Goal: Transaction & Acquisition: Purchase product/service

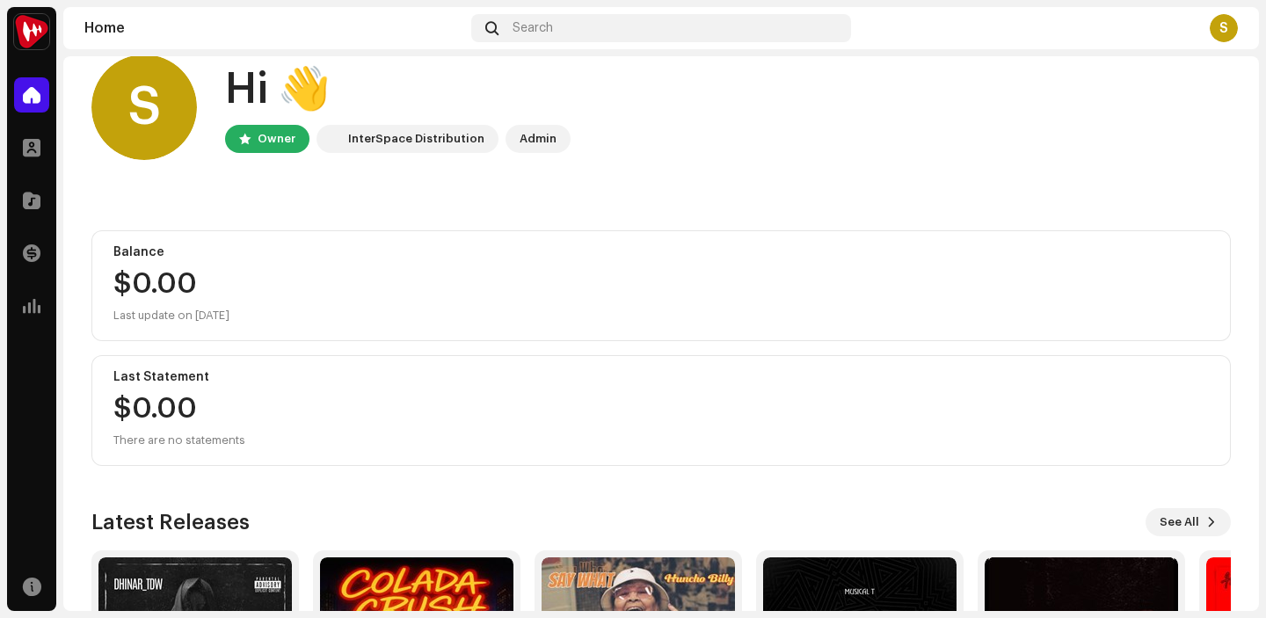
scroll to position [21, 0]
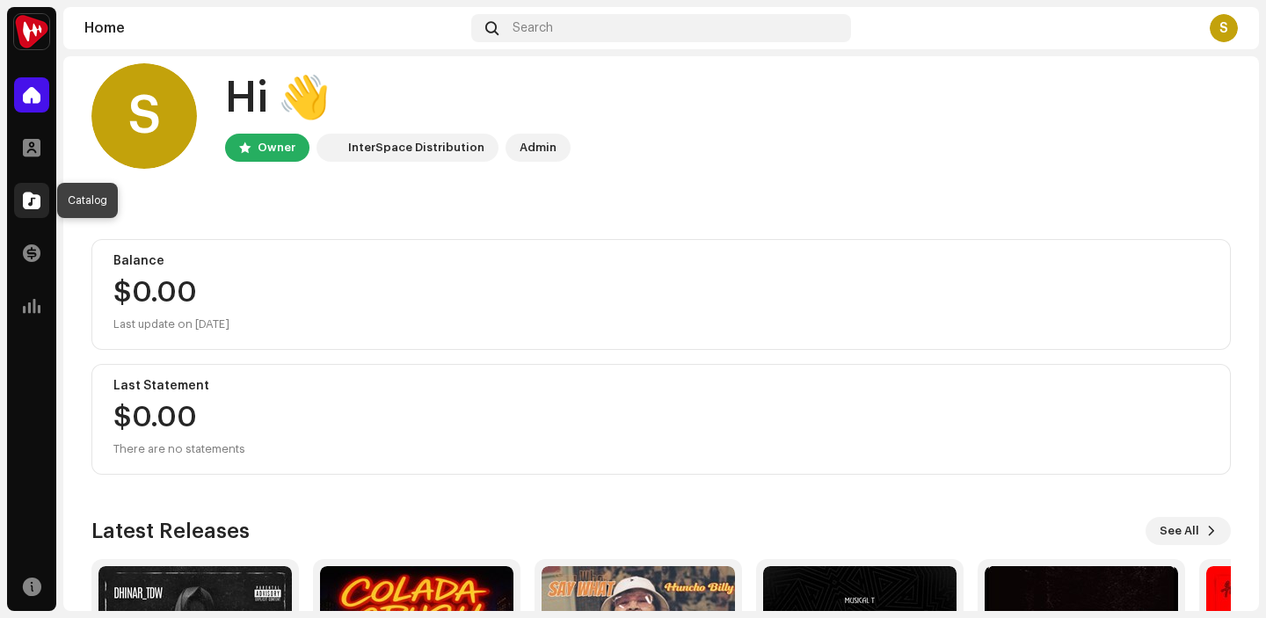
click at [33, 196] on span at bounding box center [32, 200] width 18 height 14
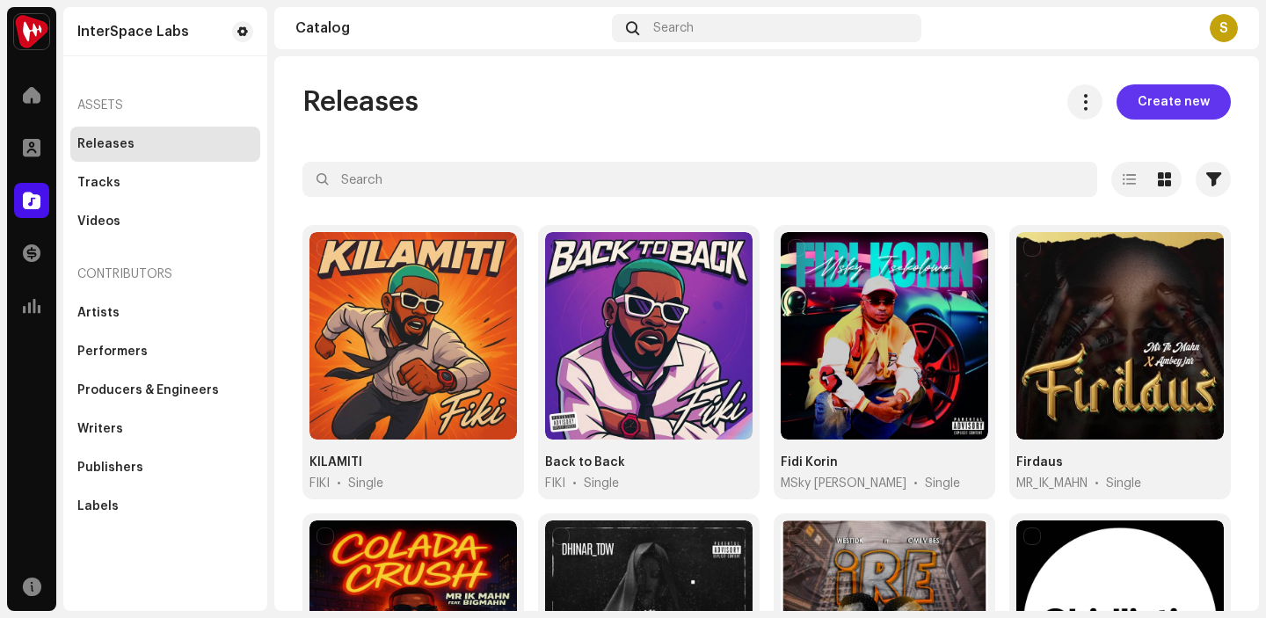
click at [1164, 105] on span "Create new" at bounding box center [1173, 101] width 72 height 35
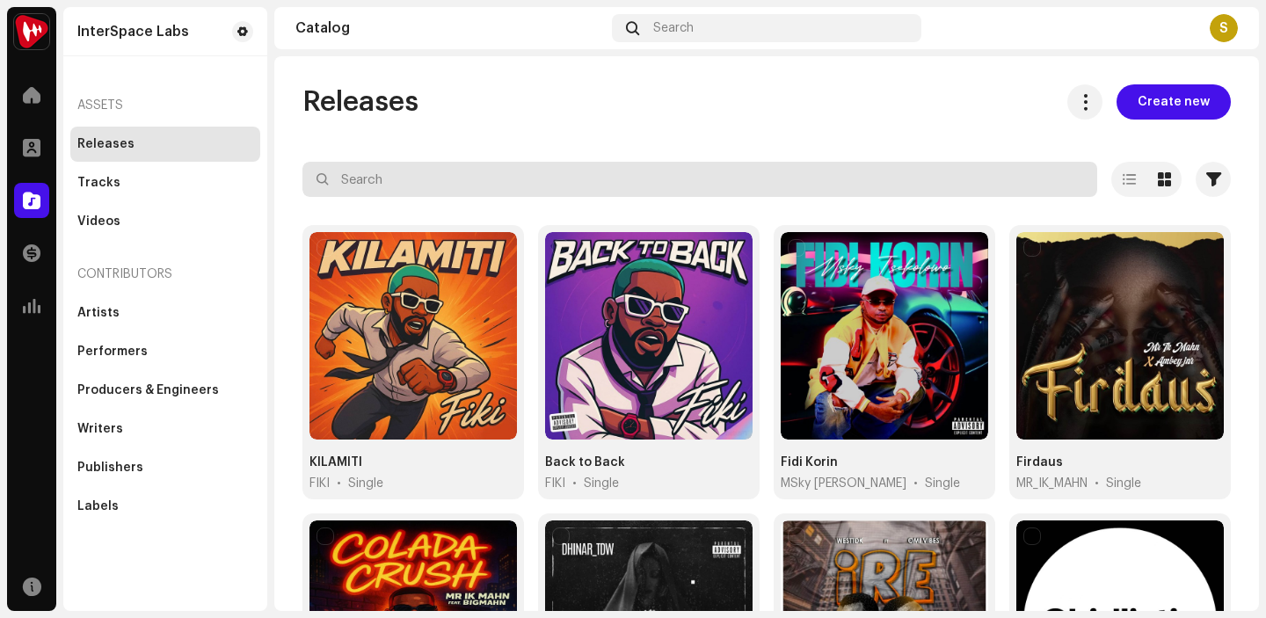
click at [436, 173] on input "text" at bounding box center [699, 179] width 795 height 35
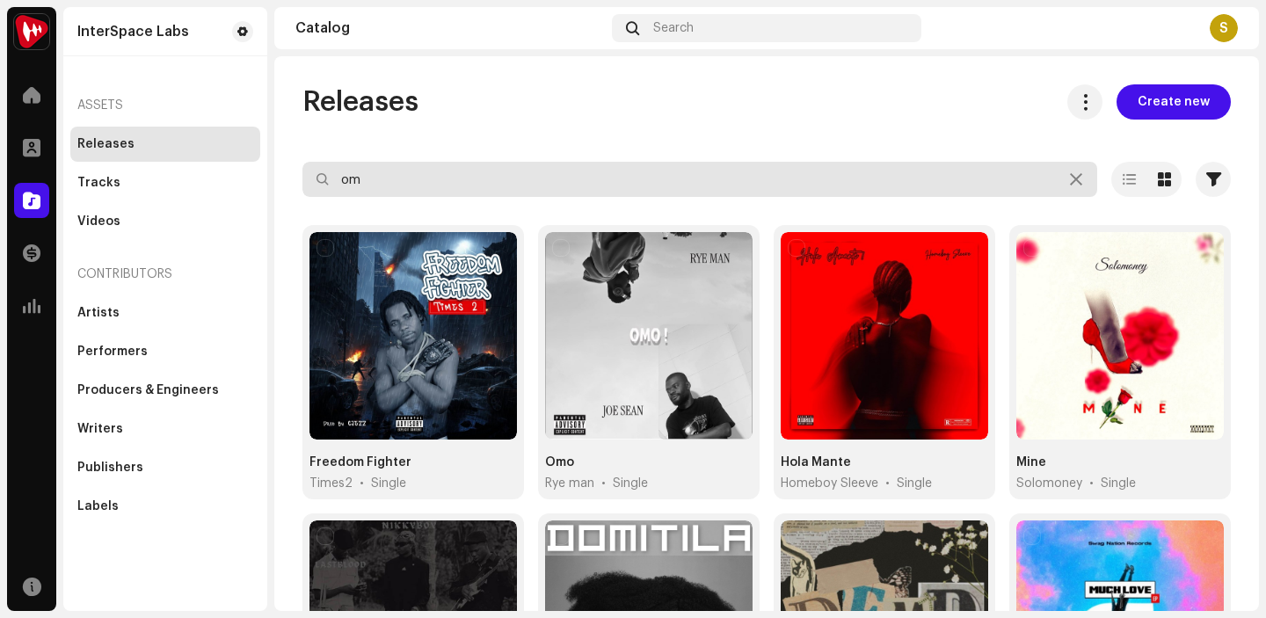
type input "o"
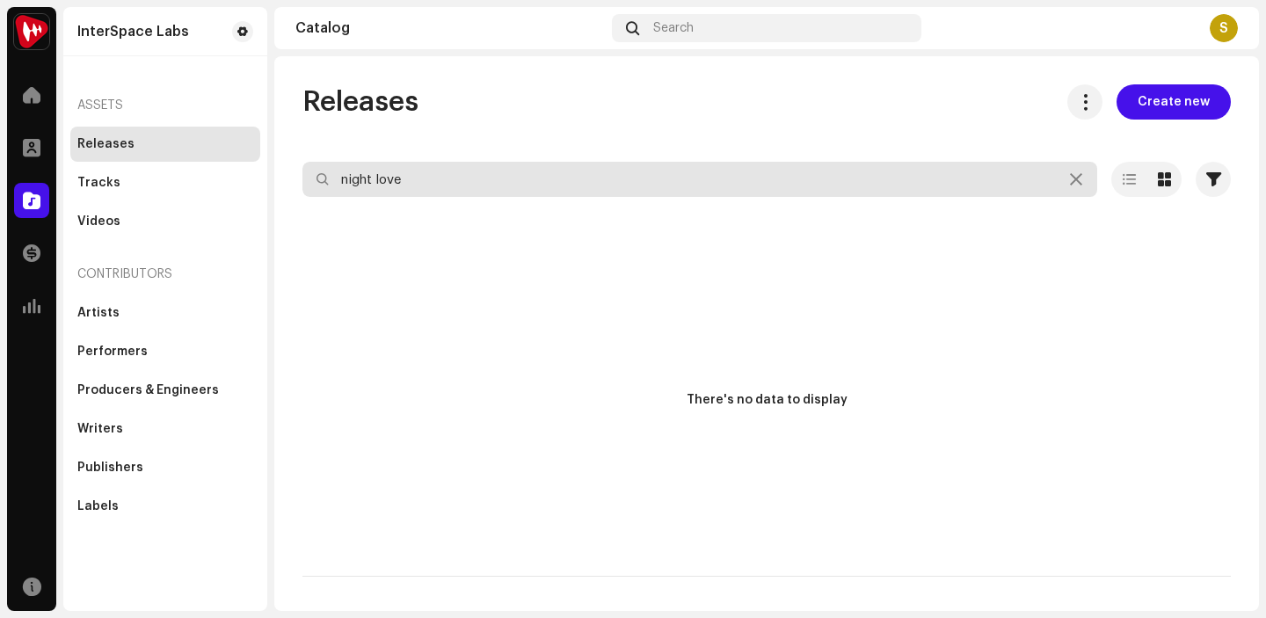
type input "night love"
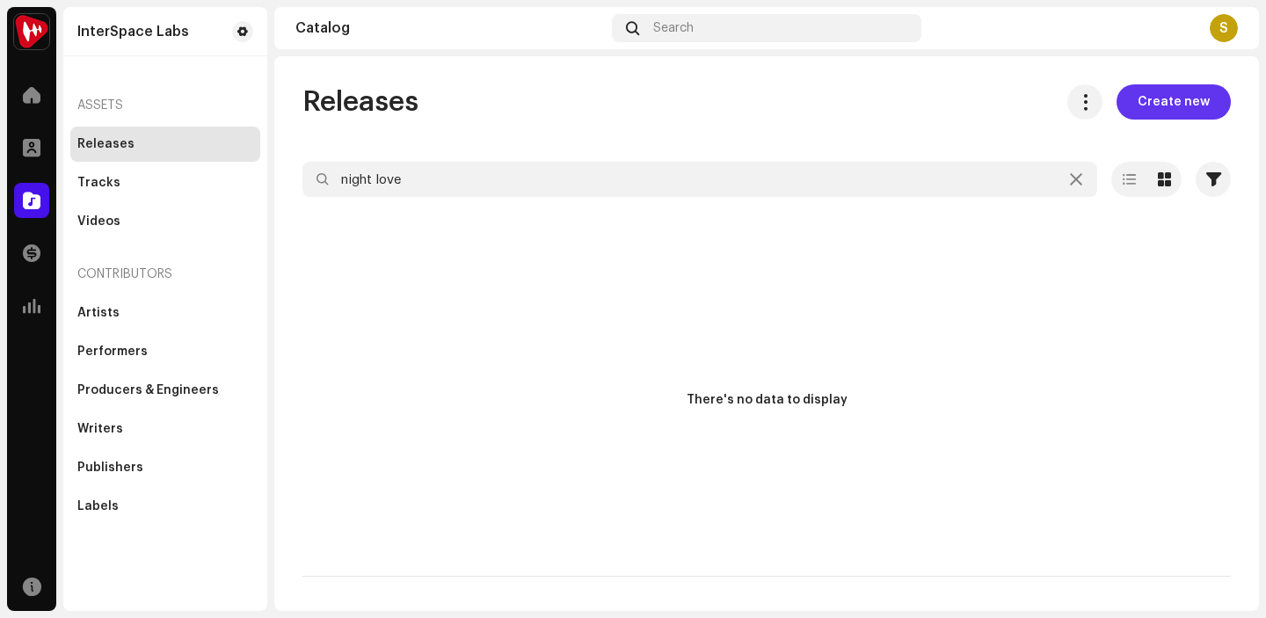
click at [1176, 101] on span "Create new" at bounding box center [1173, 101] width 72 height 35
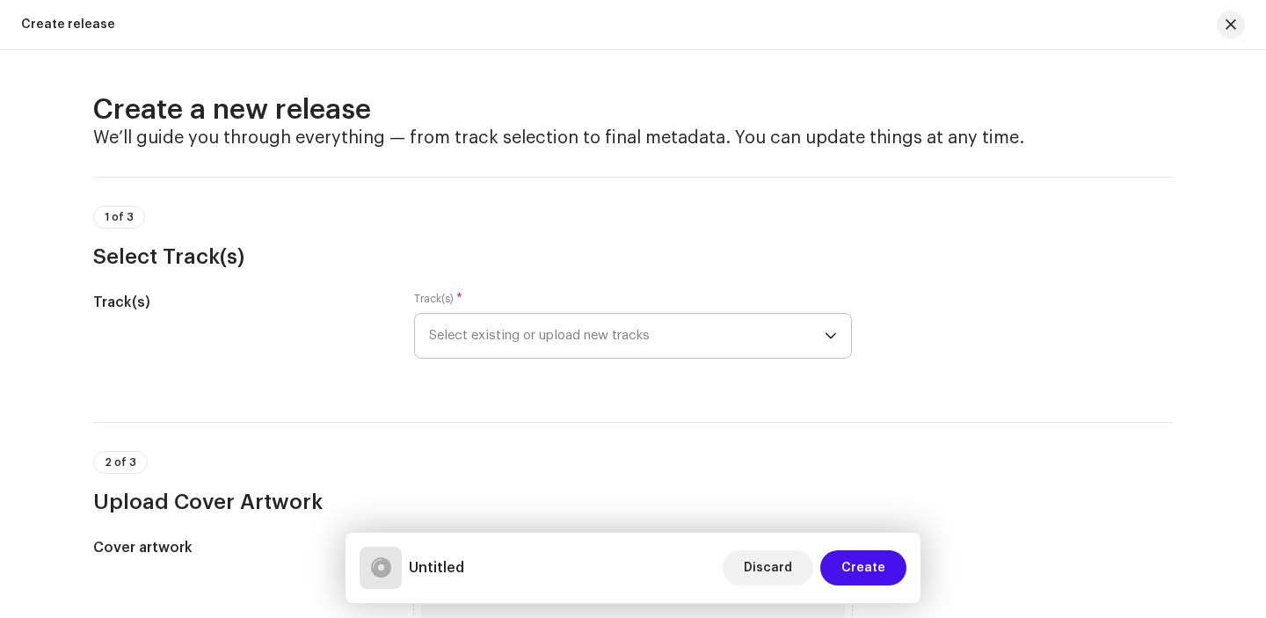
click at [832, 335] on p-select "Select existing or upload new tracks" at bounding box center [633, 336] width 438 height 46
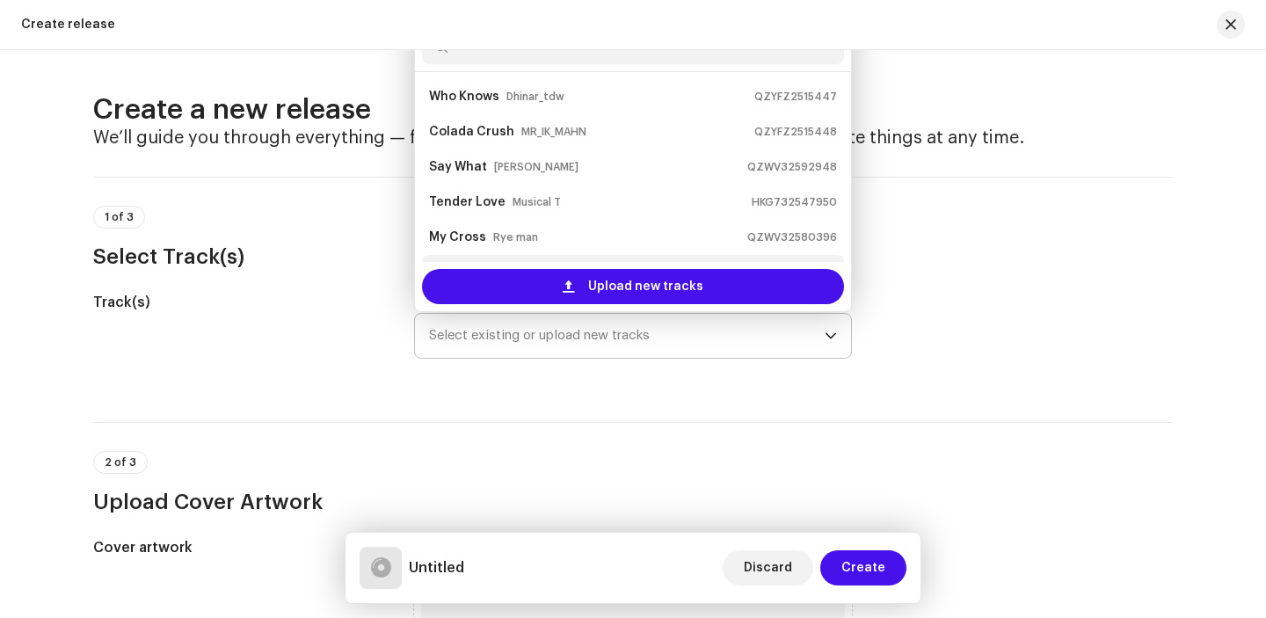
scroll to position [28, 0]
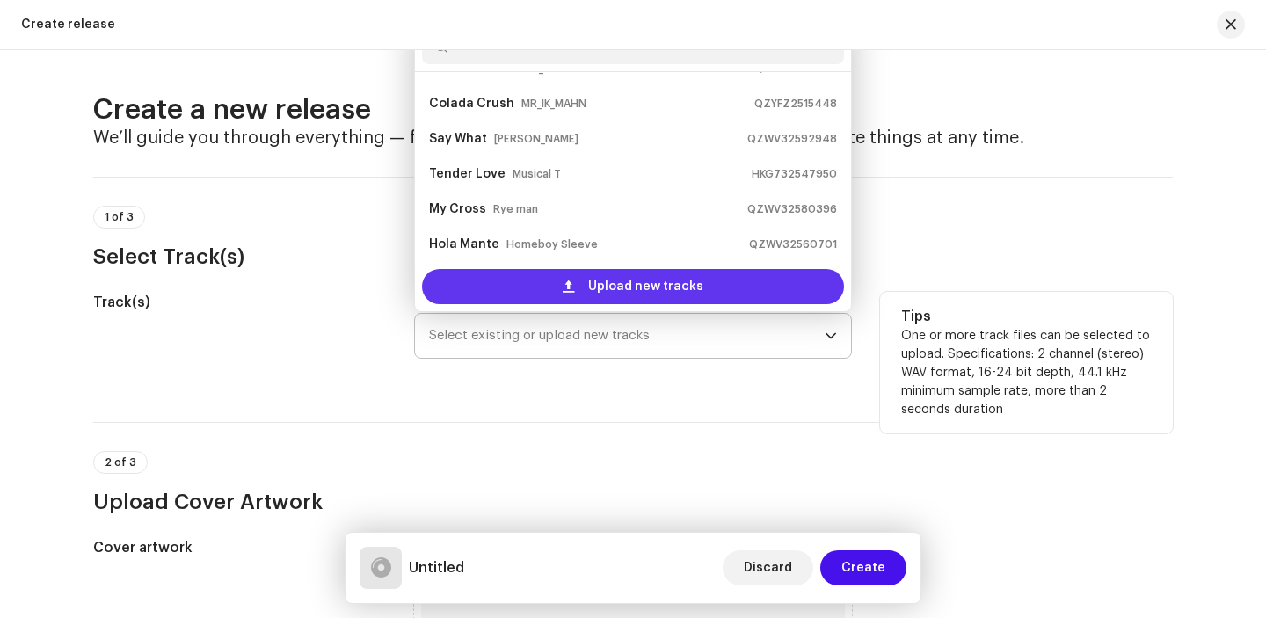
click at [693, 289] on span "Upload new tracks" at bounding box center [645, 286] width 115 height 35
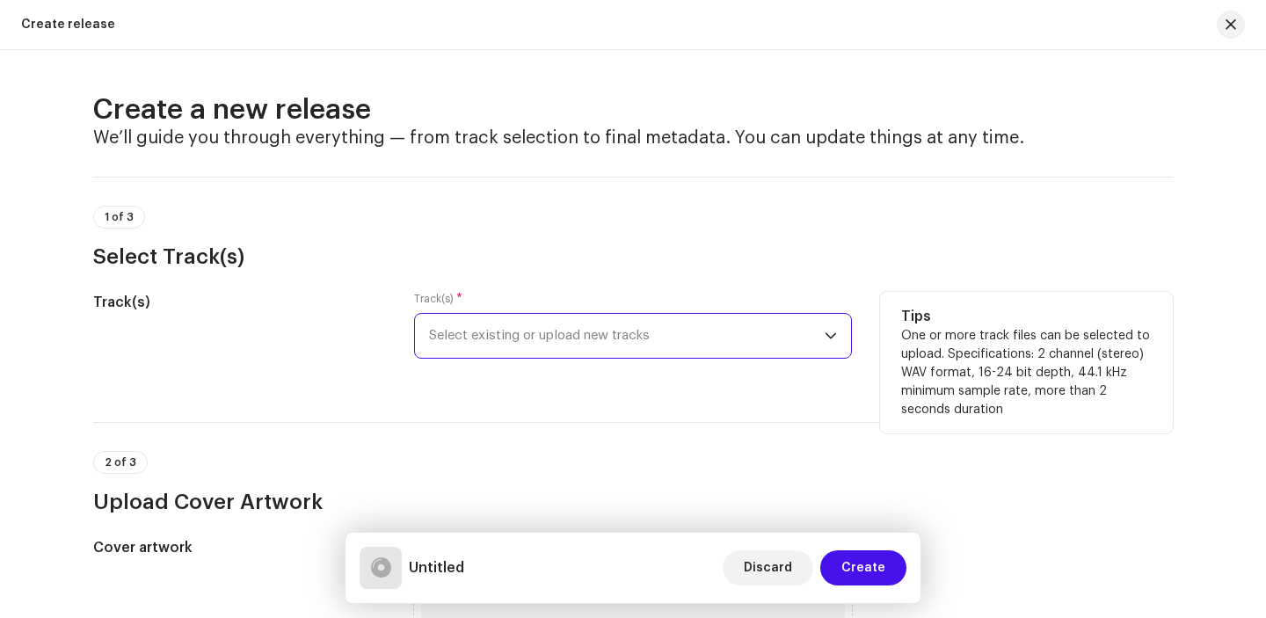
click at [830, 334] on icon "dropdown trigger" at bounding box center [830, 336] width 11 height 6
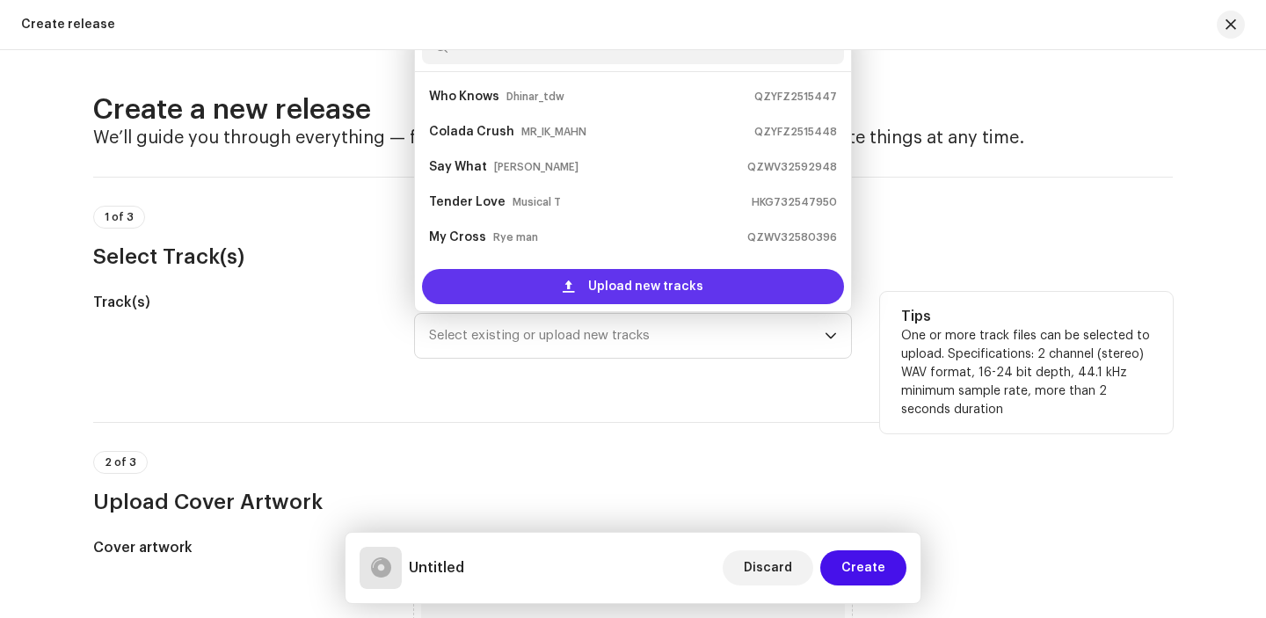
click at [709, 287] on div "Upload new tracks" at bounding box center [633, 286] width 422 height 35
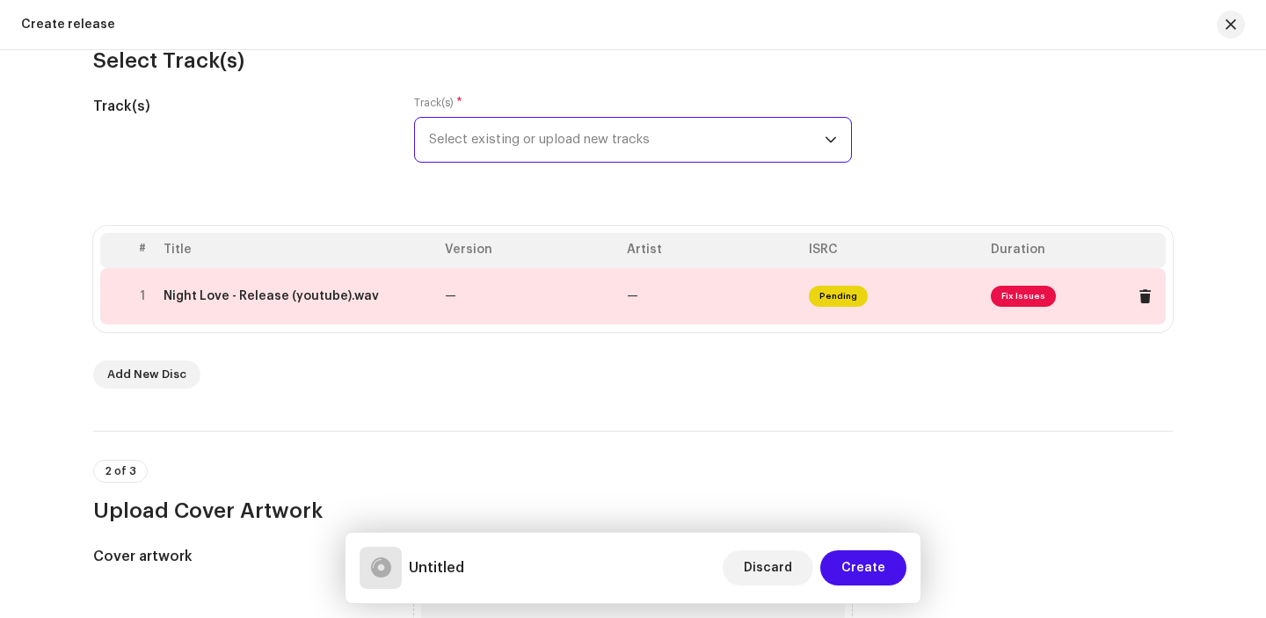
scroll to position [209, 0]
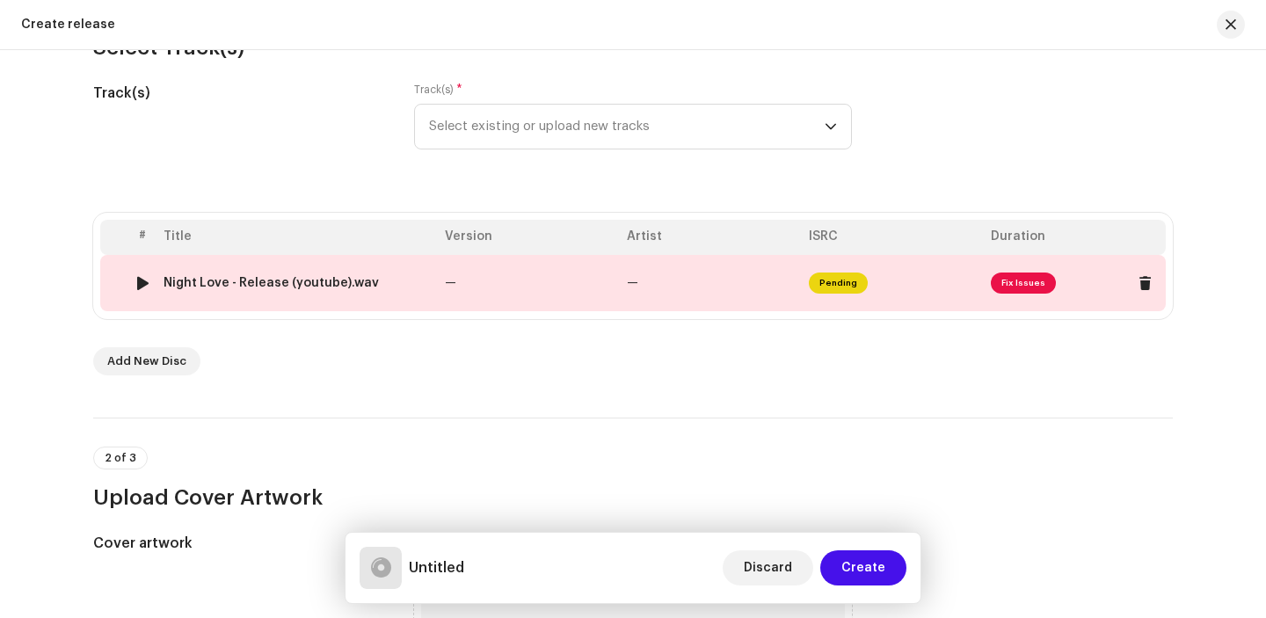
click at [735, 276] on td "—" at bounding box center [711, 283] width 182 height 56
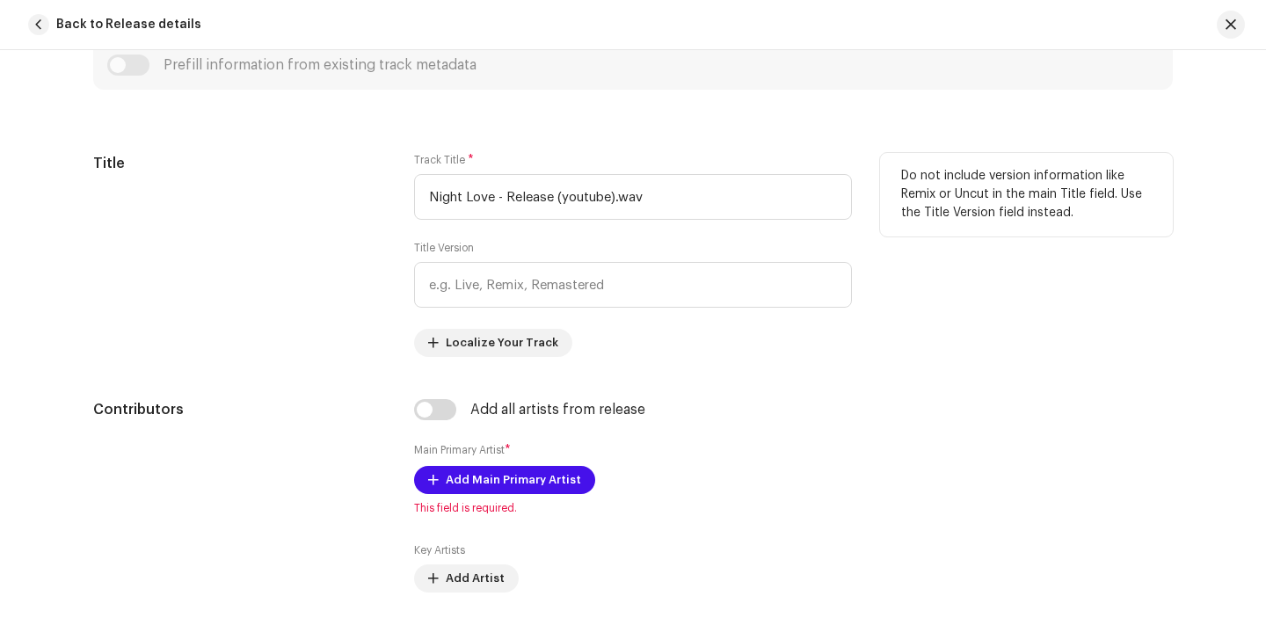
scroll to position [710, 0]
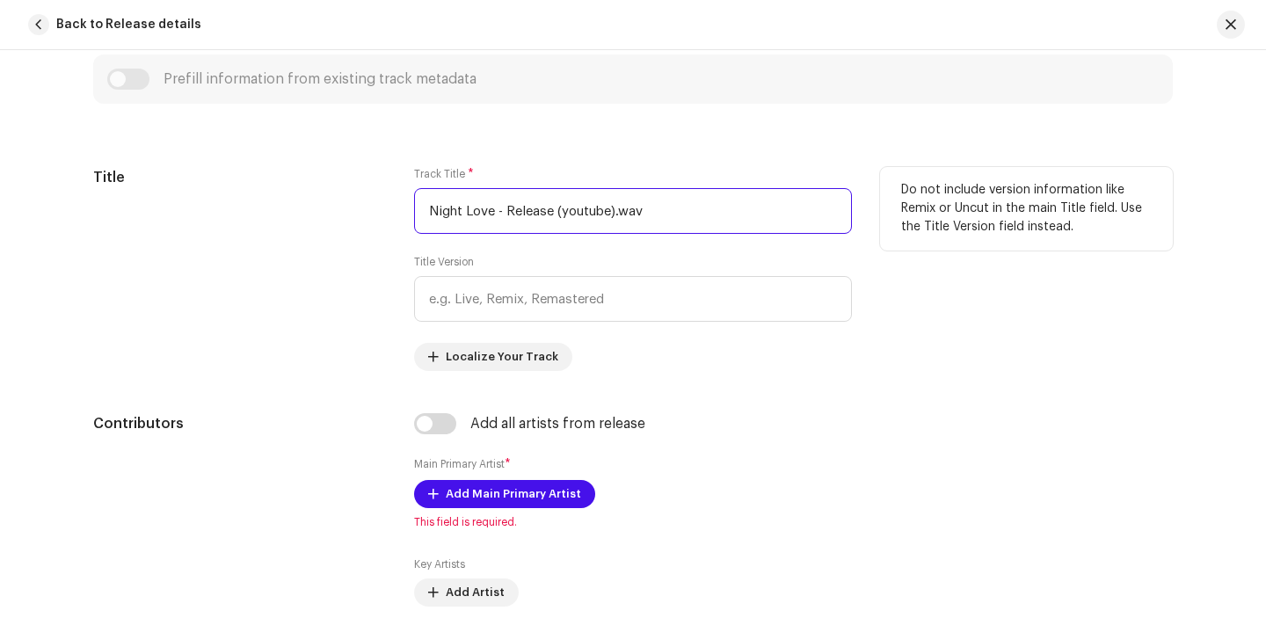
click at [691, 217] on input "Night Love - Release (youtube).wav" at bounding box center [633, 211] width 438 height 46
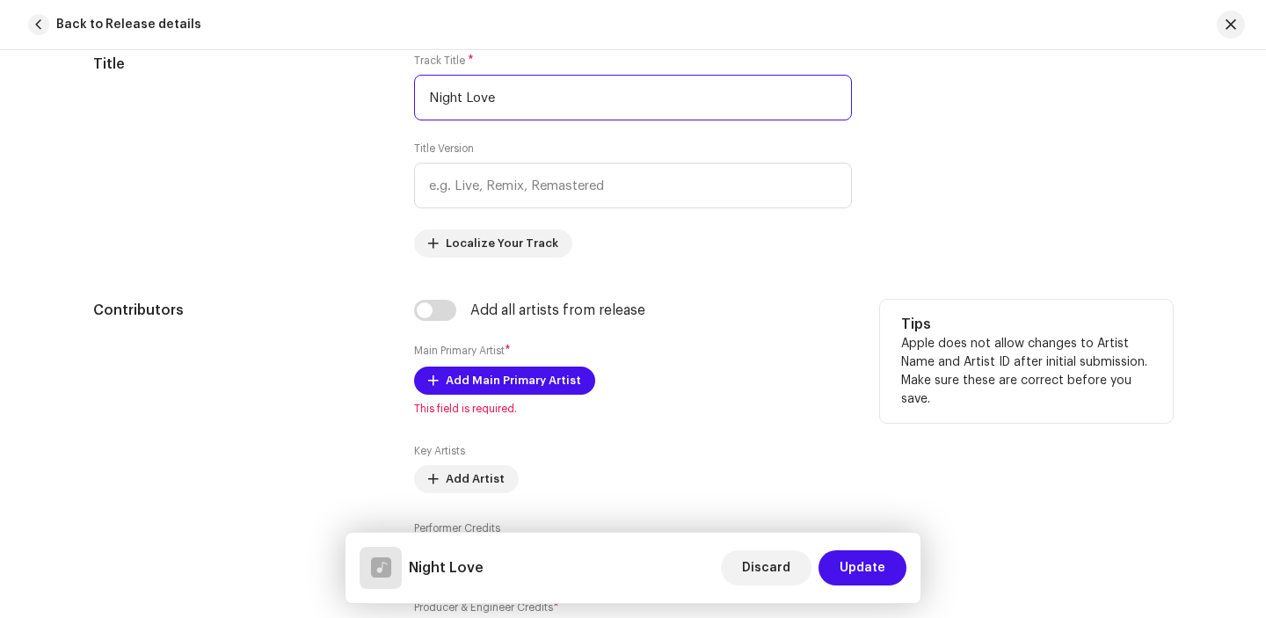
scroll to position [830, 0]
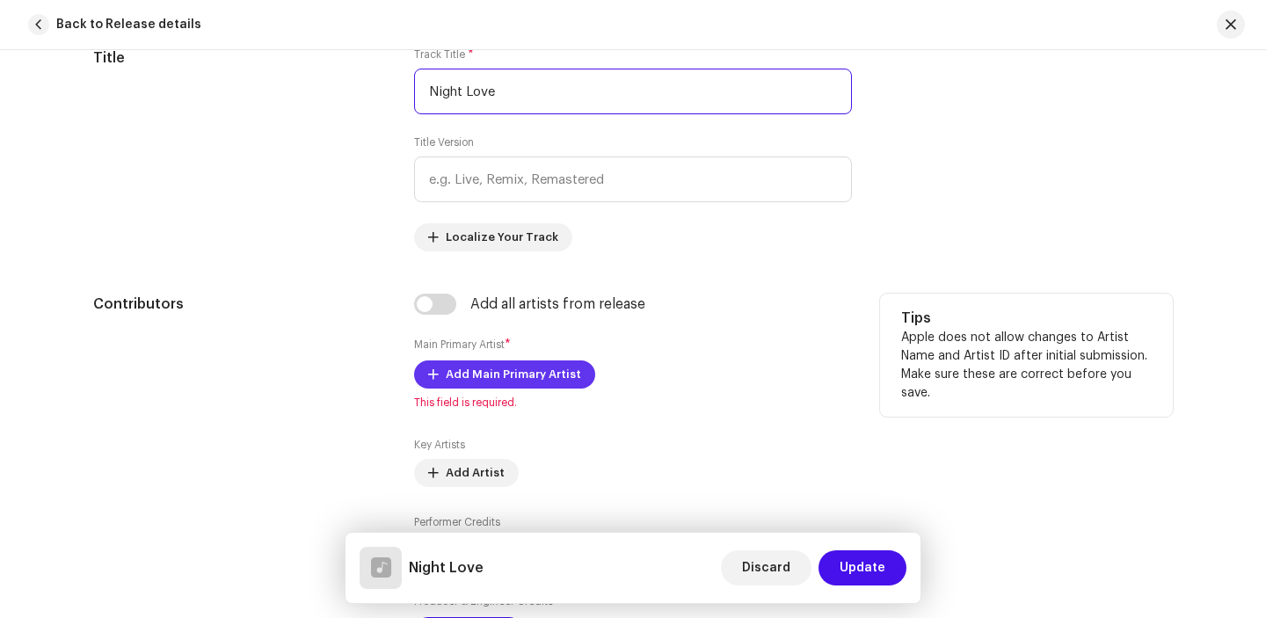
type input "Night Love"
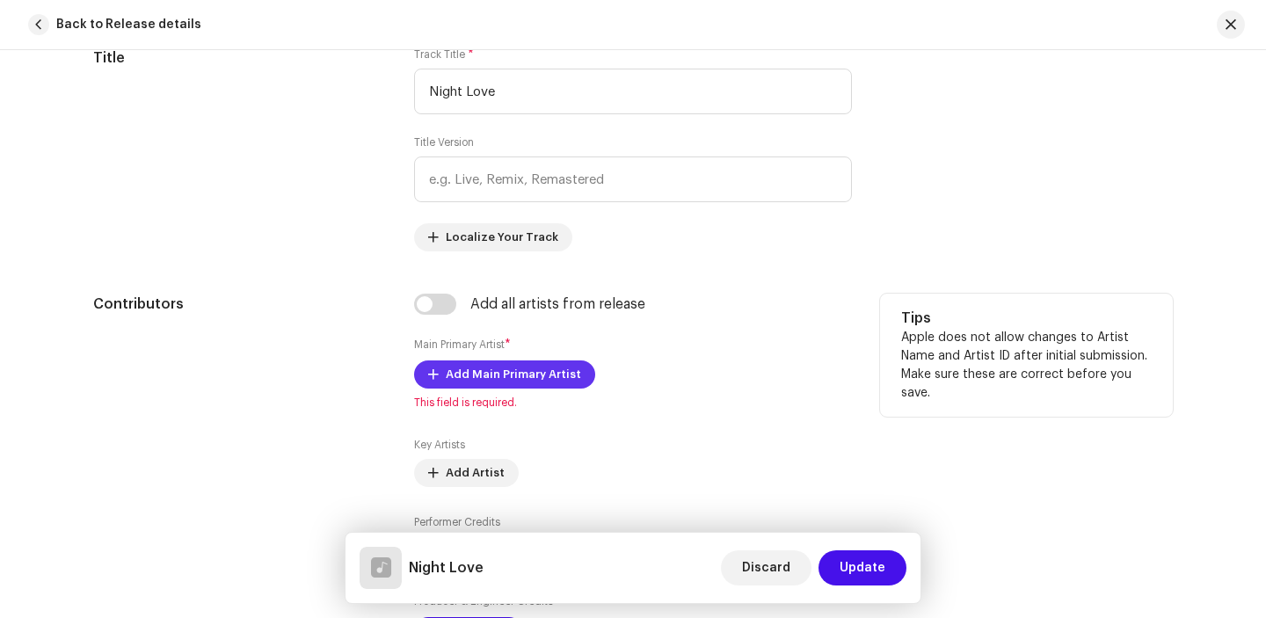
click at [545, 370] on span "Add Main Primary Artist" at bounding box center [513, 374] width 135 height 35
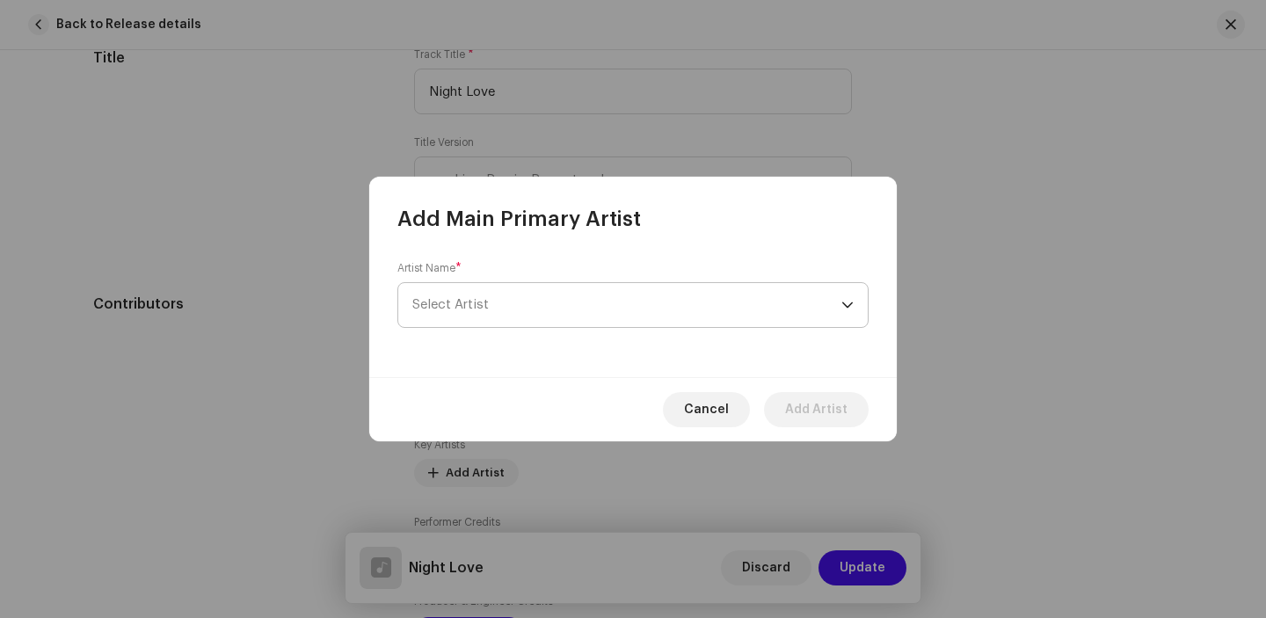
click at [592, 301] on span "Select Artist" at bounding box center [626, 305] width 429 height 44
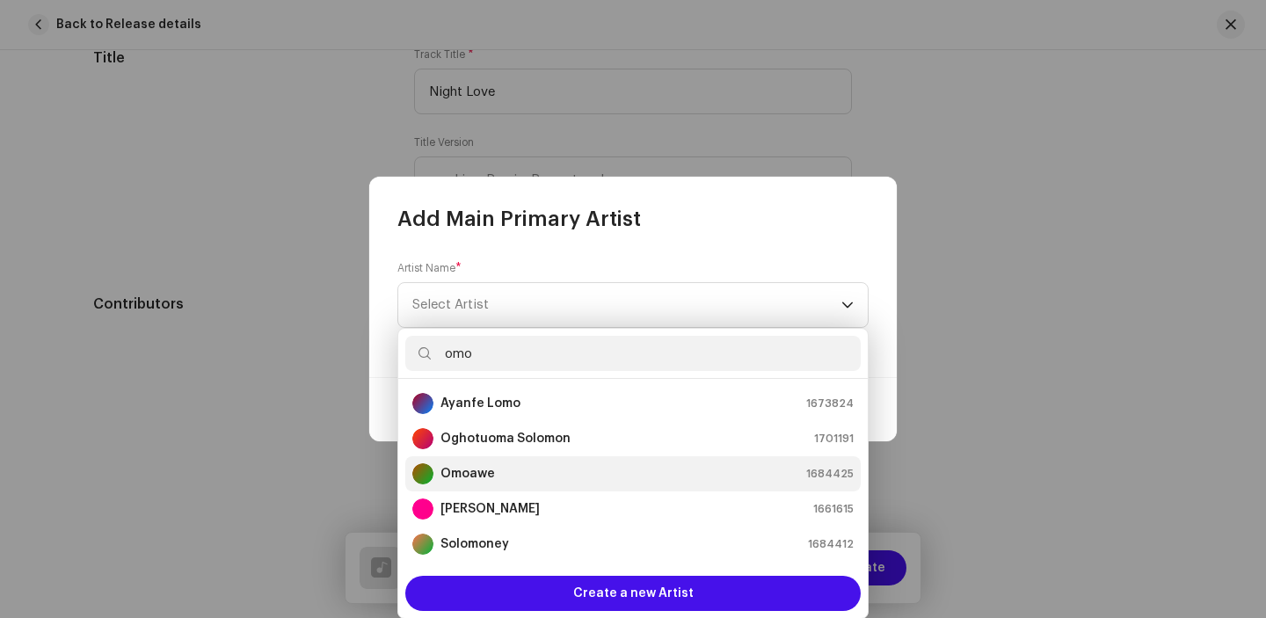
type input "omo"
click at [510, 472] on div "Omoawe 1684425" at bounding box center [632, 473] width 441 height 21
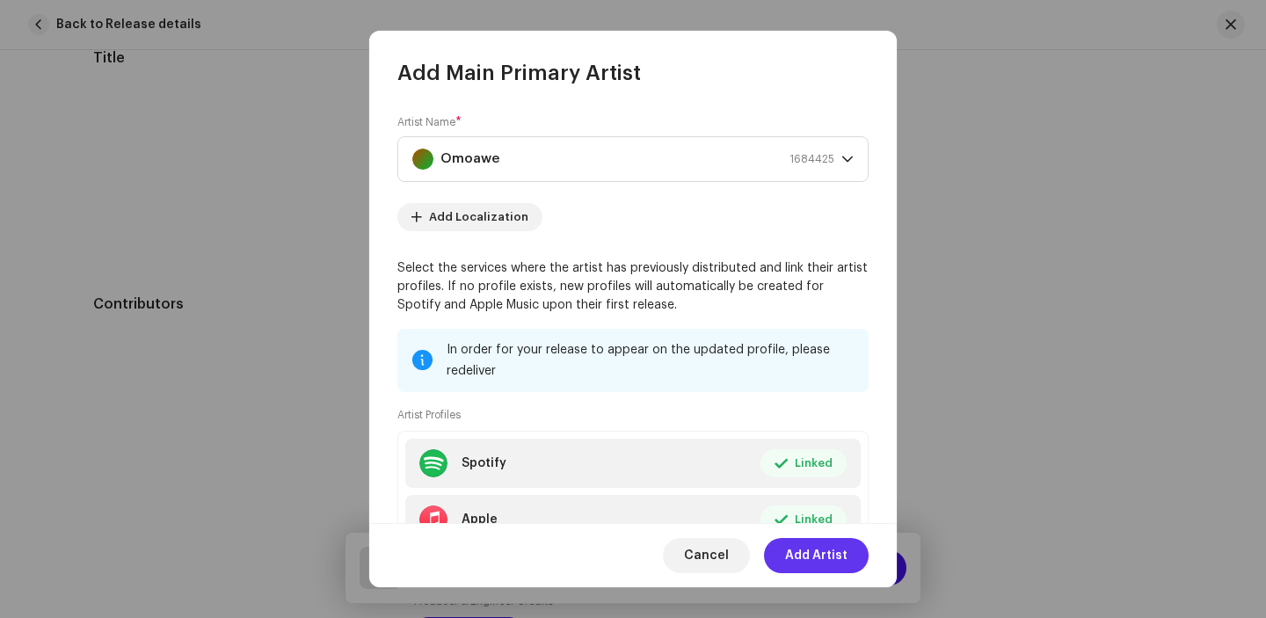
click at [806, 555] on span "Add Artist" at bounding box center [816, 555] width 62 height 35
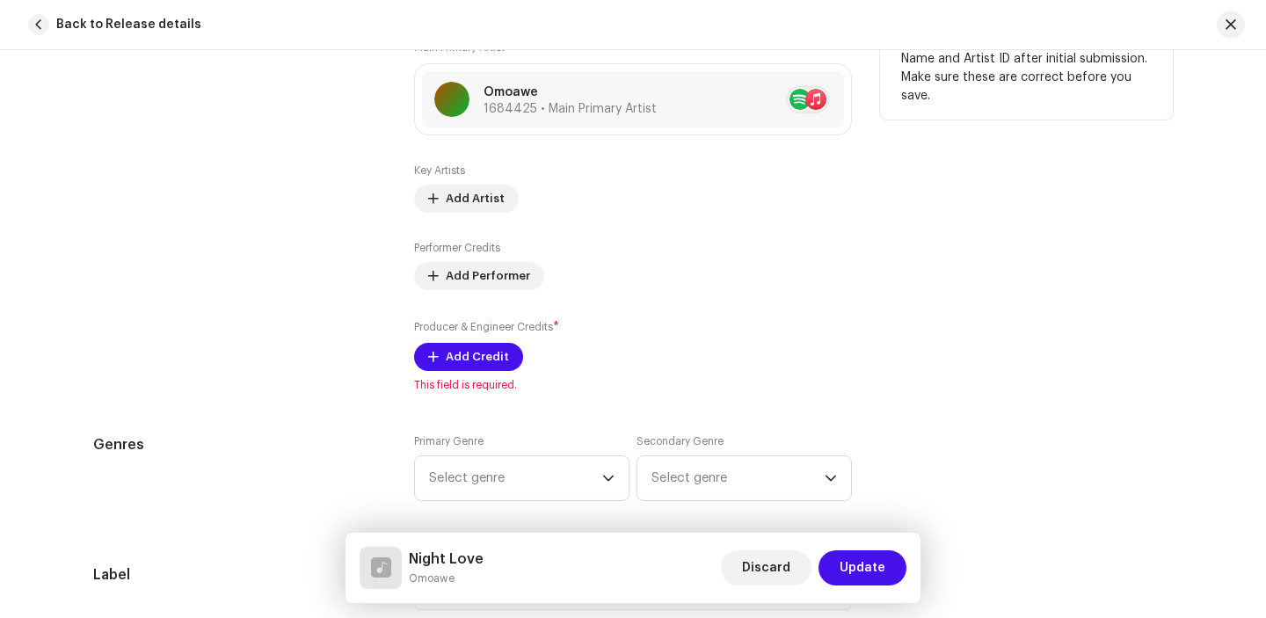
scroll to position [1170, 0]
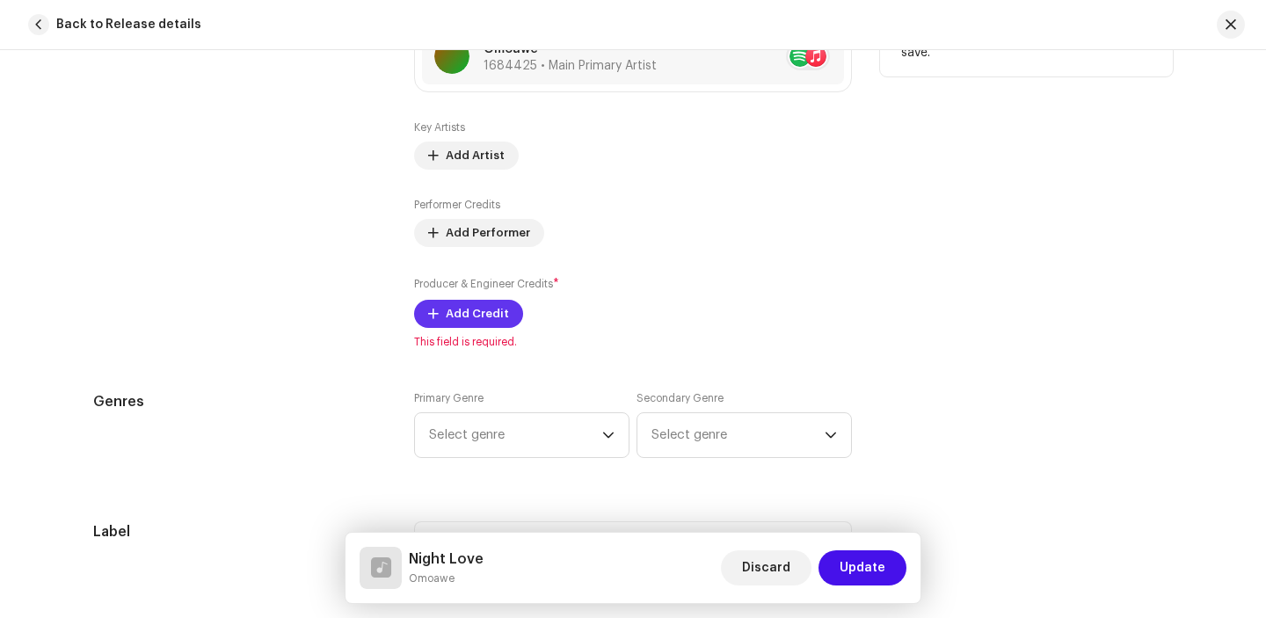
click at [469, 311] on span "Add Credit" at bounding box center [477, 313] width 63 height 35
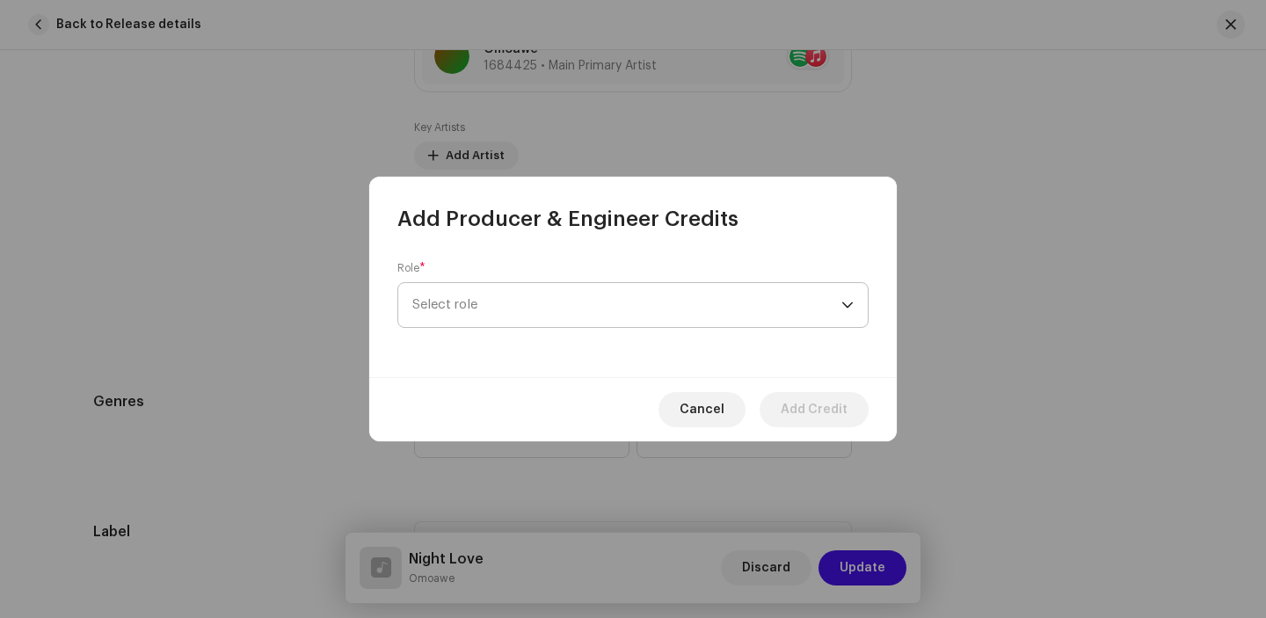
click at [512, 306] on span "Select role" at bounding box center [626, 305] width 429 height 44
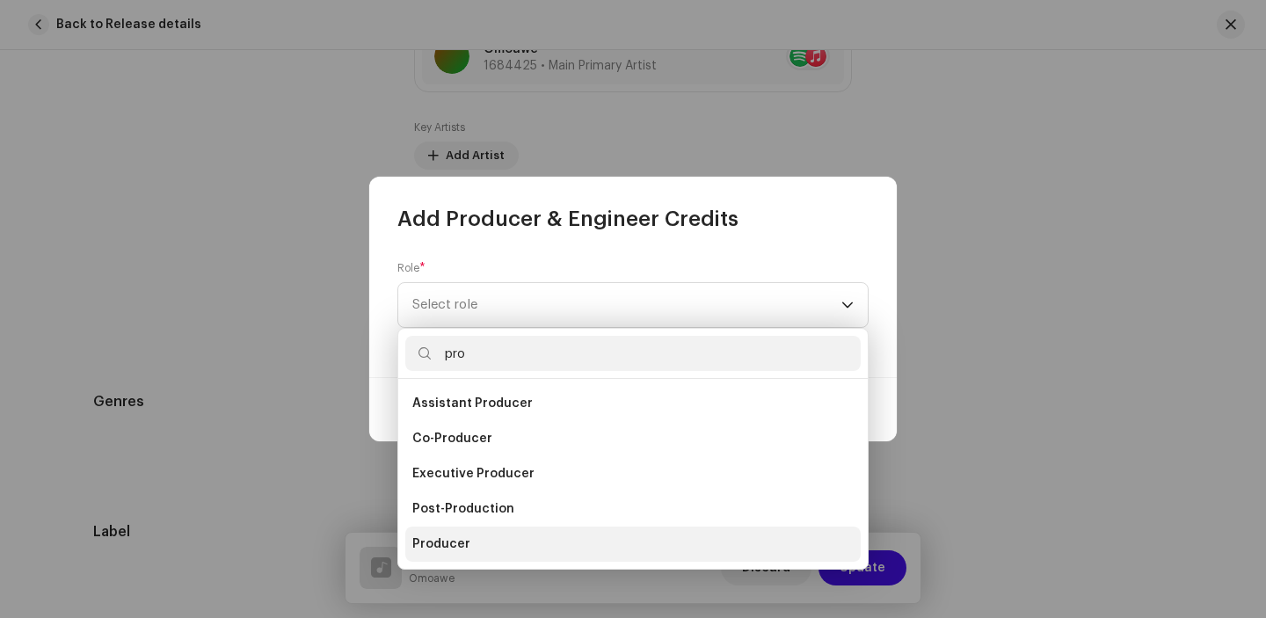
type input "pro"
click at [468, 533] on li "Producer" at bounding box center [632, 543] width 455 height 35
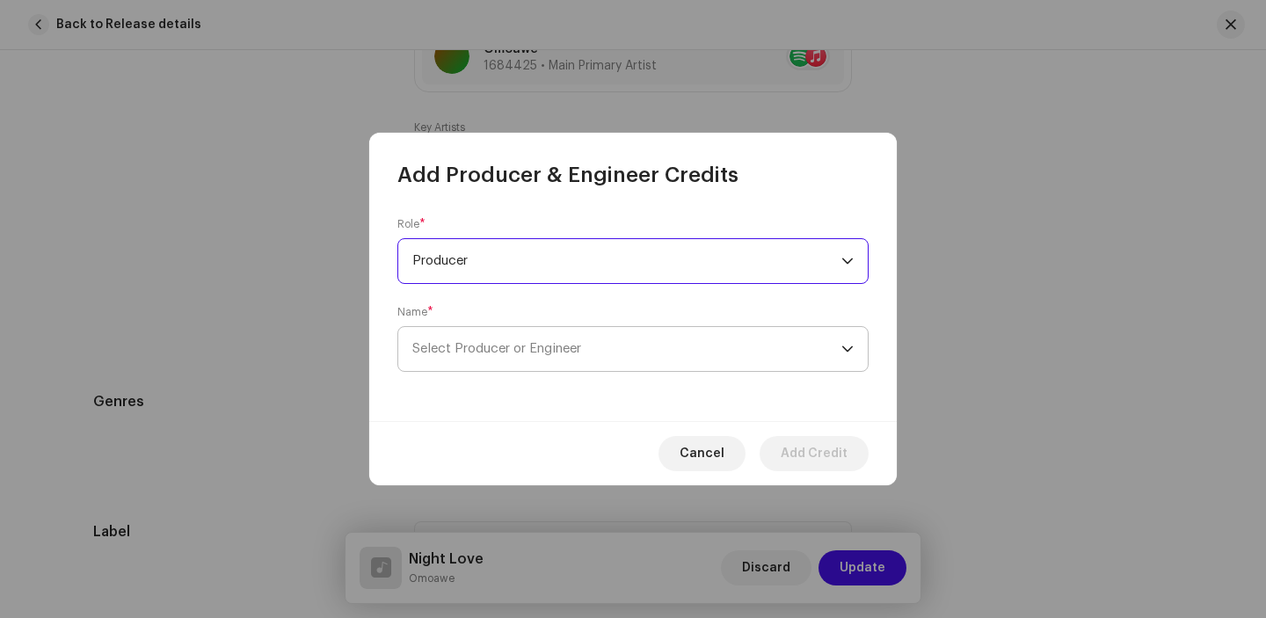
click at [553, 352] on span "Select Producer or Engineer" at bounding box center [496, 348] width 169 height 13
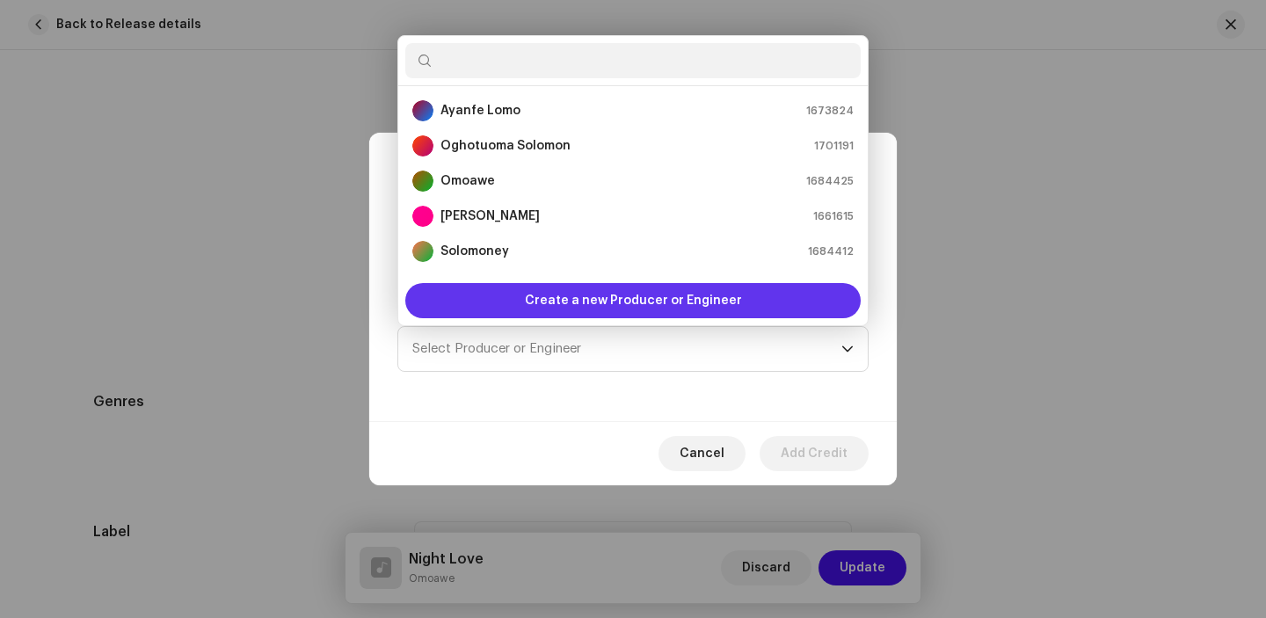
click at [680, 301] on span "Create a new Producer or Engineer" at bounding box center [633, 300] width 217 height 35
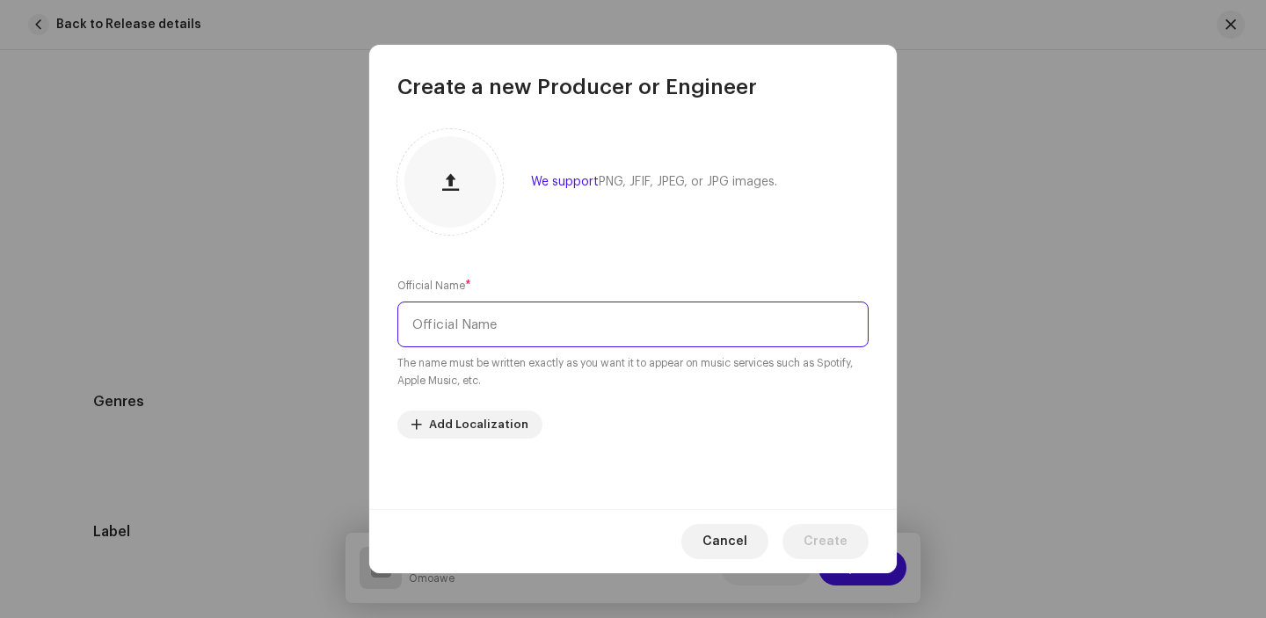
click at [524, 330] on input "text" at bounding box center [632, 324] width 471 height 46
paste input "Awe Temitope"
type input "Awe Temitope"
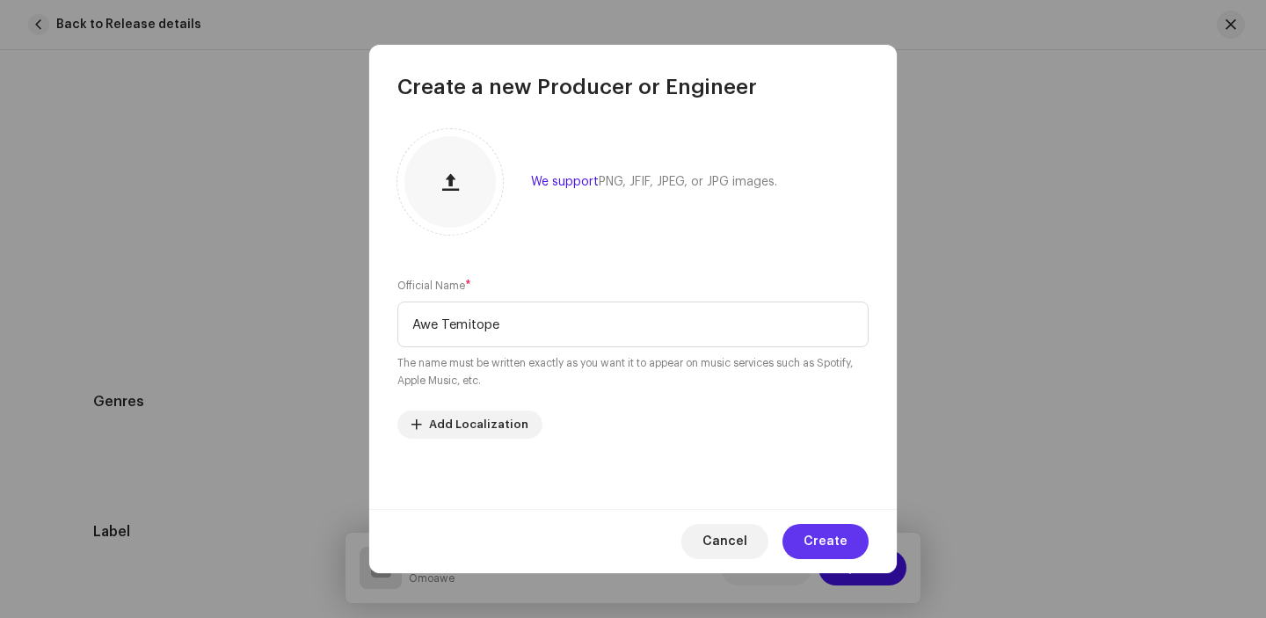
click at [820, 534] on span "Create" at bounding box center [825, 541] width 44 height 35
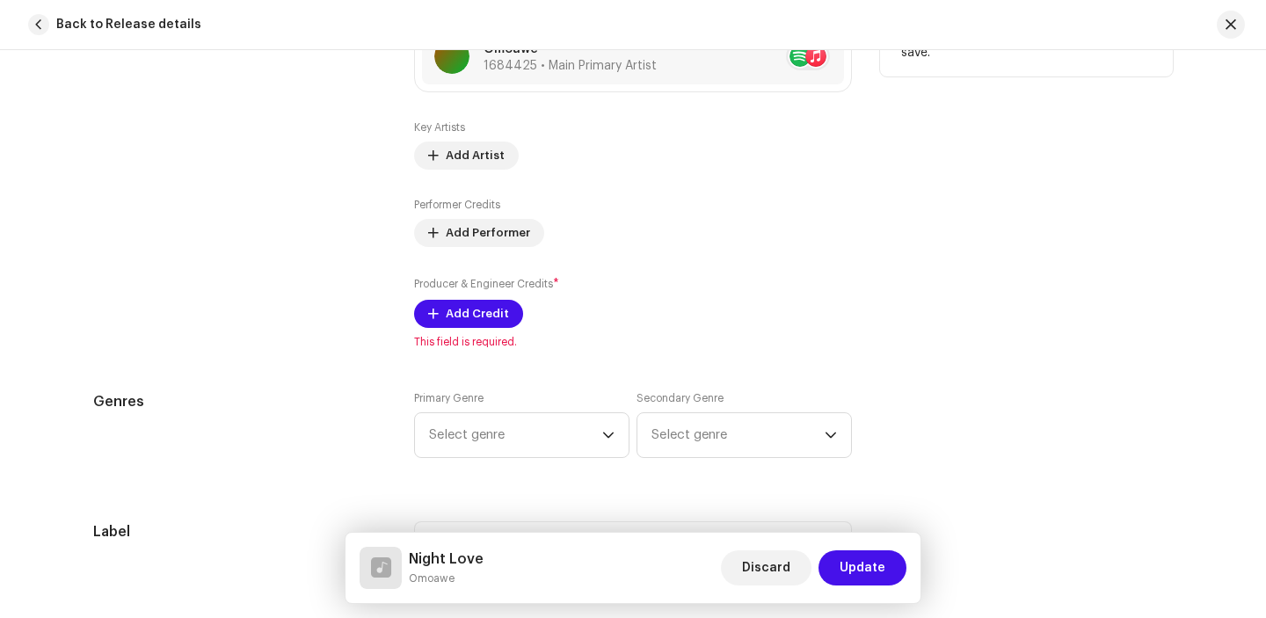
scroll to position [1103, 0]
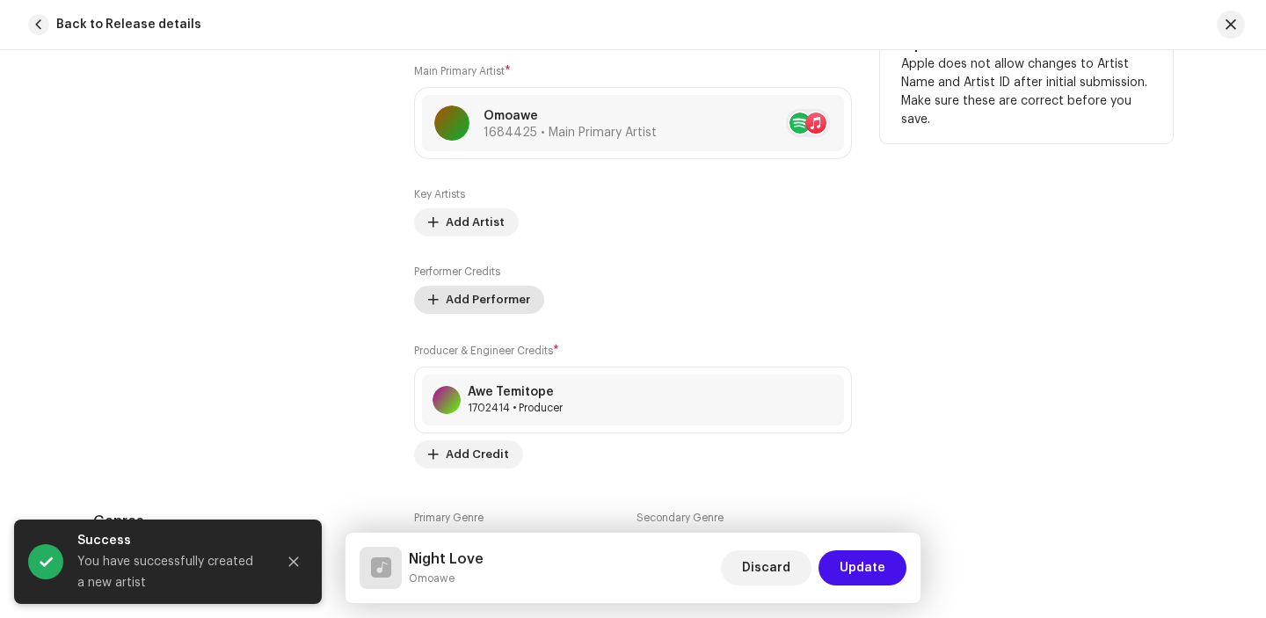
click at [489, 301] on span "Add Performer" at bounding box center [488, 299] width 84 height 35
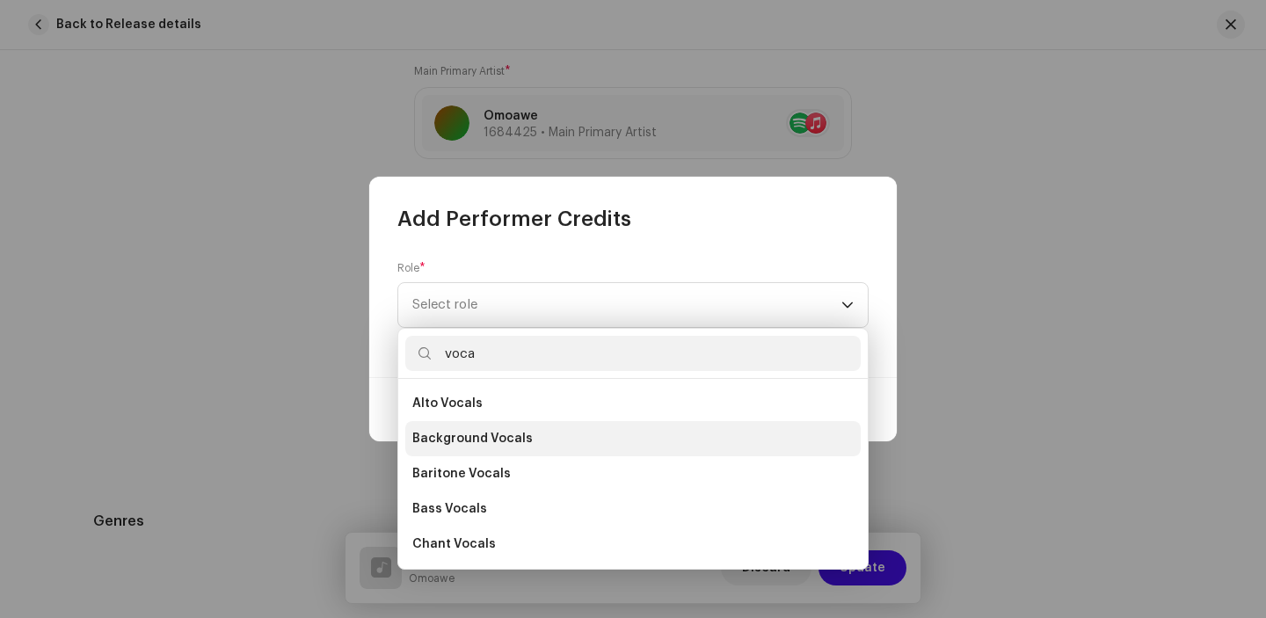
scroll to position [316, 0]
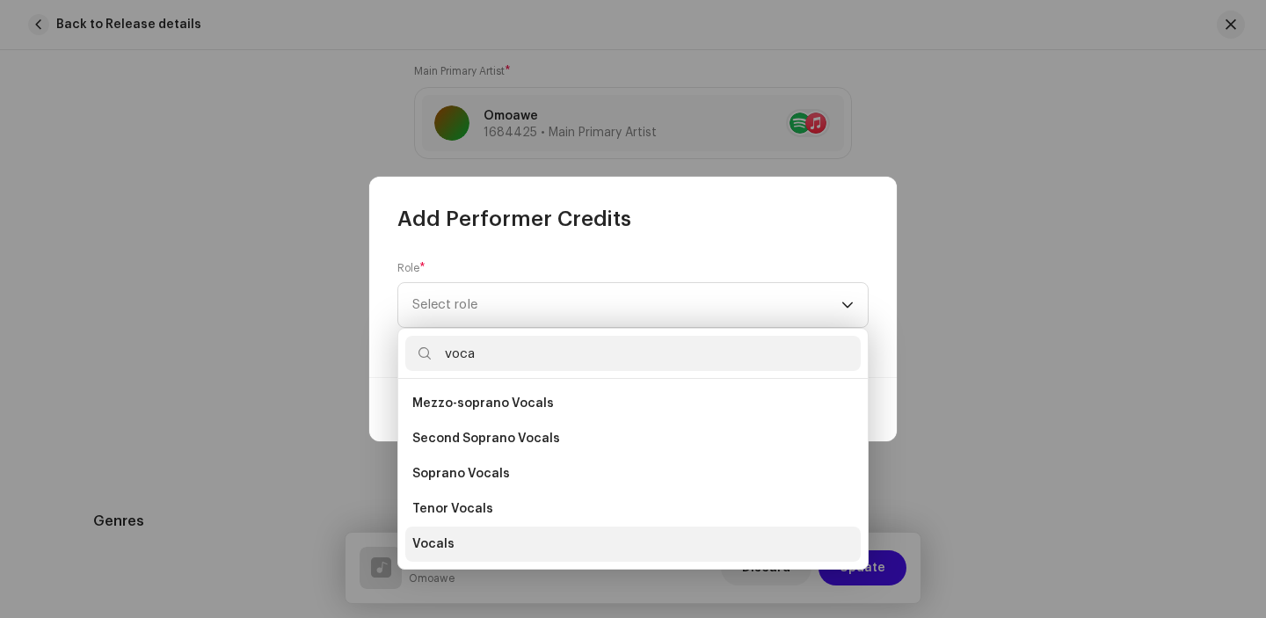
type input "voca"
click at [436, 547] on span "Vocals" at bounding box center [433, 544] width 42 height 18
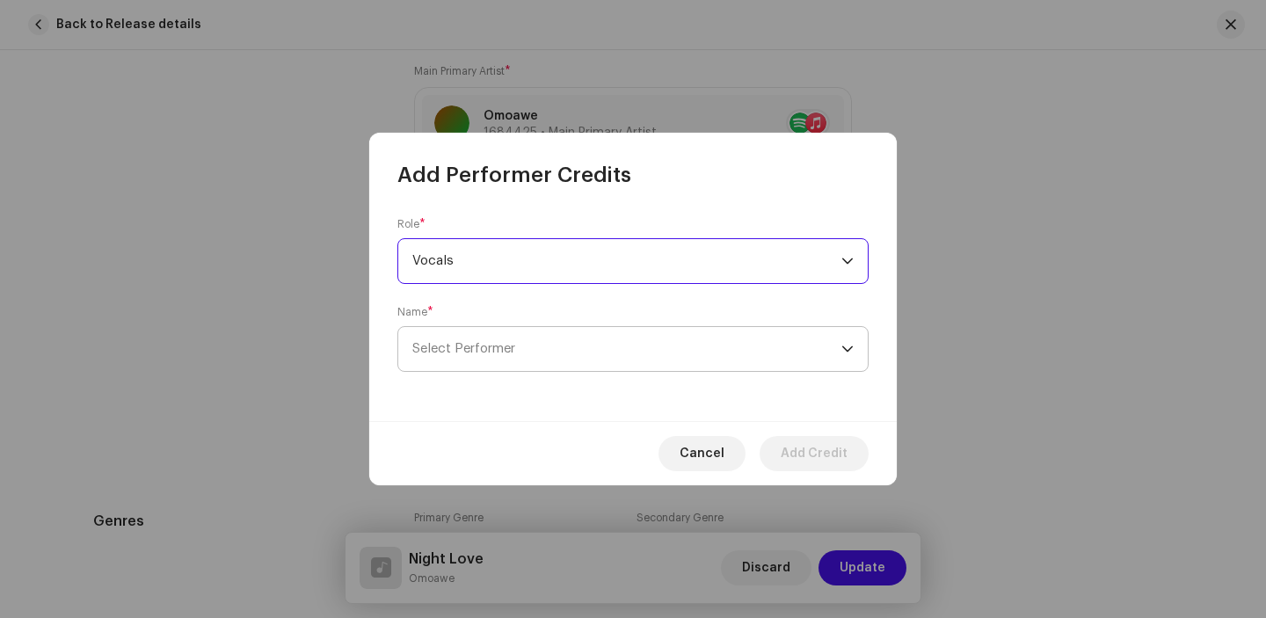
click at [517, 347] on span "Select Performer" at bounding box center [626, 349] width 429 height 44
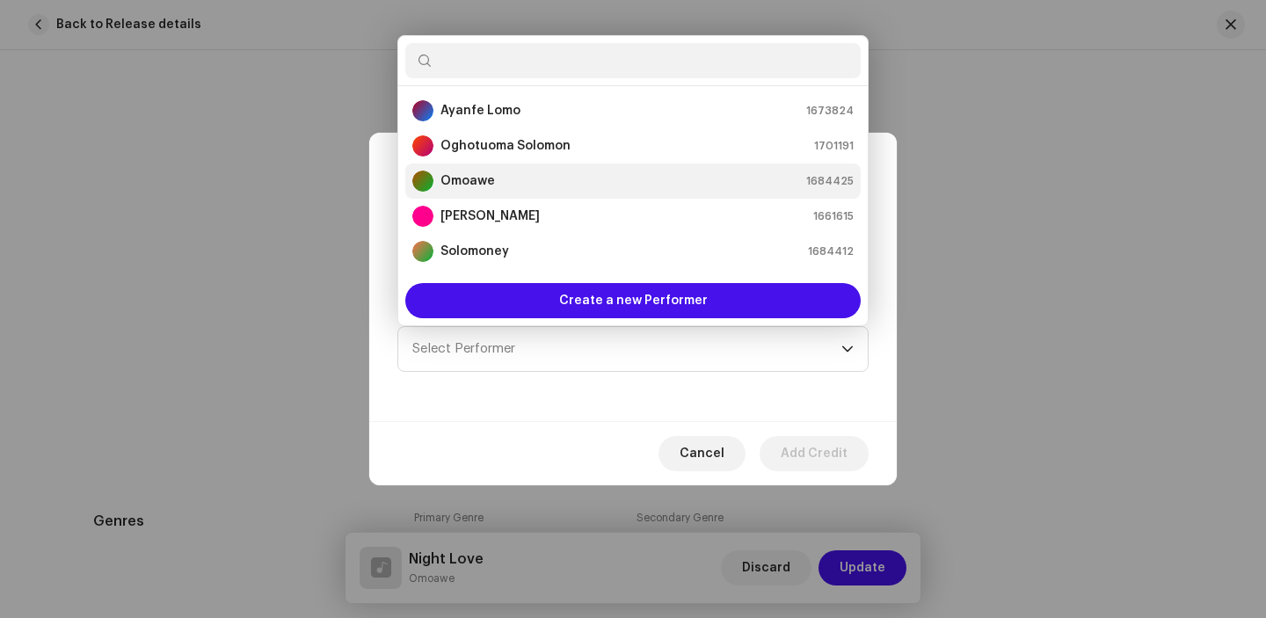
click at [531, 179] on div "Omoawe 1684425" at bounding box center [632, 181] width 441 height 21
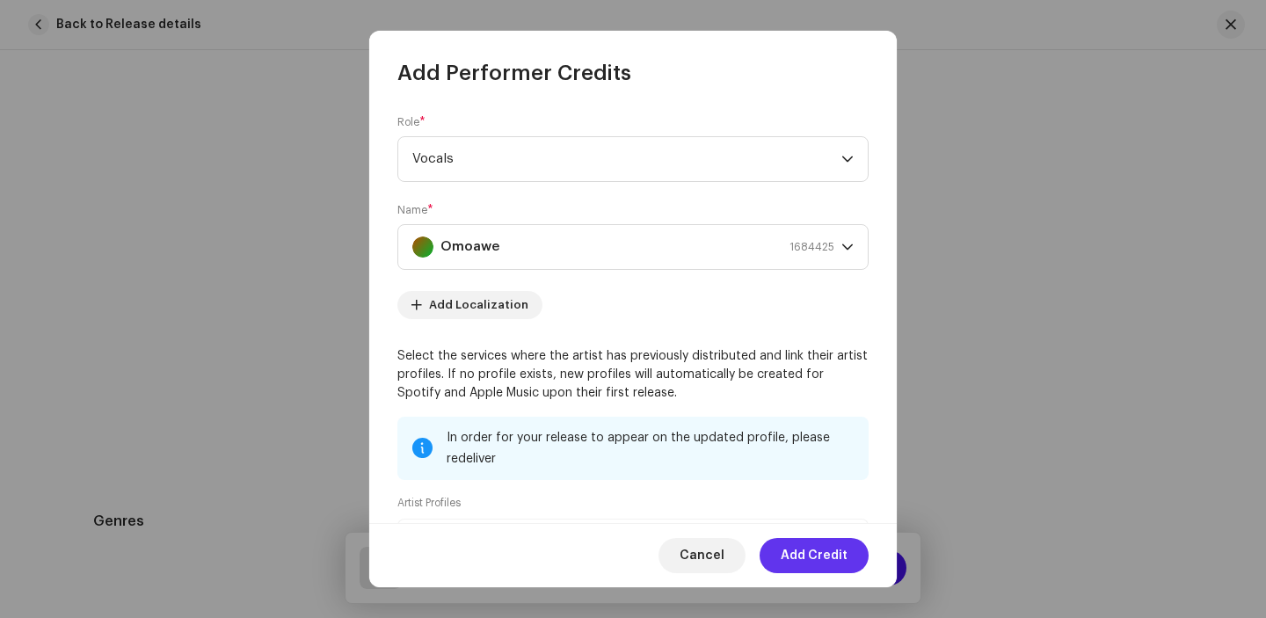
click at [829, 556] on span "Add Credit" at bounding box center [813, 555] width 67 height 35
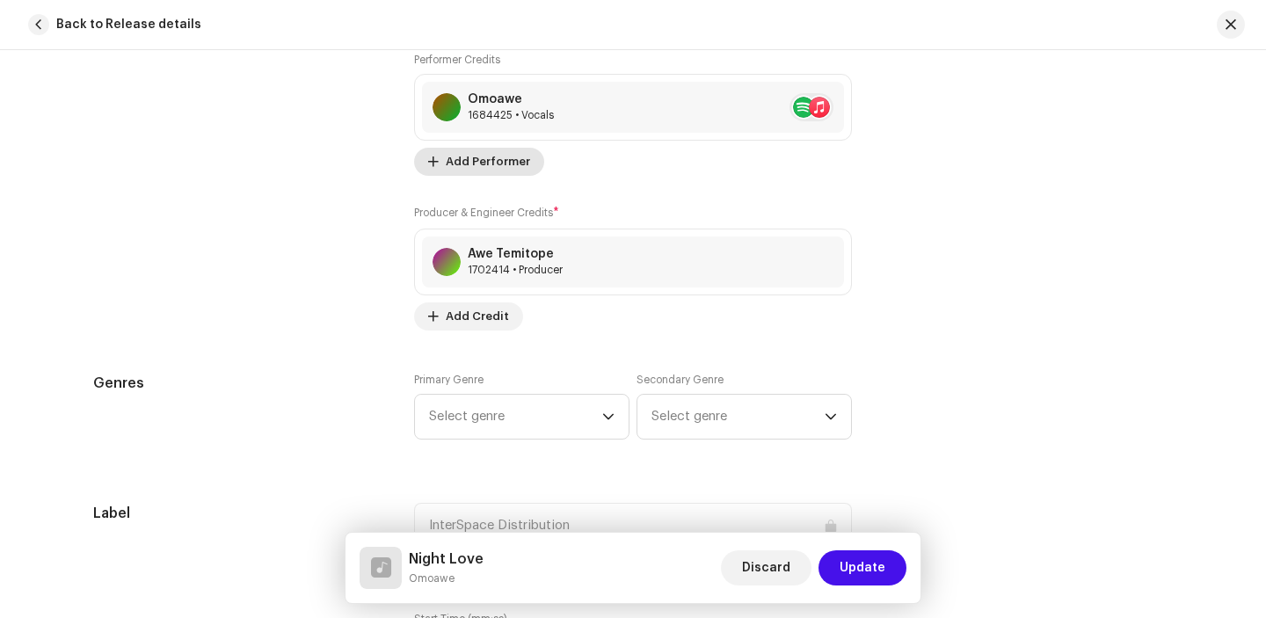
scroll to position [1361, 0]
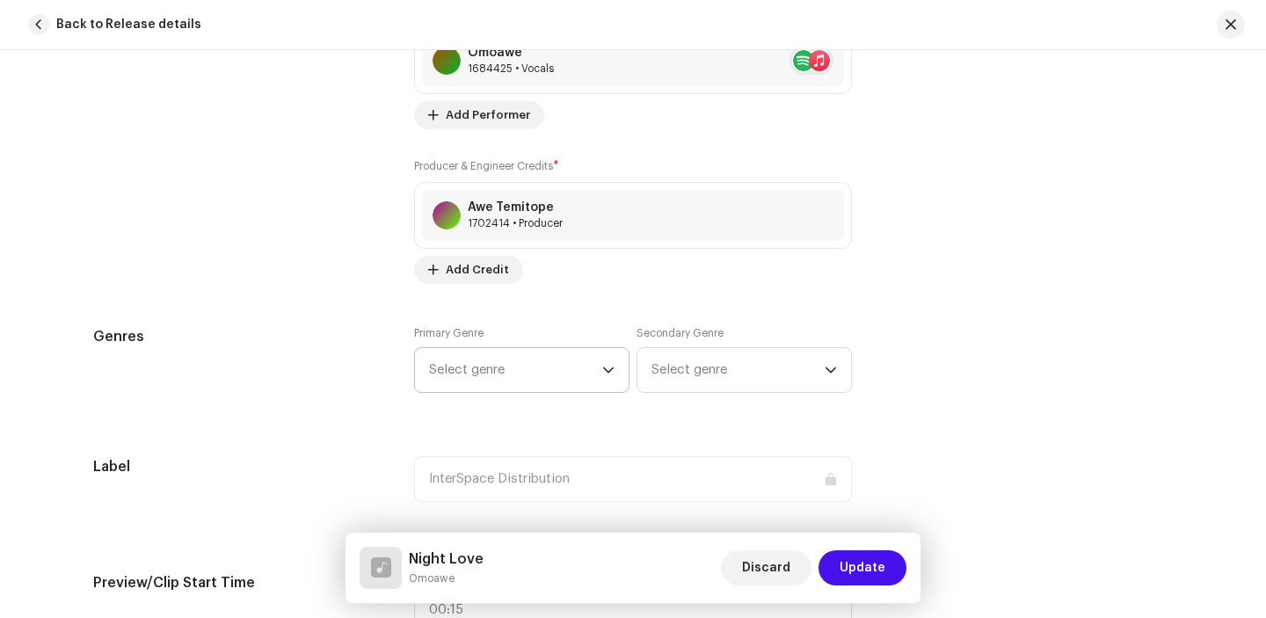
click at [483, 361] on span "Select genre" at bounding box center [515, 370] width 173 height 44
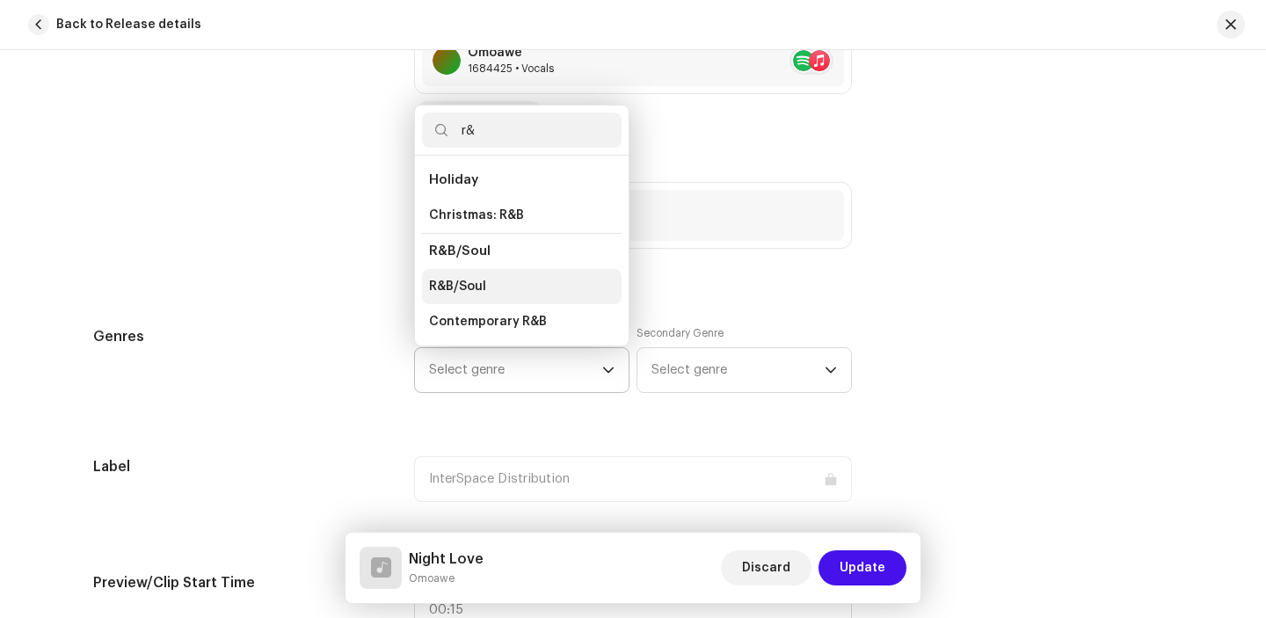
type input "r&"
click at [458, 286] on span "R&B/Soul" at bounding box center [457, 287] width 57 height 18
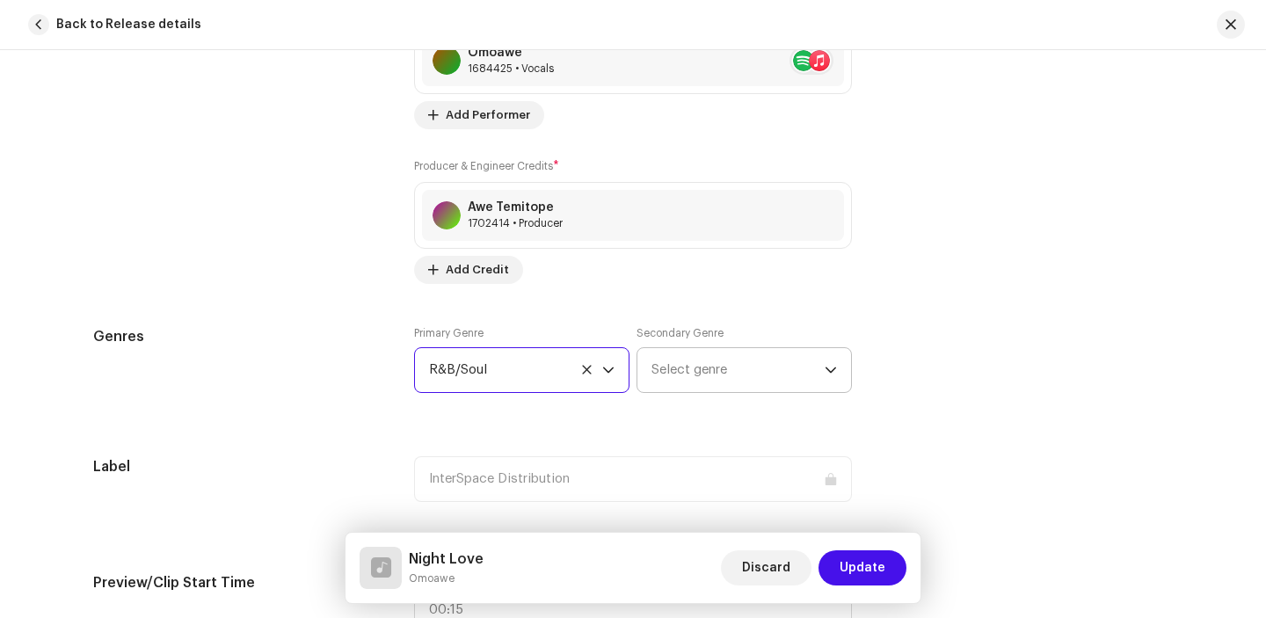
click at [680, 361] on span "Select genre" at bounding box center [737, 370] width 173 height 44
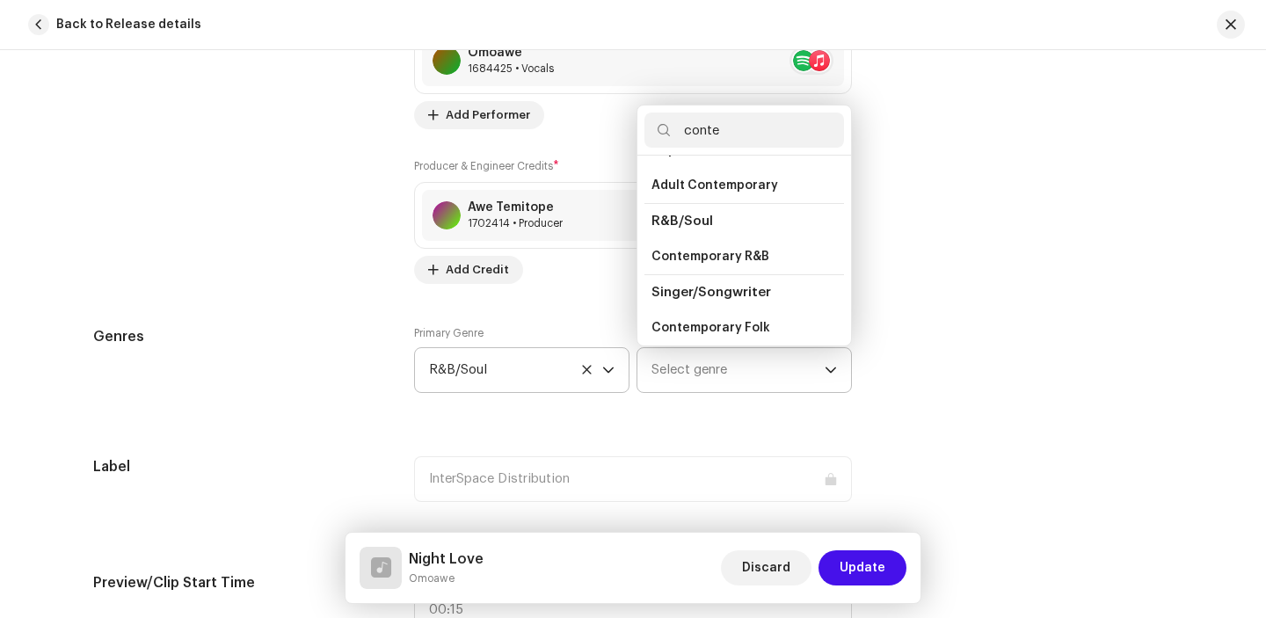
scroll to position [523, 0]
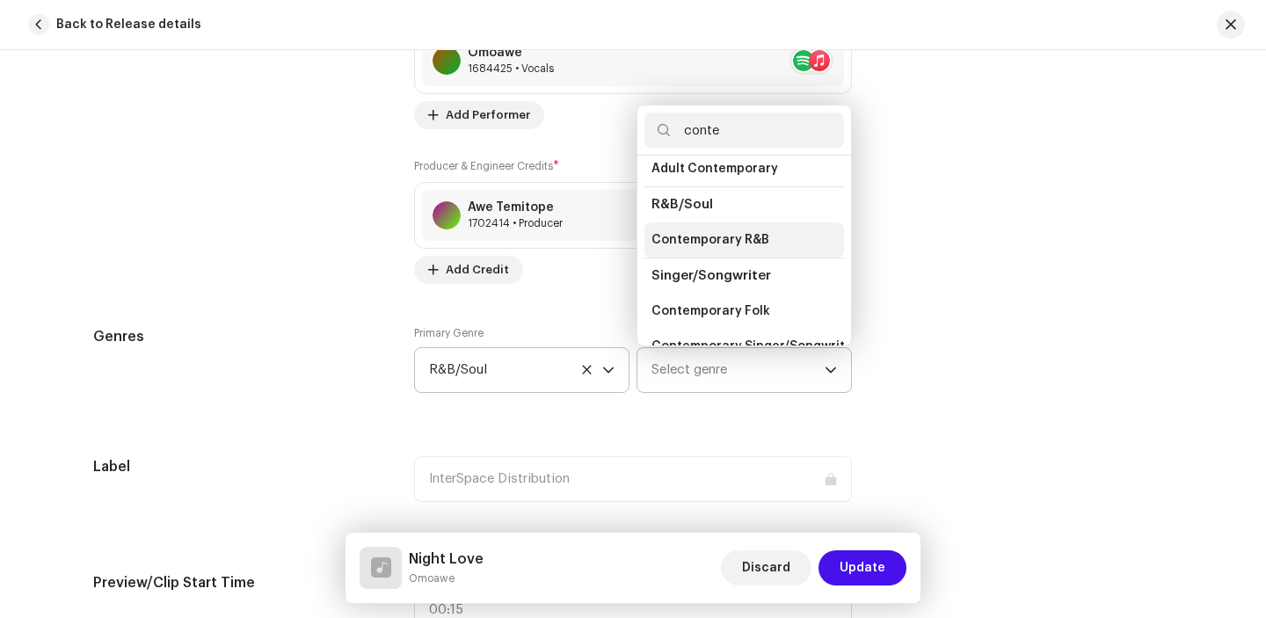
type input "conte"
click at [736, 231] on span "Contemporary R&B" at bounding box center [710, 240] width 118 height 18
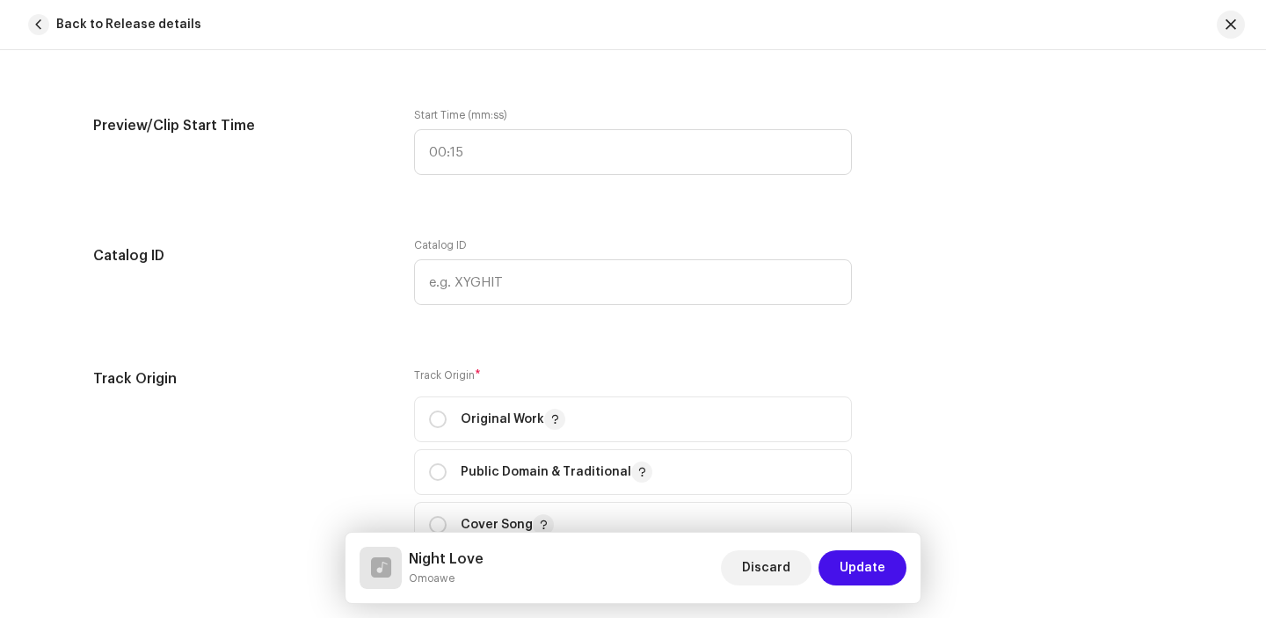
scroll to position [1843, 0]
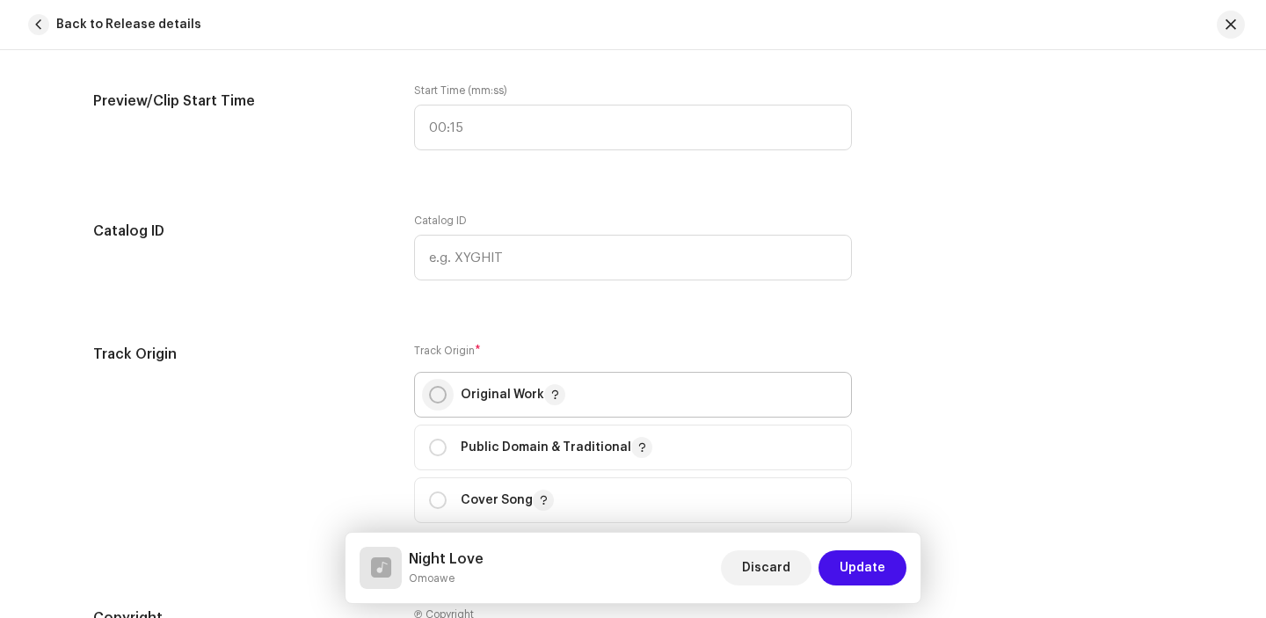
click at [429, 395] on input "radio" at bounding box center [438, 395] width 18 height 18
radio input "true"
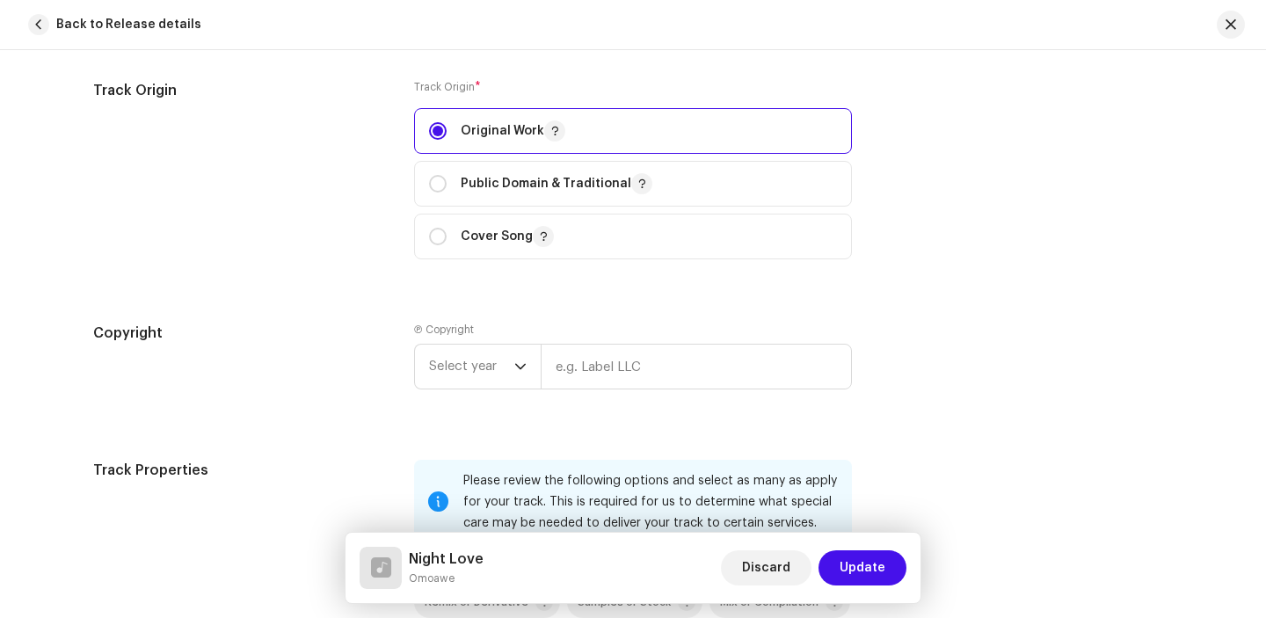
scroll to position [2112, 0]
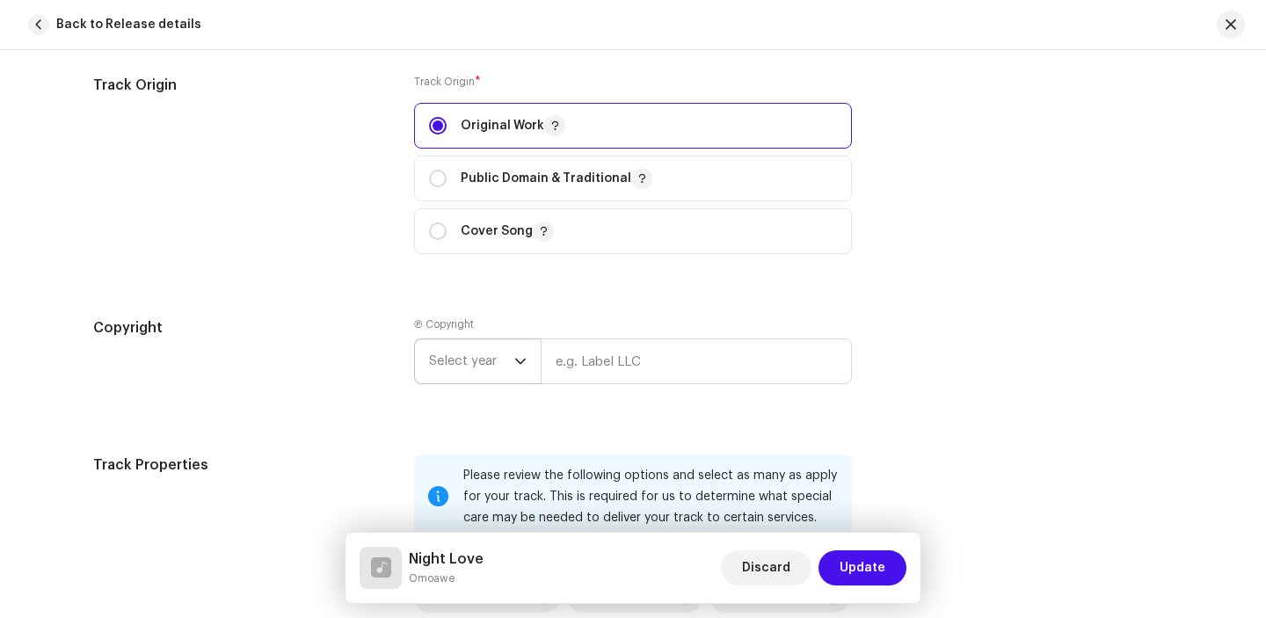
click at [514, 360] on icon "dropdown trigger" at bounding box center [520, 361] width 12 height 12
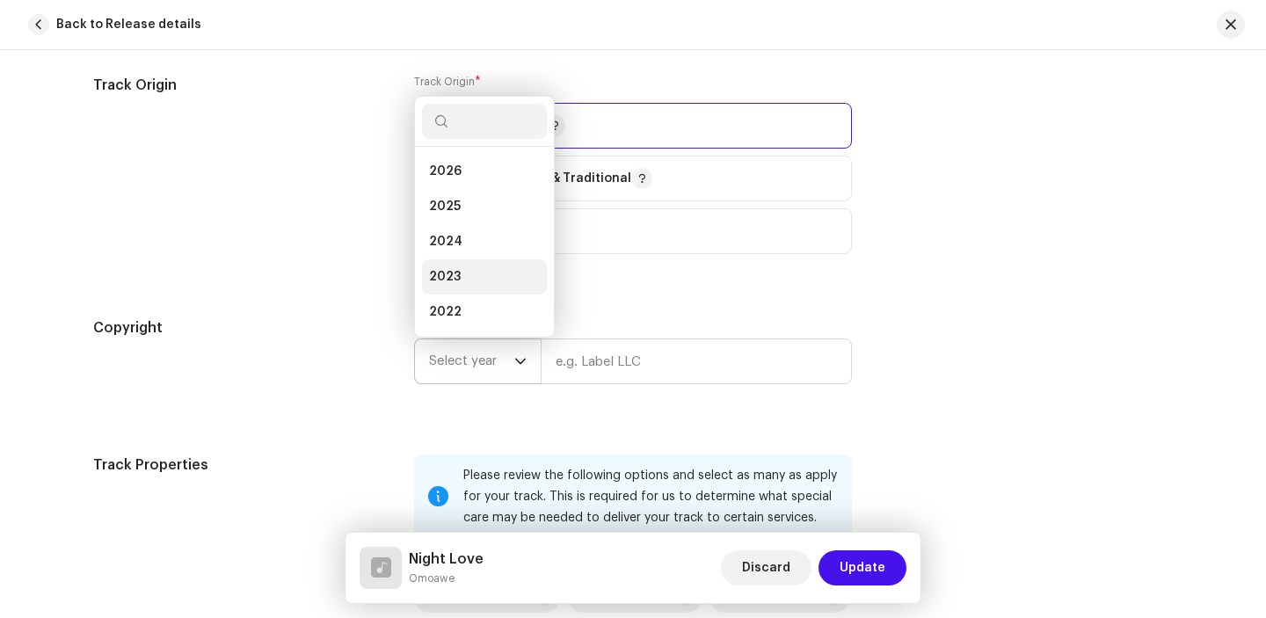
scroll to position [28, 0]
click at [489, 169] on li "2025" at bounding box center [484, 178] width 125 height 35
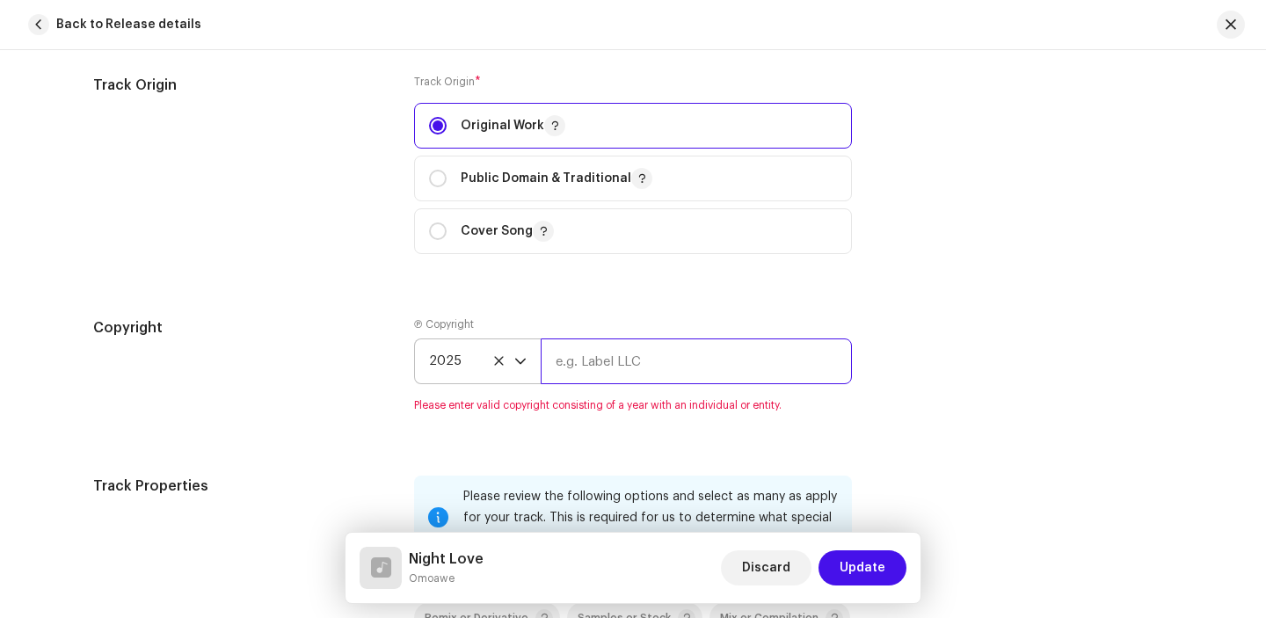
click at [577, 366] on input "text" at bounding box center [696, 361] width 311 height 46
paste input "InterSpace Distribution"
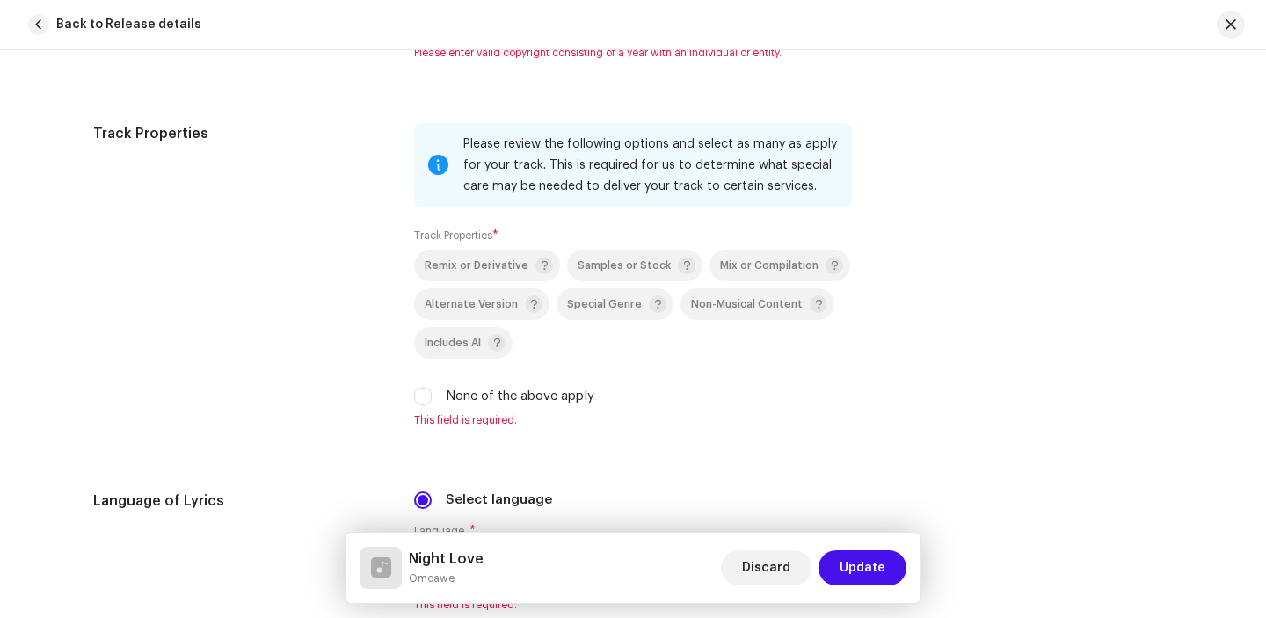
scroll to position [2468, 0]
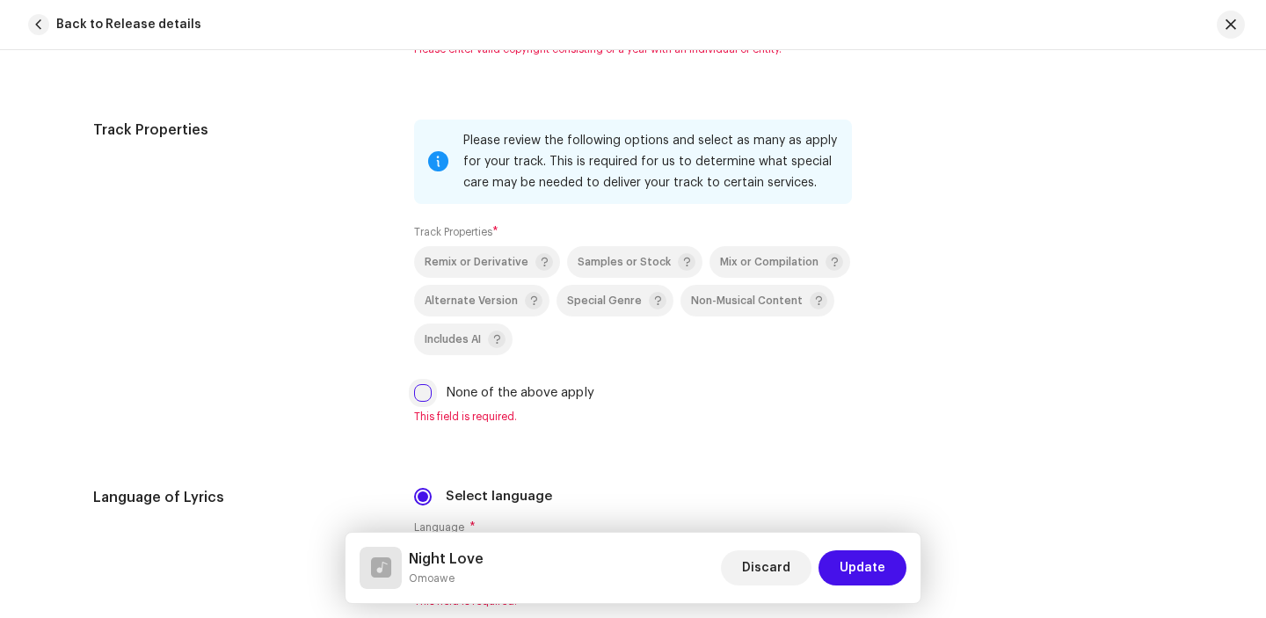
type input "InterSpace Distribution"
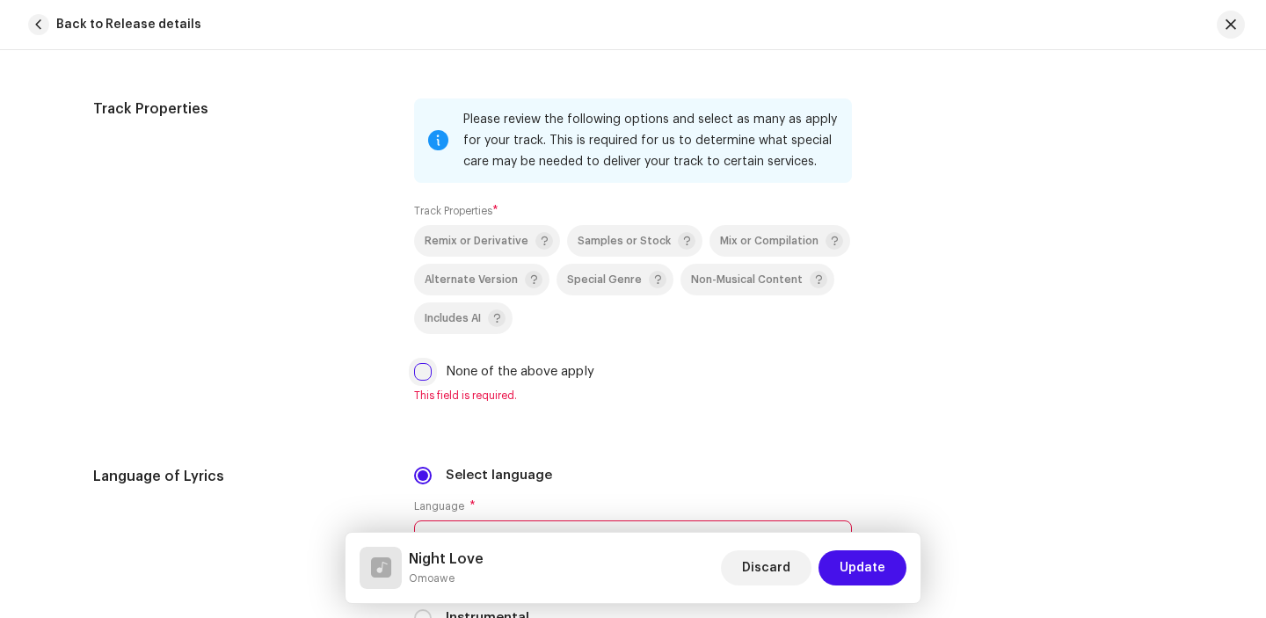
click at [416, 392] on div "Please review the following options and select as many as apply for your track.…" at bounding box center [633, 250] width 438 height 304
click at [421, 373] on input "None of the above apply" at bounding box center [423, 372] width 18 height 18
checkbox input "true"
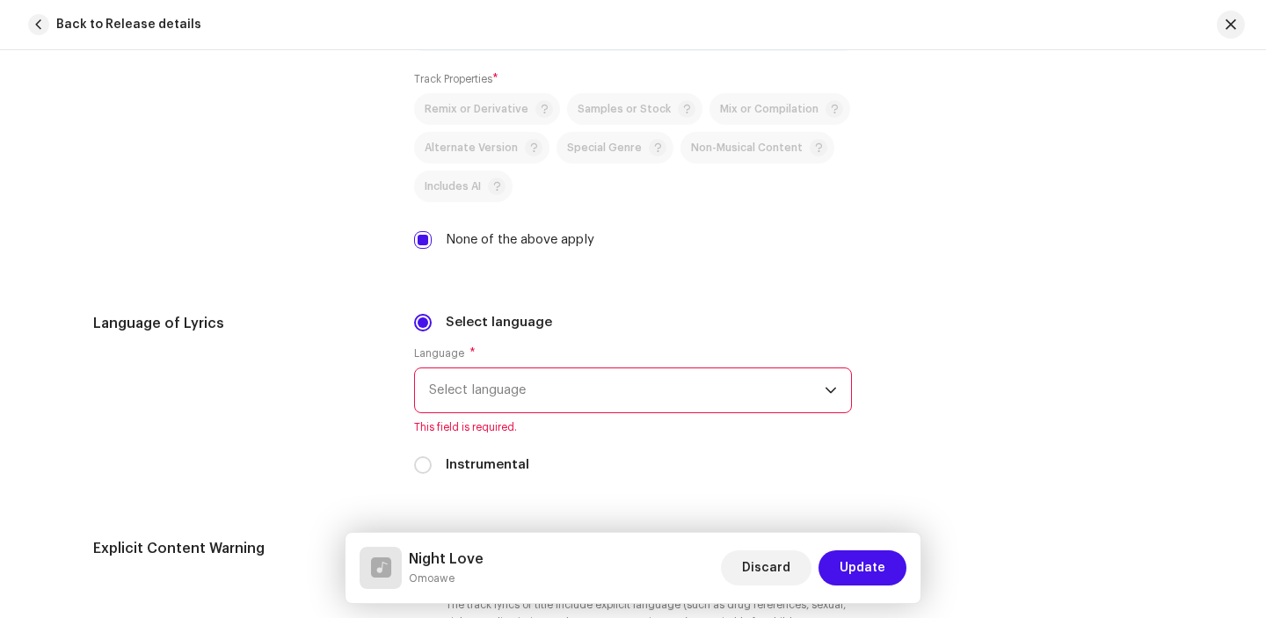
scroll to position [2603, 0]
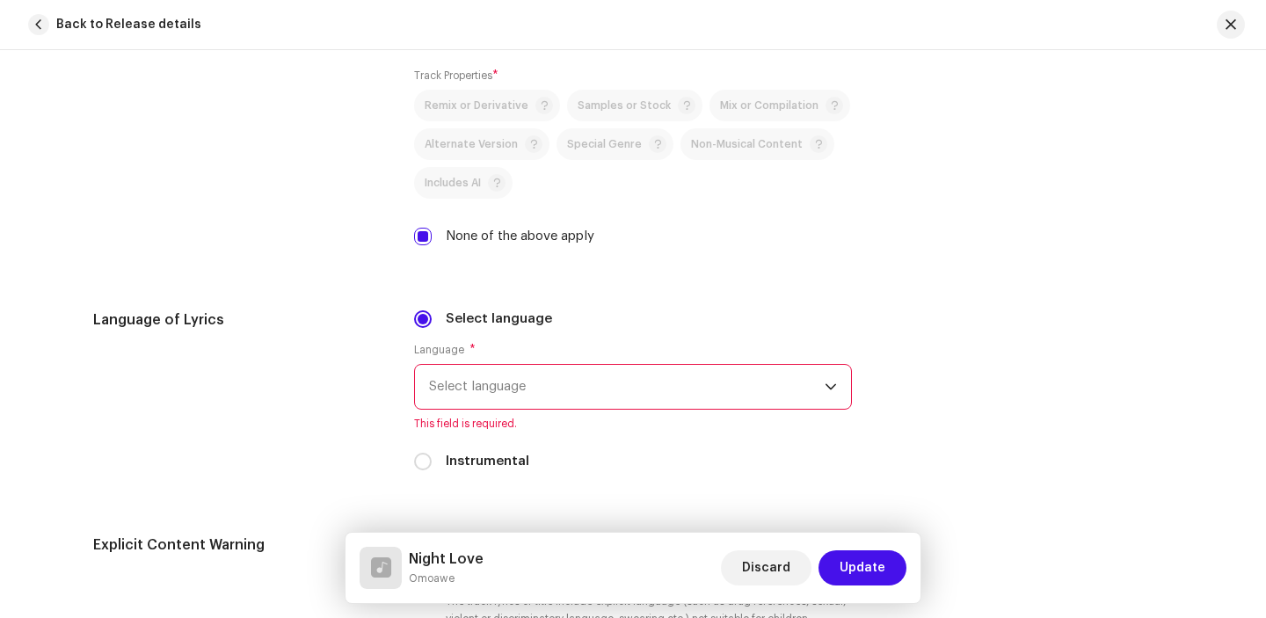
click at [451, 381] on span "Select language" at bounding box center [627, 387] width 396 height 44
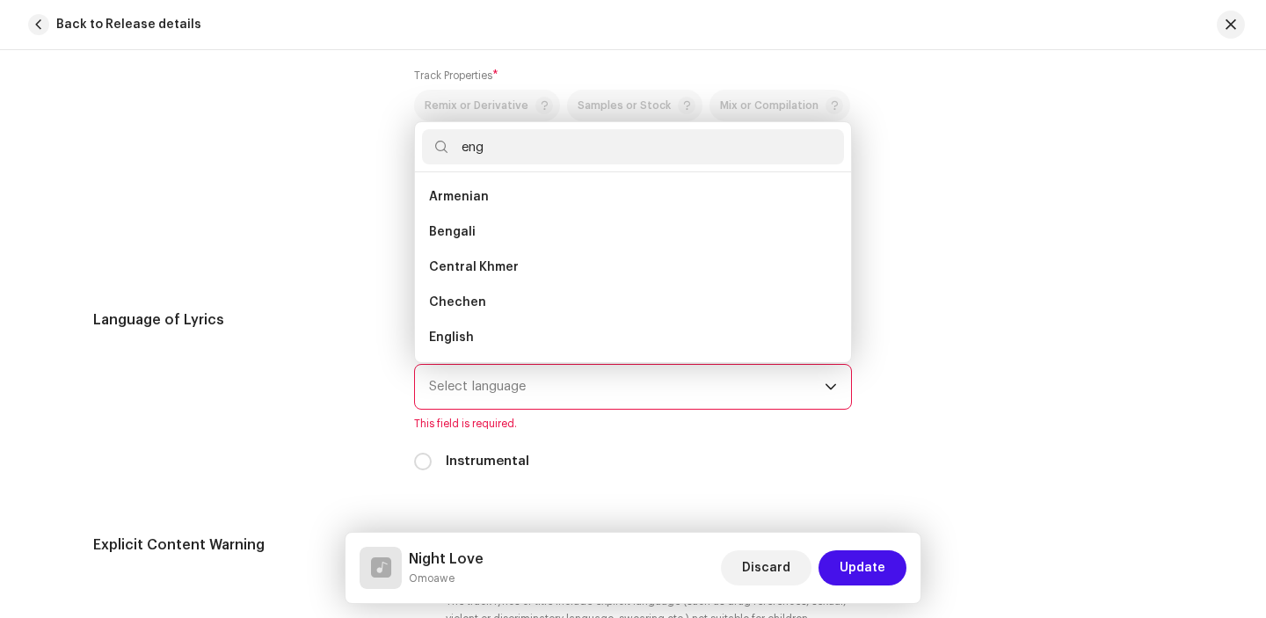
scroll to position [0, 0]
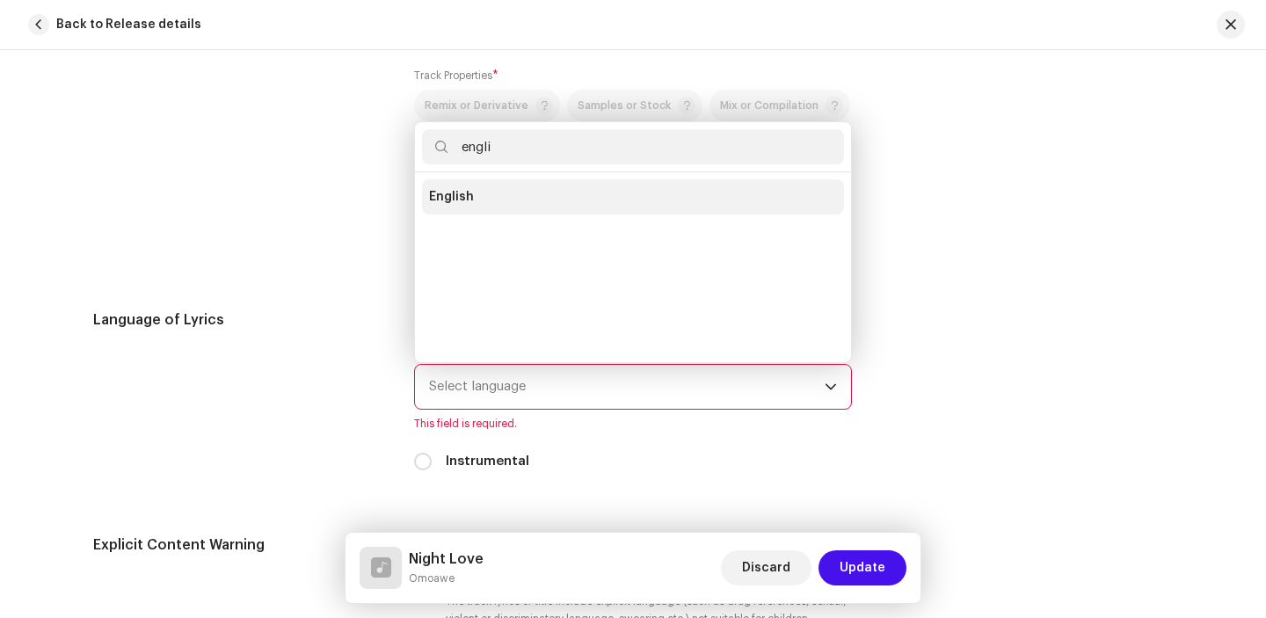
type input "engli"
click at [465, 203] on span "English" at bounding box center [451, 197] width 45 height 18
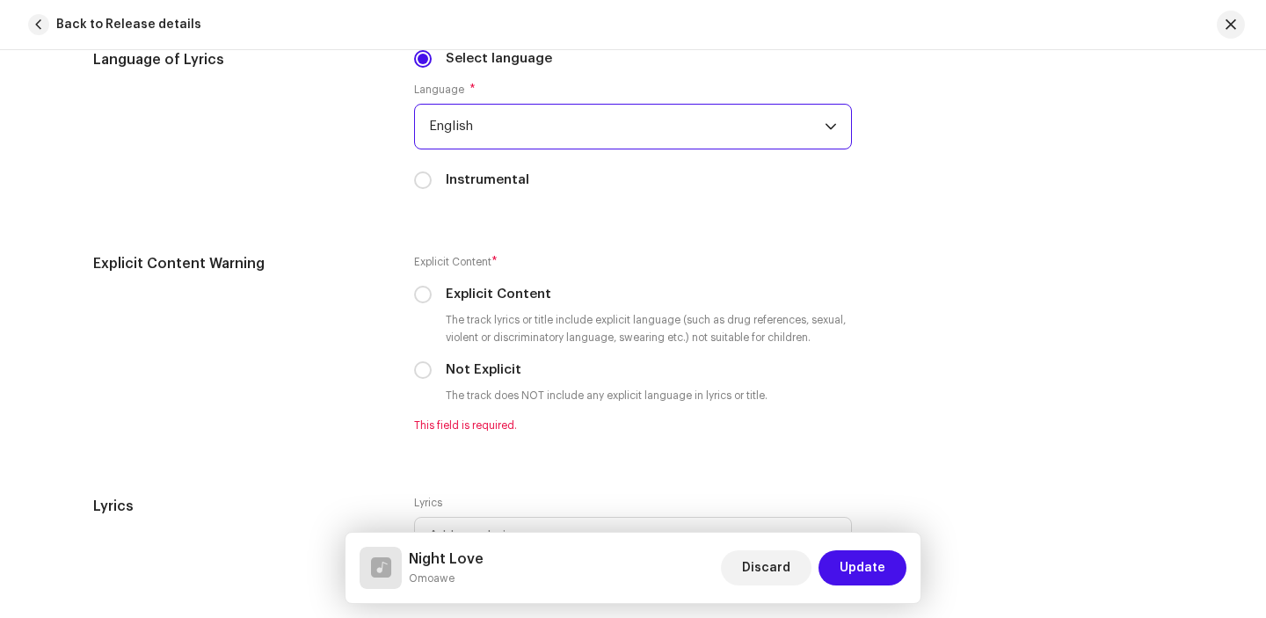
scroll to position [2911, 0]
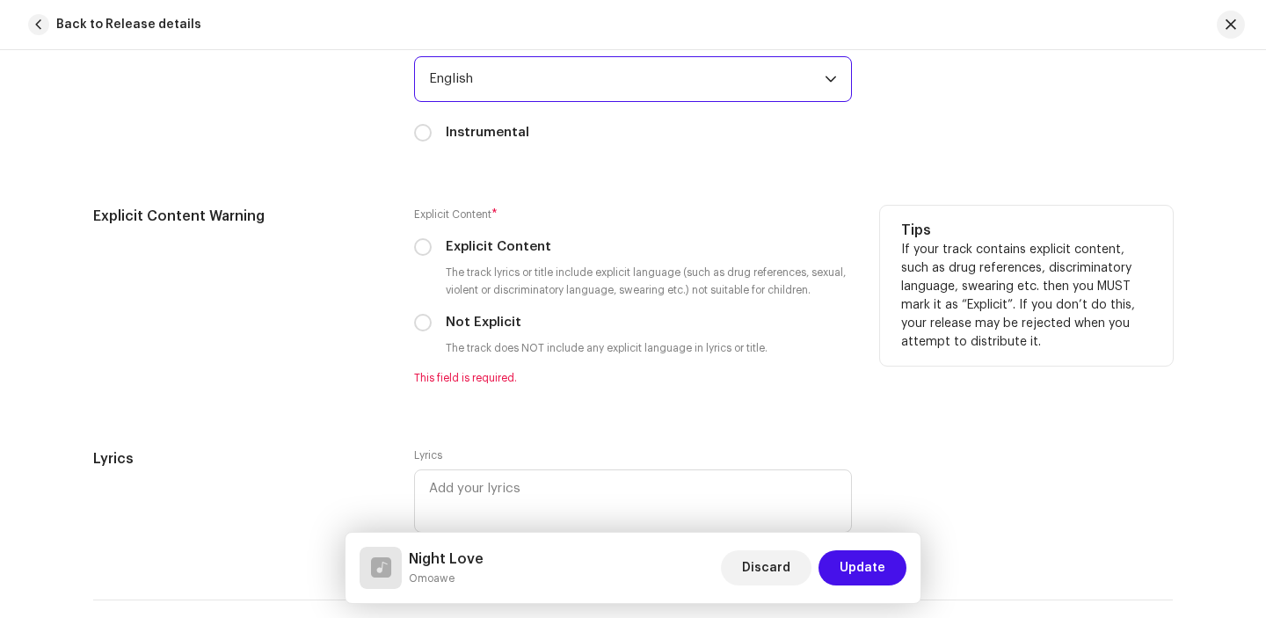
click at [428, 318] on div "Not Explicit" at bounding box center [633, 322] width 438 height 19
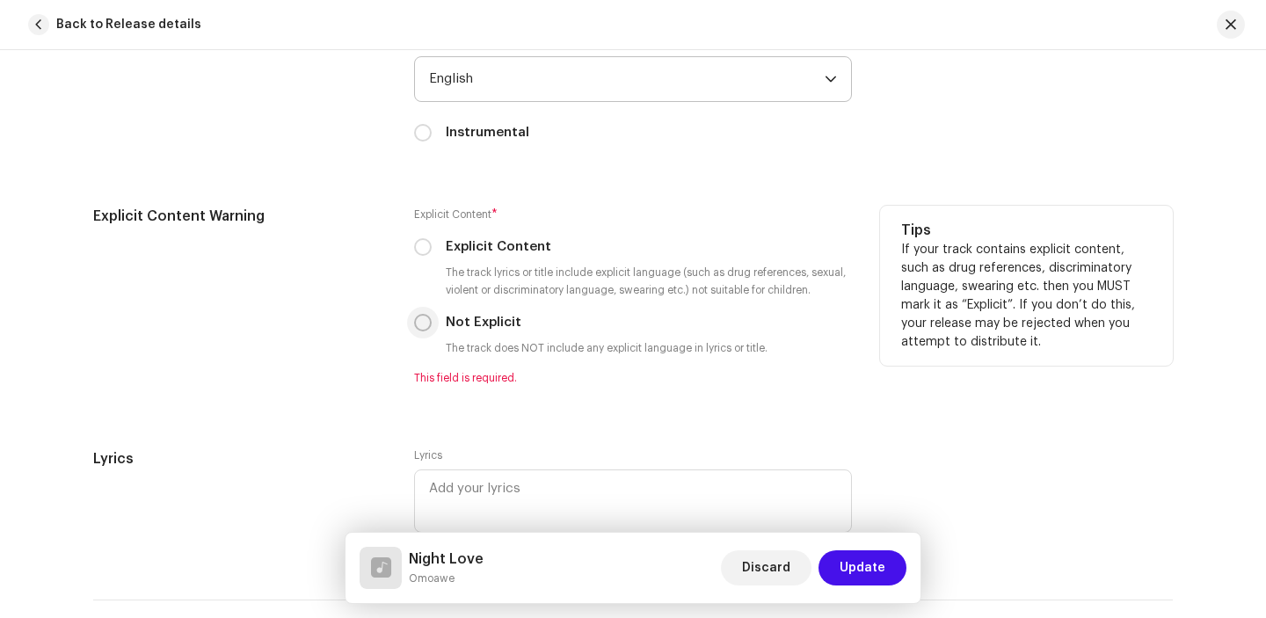
click at [420, 323] on input "Not Explicit" at bounding box center [423, 323] width 18 height 18
radio input "true"
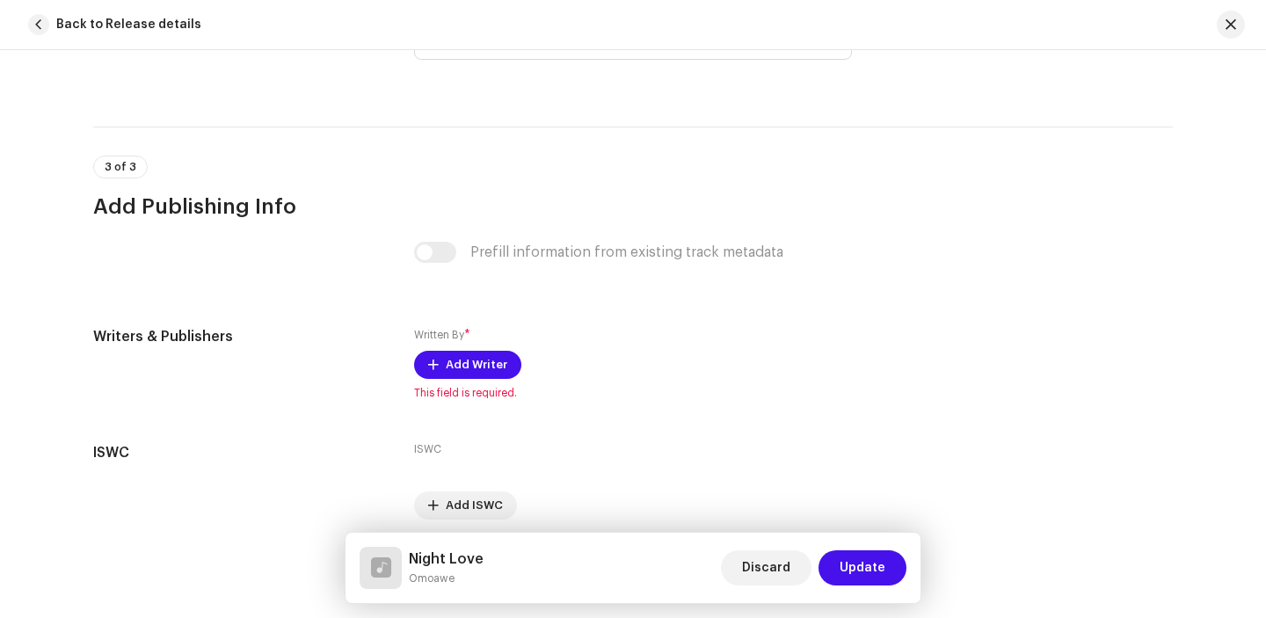
scroll to position [3366, 0]
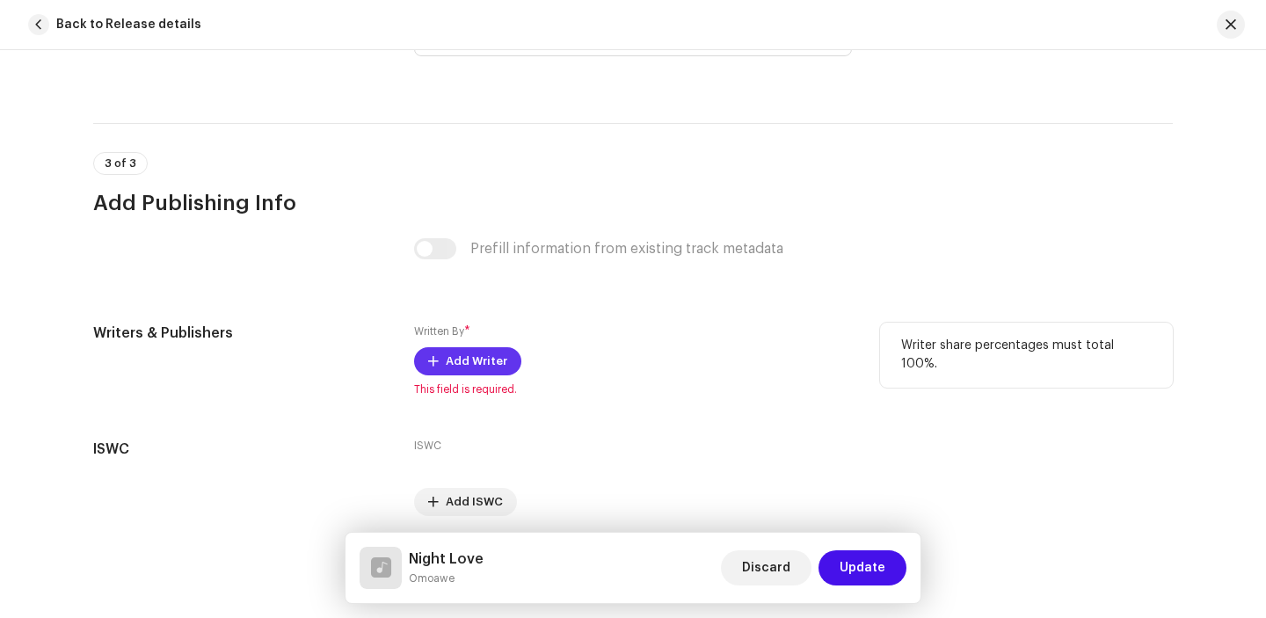
click at [450, 360] on span "Add Writer" at bounding box center [477, 361] width 62 height 35
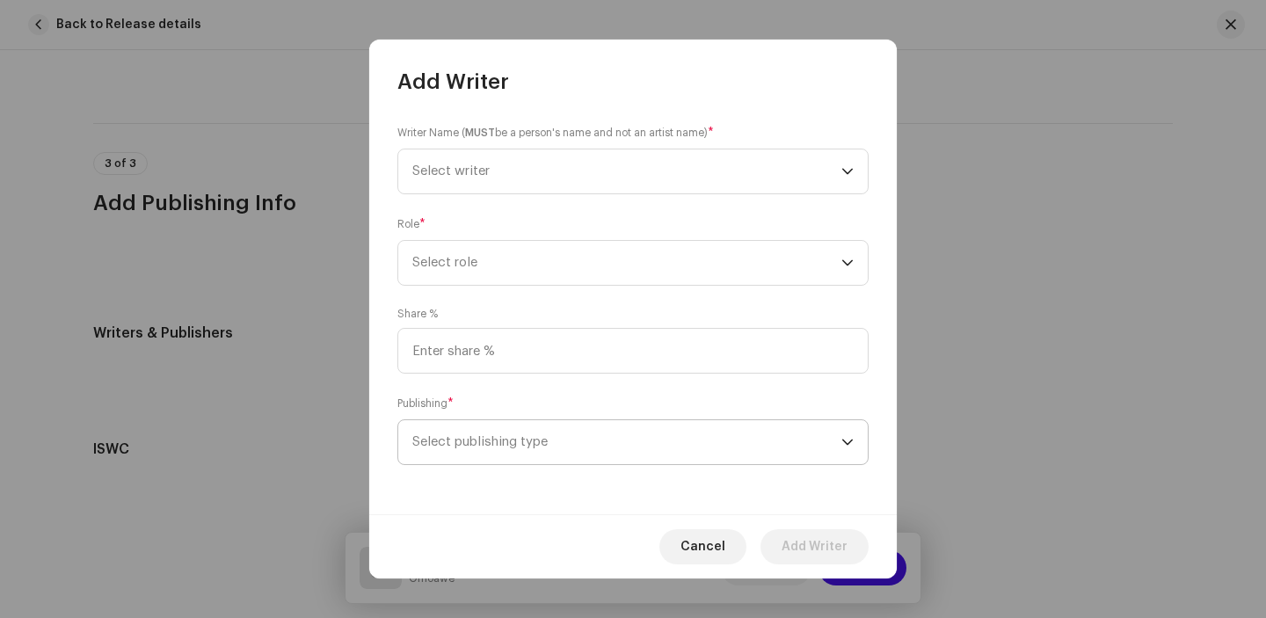
click at [643, 449] on span "Select publishing type" at bounding box center [626, 442] width 429 height 44
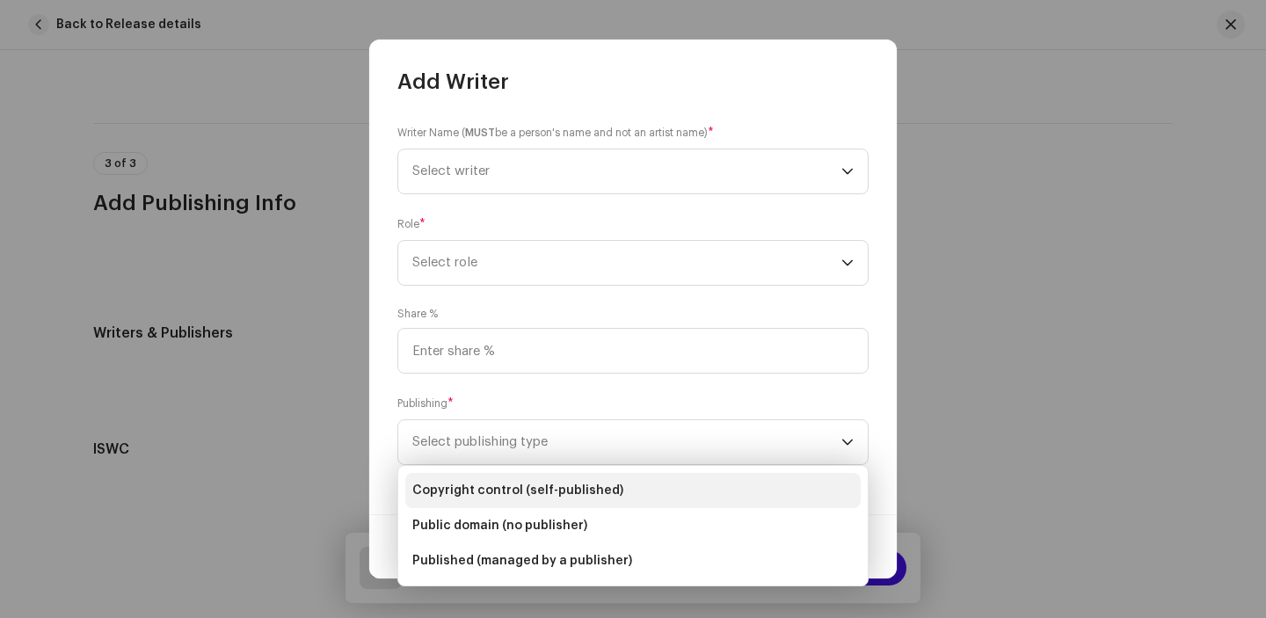
click at [604, 492] on span "Copyright control (self-published)" at bounding box center [517, 491] width 211 height 18
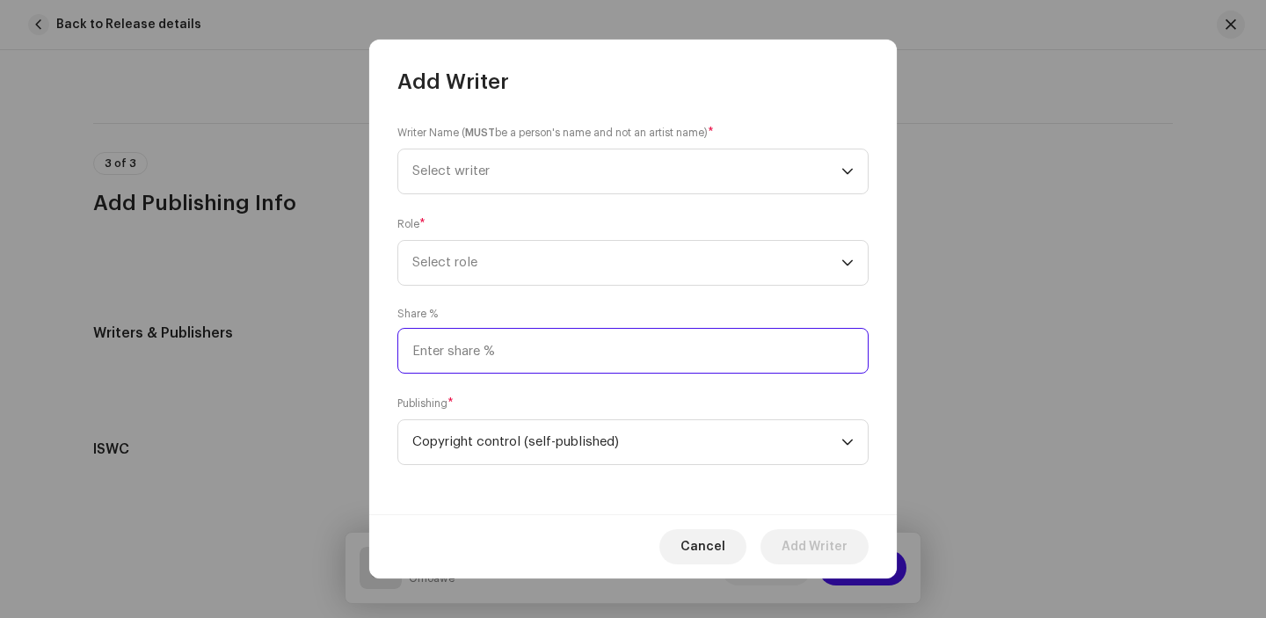
click at [611, 354] on input at bounding box center [632, 351] width 471 height 46
type input "100.00"
click at [651, 259] on span "Select role" at bounding box center [626, 263] width 429 height 44
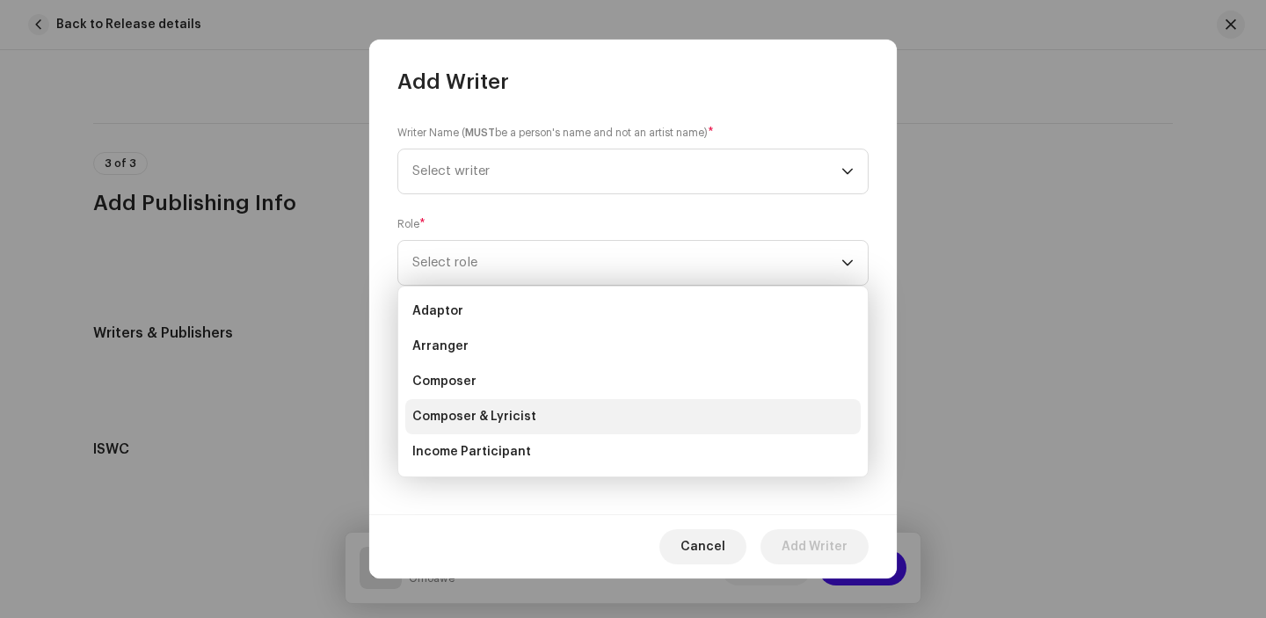
click at [564, 410] on li "Composer & Lyricist" at bounding box center [632, 416] width 455 height 35
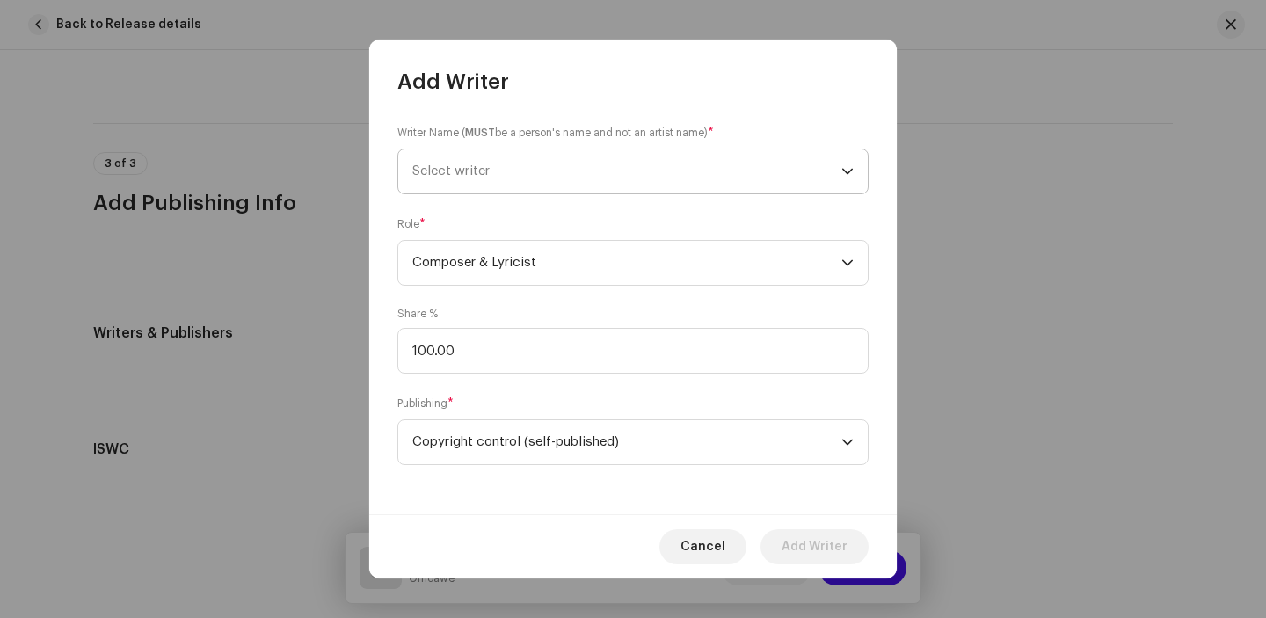
click at [550, 162] on span "Select writer" at bounding box center [626, 171] width 429 height 44
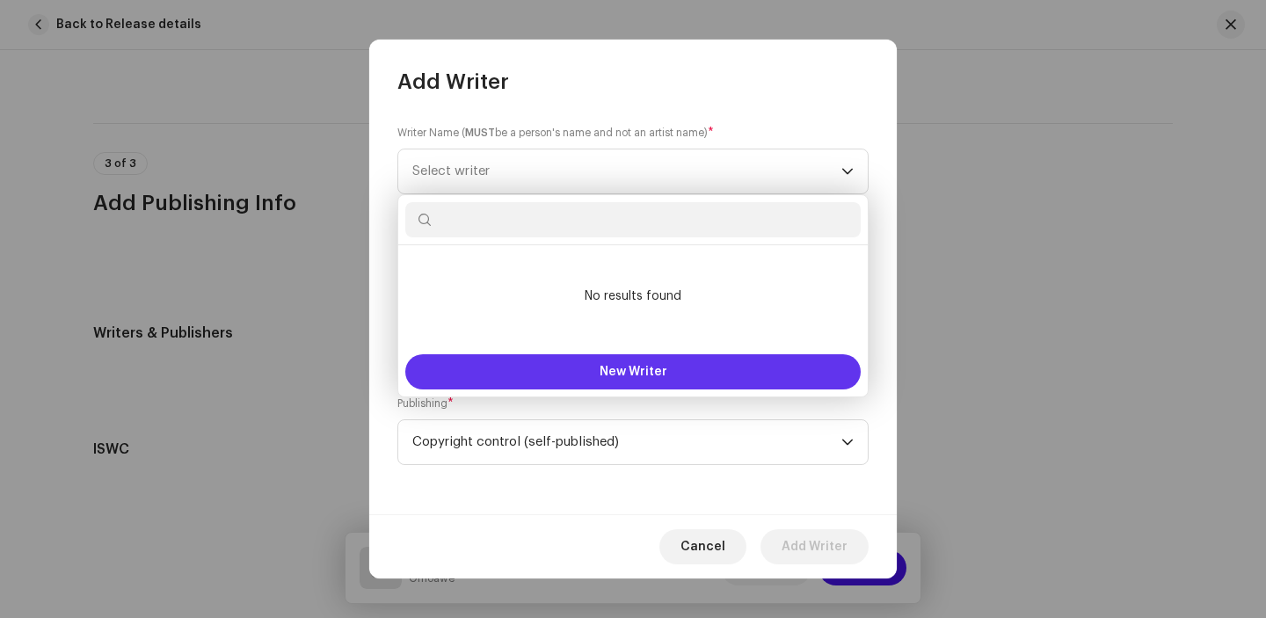
click at [570, 359] on button "New Writer" at bounding box center [632, 371] width 455 height 35
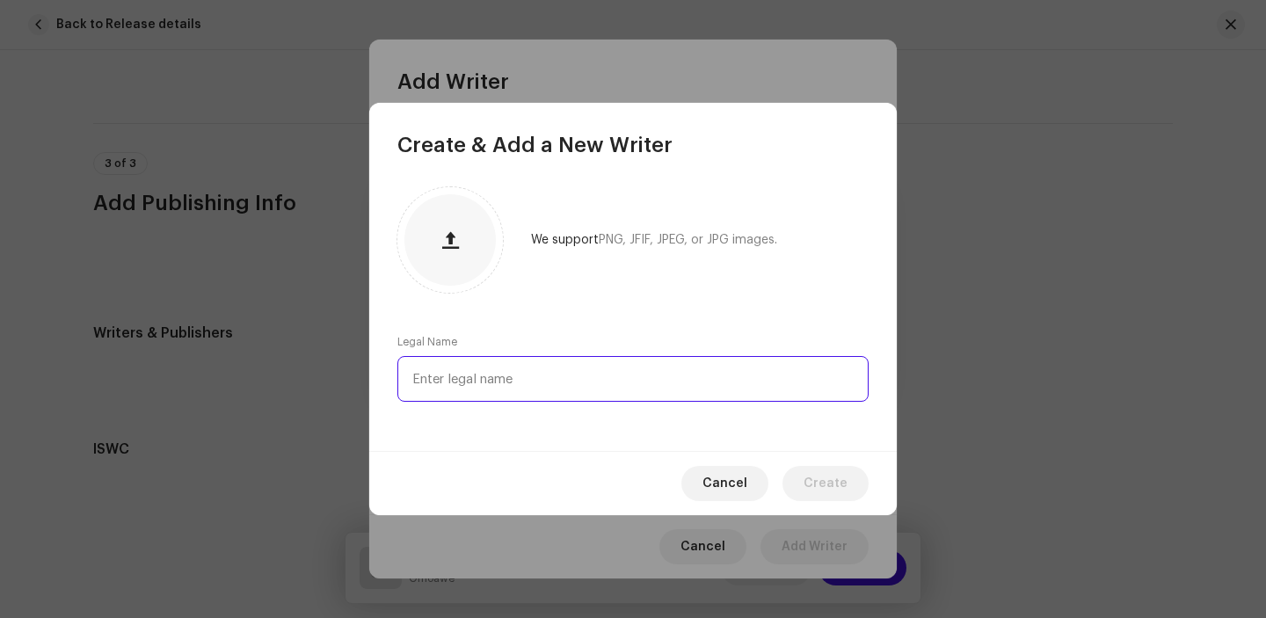
click at [496, 375] on input "text" at bounding box center [632, 379] width 471 height 46
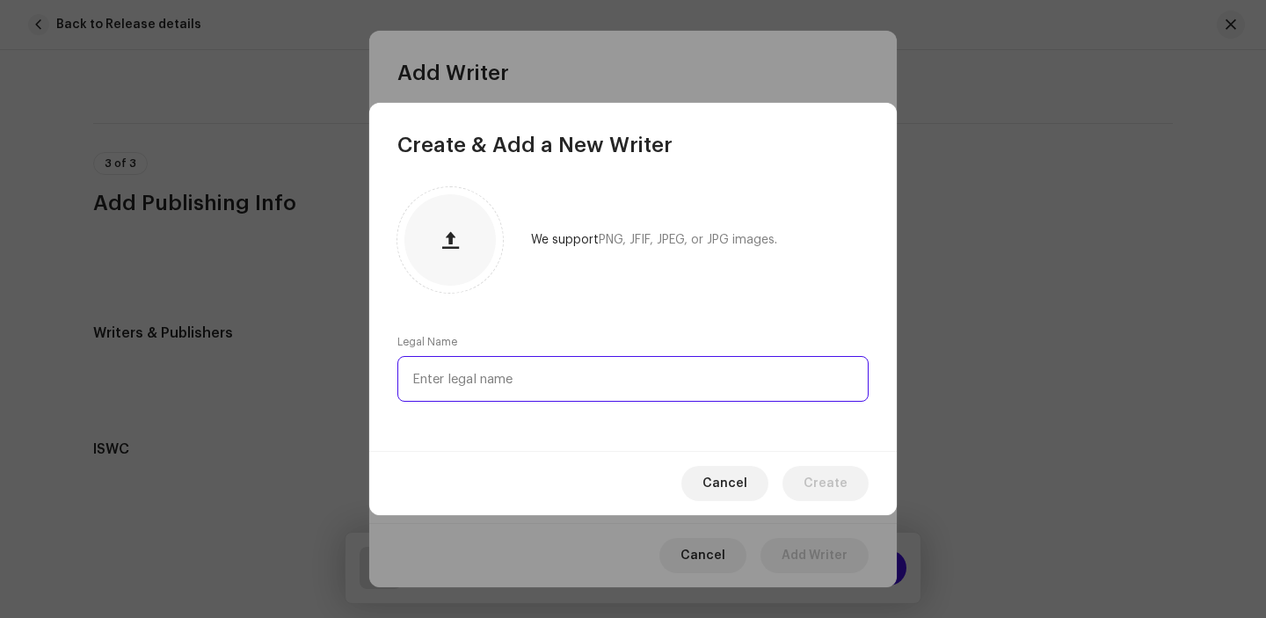
paste input "Awe Temitope"
type input "Awe Temitope"
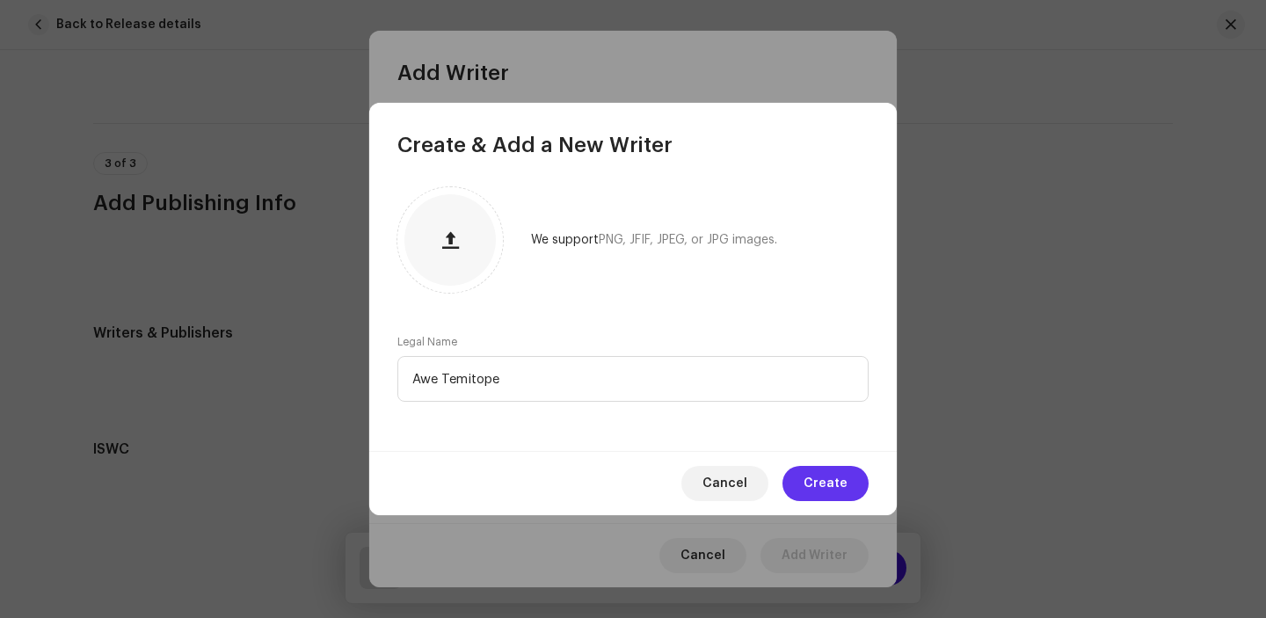
click at [824, 473] on span "Create" at bounding box center [825, 483] width 44 height 35
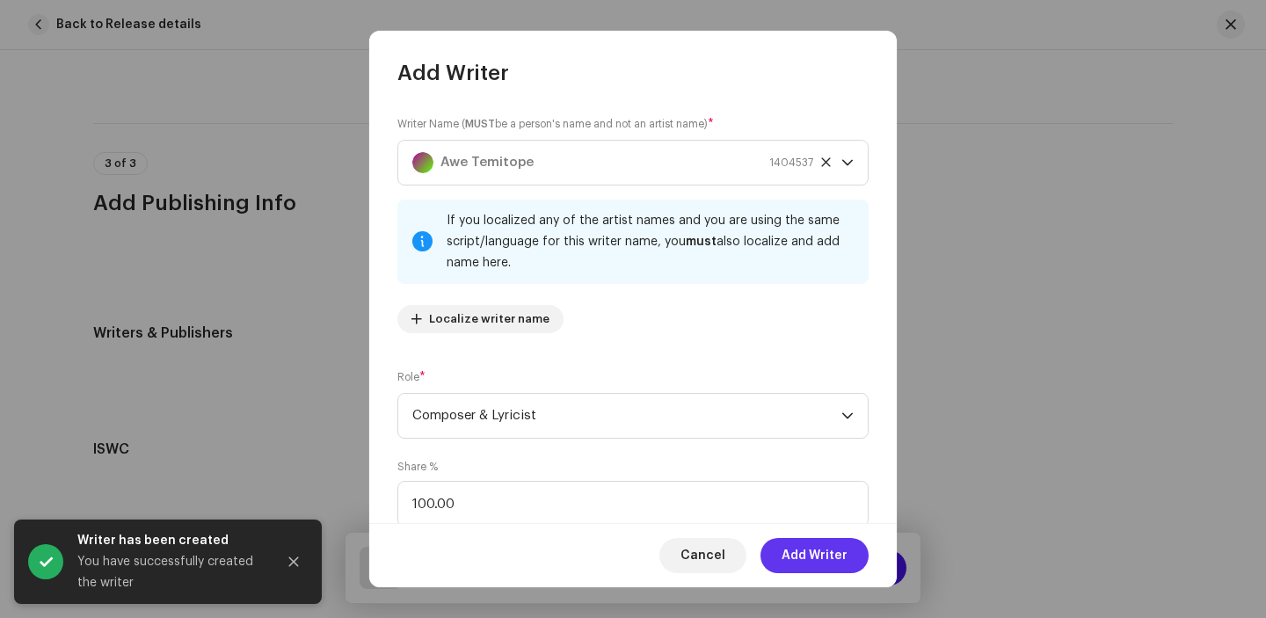
click at [814, 554] on span "Add Writer" at bounding box center [814, 555] width 66 height 35
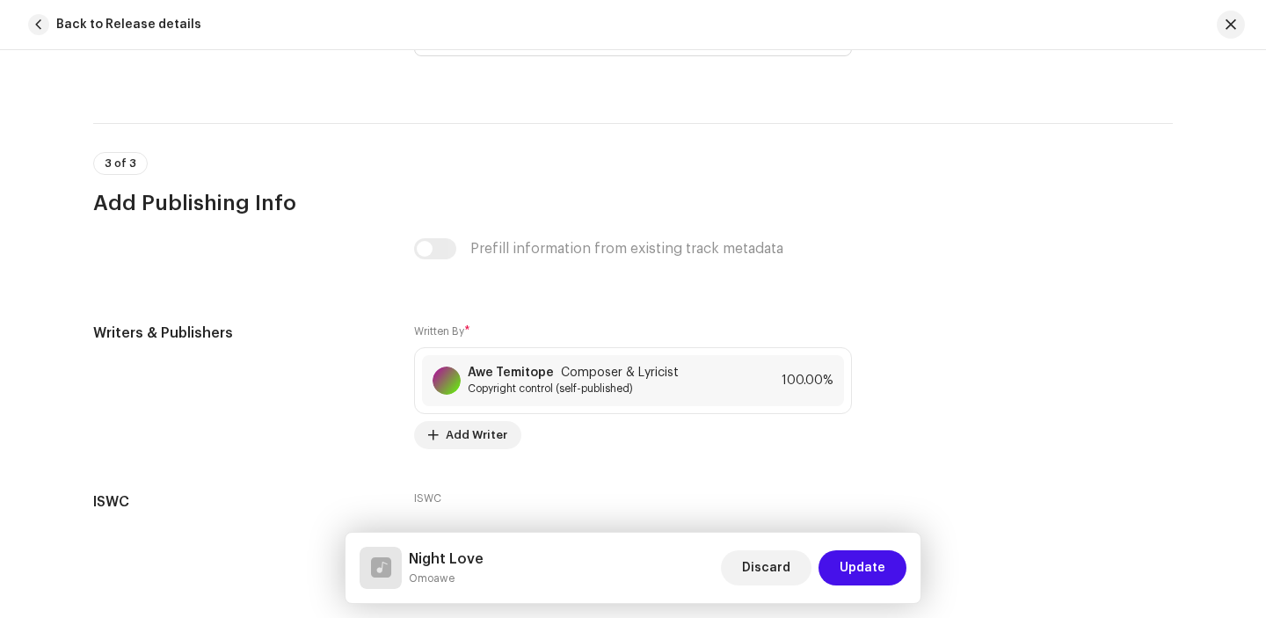
scroll to position [3486, 0]
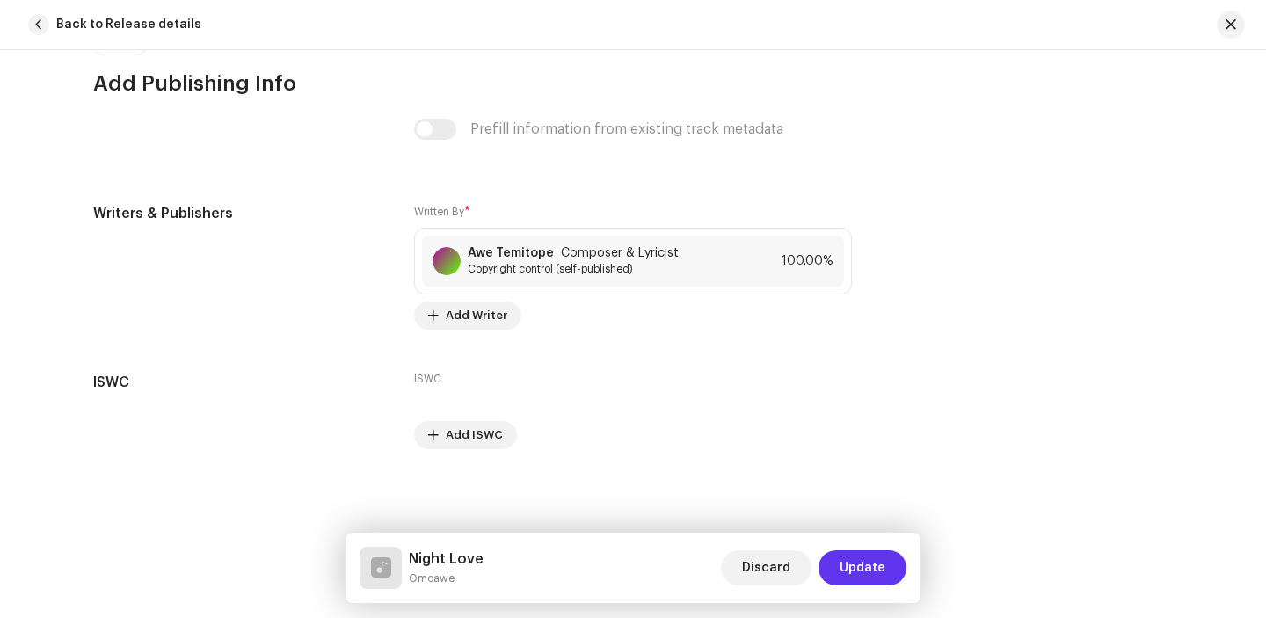
click at [875, 563] on span "Update" at bounding box center [862, 567] width 46 height 35
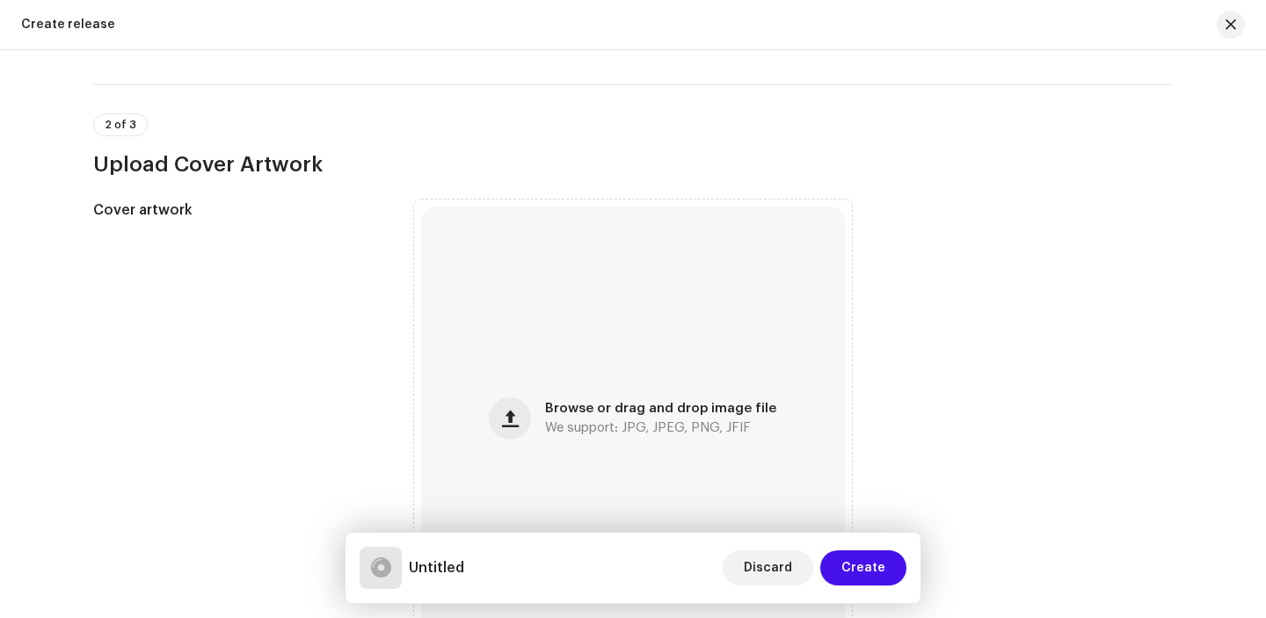
scroll to position [546, 0]
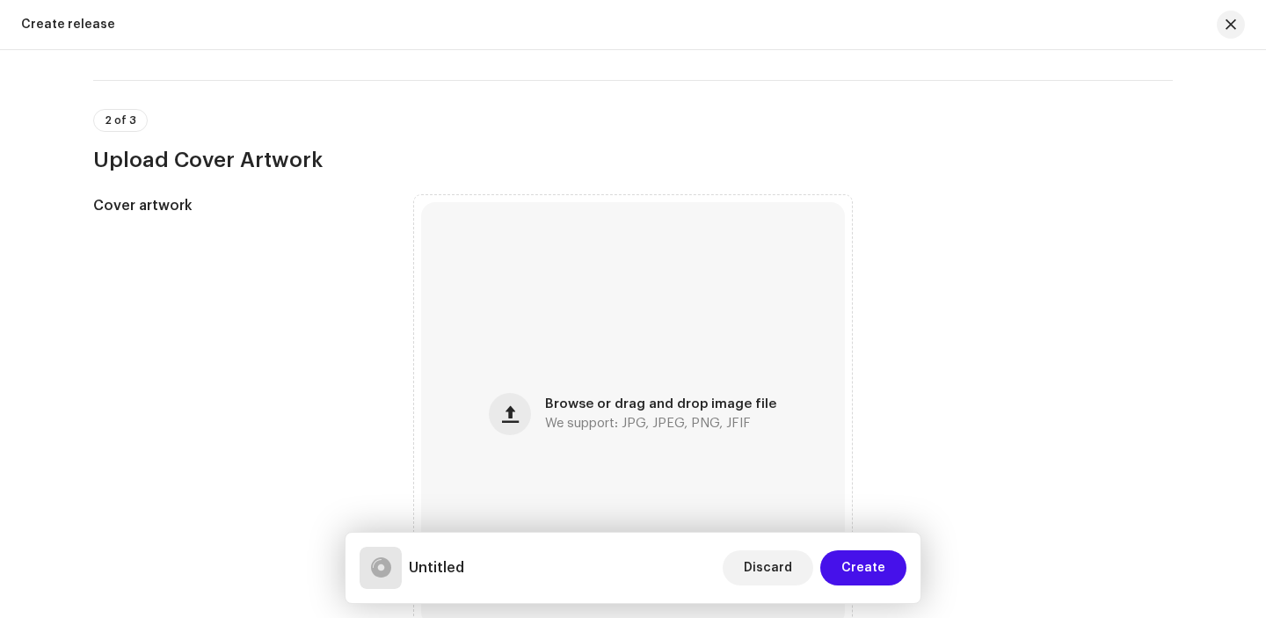
click at [803, 392] on div "Browse or drag and drop image file We support: JPG, JPEG, PNG, JFIF" at bounding box center [633, 414] width 424 height 424
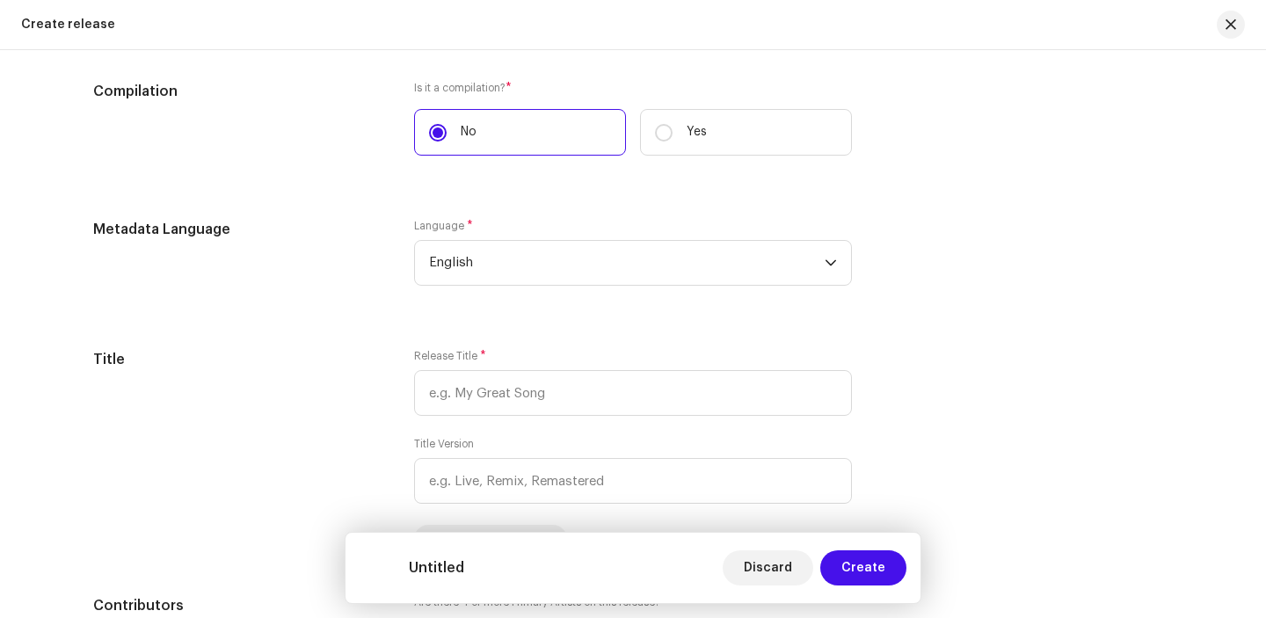
scroll to position [1361, 0]
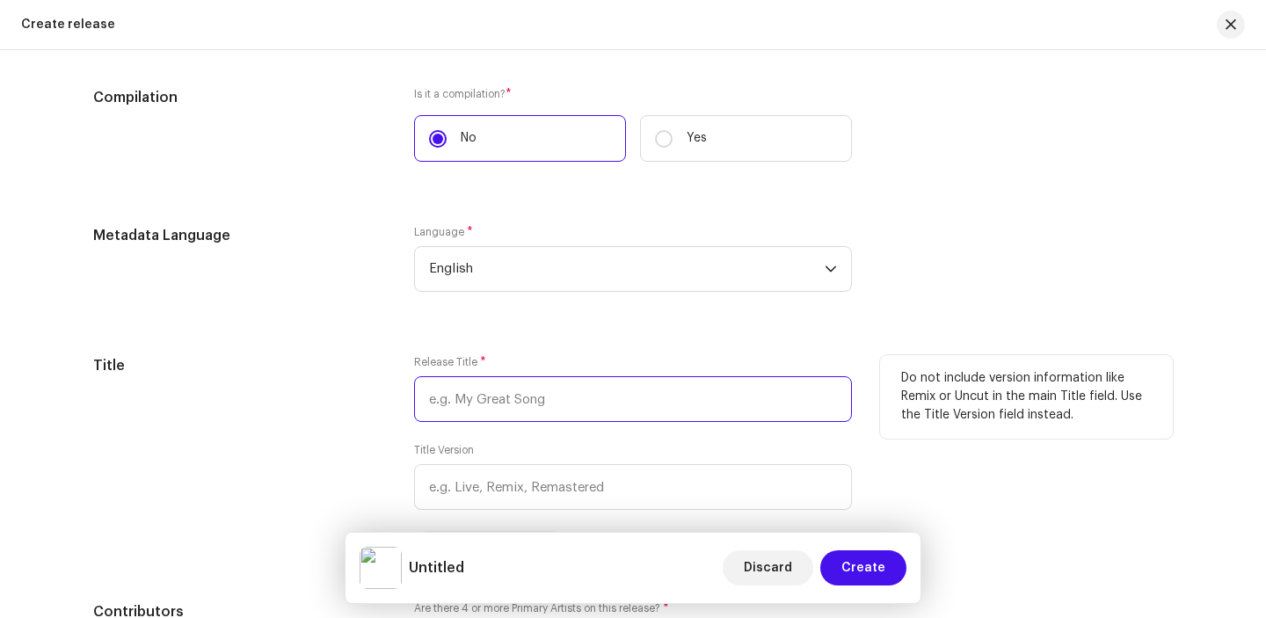
click at [616, 394] on input "text" at bounding box center [633, 399] width 438 height 46
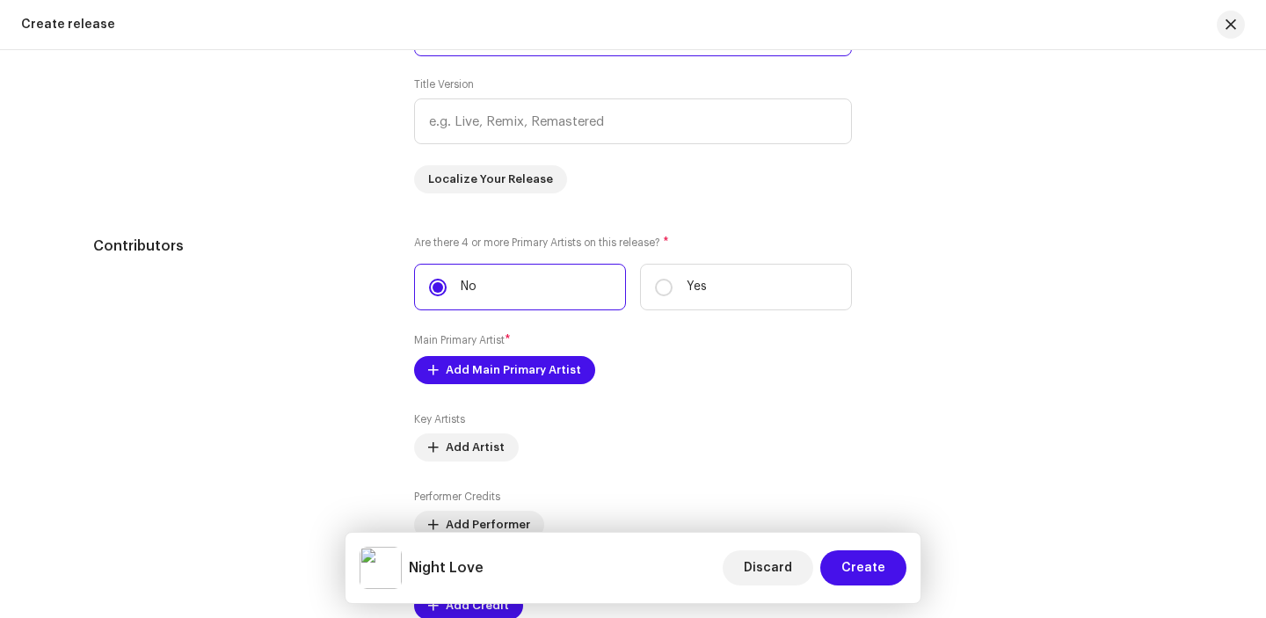
scroll to position [1736, 0]
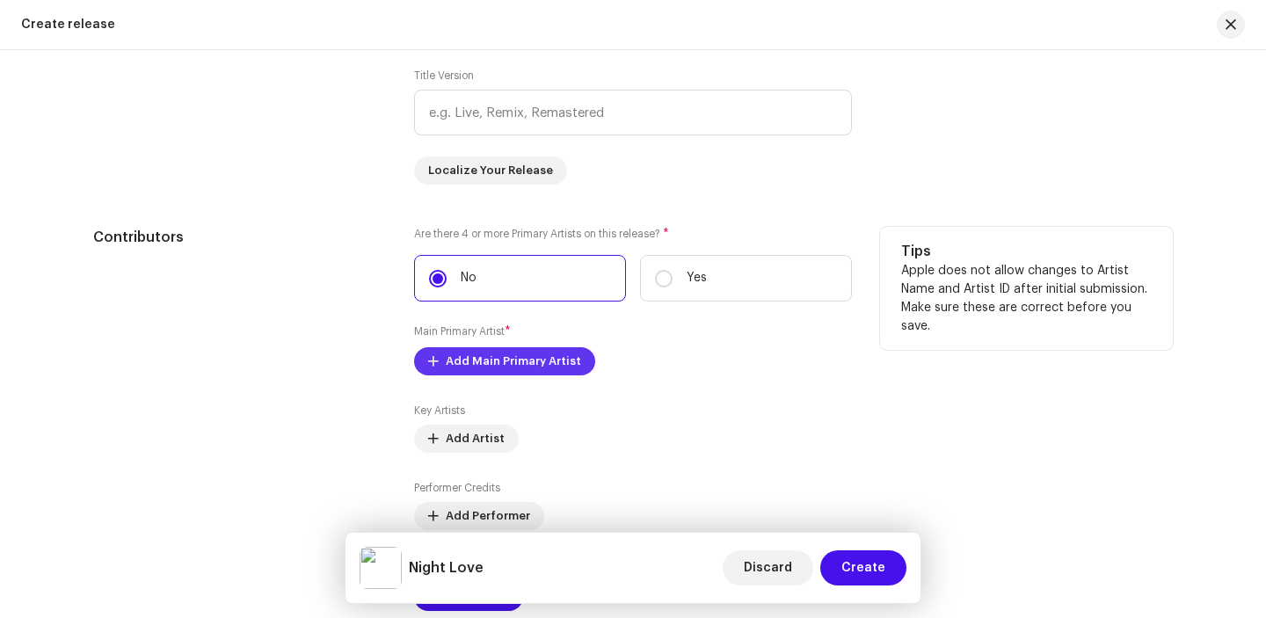
type input "Night Love"
click at [558, 353] on span "Add Main Primary Artist" at bounding box center [513, 361] width 135 height 35
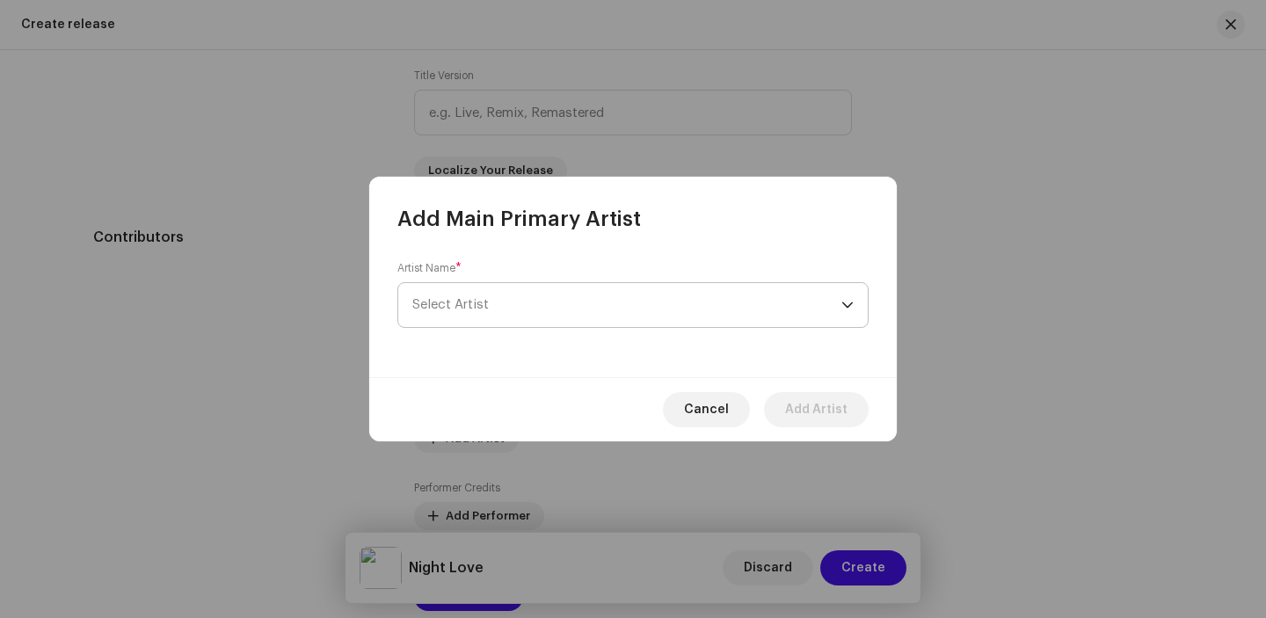
click at [577, 291] on span "Select Artist" at bounding box center [626, 305] width 429 height 44
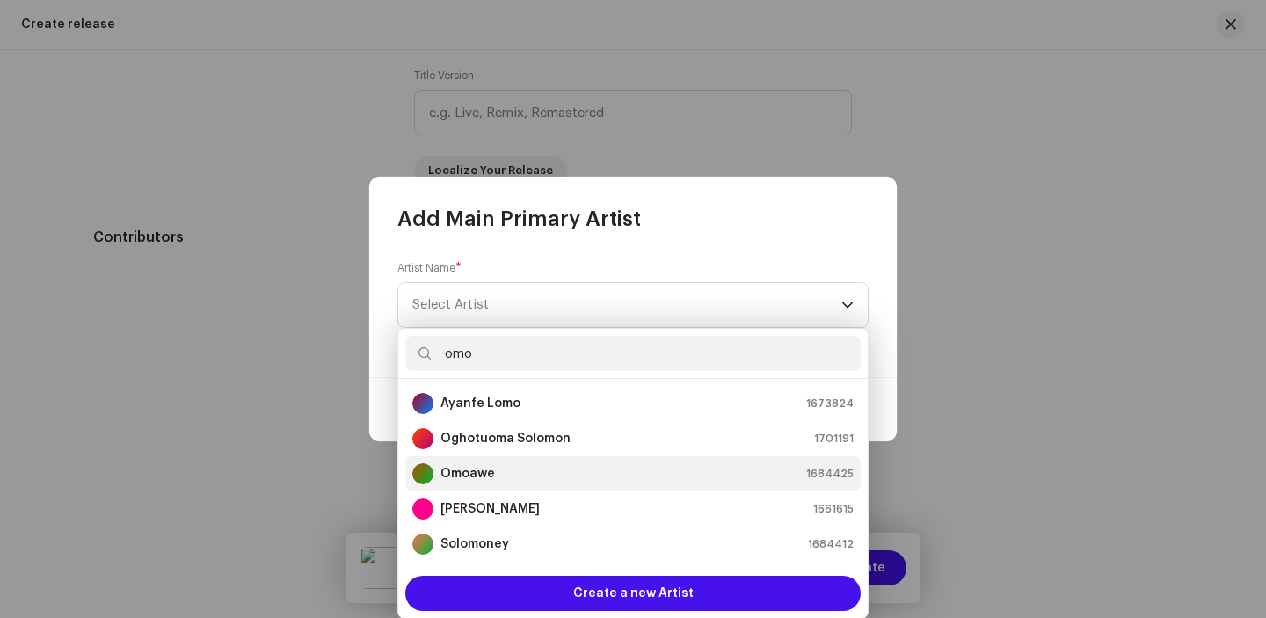
type input "omo"
click at [497, 478] on div "Omoawe 1684425" at bounding box center [632, 473] width 441 height 21
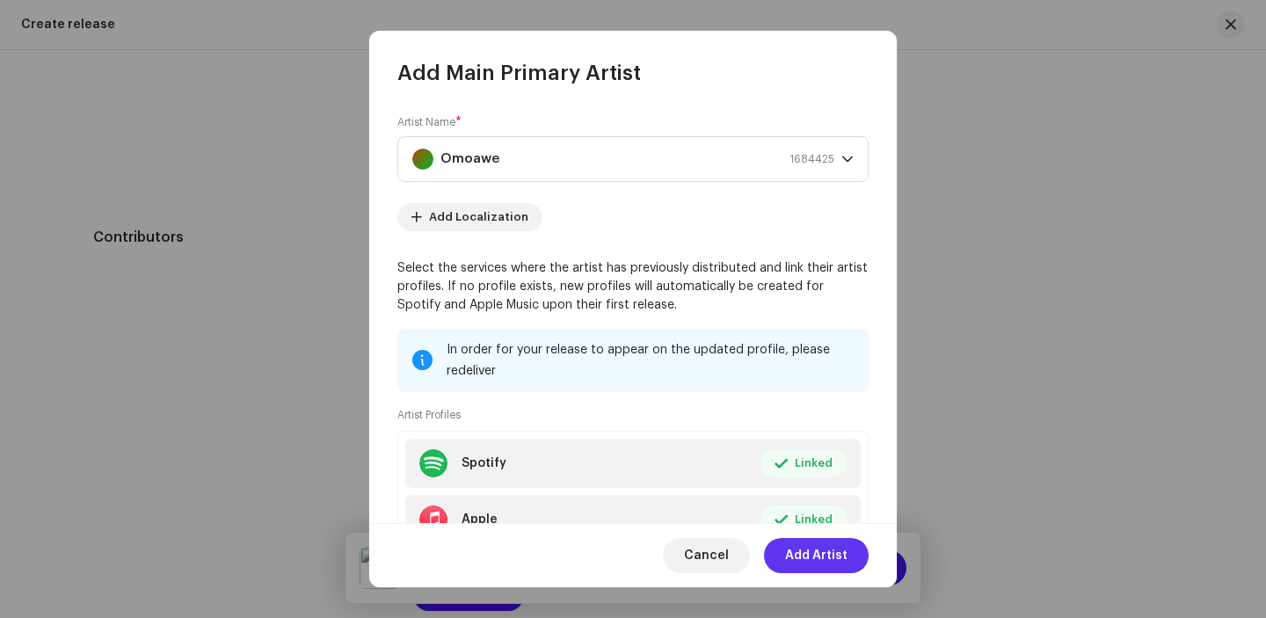
click at [802, 546] on span "Add Artist" at bounding box center [816, 555] width 62 height 35
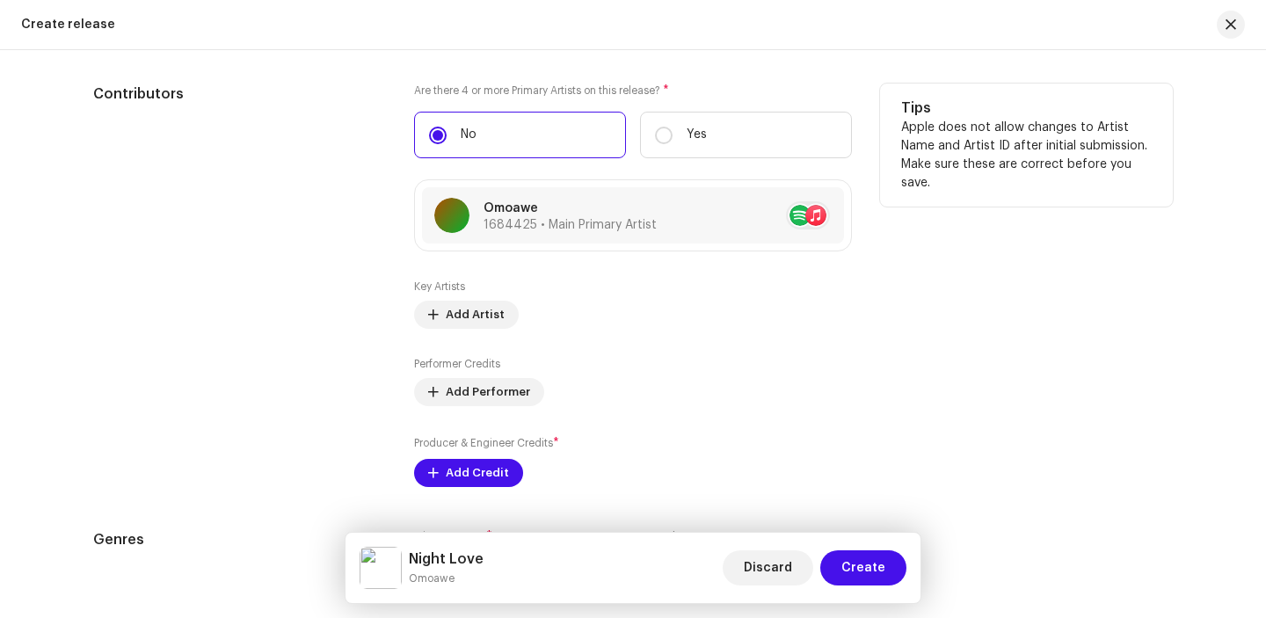
scroll to position [1945, 0]
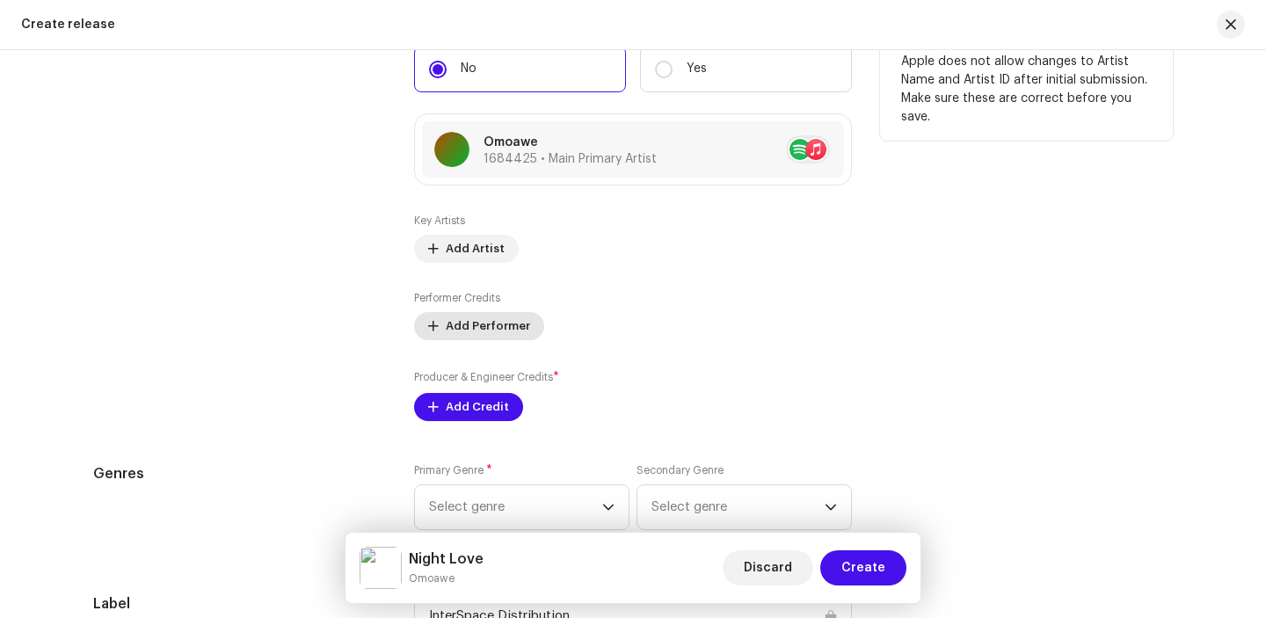
click at [477, 324] on span "Add Performer" at bounding box center [488, 326] width 84 height 35
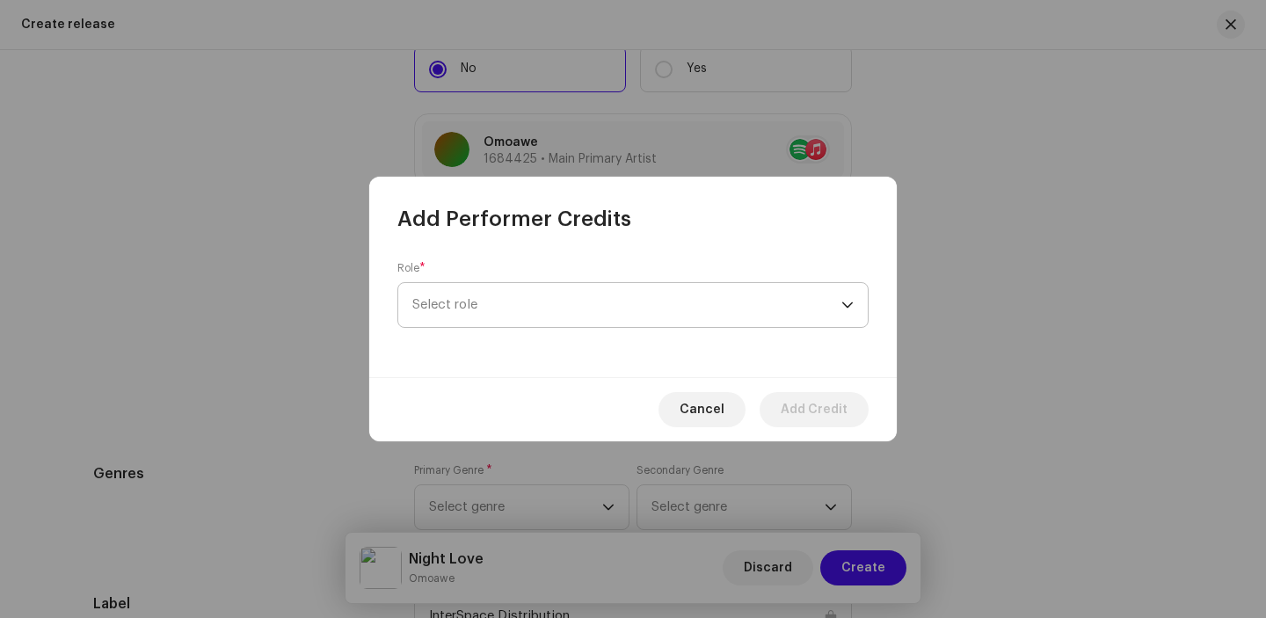
click at [498, 301] on span "Select role" at bounding box center [626, 305] width 429 height 44
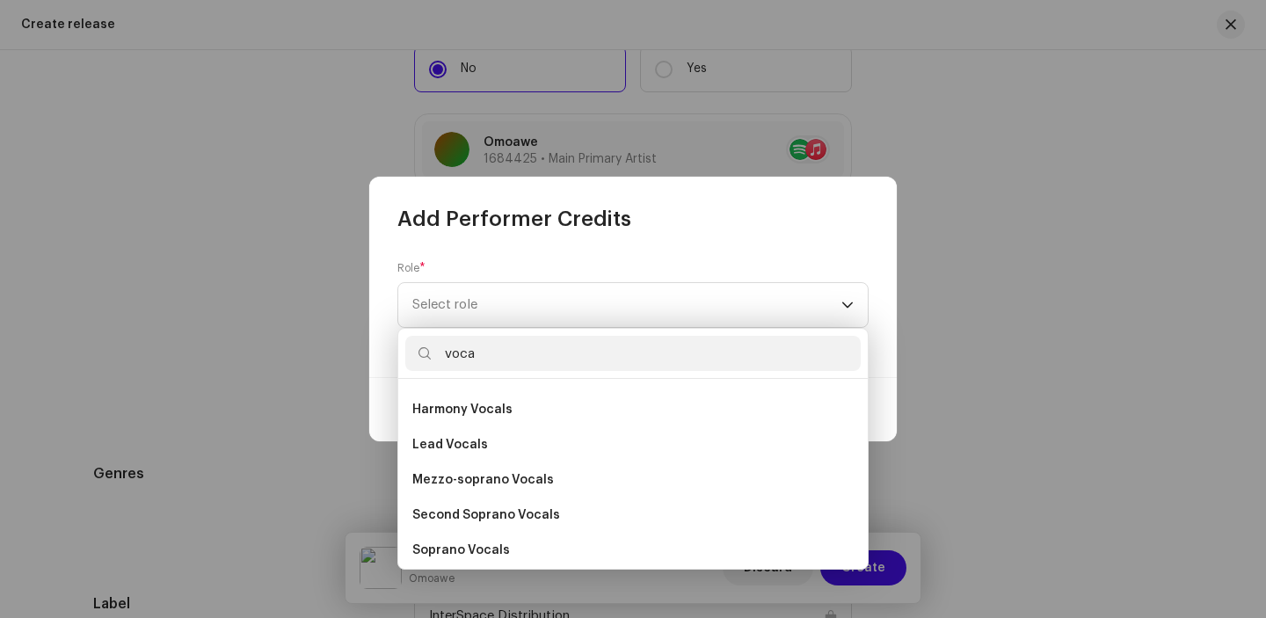
scroll to position [316, 0]
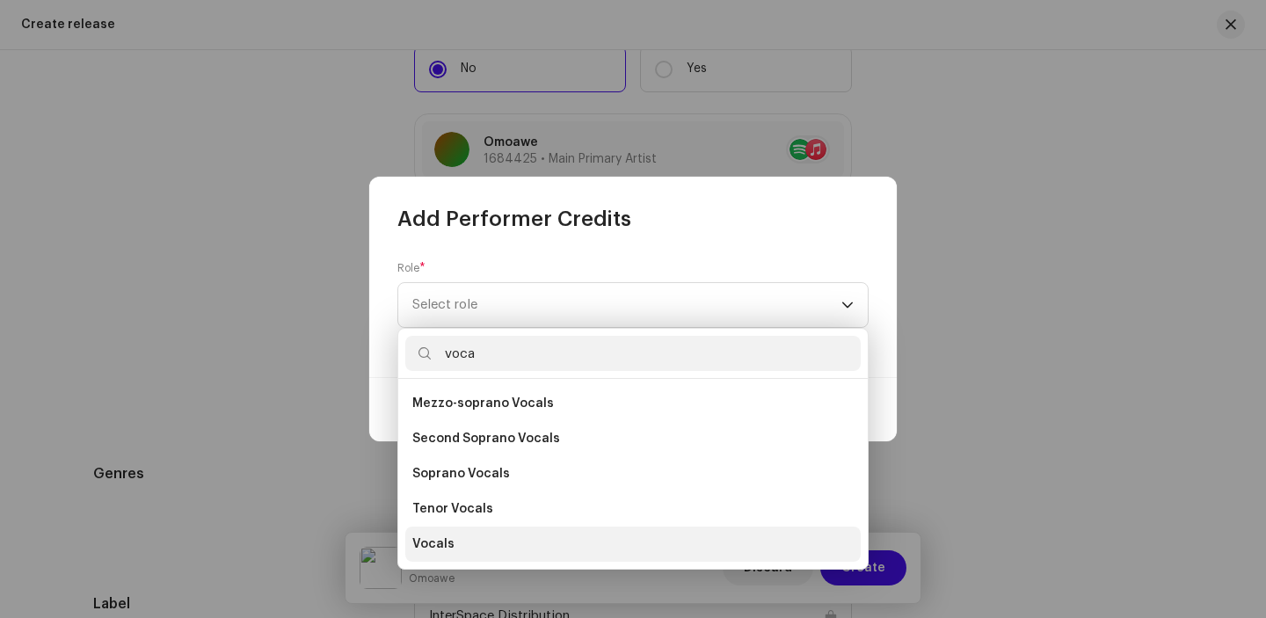
type input "voca"
click at [483, 538] on li "Vocals" at bounding box center [632, 543] width 455 height 35
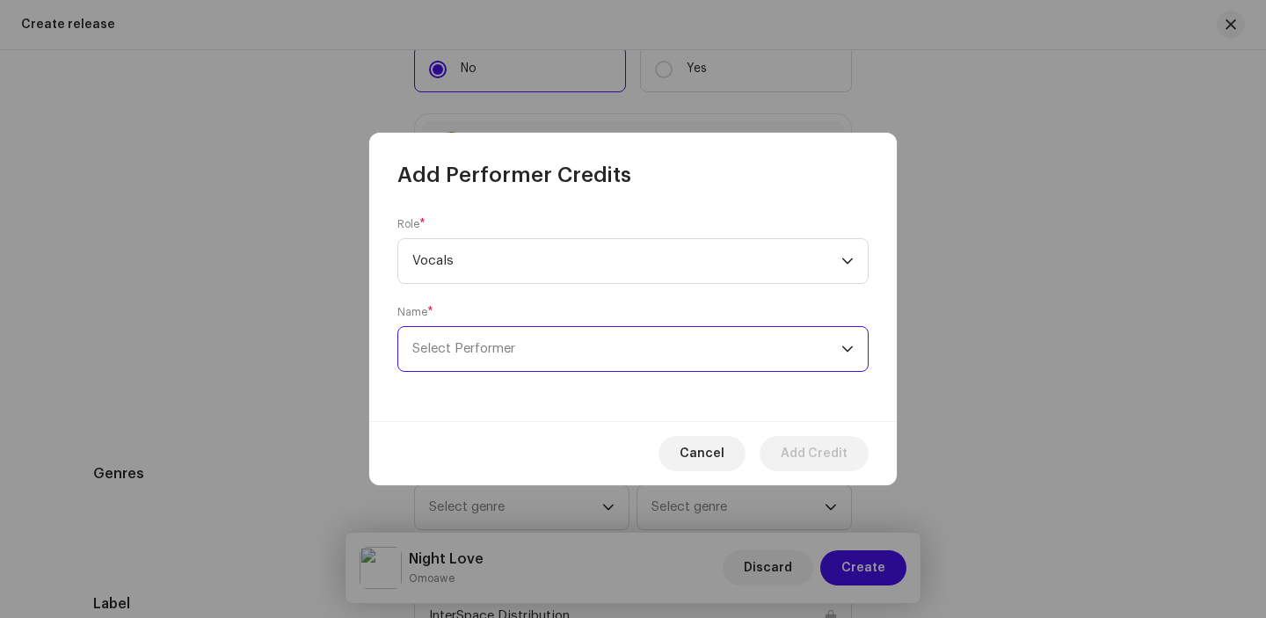
click at [555, 340] on span "Select Performer" at bounding box center [626, 349] width 429 height 44
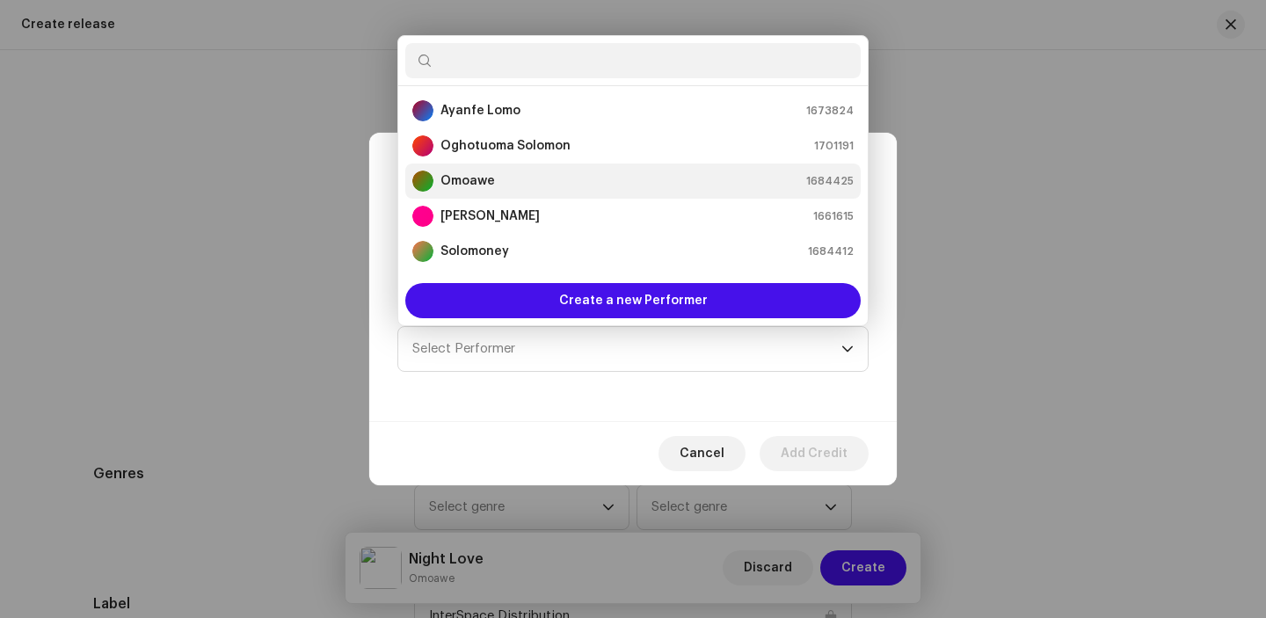
click at [573, 177] on div "Omoawe 1684425" at bounding box center [632, 181] width 441 height 21
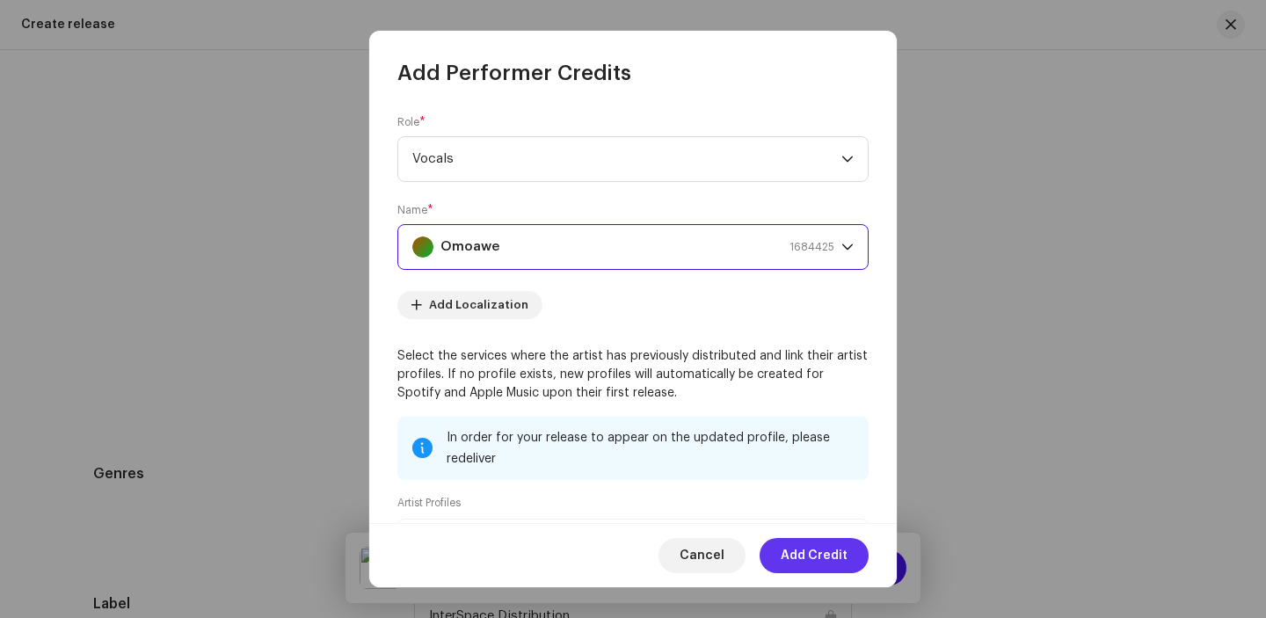
click at [817, 555] on span "Add Credit" at bounding box center [813, 555] width 67 height 35
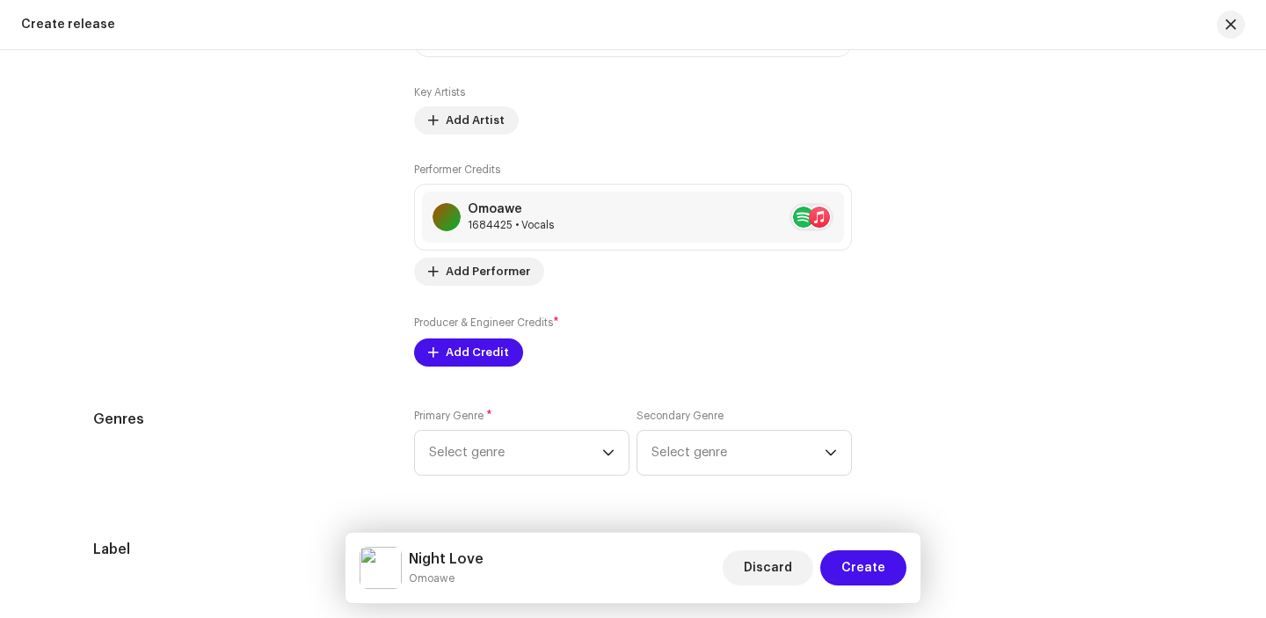
scroll to position [2078, 0]
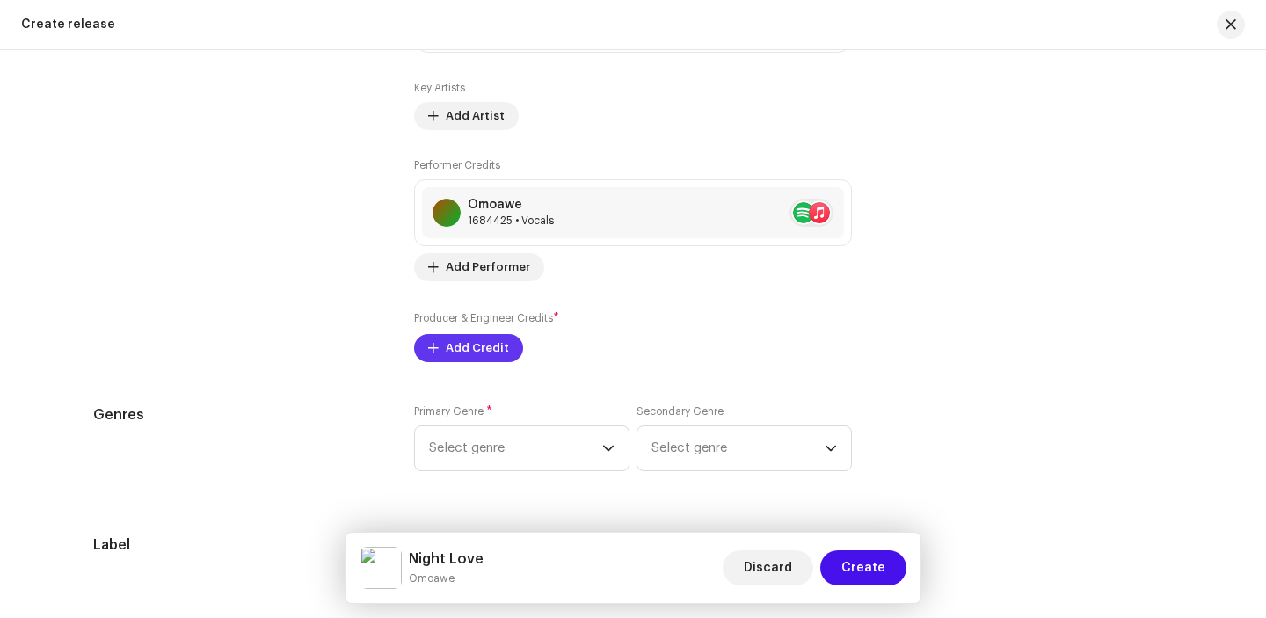
click at [492, 348] on span "Add Credit" at bounding box center [477, 347] width 63 height 35
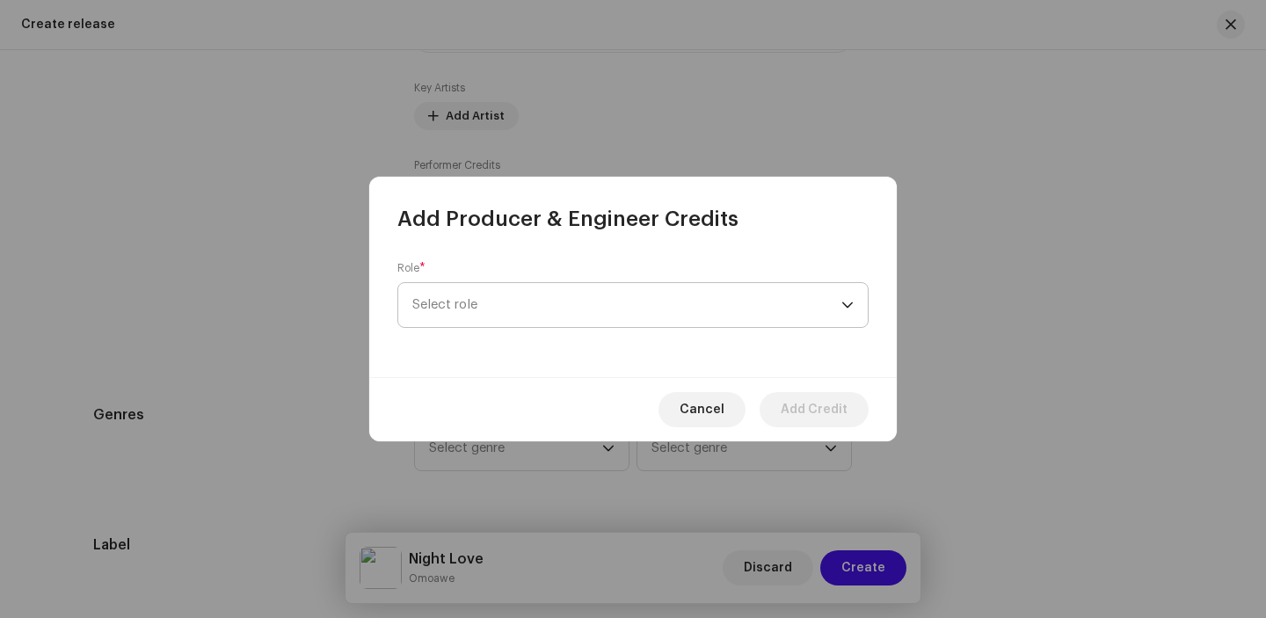
click at [679, 297] on span "Select role" at bounding box center [626, 305] width 429 height 44
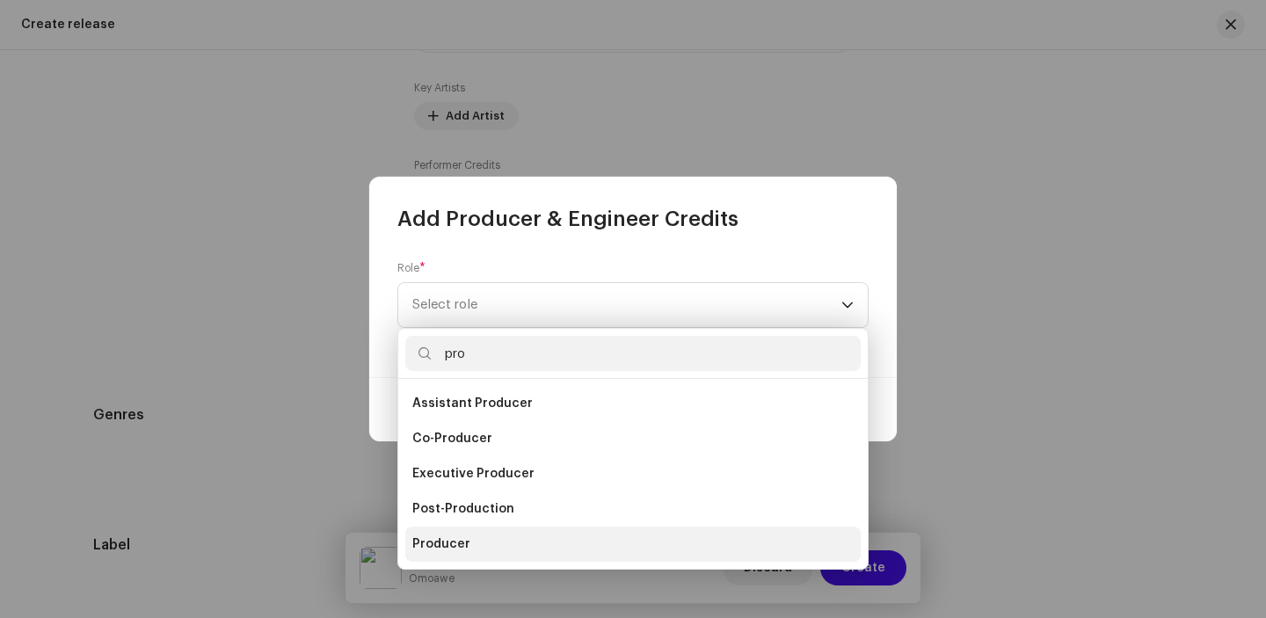
type input "pro"
click at [568, 541] on li "Producer" at bounding box center [632, 543] width 455 height 35
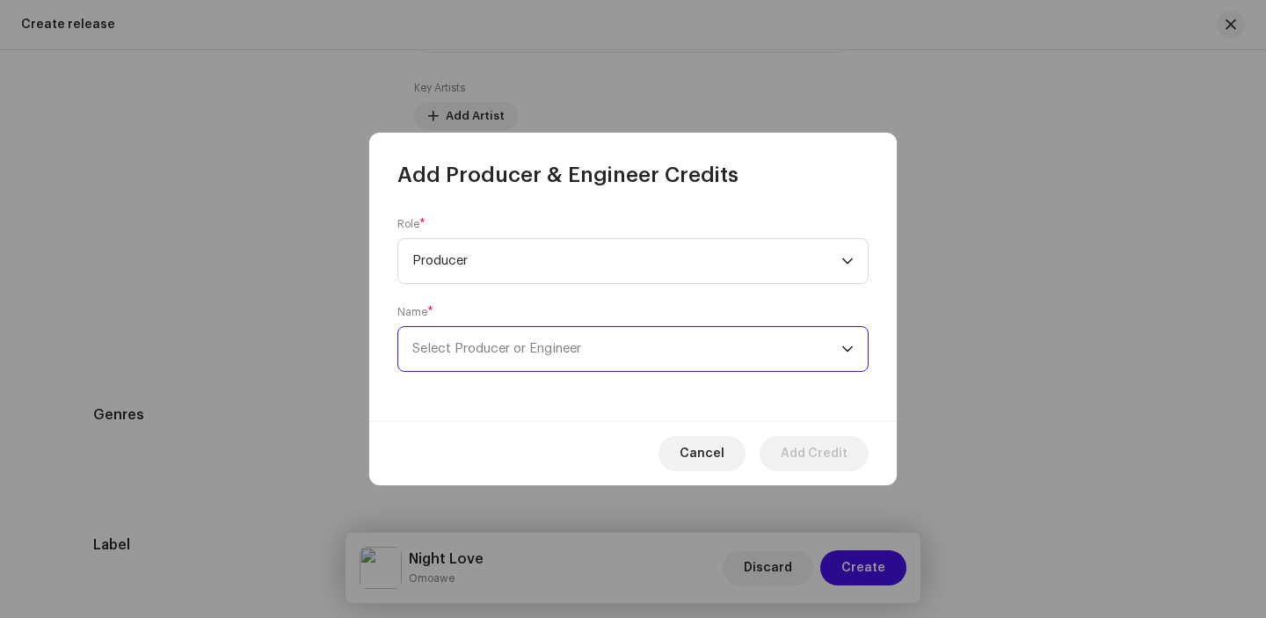
click at [595, 346] on span "Select Producer or Engineer" at bounding box center [626, 349] width 429 height 44
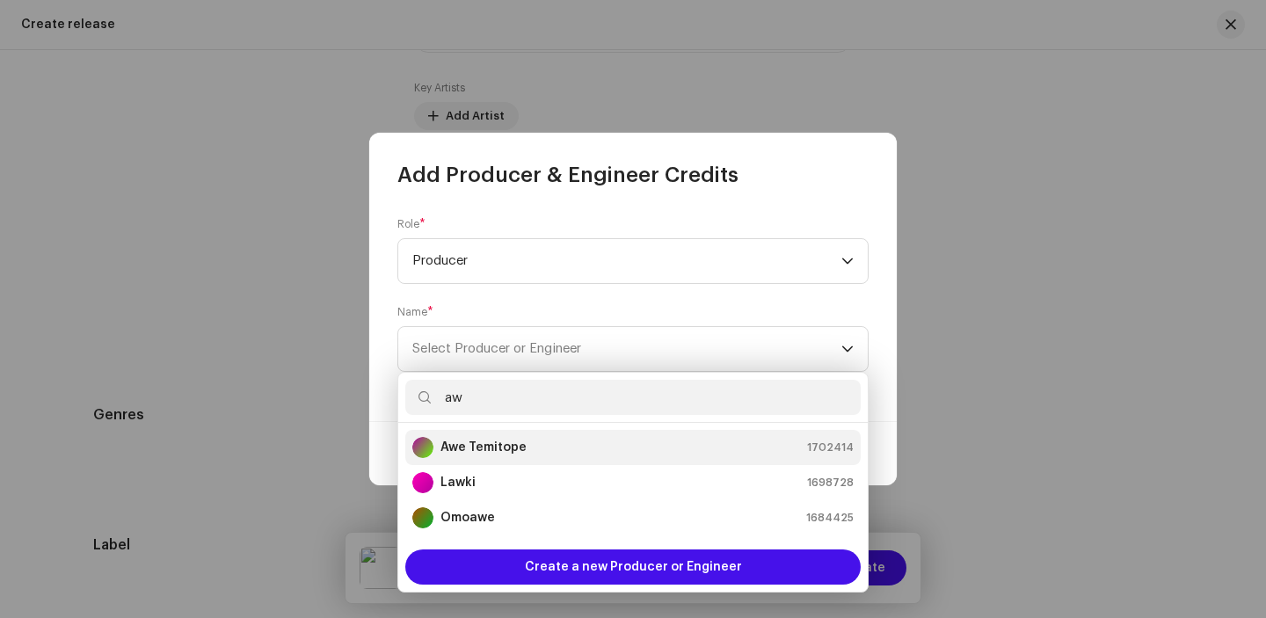
type input "aw"
click at [587, 453] on div "Awe Temitope 1702414" at bounding box center [632, 447] width 441 height 21
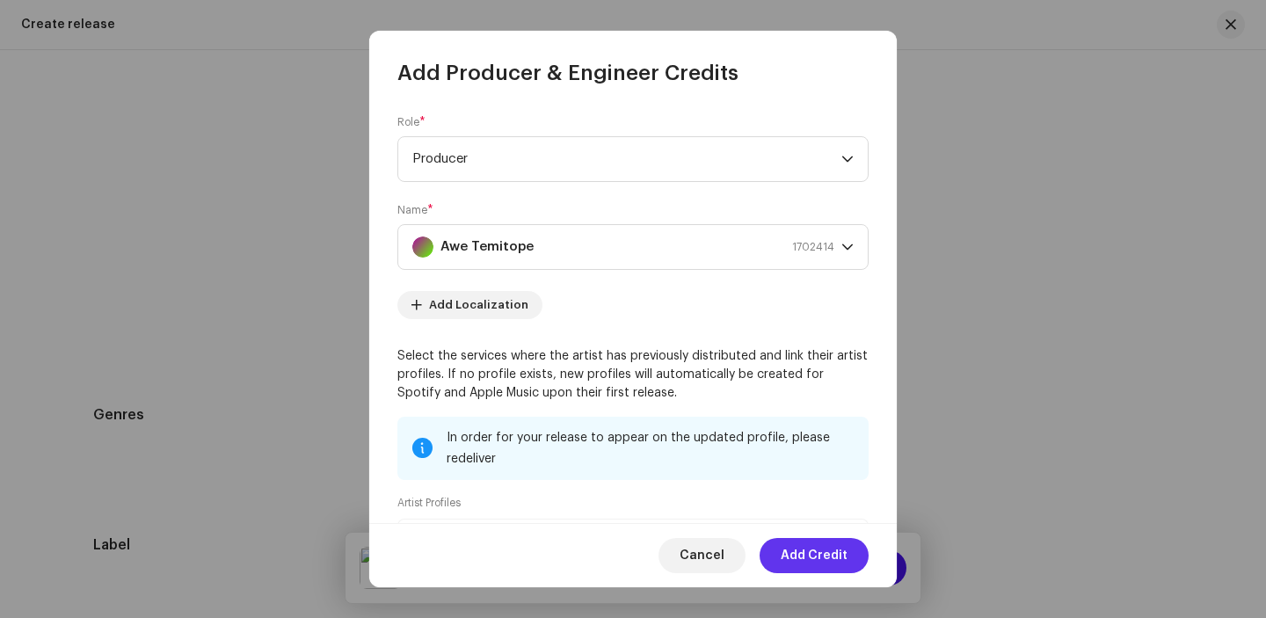
click at [819, 563] on span "Add Credit" at bounding box center [813, 555] width 67 height 35
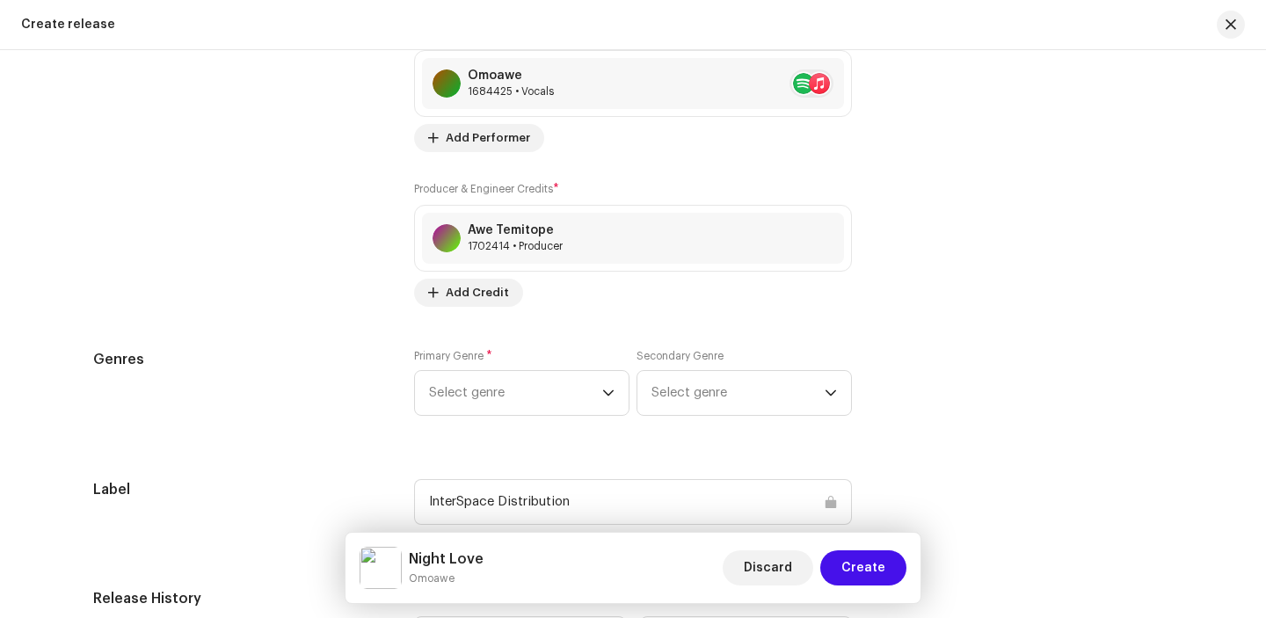
scroll to position [2352, 0]
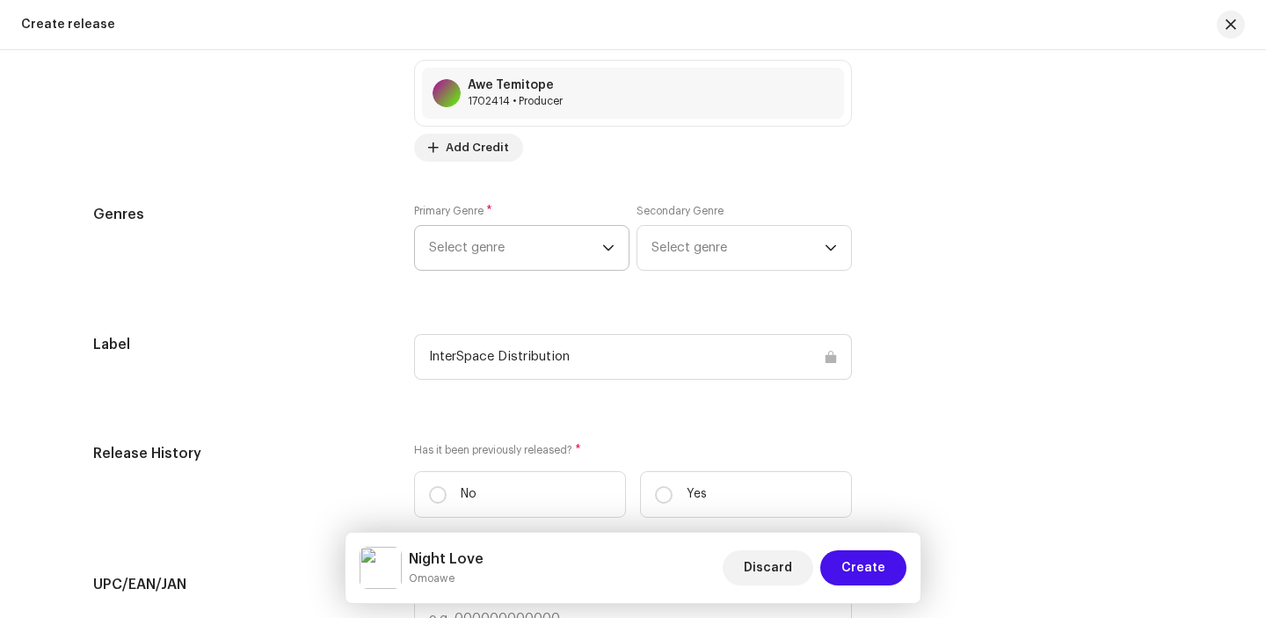
click at [581, 256] on span "Select genre" at bounding box center [515, 248] width 173 height 44
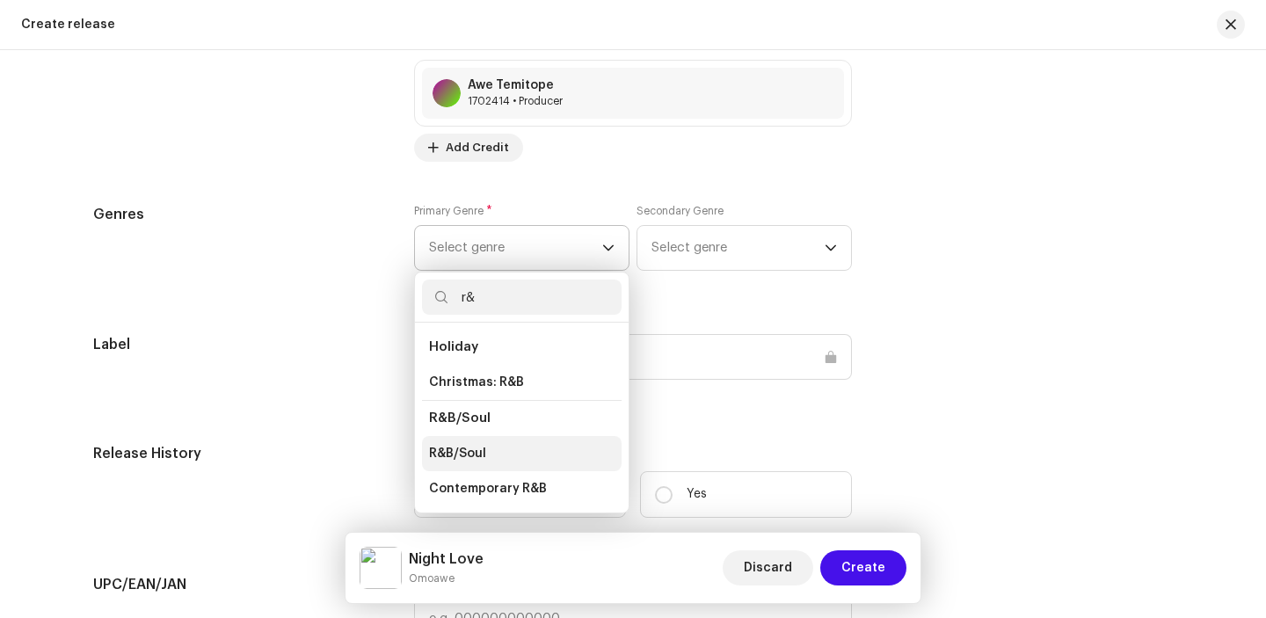
type input "r&"
click at [479, 454] on span "R&B/Soul" at bounding box center [457, 454] width 57 height 18
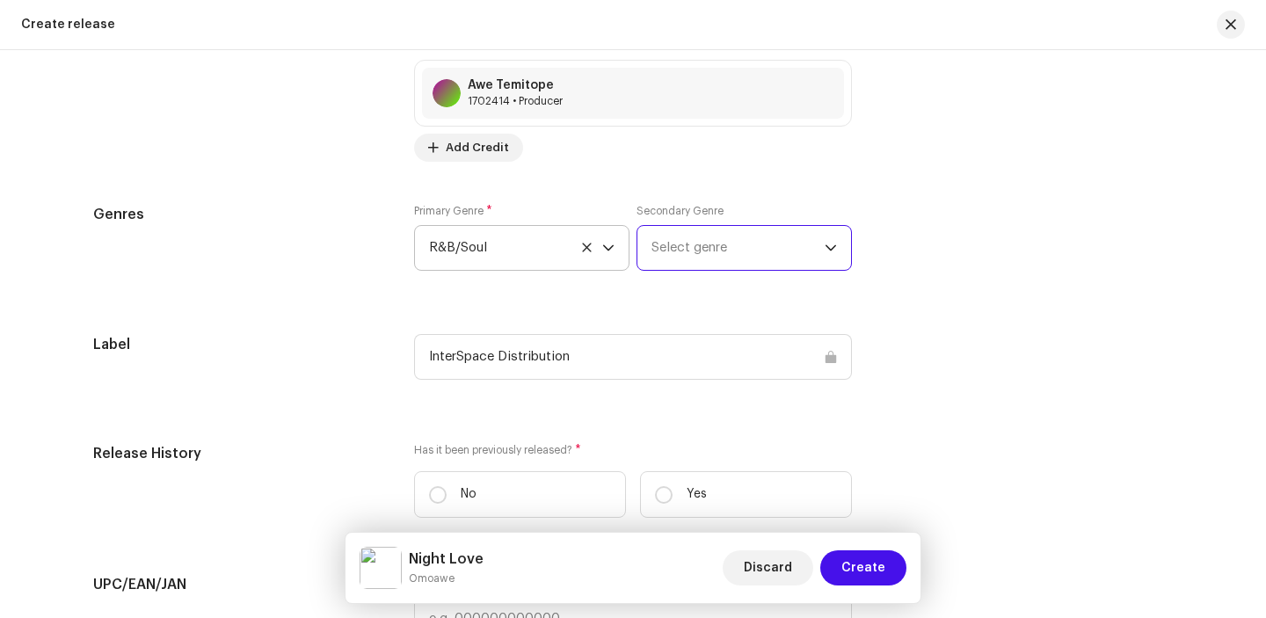
click at [712, 255] on span "Select genre" at bounding box center [737, 248] width 173 height 44
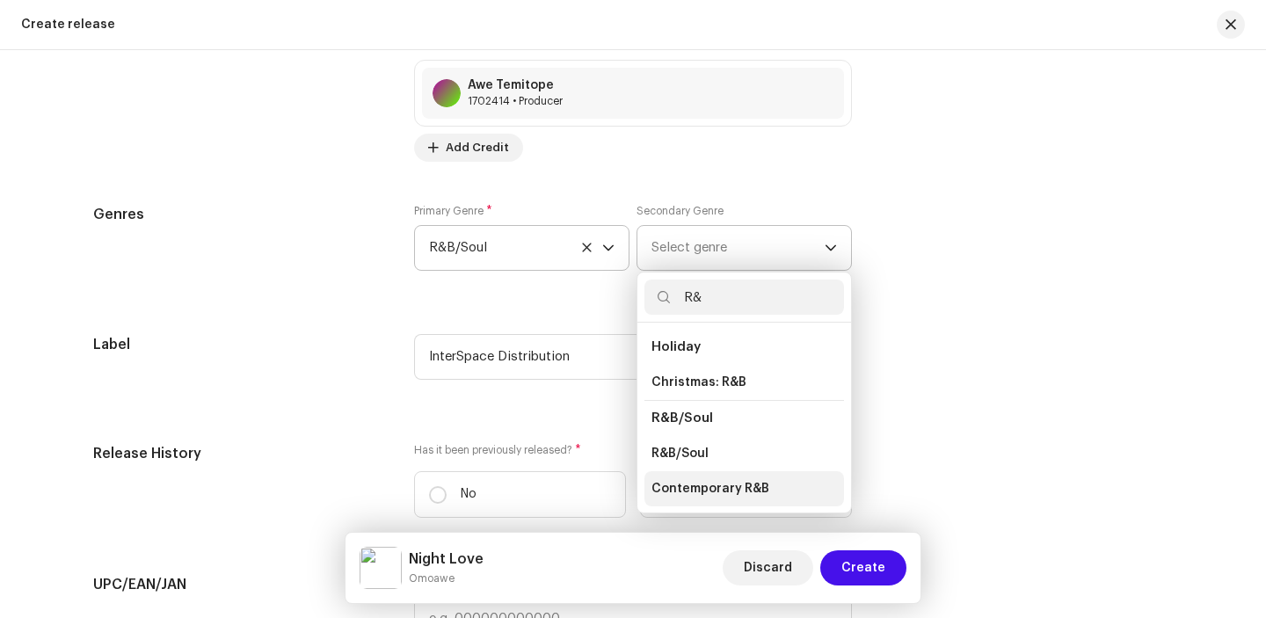
type input "R&"
click at [701, 491] on span "Contemporary R&B" at bounding box center [710, 489] width 118 height 18
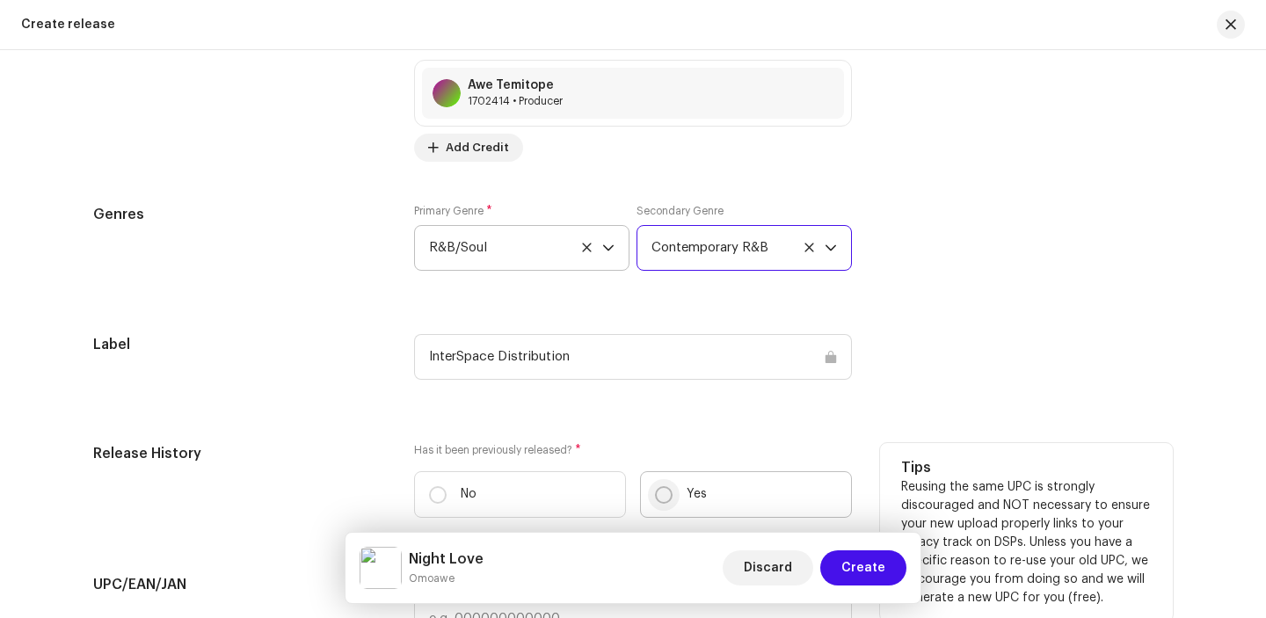
click at [659, 497] on input "Yes" at bounding box center [664, 495] width 18 height 18
radio input "true"
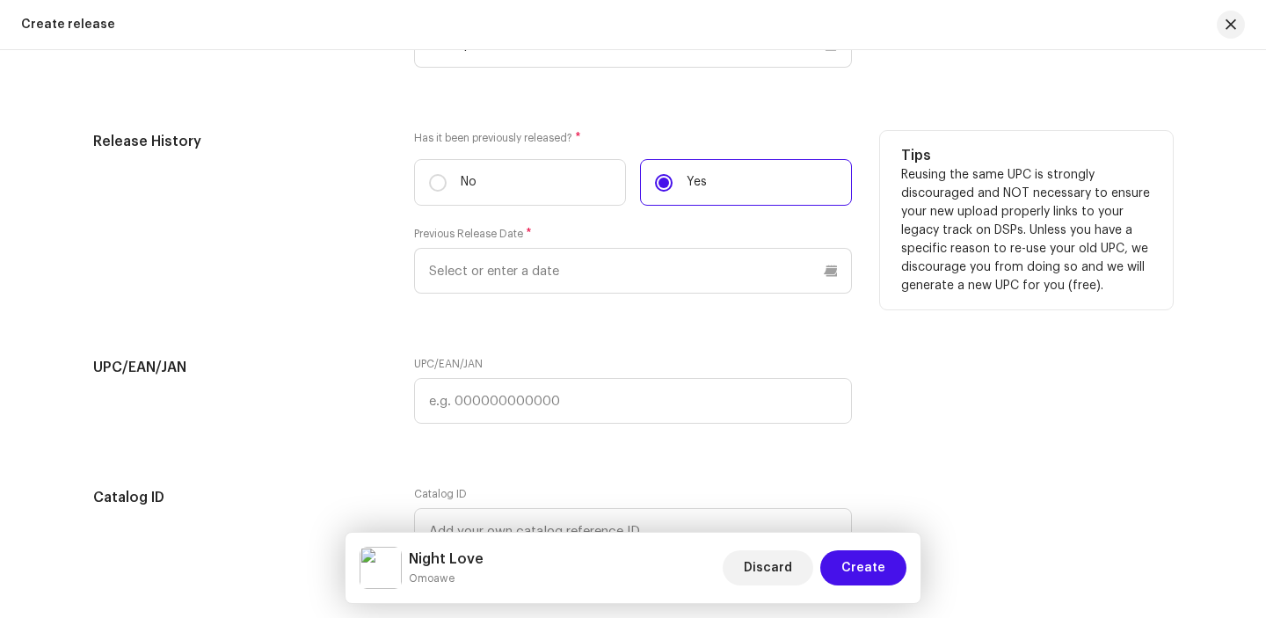
scroll to position [2689, 0]
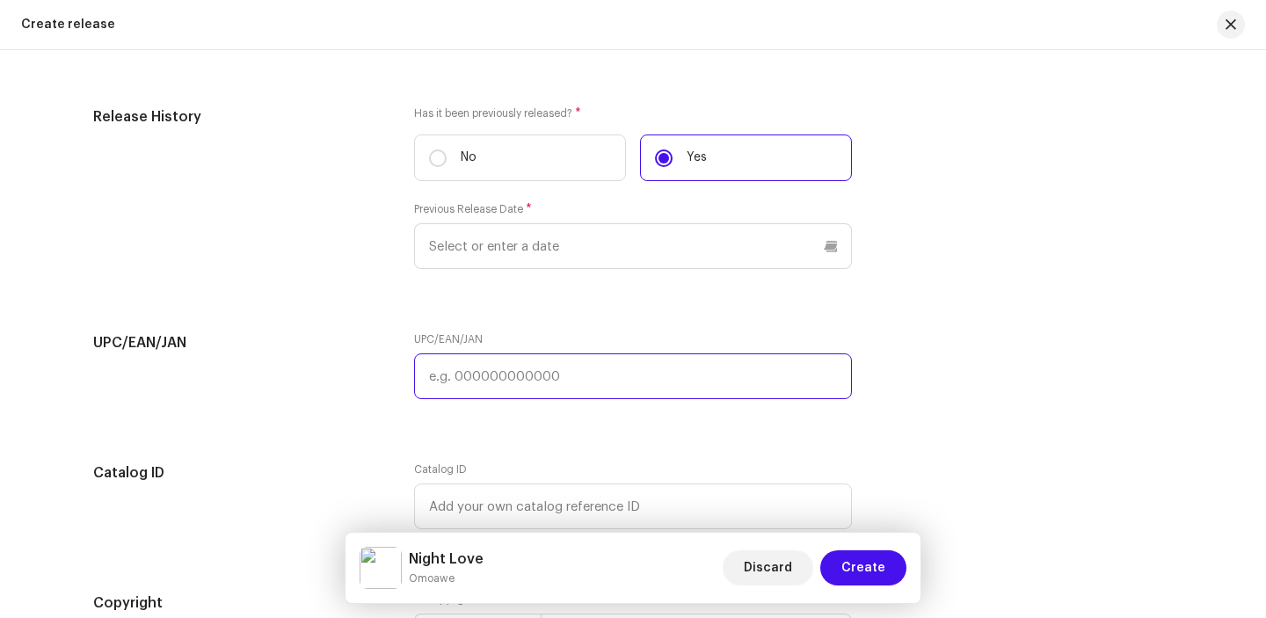
click at [561, 374] on input "text" at bounding box center [633, 376] width 438 height 46
paste input "4894965871784"
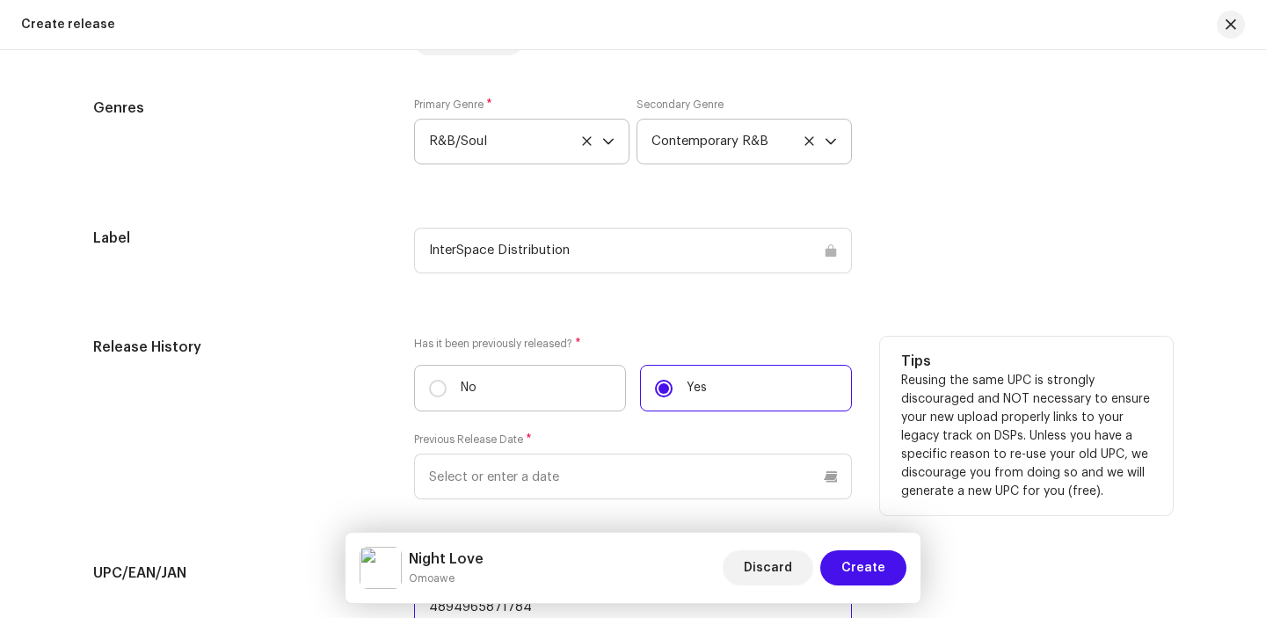
scroll to position [2456, 0]
type input "4894965871784"
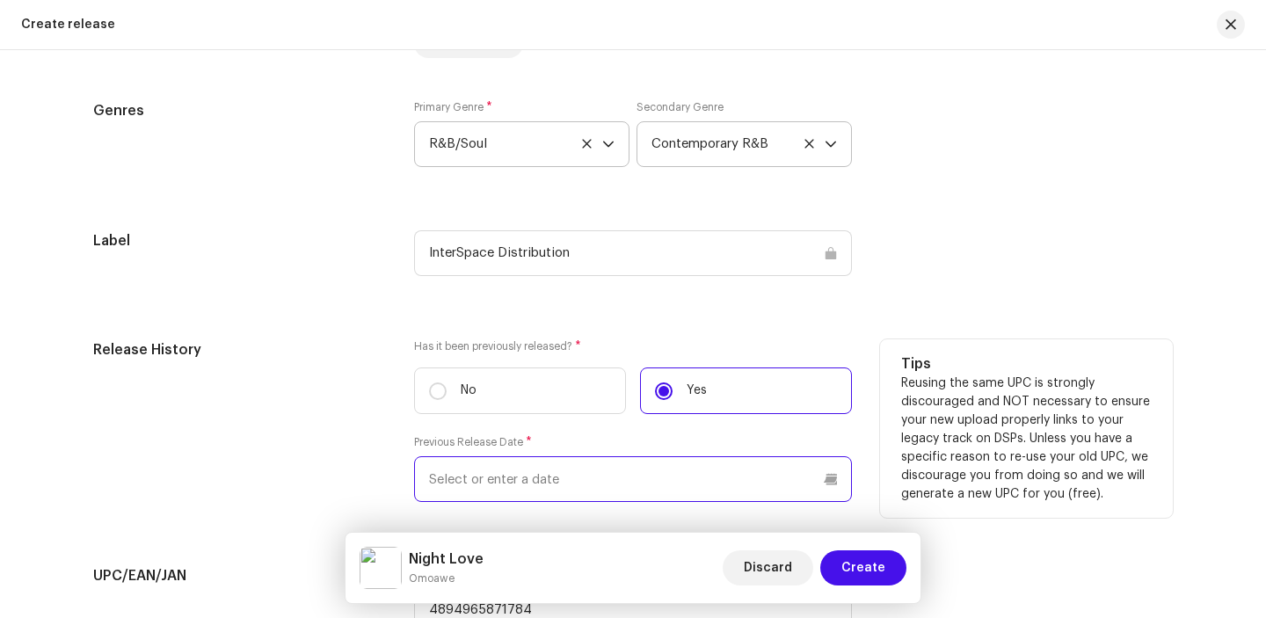
click at [660, 469] on input "text" at bounding box center [633, 479] width 438 height 46
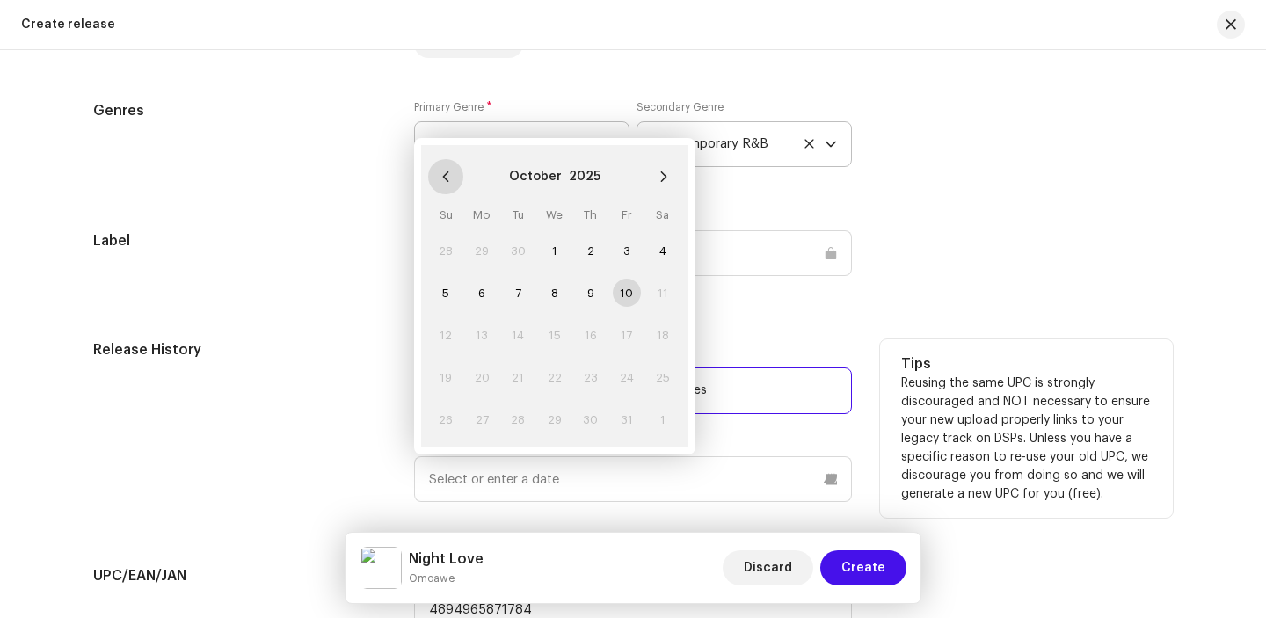
click at [441, 179] on icon "Previous Month" at bounding box center [445, 177] width 12 height 12
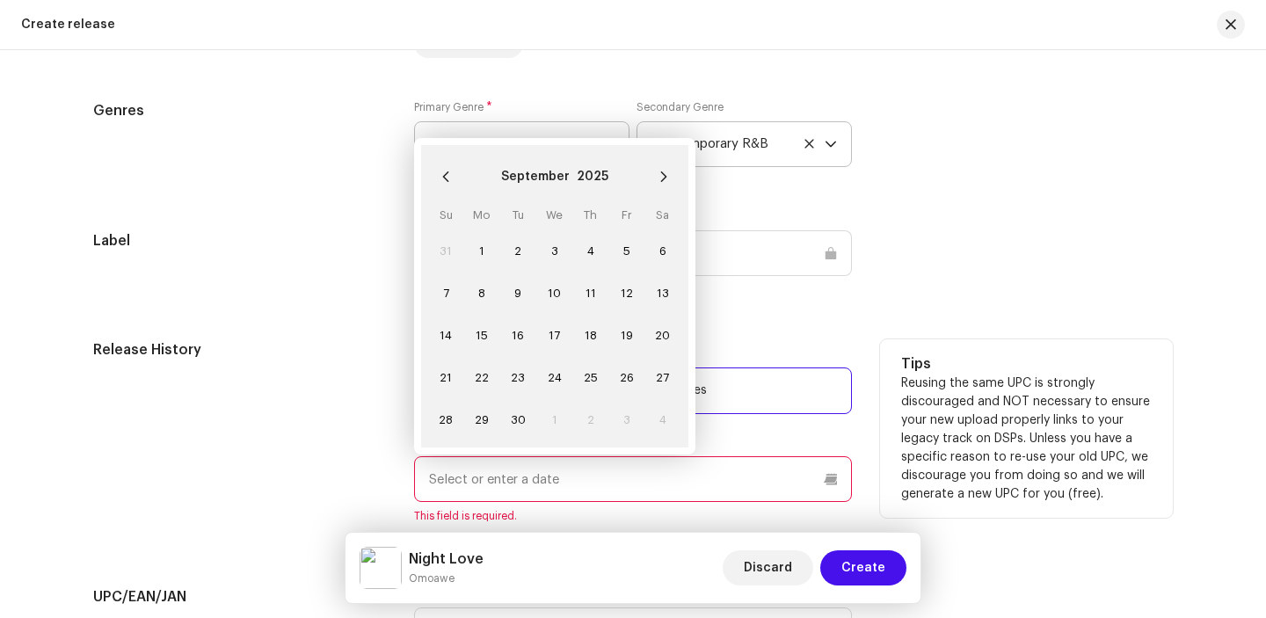
click at [441, 179] on icon "Previous Month" at bounding box center [445, 177] width 12 height 12
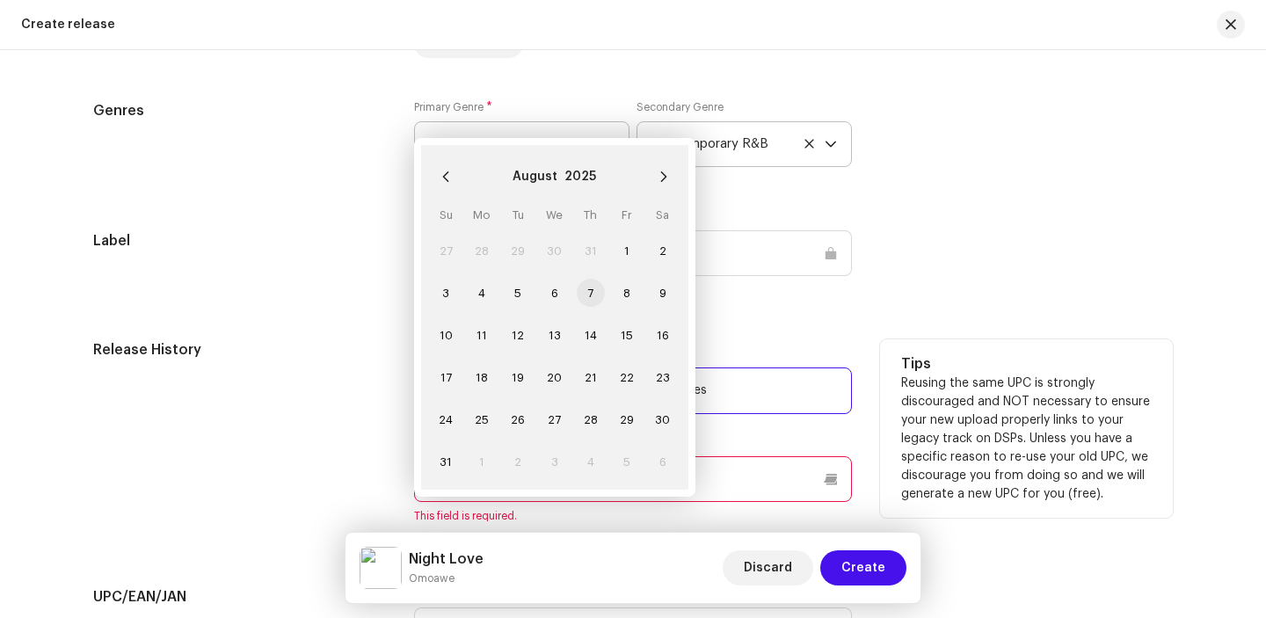
click at [587, 293] on span "7" at bounding box center [591, 293] width 28 height 28
type input "08/07/2025"
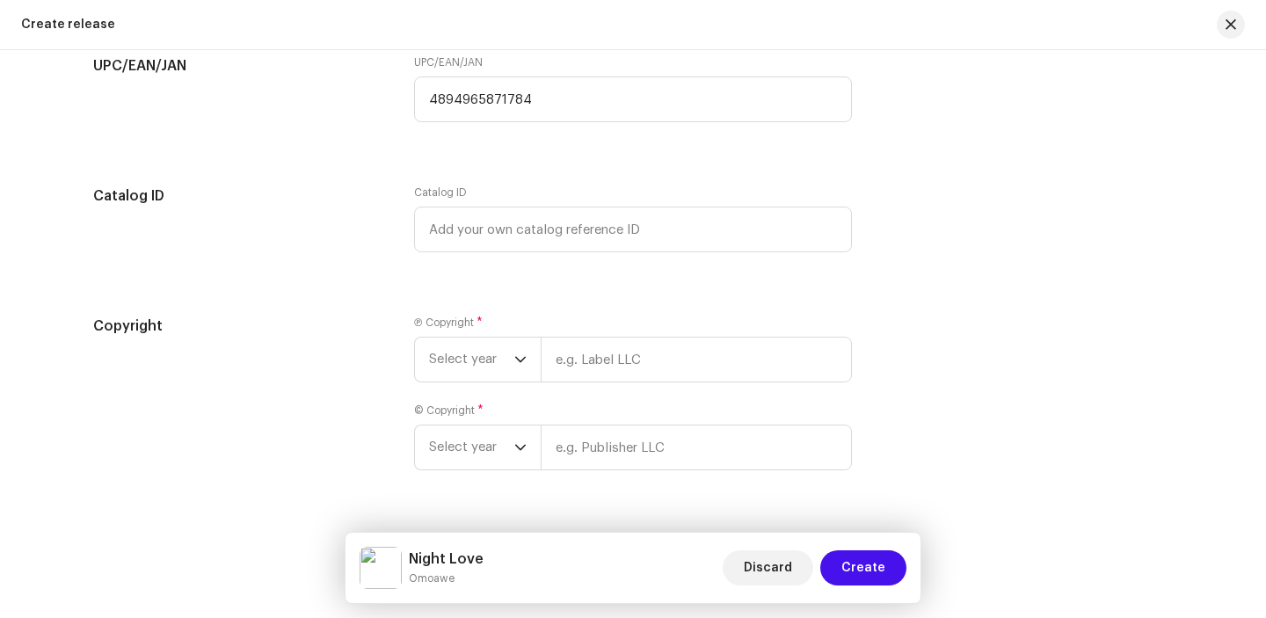
scroll to position [3008, 0]
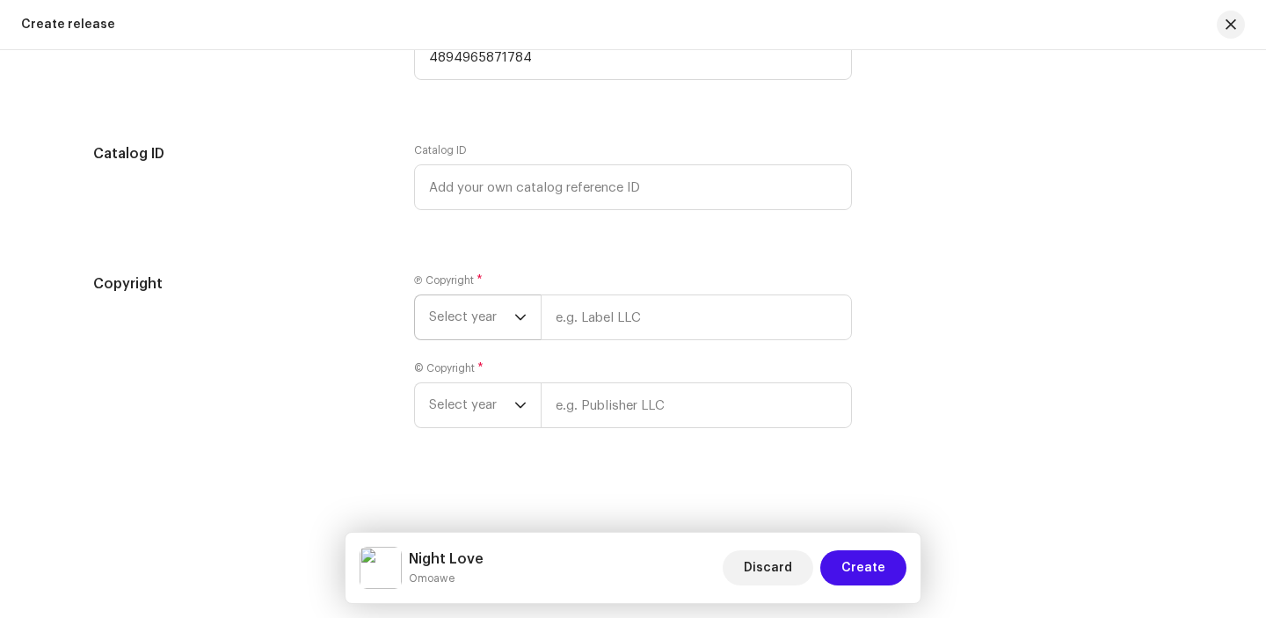
click at [521, 317] on icon "dropdown trigger" at bounding box center [520, 317] width 12 height 12
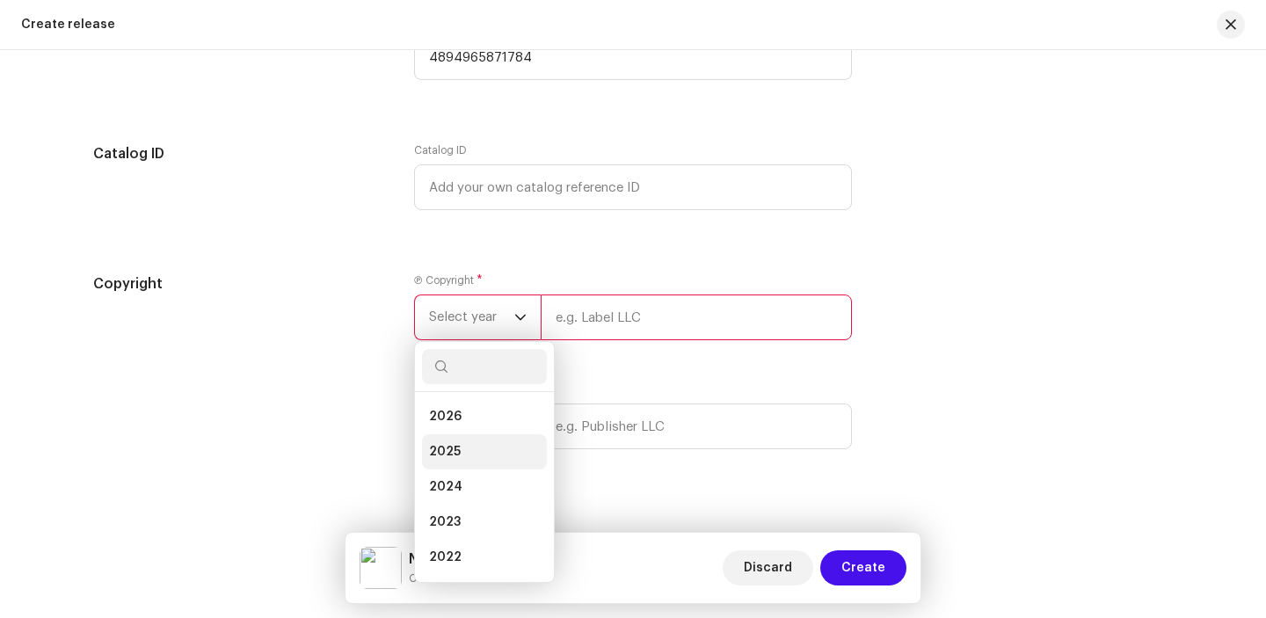
click at [466, 447] on li "2025" at bounding box center [484, 451] width 125 height 35
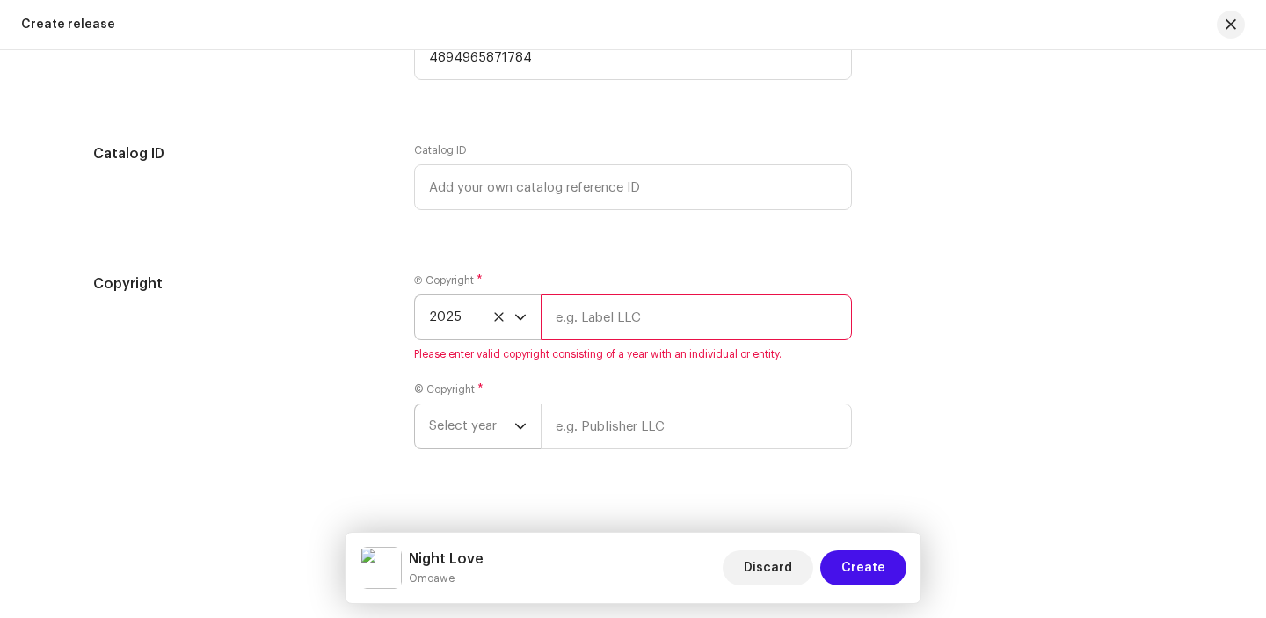
click at [517, 423] on icon "dropdown trigger" at bounding box center [520, 426] width 12 height 12
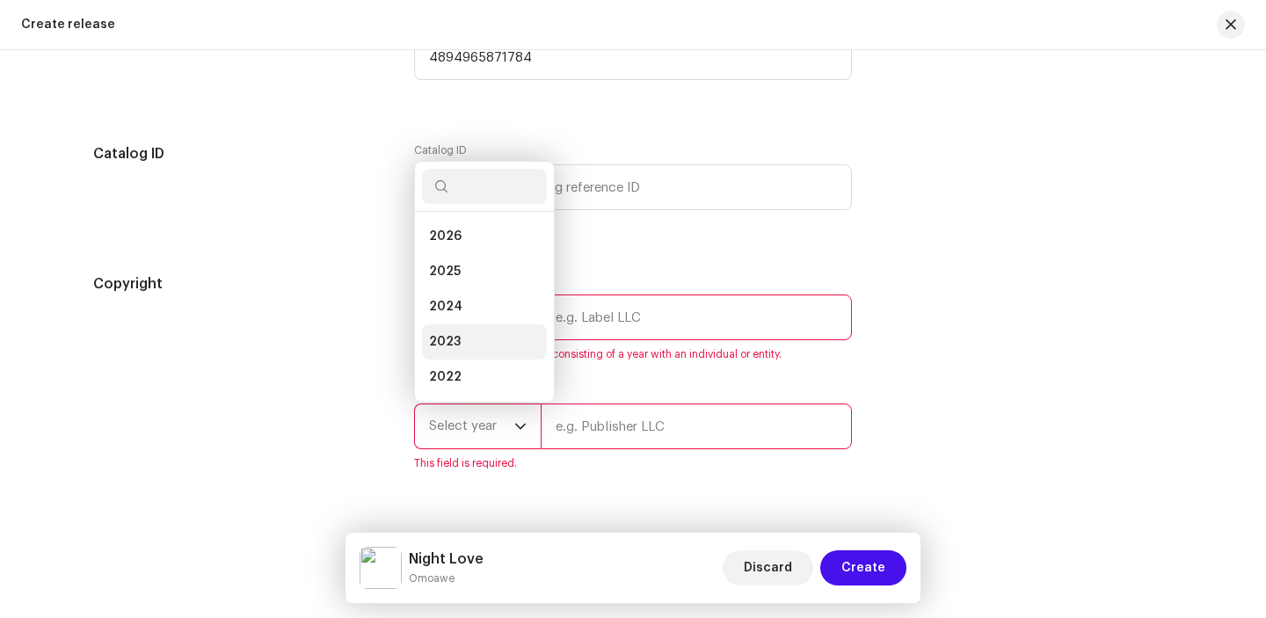
scroll to position [28, 0]
click at [484, 248] on li "2025" at bounding box center [484, 243] width 125 height 35
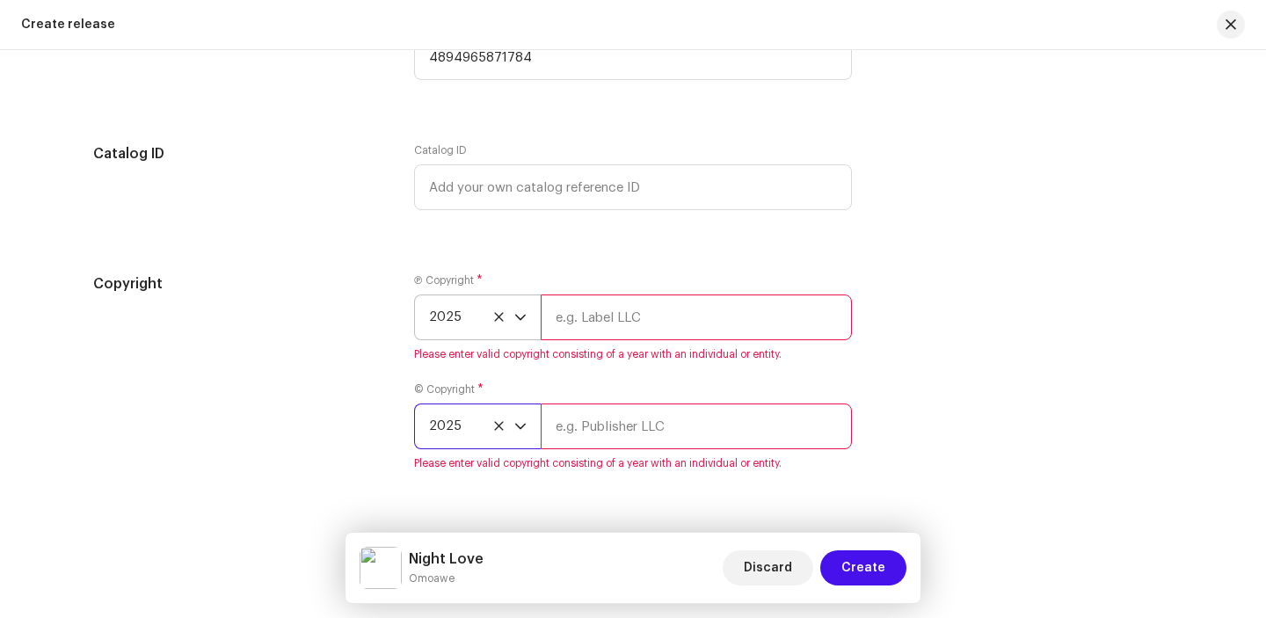
click at [582, 320] on input "text" at bounding box center [696, 317] width 311 height 46
type input "InterSpace Distribution"
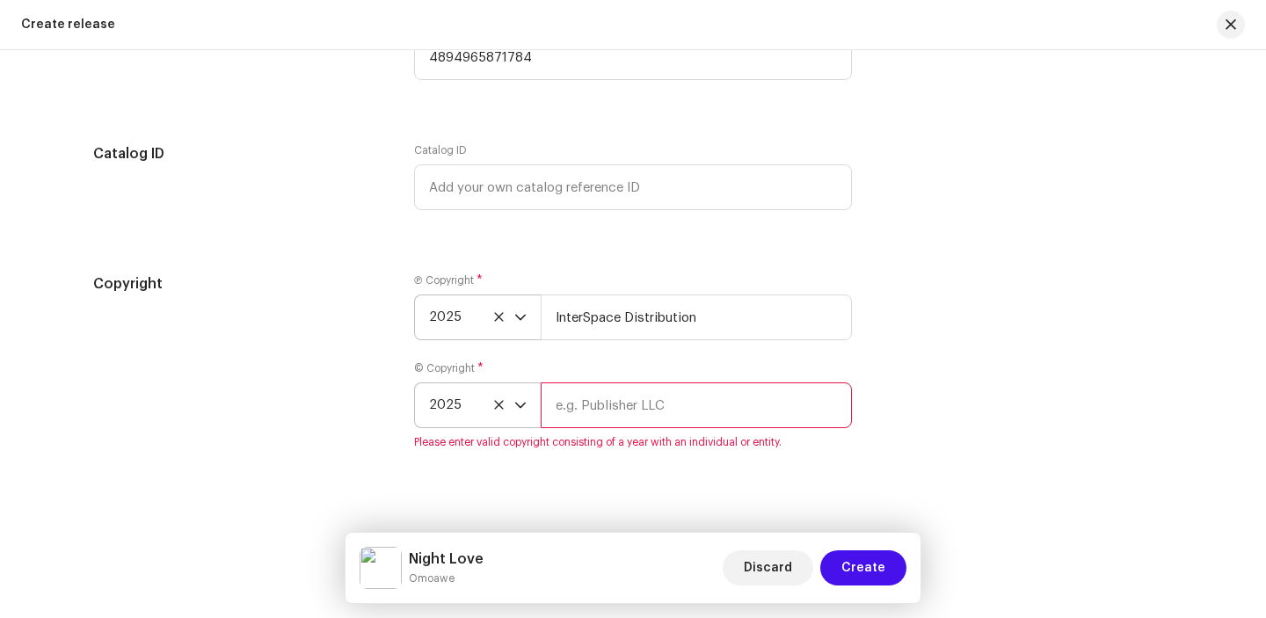
click at [642, 410] on input "text" at bounding box center [696, 405] width 311 height 46
type input "InterSpace Distribution"
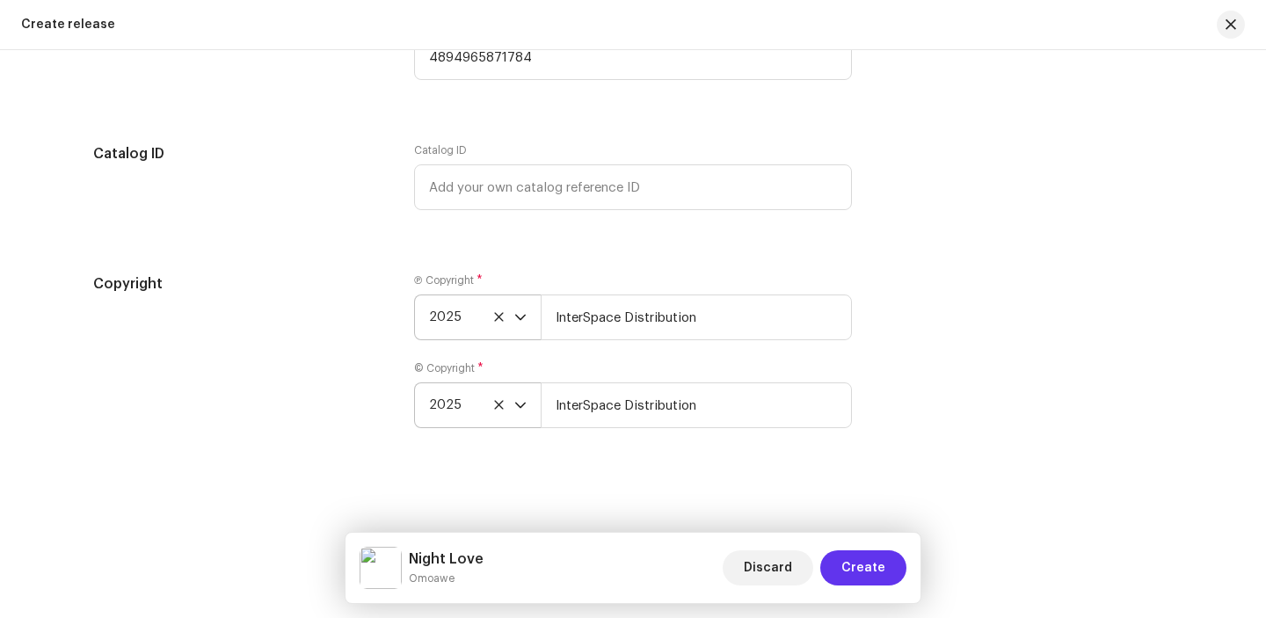
click at [860, 564] on span "Create" at bounding box center [863, 567] width 44 height 35
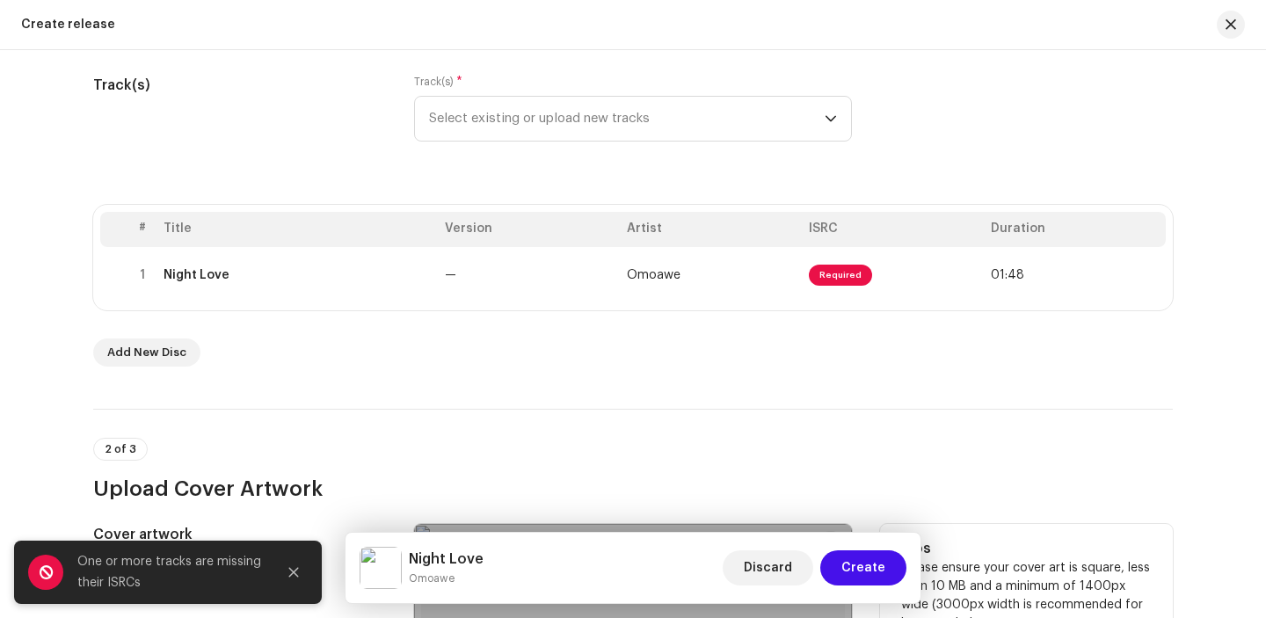
scroll to position [200, 0]
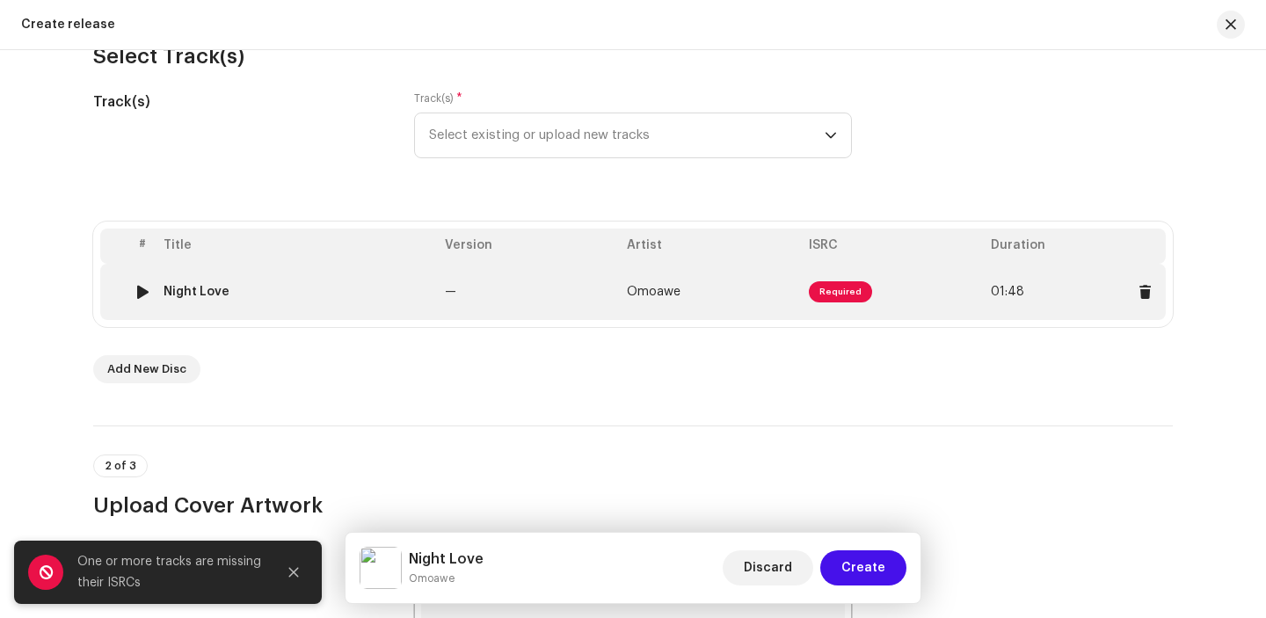
click at [568, 282] on td "—" at bounding box center [529, 292] width 182 height 56
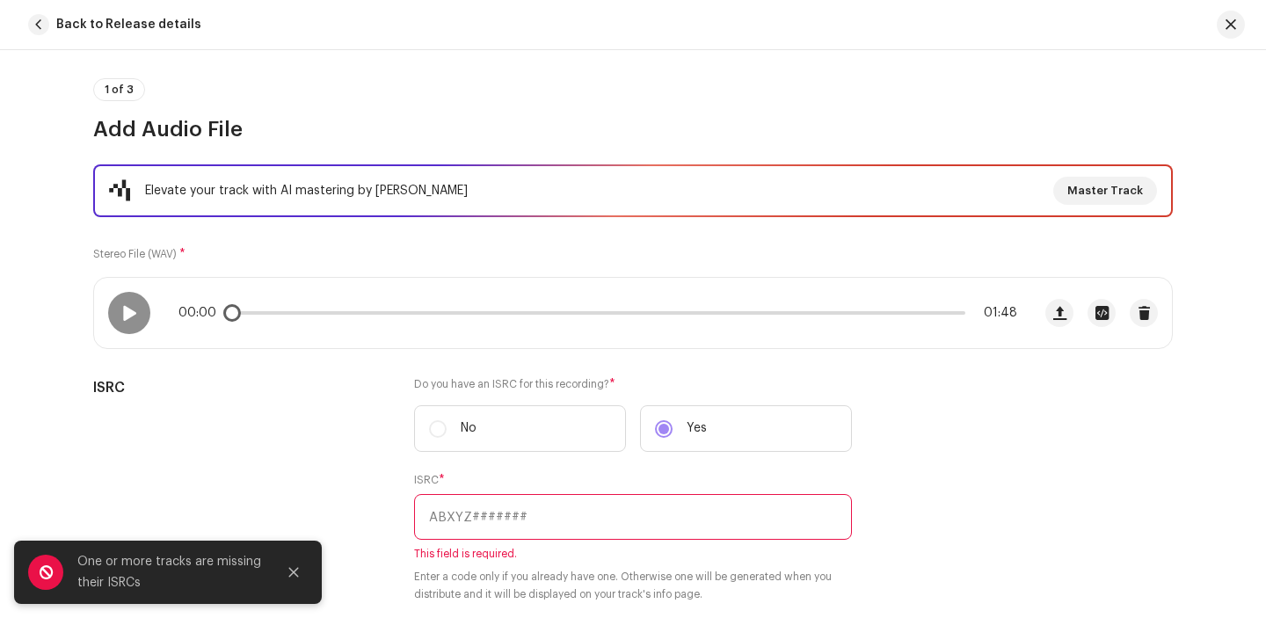
scroll to position [149, 0]
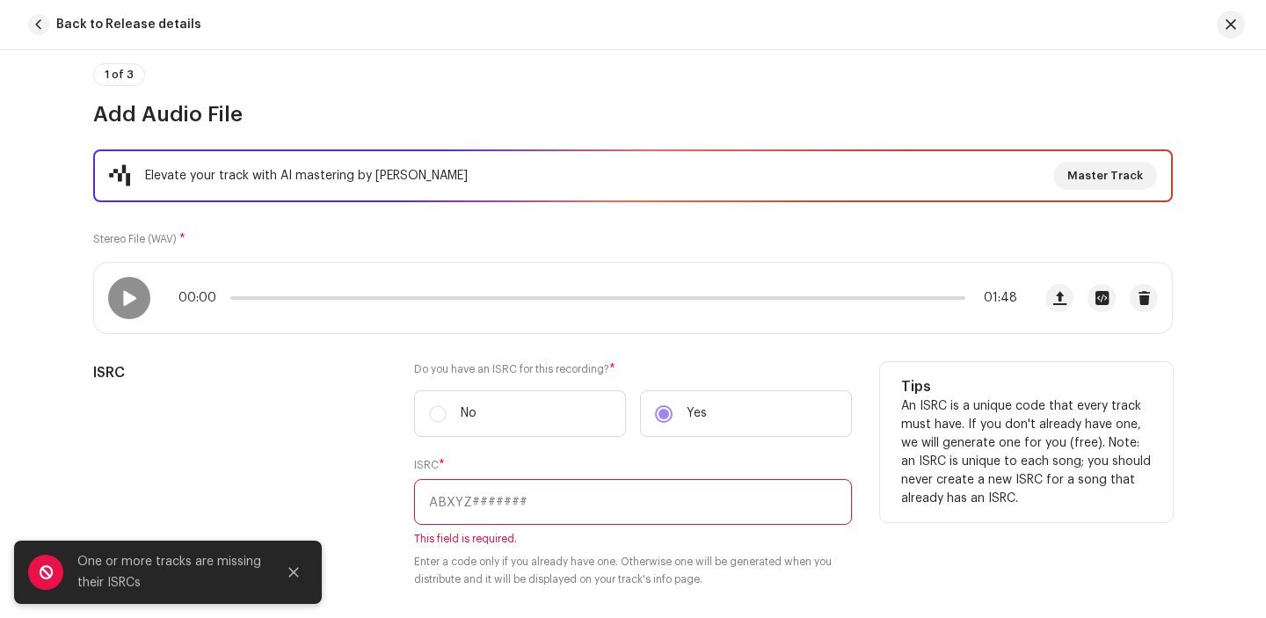
click at [529, 498] on input "text" at bounding box center [633, 502] width 438 height 46
paste input "HKG732555532"
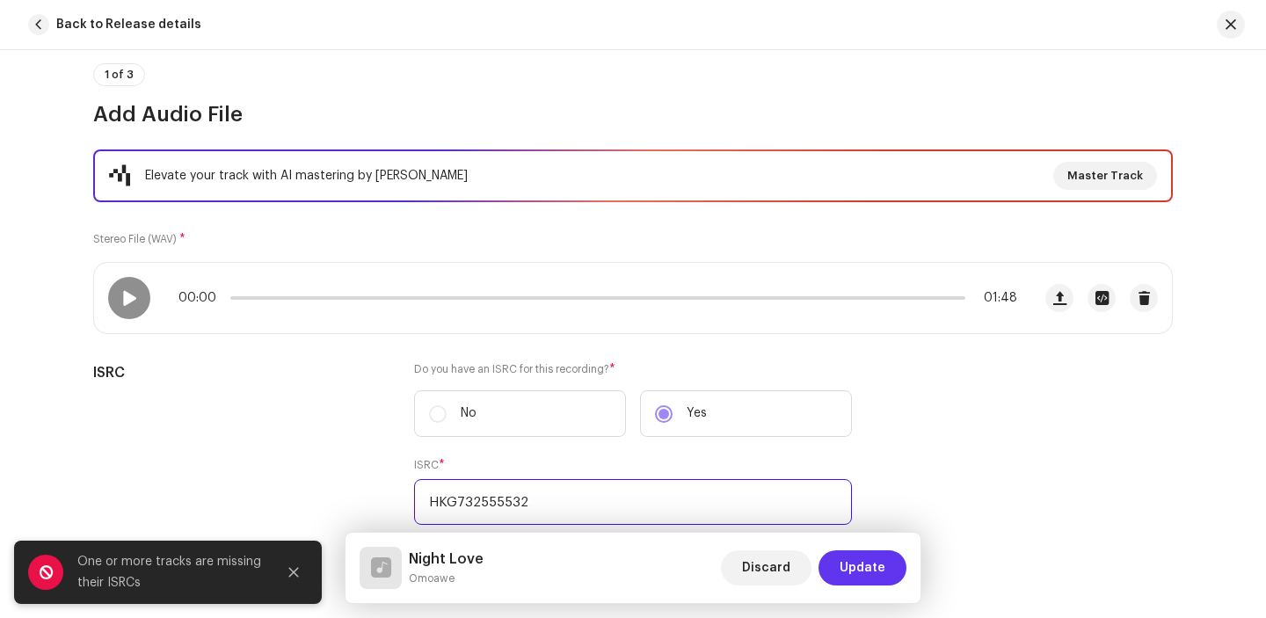
type input "HKG732555532"
click at [867, 571] on span "Update" at bounding box center [862, 567] width 46 height 35
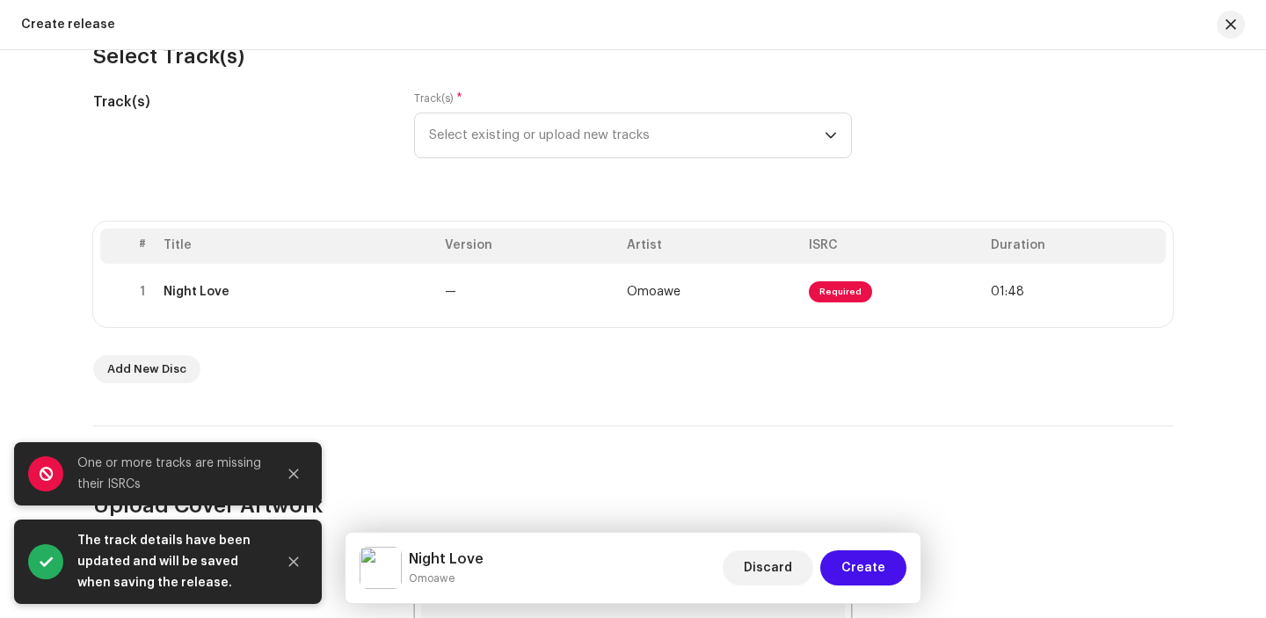
click at [867, 571] on span "Create" at bounding box center [863, 567] width 44 height 35
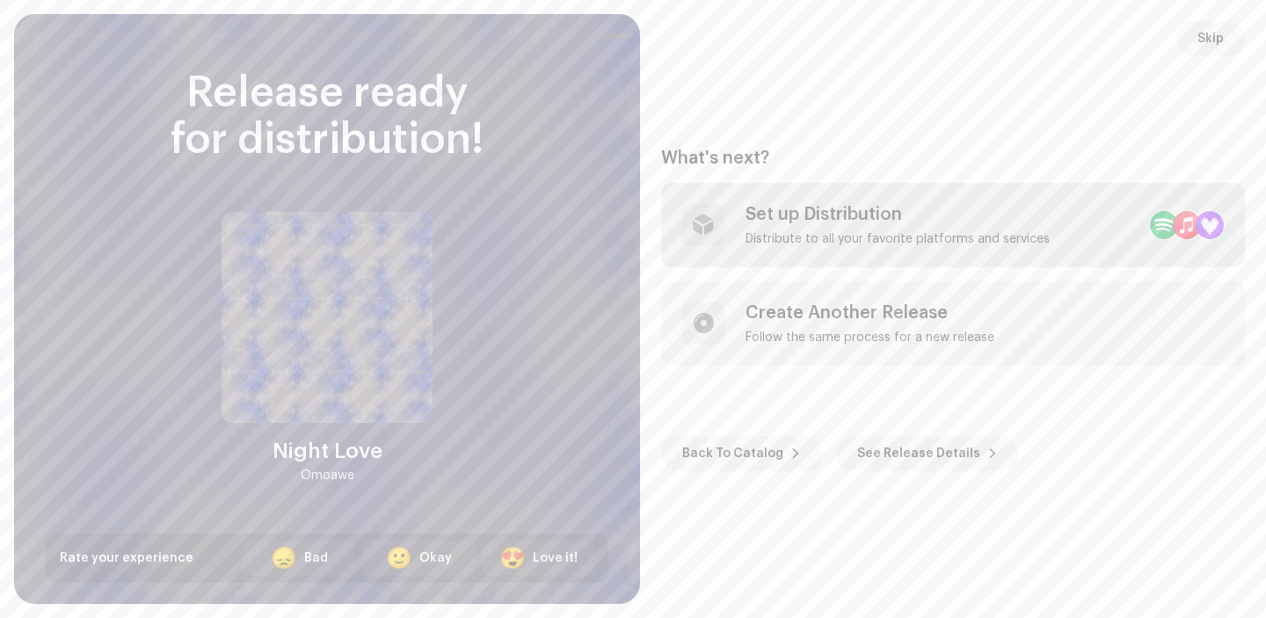
click at [891, 241] on div "Distribute to all your favorite platforms and services" at bounding box center [897, 239] width 304 height 14
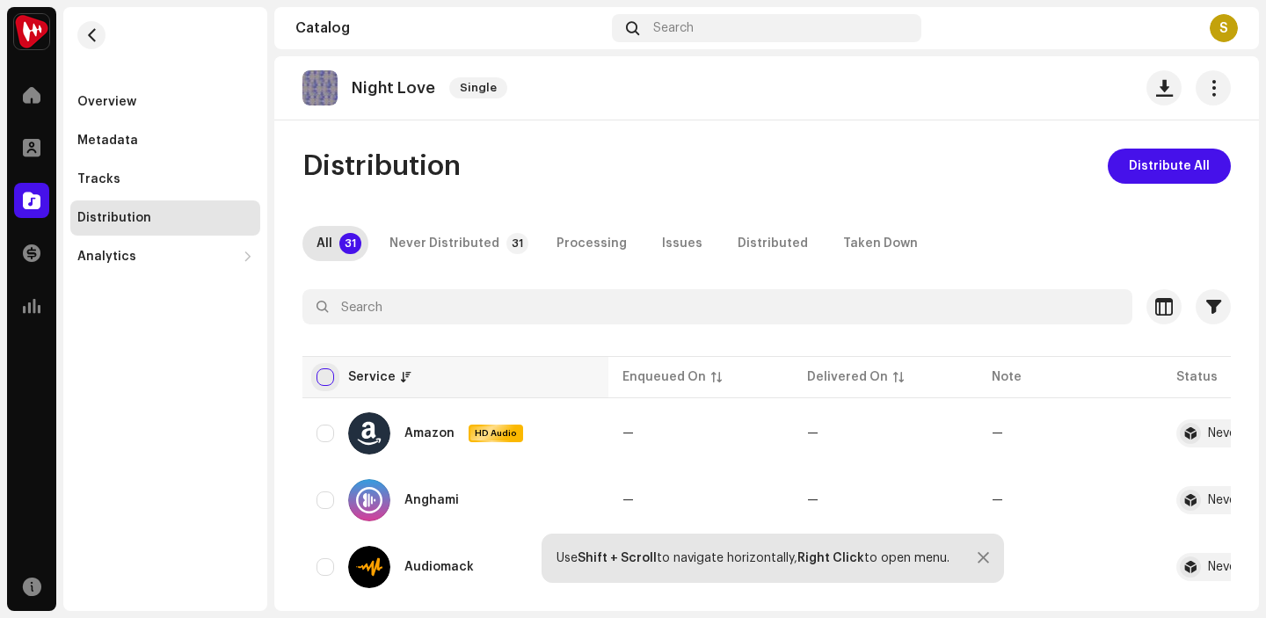
click at [330, 370] on input "checkbox" at bounding box center [325, 377] width 18 height 18
checkbox input "true"
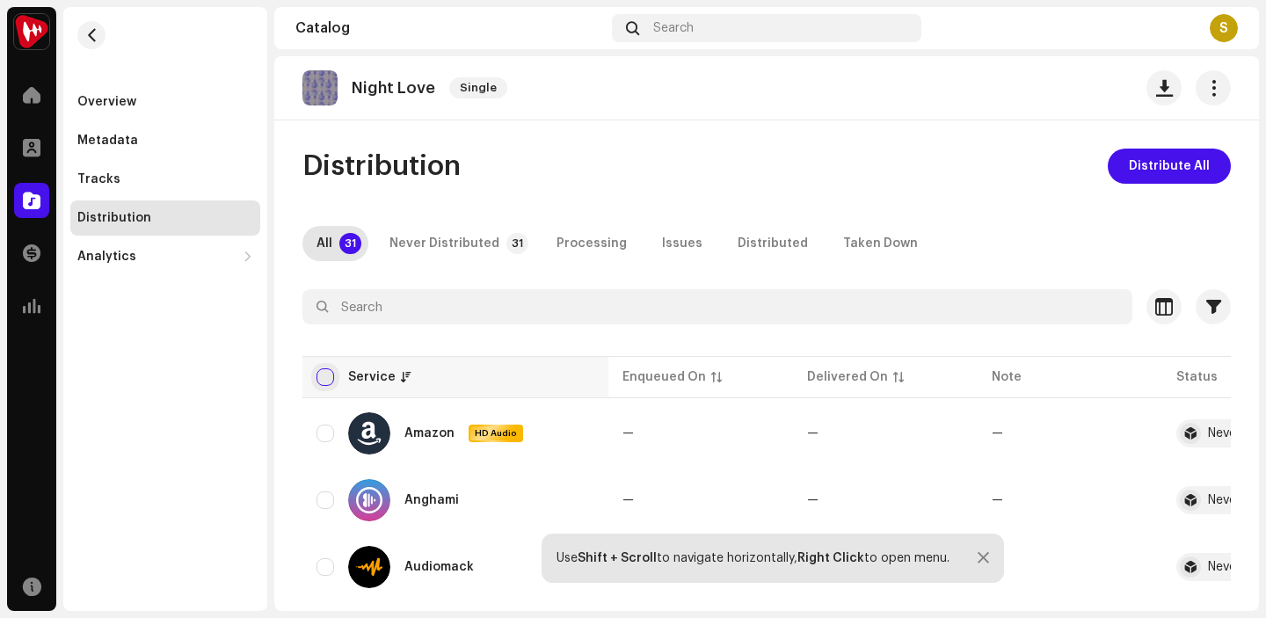
checkbox input "true"
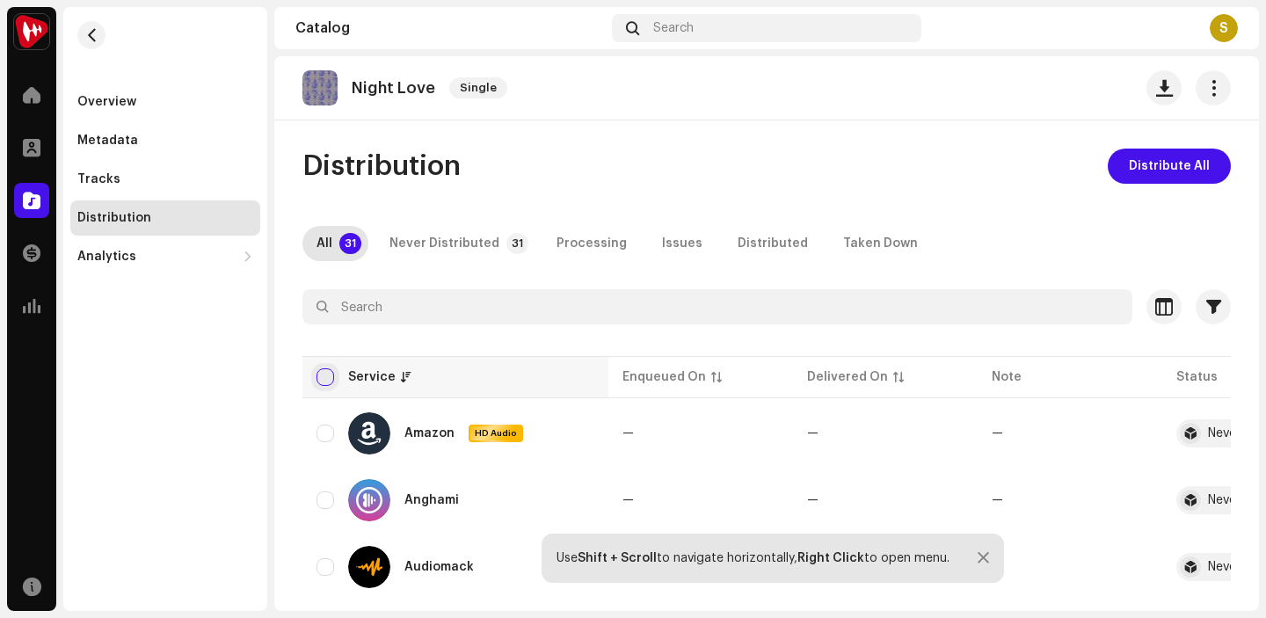
checkbox input "true"
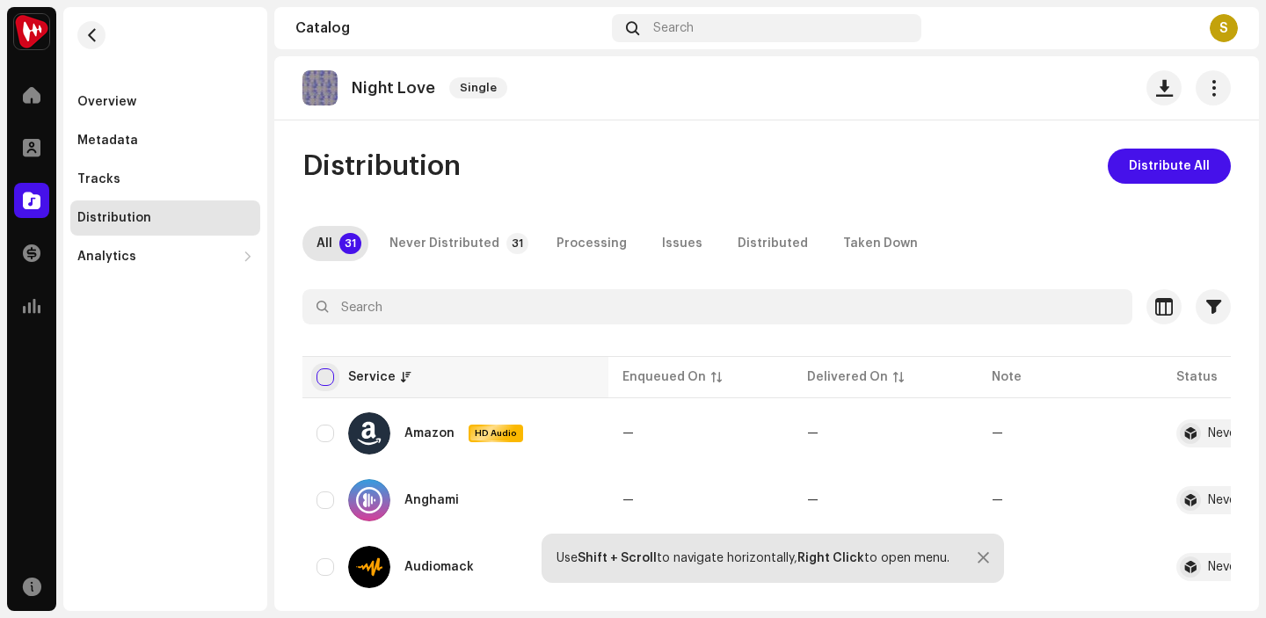
checkbox input "true"
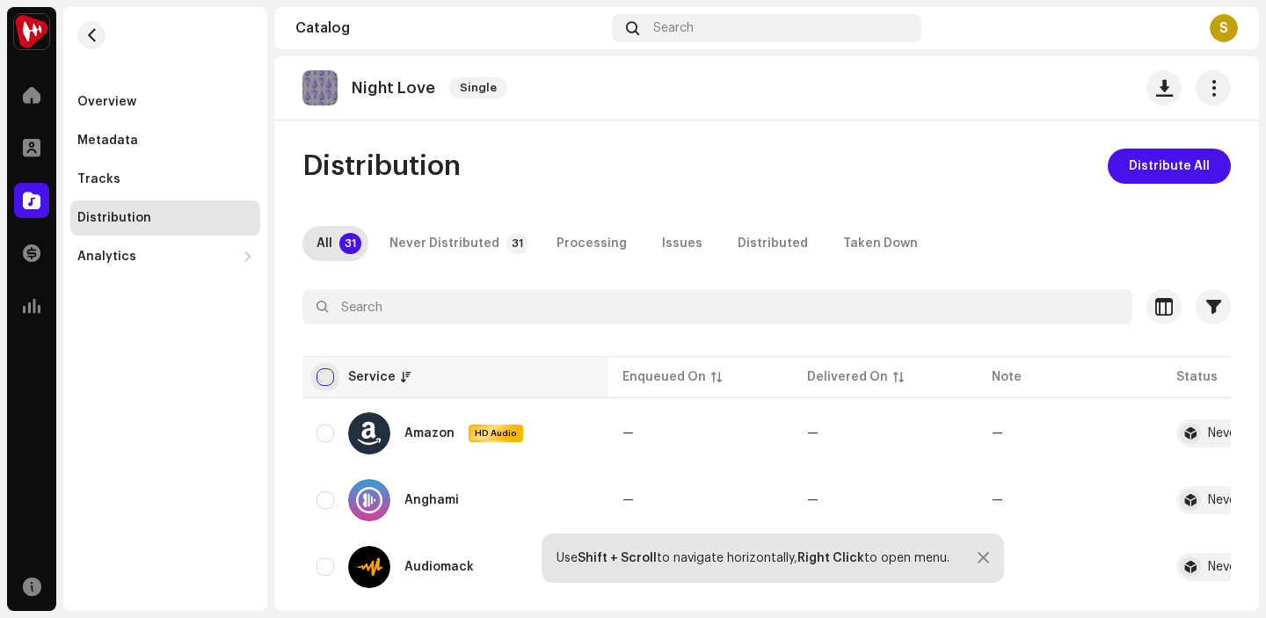
checkbox input "true"
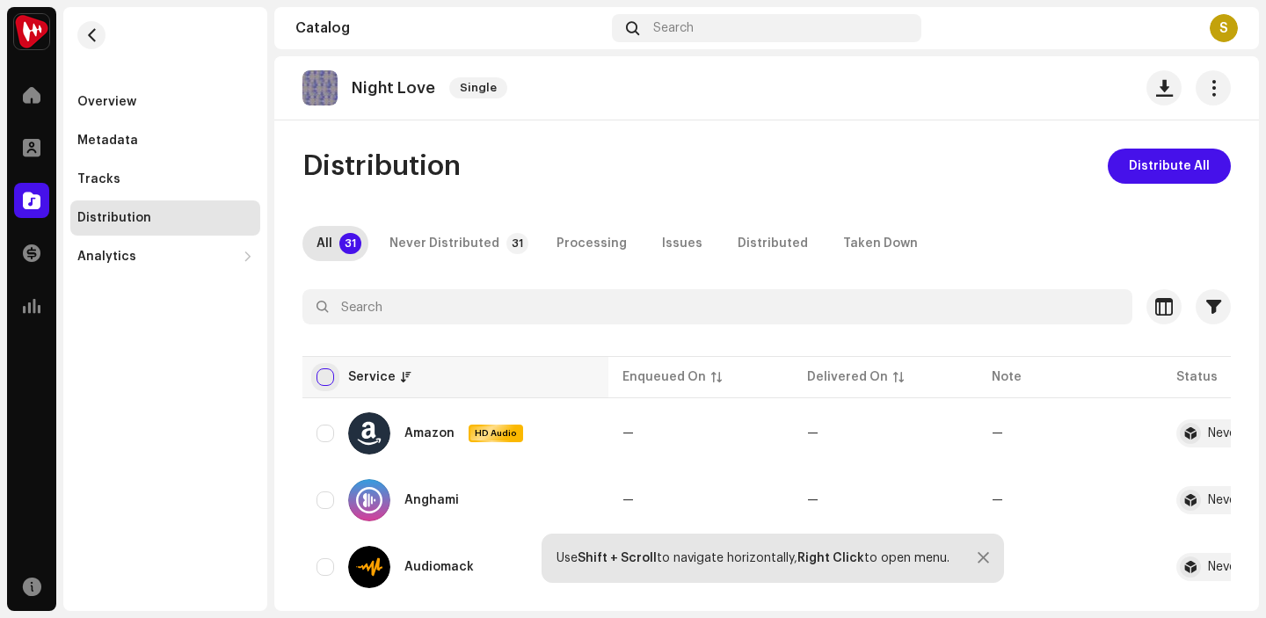
checkbox input "true"
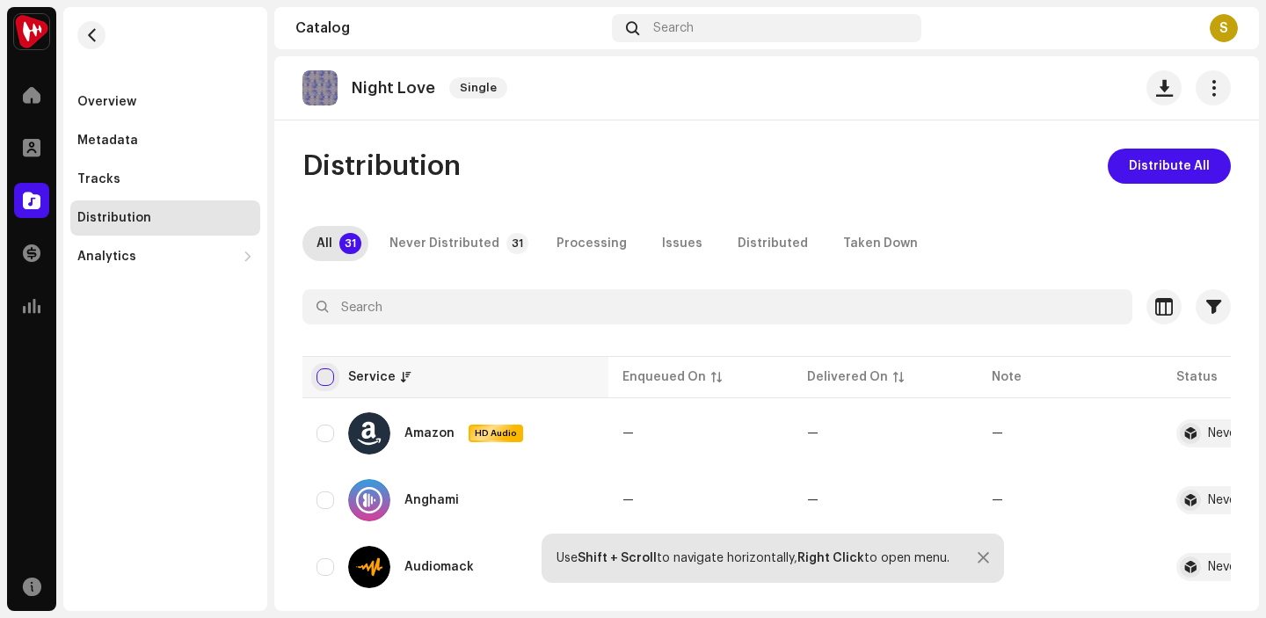
checkbox input "true"
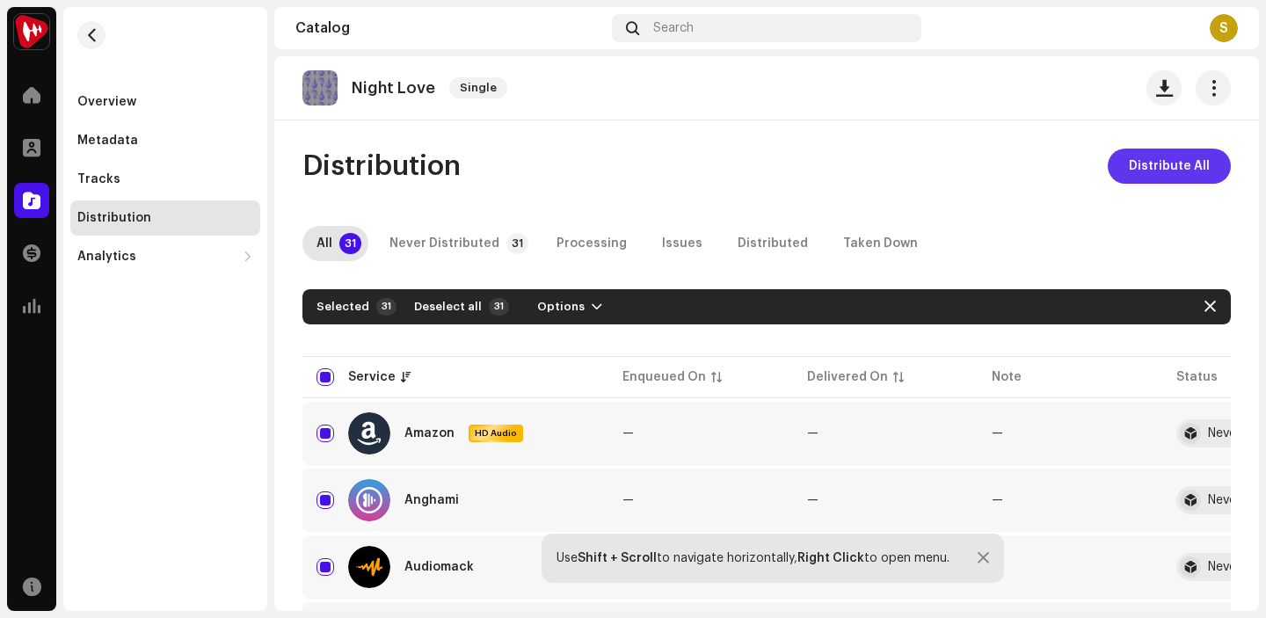
click at [1152, 169] on span "Distribute All" at bounding box center [1169, 166] width 81 height 35
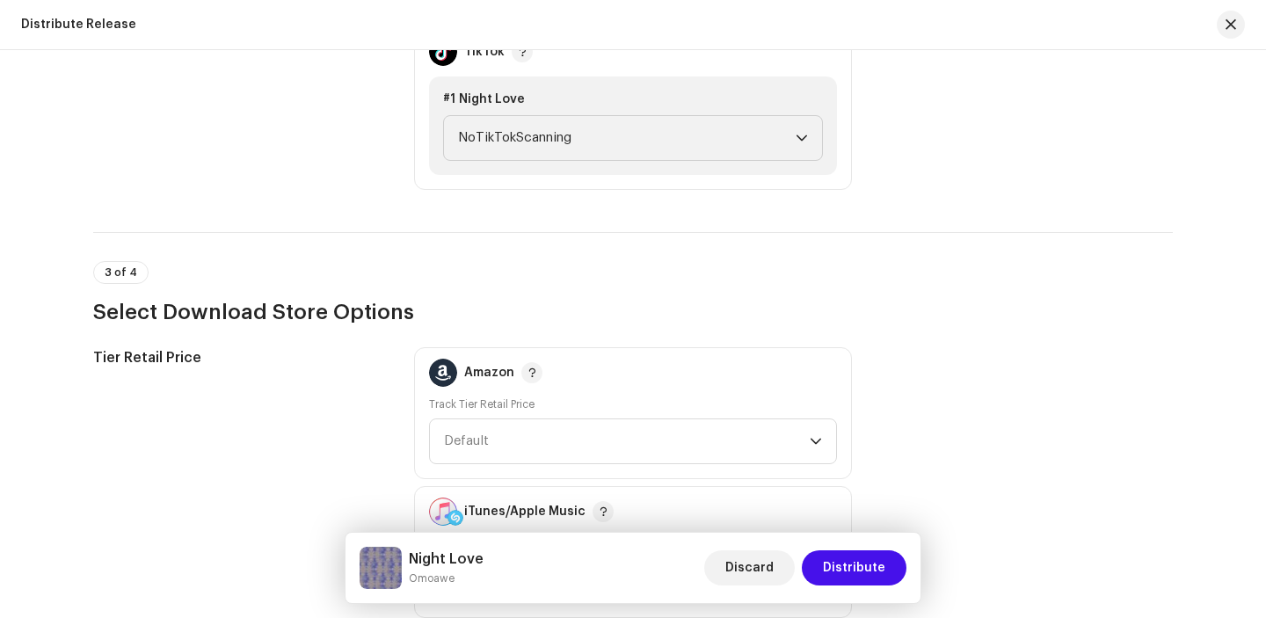
scroll to position [2230, 0]
click at [800, 136] on icon "dropdown trigger" at bounding box center [801, 140] width 12 height 12
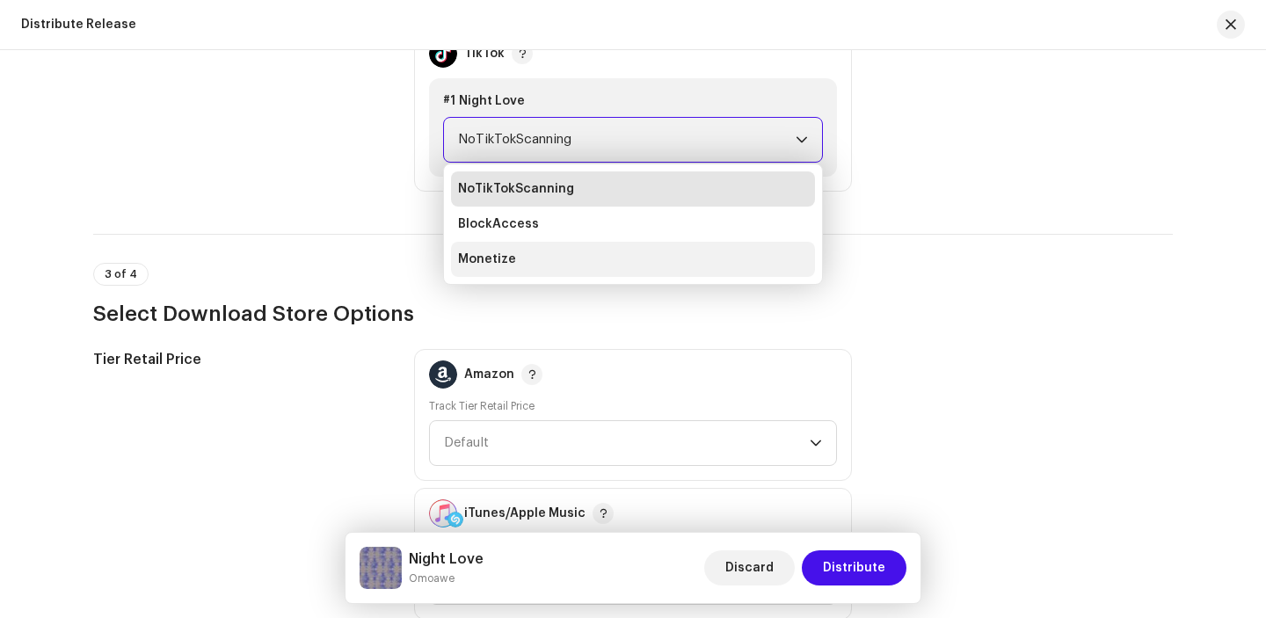
click at [713, 249] on li "Monetize" at bounding box center [633, 259] width 364 height 35
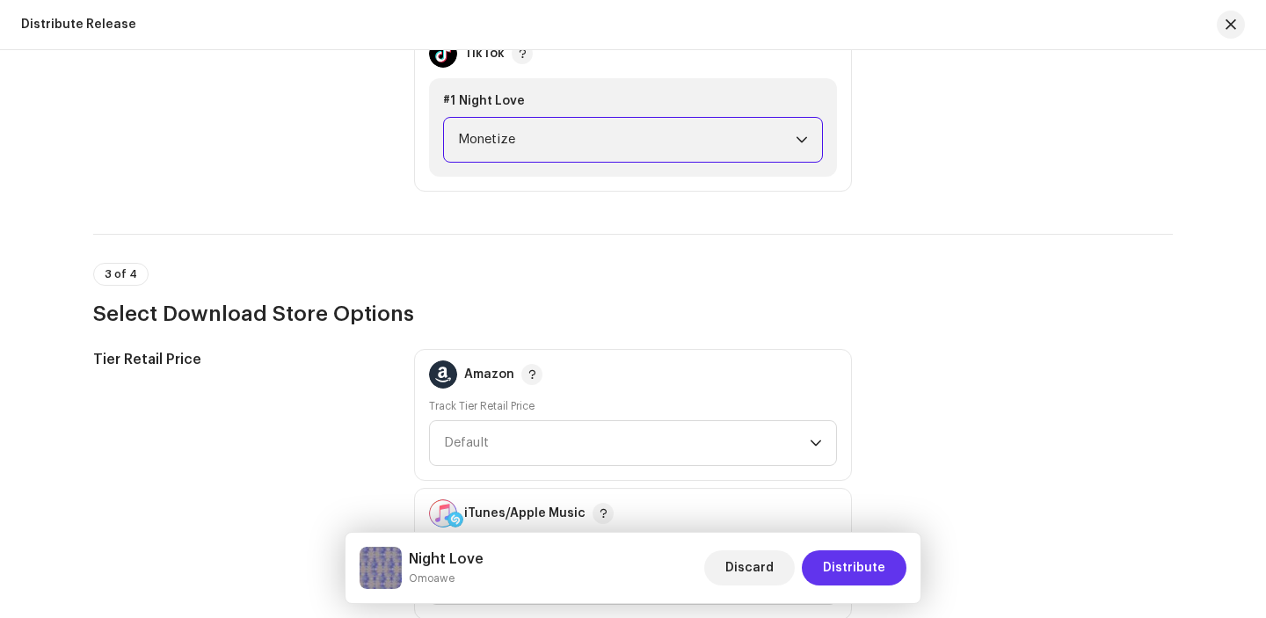
click at [846, 563] on span "Distribute" at bounding box center [854, 567] width 62 height 35
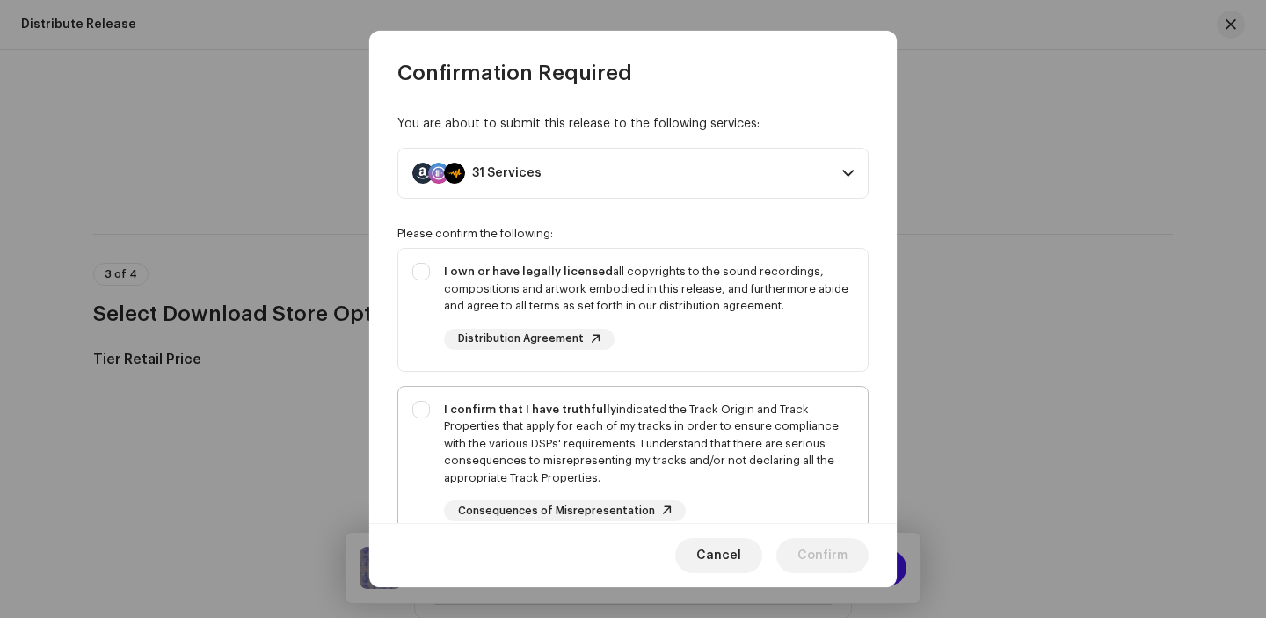
click at [421, 403] on div "I confirm that I have truthfully indicated the Track Origin and Track Propertie…" at bounding box center [632, 461] width 469 height 149
checkbox input "true"
click at [421, 274] on div "I own or have legally licensed all copyrights to the sound recordings, composit…" at bounding box center [632, 306] width 469 height 115
checkbox input "true"
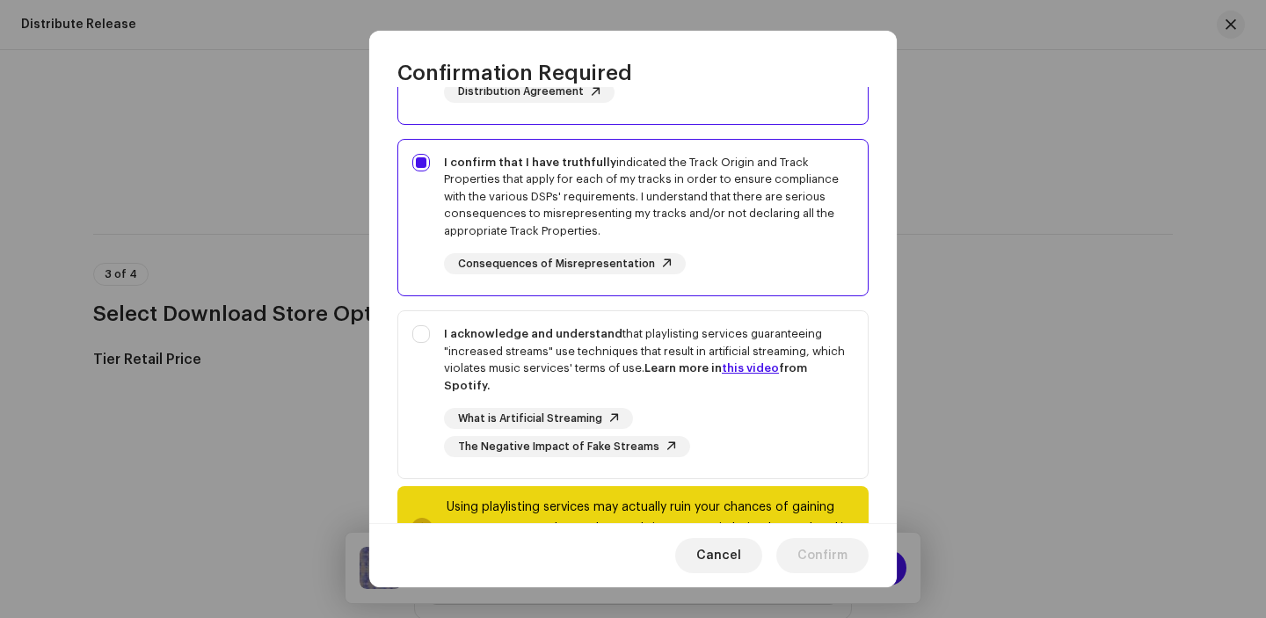
scroll to position [291, 0]
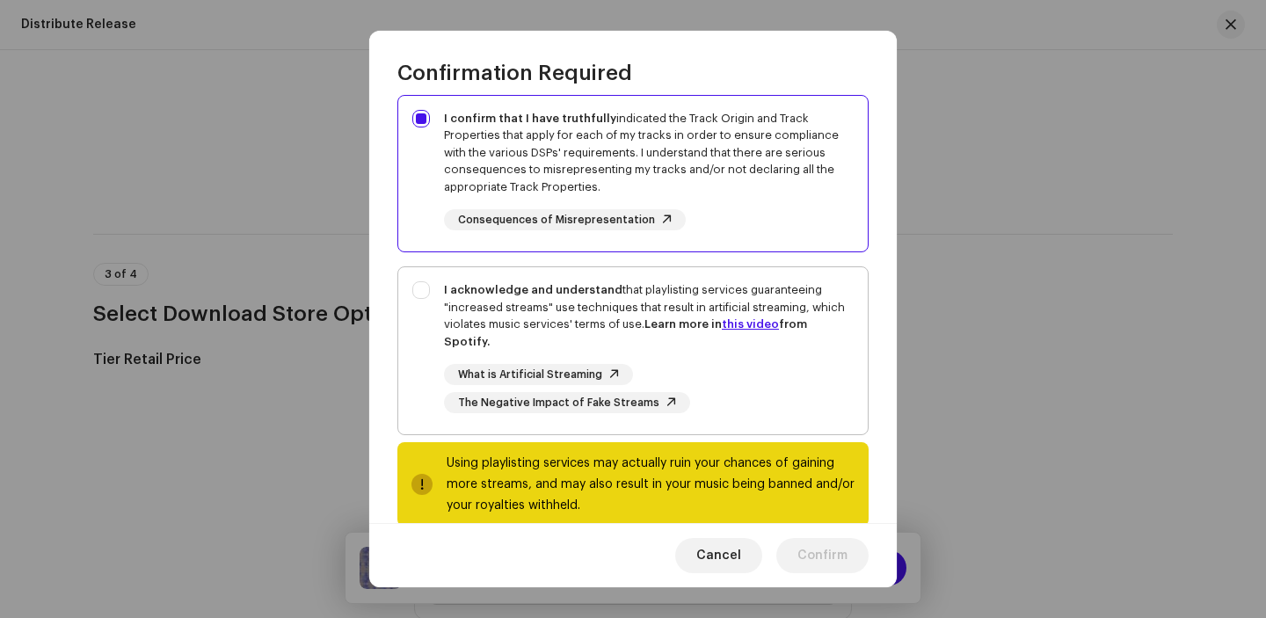
click at [420, 287] on div "I acknowledge and understand that playlisting services guaranteeing "increased …" at bounding box center [632, 347] width 469 height 160
checkbox input "true"
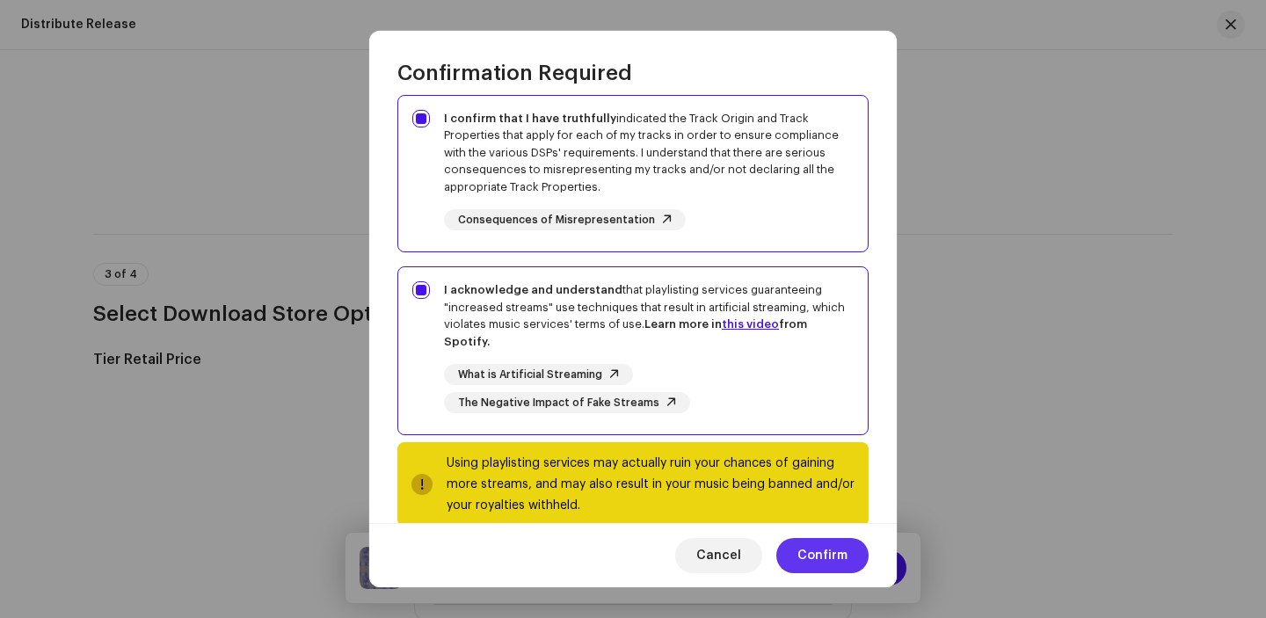
click at [812, 542] on span "Confirm" at bounding box center [822, 555] width 50 height 35
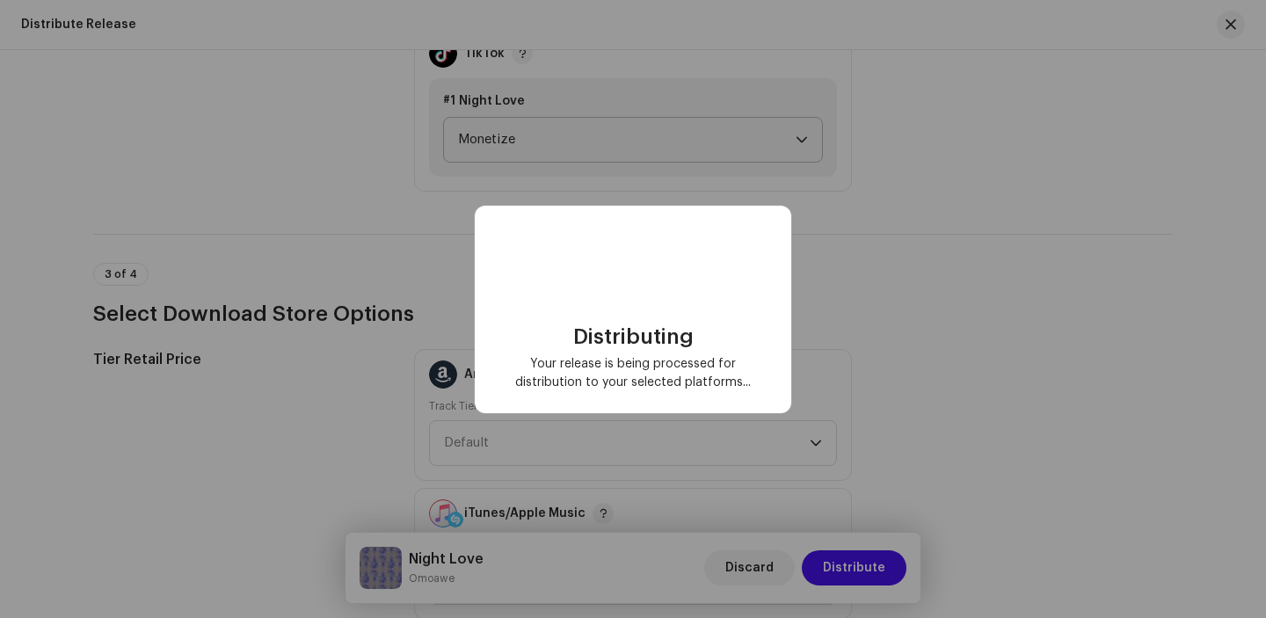
checkbox input "false"
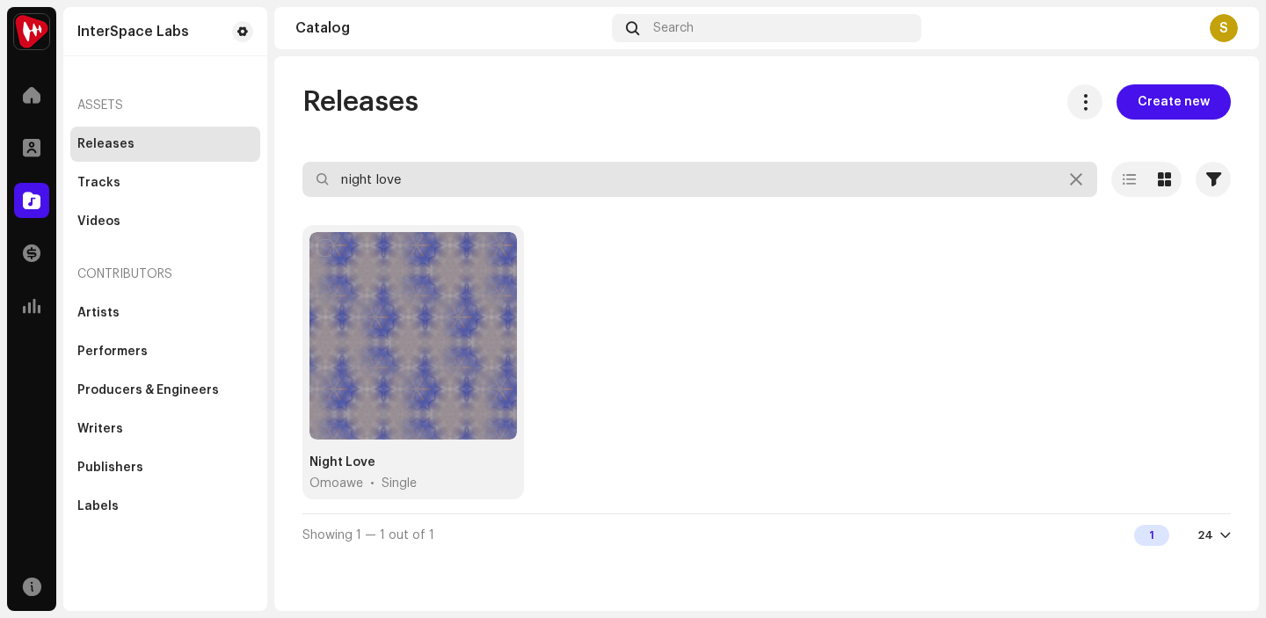
click at [455, 178] on input "night love" at bounding box center [699, 179] width 795 height 35
type input "n"
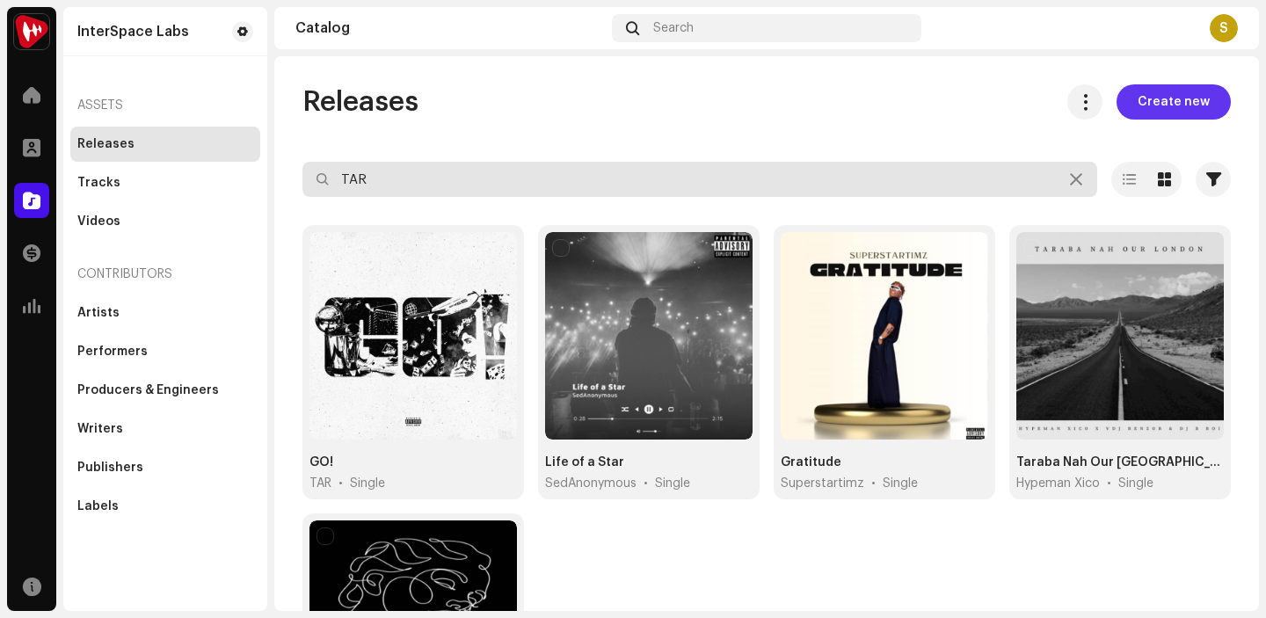
type input "TAR"
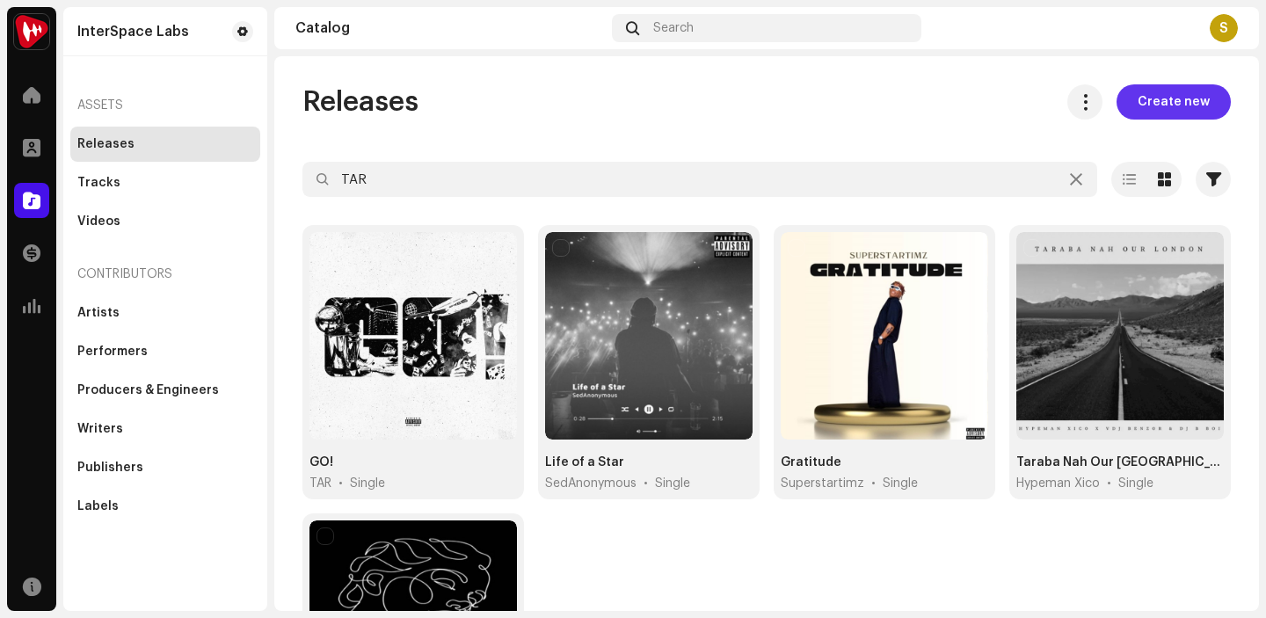
click at [1163, 98] on span "Create new" at bounding box center [1173, 101] width 72 height 35
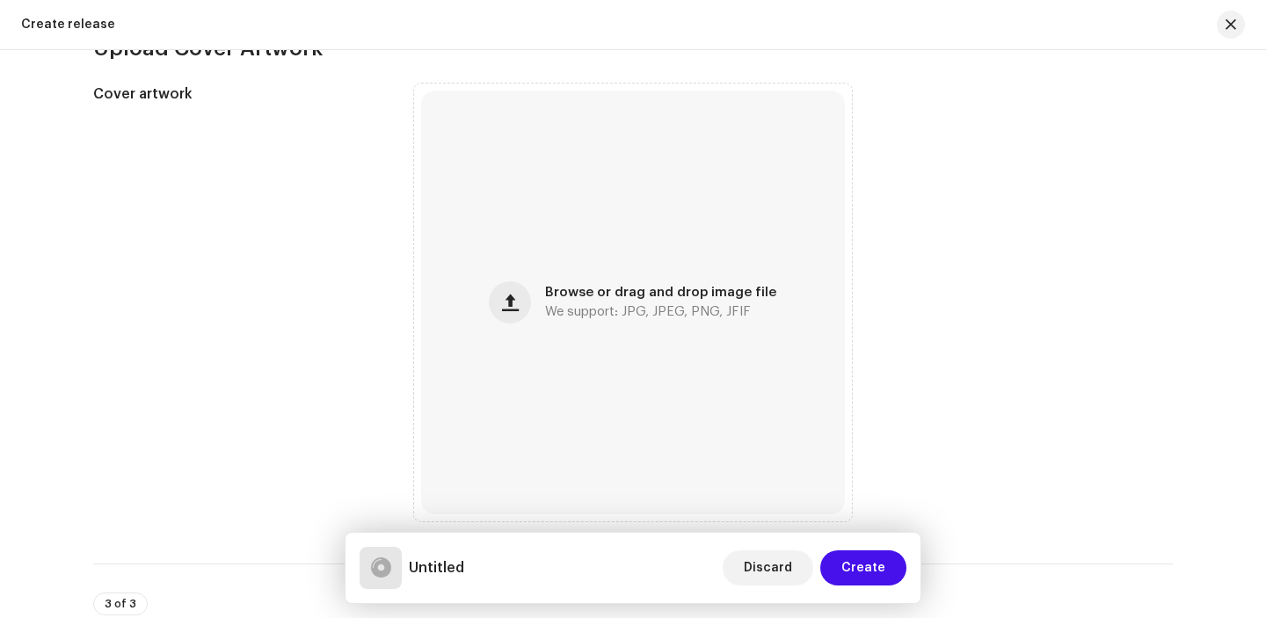
scroll to position [469, 0]
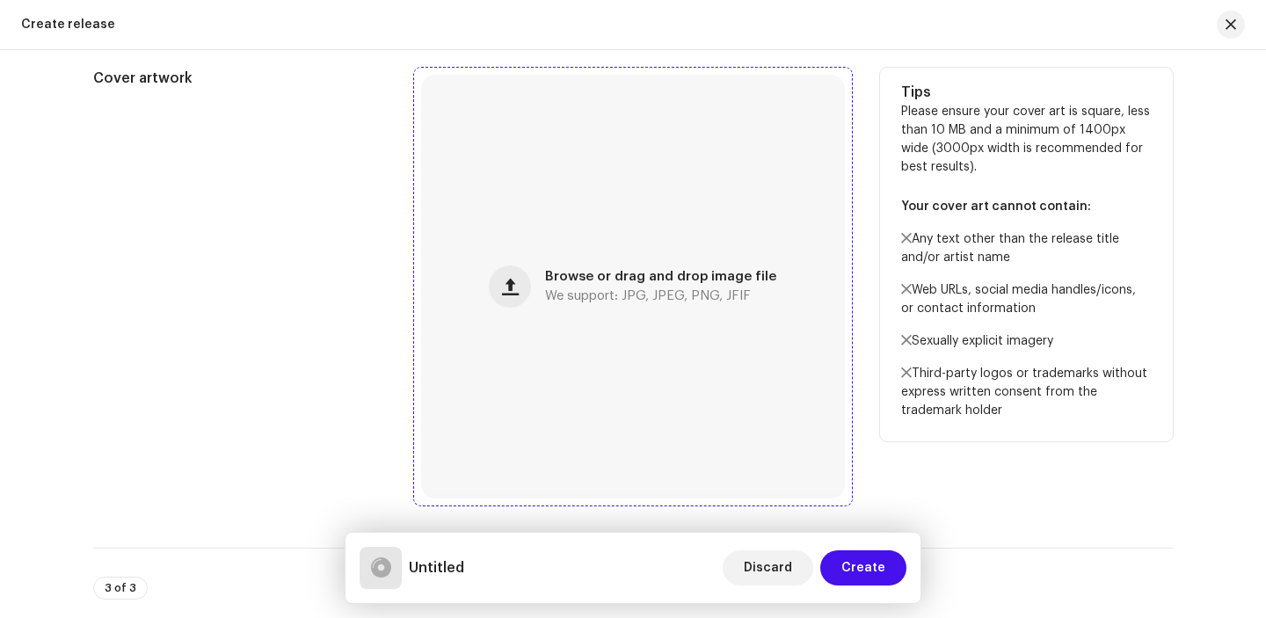
click at [744, 336] on div "Browse or drag and drop image file We support: JPG, JPEG, PNG, JFIF" at bounding box center [633, 287] width 424 height 424
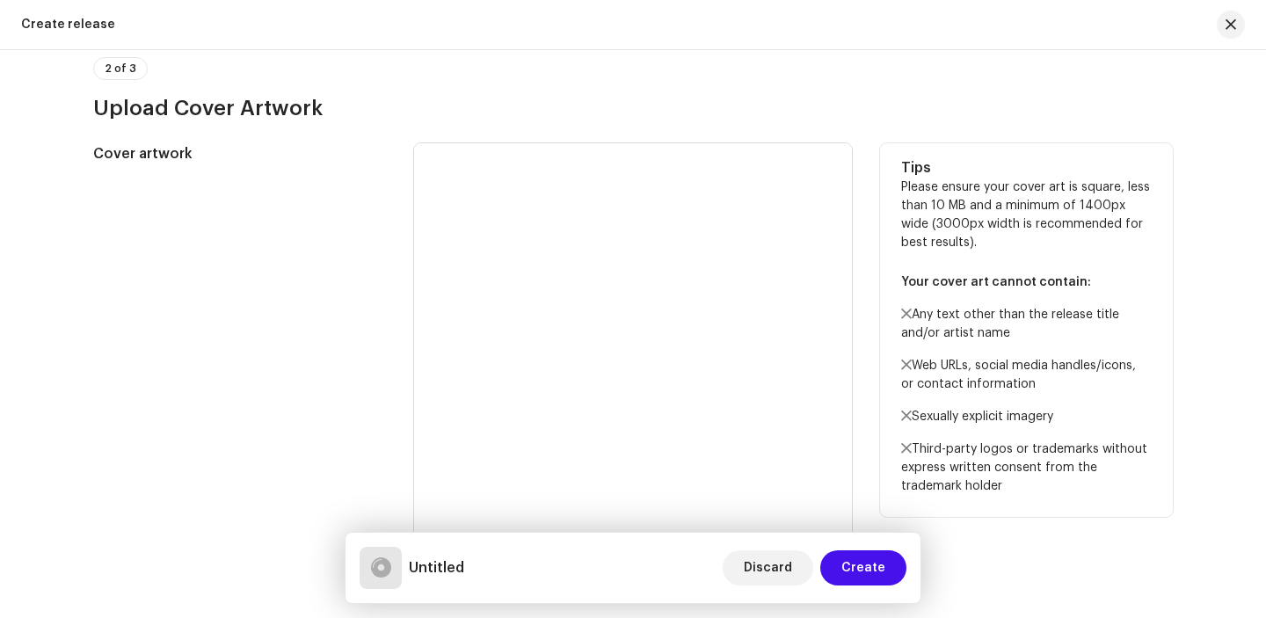
scroll to position [0, 0]
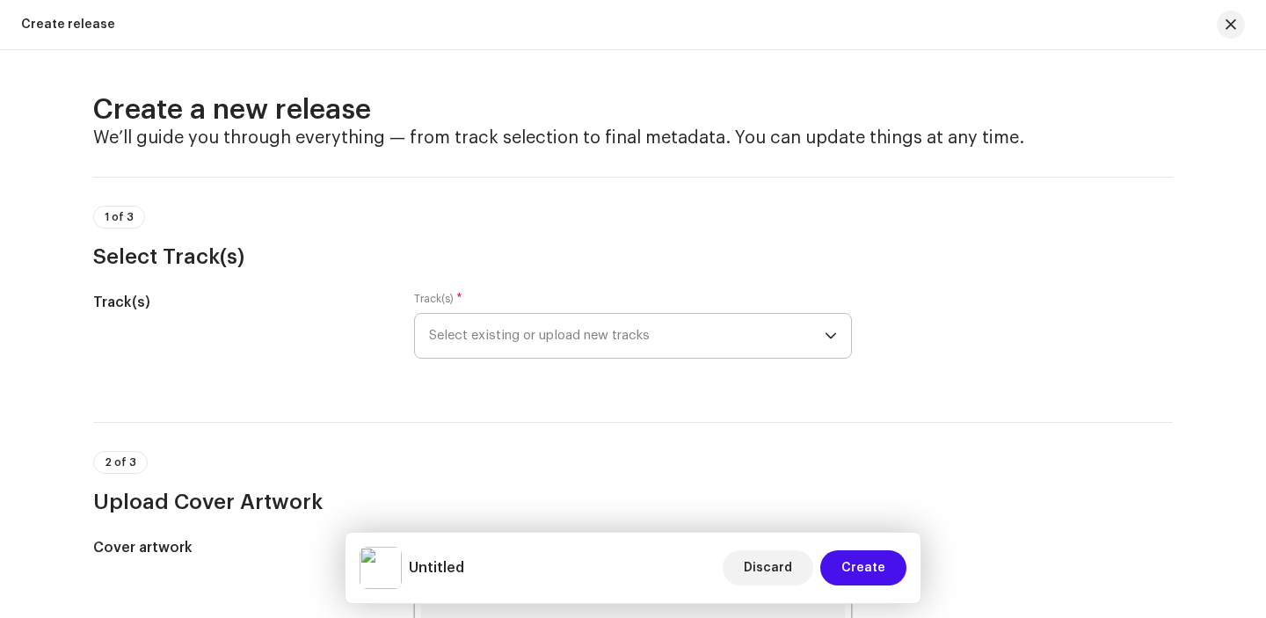
click at [825, 330] on icon "dropdown trigger" at bounding box center [830, 336] width 12 height 12
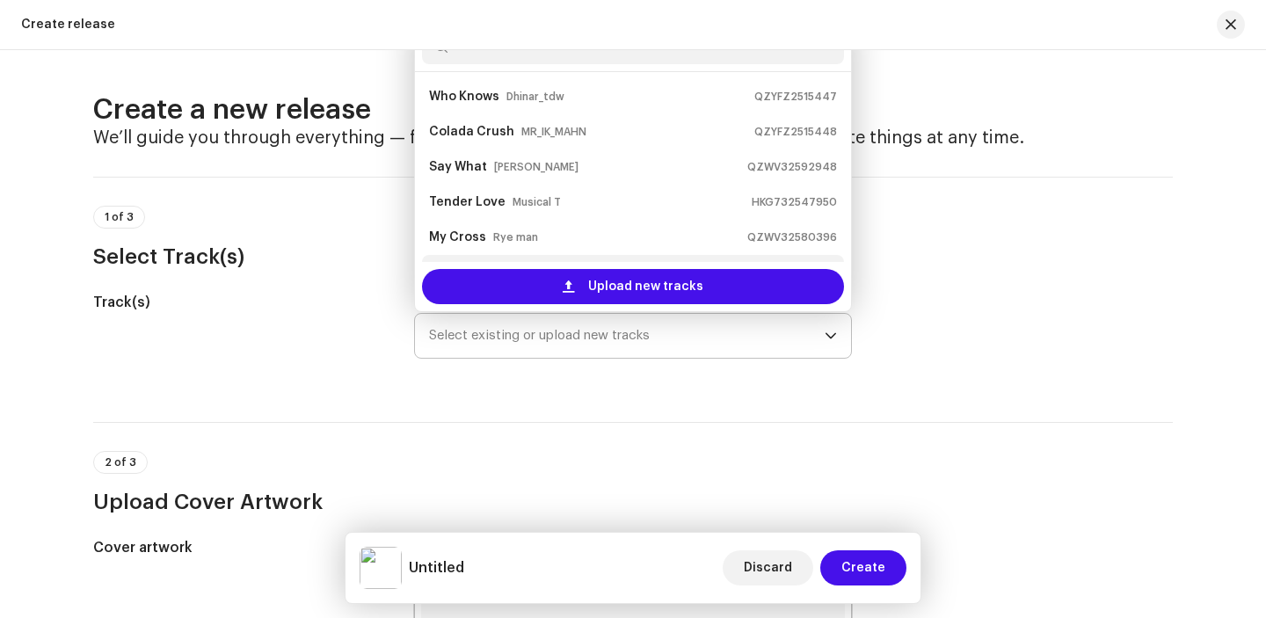
scroll to position [28, 0]
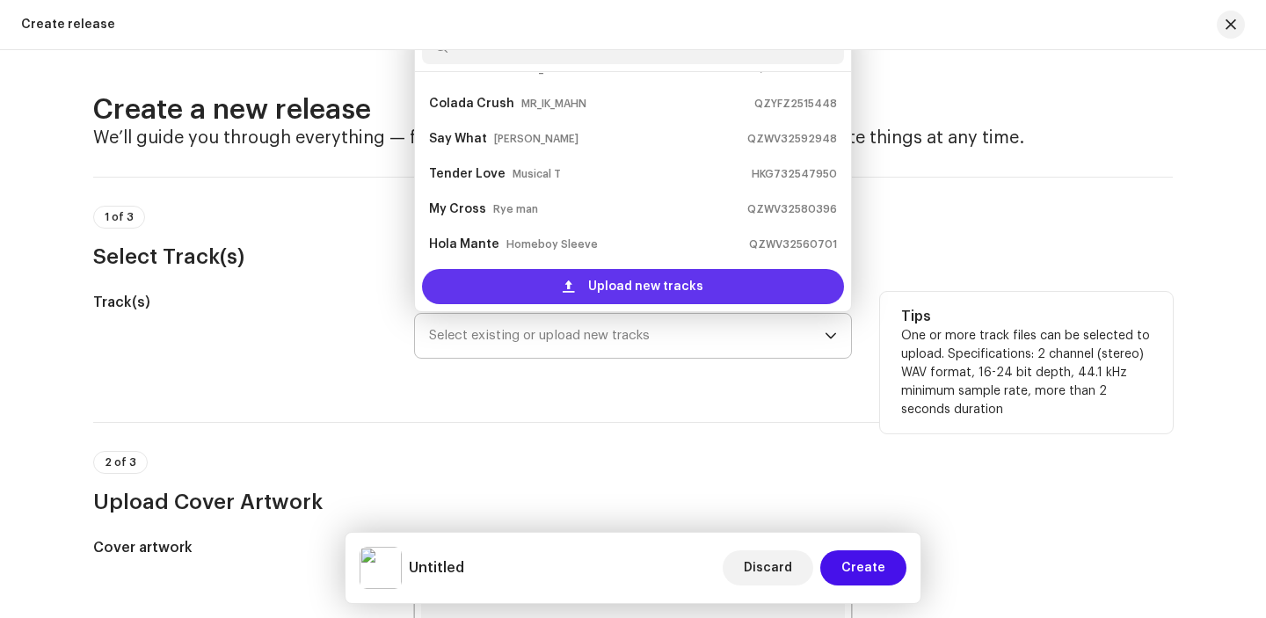
click at [695, 284] on span "Upload new tracks" at bounding box center [645, 286] width 115 height 35
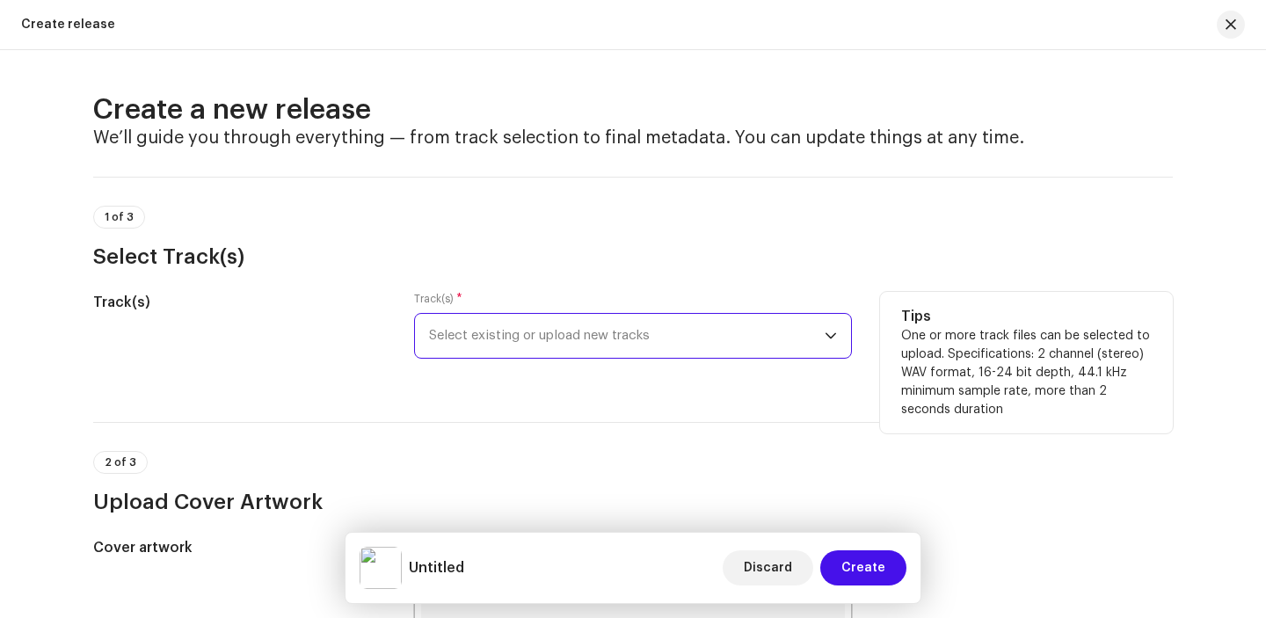
click at [825, 334] on icon "dropdown trigger" at bounding box center [830, 336] width 12 height 12
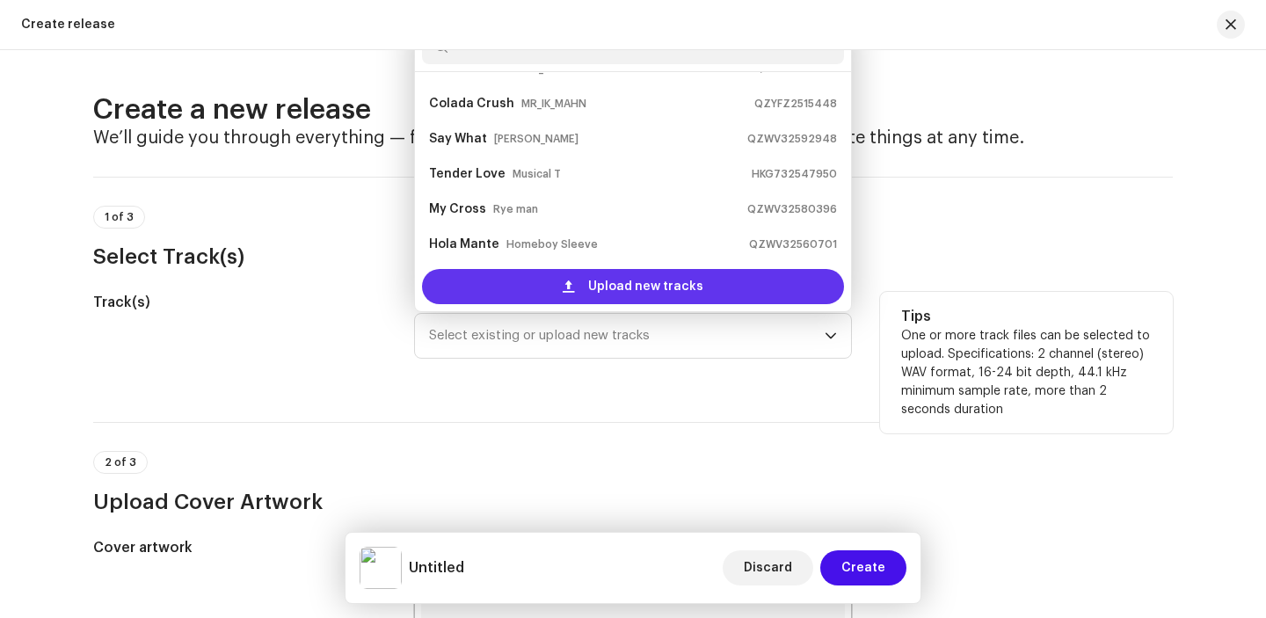
click at [646, 282] on span "Upload new tracks" at bounding box center [645, 286] width 115 height 35
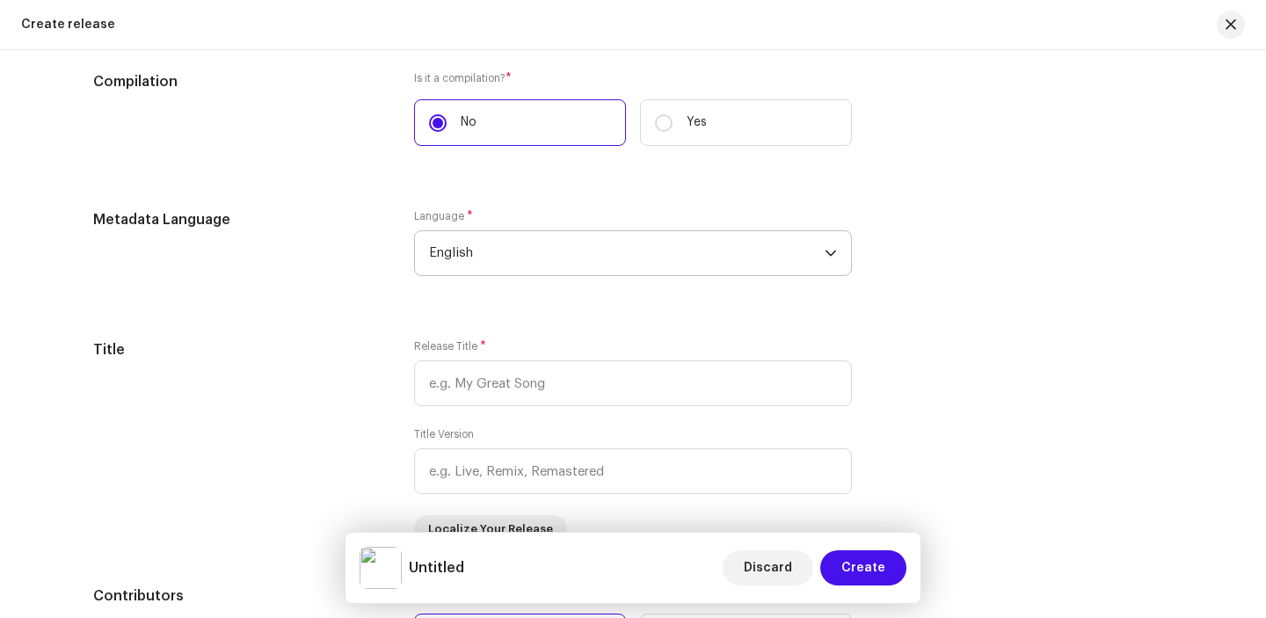
scroll to position [1322, 0]
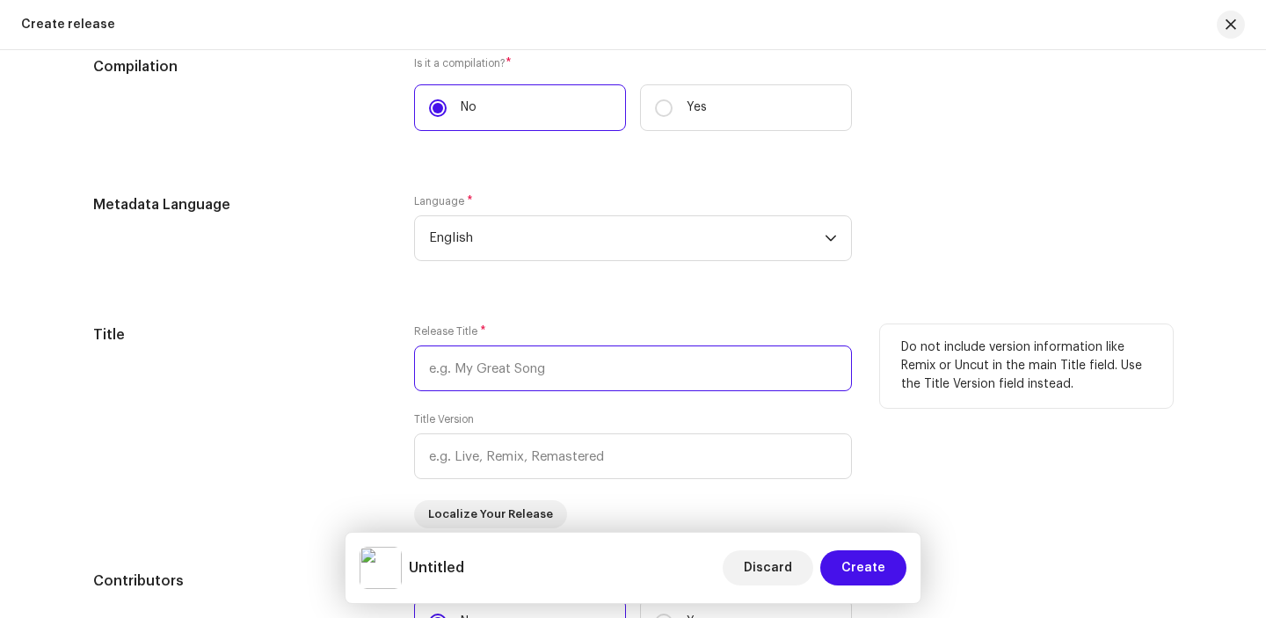
click at [560, 372] on input "text" at bounding box center [633, 368] width 438 height 46
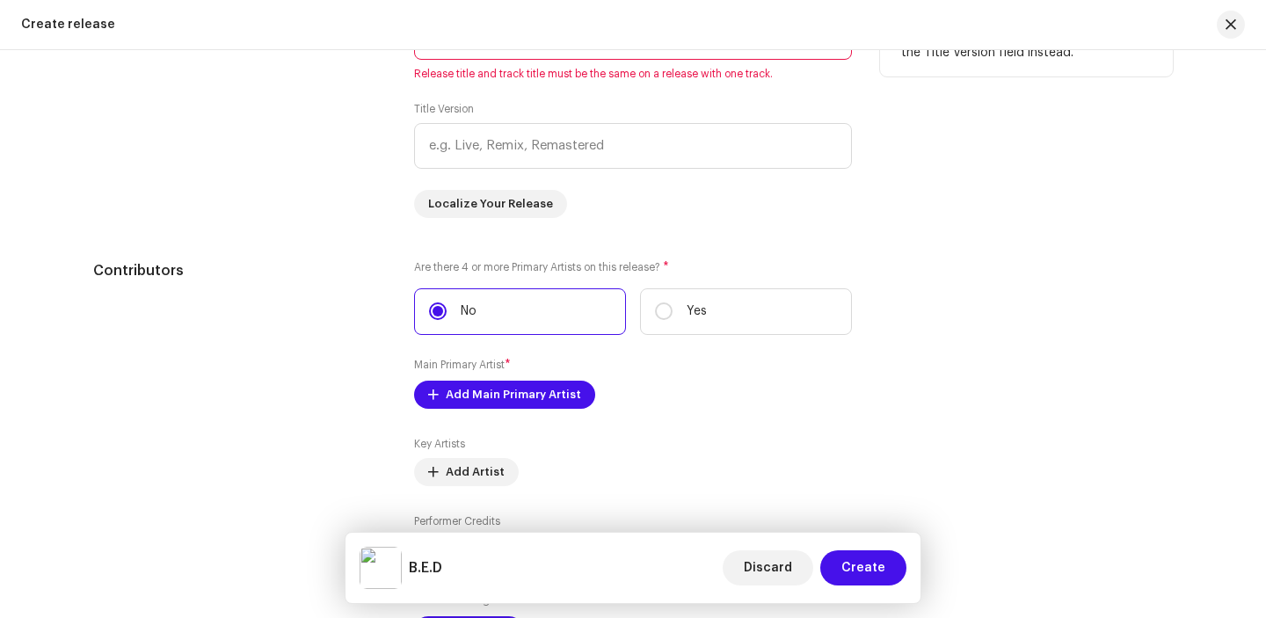
scroll to position [1740, 0]
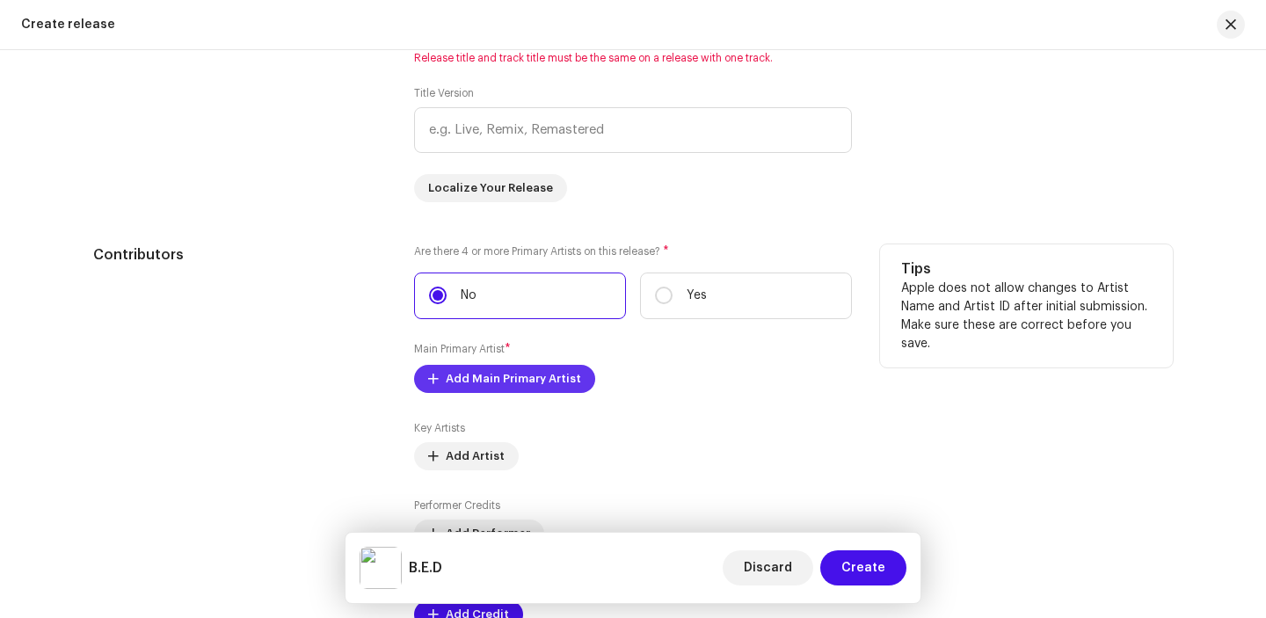
type input "B.E.D"
click at [517, 372] on span "Add Main Primary Artist" at bounding box center [513, 378] width 135 height 35
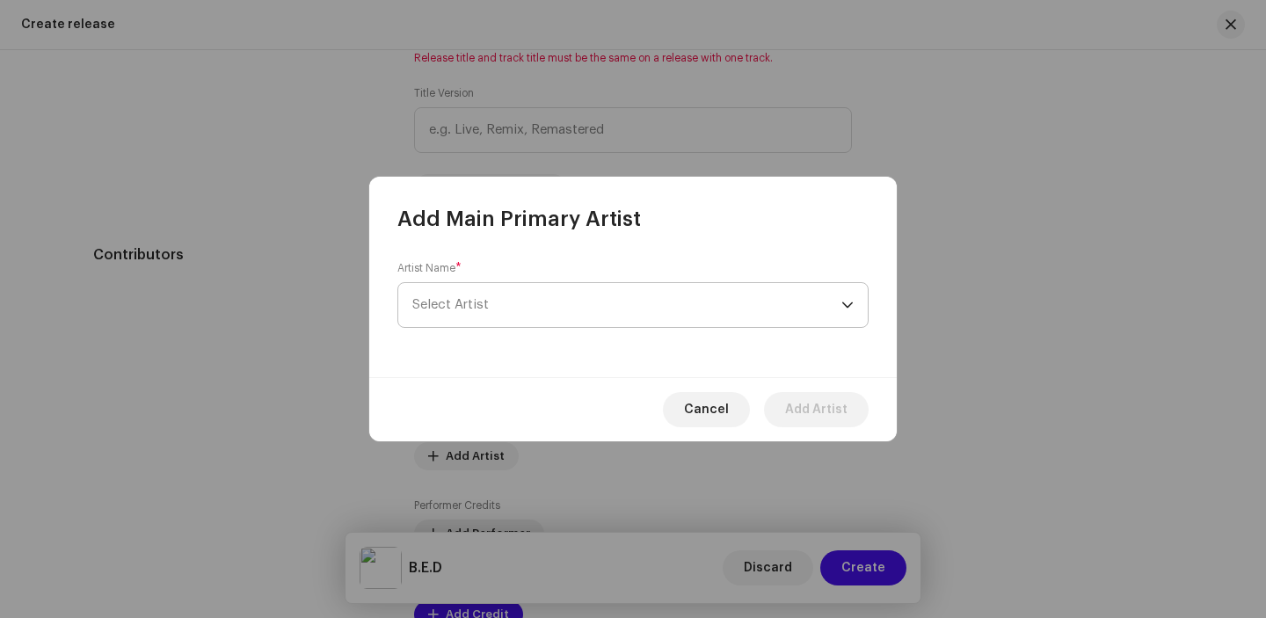
click at [540, 301] on span "Select Artist" at bounding box center [626, 305] width 429 height 44
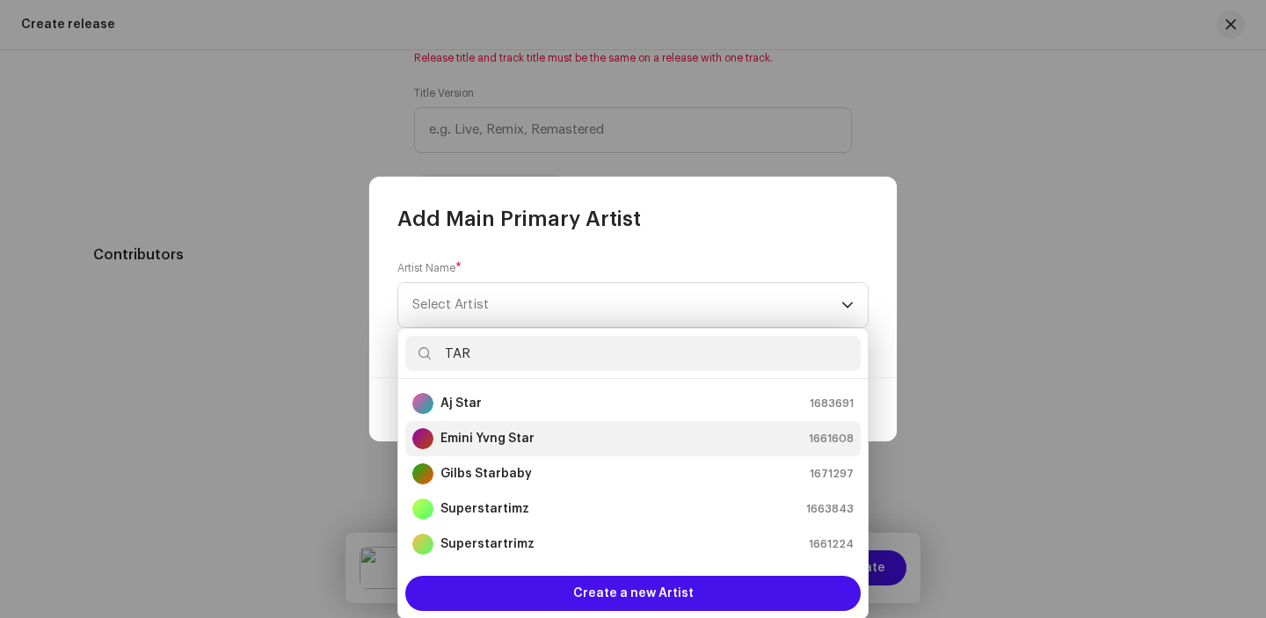
scroll to position [35, 0]
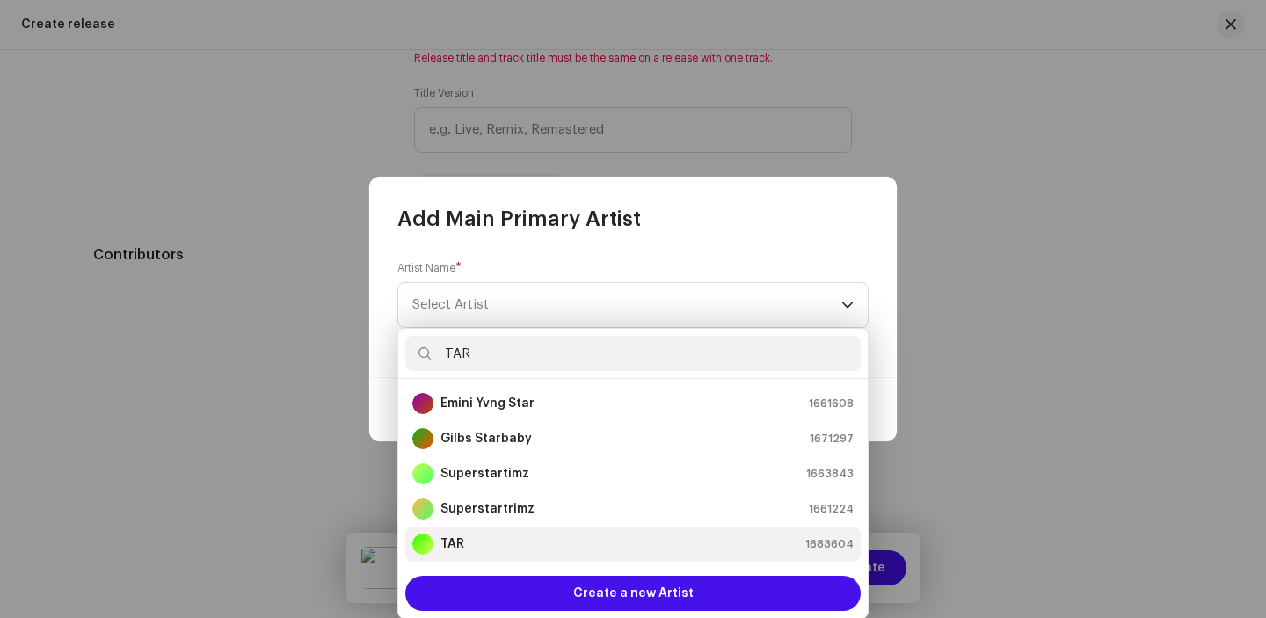
type input "TAR"
click at [478, 541] on div "TAR 1683604" at bounding box center [632, 544] width 441 height 21
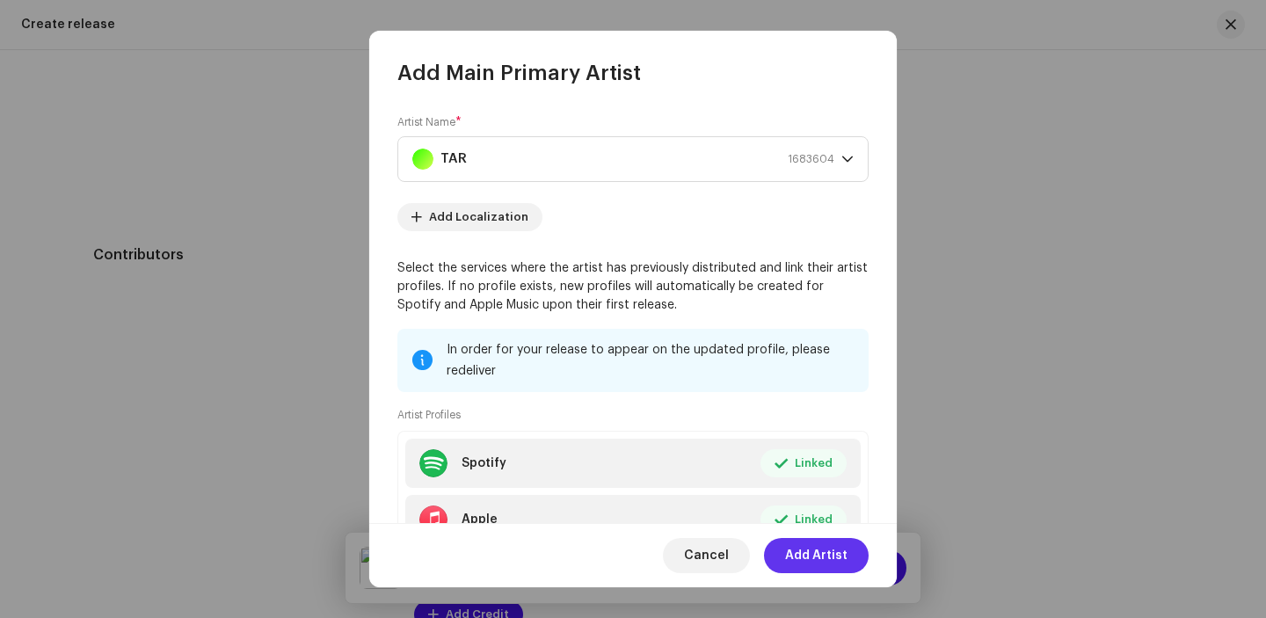
click at [832, 551] on span "Add Artist" at bounding box center [816, 555] width 62 height 35
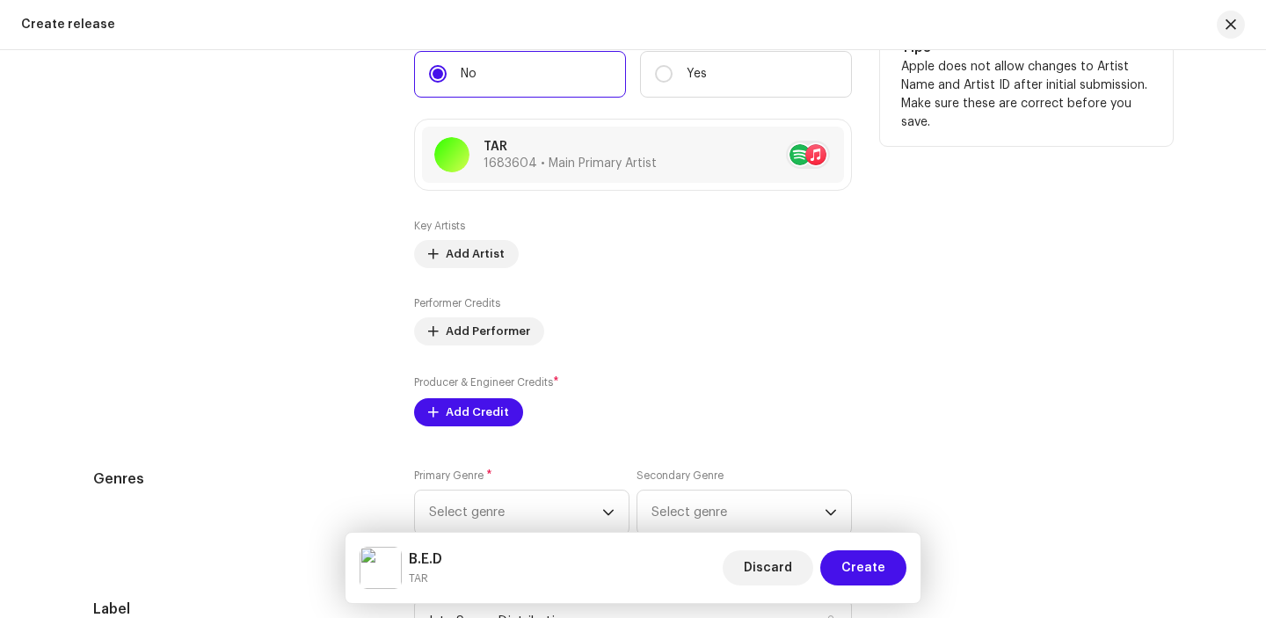
scroll to position [1966, 0]
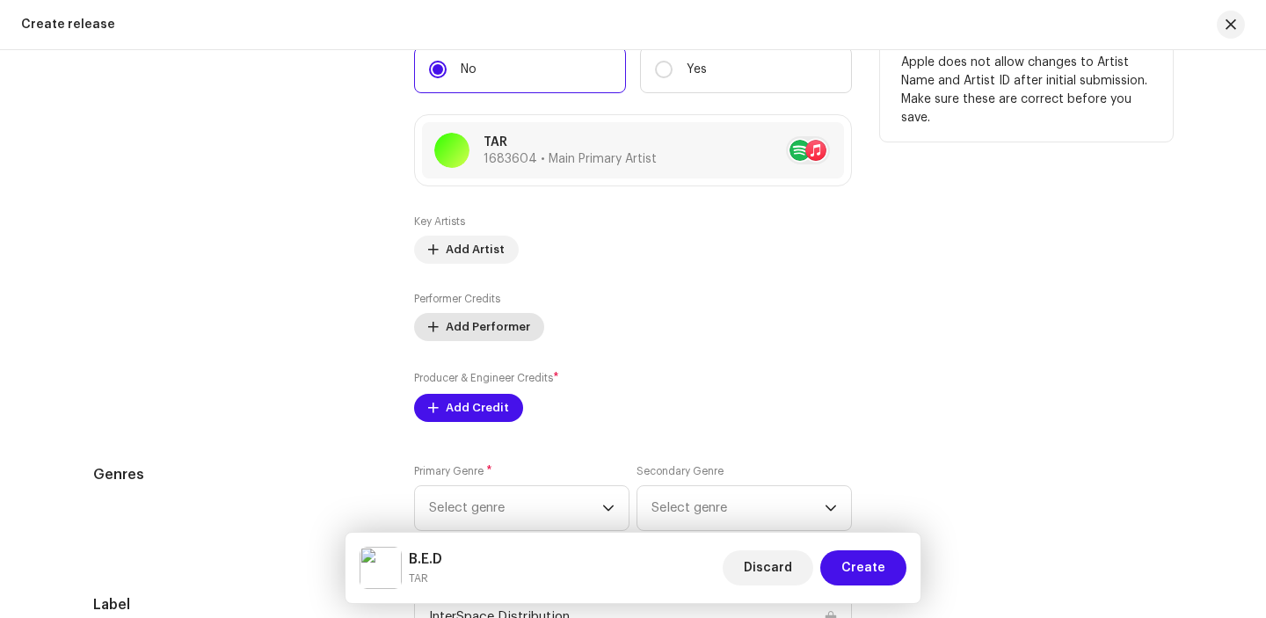
click at [499, 321] on span "Add Performer" at bounding box center [488, 326] width 84 height 35
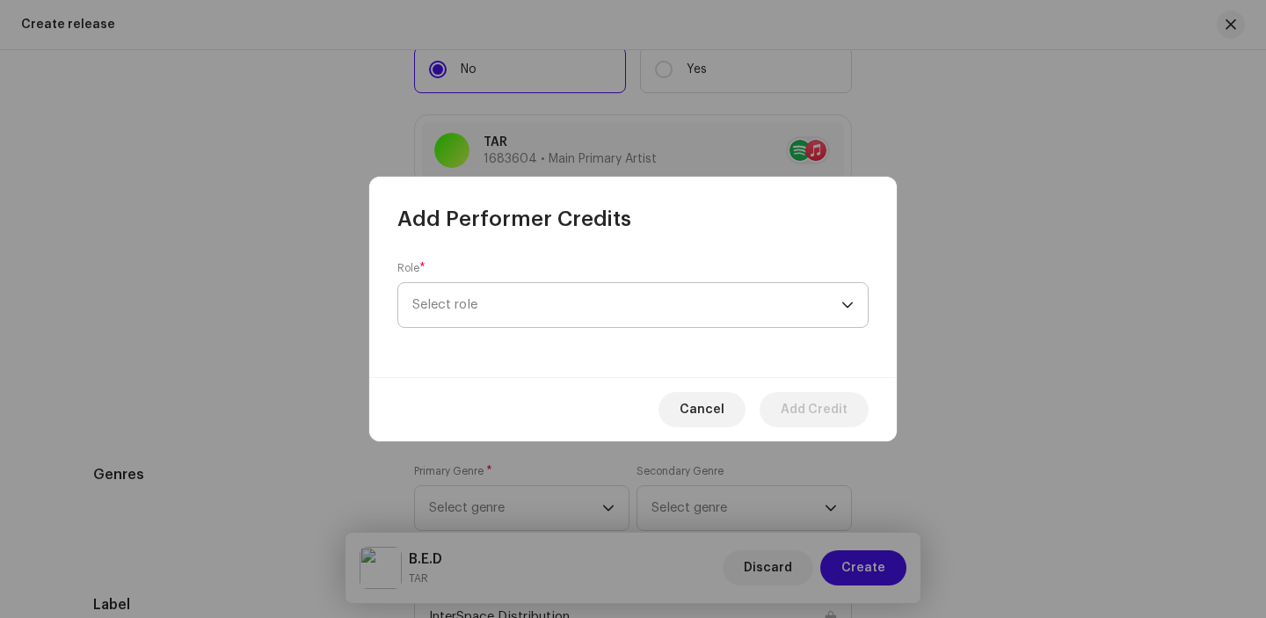
click at [527, 296] on span "Select role" at bounding box center [626, 305] width 429 height 44
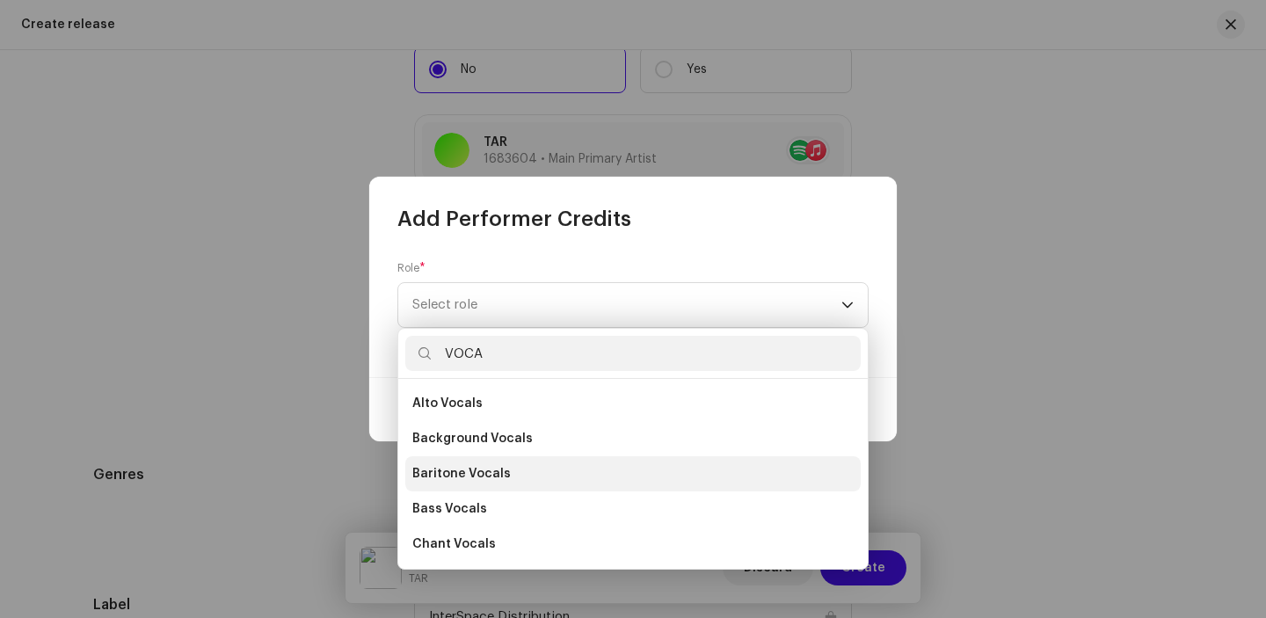
scroll to position [316, 0]
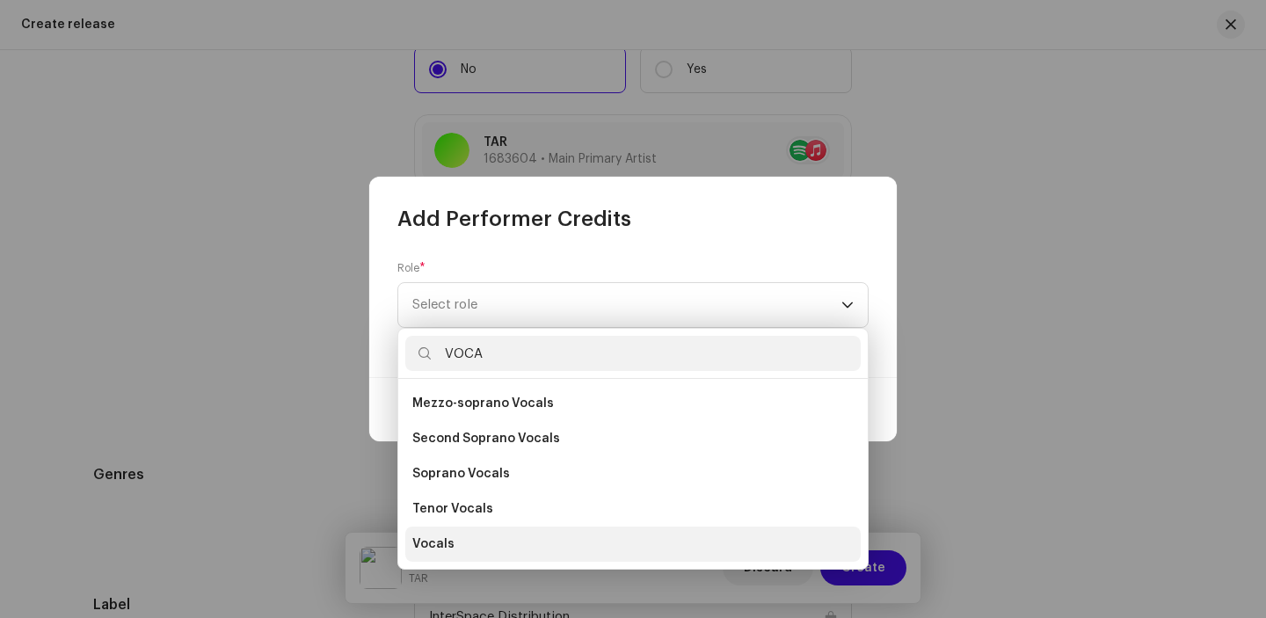
type input "VOCA"
click at [476, 541] on li "Vocals" at bounding box center [632, 543] width 455 height 35
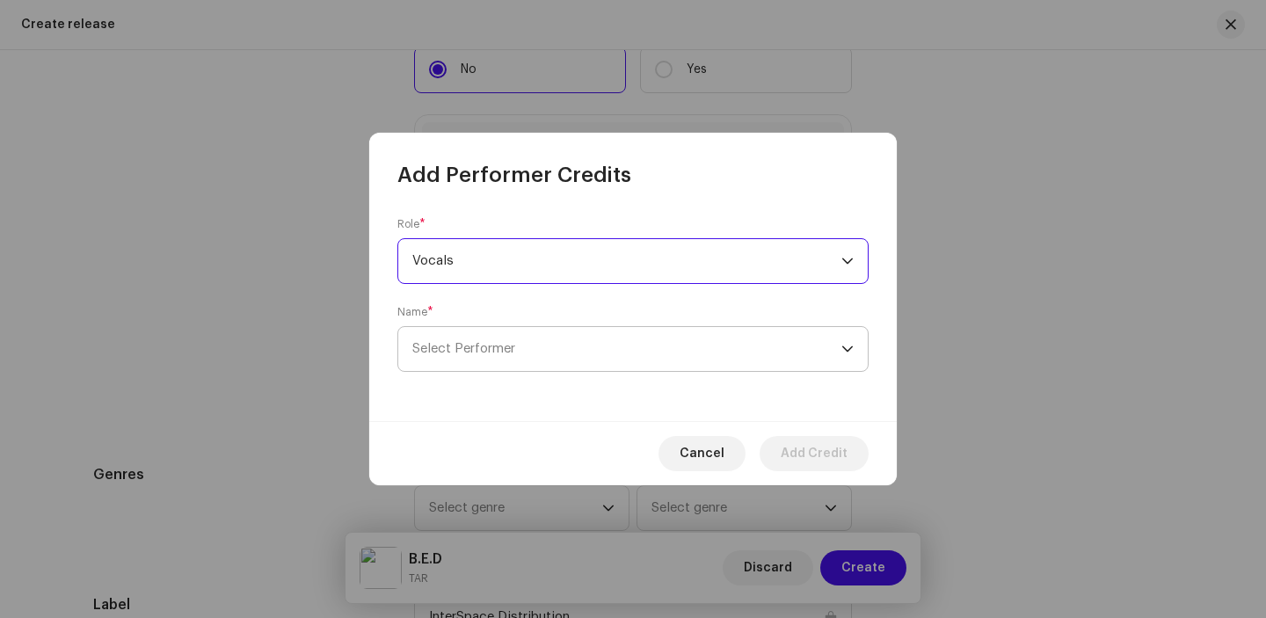
click at [695, 346] on span "Select Performer" at bounding box center [626, 349] width 429 height 44
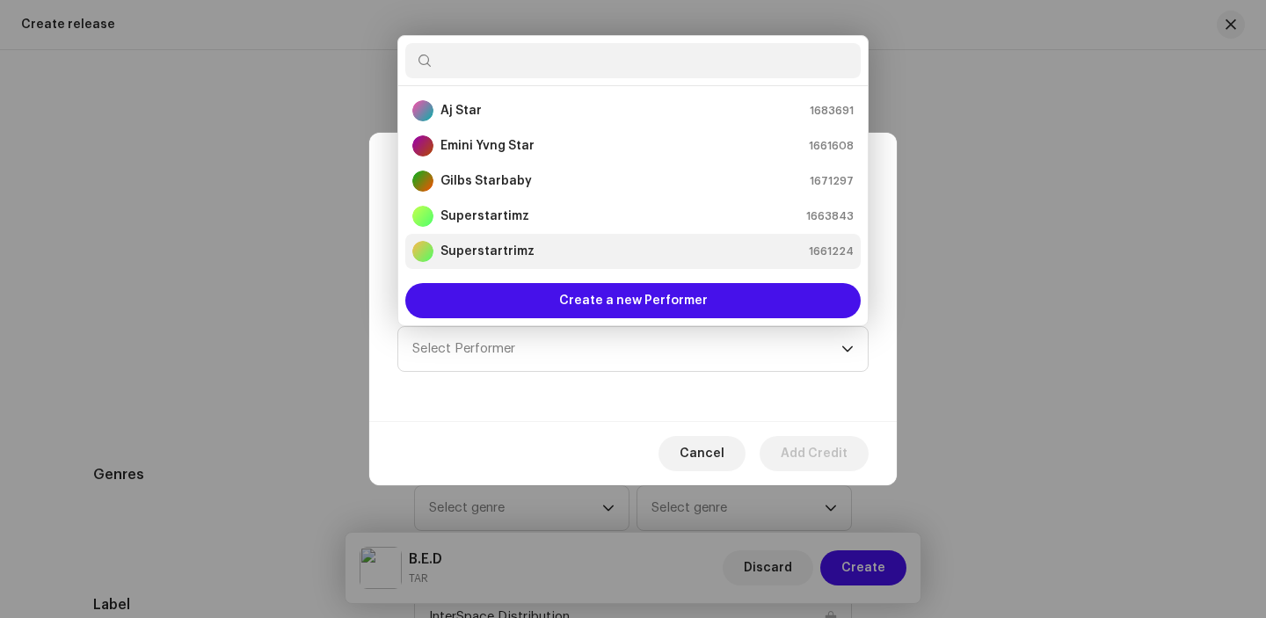
scroll to position [28, 0]
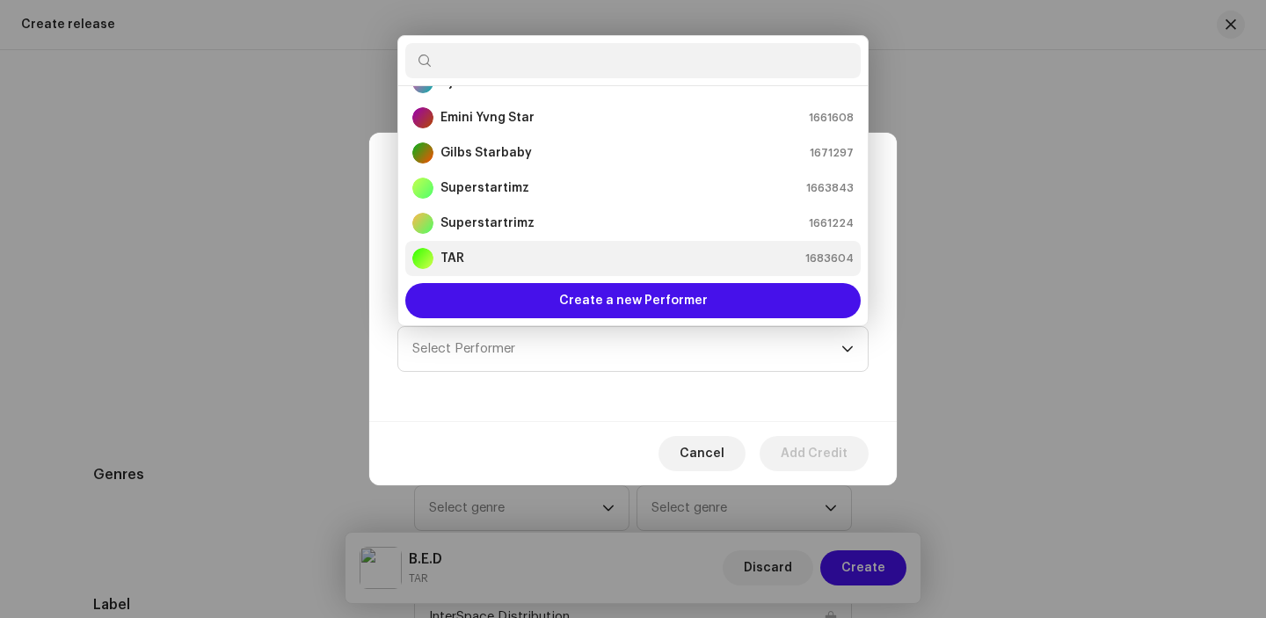
click at [665, 258] on div "TAR 1683604" at bounding box center [632, 258] width 441 height 21
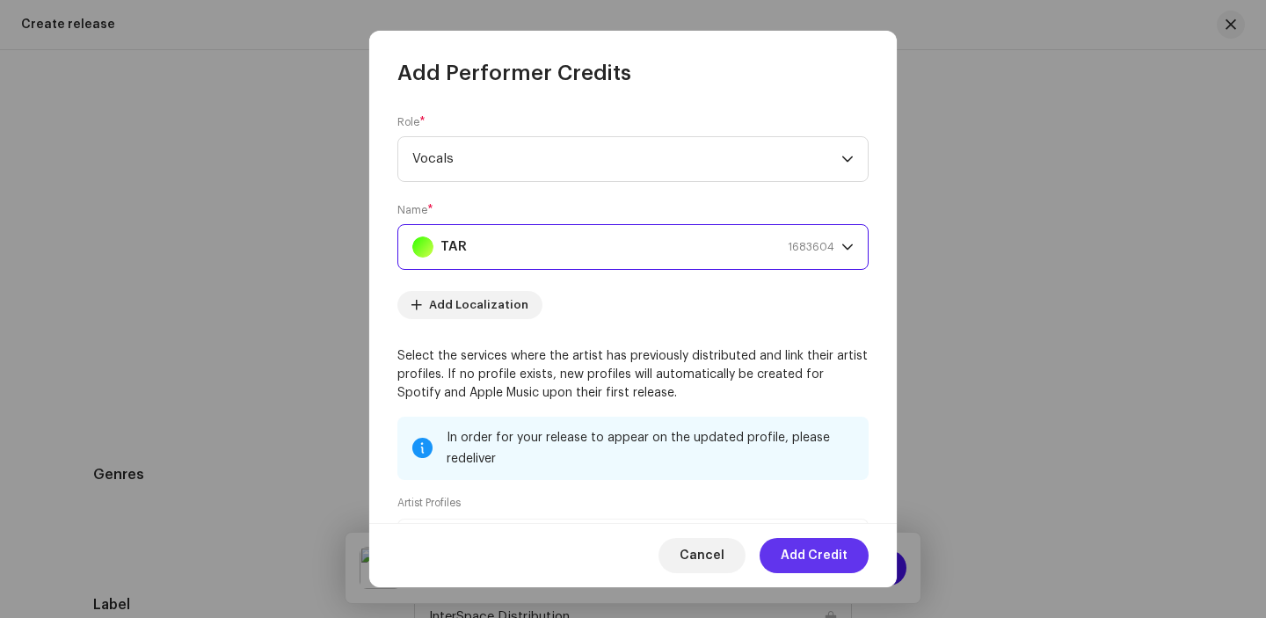
click at [821, 550] on span "Add Credit" at bounding box center [813, 555] width 67 height 35
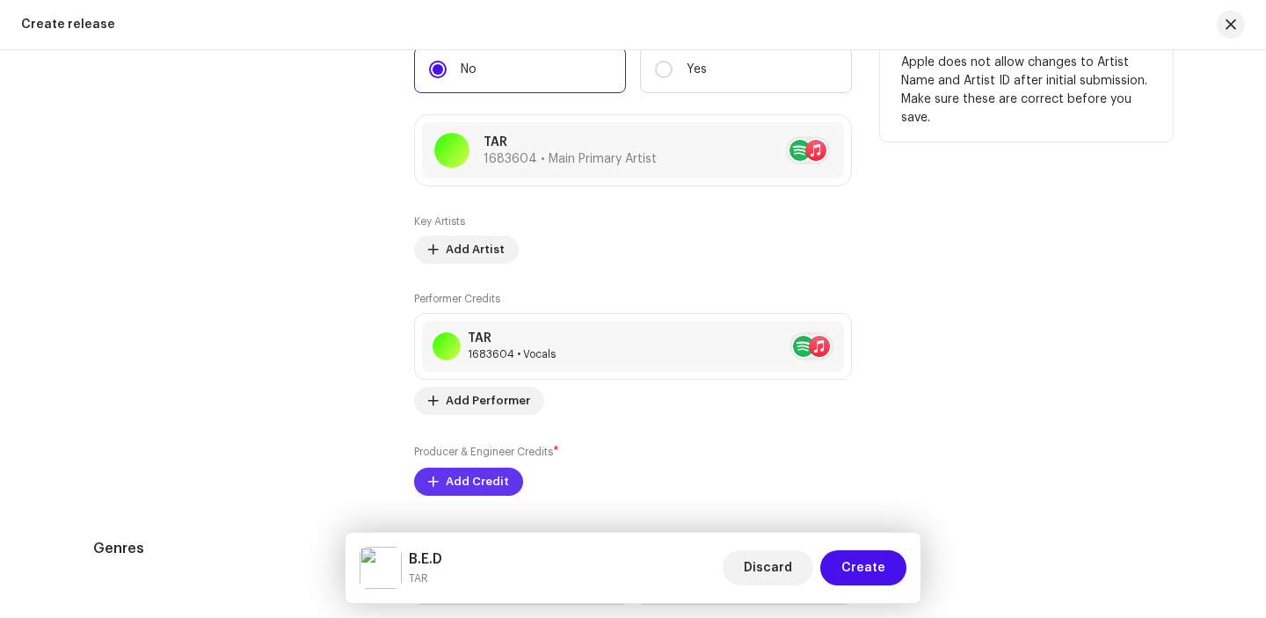
click at [471, 476] on span "Add Credit" at bounding box center [477, 481] width 63 height 35
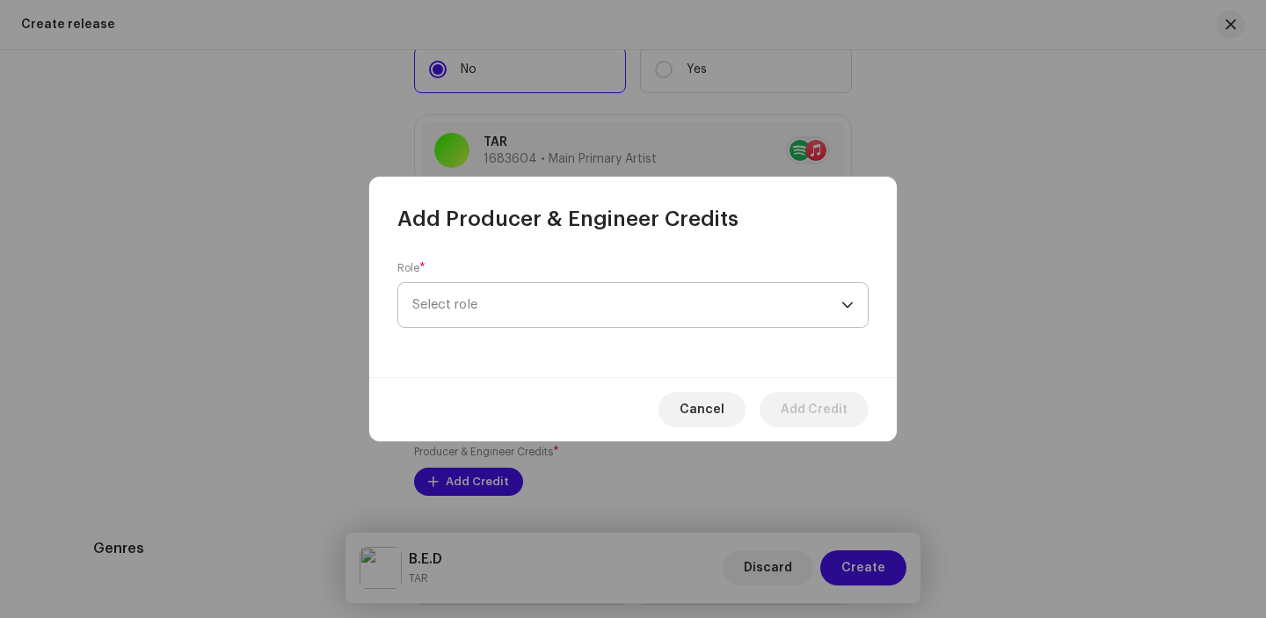
click at [649, 302] on span "Select role" at bounding box center [626, 305] width 429 height 44
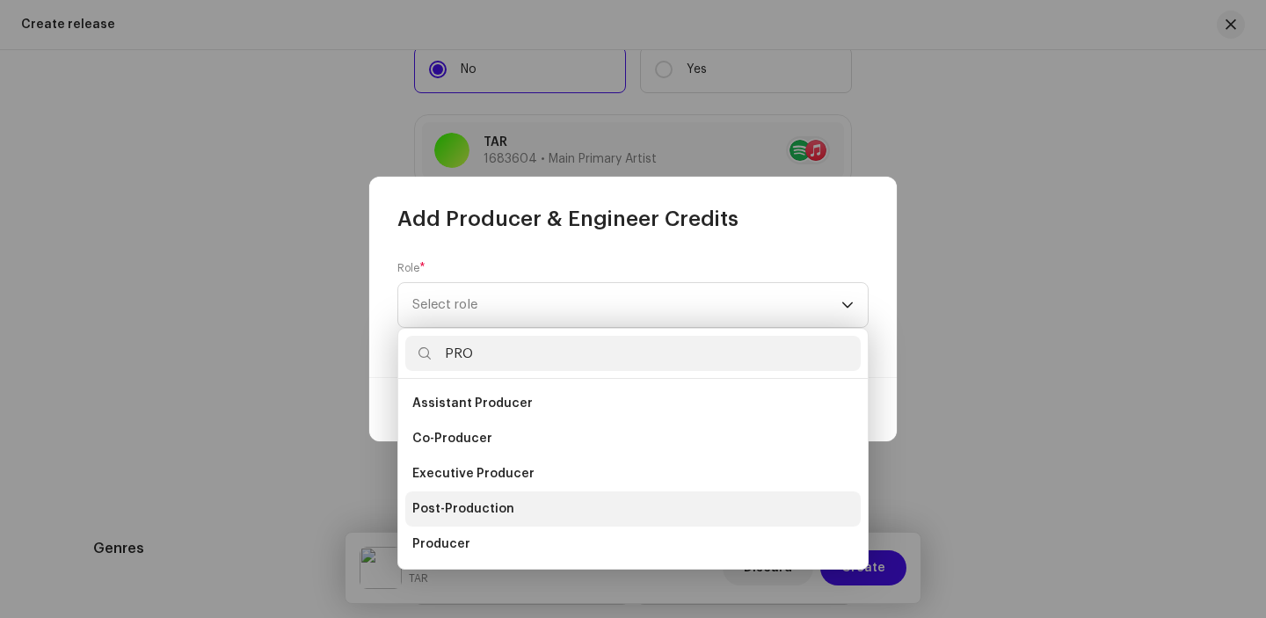
scroll to position [70, 0]
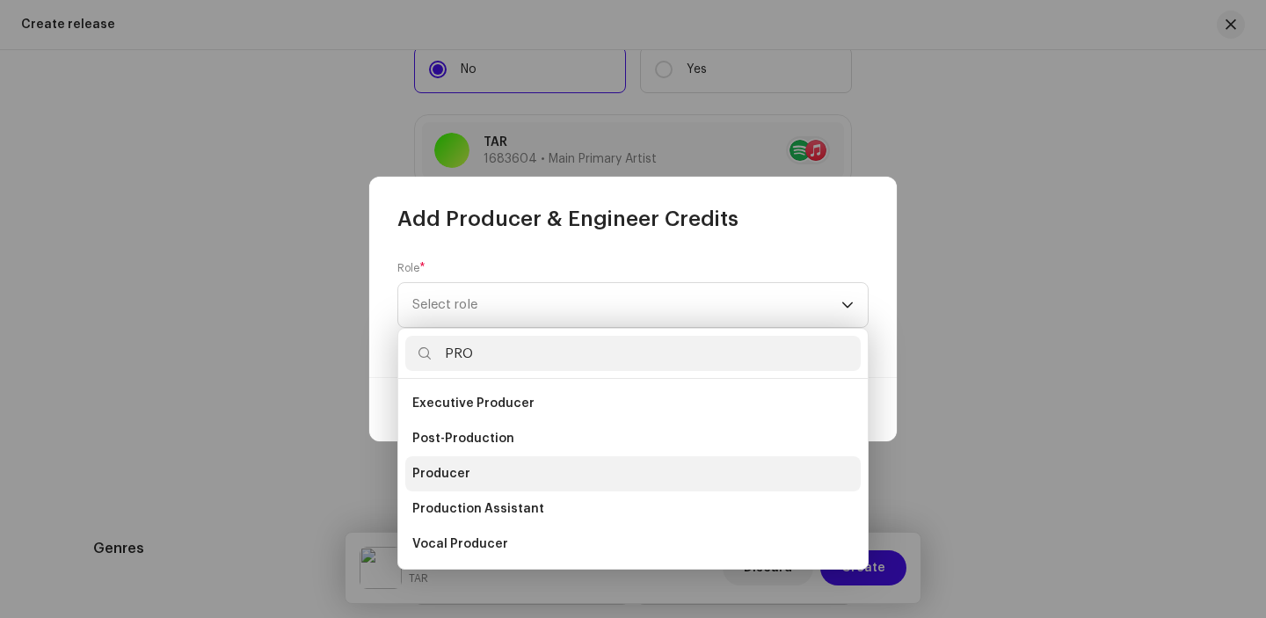
type input "PRO"
click at [550, 470] on li "Producer" at bounding box center [632, 473] width 455 height 35
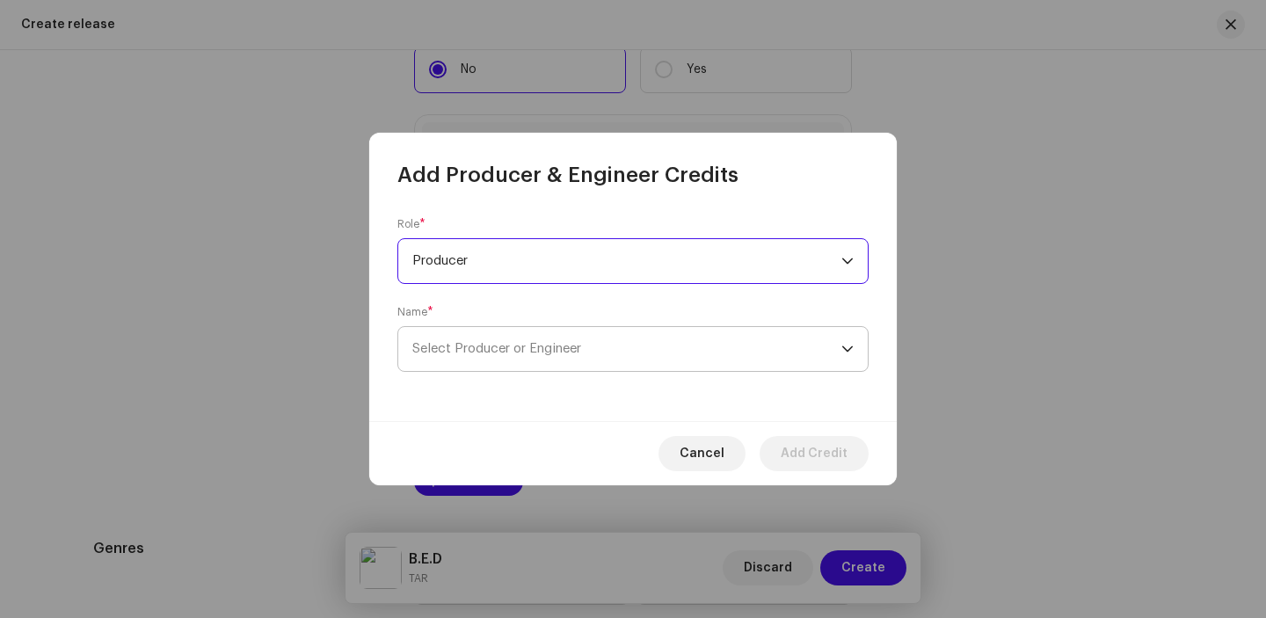
click at [731, 345] on span "Select Producer or Engineer" at bounding box center [626, 349] width 429 height 44
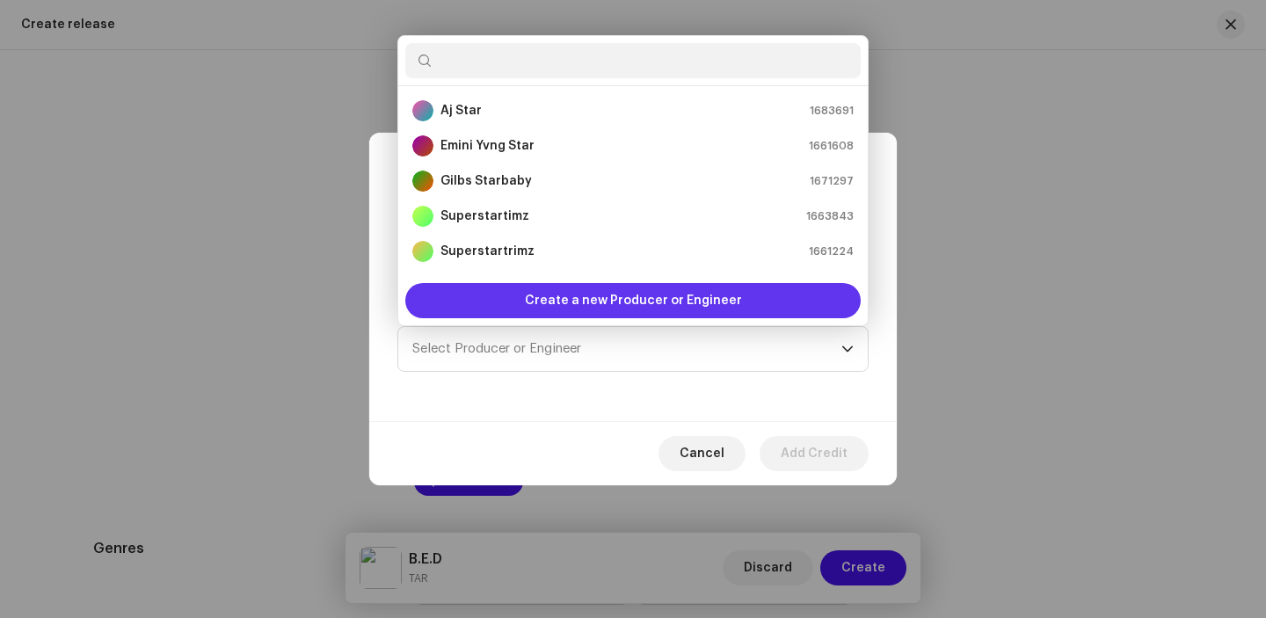
click at [686, 305] on span "Create a new Producer or Engineer" at bounding box center [633, 300] width 217 height 35
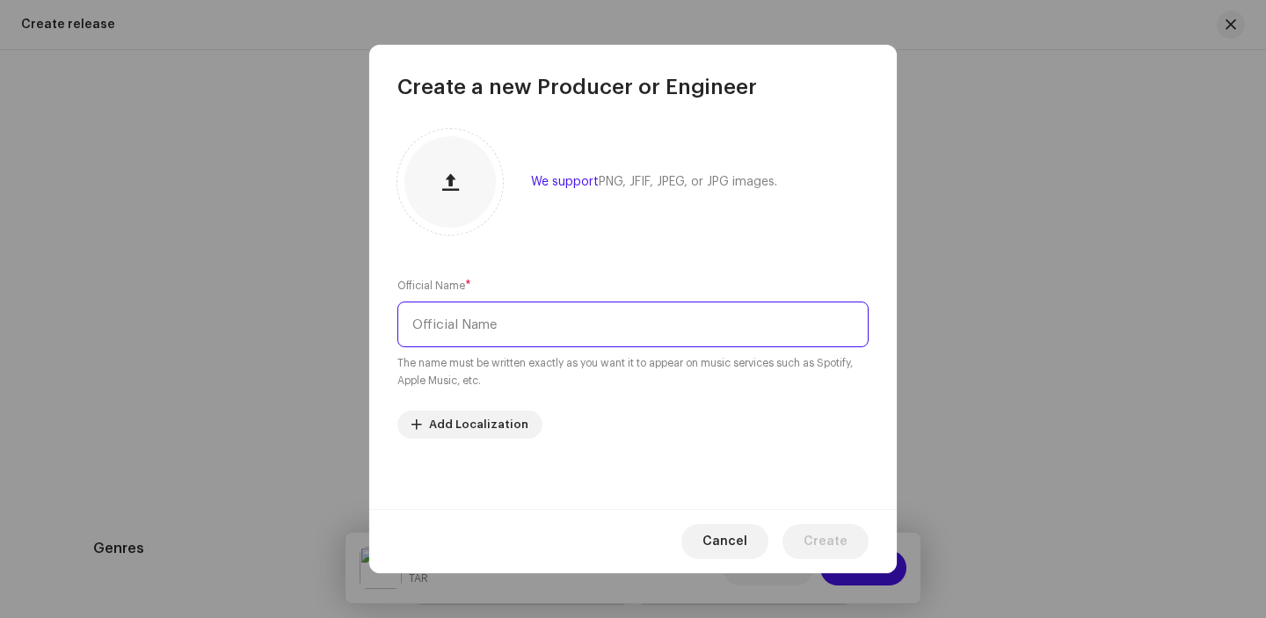
click at [621, 325] on input "text" at bounding box center [632, 324] width 471 height 46
paste input "Ogbuluijah Monday Junior"
type input "Ogbuluijah Monday Junior"
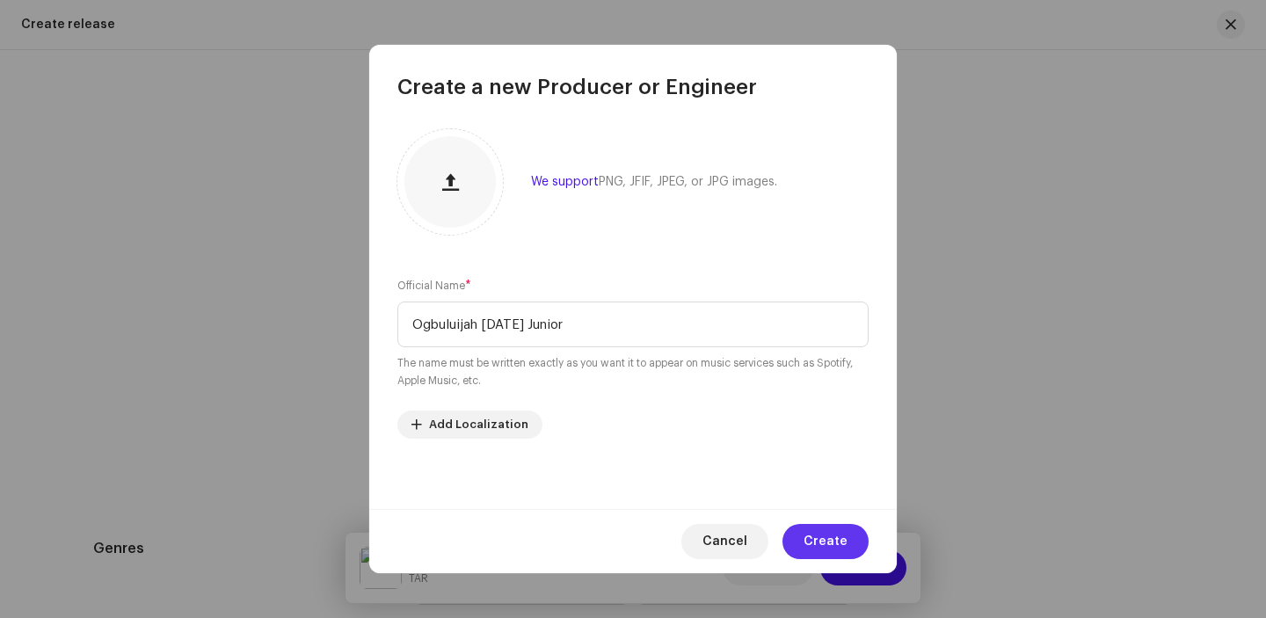
click at [825, 537] on span "Create" at bounding box center [825, 541] width 44 height 35
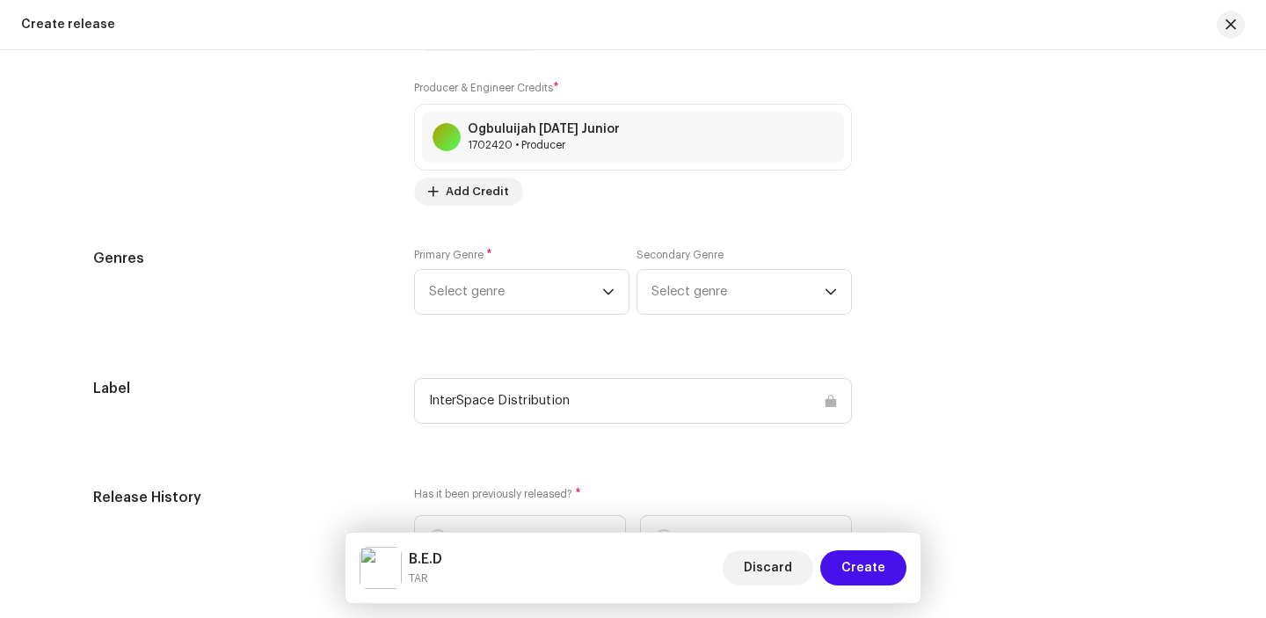
scroll to position [2348, 0]
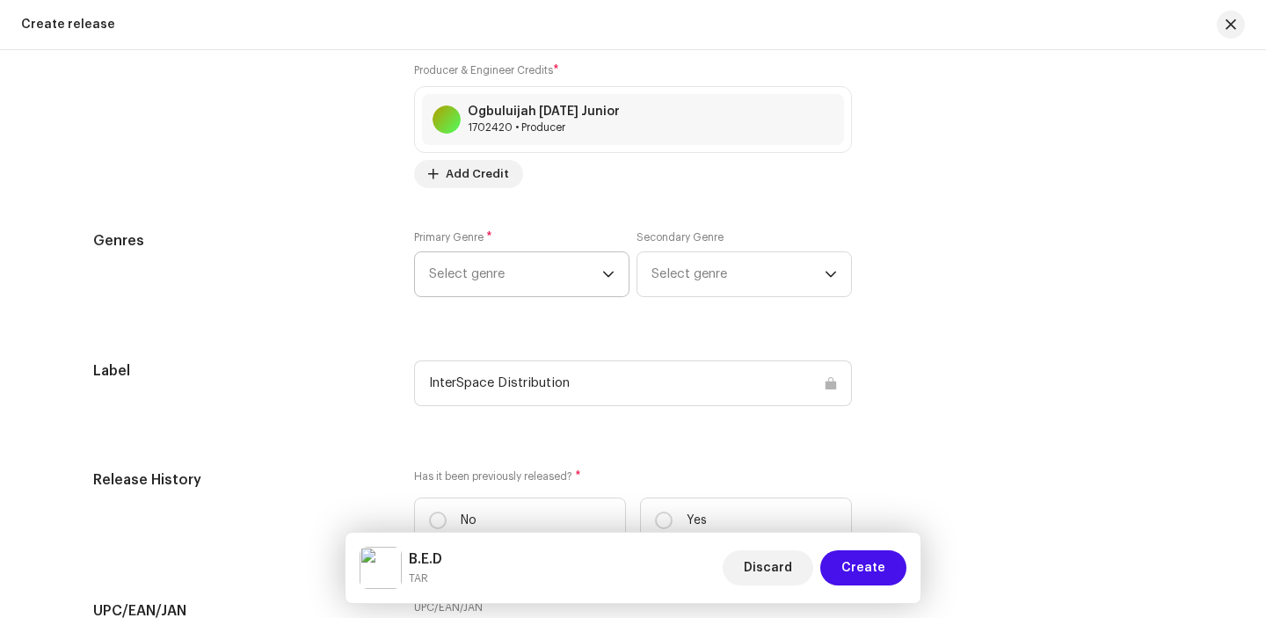
click at [468, 279] on span "Select genre" at bounding box center [515, 274] width 173 height 44
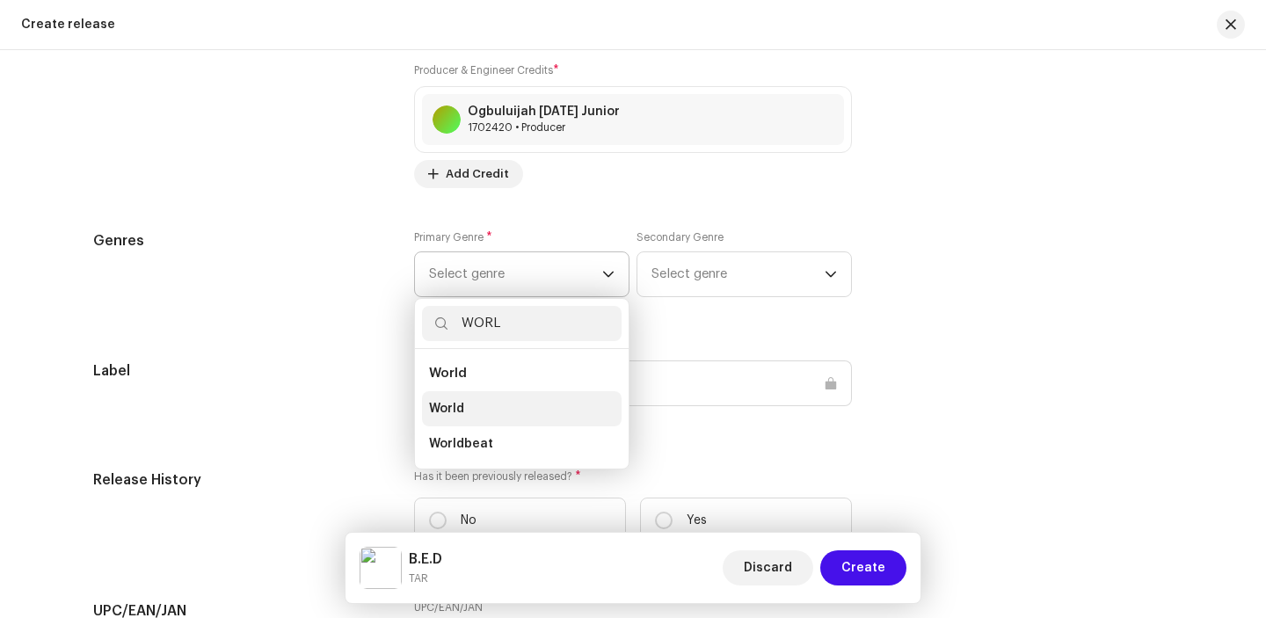
type input "WORL"
click at [455, 410] on span "World" at bounding box center [446, 409] width 35 height 18
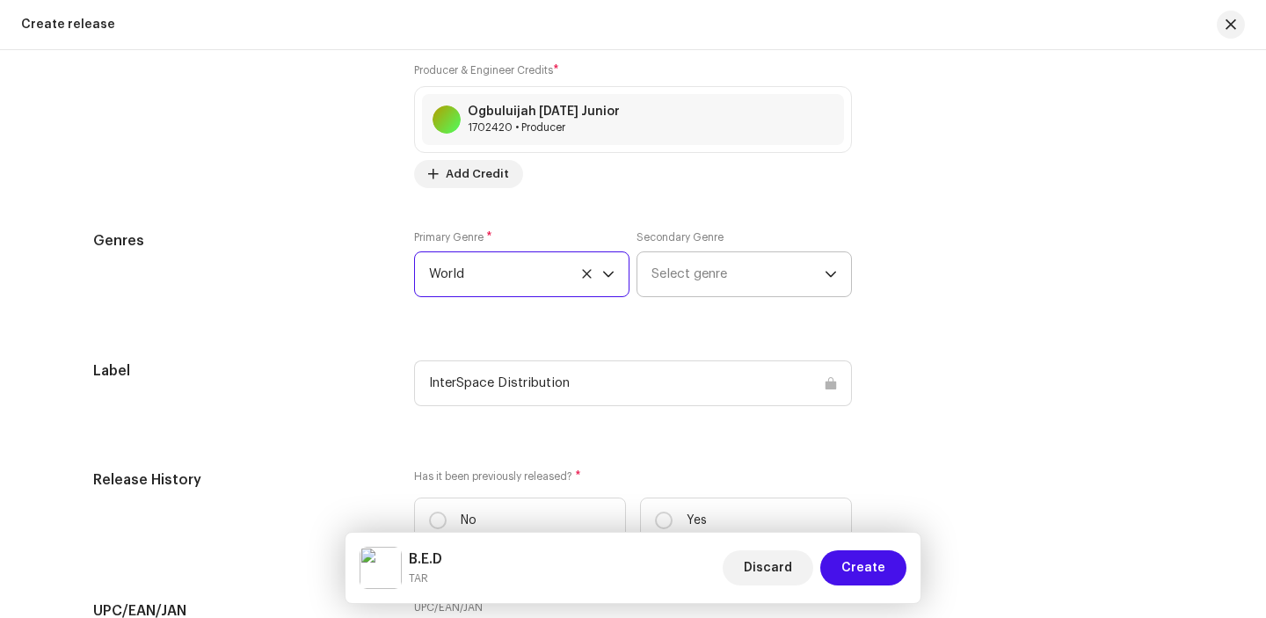
click at [688, 268] on span "Select genre" at bounding box center [737, 274] width 173 height 44
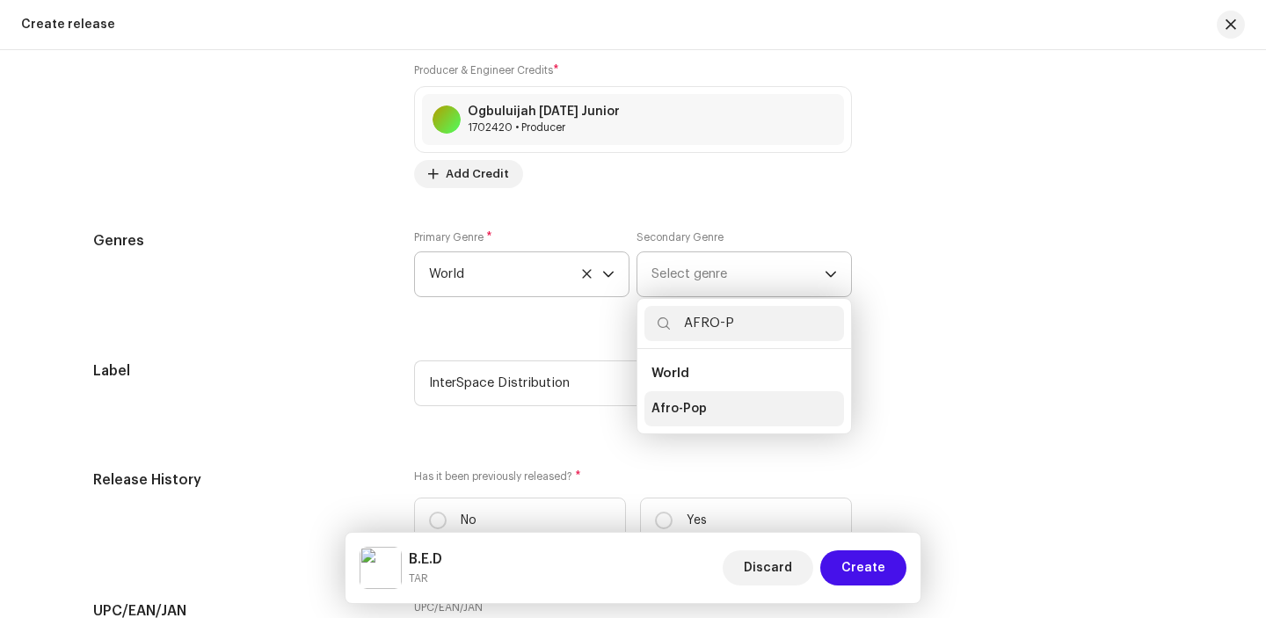
type input "AFRO-P"
click at [666, 405] on span "Afro-Pop" at bounding box center [678, 409] width 55 height 18
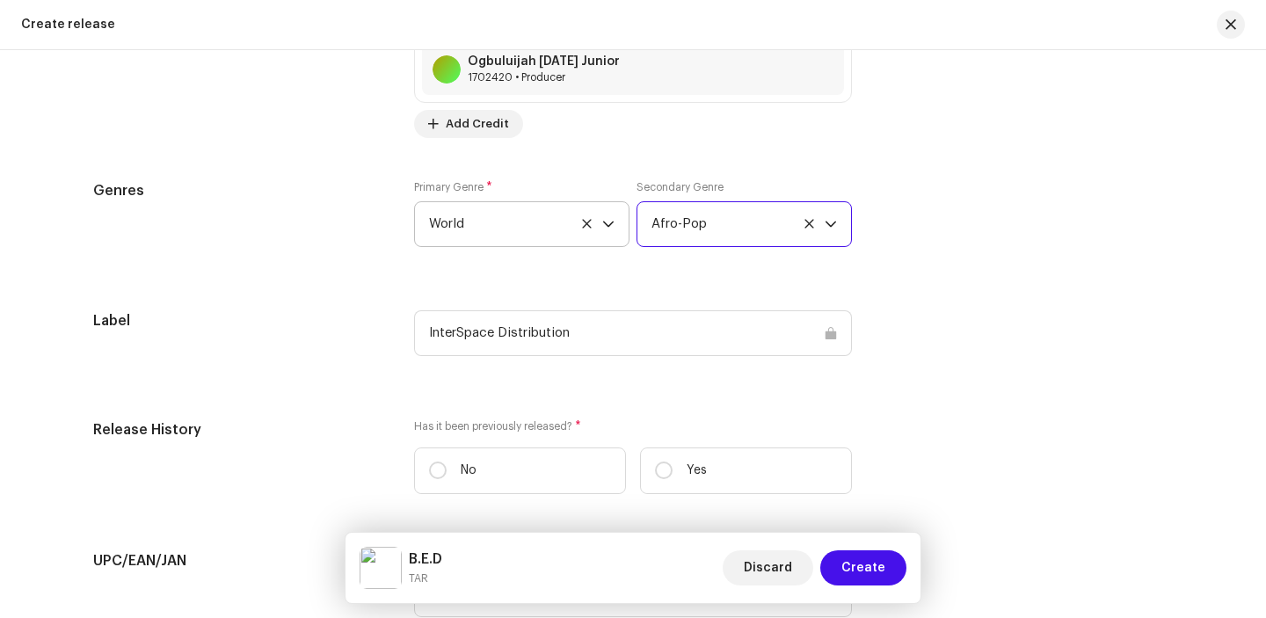
scroll to position [2446, 0]
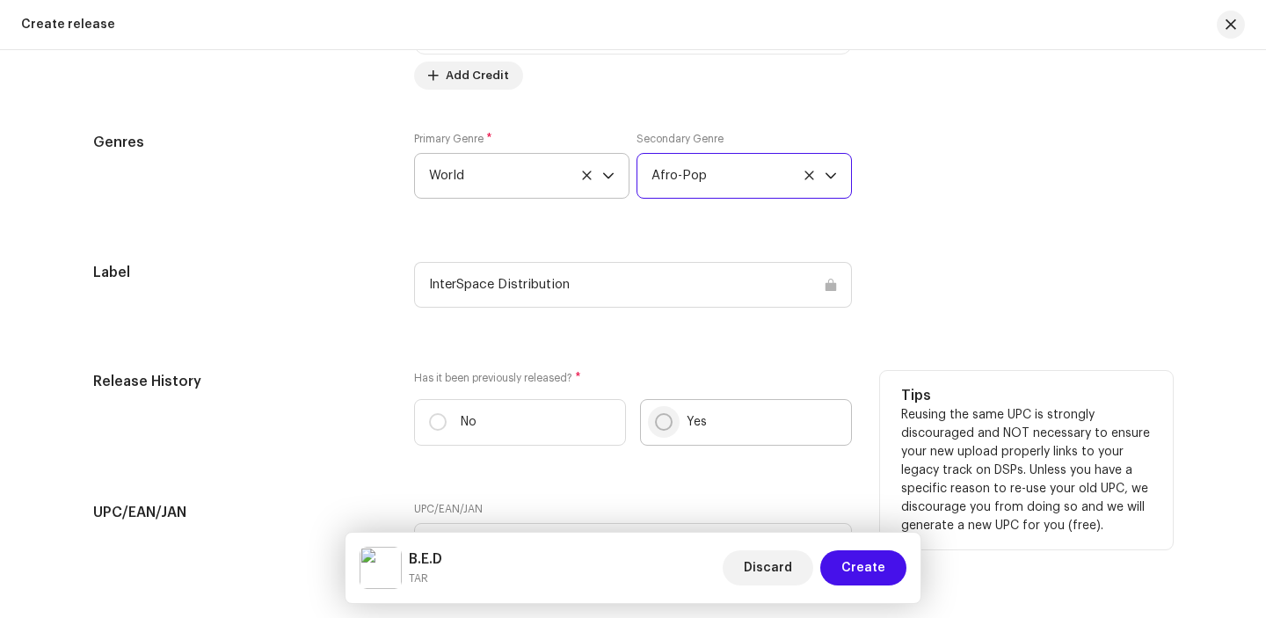
click at [661, 417] on input "Yes" at bounding box center [664, 422] width 18 height 18
radio input "true"
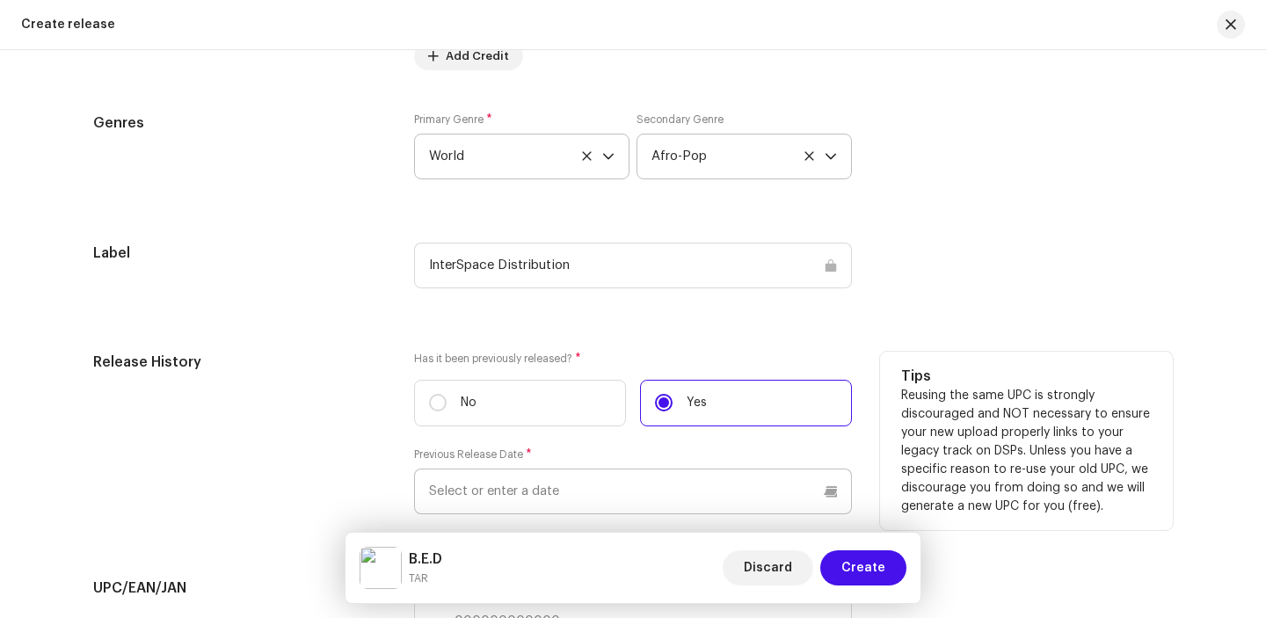
scroll to position [2457, 0]
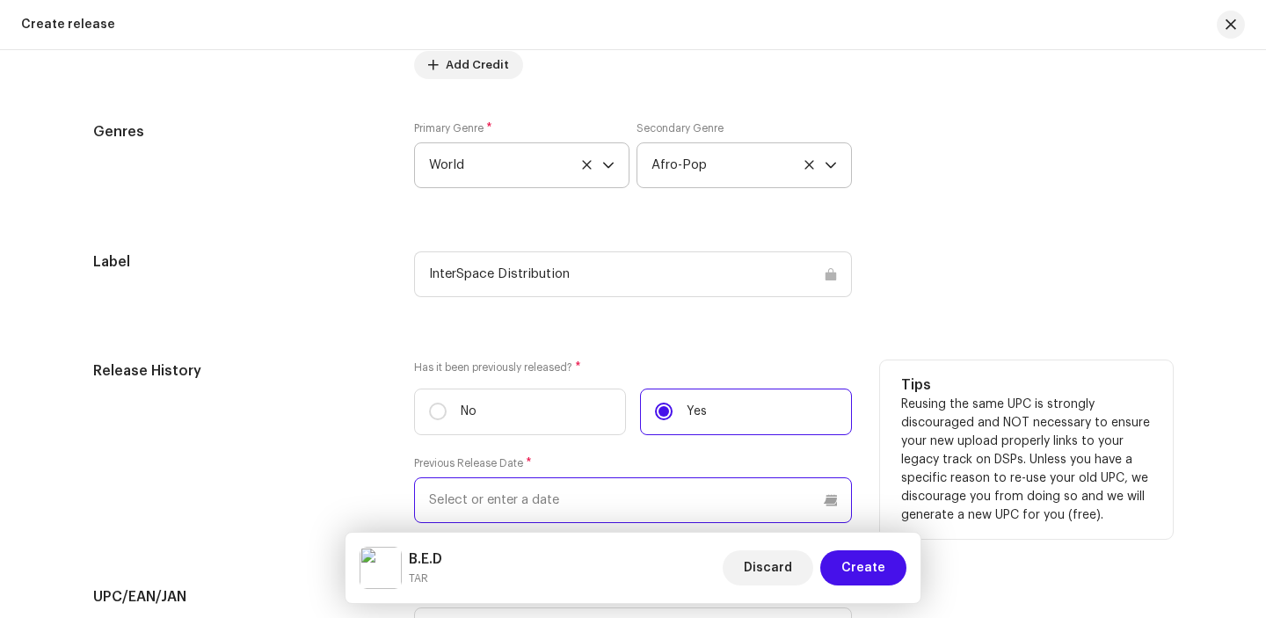
click at [664, 481] on input "text" at bounding box center [633, 500] width 438 height 46
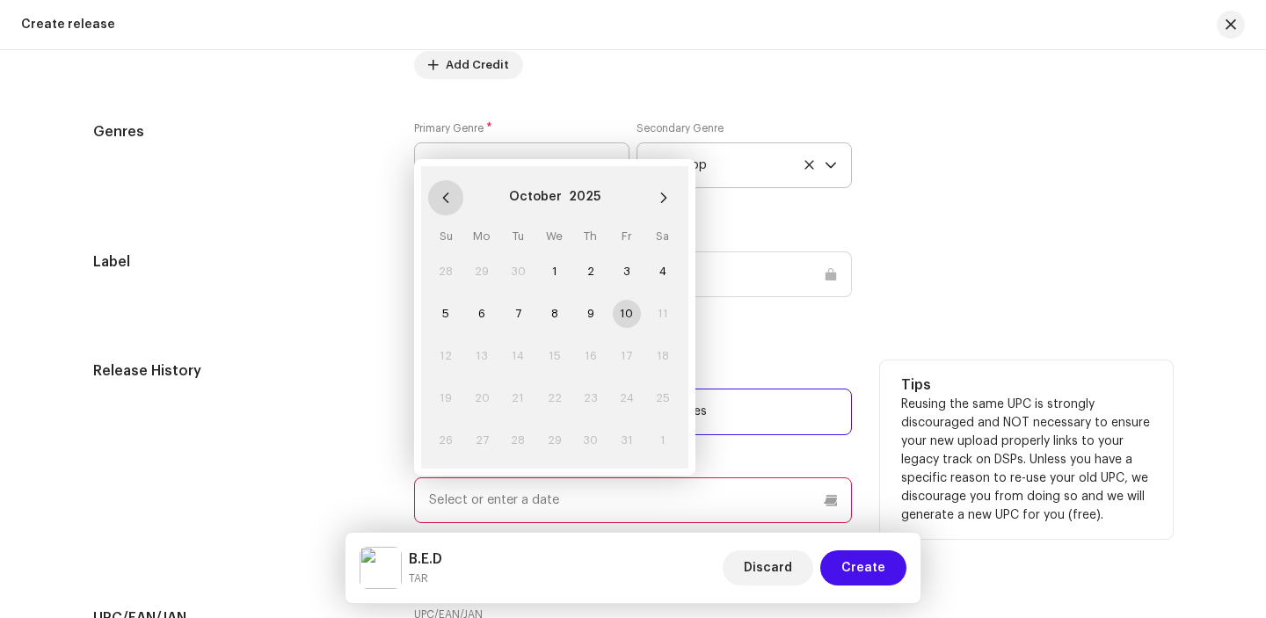
click at [445, 199] on icon "Previous Month" at bounding box center [445, 198] width 12 height 12
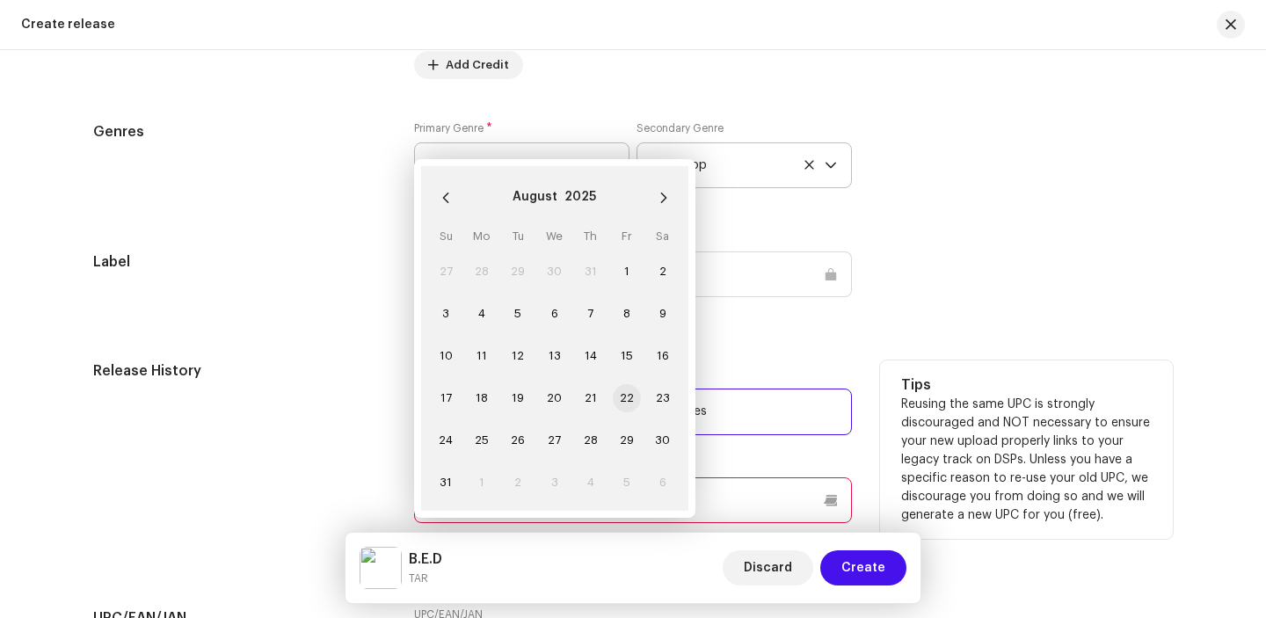
click at [622, 401] on span "22" at bounding box center [627, 398] width 28 height 28
type input "[DATE]"
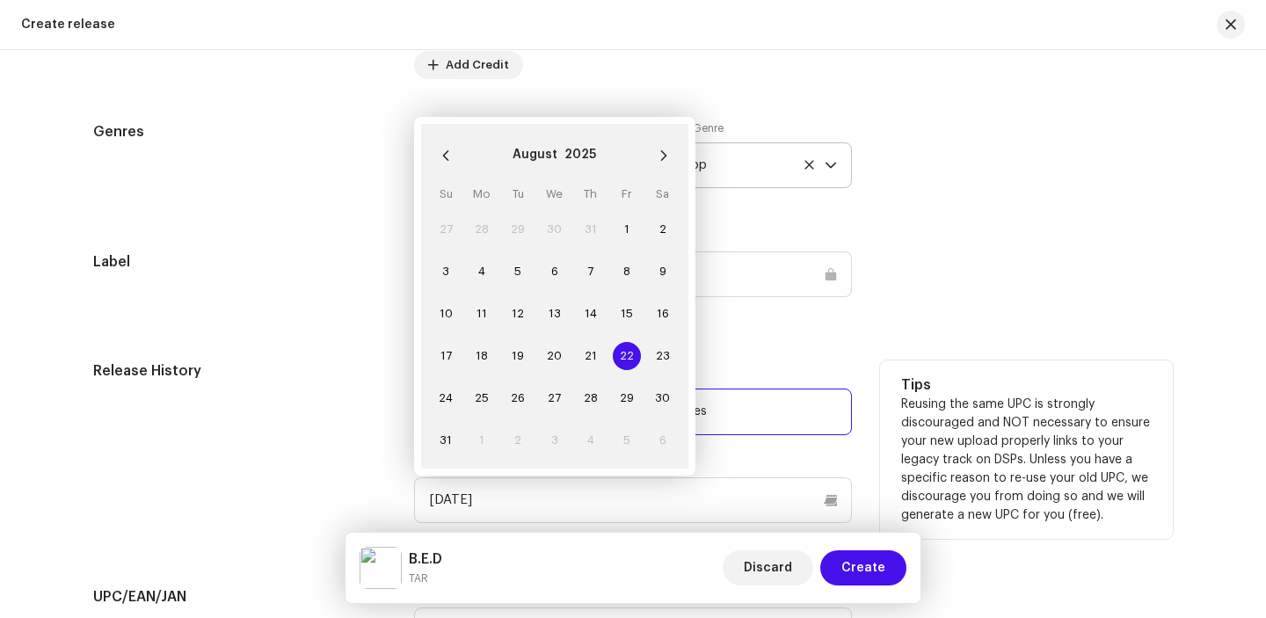
click at [880, 274] on div "Label InterSpace Distribution" at bounding box center [632, 284] width 1079 height 67
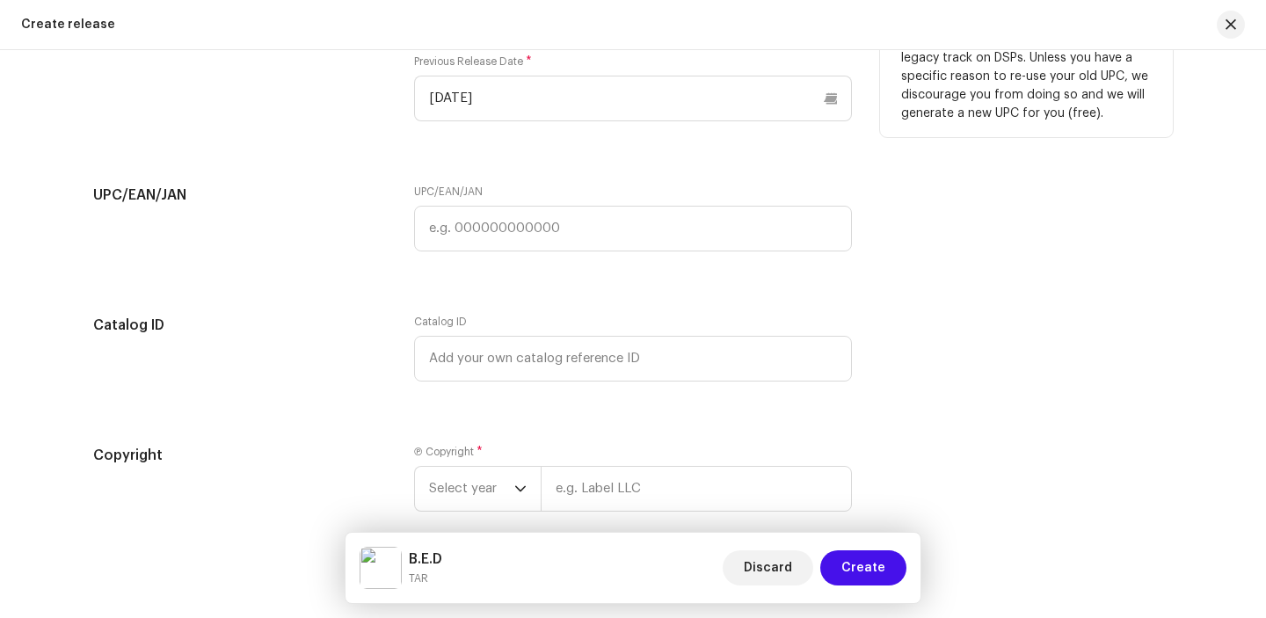
scroll to position [2874, 0]
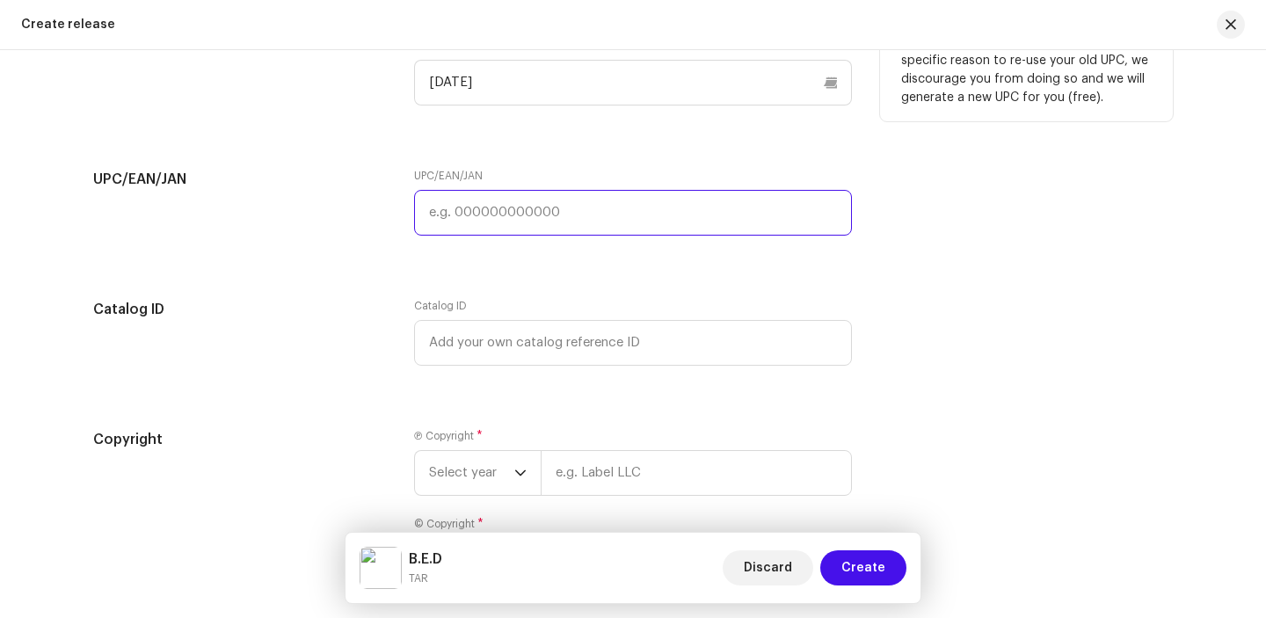
click at [632, 207] on input "text" at bounding box center [633, 213] width 438 height 46
paste input "199502217778"
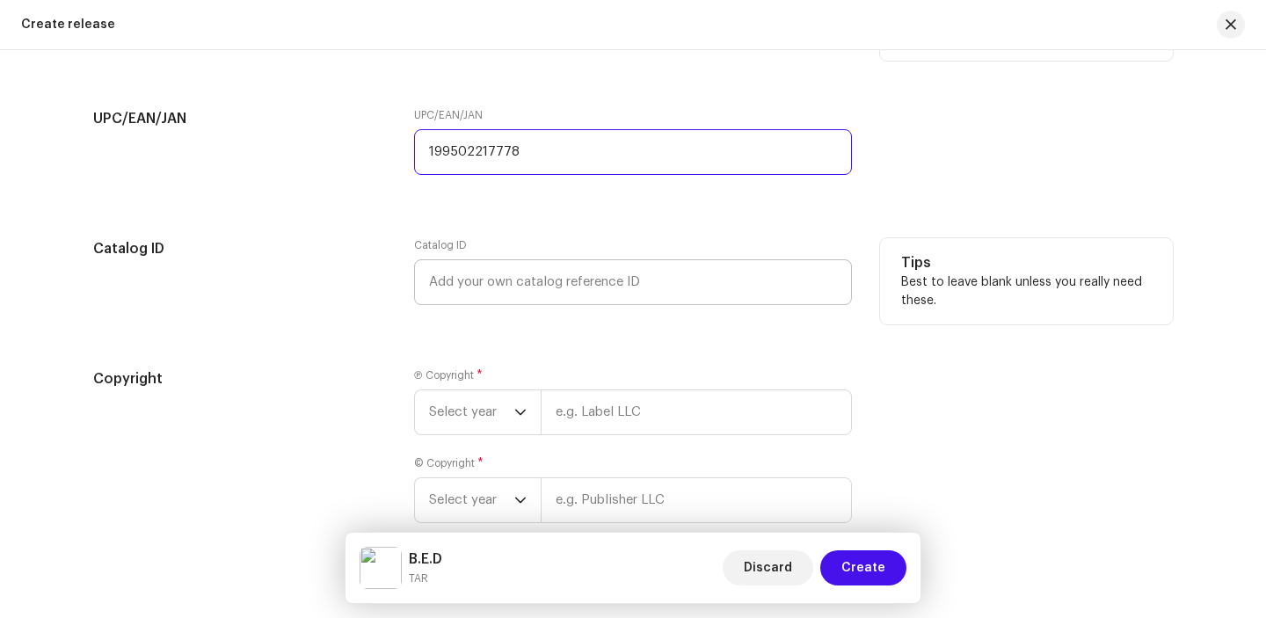
scroll to position [2943, 0]
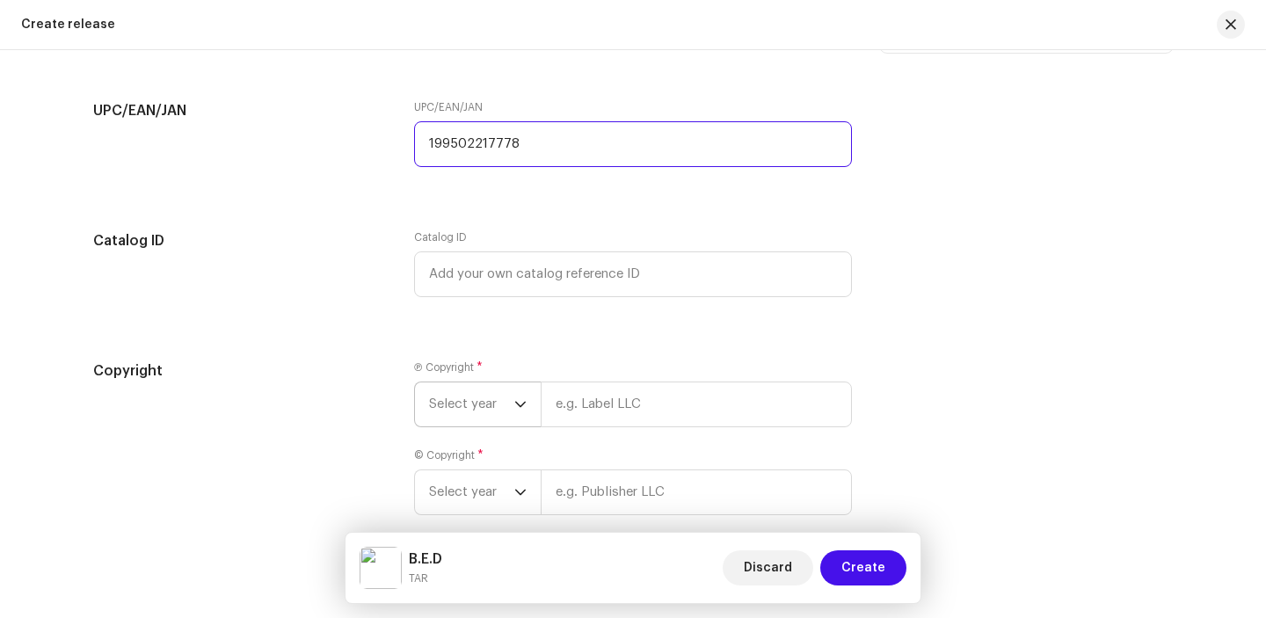
type input "199502217778"
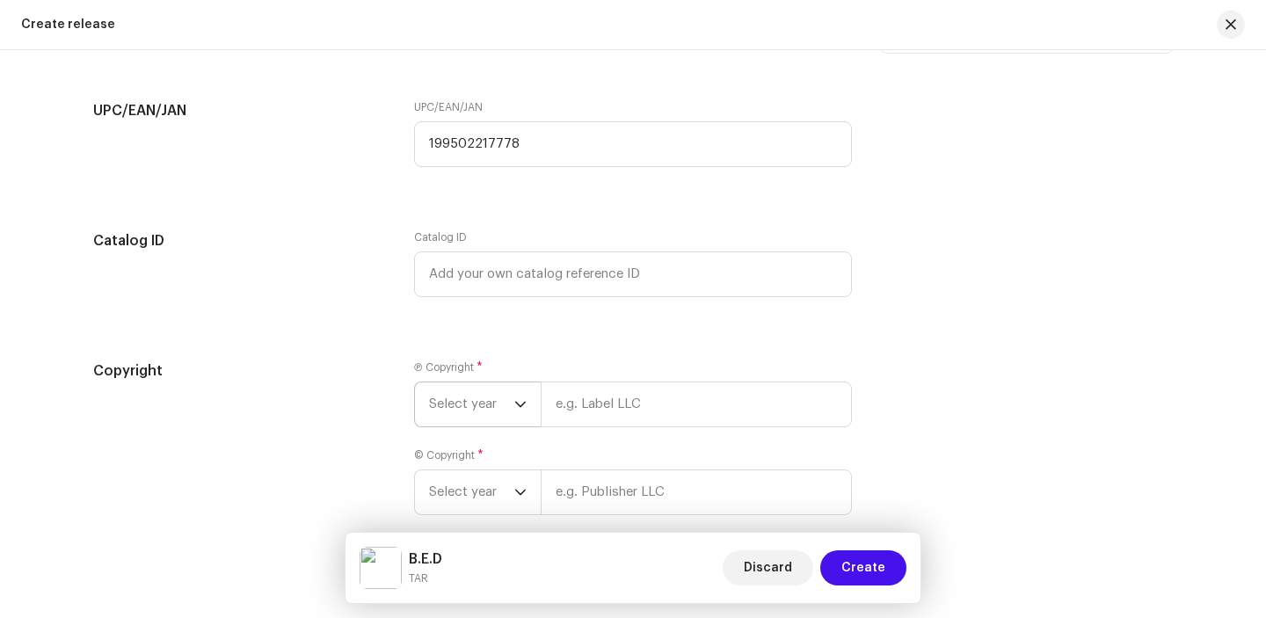
click at [518, 407] on icon "dropdown trigger" at bounding box center [520, 404] width 12 height 12
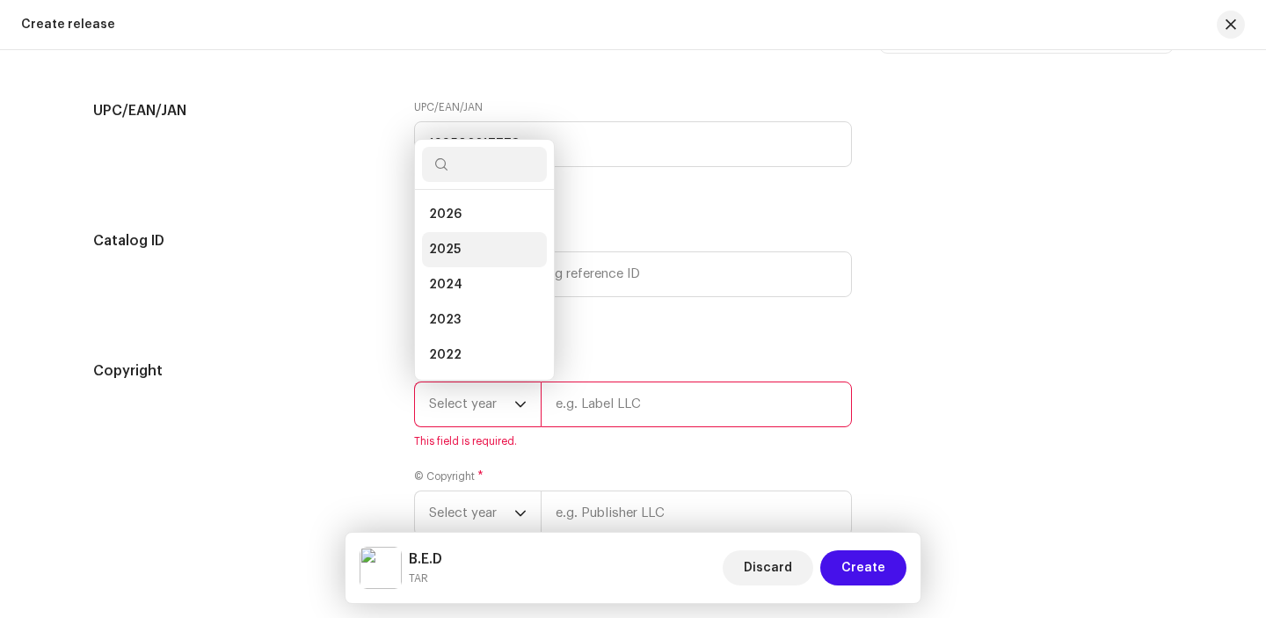
click at [490, 249] on li "2025" at bounding box center [484, 249] width 125 height 35
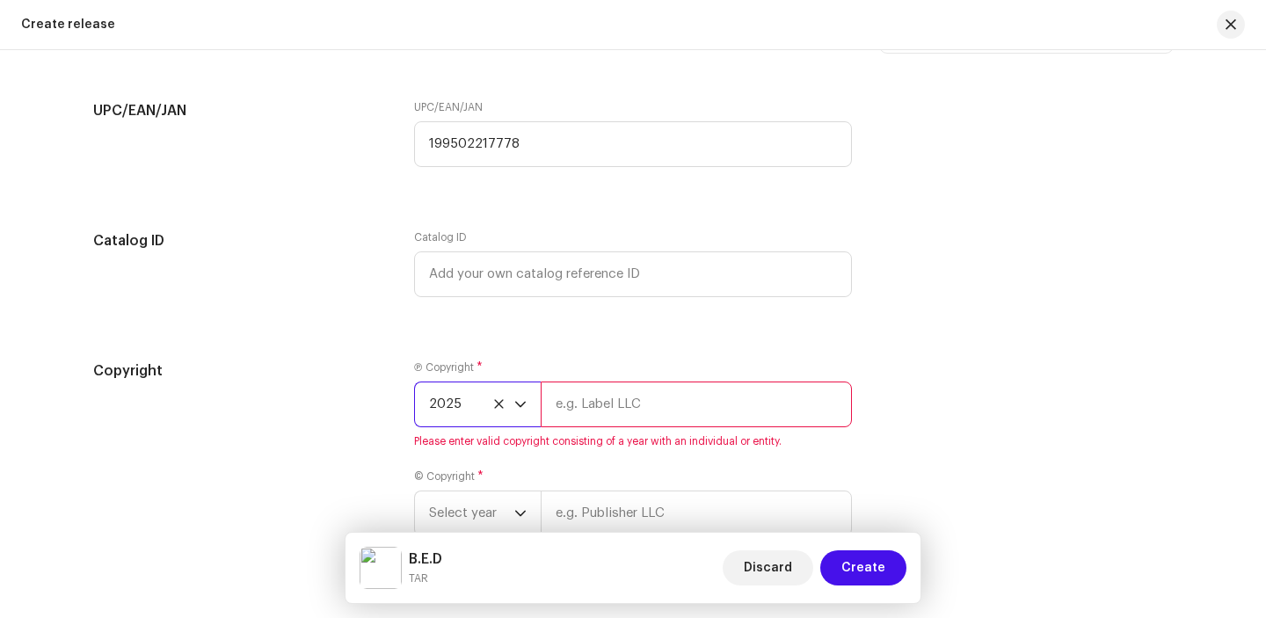
click at [584, 397] on input "text" at bounding box center [696, 404] width 311 height 46
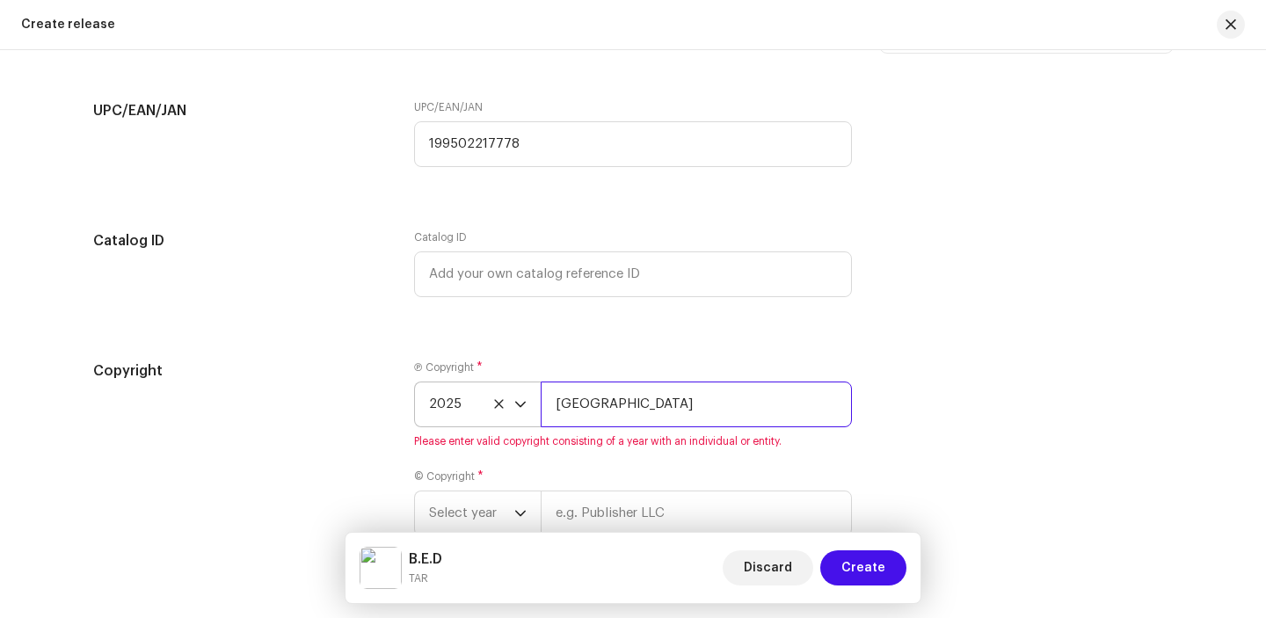
type input "TXS Music"
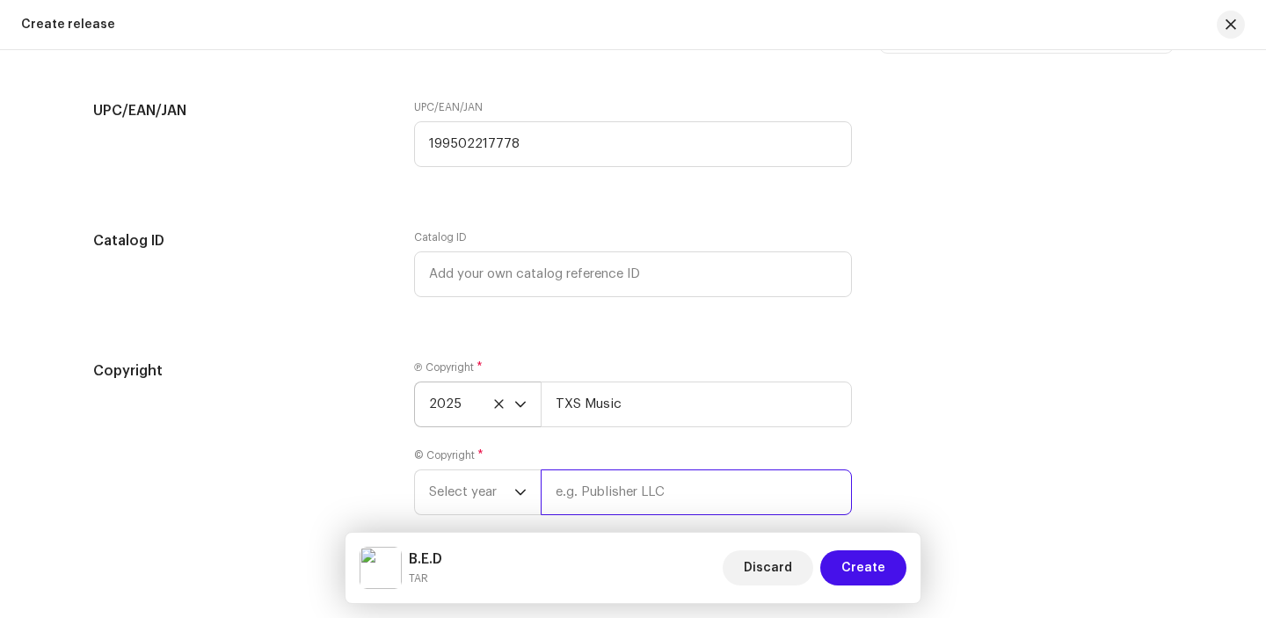
click at [657, 501] on input "text" at bounding box center [696, 492] width 311 height 46
type input "TXS Music"
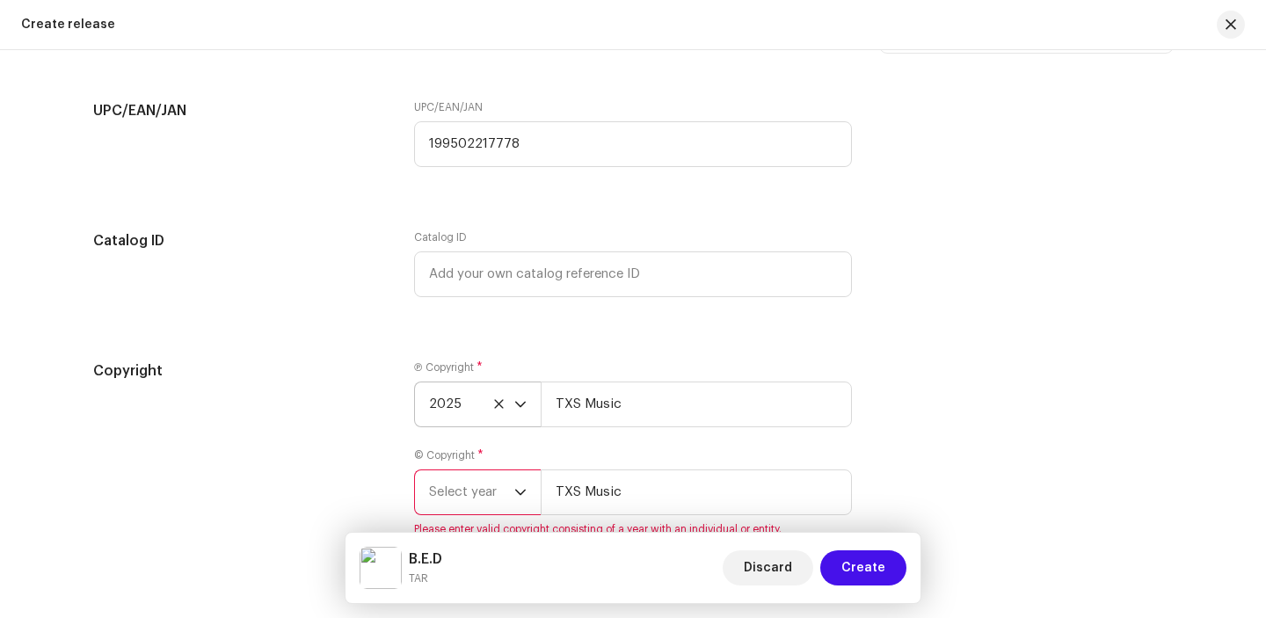
click at [465, 484] on span "Select year" at bounding box center [471, 492] width 85 height 44
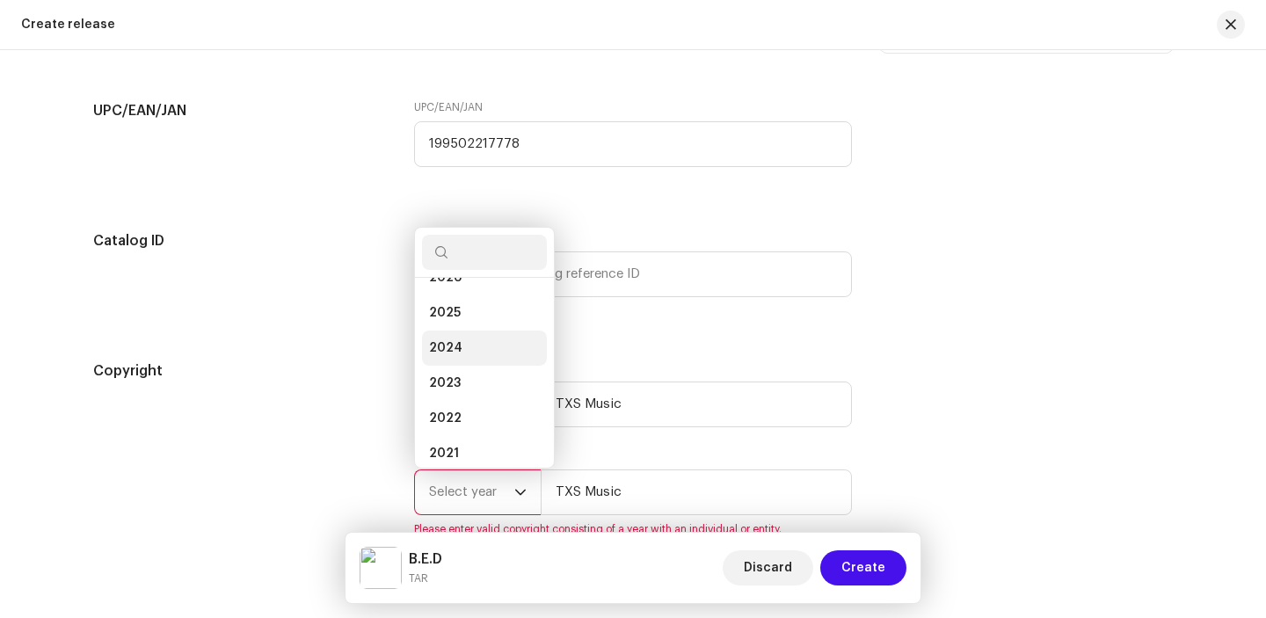
scroll to position [12, 0]
click at [464, 316] on li "2025" at bounding box center [484, 325] width 125 height 35
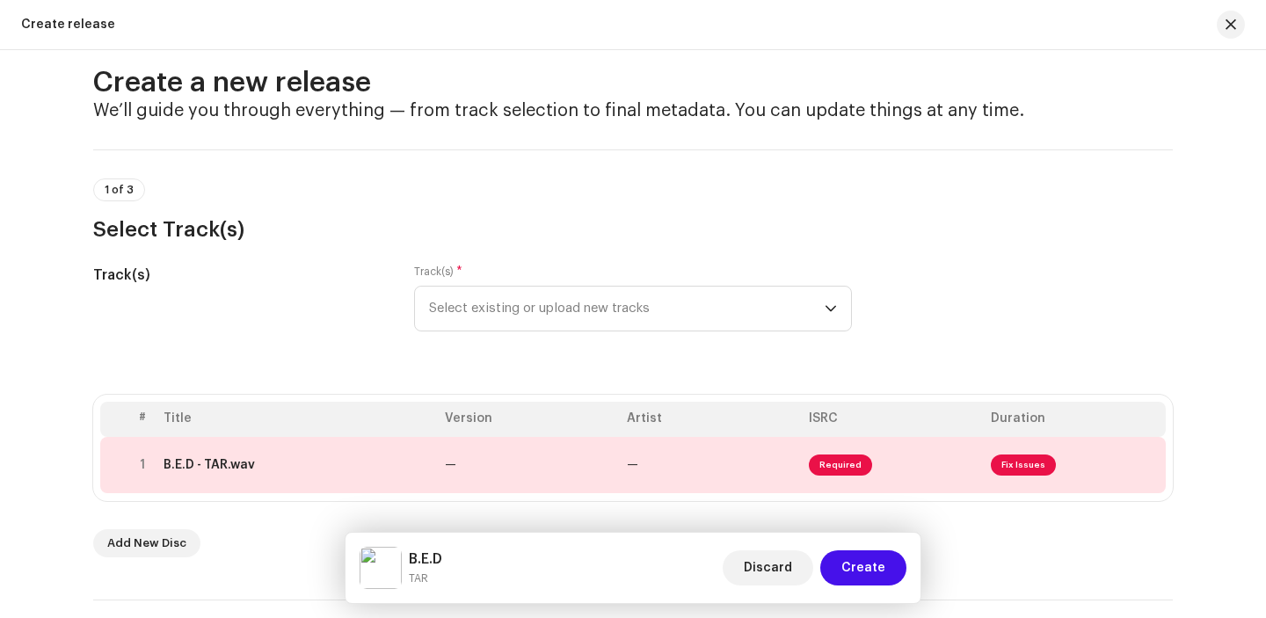
scroll to position [0, 0]
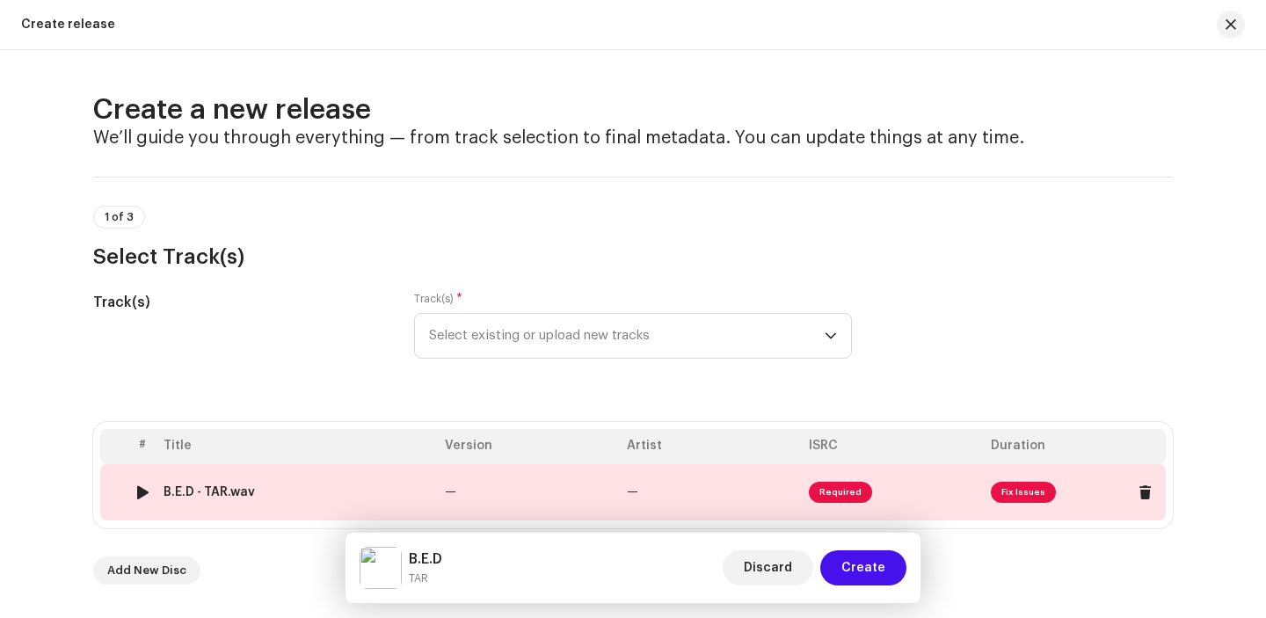
click at [608, 476] on td "—" at bounding box center [529, 492] width 182 height 56
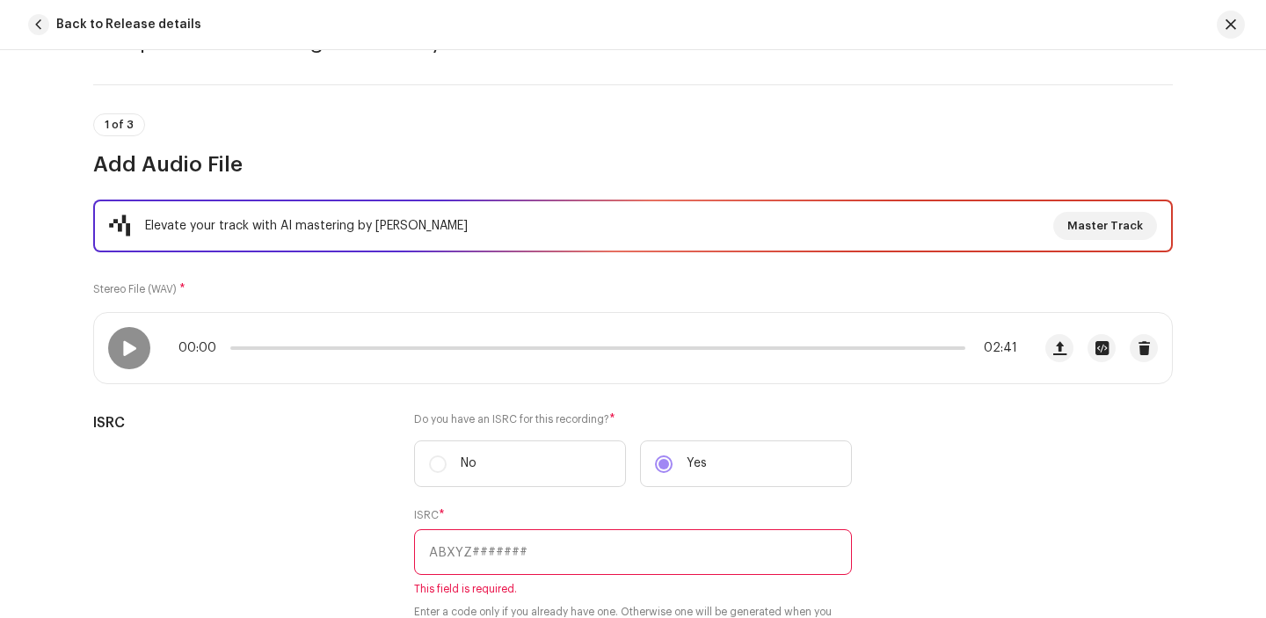
scroll to position [149, 0]
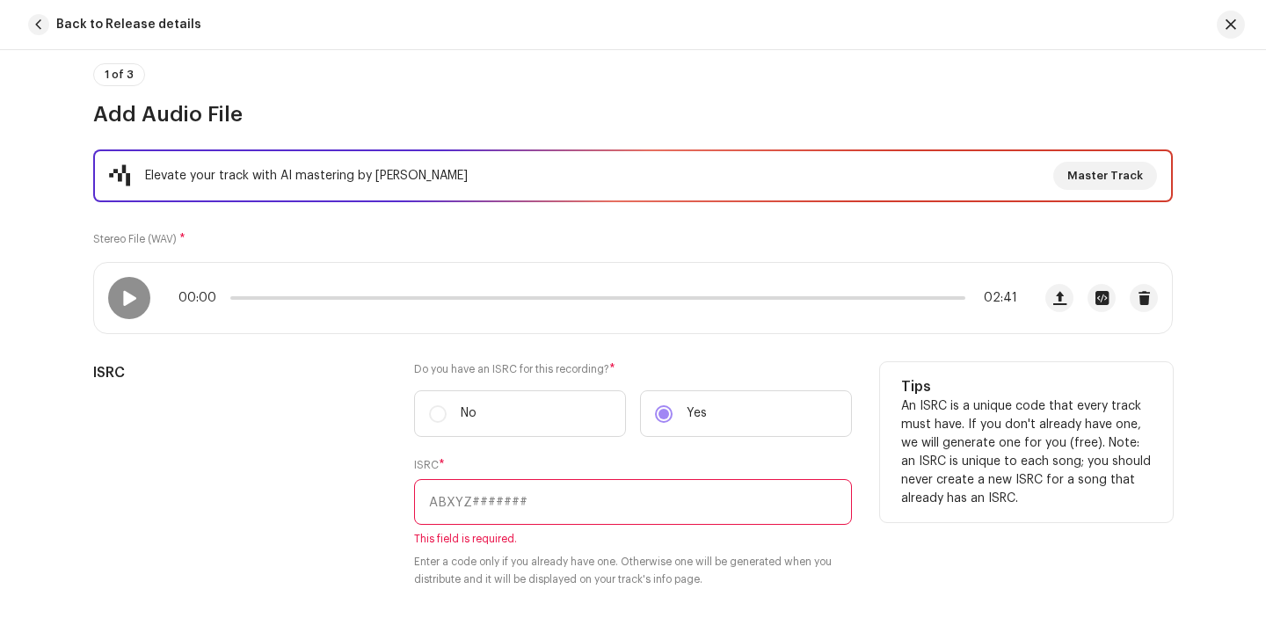
click at [506, 498] on input "text" at bounding box center [633, 502] width 438 height 46
paste input "QZZ8A2500515"
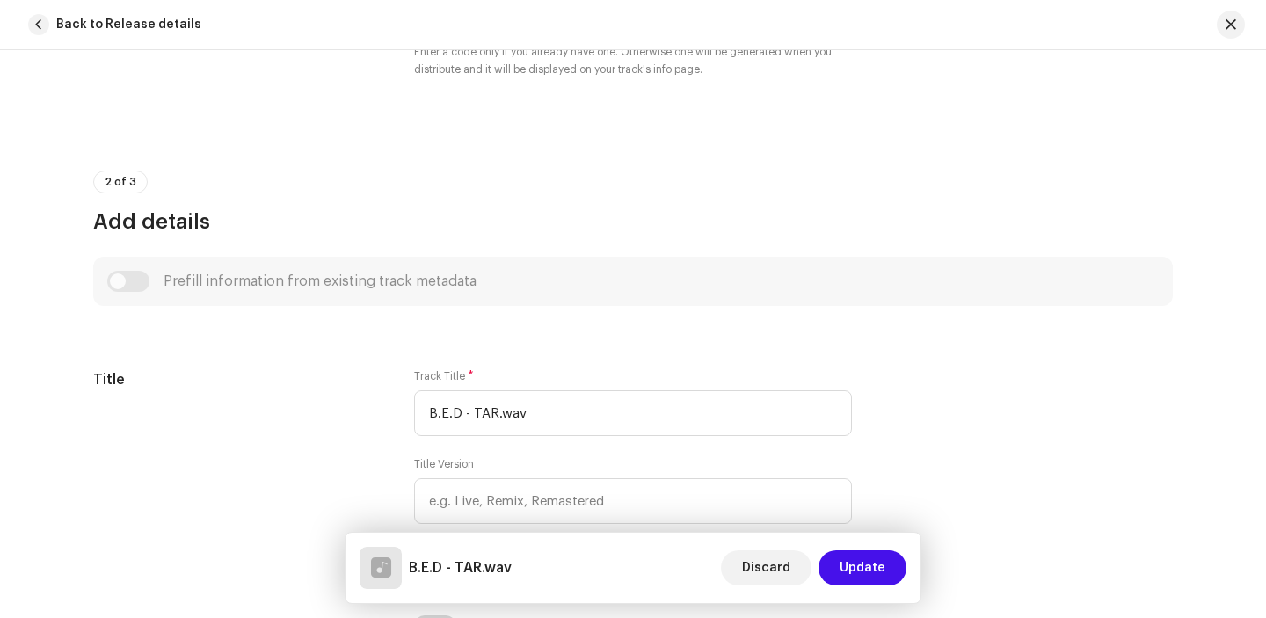
scroll to position [662, 0]
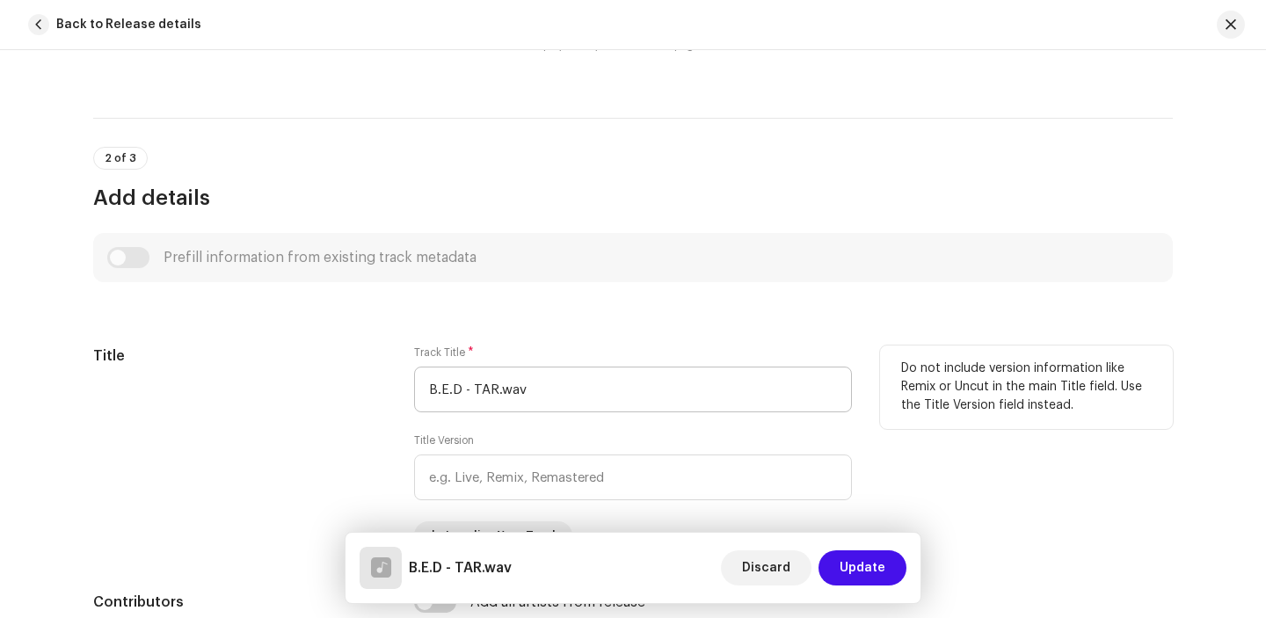
type input "QZZ8A2500515"
click at [560, 396] on input "B.E.D - TAR.wav" at bounding box center [633, 390] width 438 height 46
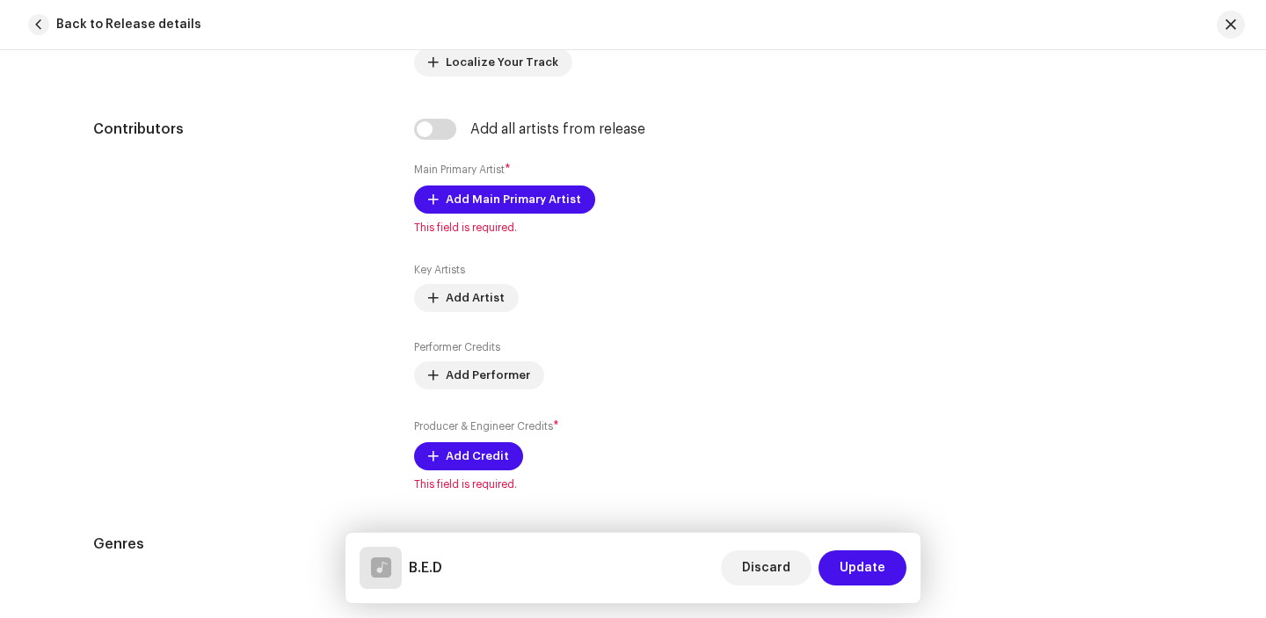
scroll to position [1149, 0]
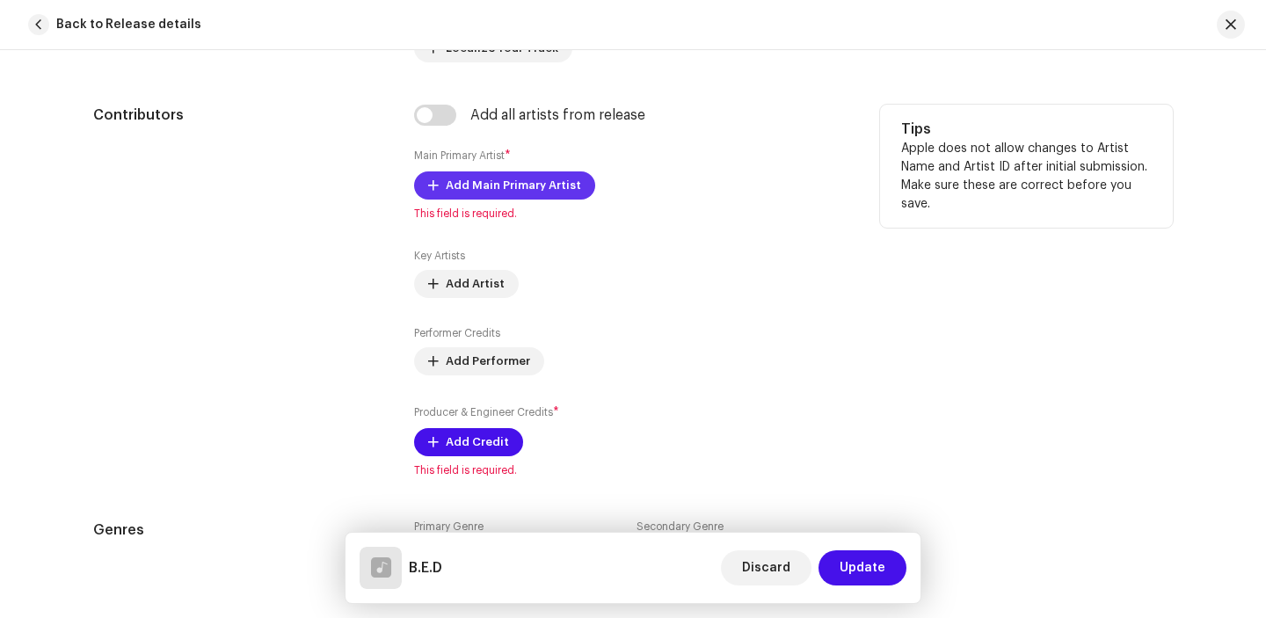
type input "B.E.D"
click at [516, 176] on span "Add Main Primary Artist" at bounding box center [513, 185] width 135 height 35
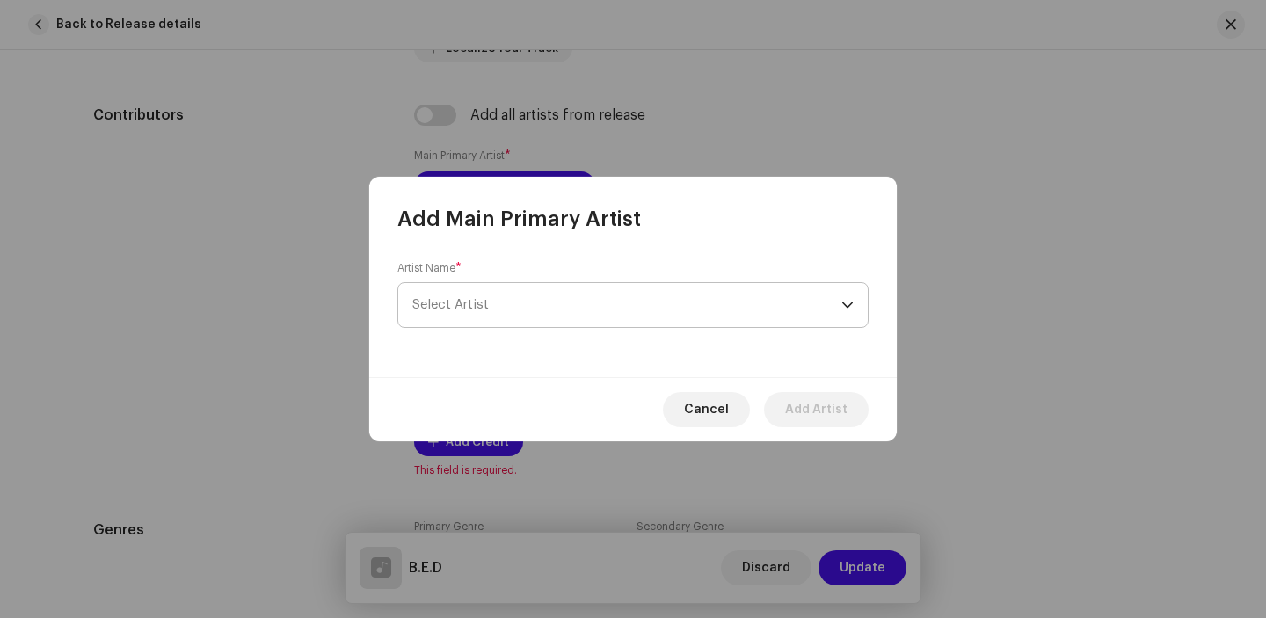
click at [512, 297] on span "Select Artist" at bounding box center [626, 305] width 429 height 44
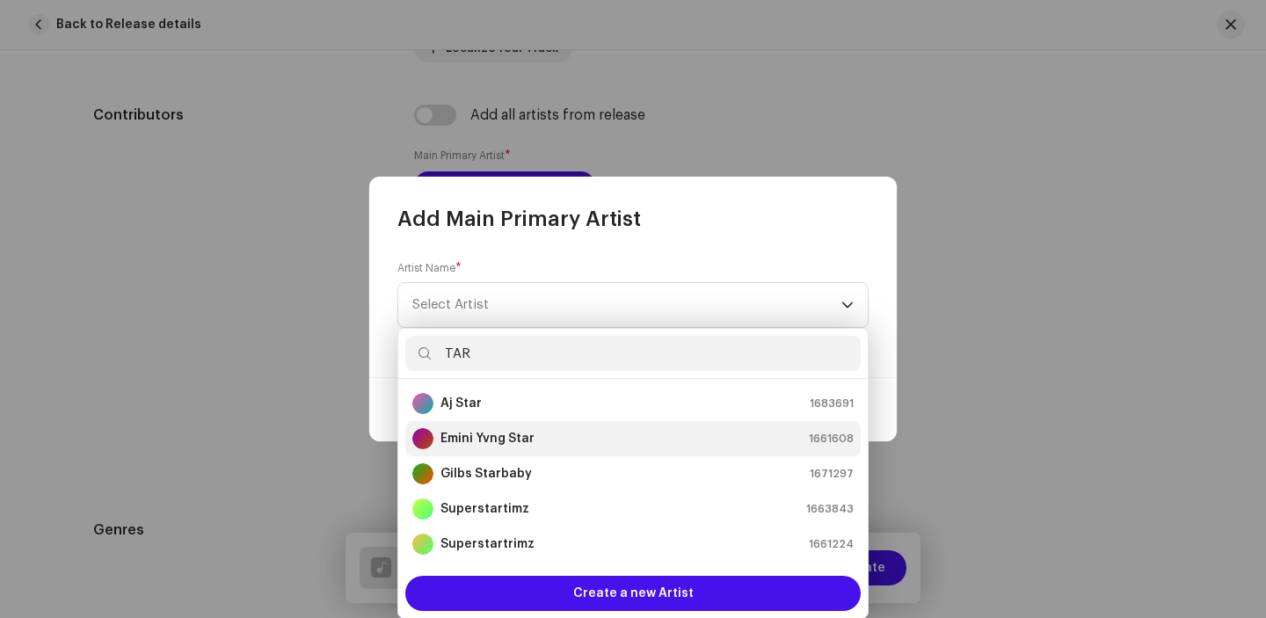
scroll to position [35, 0]
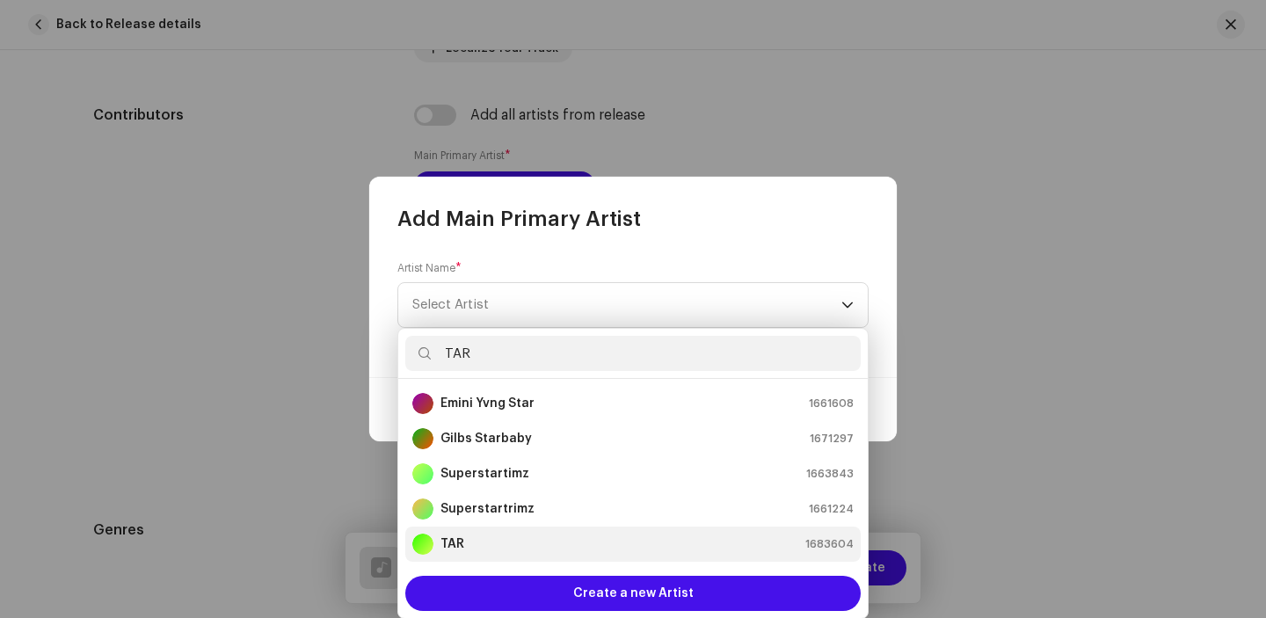
type input "TAR"
click at [464, 541] on div "TAR 1683604" at bounding box center [632, 544] width 441 height 21
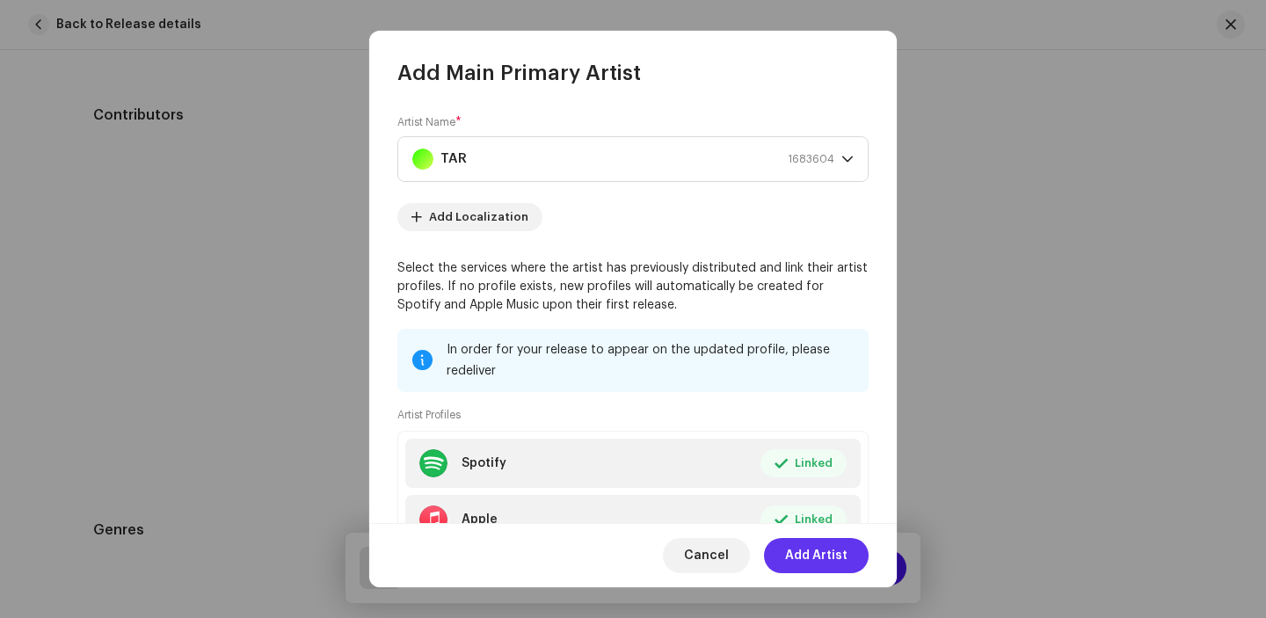
click at [813, 557] on span "Add Artist" at bounding box center [816, 555] width 62 height 35
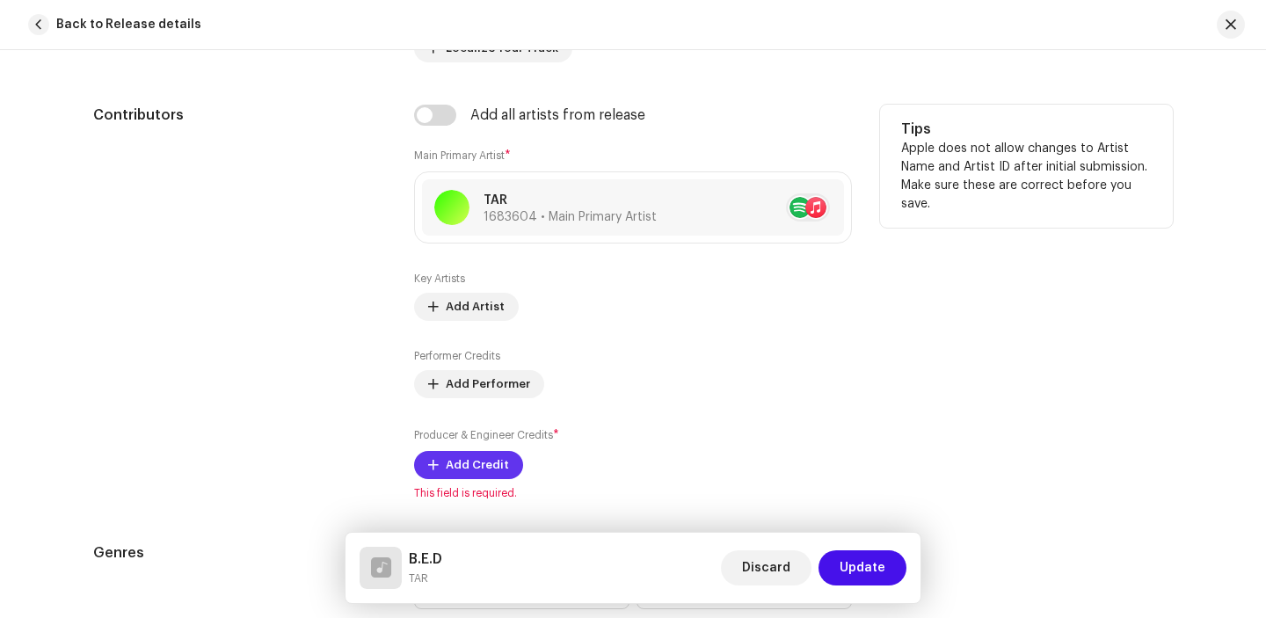
click at [479, 459] on span "Add Credit" at bounding box center [477, 464] width 63 height 35
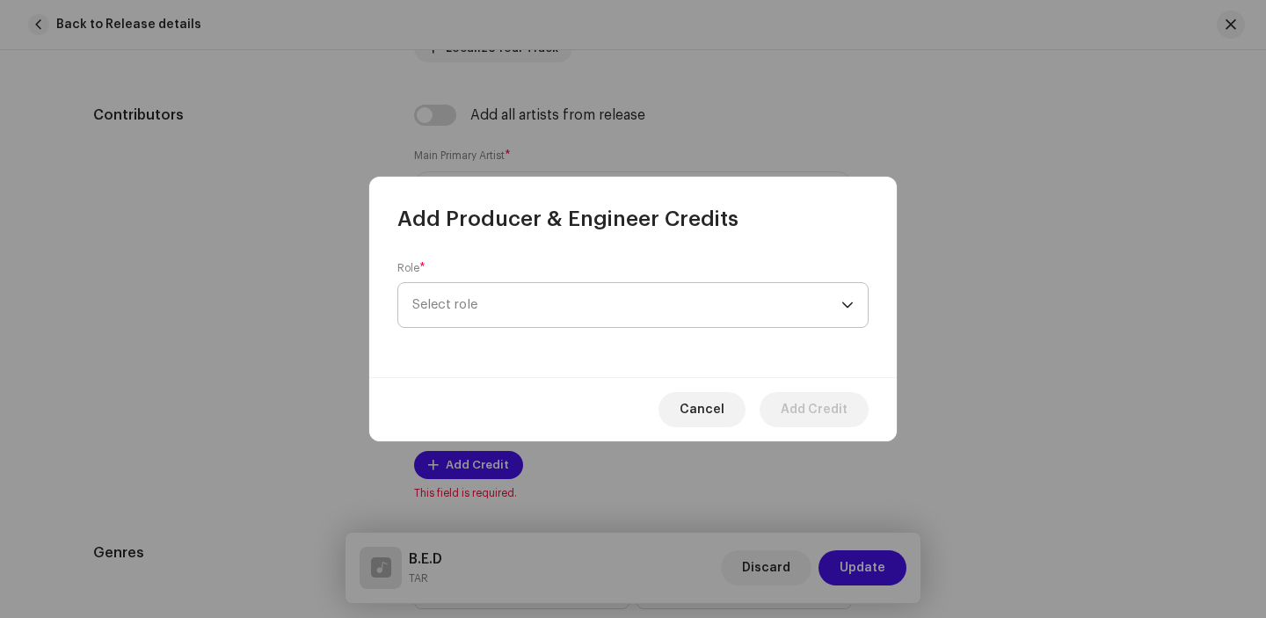
click at [535, 309] on span "Select role" at bounding box center [626, 305] width 429 height 44
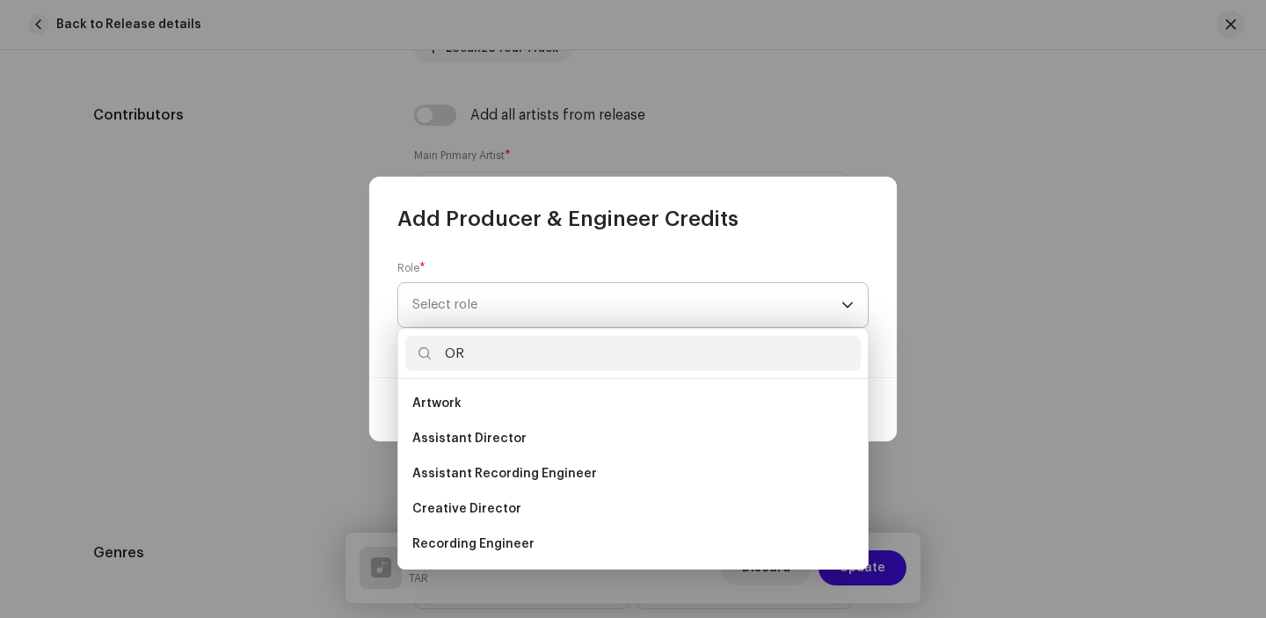
type input "O"
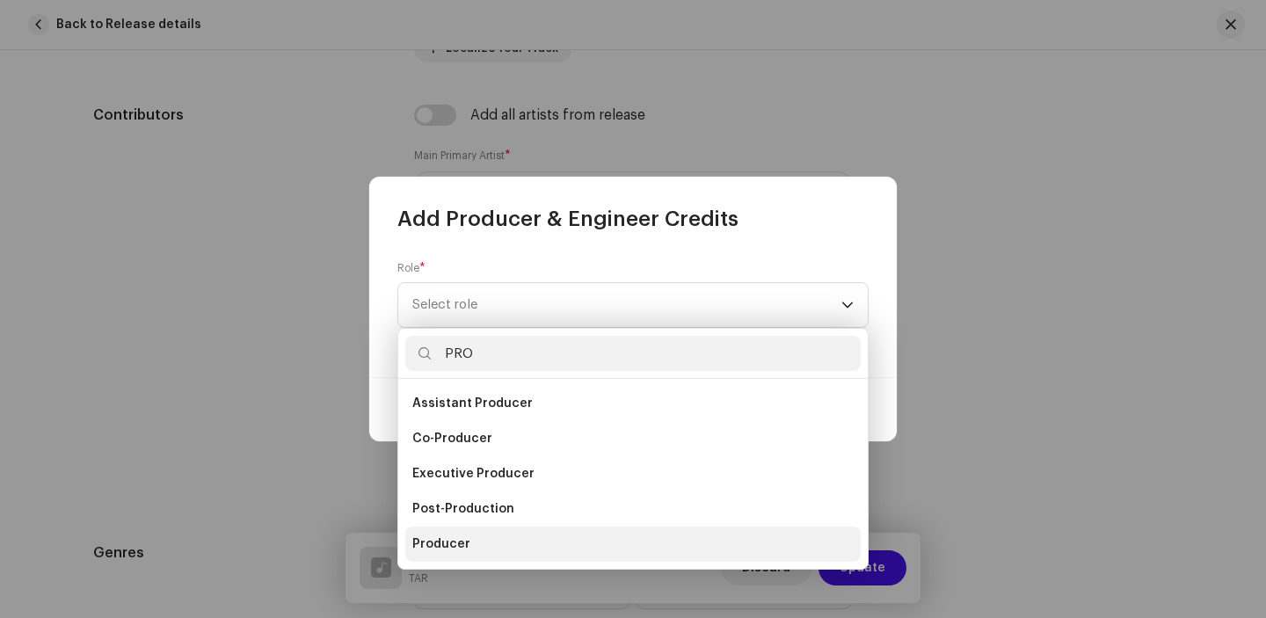
type input "PRO"
click at [442, 537] on span "Producer" at bounding box center [441, 544] width 58 height 18
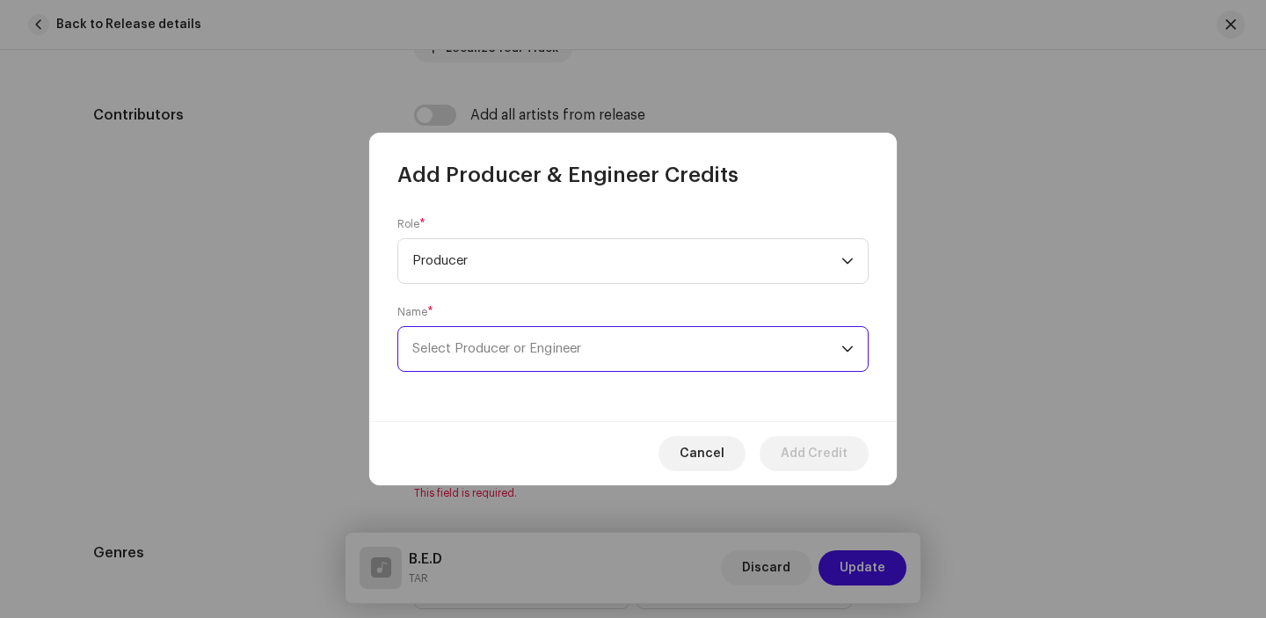
click at [535, 352] on span "Select Producer or Engineer" at bounding box center [496, 348] width 169 height 13
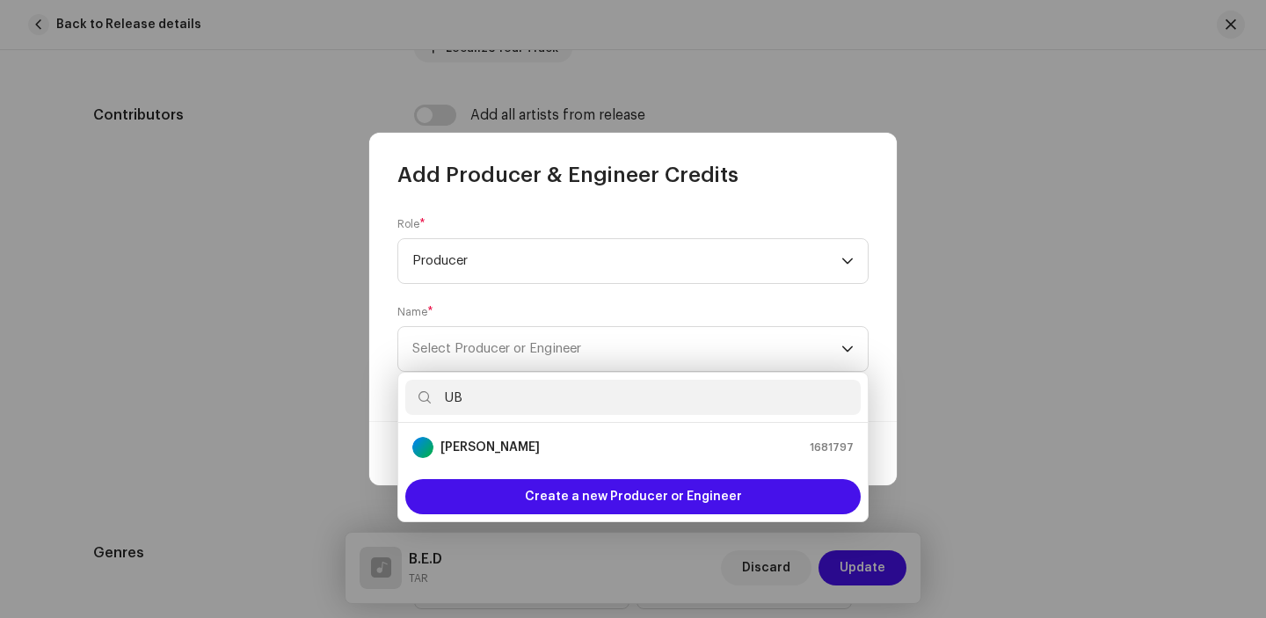
type input "U"
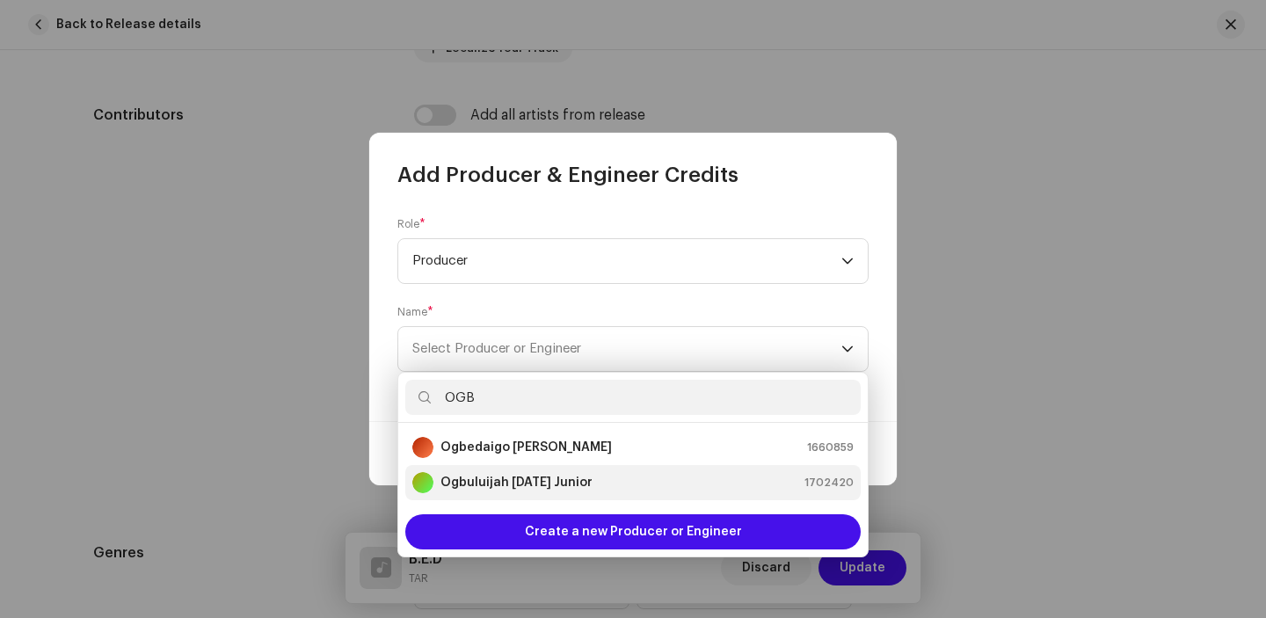
type input "OGB"
click at [548, 474] on strong "Ogbuluijah Monday Junior" at bounding box center [516, 483] width 152 height 18
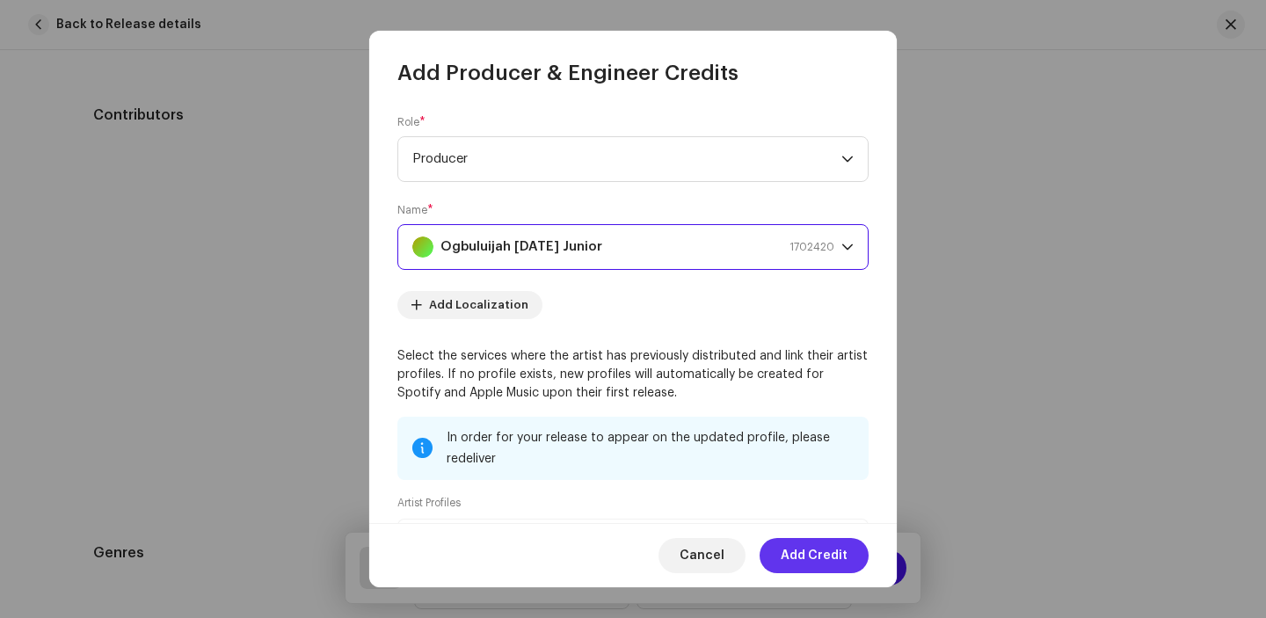
click at [806, 556] on span "Add Credit" at bounding box center [813, 555] width 67 height 35
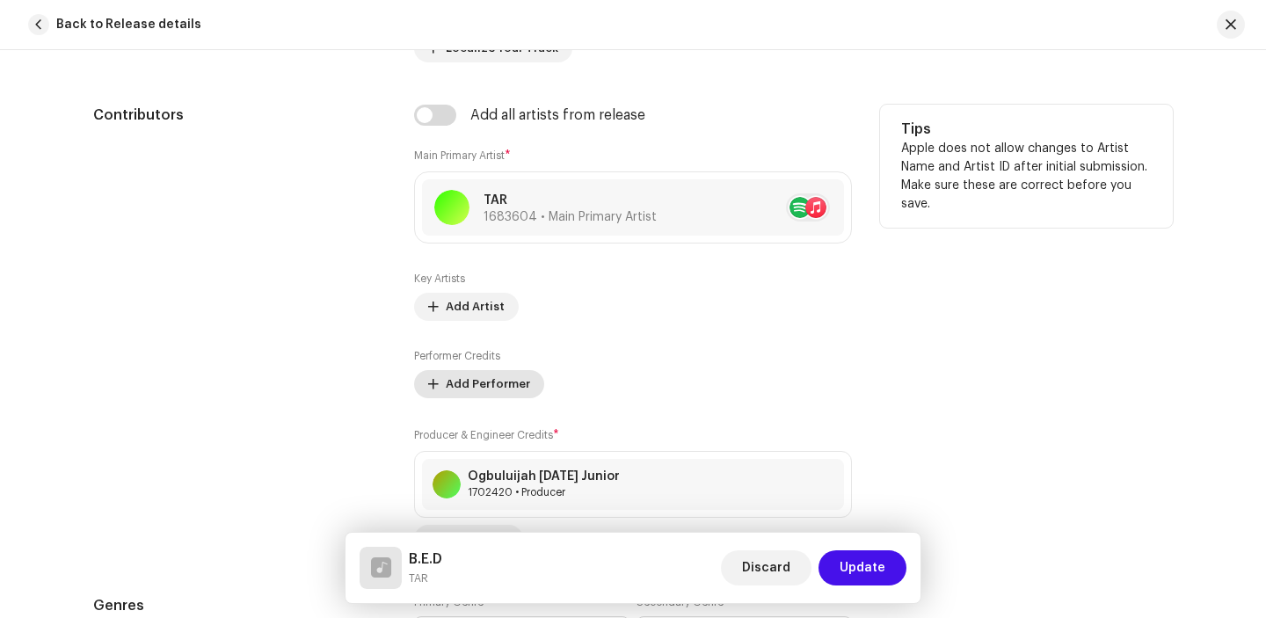
click at [498, 379] on span "Add Performer" at bounding box center [488, 384] width 84 height 35
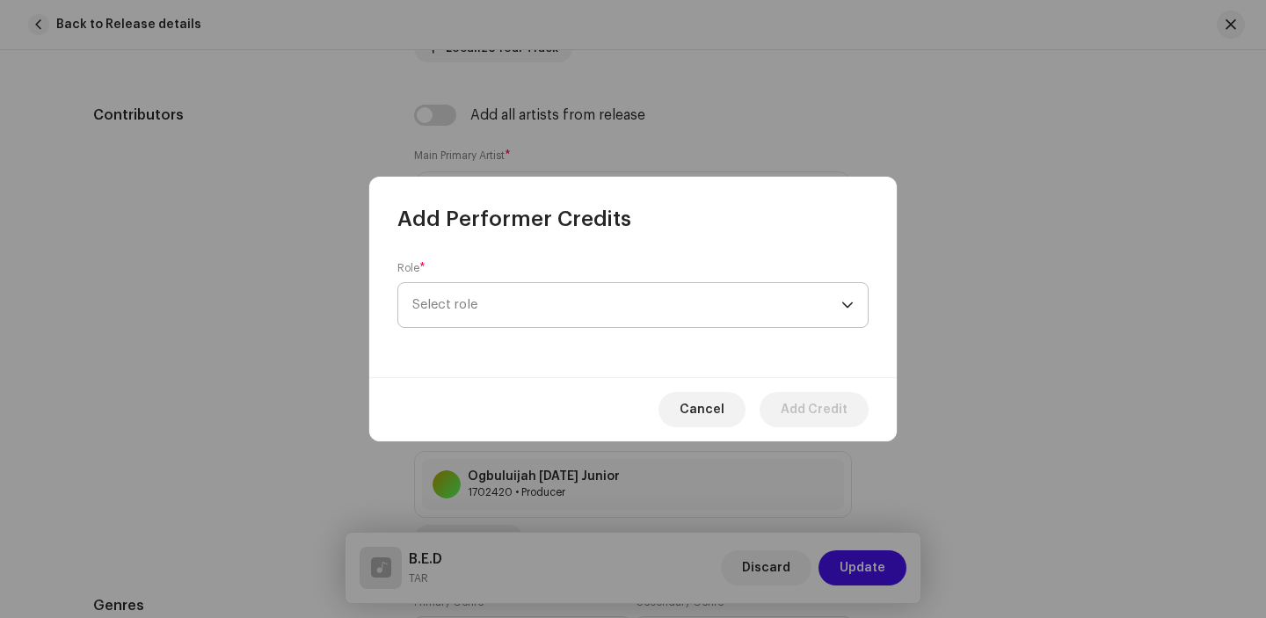
click at [535, 301] on span "Select role" at bounding box center [626, 305] width 429 height 44
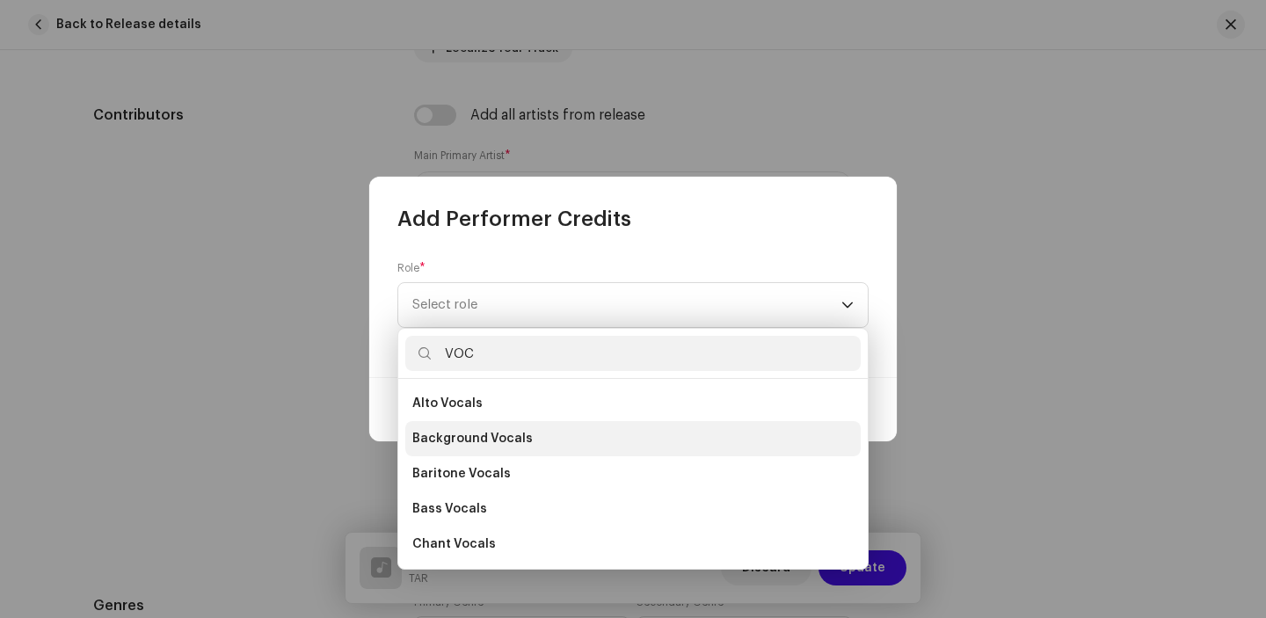
scroll to position [352, 0]
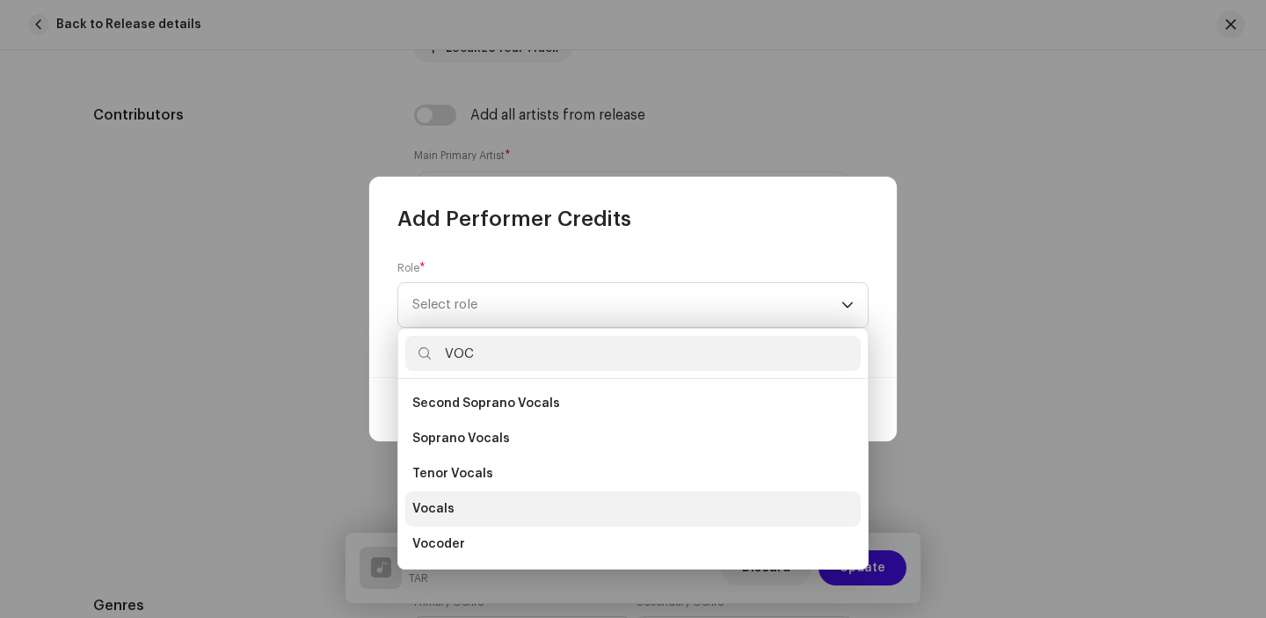
type input "VOC"
click at [467, 505] on li "Vocals" at bounding box center [632, 508] width 455 height 35
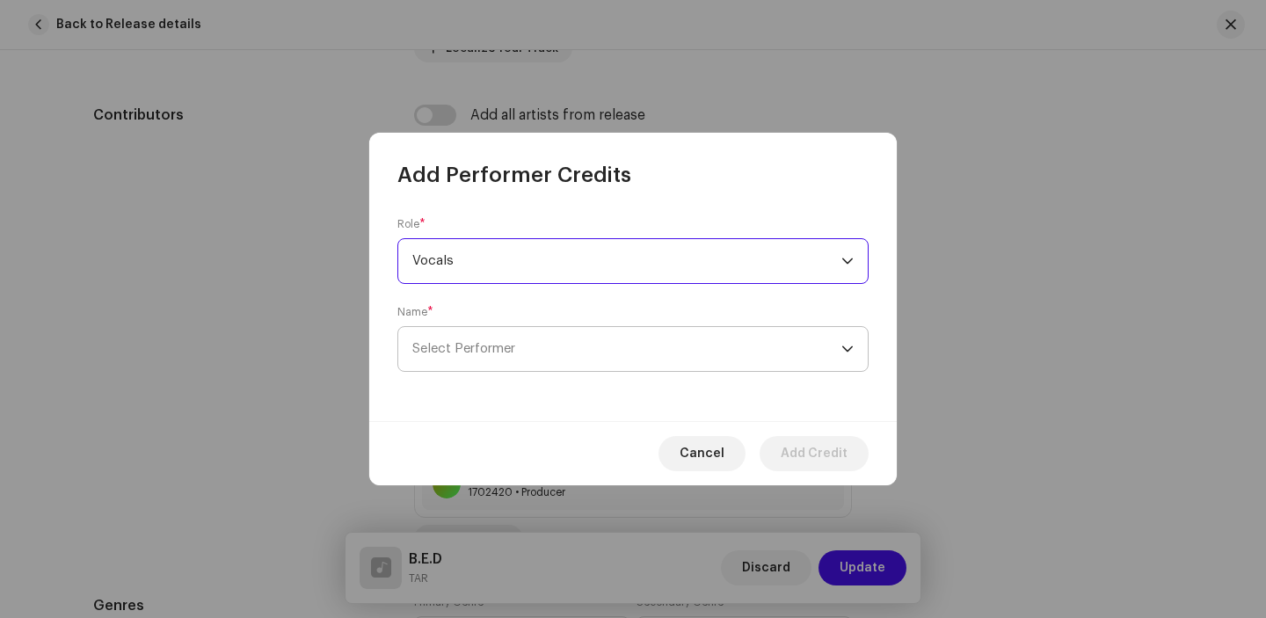
click at [551, 348] on span "Select Performer" at bounding box center [626, 349] width 429 height 44
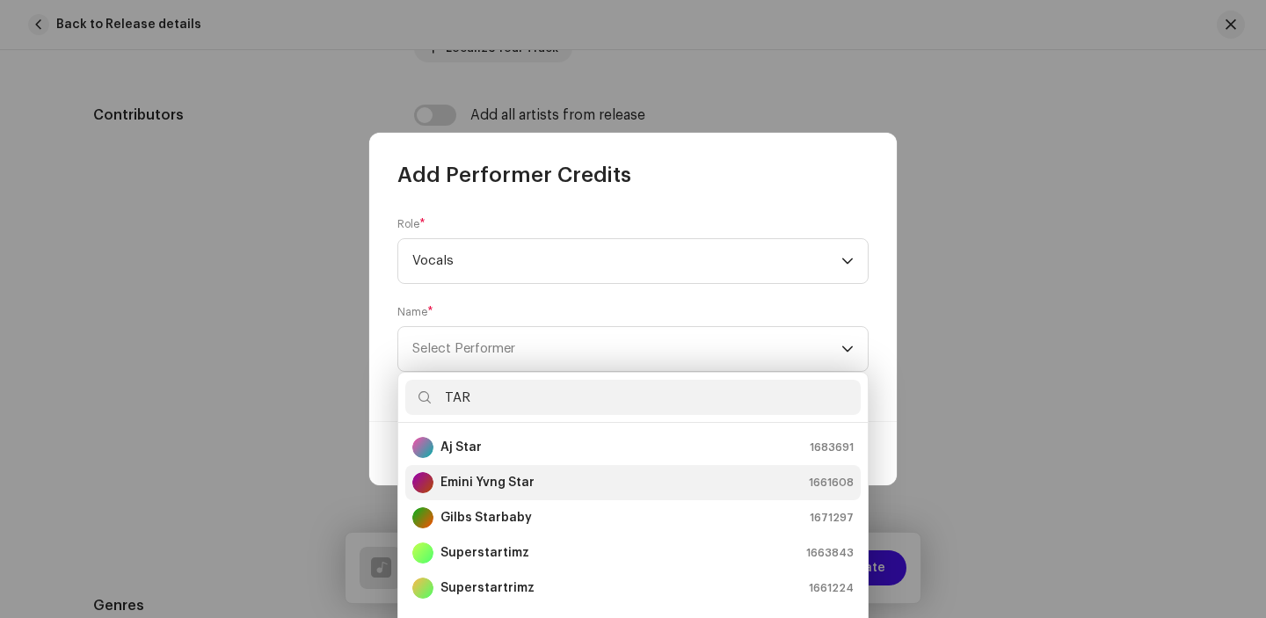
scroll to position [35, 0]
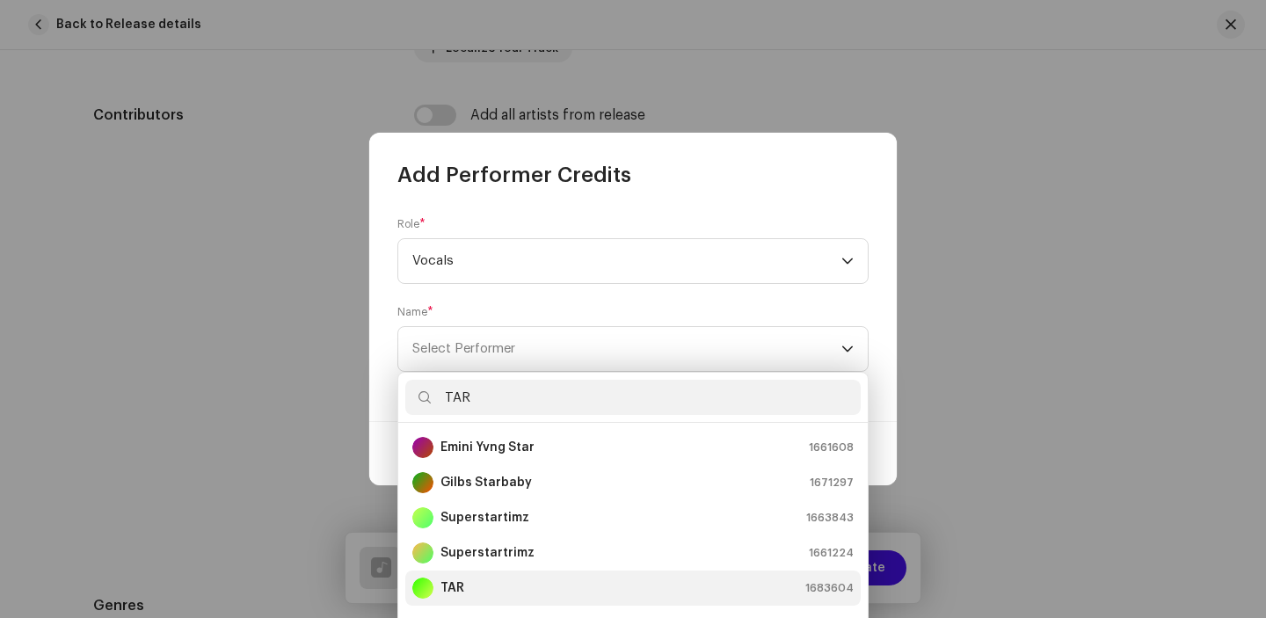
type input "TAR"
click at [523, 581] on div "TAR 1683604" at bounding box center [632, 587] width 441 height 21
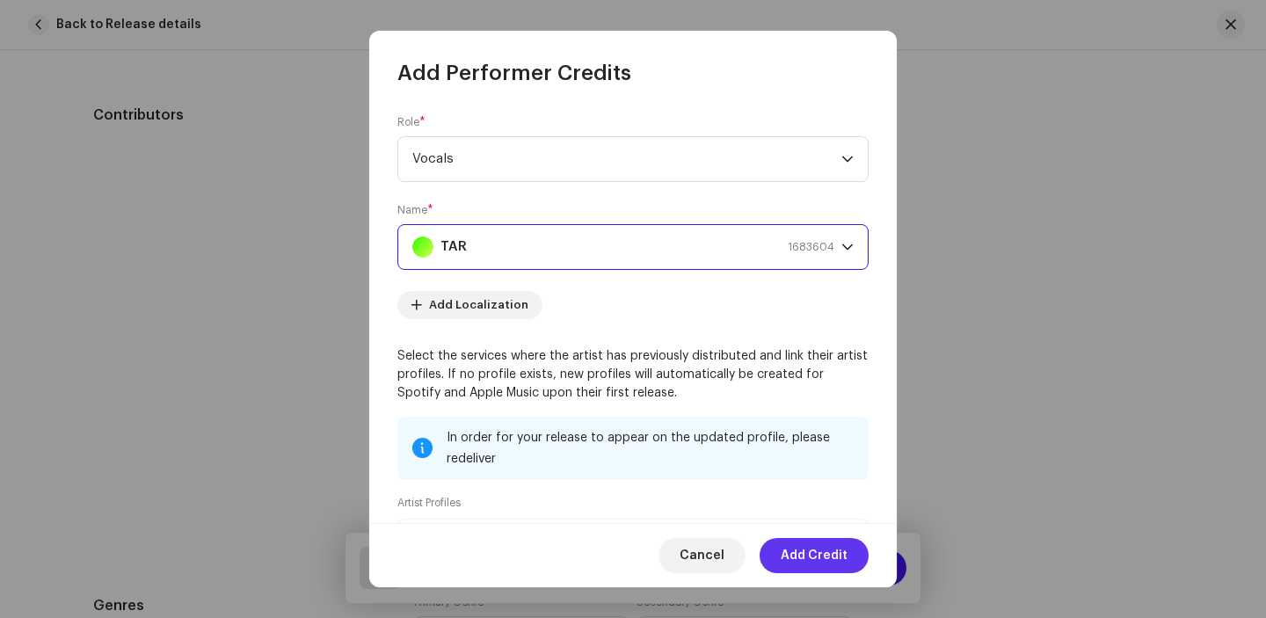
click at [784, 551] on span "Add Credit" at bounding box center [813, 555] width 67 height 35
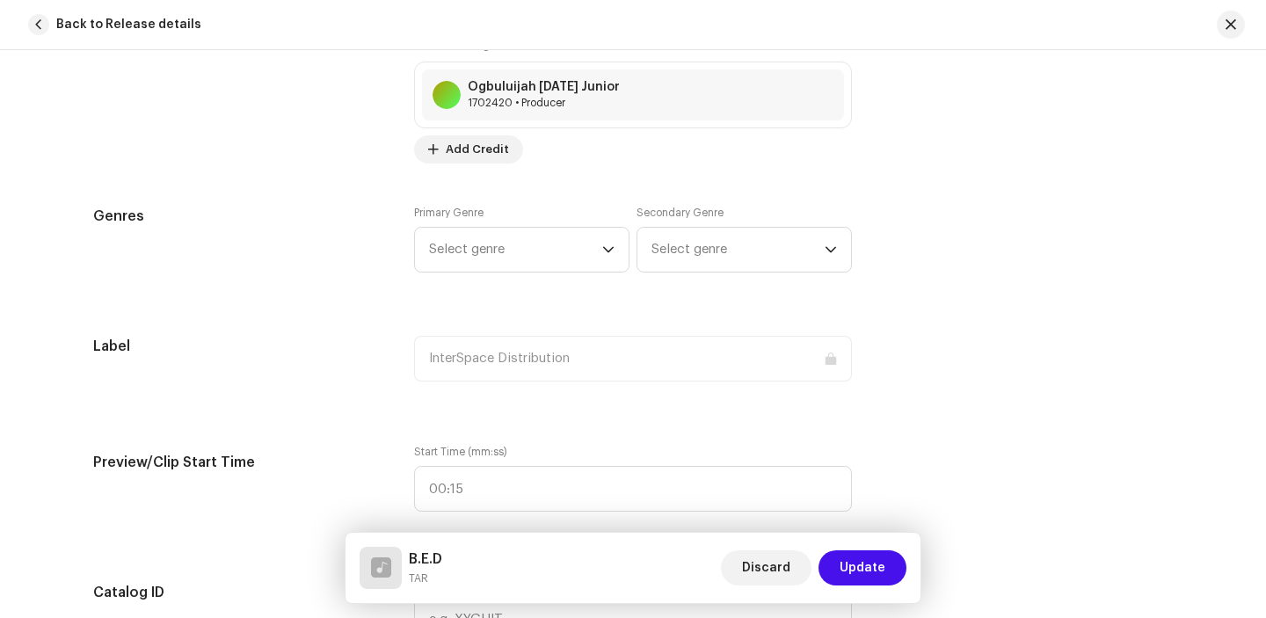
scroll to position [1597, 0]
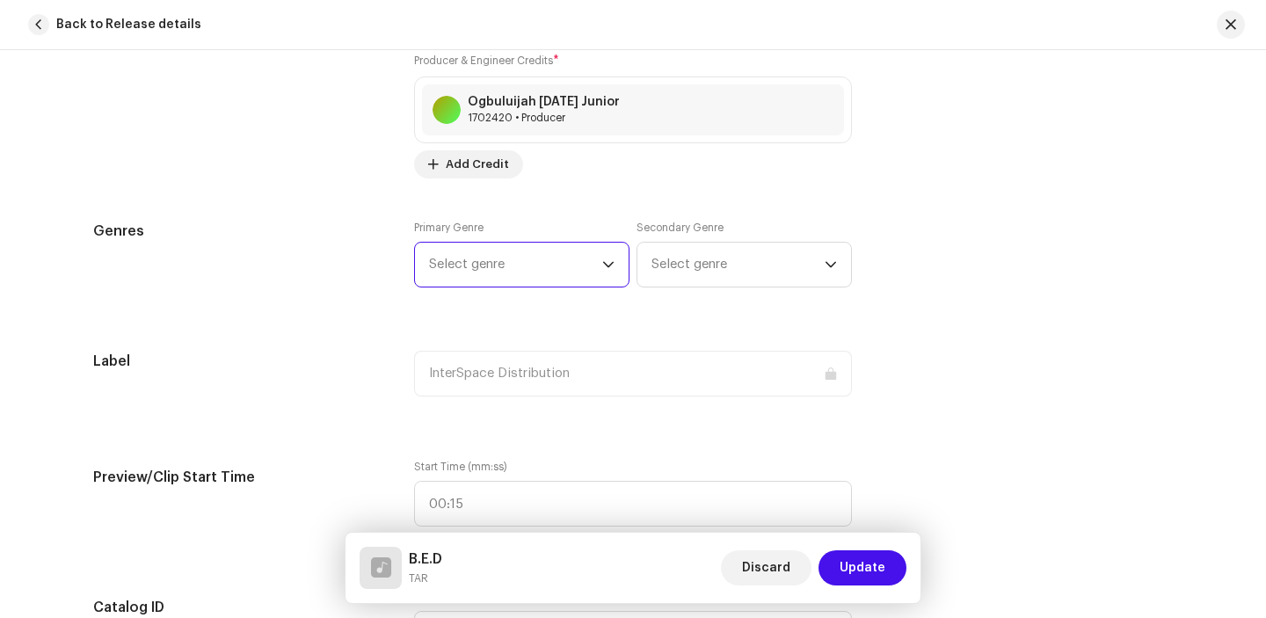
click at [580, 270] on span "Select genre" at bounding box center [515, 265] width 173 height 44
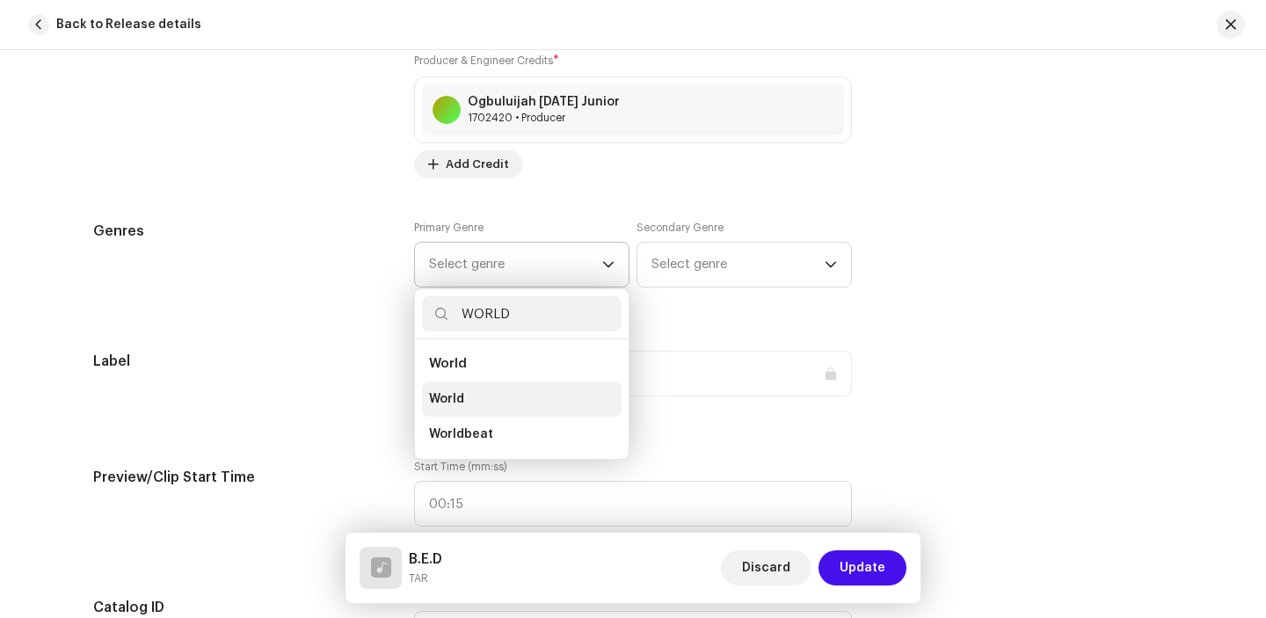
type input "WORLD"
click at [500, 403] on li "World" at bounding box center [522, 398] width 200 height 35
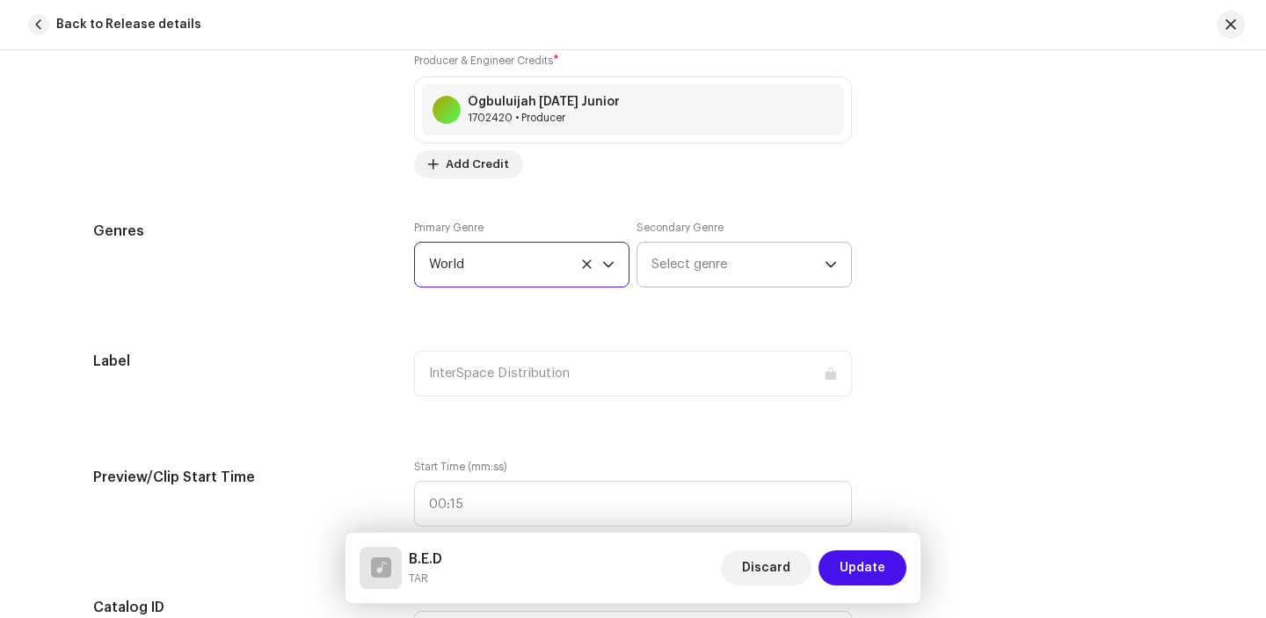
click at [672, 262] on span "Select genre" at bounding box center [737, 265] width 173 height 44
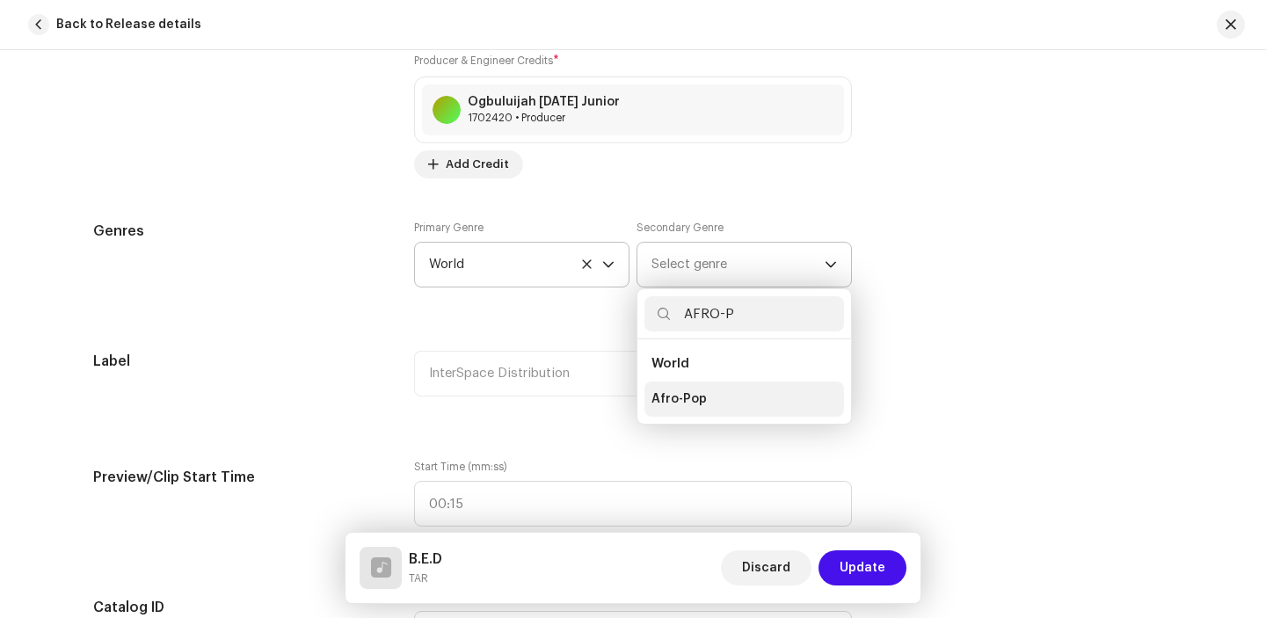
type input "AFRO-P"
click at [664, 394] on span "Afro-Pop" at bounding box center [678, 399] width 55 height 18
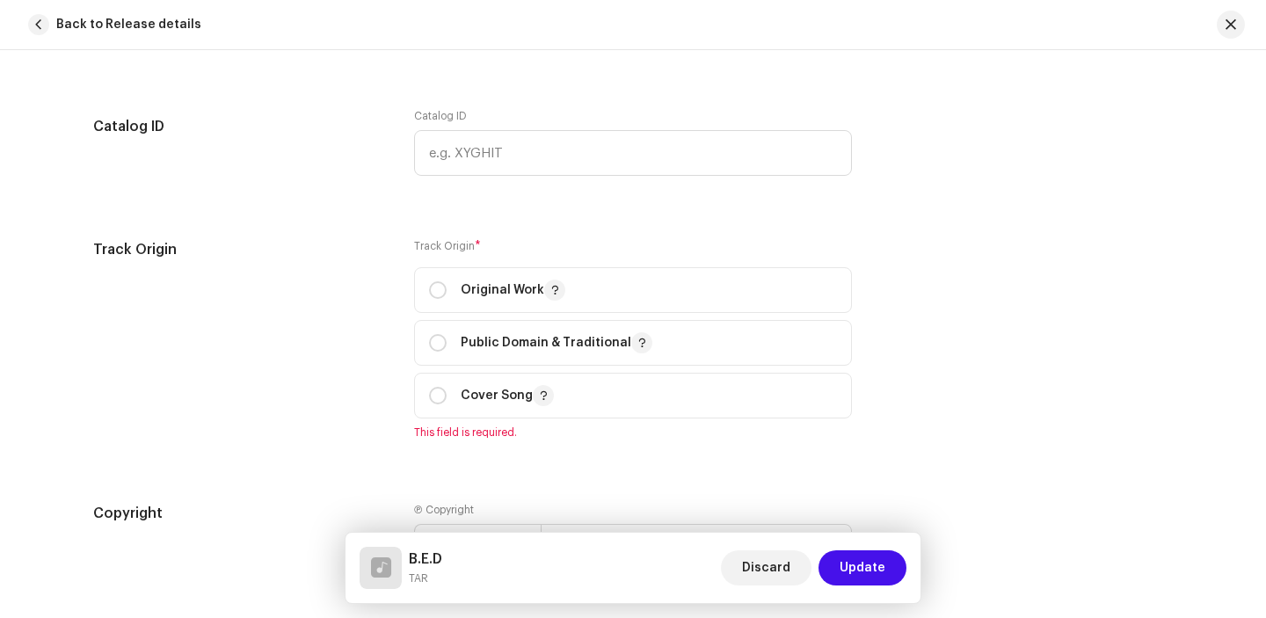
scroll to position [2093, 0]
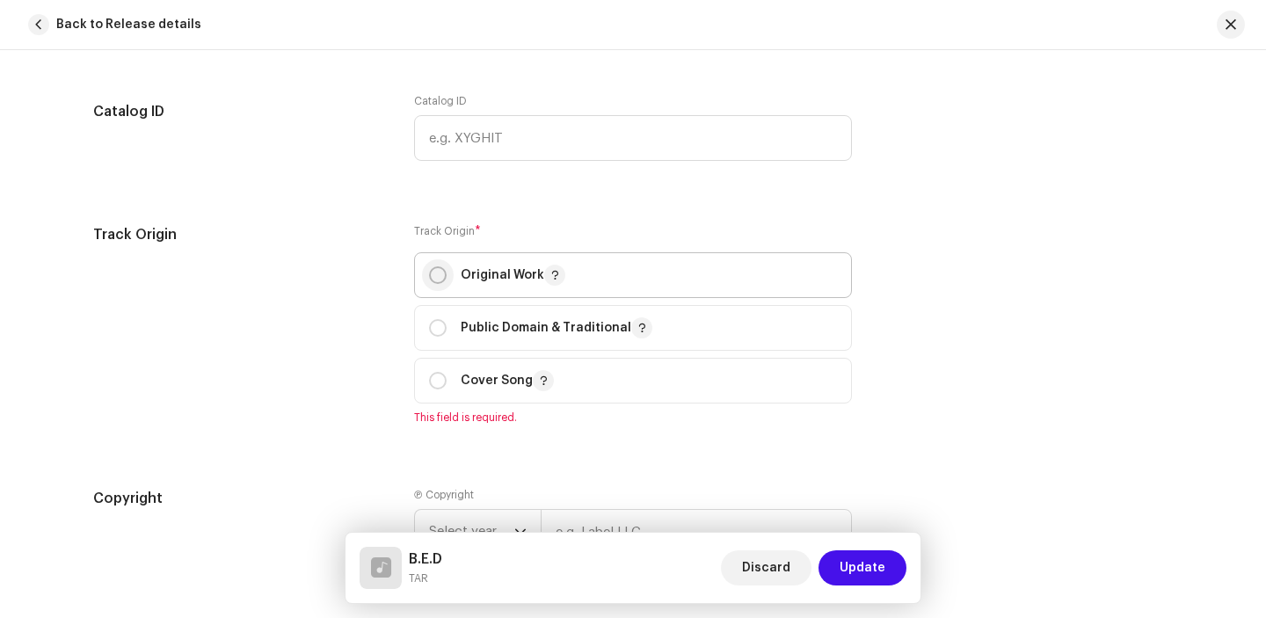
click at [429, 281] on input "radio" at bounding box center [438, 275] width 18 height 18
radio input "true"
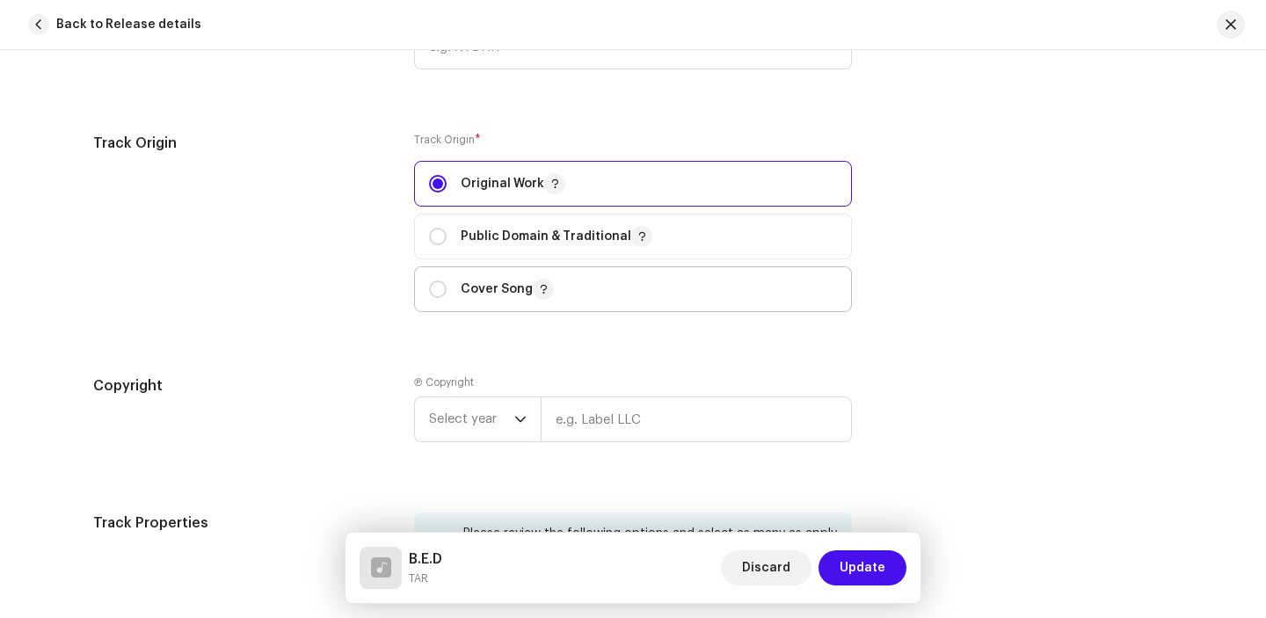
scroll to position [2197, 0]
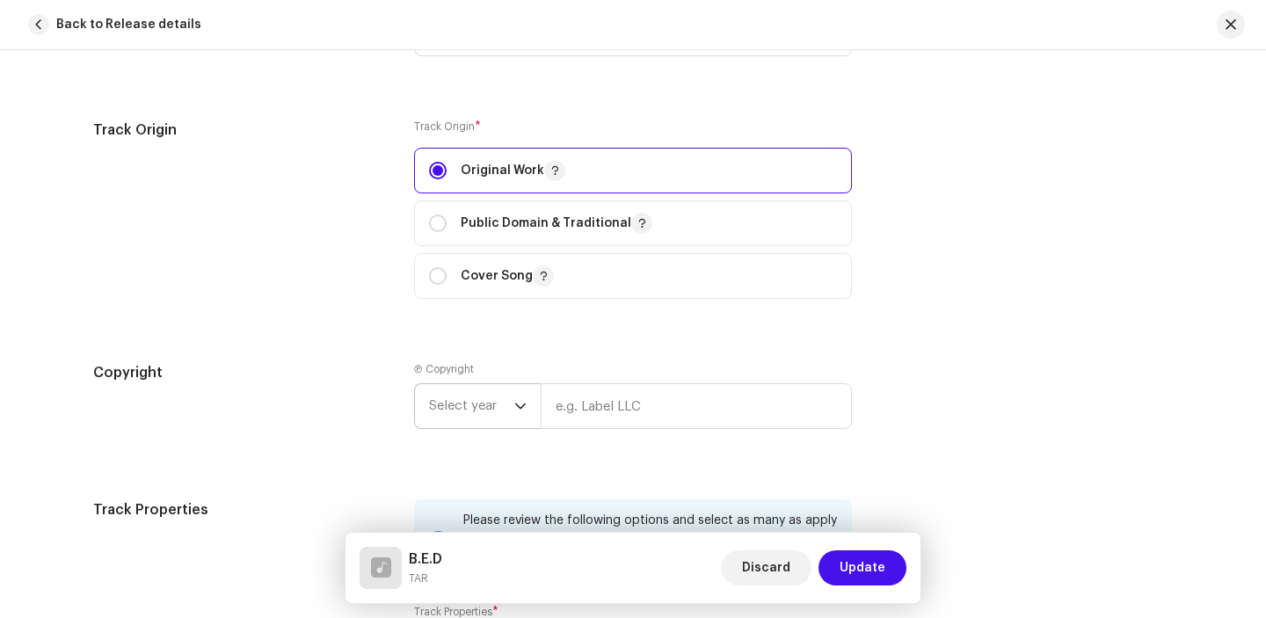
click at [514, 410] on icon "dropdown trigger" at bounding box center [520, 406] width 12 height 12
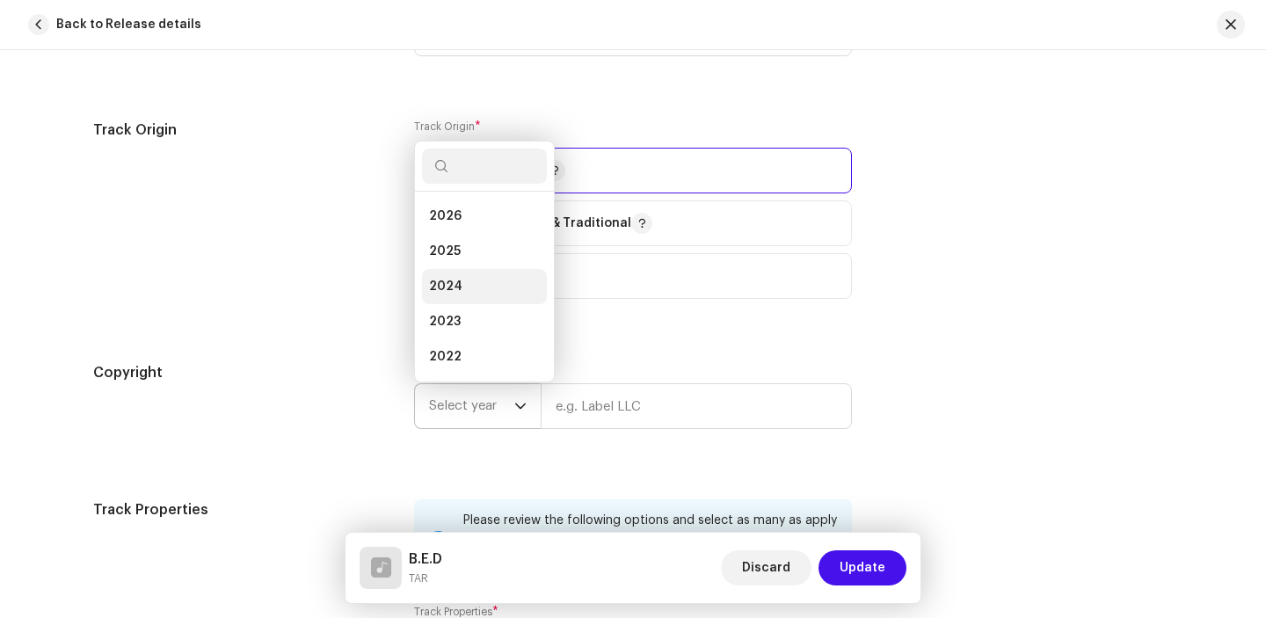
scroll to position [28, 0]
click at [475, 223] on li "2025" at bounding box center [484, 223] width 125 height 35
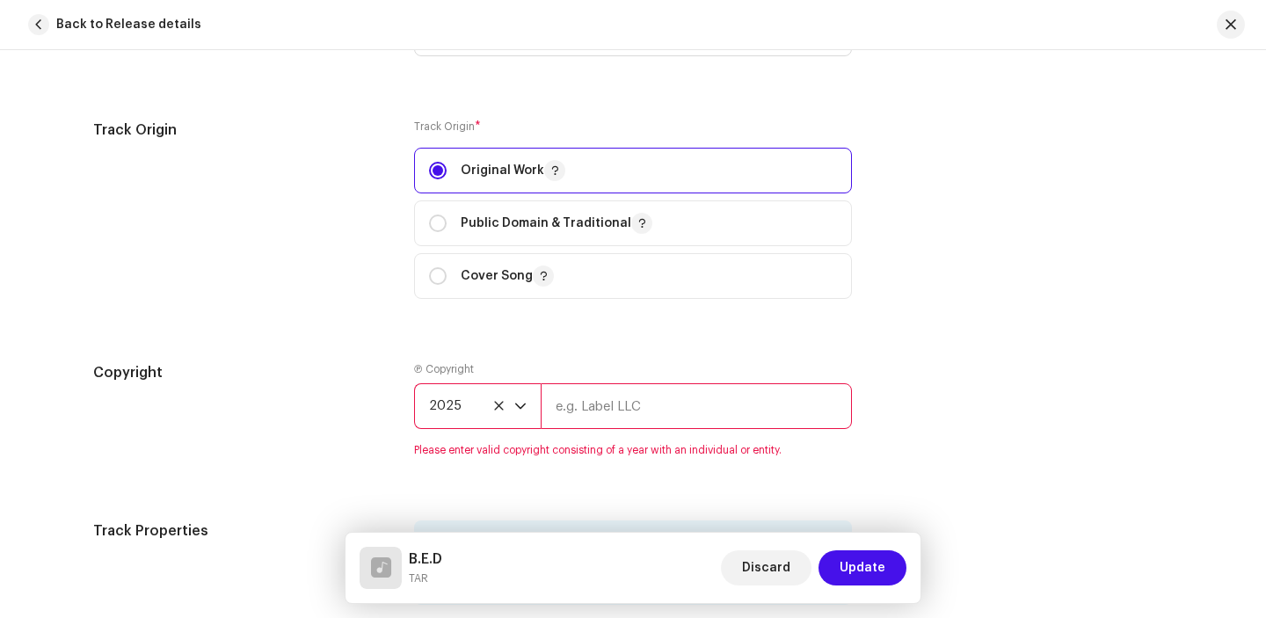
click at [592, 403] on input "text" at bounding box center [696, 406] width 311 height 46
type input "TXS Music"
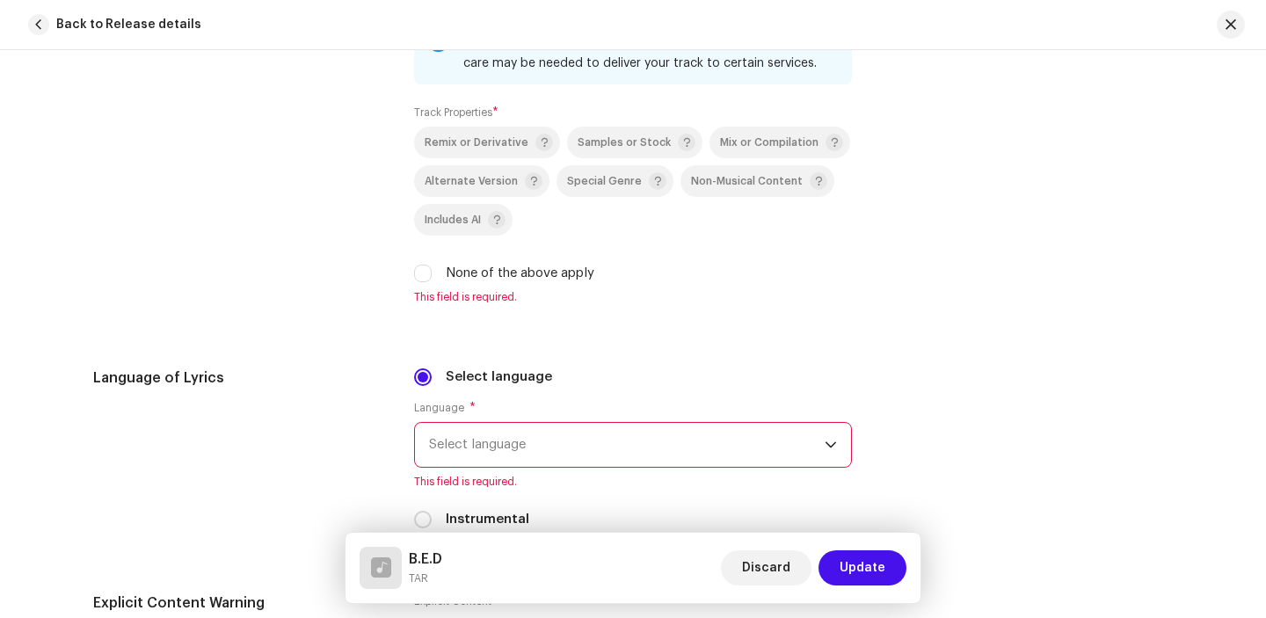
scroll to position [2749, 0]
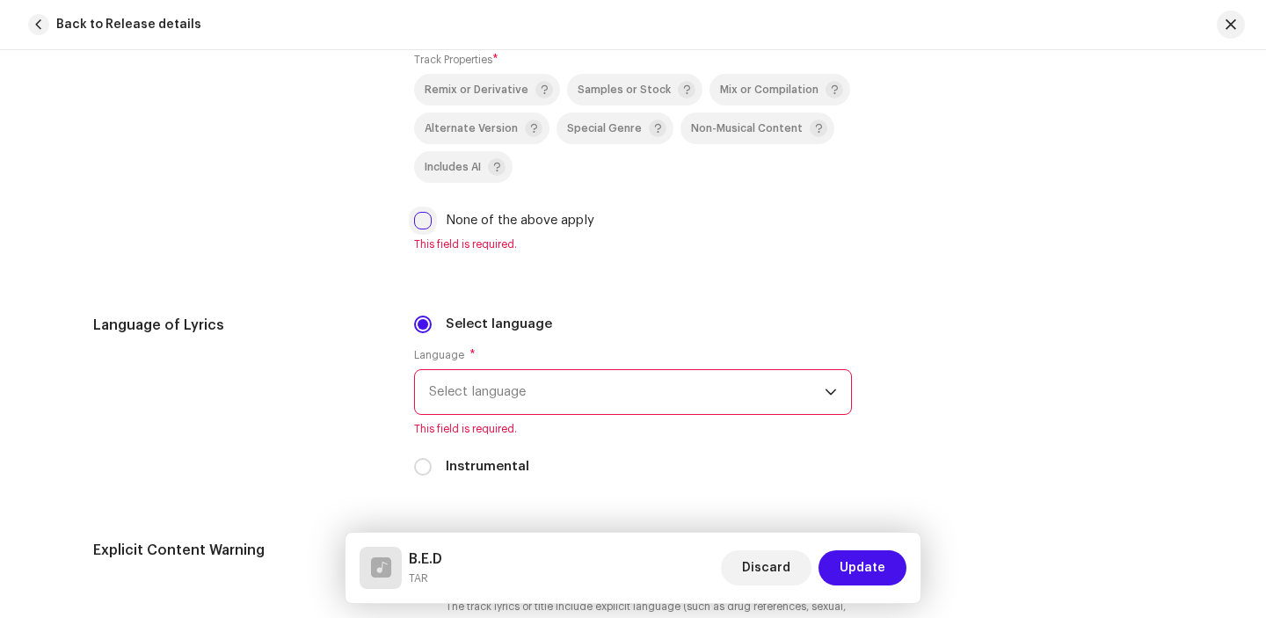
click at [423, 224] on input "None of the above apply" at bounding box center [423, 221] width 18 height 18
checkbox input "true"
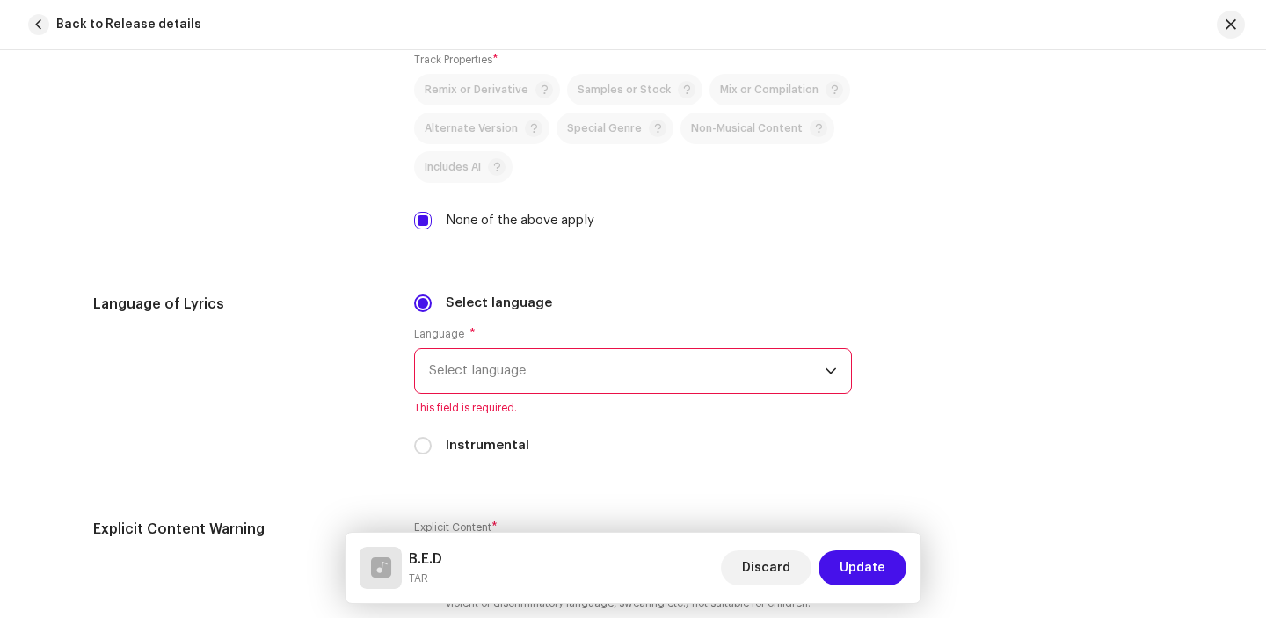
click at [473, 374] on span "Select language" at bounding box center [627, 371] width 396 height 44
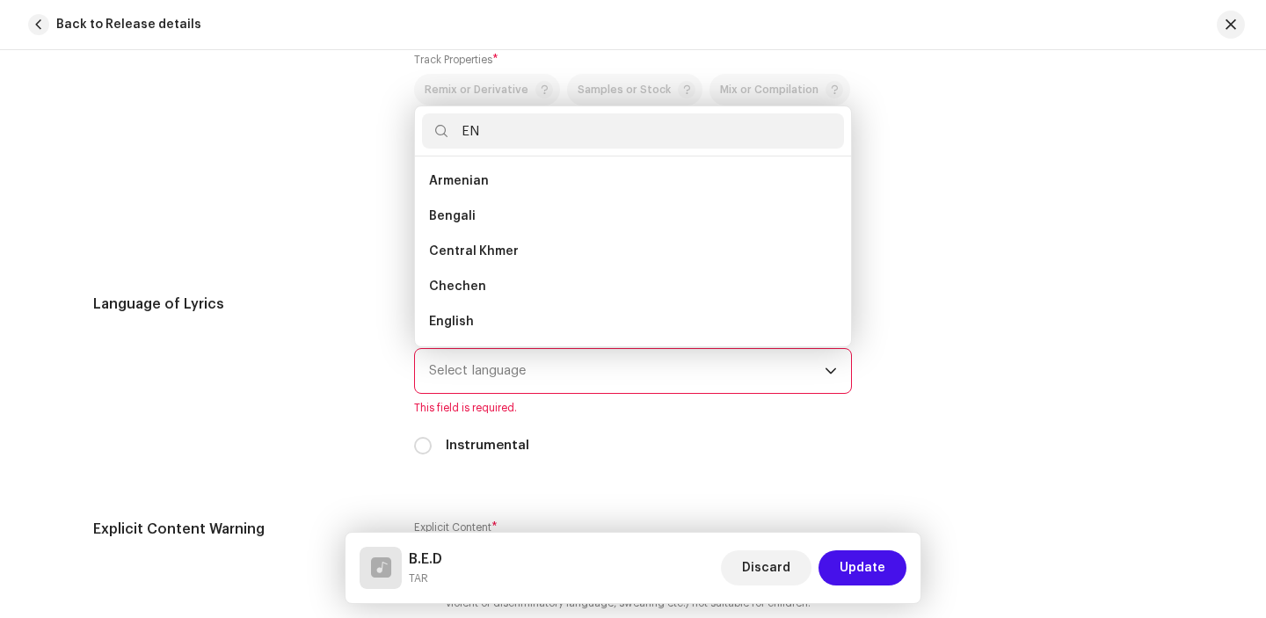
scroll to position [63, 0]
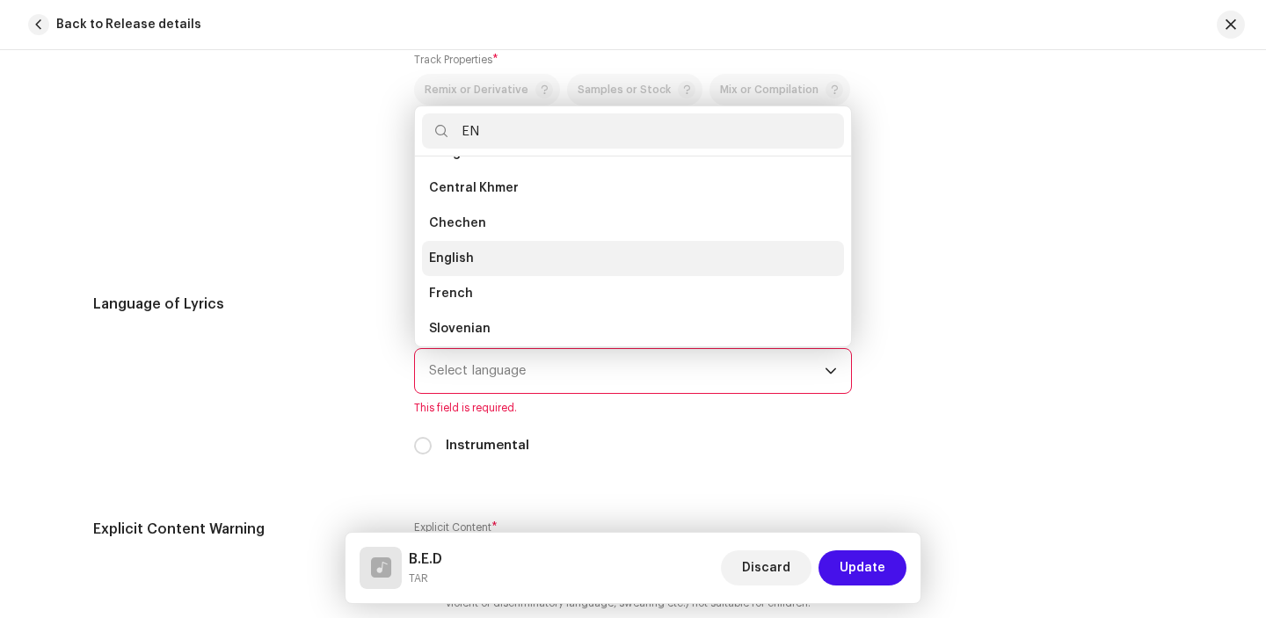
type input "EN"
click at [458, 259] on span "English" at bounding box center [451, 259] width 45 height 18
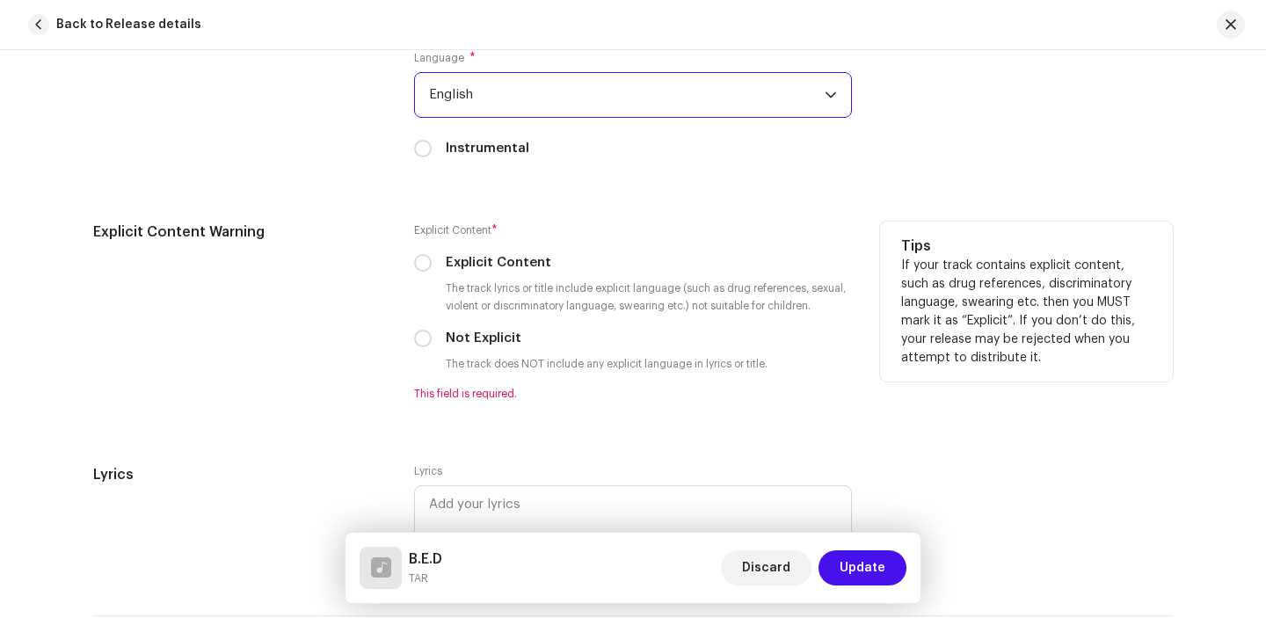
scroll to position [3066, 0]
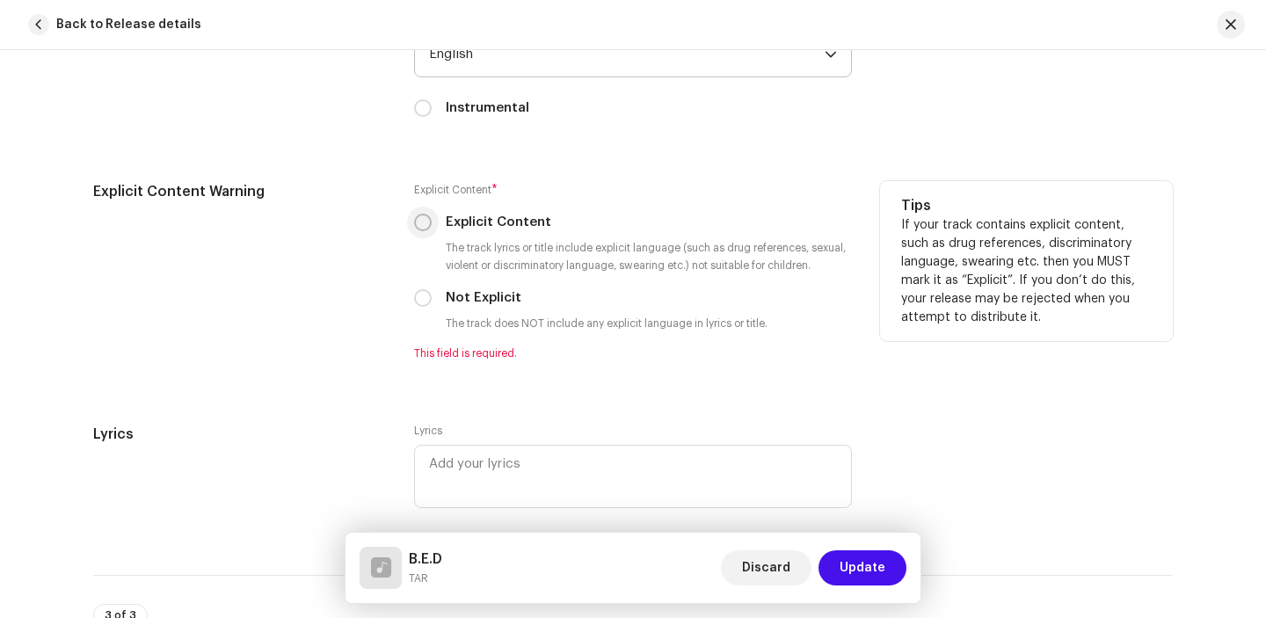
click at [415, 225] on input "Explicit Content" at bounding box center [423, 223] width 18 height 18
radio input "true"
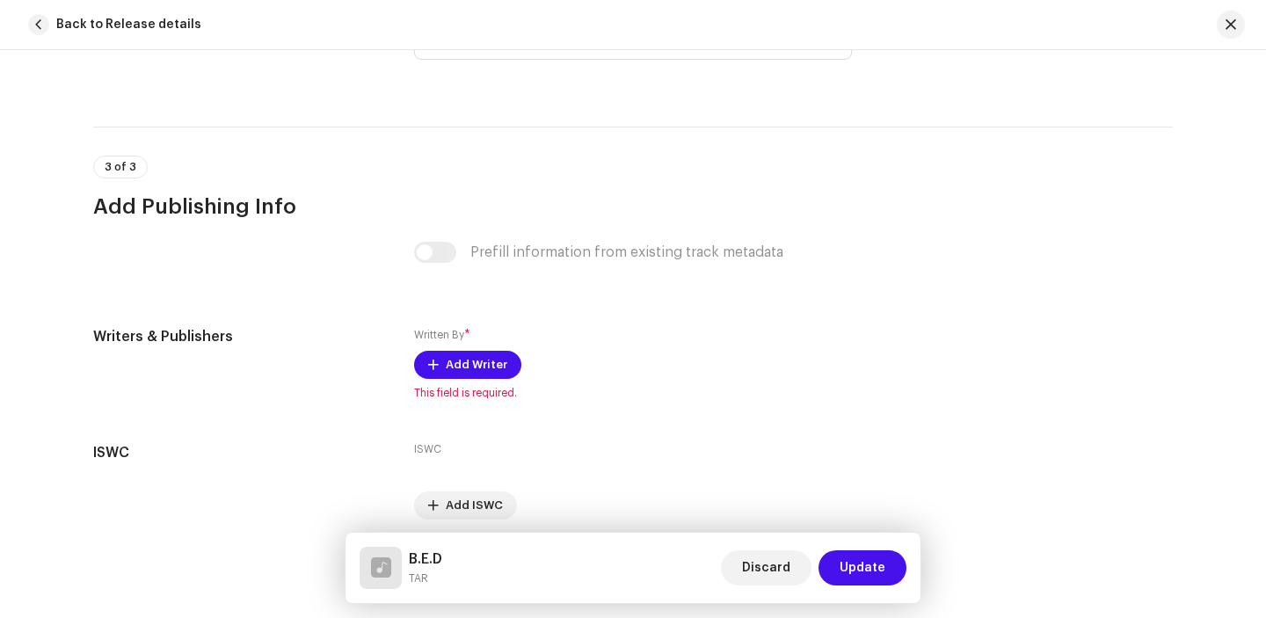
scroll to position [3503, 0]
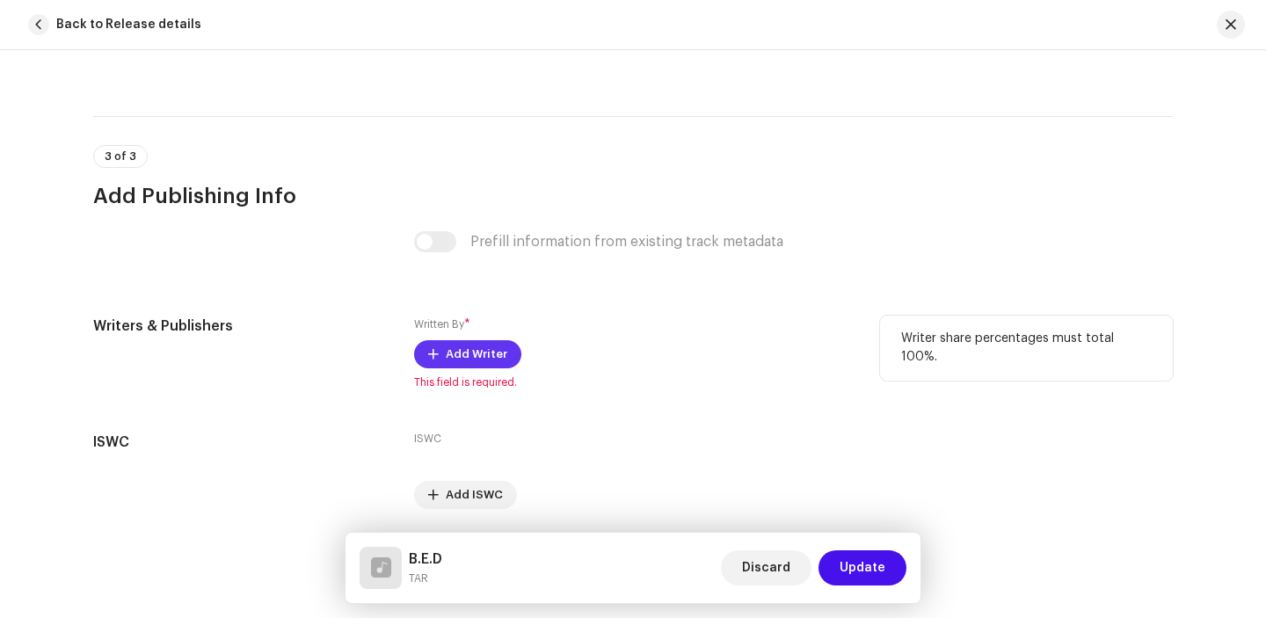
click at [459, 356] on span "Add Writer" at bounding box center [477, 354] width 62 height 35
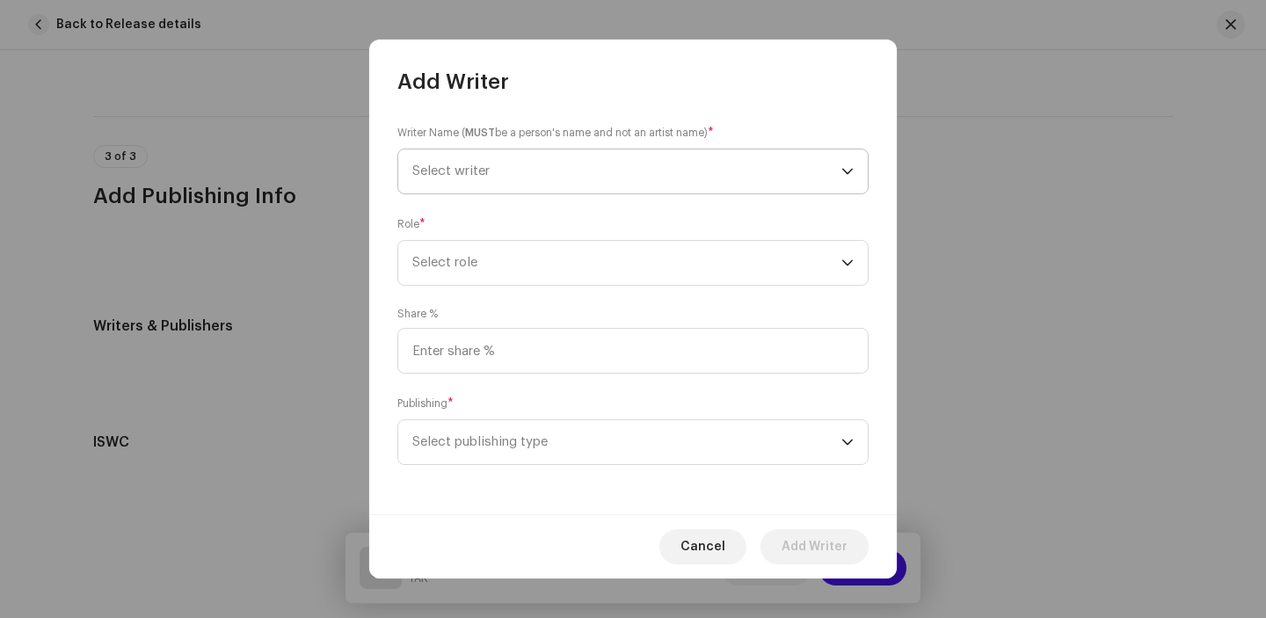
click at [493, 180] on span "Select writer" at bounding box center [626, 171] width 429 height 44
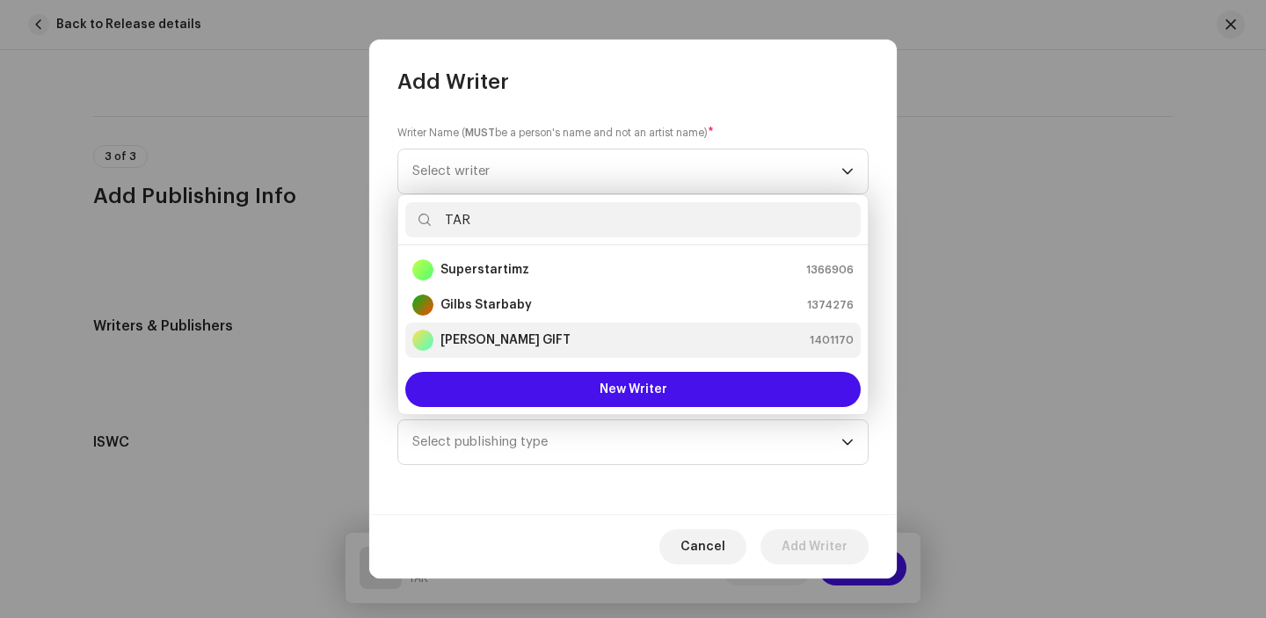
type input "TAR"
click at [497, 336] on strong "TAR YUA GIFT" at bounding box center [505, 340] width 130 height 18
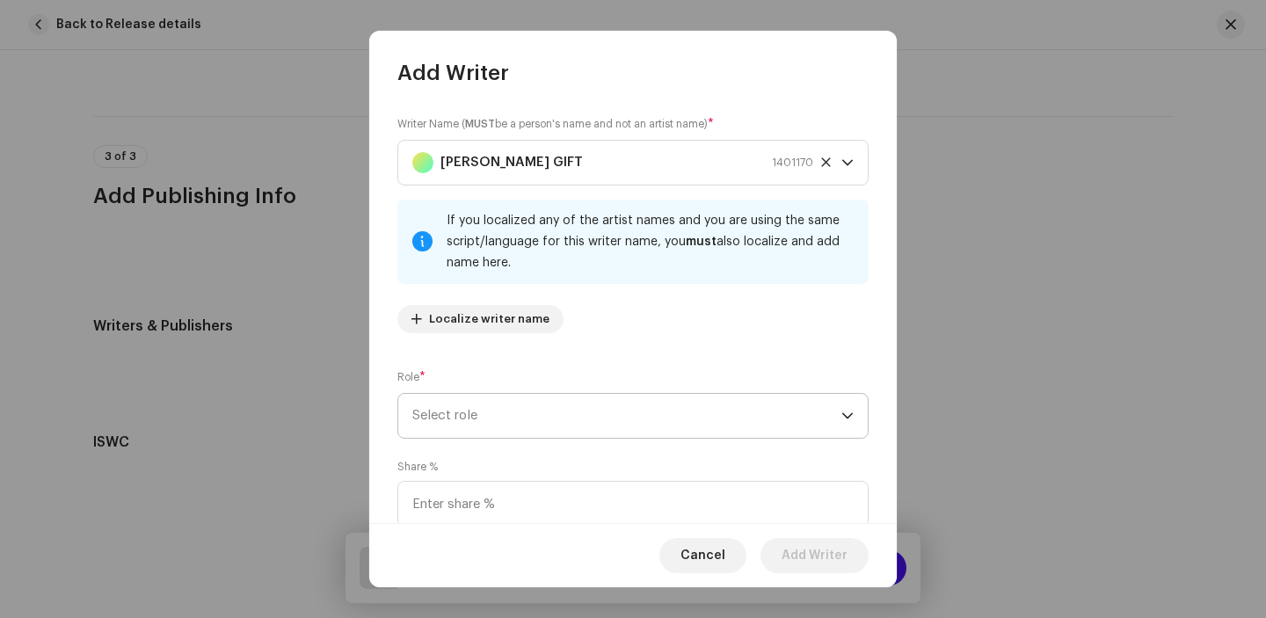
click at [497, 406] on span "Select role" at bounding box center [626, 416] width 429 height 44
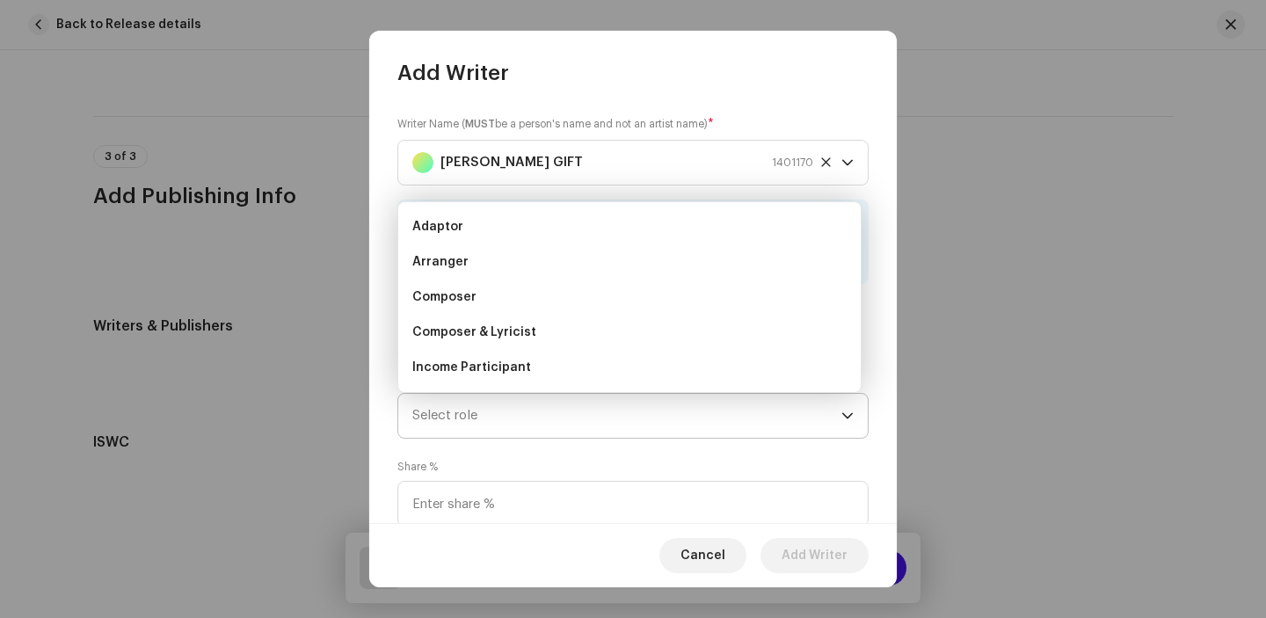
scroll to position [28, 0]
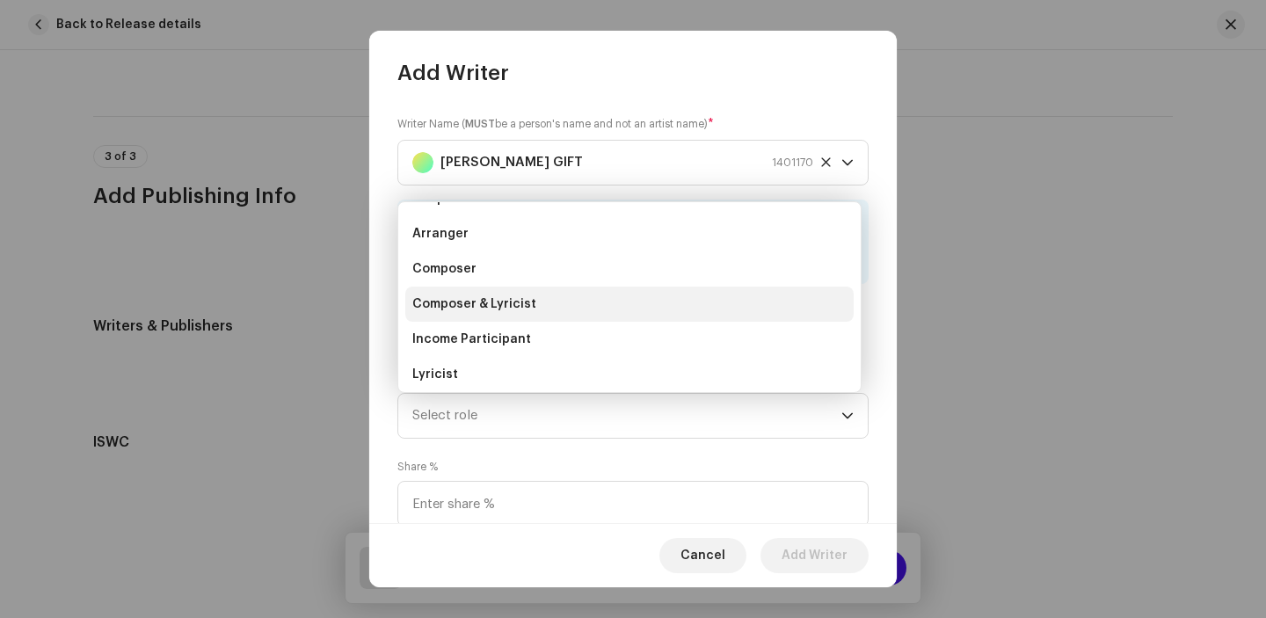
click at [509, 305] on span "Composer & Lyricist" at bounding box center [474, 304] width 124 height 18
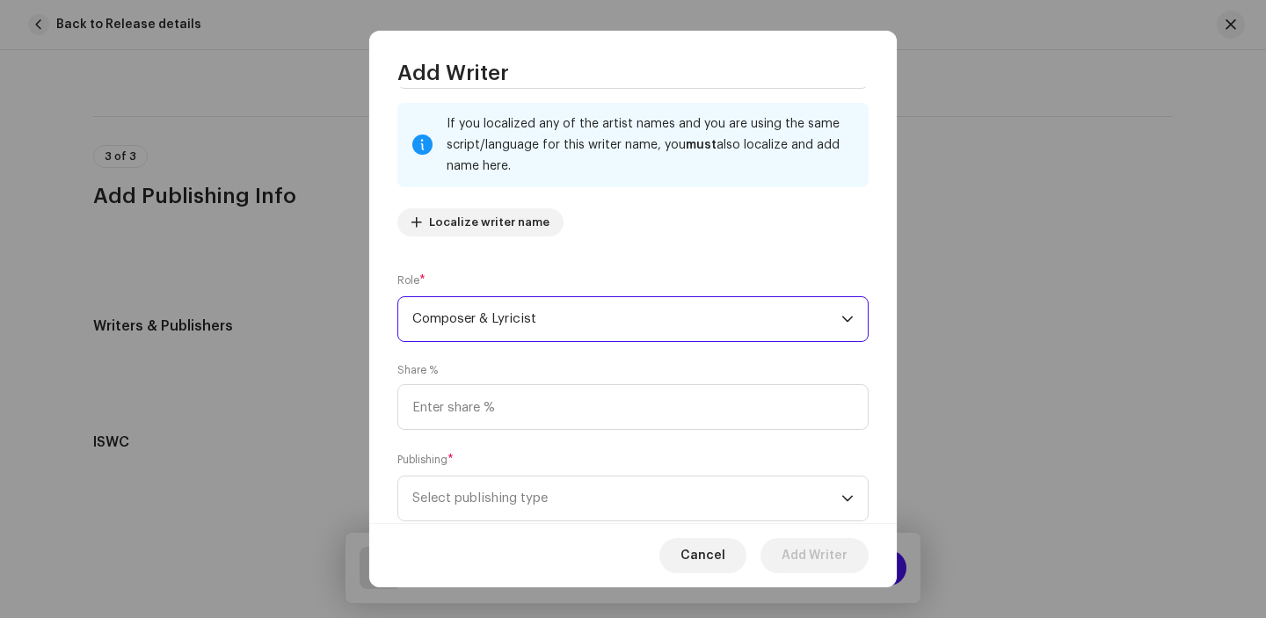
scroll to position [99, 0]
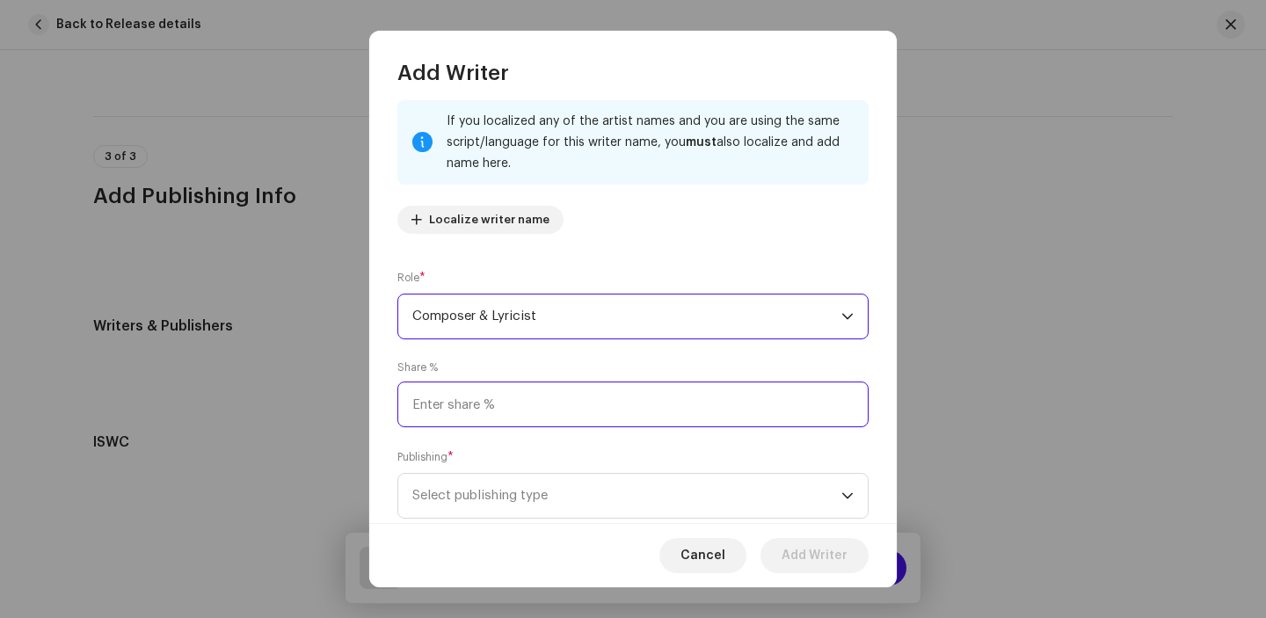
click at [446, 397] on input at bounding box center [632, 404] width 471 height 46
type input "100.00"
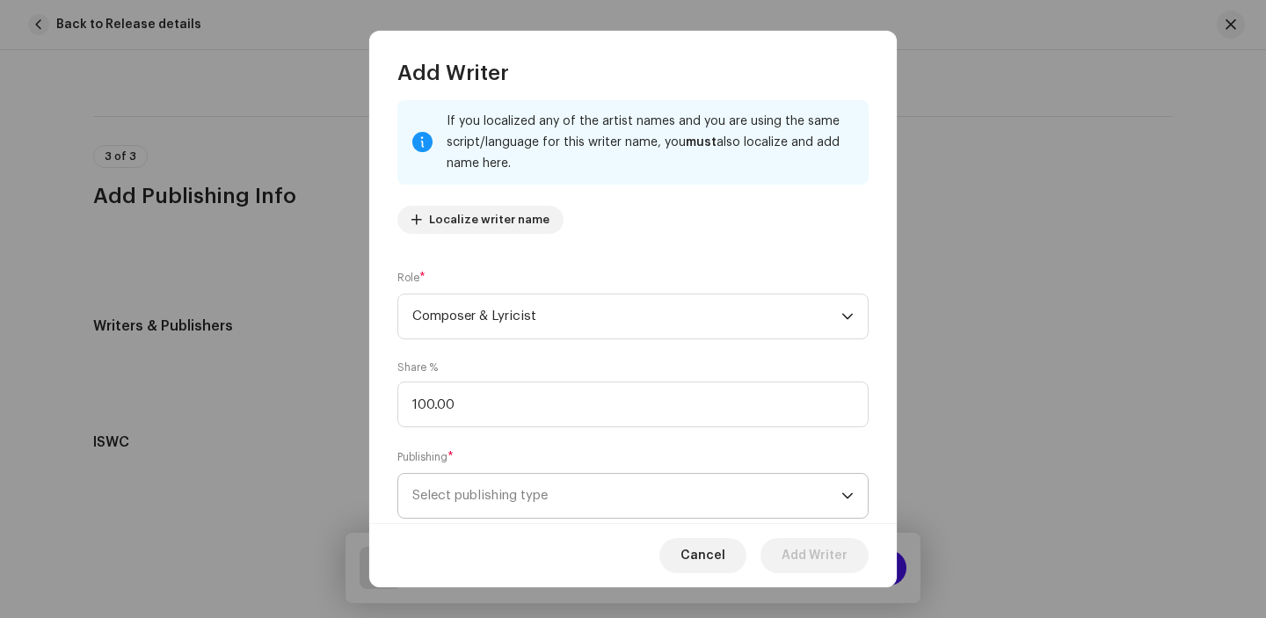
click at [438, 495] on span "Select publishing type" at bounding box center [626, 496] width 429 height 44
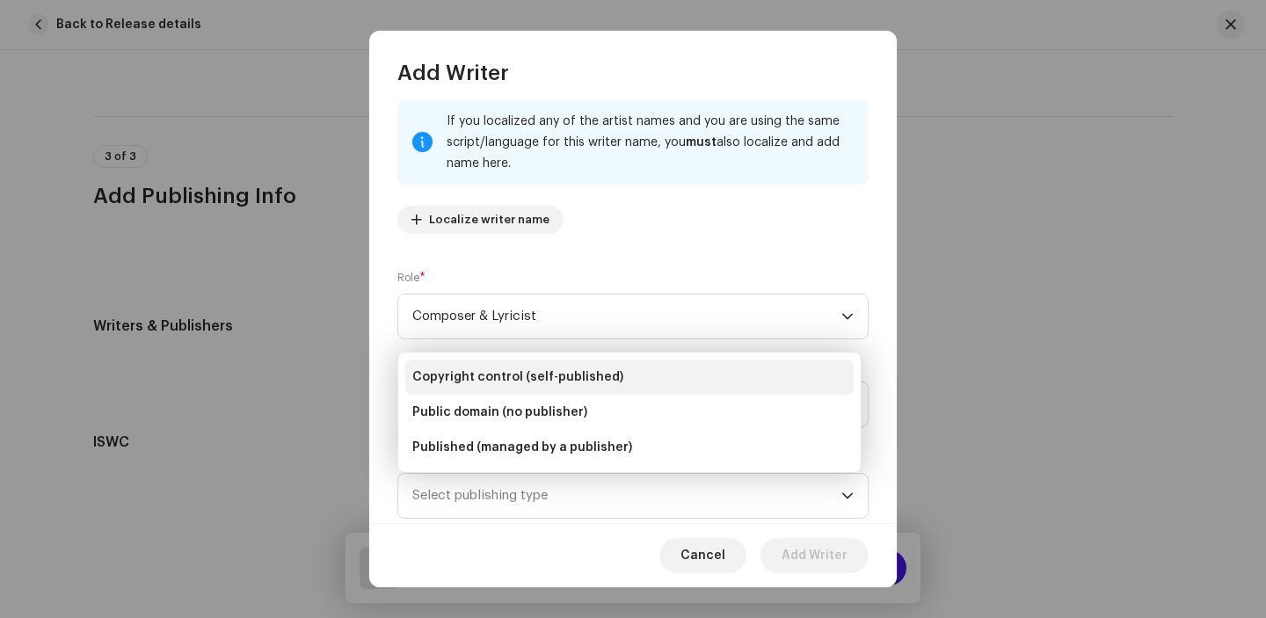
click at [470, 379] on span "Copyright control (self-published)" at bounding box center [517, 377] width 211 height 18
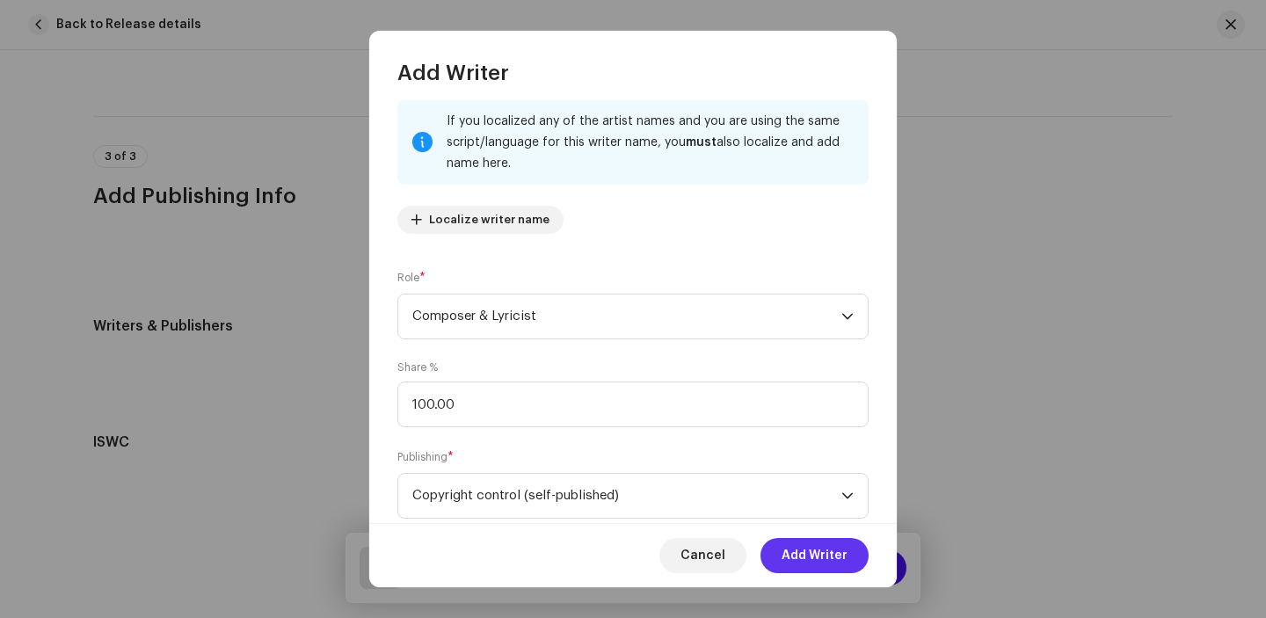
click at [818, 559] on span "Add Writer" at bounding box center [814, 555] width 66 height 35
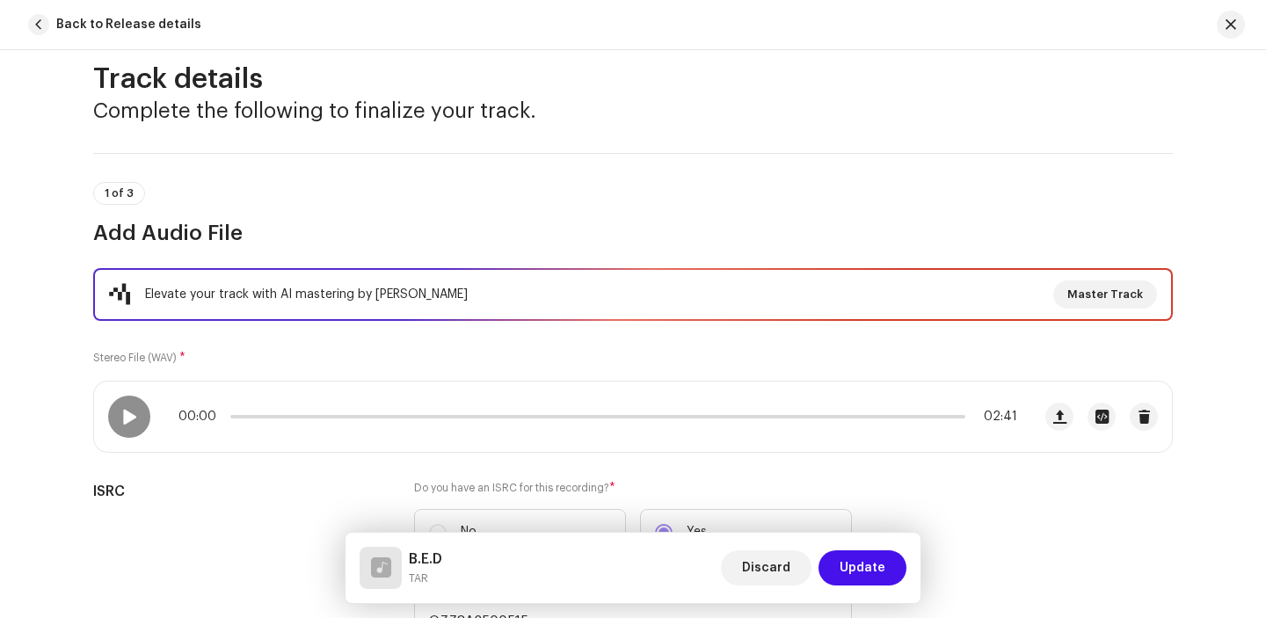
scroll to position [0, 0]
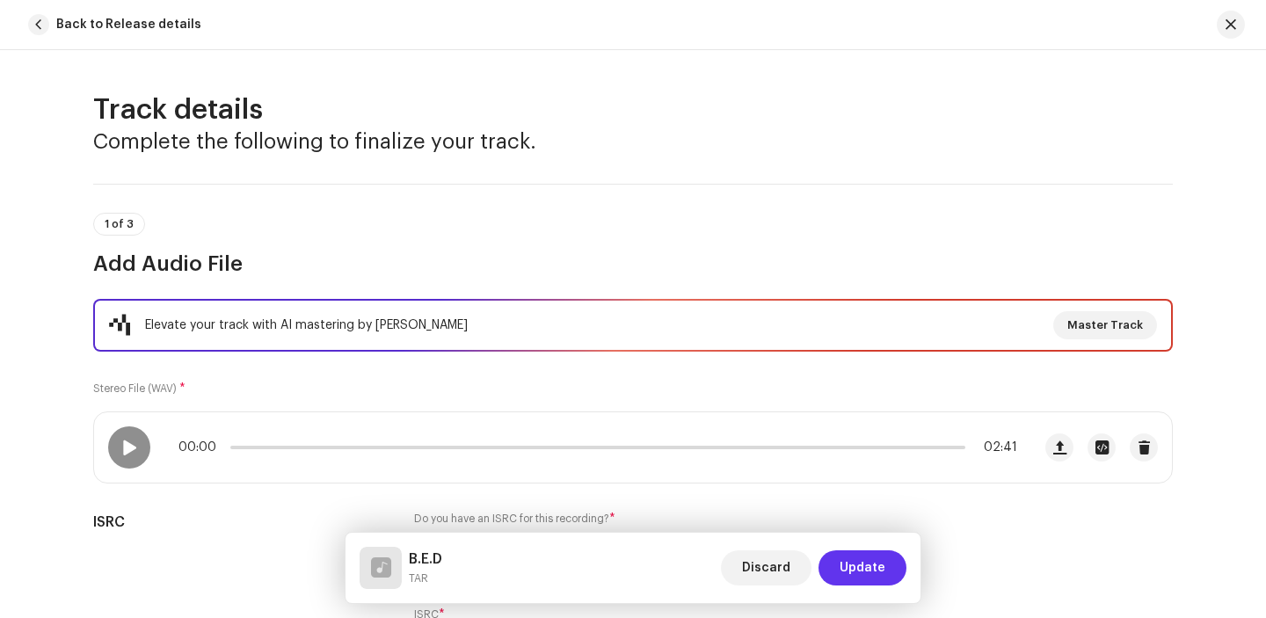
click at [860, 574] on span "Update" at bounding box center [862, 567] width 46 height 35
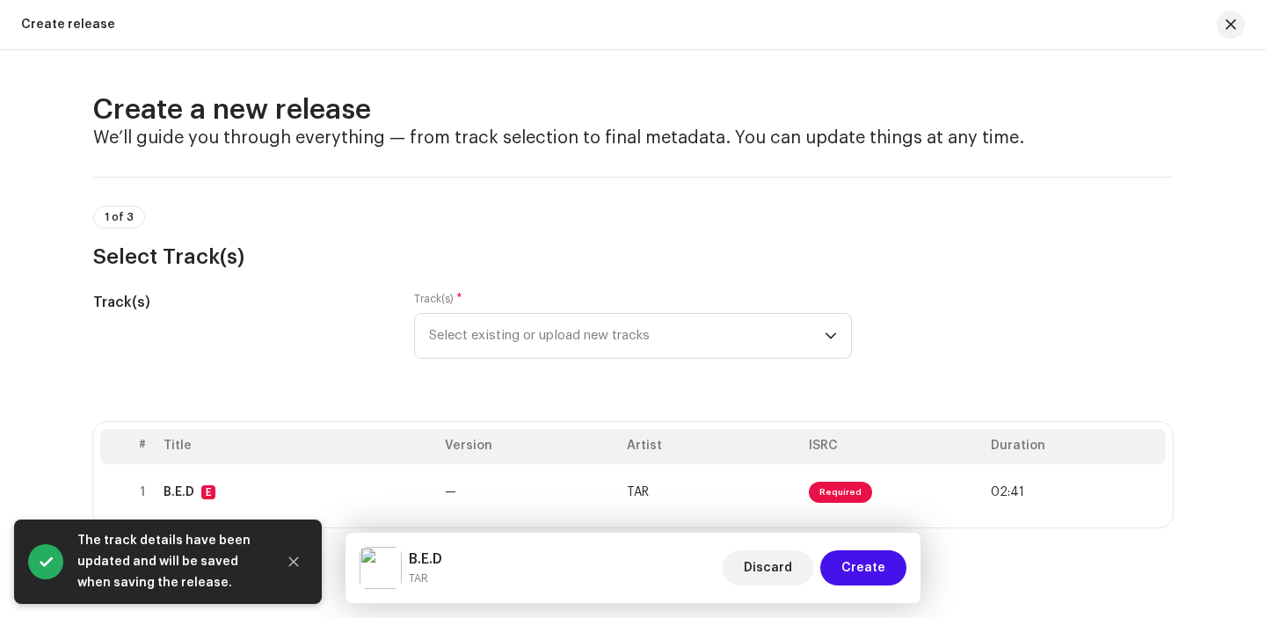
click at [860, 574] on span "Create" at bounding box center [863, 567] width 44 height 35
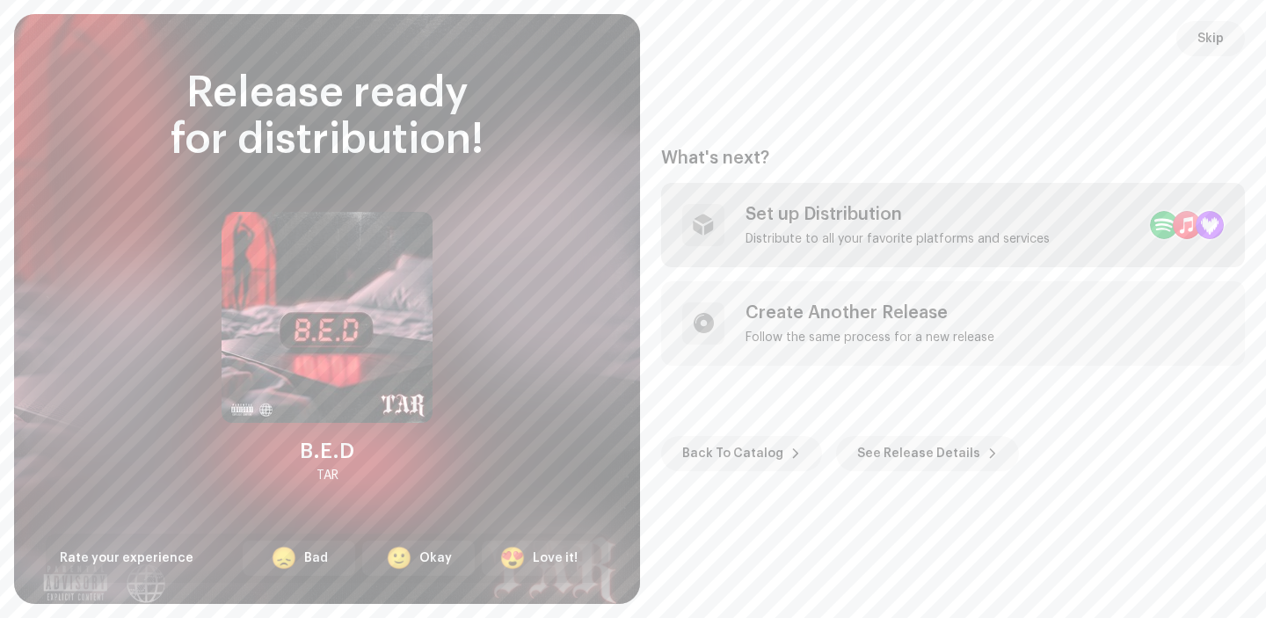
click at [856, 233] on div "Distribute to all your favorite platforms and services" at bounding box center [897, 239] width 304 height 14
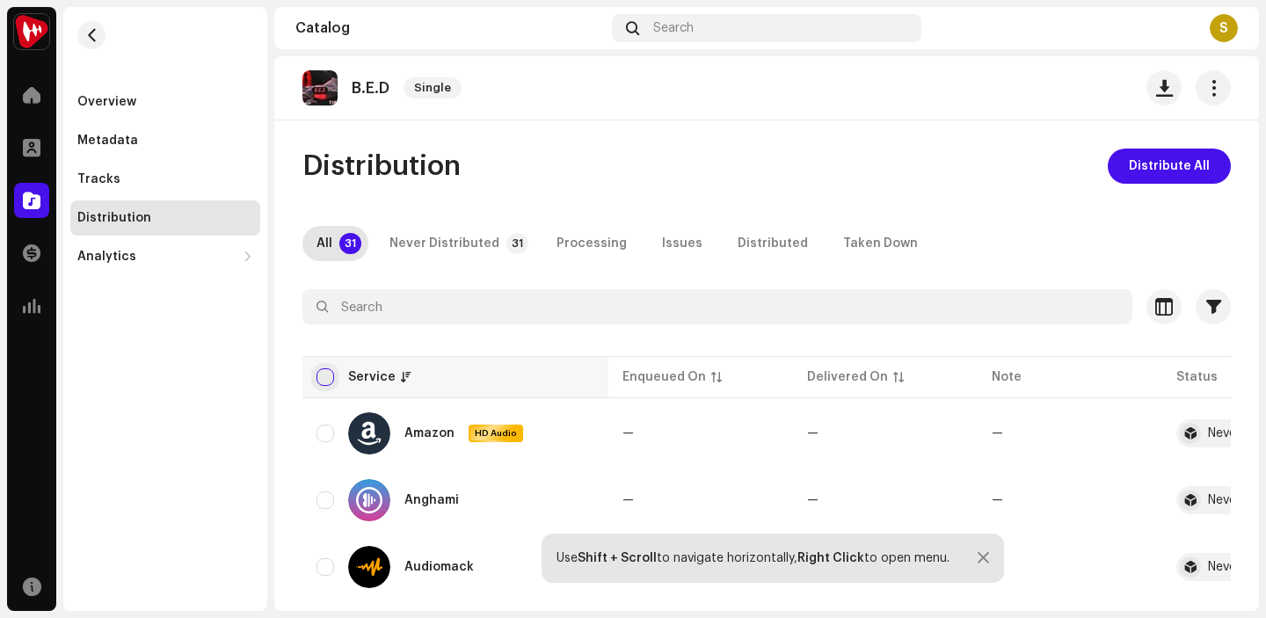
click at [325, 381] on input "checkbox" at bounding box center [325, 377] width 18 height 18
checkbox input "true"
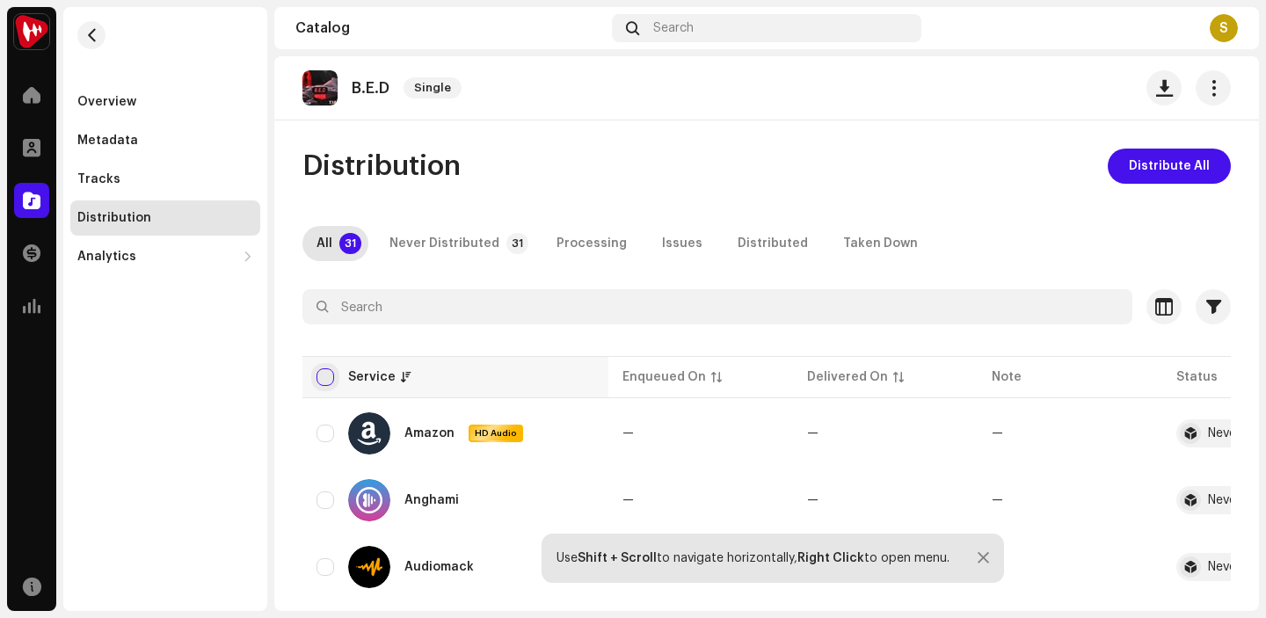
checkbox input "true"
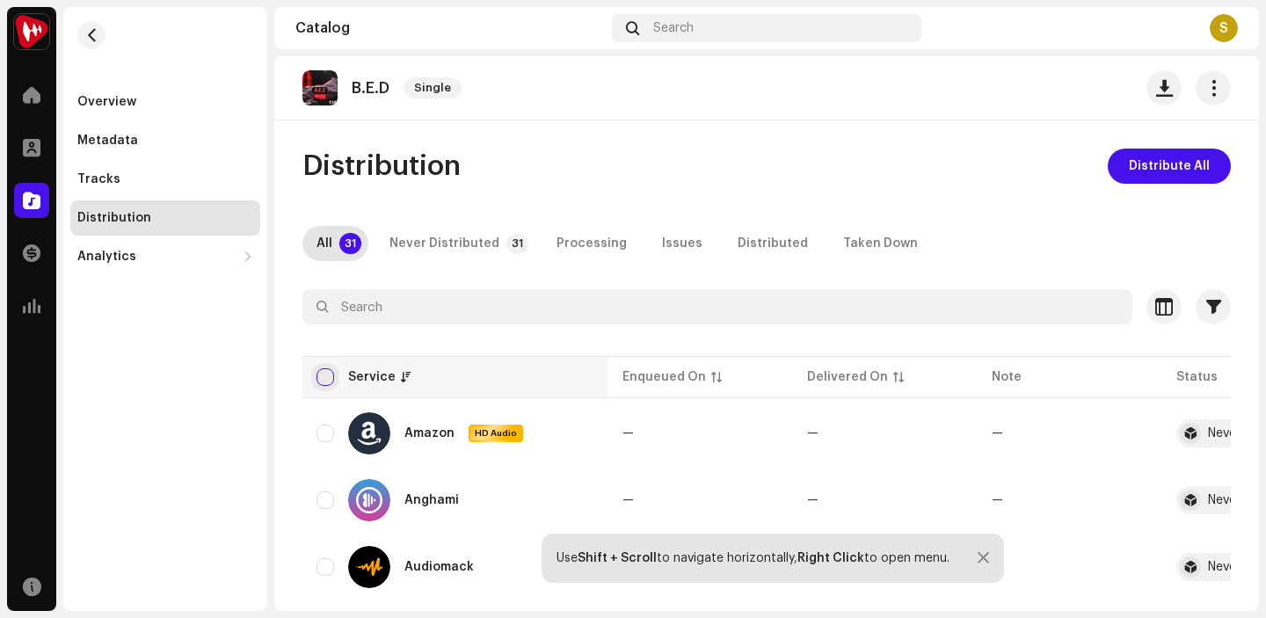
checkbox input "true"
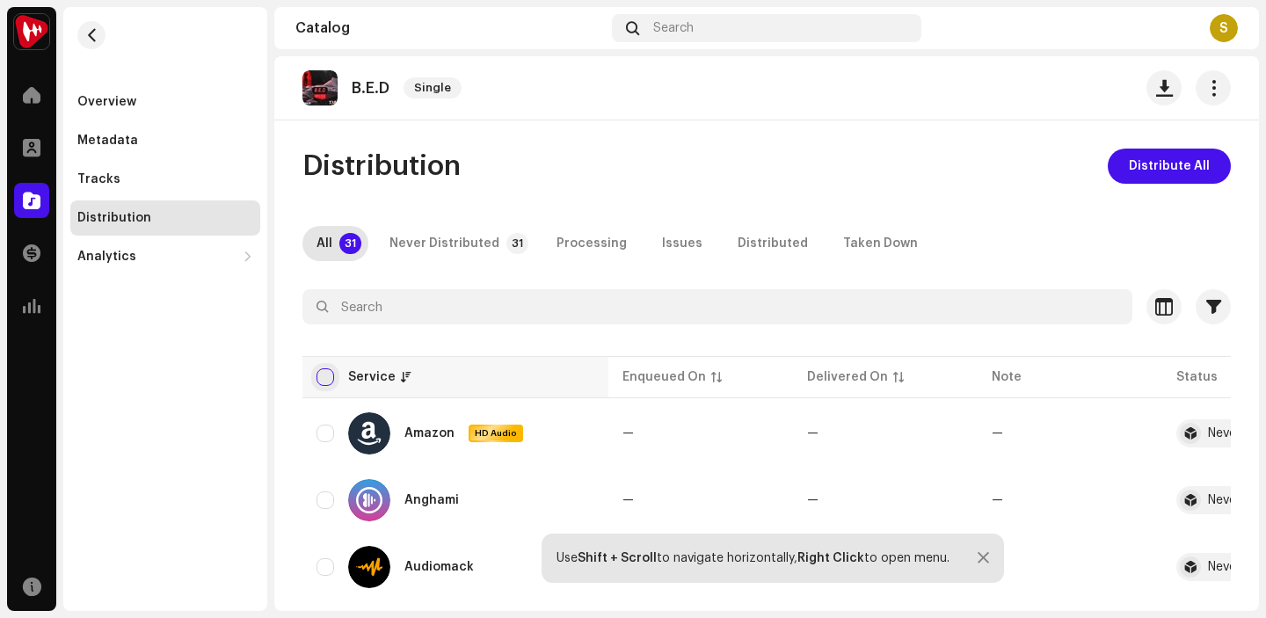
checkbox input "true"
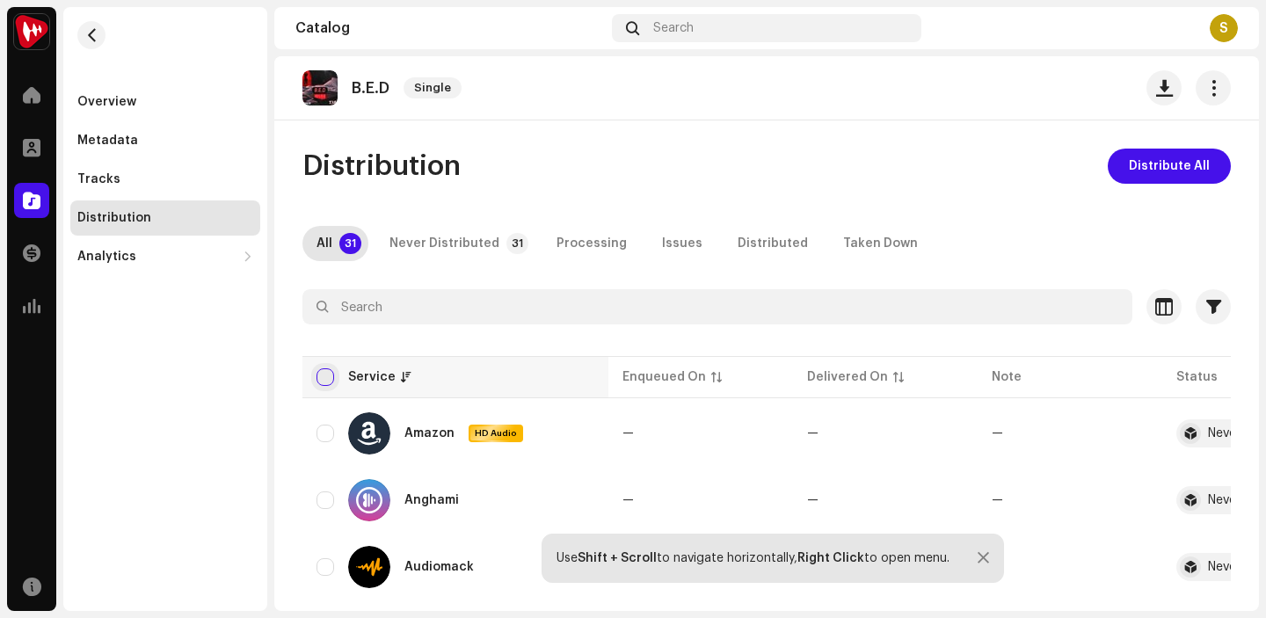
checkbox input "true"
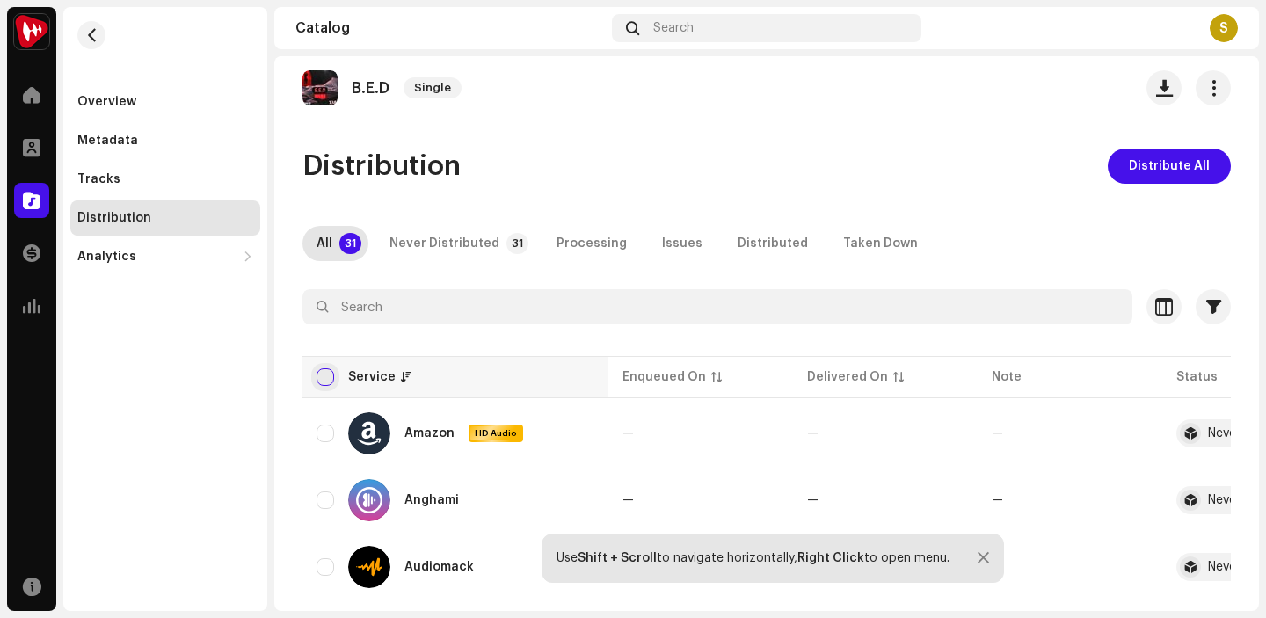
checkbox input "true"
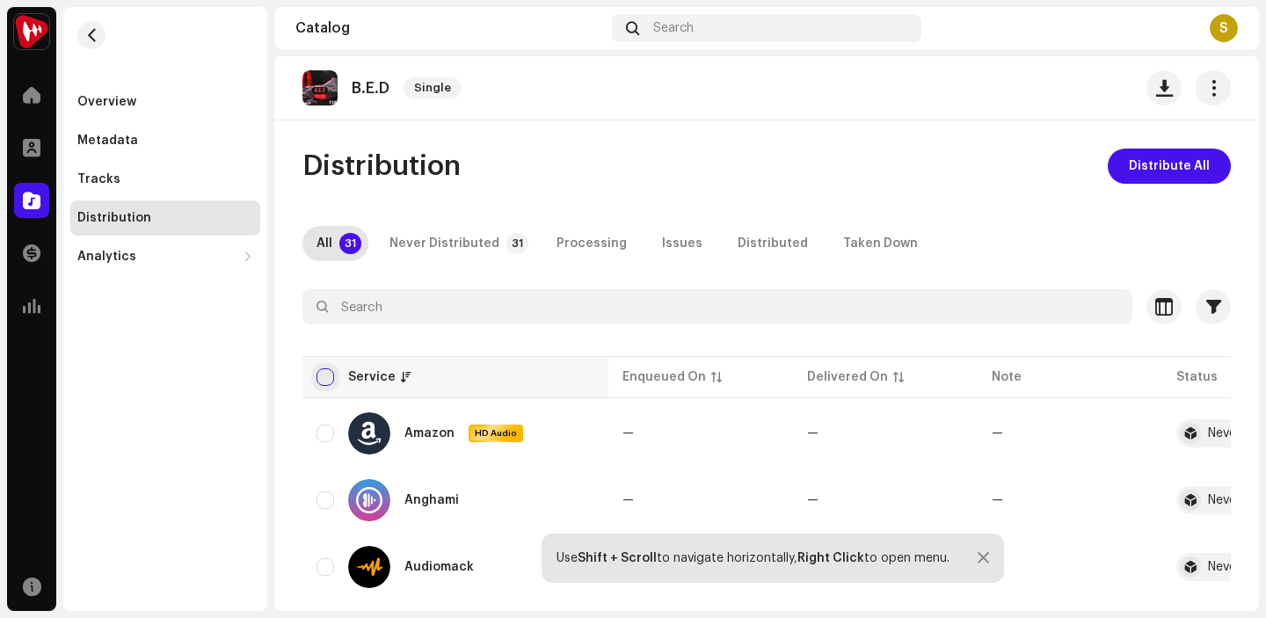
checkbox input "true"
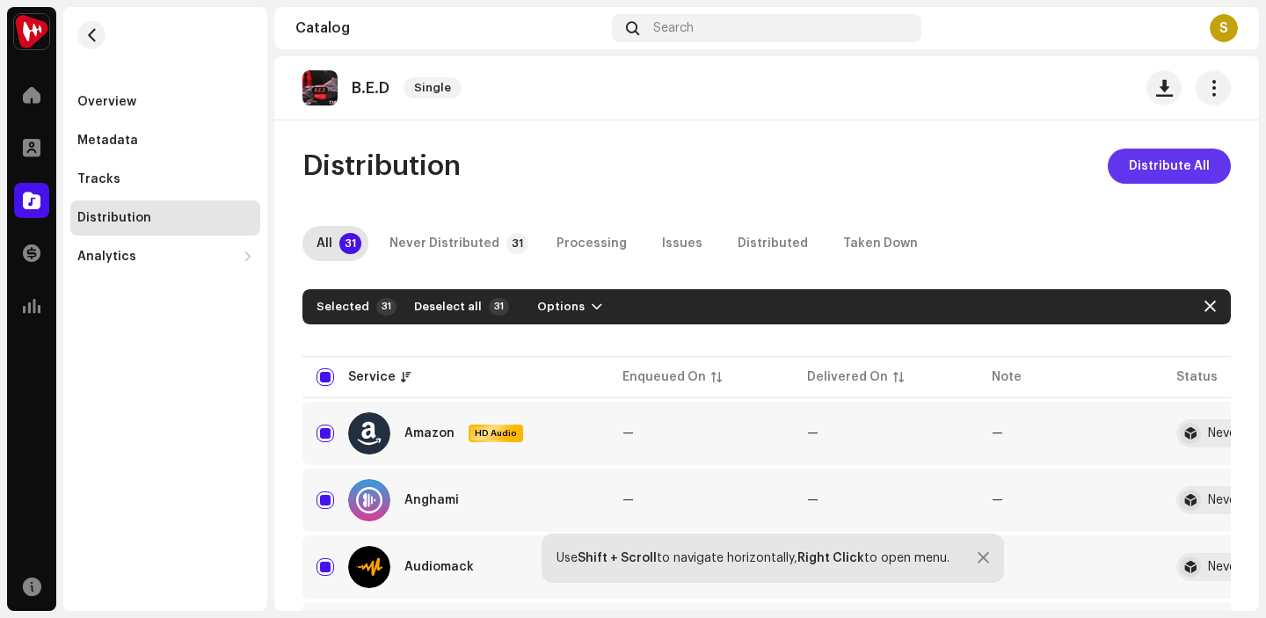
click at [1156, 171] on span "Distribute All" at bounding box center [1169, 166] width 81 height 35
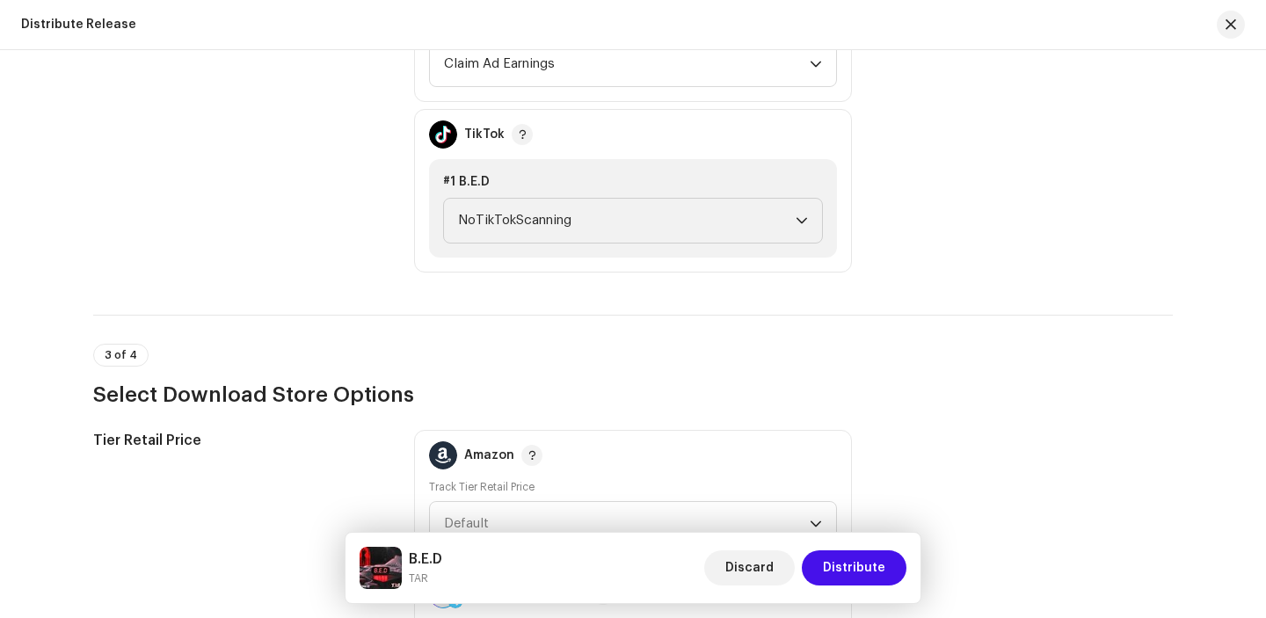
scroll to position [2212, 0]
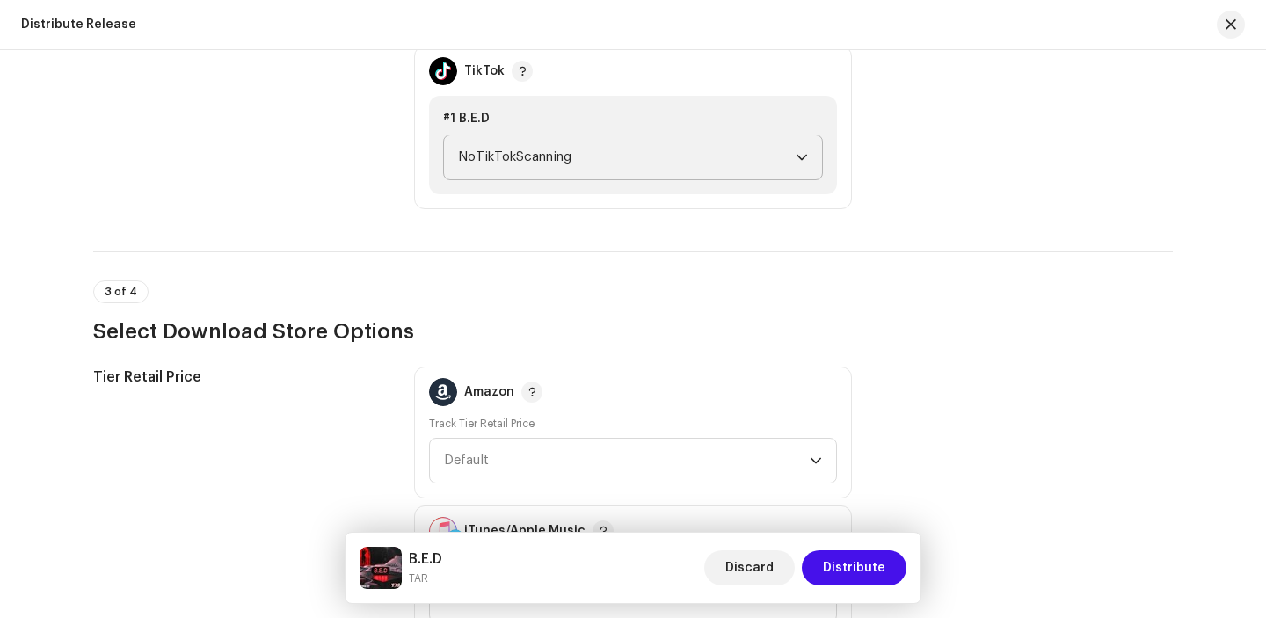
click at [802, 158] on icon "dropdown trigger" at bounding box center [801, 157] width 12 height 12
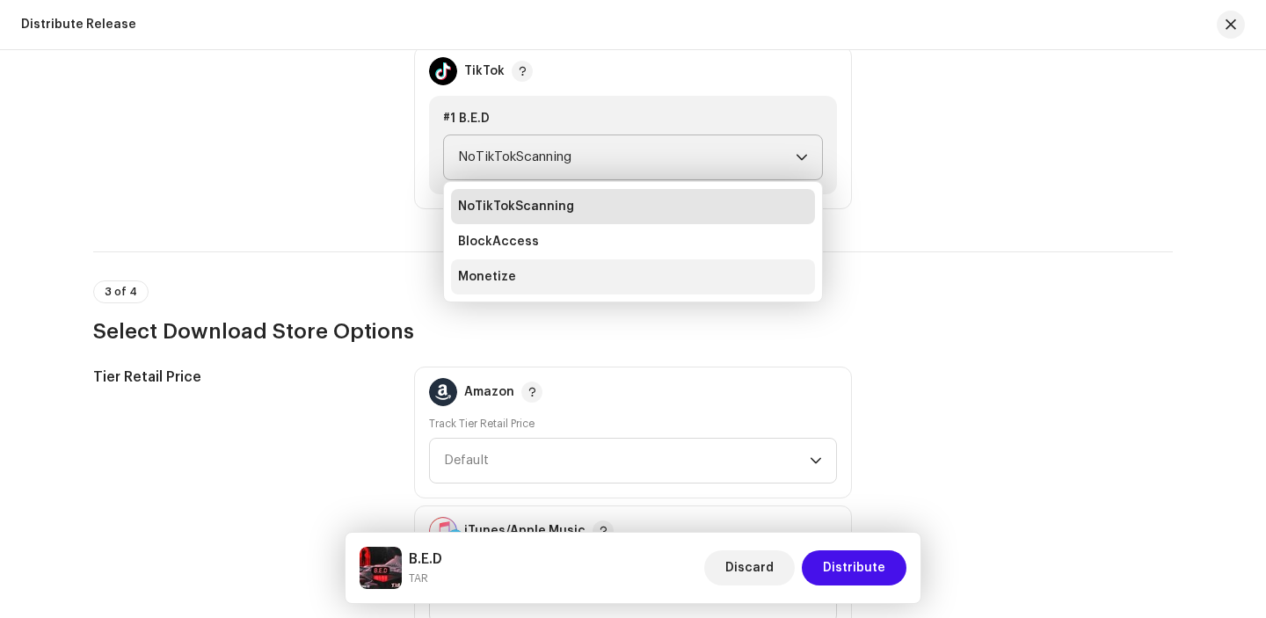
click at [668, 282] on li "Monetize" at bounding box center [633, 276] width 364 height 35
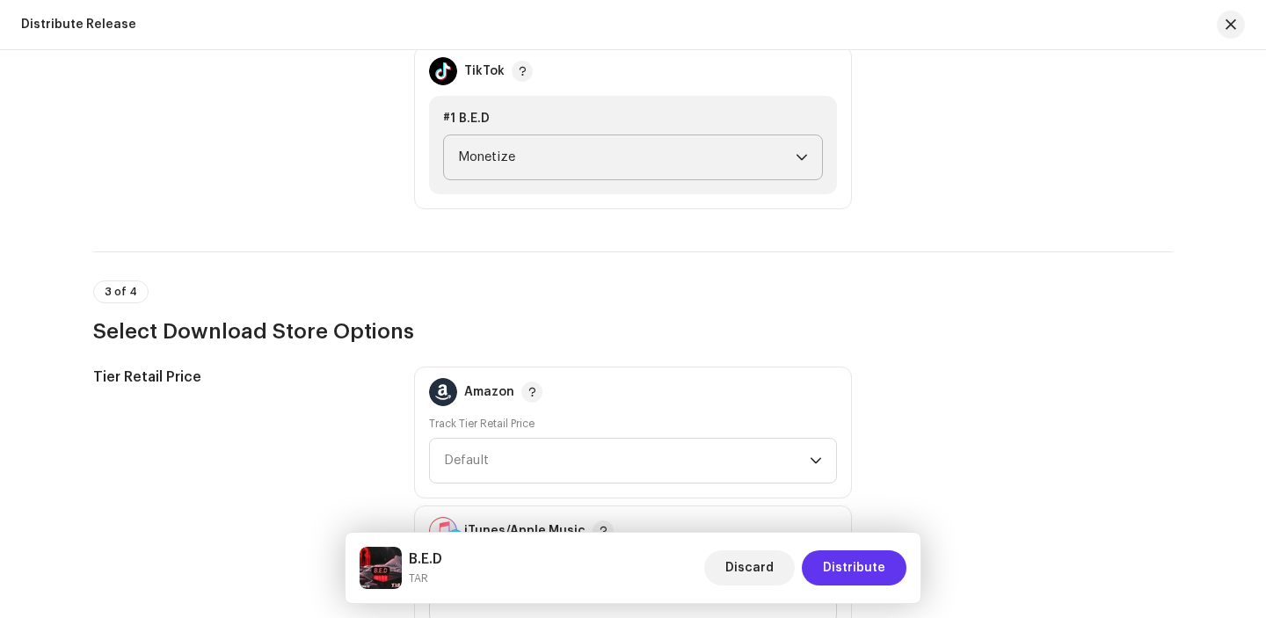
click at [833, 559] on span "Distribute" at bounding box center [854, 567] width 62 height 35
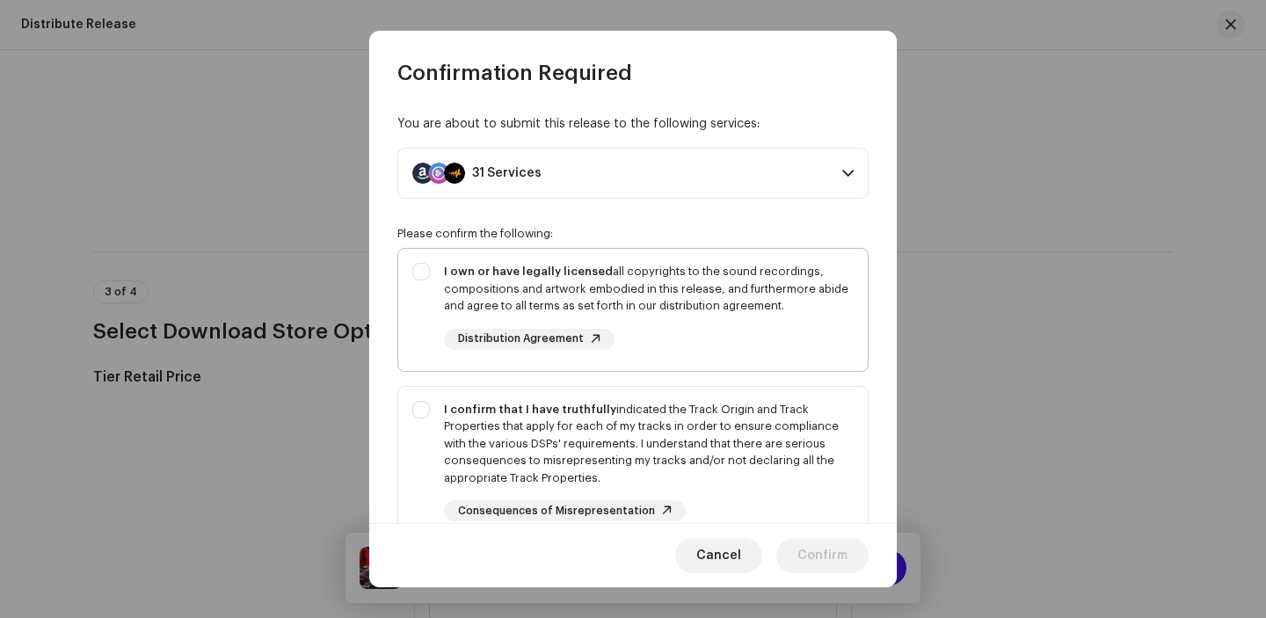
click at [425, 269] on div "I own or have legally licensed all copyrights to the sound recordings, composit…" at bounding box center [632, 306] width 469 height 115
checkbox input "true"
click at [420, 405] on div "I confirm that I have truthfully indicated the Track Origin and Track Propertie…" at bounding box center [632, 461] width 469 height 149
checkbox input "true"
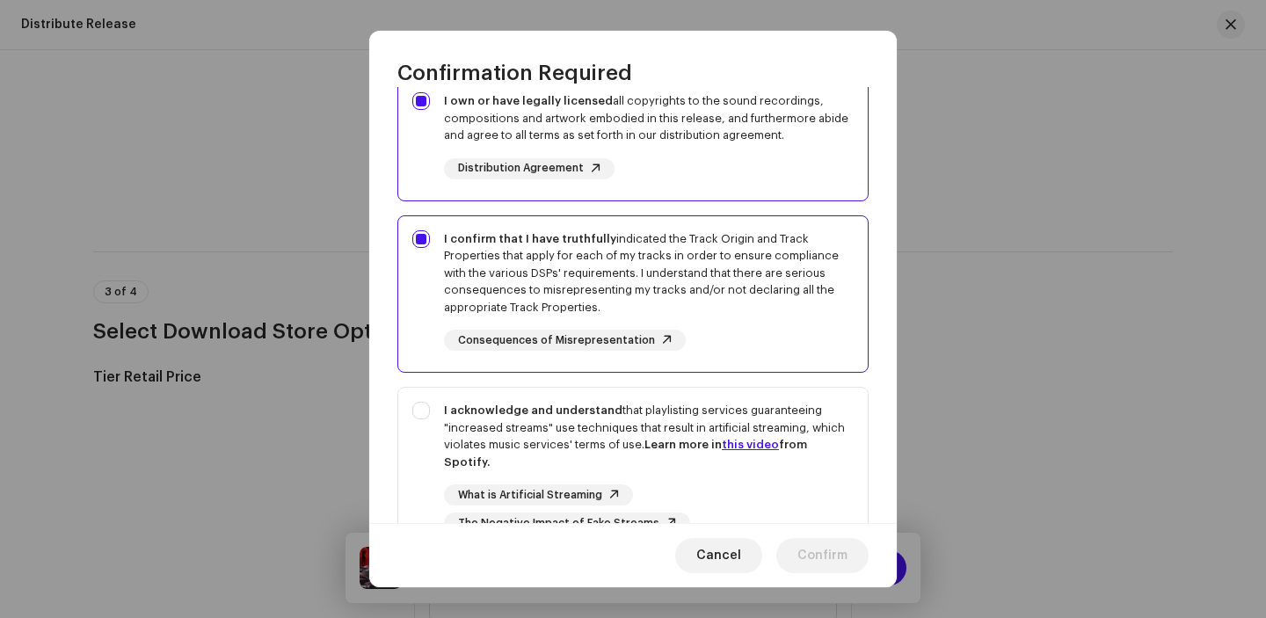
scroll to position [279, 0]
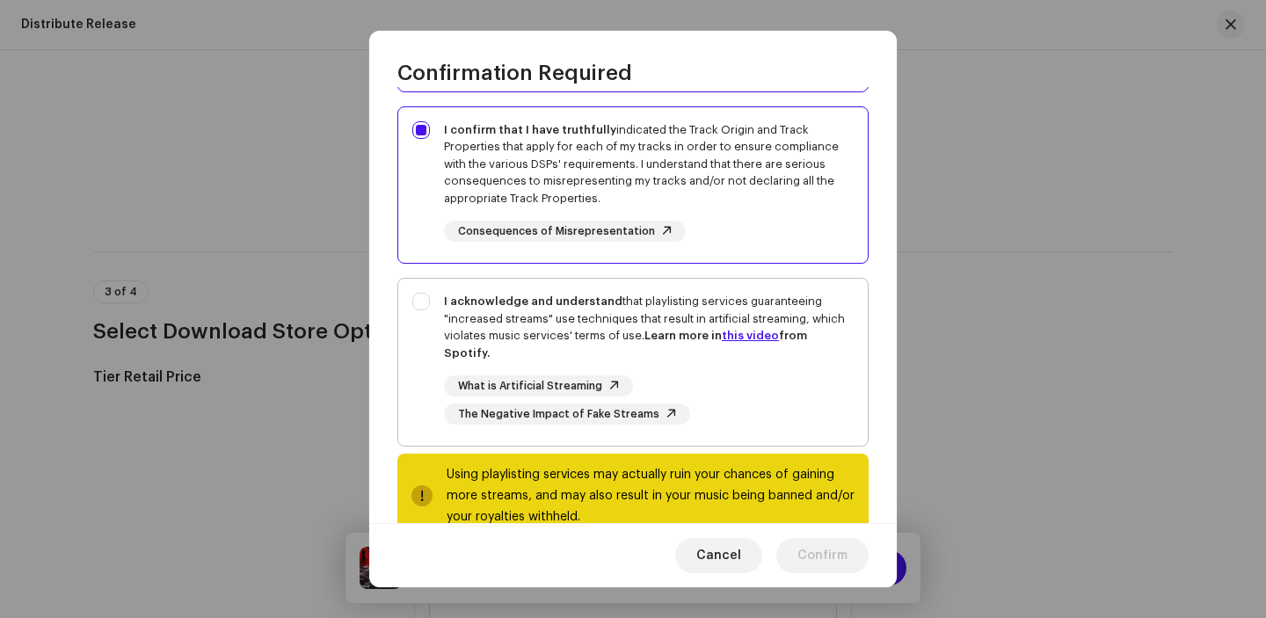
click at [418, 298] on div "I acknowledge and understand that playlisting services guaranteeing "increased …" at bounding box center [632, 359] width 469 height 160
checkbox input "true"
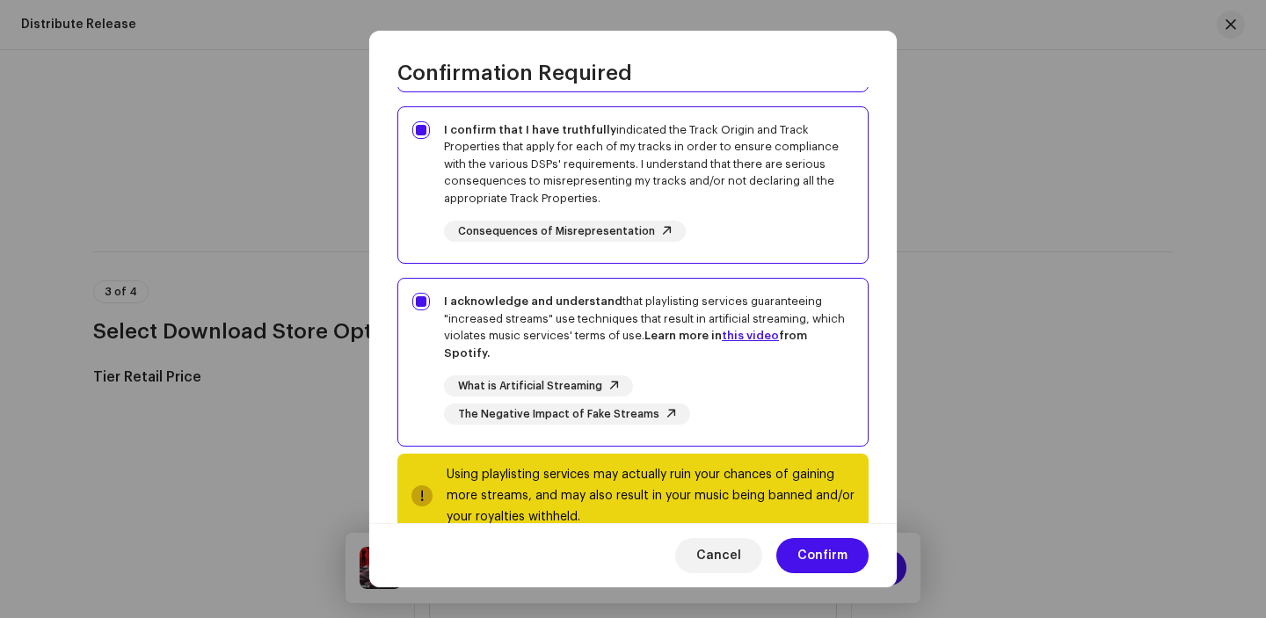
scroll to position [323, 0]
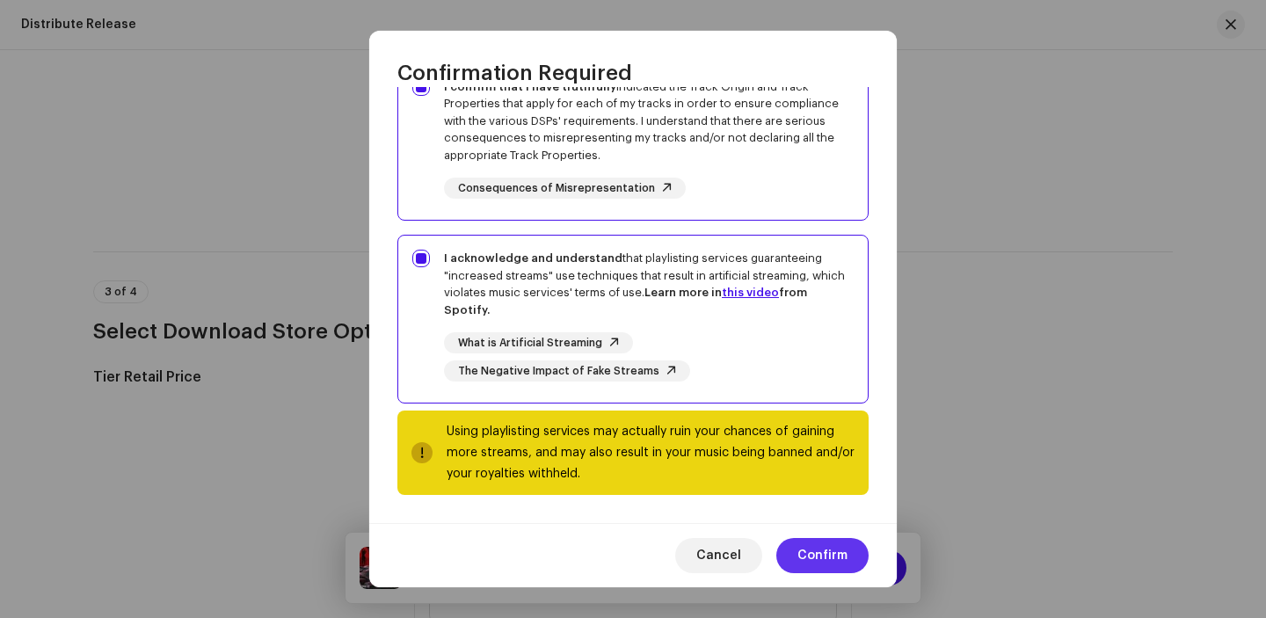
click at [821, 561] on span "Confirm" at bounding box center [822, 555] width 50 height 35
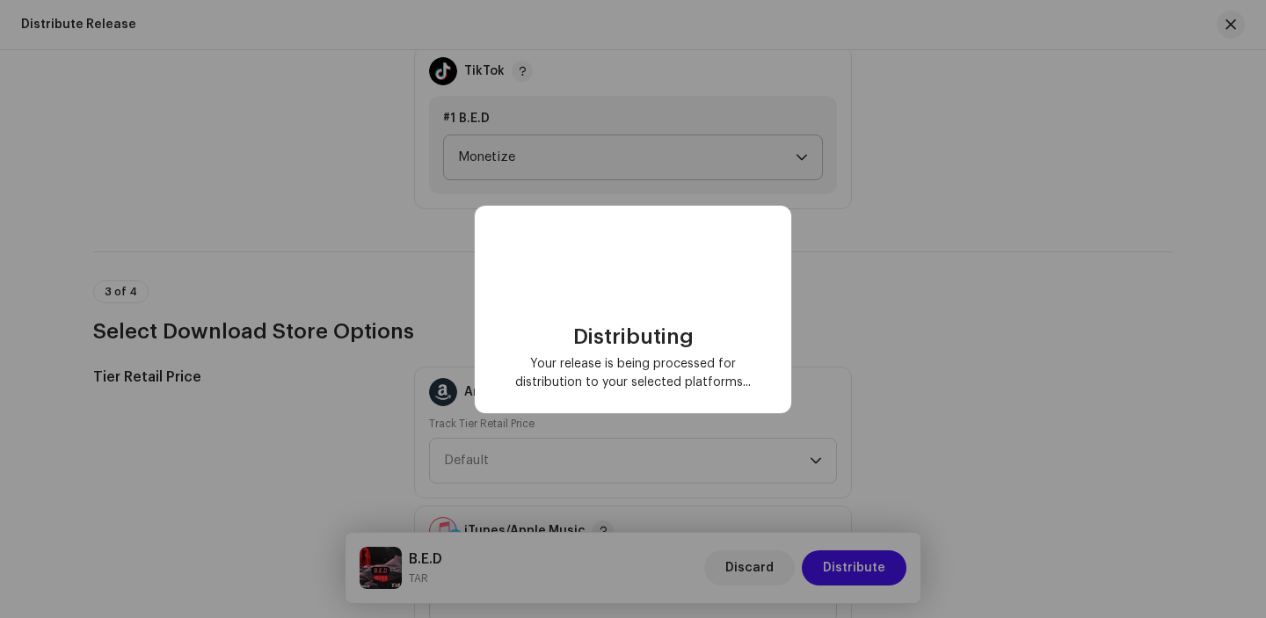
checkbox input "false"
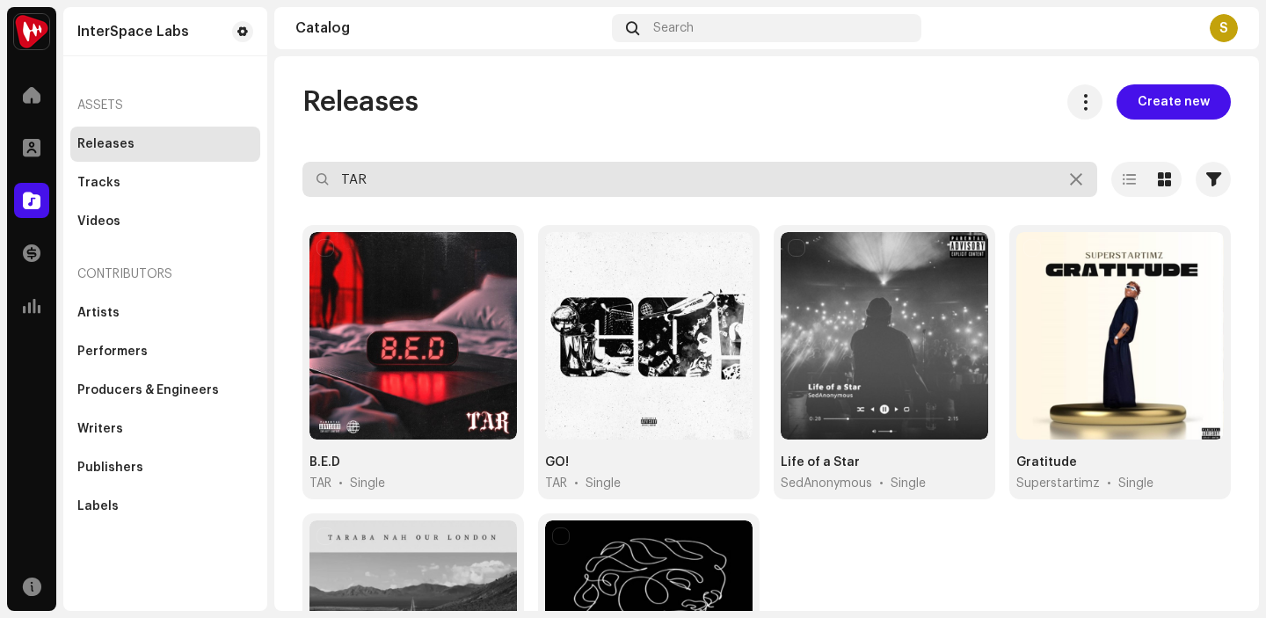
click at [385, 173] on input "TAR" at bounding box center [699, 179] width 795 height 35
type input "T"
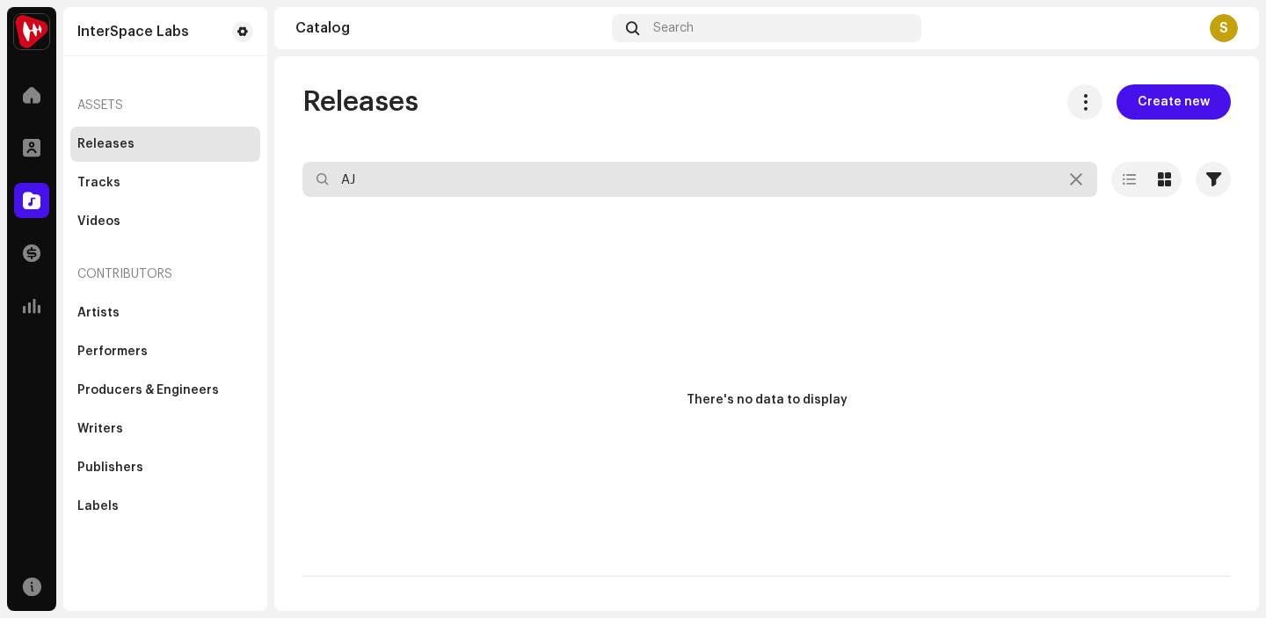
type input "A"
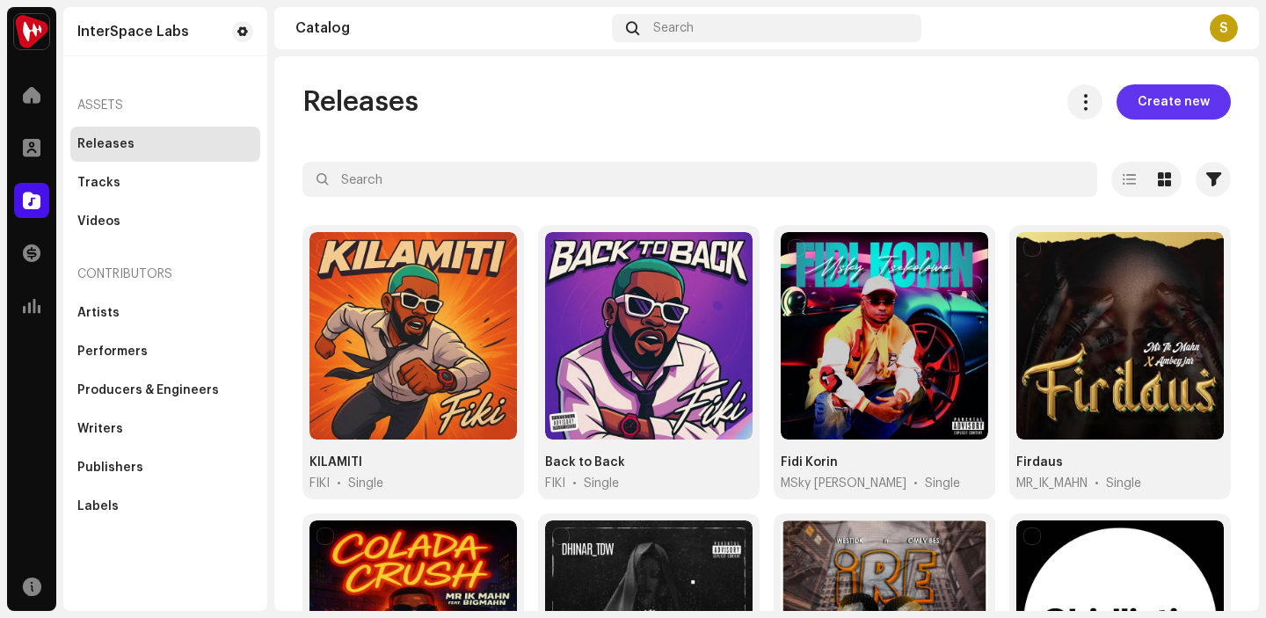
click at [1137, 95] on span "Create new" at bounding box center [1173, 101] width 72 height 35
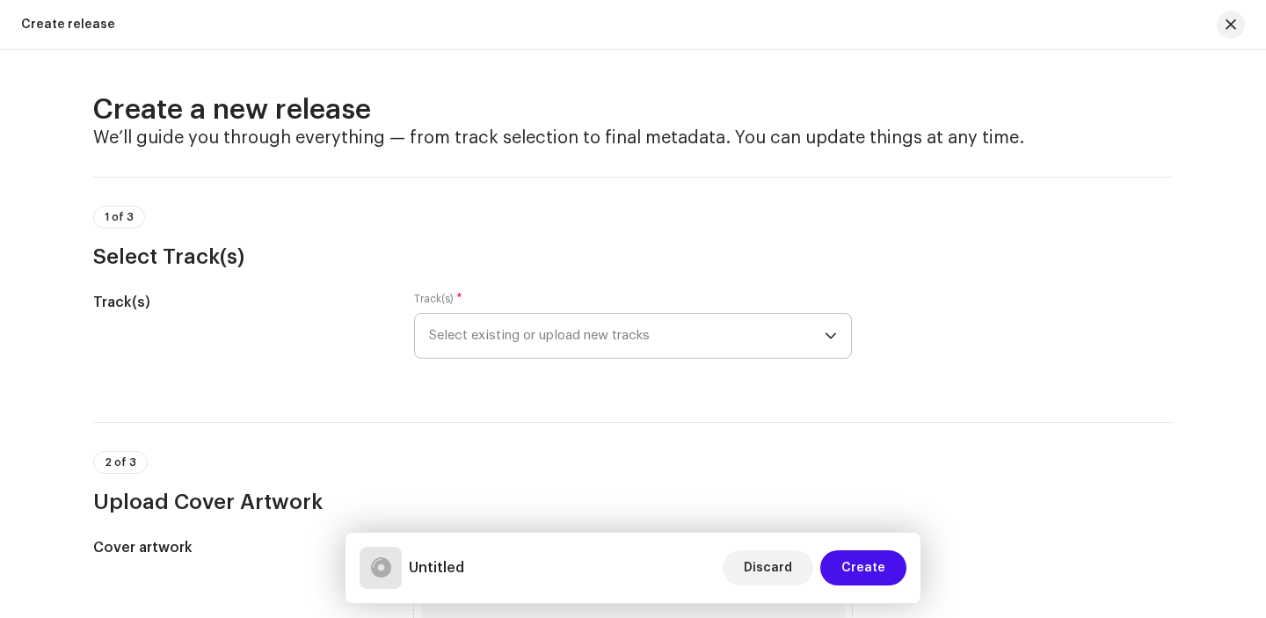
click at [830, 334] on icon "dropdown trigger" at bounding box center [830, 336] width 11 height 6
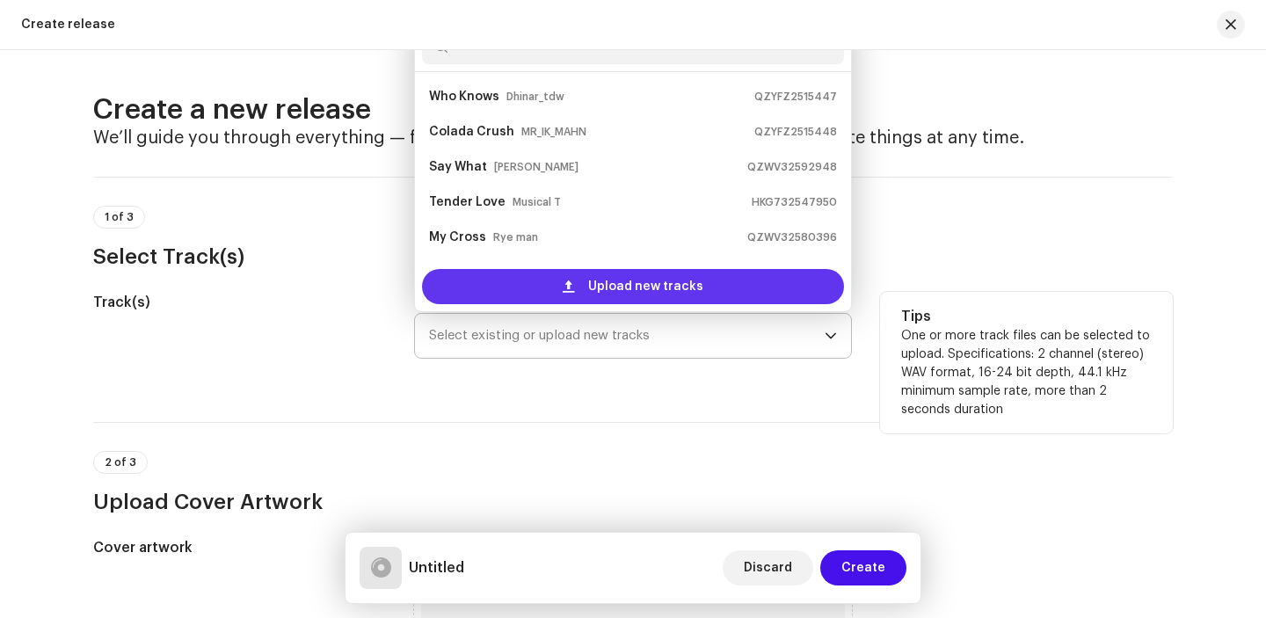
click at [727, 284] on div "Upload new tracks" at bounding box center [633, 286] width 422 height 35
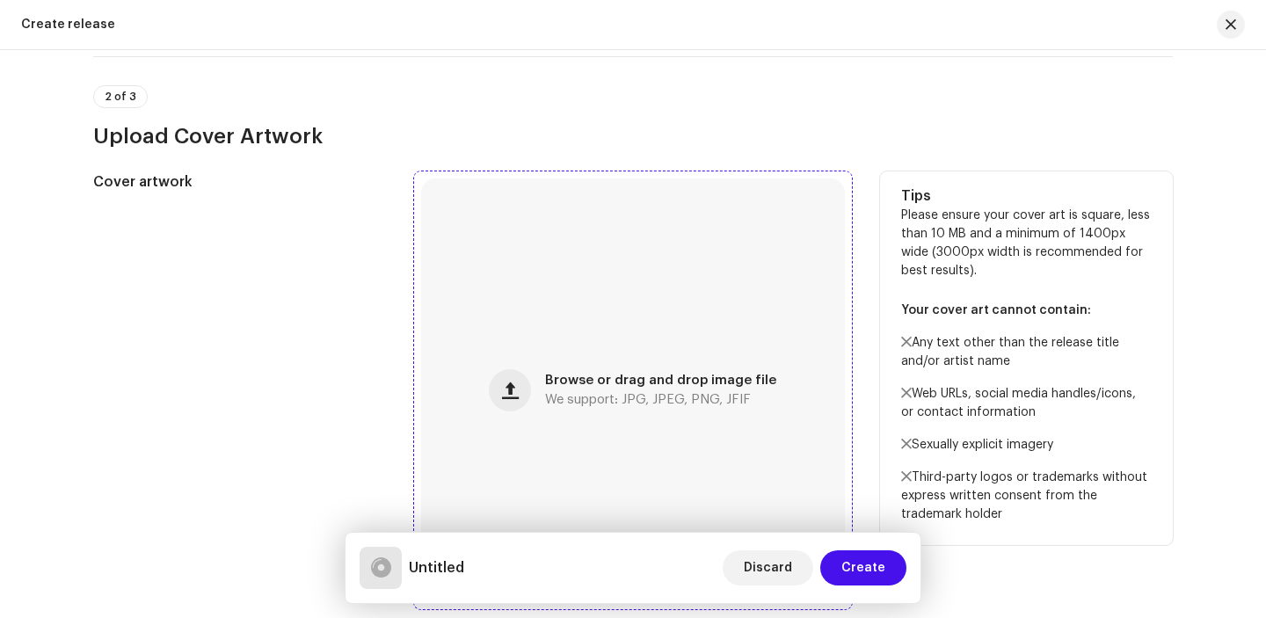
scroll to position [534, 0]
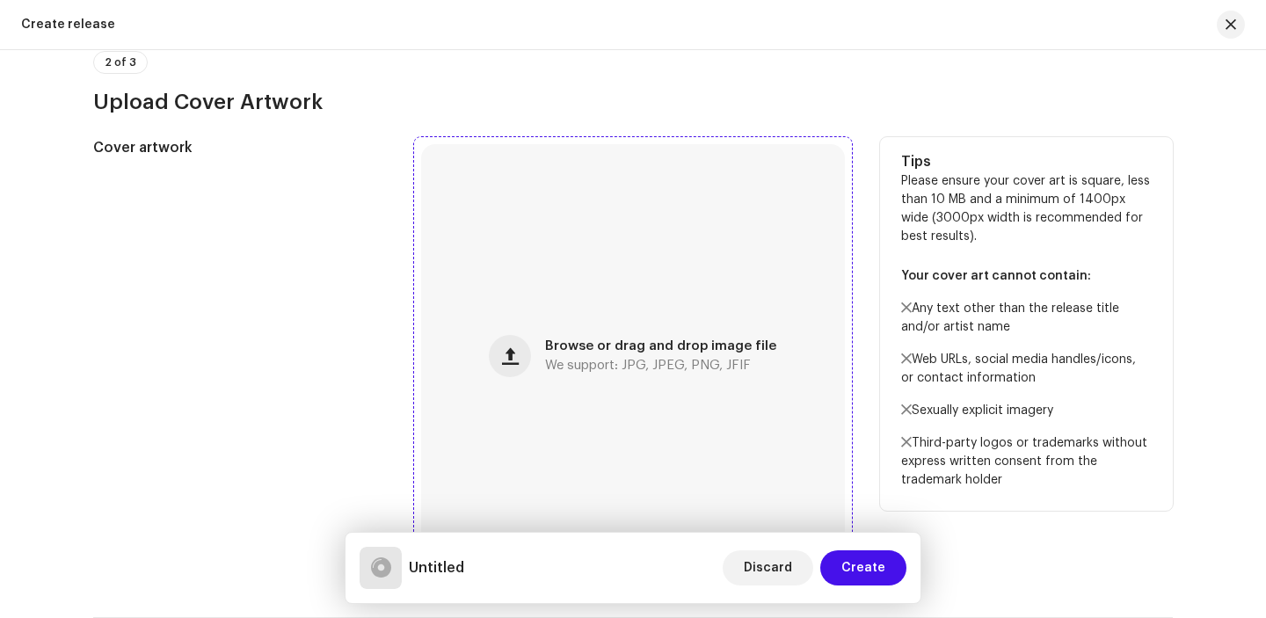
click at [786, 350] on div "Browse or drag and drop image file We support: JPG, JPEG, PNG, JFIF" at bounding box center [633, 356] width 424 height 424
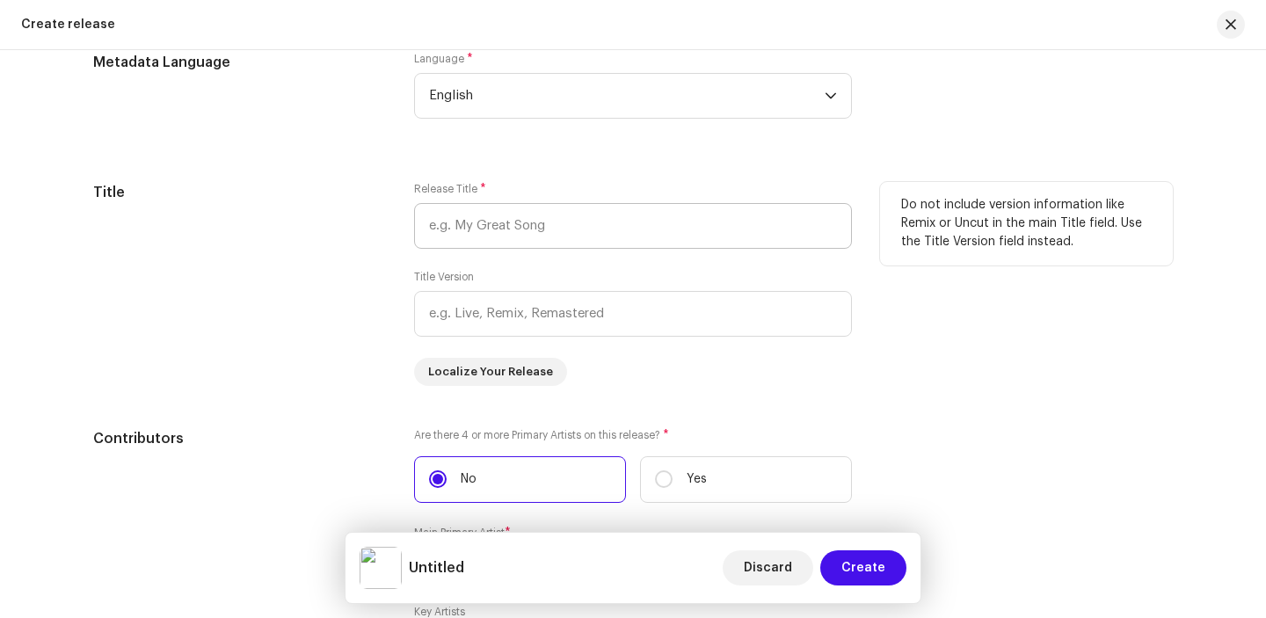
scroll to position [1574, 0]
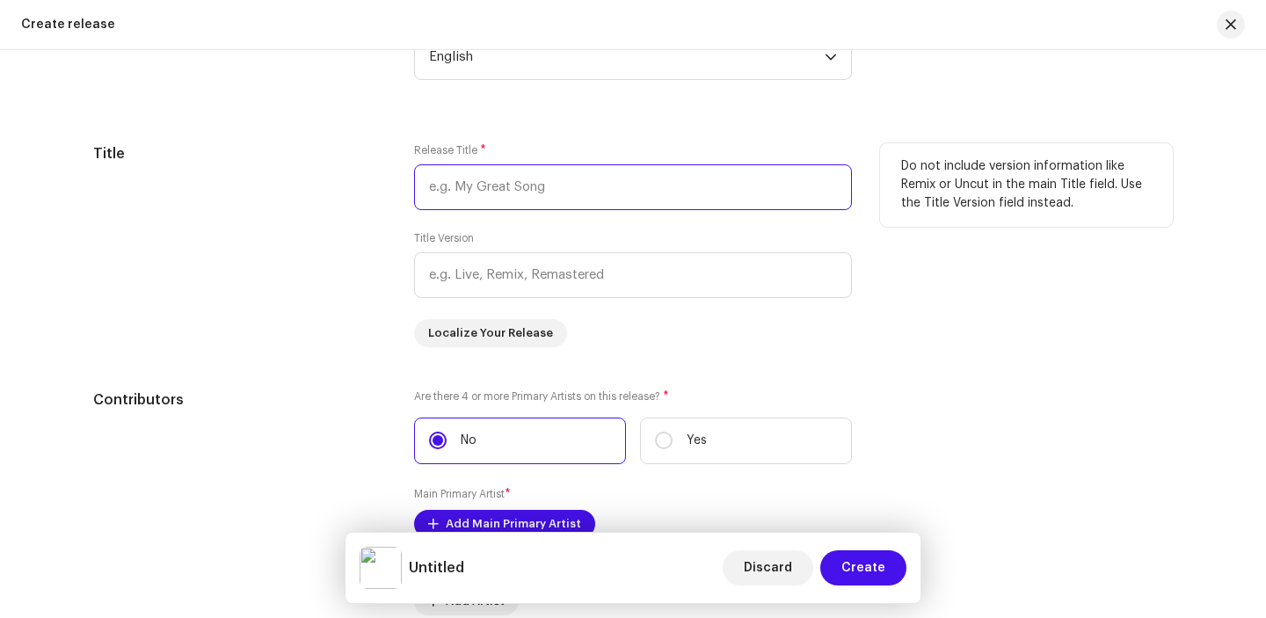
click at [598, 192] on input "text" at bounding box center [633, 187] width 438 height 46
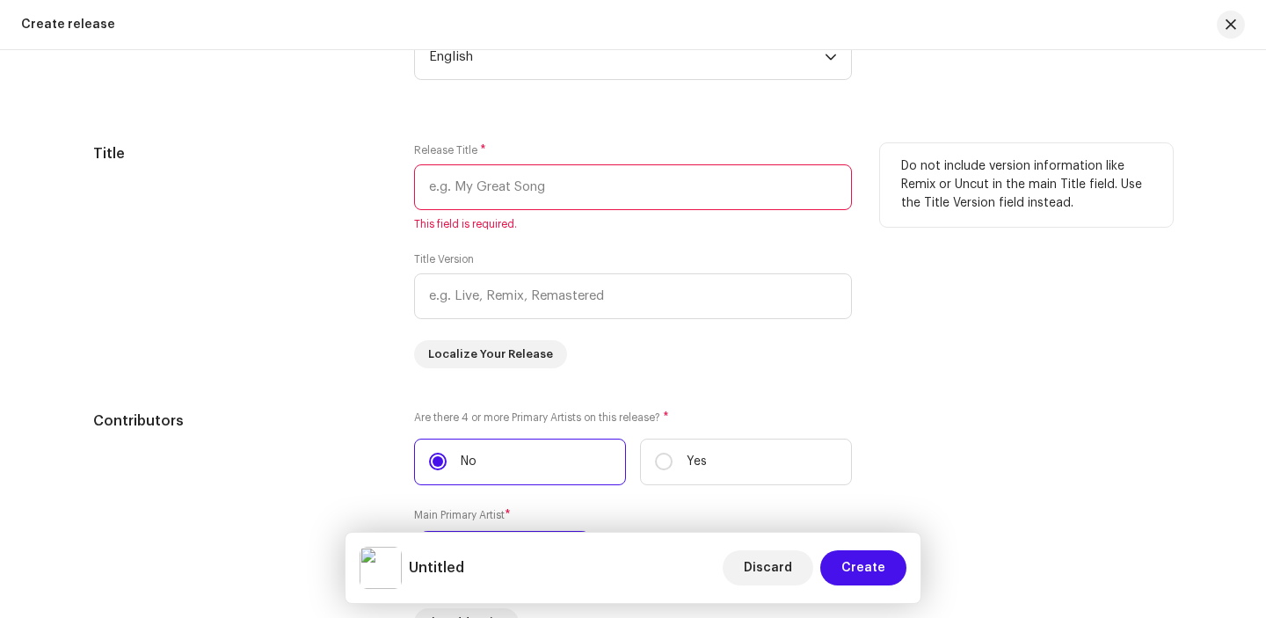
paste input "AJÉ"
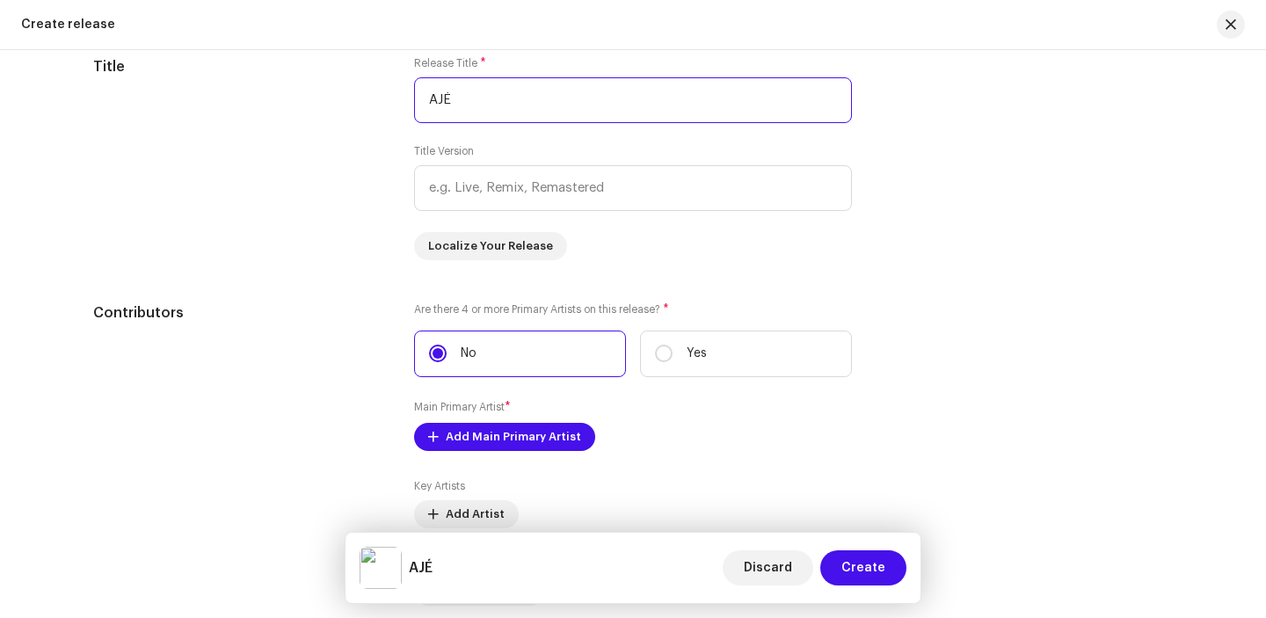
scroll to position [1691, 0]
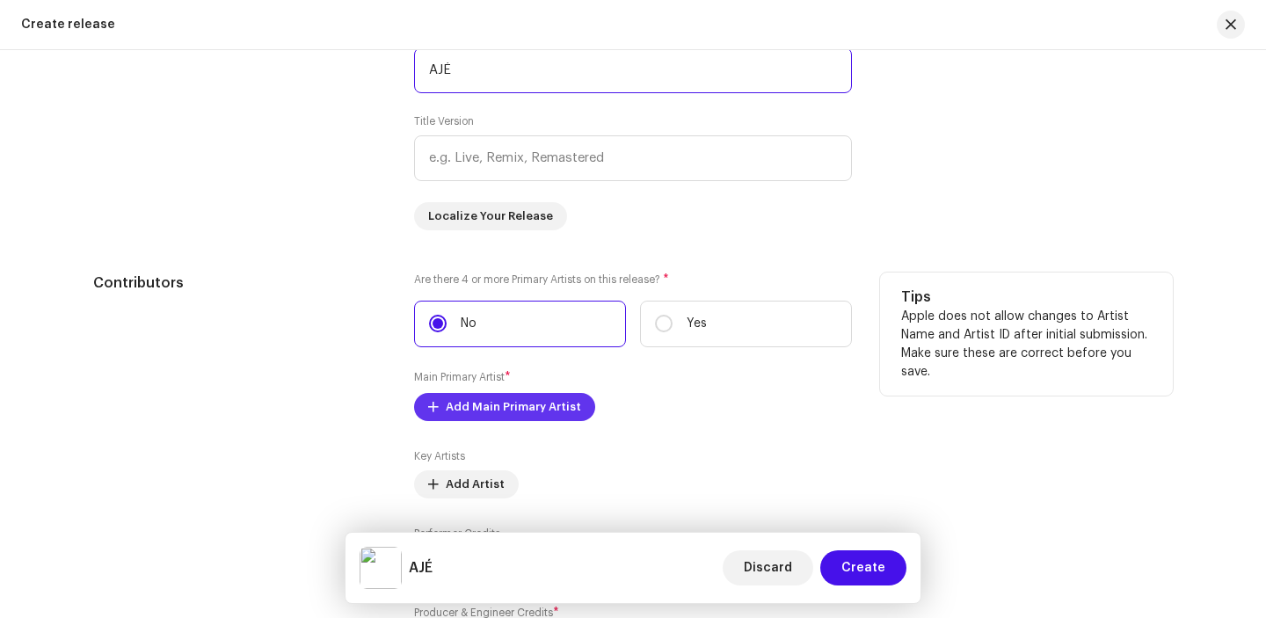
type input "AJÉ"
click at [495, 405] on span "Add Main Primary Artist" at bounding box center [513, 406] width 135 height 35
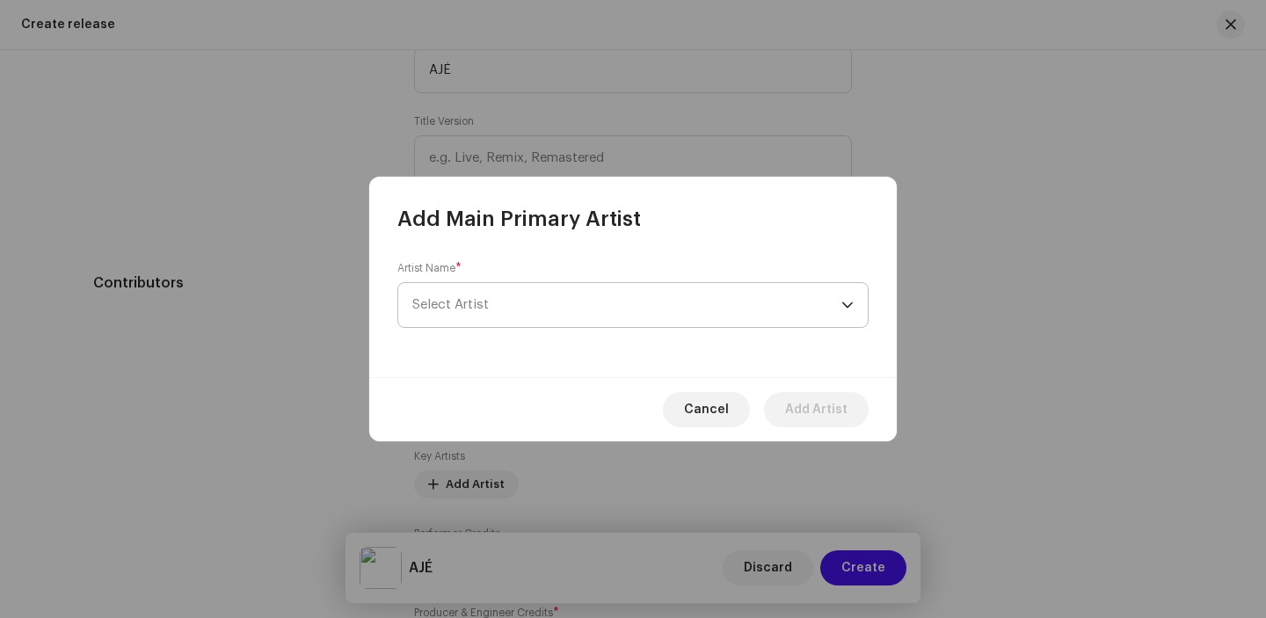
click at [536, 292] on span "Select Artist" at bounding box center [626, 305] width 429 height 44
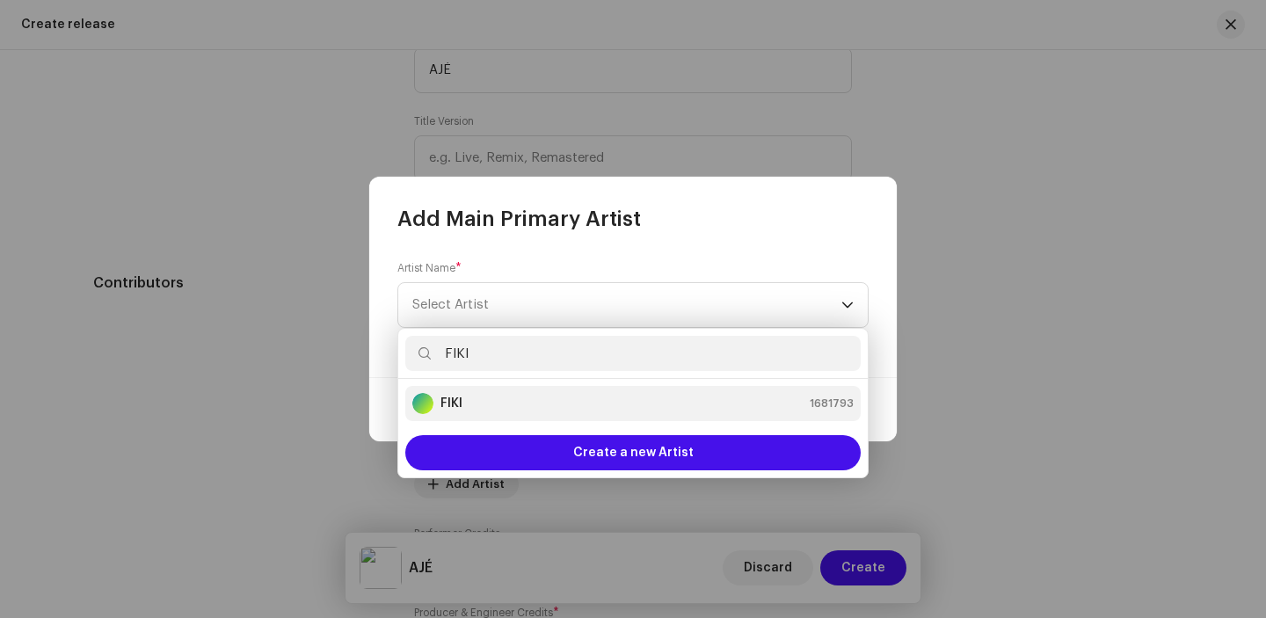
type input "FIKI"
click at [549, 402] on div "FIKI 1681793" at bounding box center [632, 403] width 441 height 21
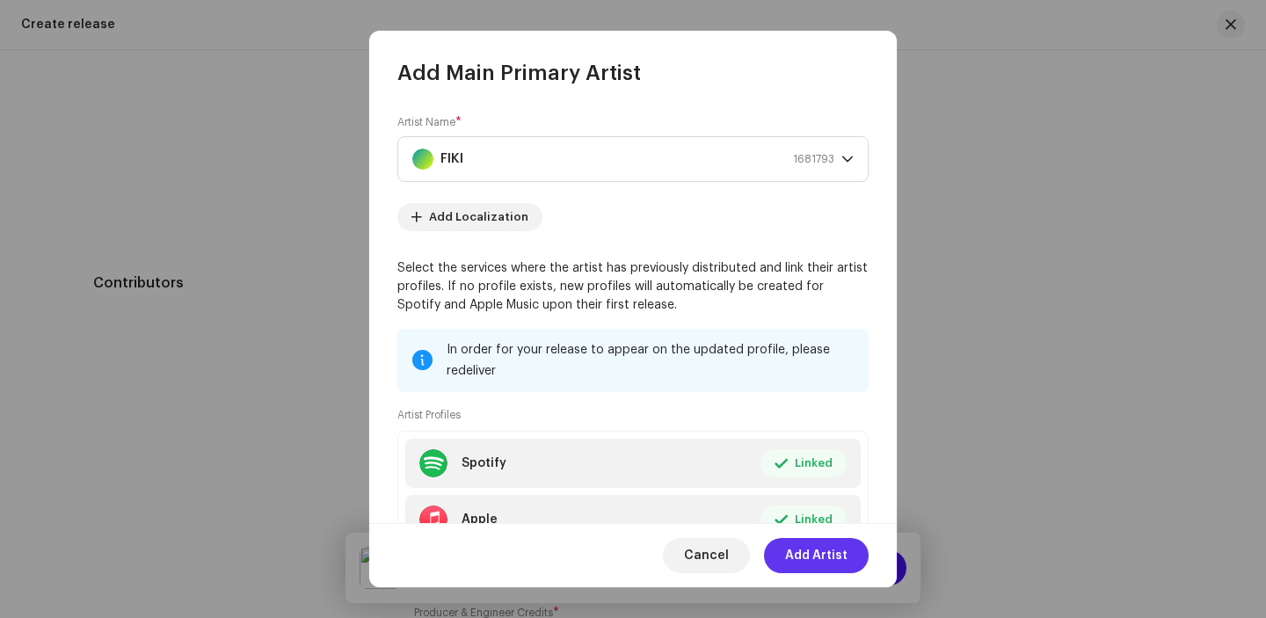
click at [804, 550] on span "Add Artist" at bounding box center [816, 555] width 62 height 35
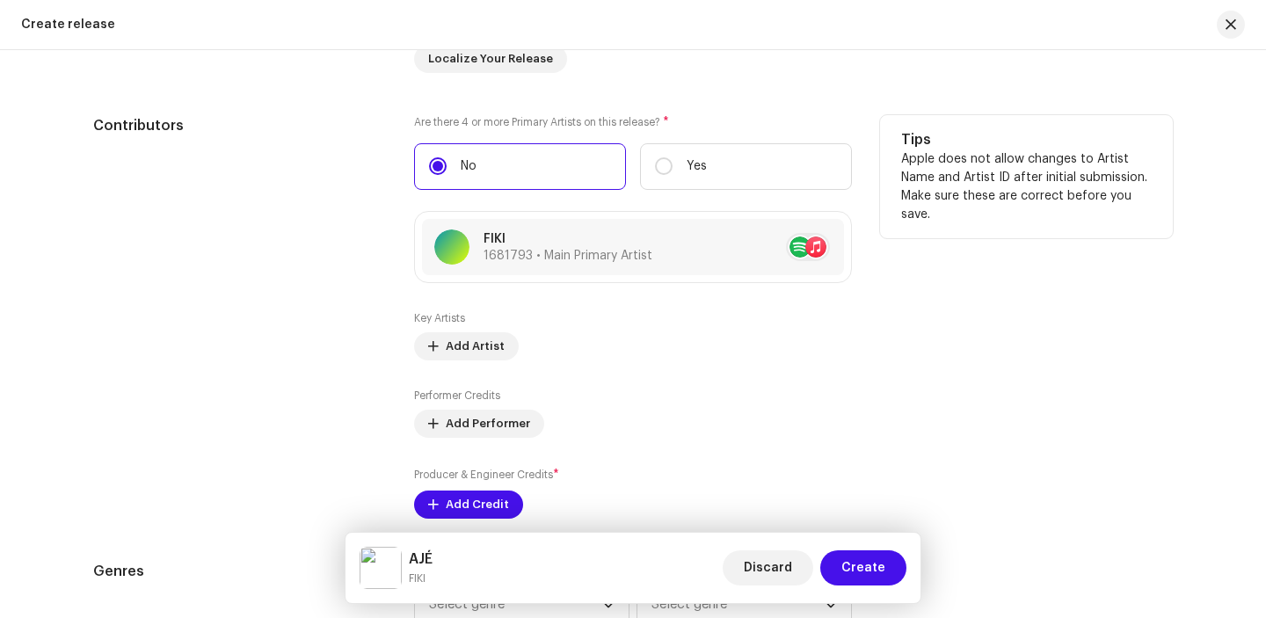
scroll to position [1866, 0]
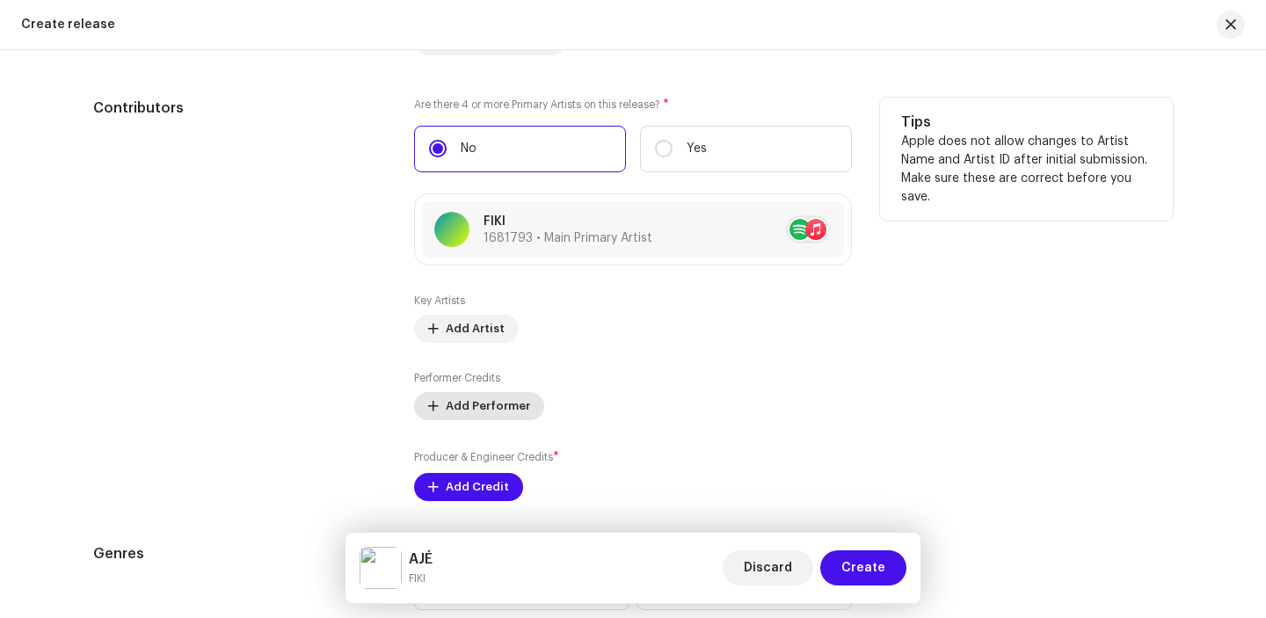
click at [514, 400] on span "Add Performer" at bounding box center [488, 405] width 84 height 35
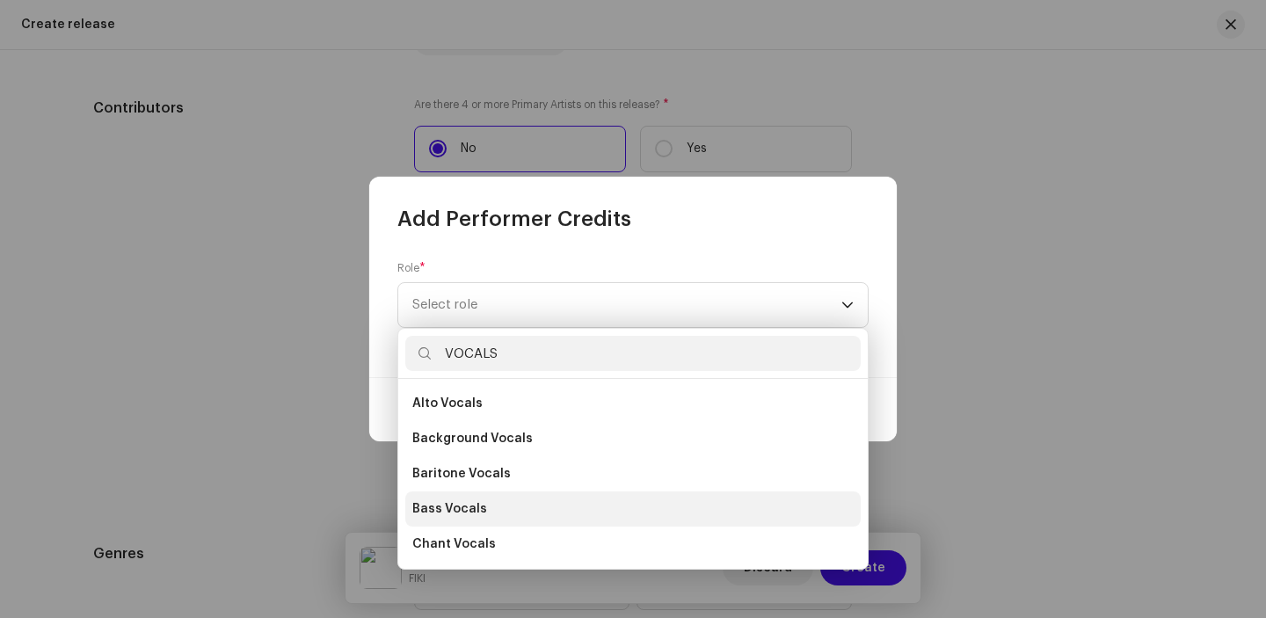
scroll to position [316, 0]
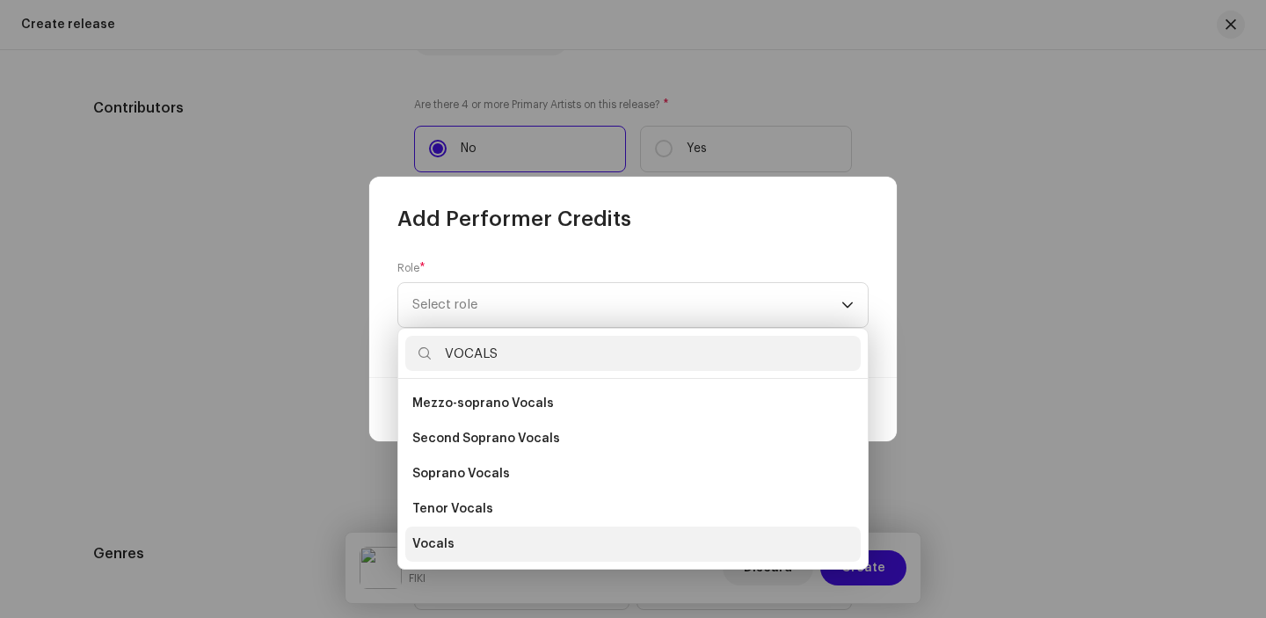
type input "VOCALS"
click at [467, 540] on li "Vocals" at bounding box center [632, 543] width 455 height 35
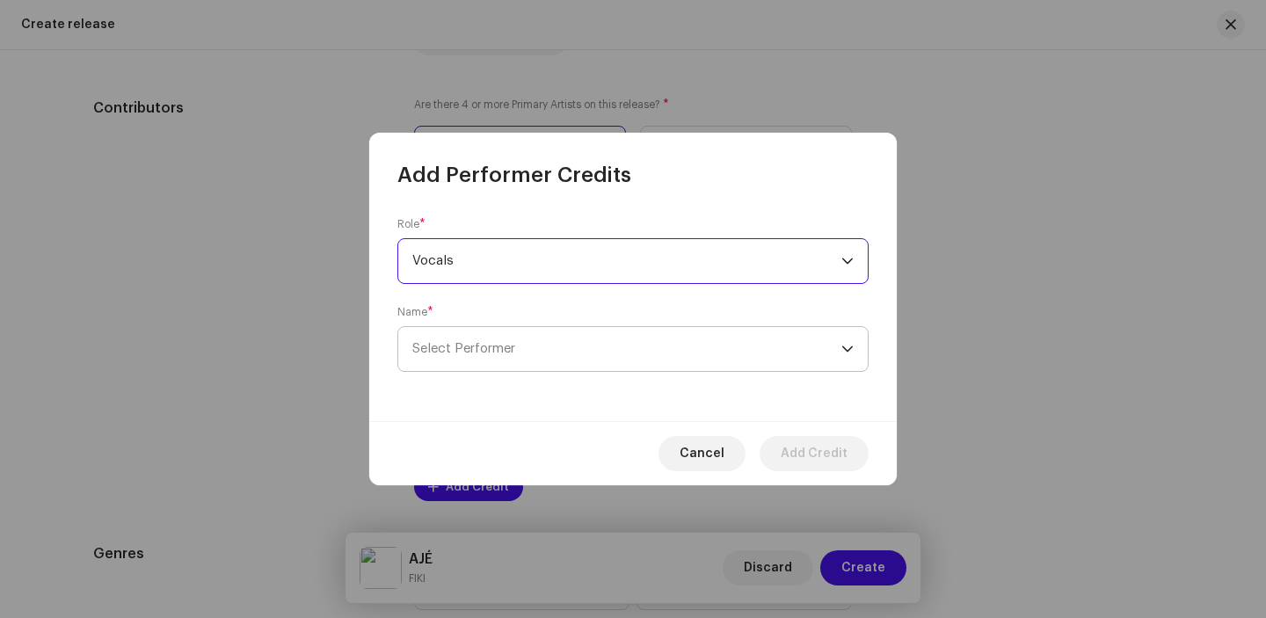
click at [561, 347] on span "Select Performer" at bounding box center [626, 349] width 429 height 44
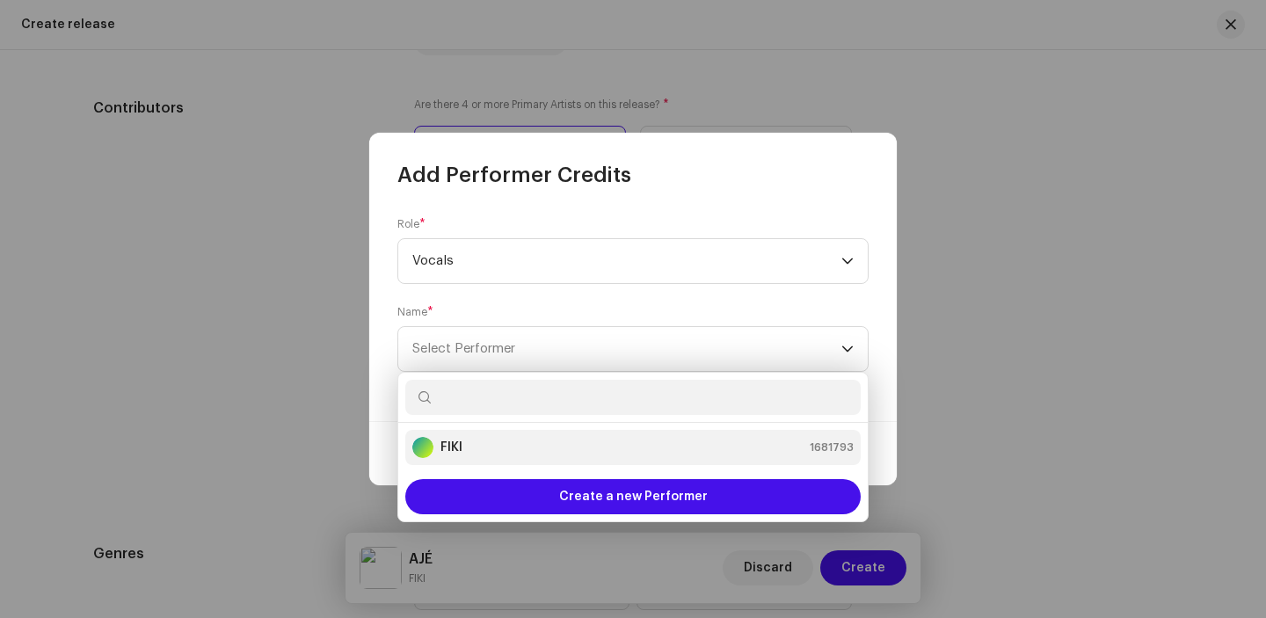
click at [514, 444] on div "FIKI 1681793" at bounding box center [632, 447] width 441 height 21
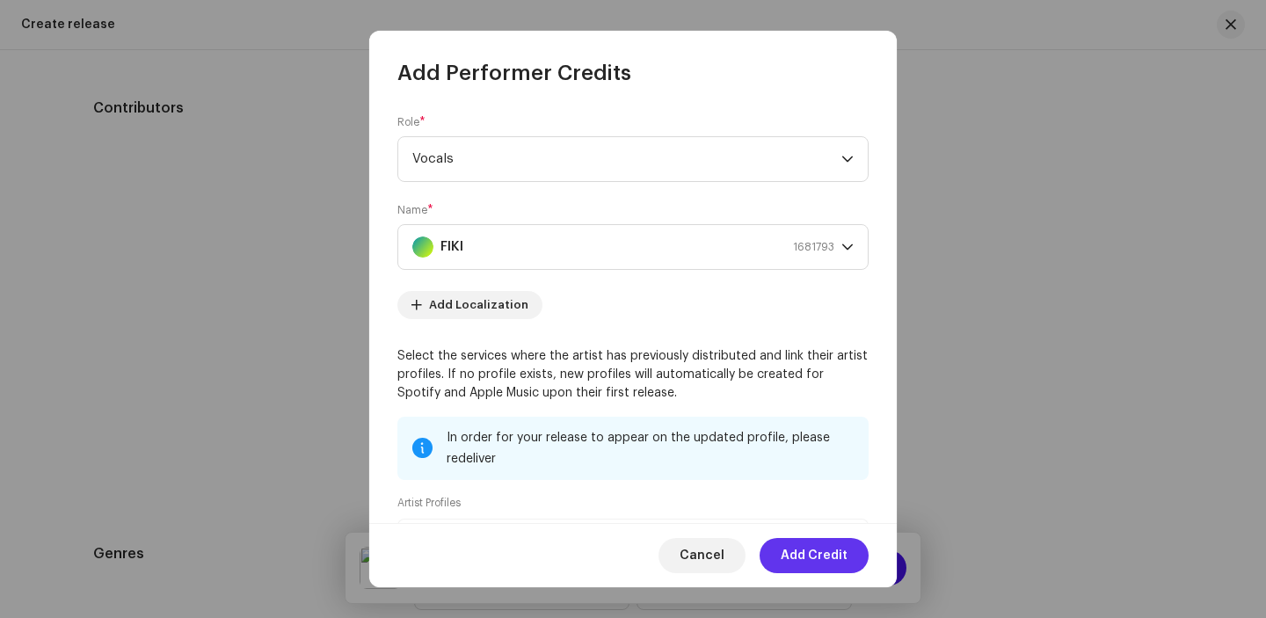
click at [795, 548] on span "Add Credit" at bounding box center [813, 555] width 67 height 35
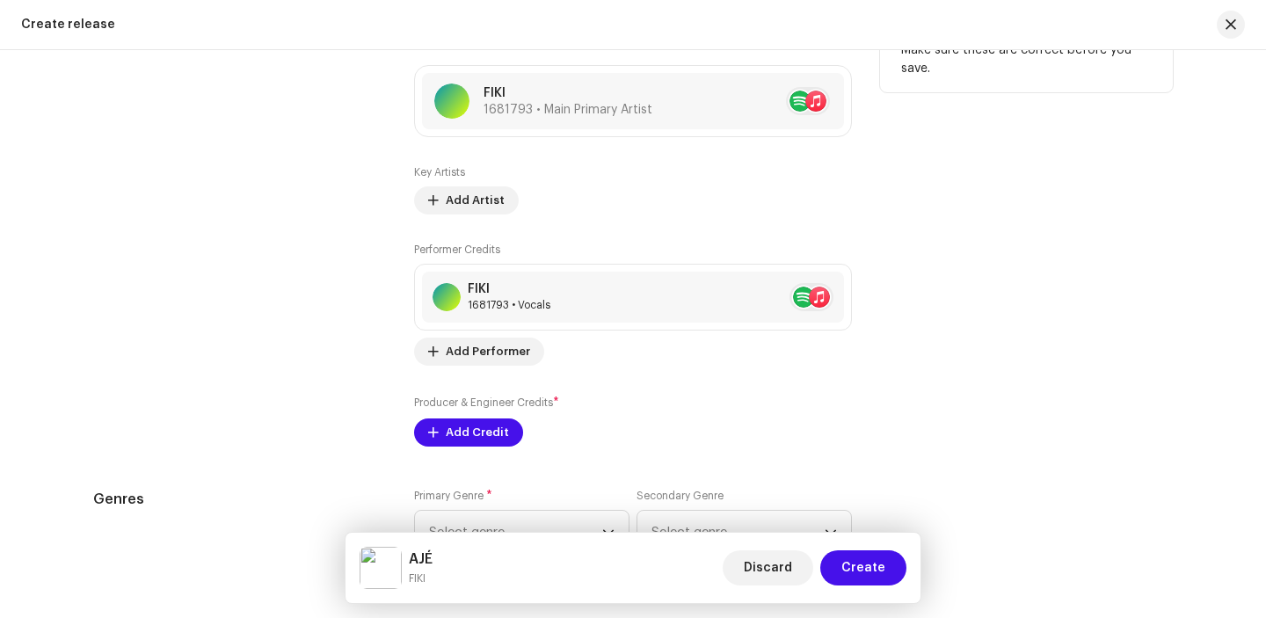
scroll to position [1996, 0]
click at [467, 432] on span "Add Credit" at bounding box center [477, 430] width 63 height 35
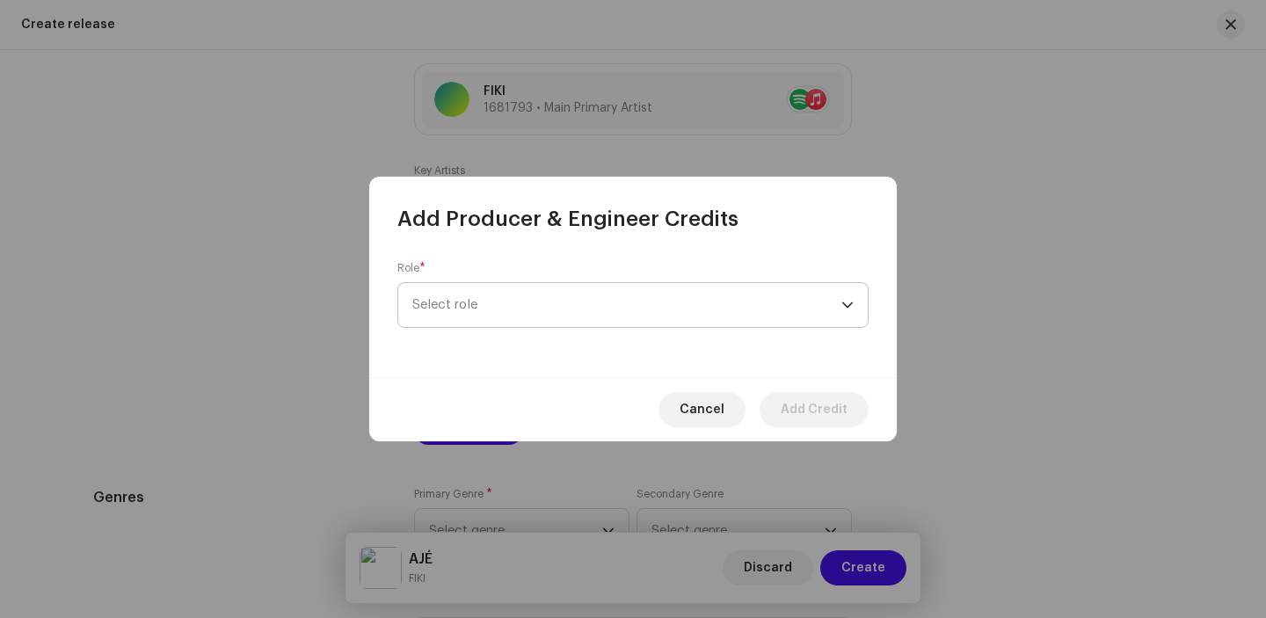
click at [617, 310] on span "Select role" at bounding box center [626, 305] width 429 height 44
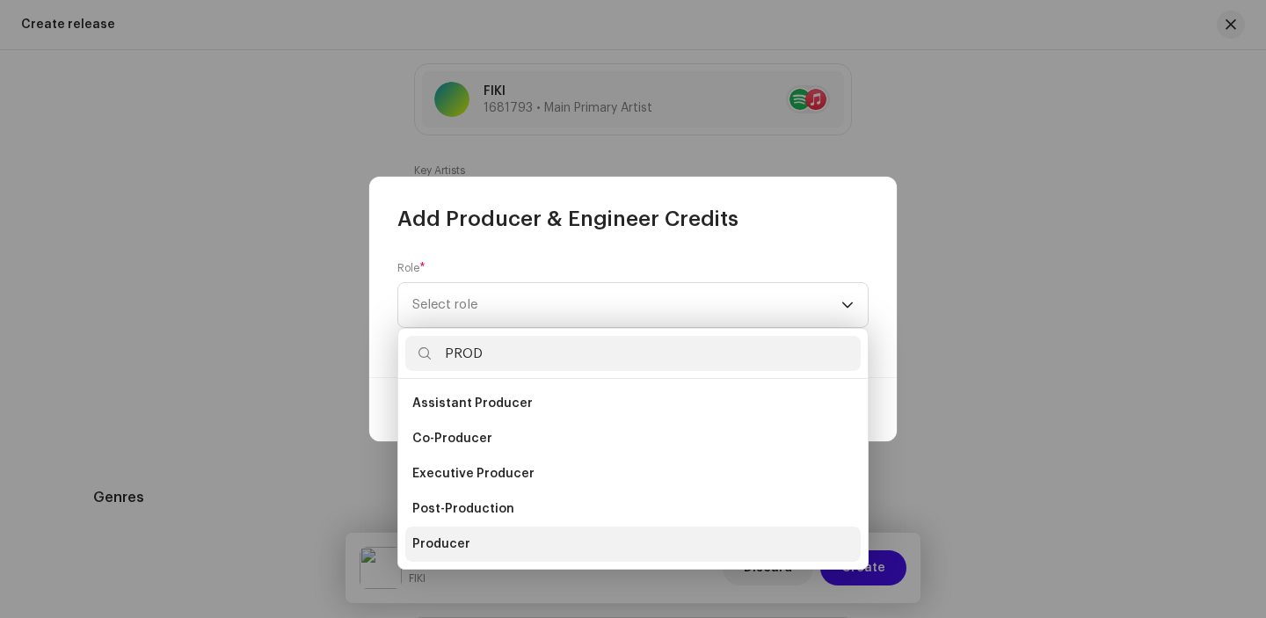
type input "PROD"
click at [492, 536] on li "Producer" at bounding box center [632, 543] width 455 height 35
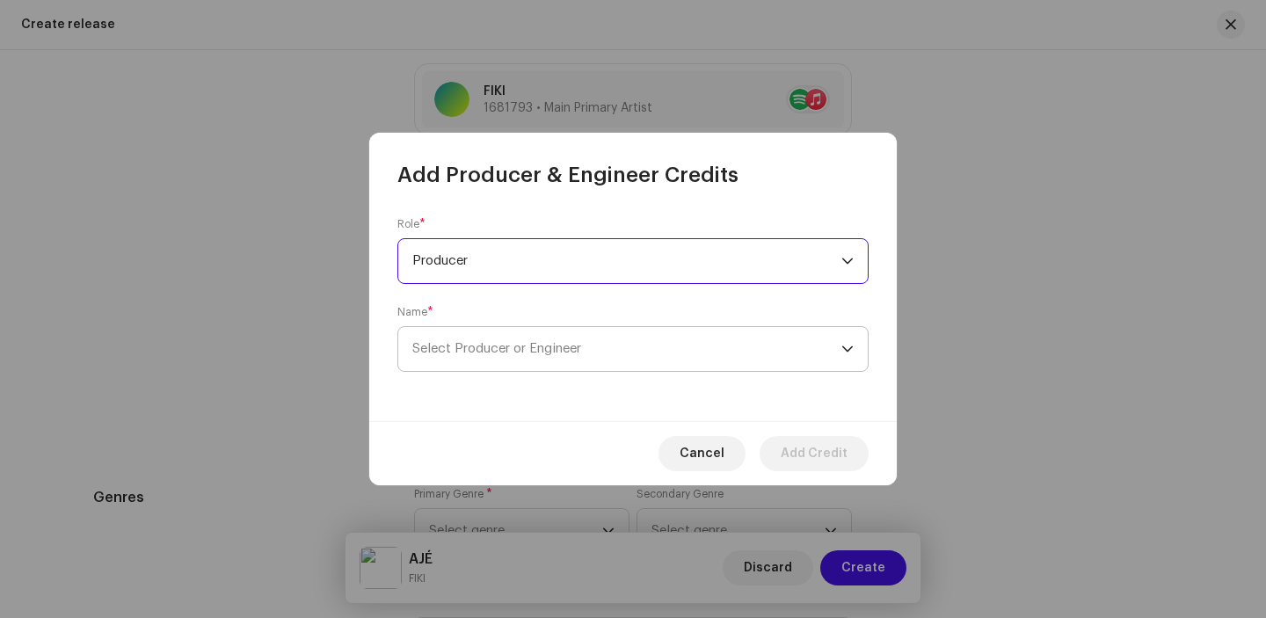
click at [548, 342] on span "Select Producer or Engineer" at bounding box center [496, 348] width 169 height 13
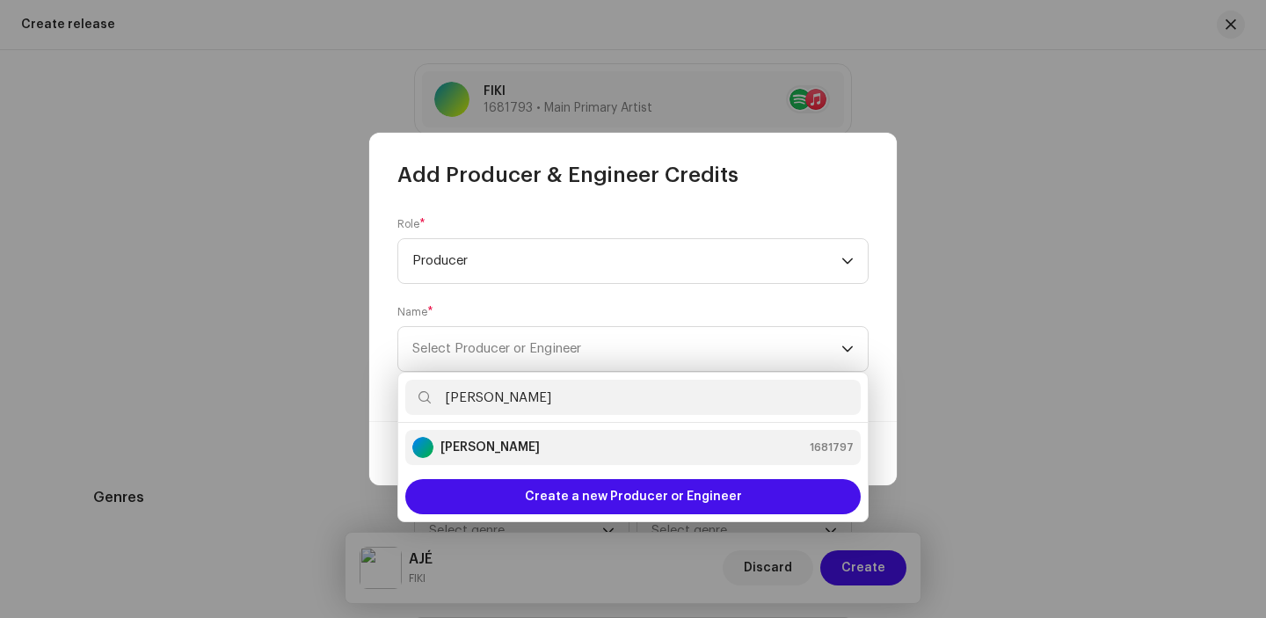
type input "[PERSON_NAME]"
click at [522, 437] on div "[PERSON_NAME]" at bounding box center [475, 447] width 127 height 21
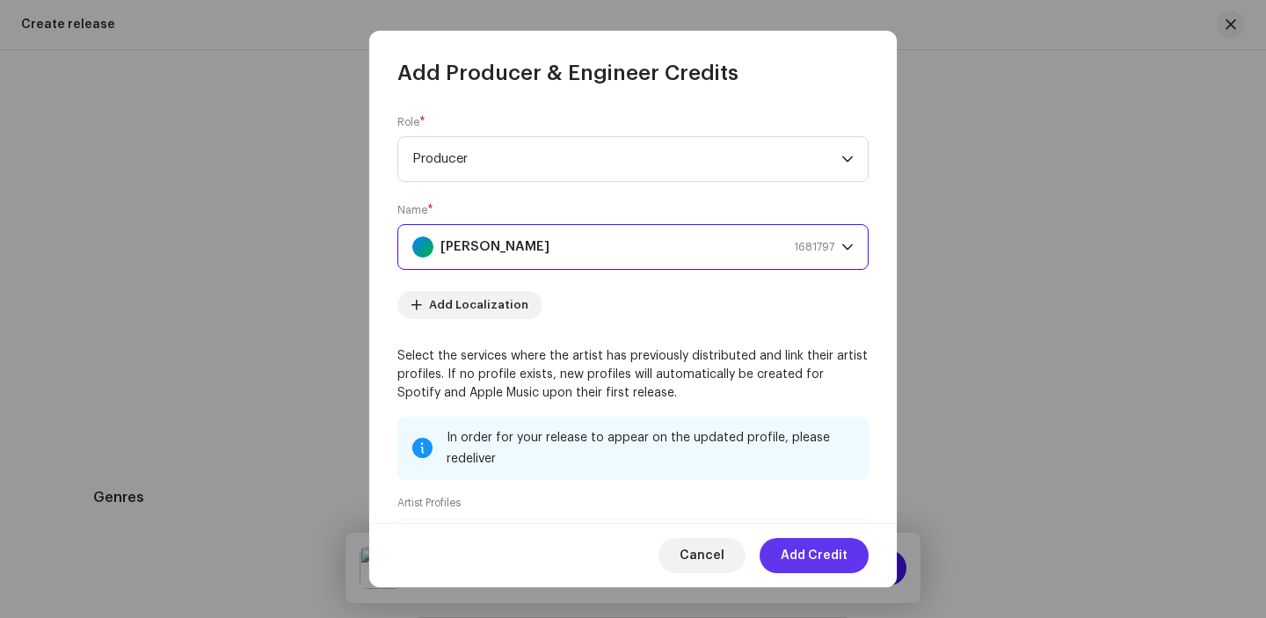
click at [814, 556] on span "Add Credit" at bounding box center [813, 555] width 67 height 35
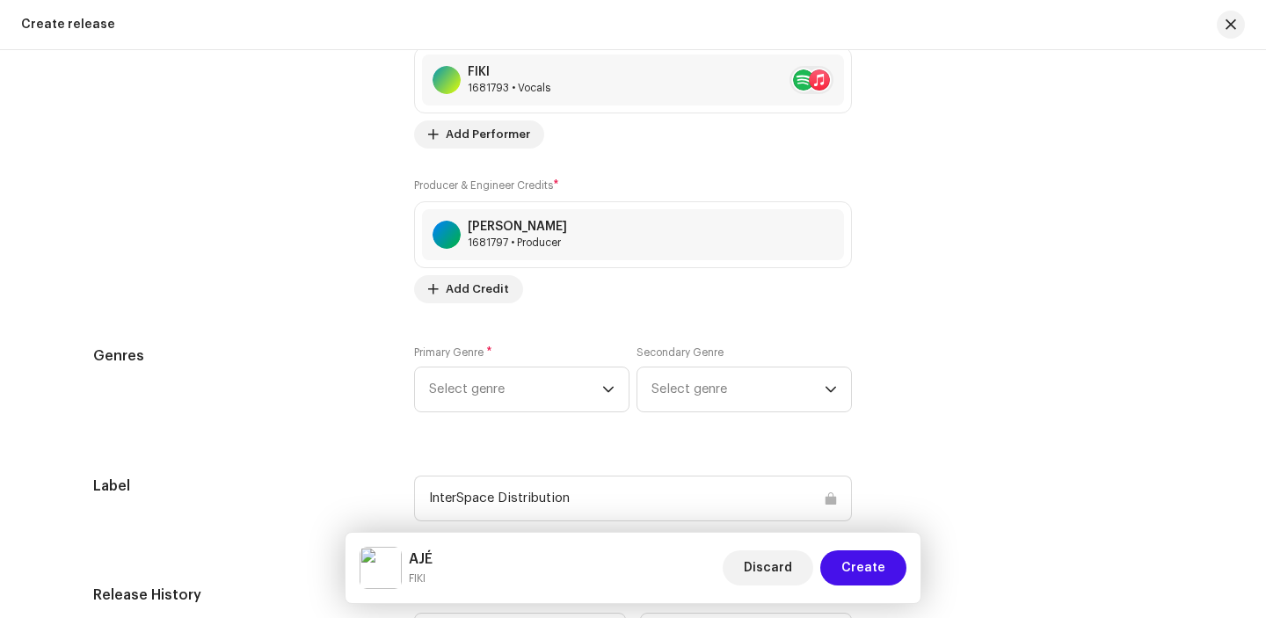
scroll to position [2212, 0]
click at [604, 390] on icon "dropdown trigger" at bounding box center [608, 388] width 11 height 6
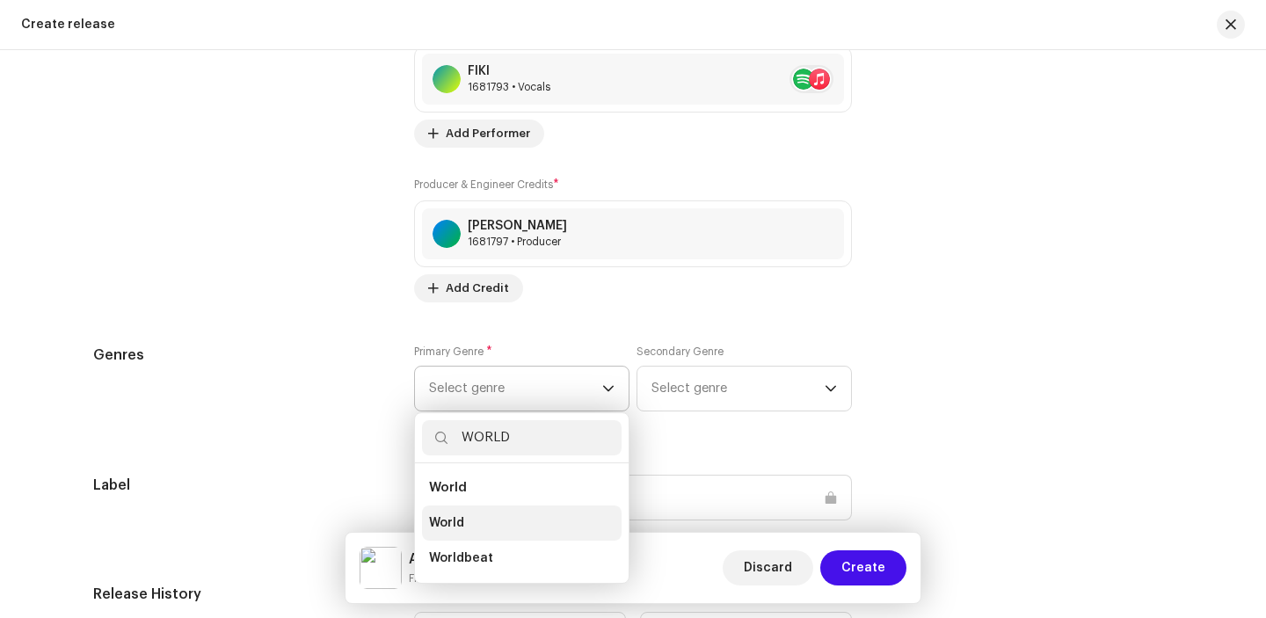
type input "WORLD"
click at [502, 529] on li "World" at bounding box center [522, 522] width 200 height 35
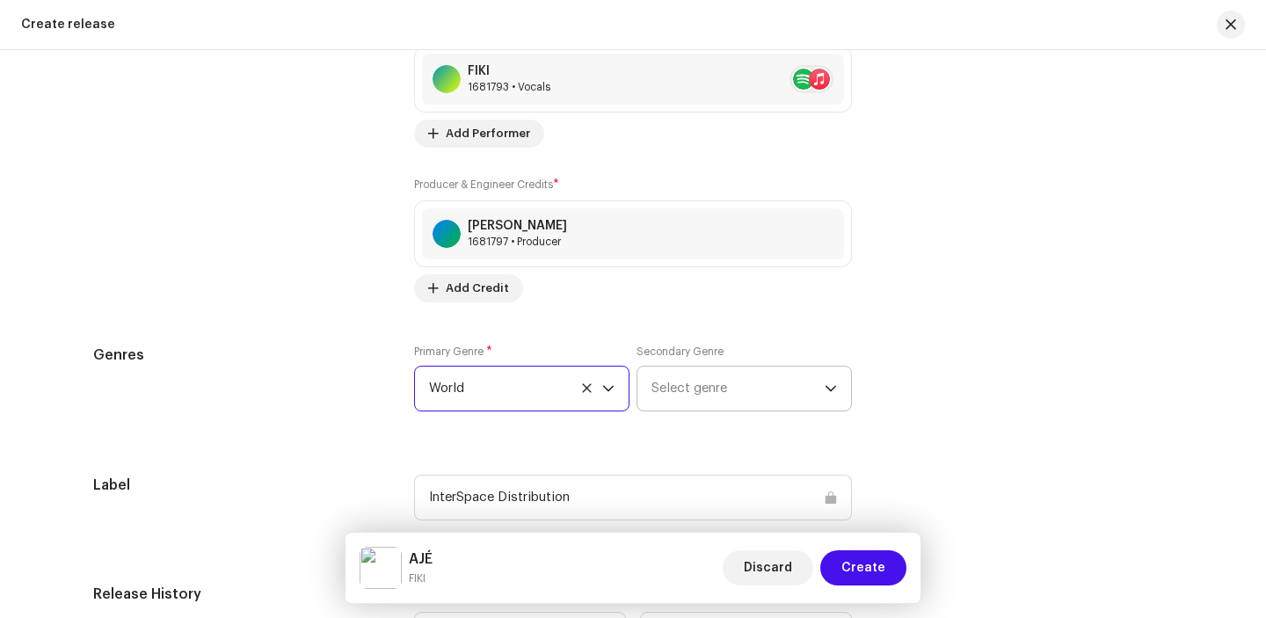
click at [700, 385] on span "Select genre" at bounding box center [737, 389] width 173 height 44
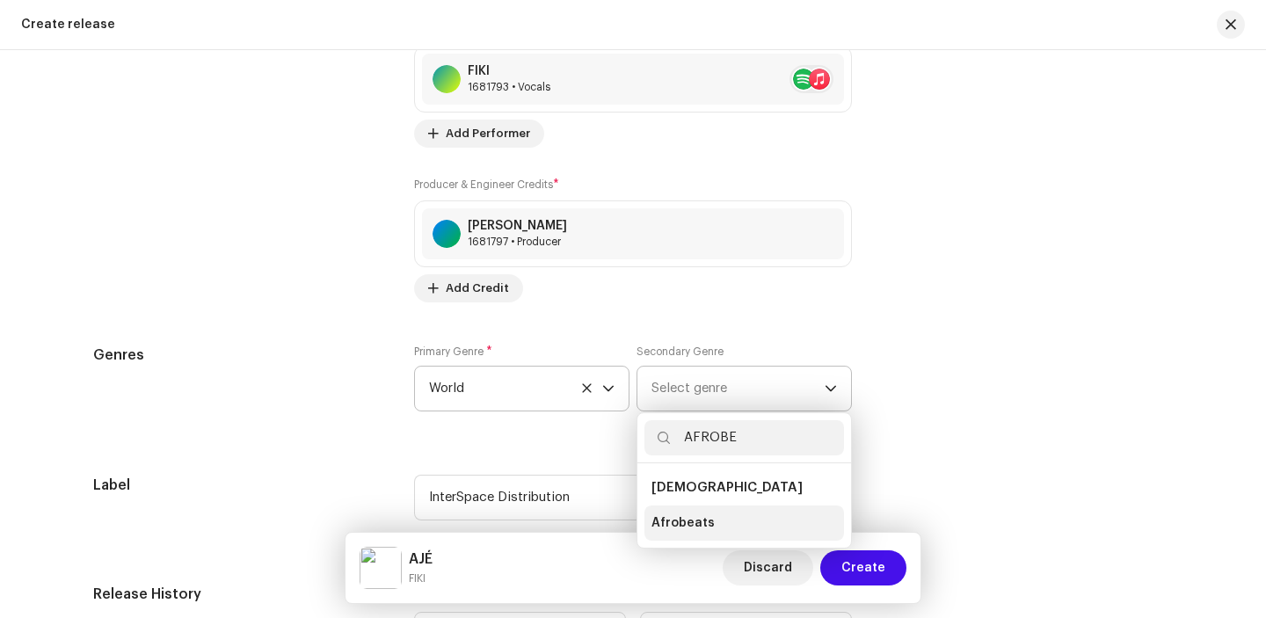
type input "AFROBE"
click at [680, 521] on span "Afrobeats" at bounding box center [682, 523] width 63 height 18
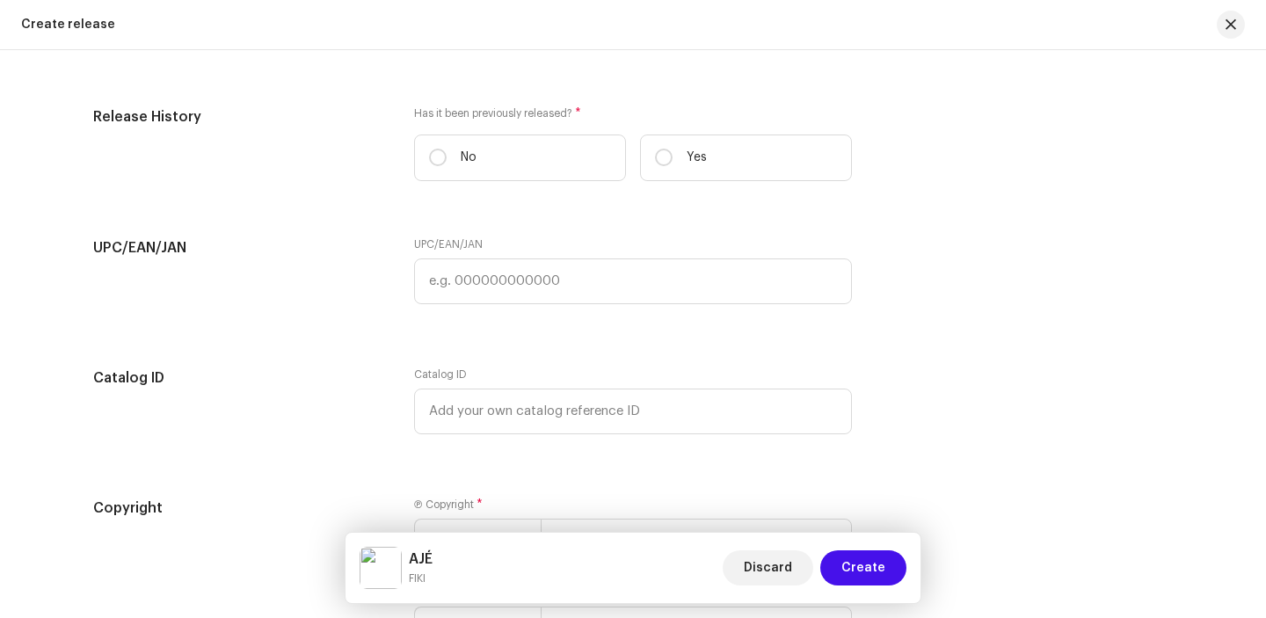
scroll to position [2690, 0]
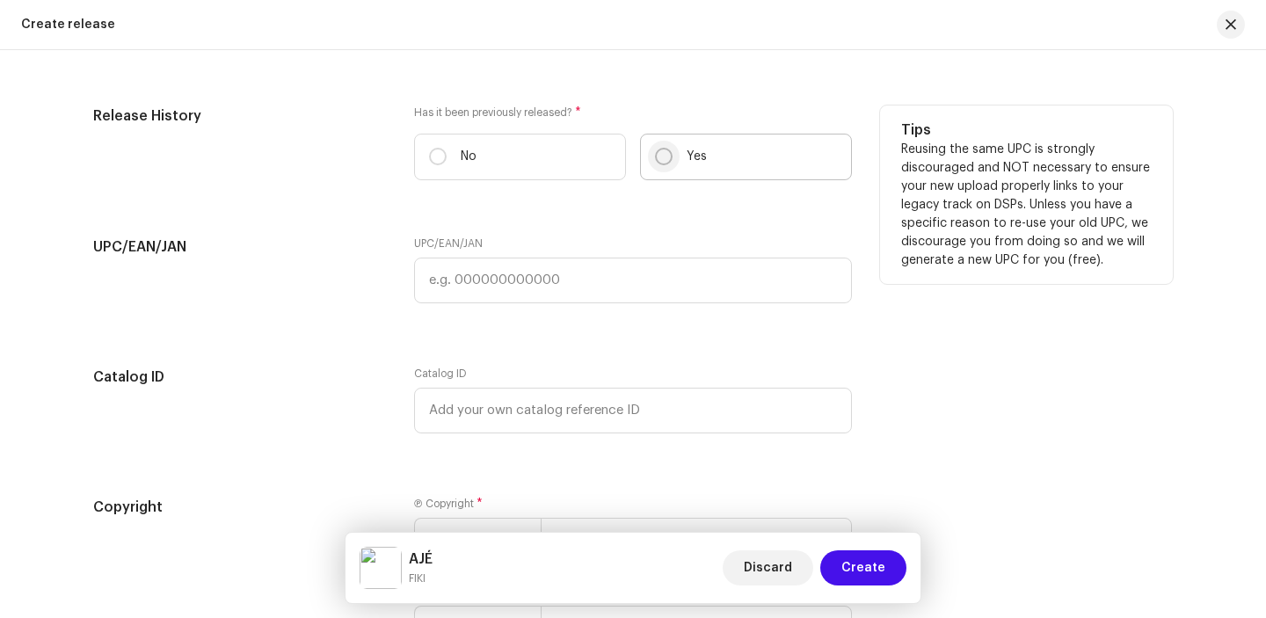
click at [664, 154] on input "Yes" at bounding box center [664, 157] width 18 height 18
radio input "true"
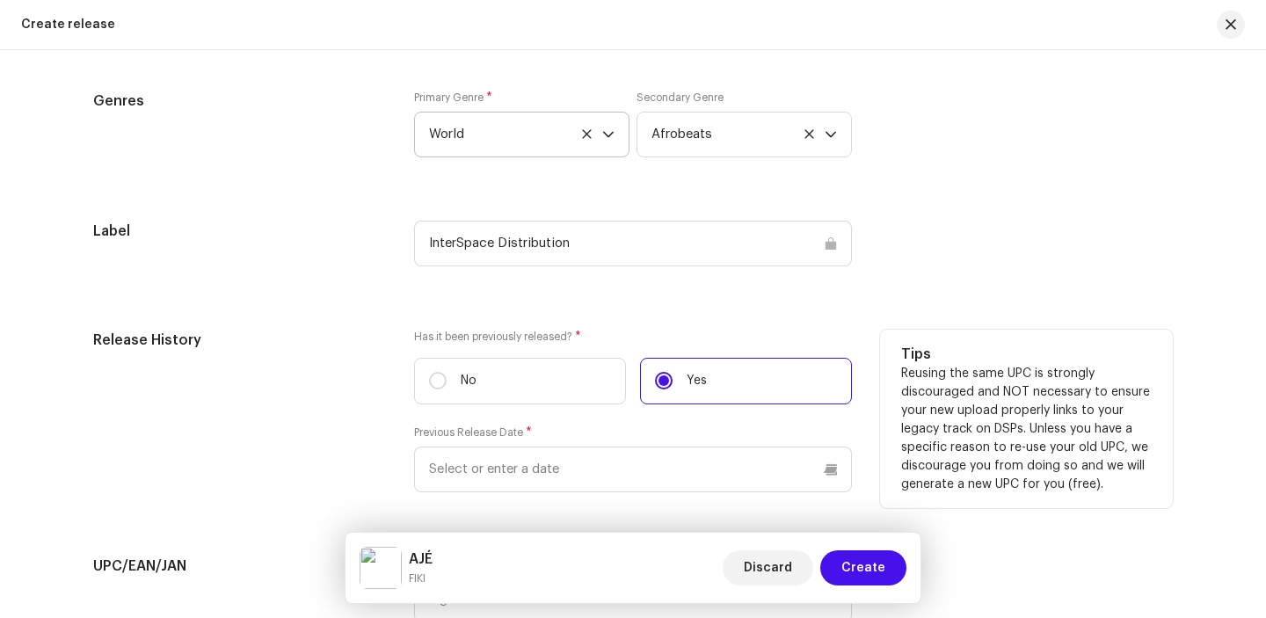
scroll to position [2464, 0]
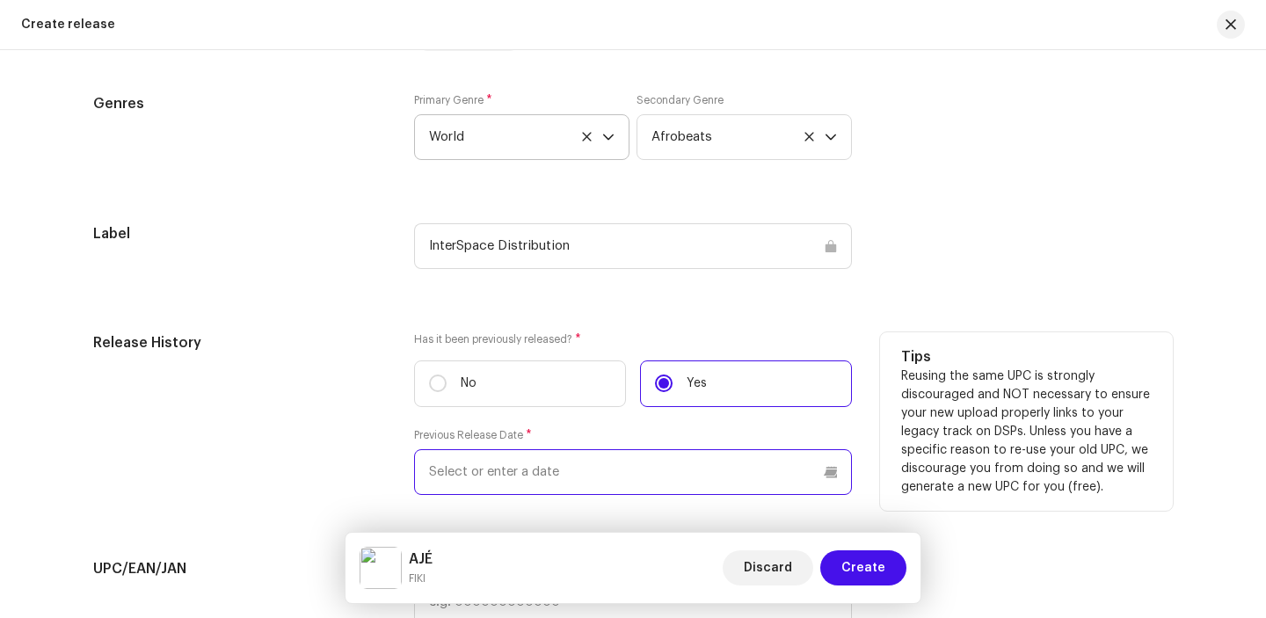
click at [635, 482] on input "text" at bounding box center [633, 472] width 438 height 46
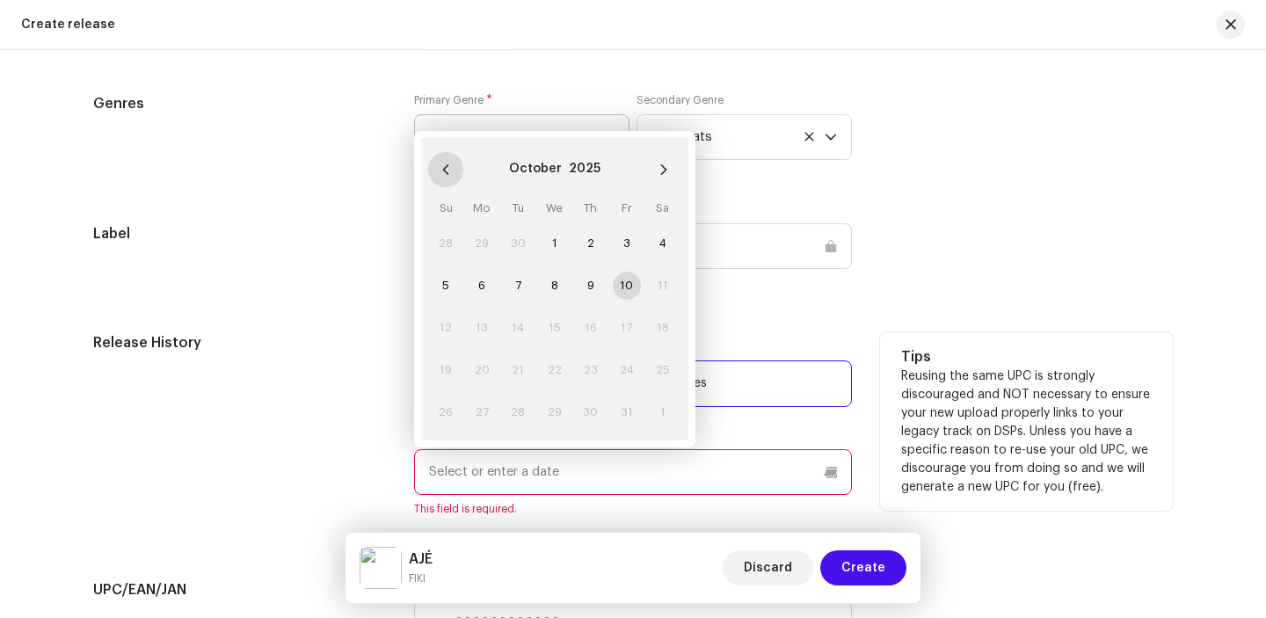
click at [446, 173] on icon "Previous Month" at bounding box center [445, 169] width 12 height 12
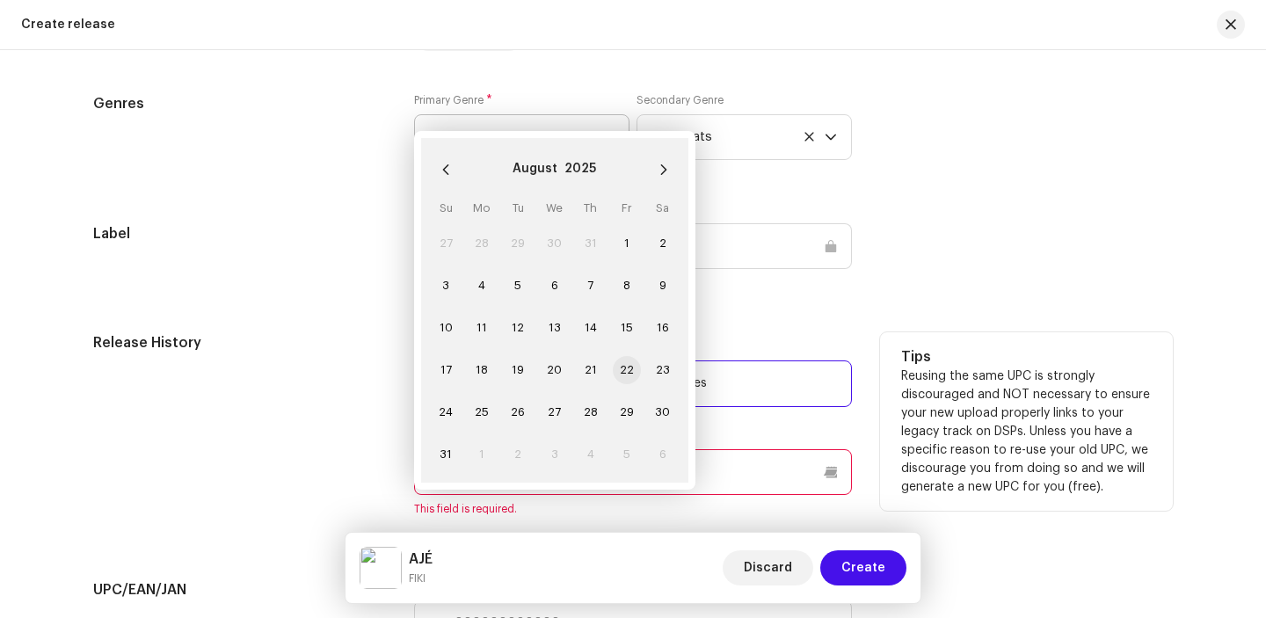
click at [620, 370] on span "22" at bounding box center [627, 370] width 28 height 28
type input "[DATE]"
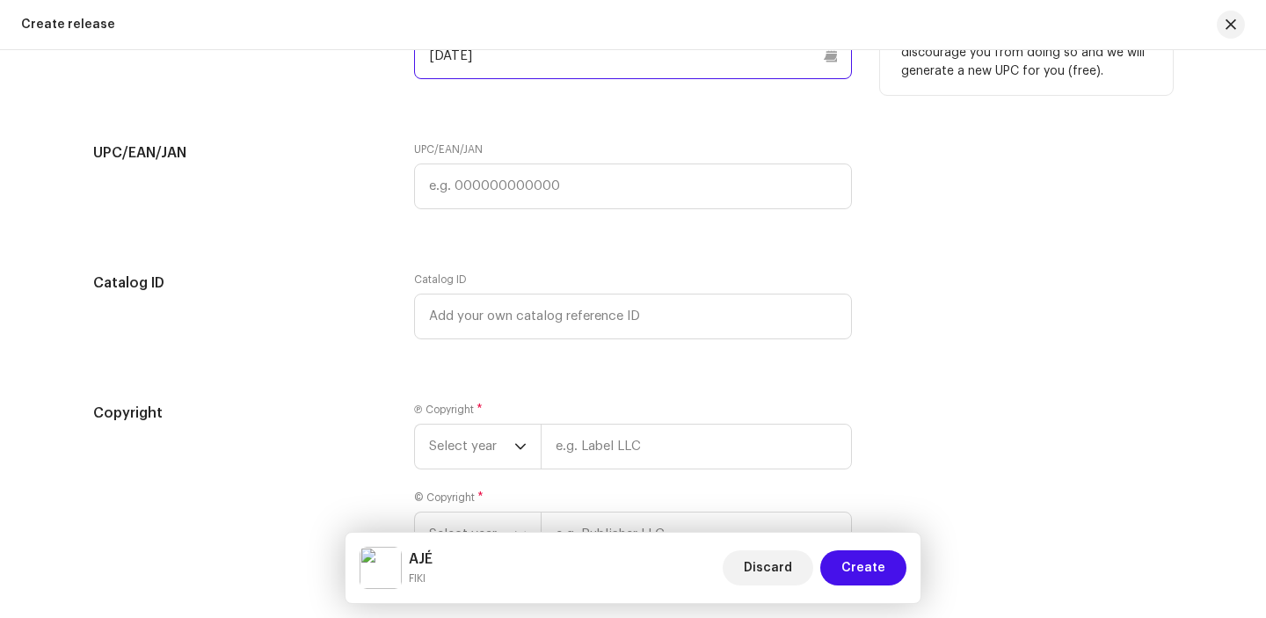
scroll to position [2895, 0]
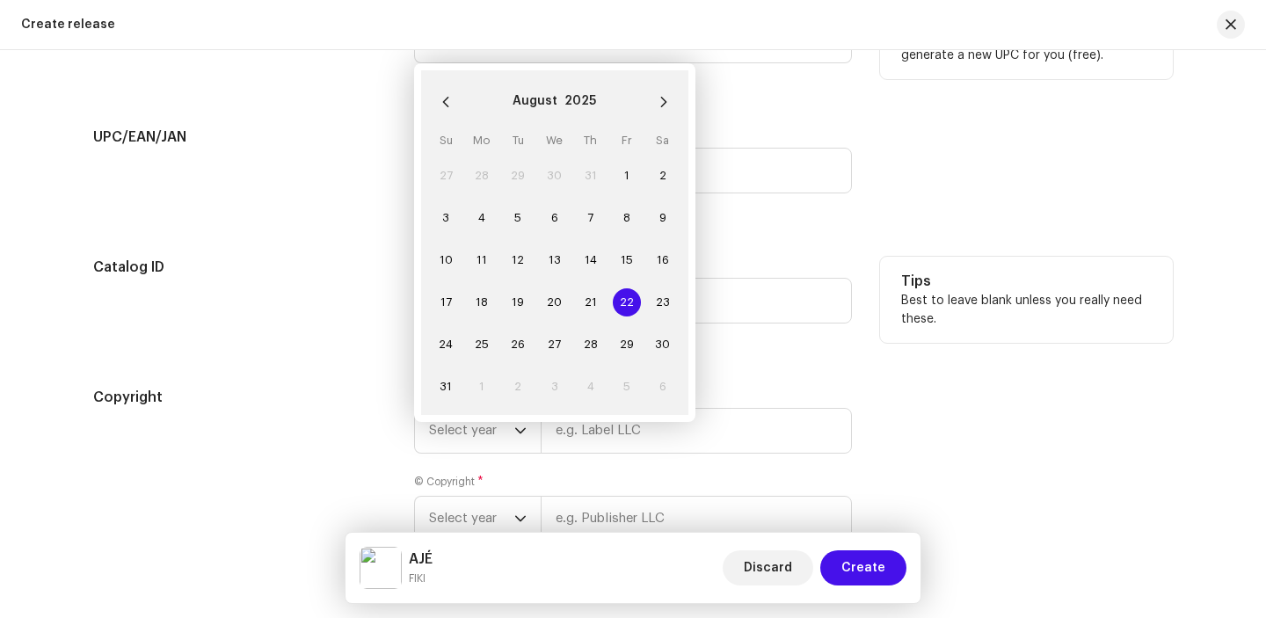
click at [755, 258] on div "Catalog ID" at bounding box center [633, 290] width 438 height 67
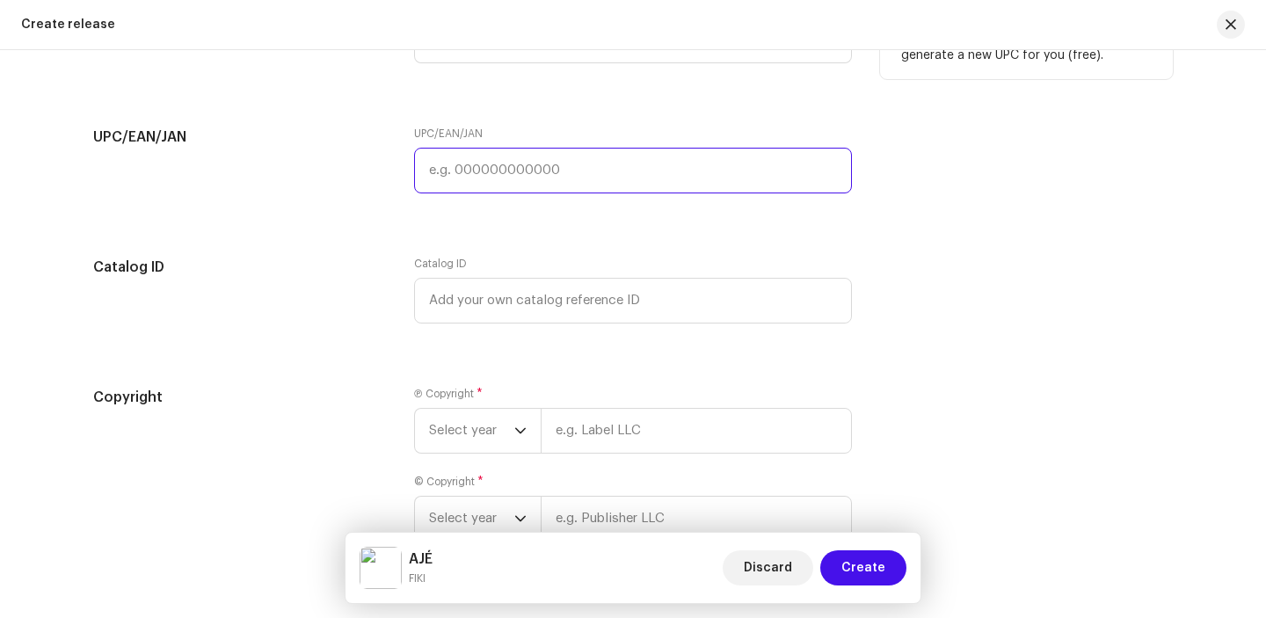
click at [613, 157] on input "text" at bounding box center [633, 171] width 438 height 46
paste input "199502258344"
type input "199502258344"
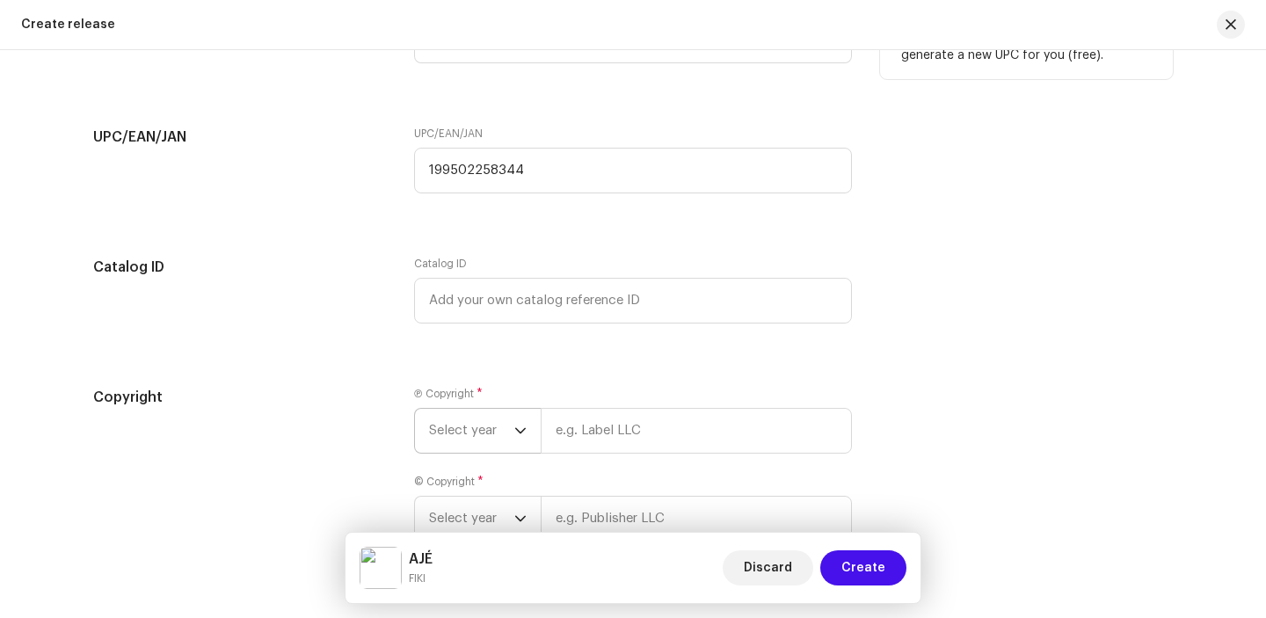
click at [515, 430] on icon "dropdown trigger" at bounding box center [520, 431] width 12 height 12
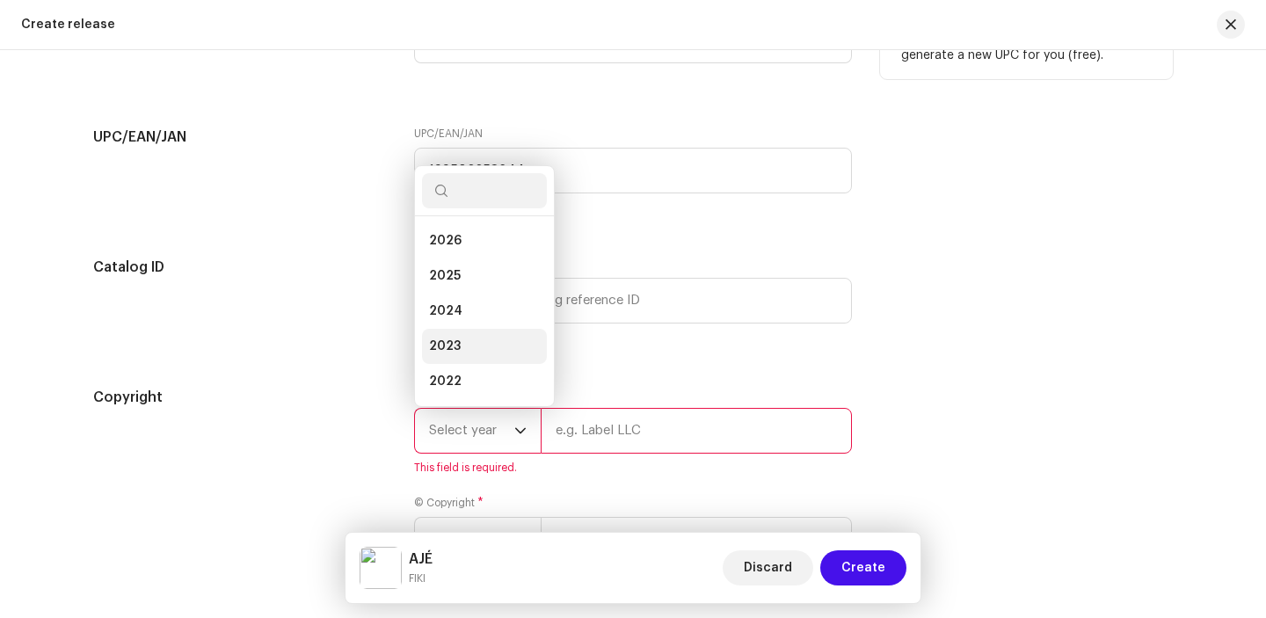
scroll to position [28, 0]
click at [488, 250] on li "2025" at bounding box center [484, 247] width 125 height 35
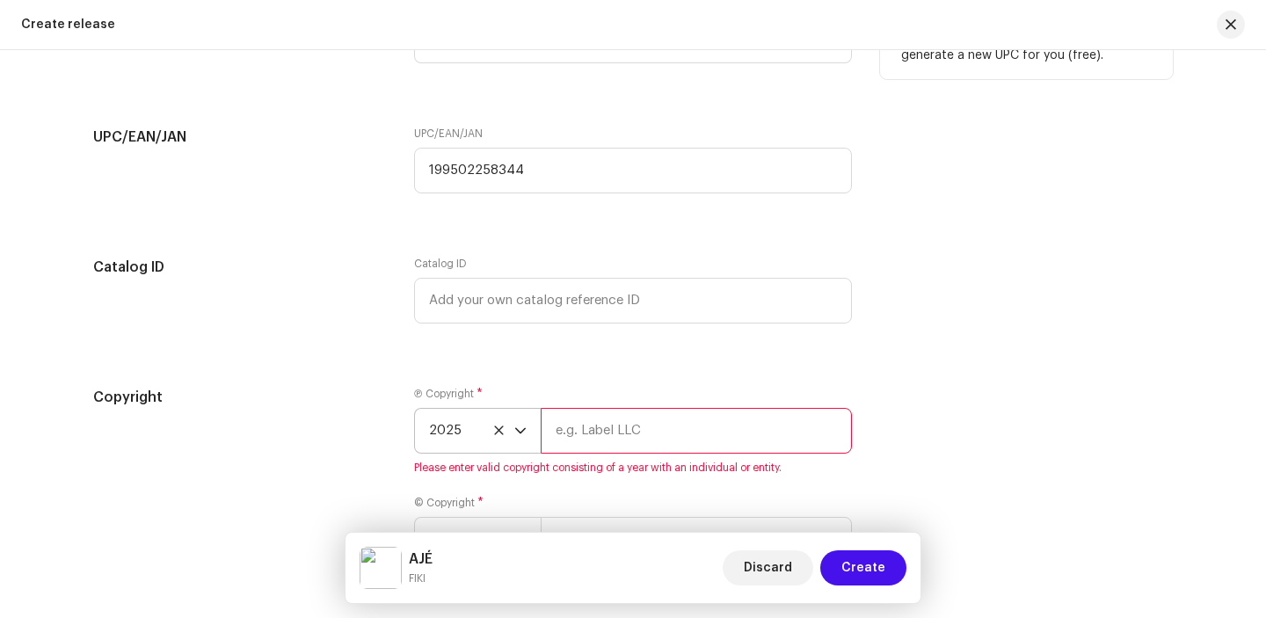
click at [602, 424] on input "text" at bounding box center [696, 431] width 311 height 46
type input "Fikiverse"
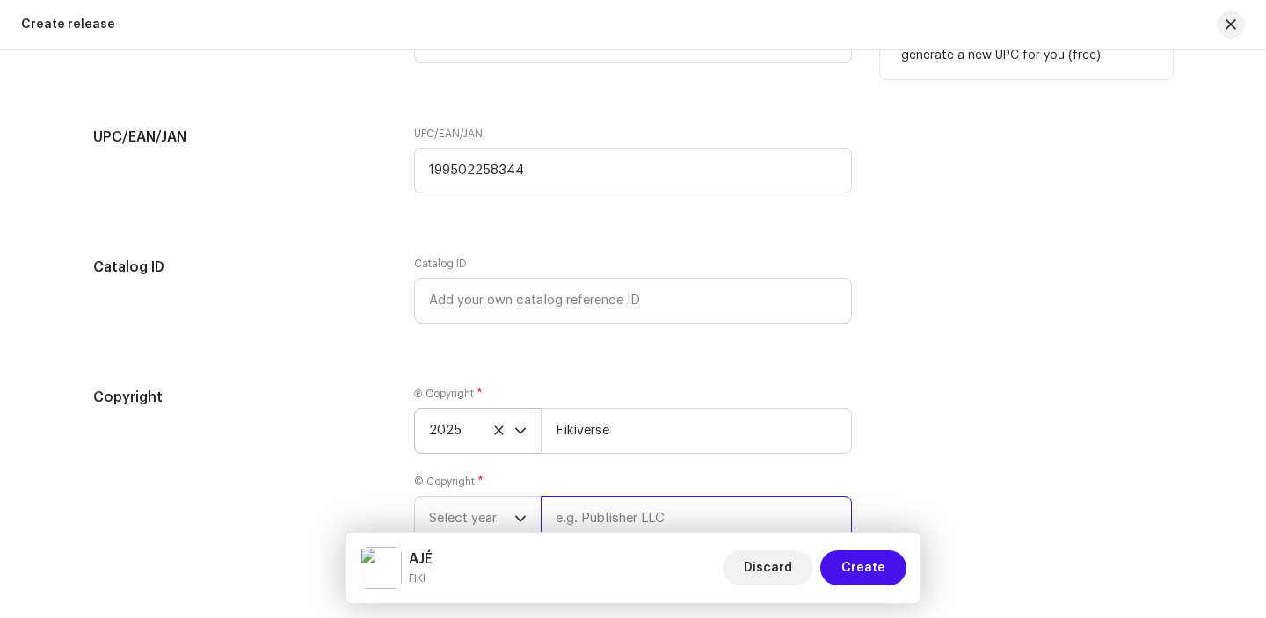
click at [662, 512] on input "text" at bounding box center [696, 519] width 311 height 46
type input "Fikiverse"
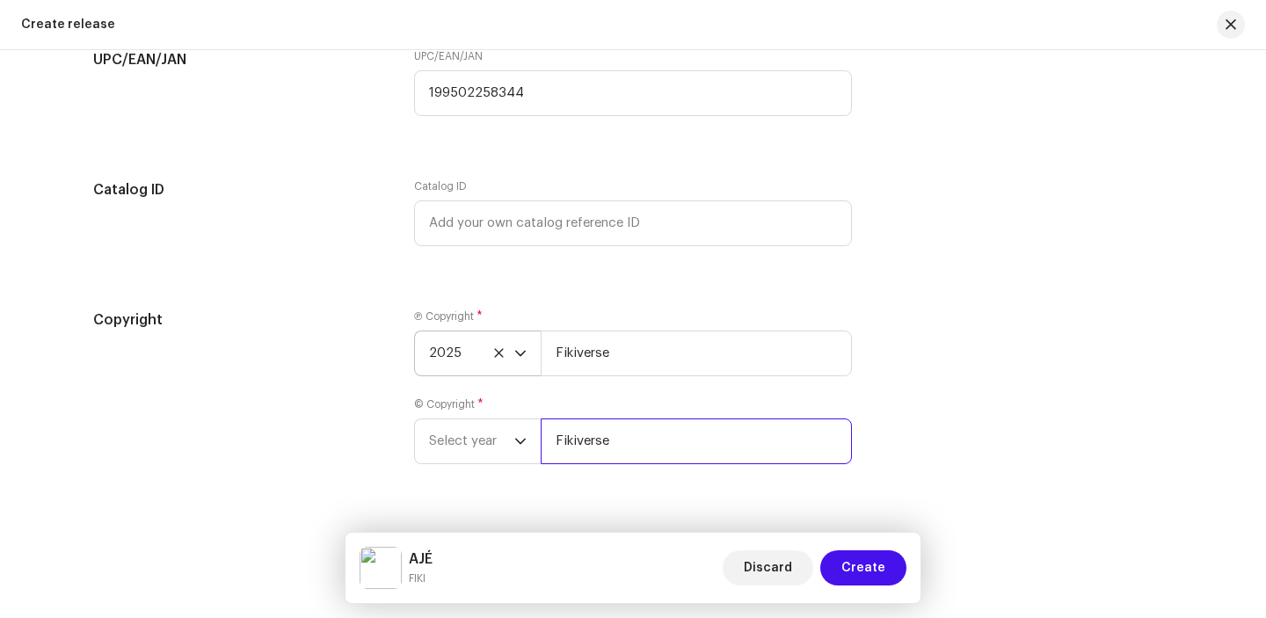
scroll to position [3009, 0]
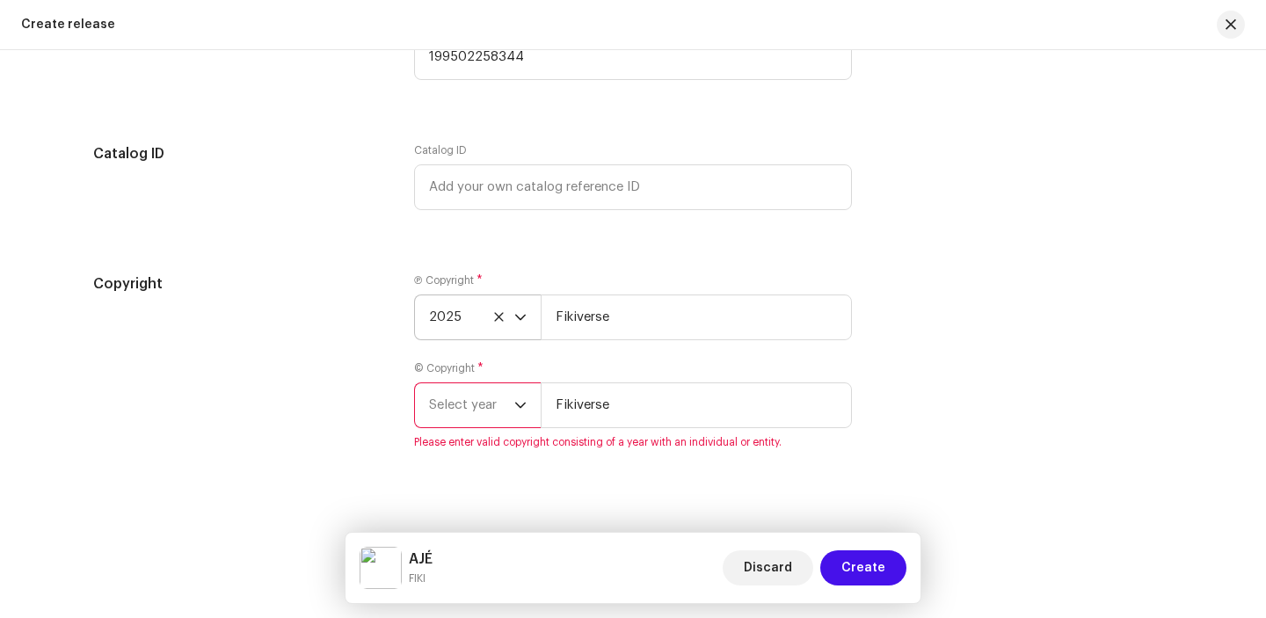
click at [519, 403] on icon "dropdown trigger" at bounding box center [520, 405] width 11 height 6
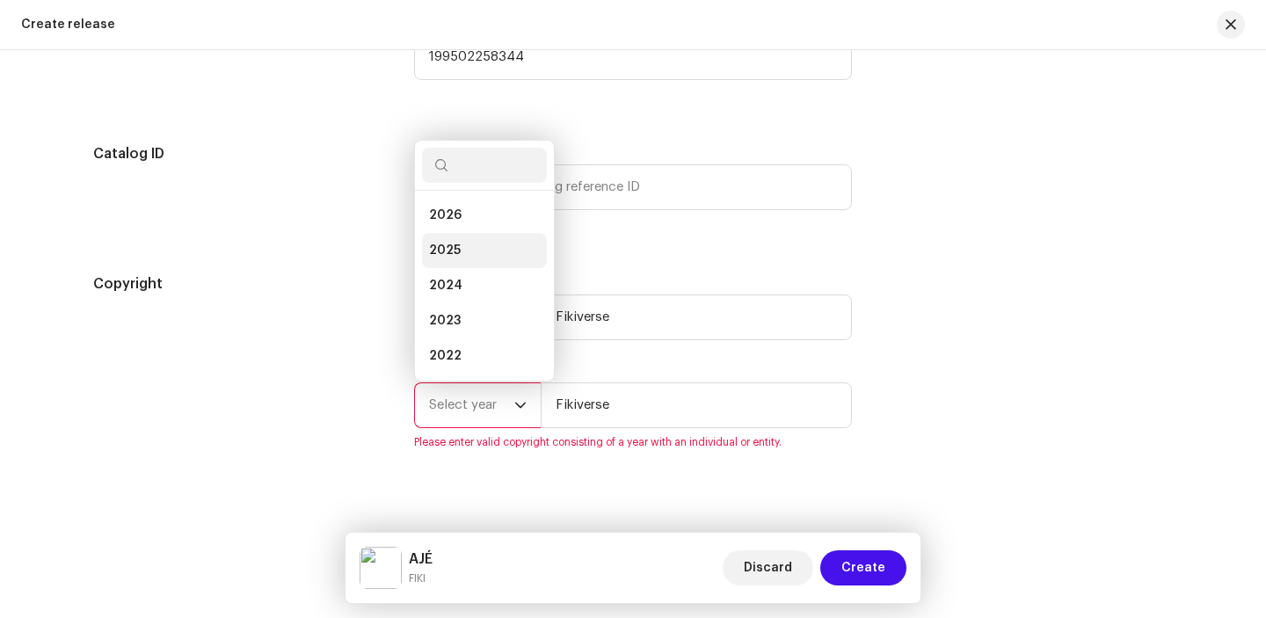
click at [465, 243] on li "2025" at bounding box center [484, 250] width 125 height 35
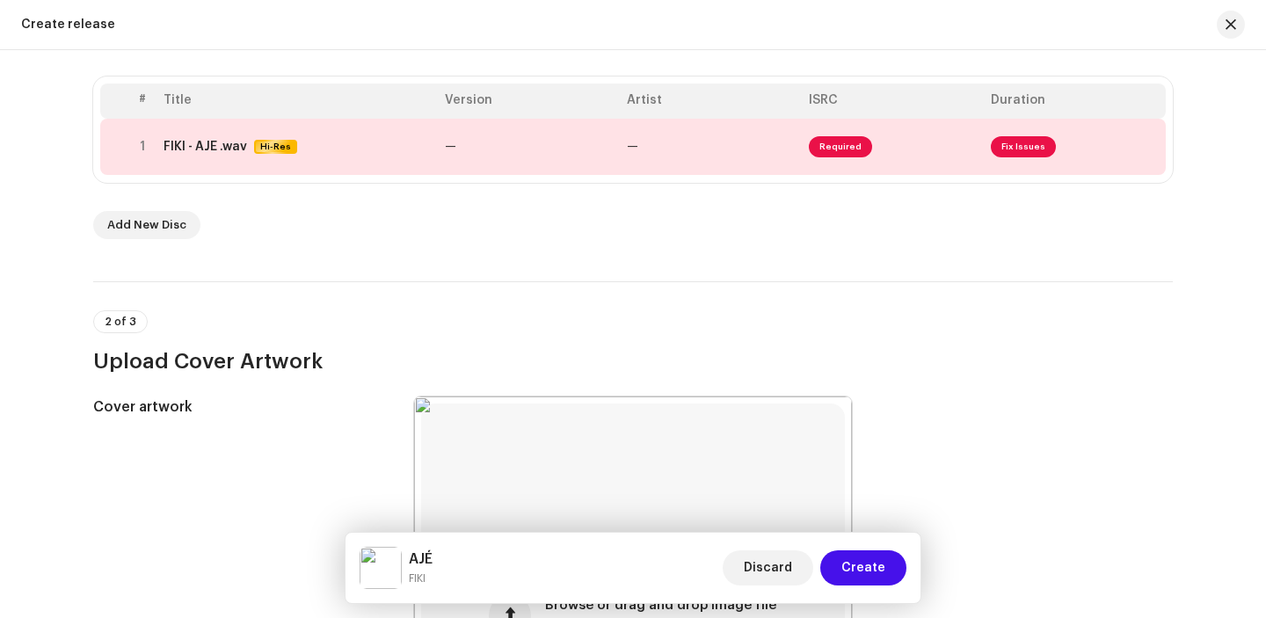
scroll to position [325, 0]
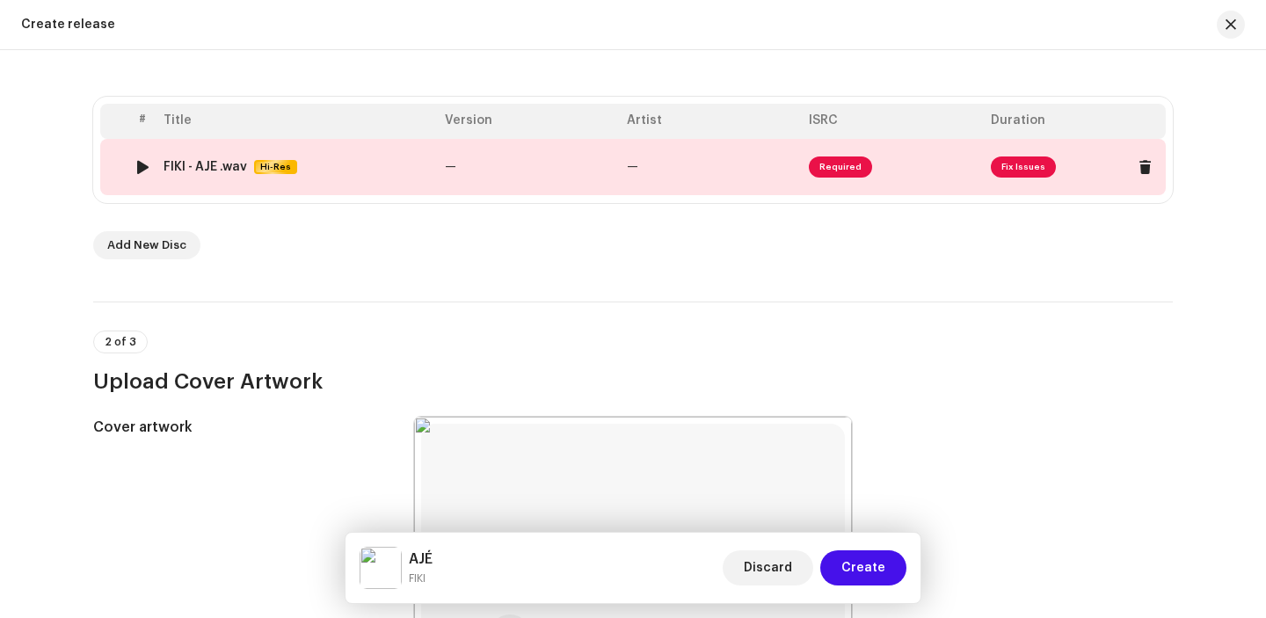
click at [501, 175] on td "—" at bounding box center [529, 167] width 182 height 56
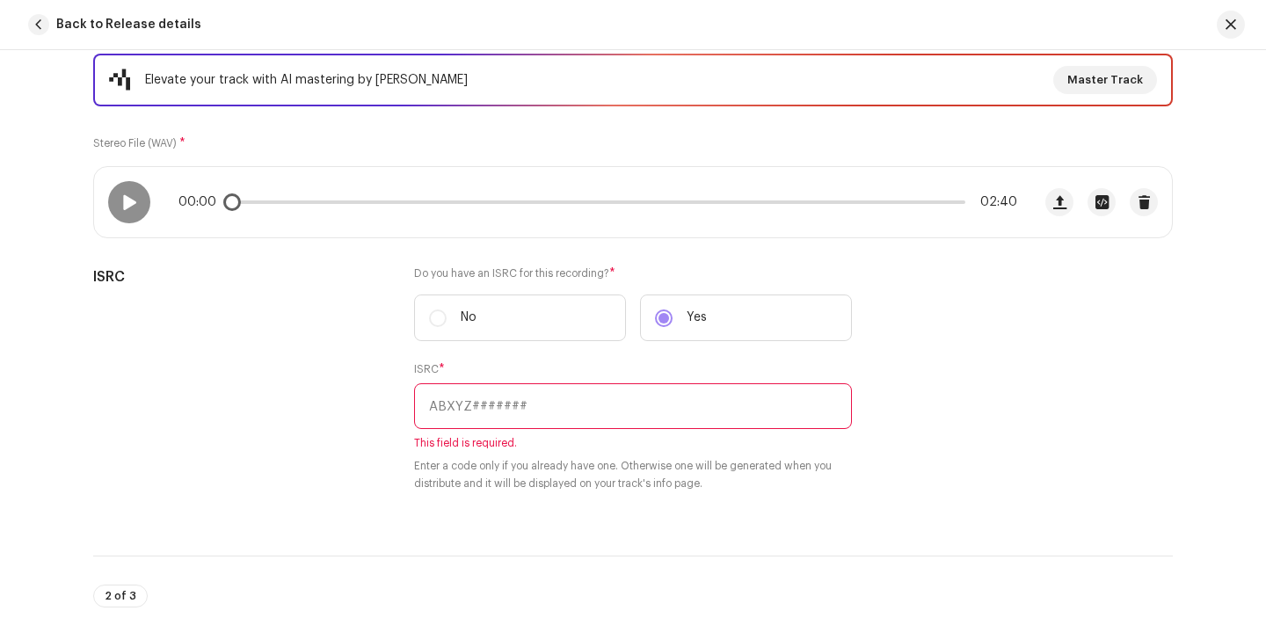
scroll to position [250, 0]
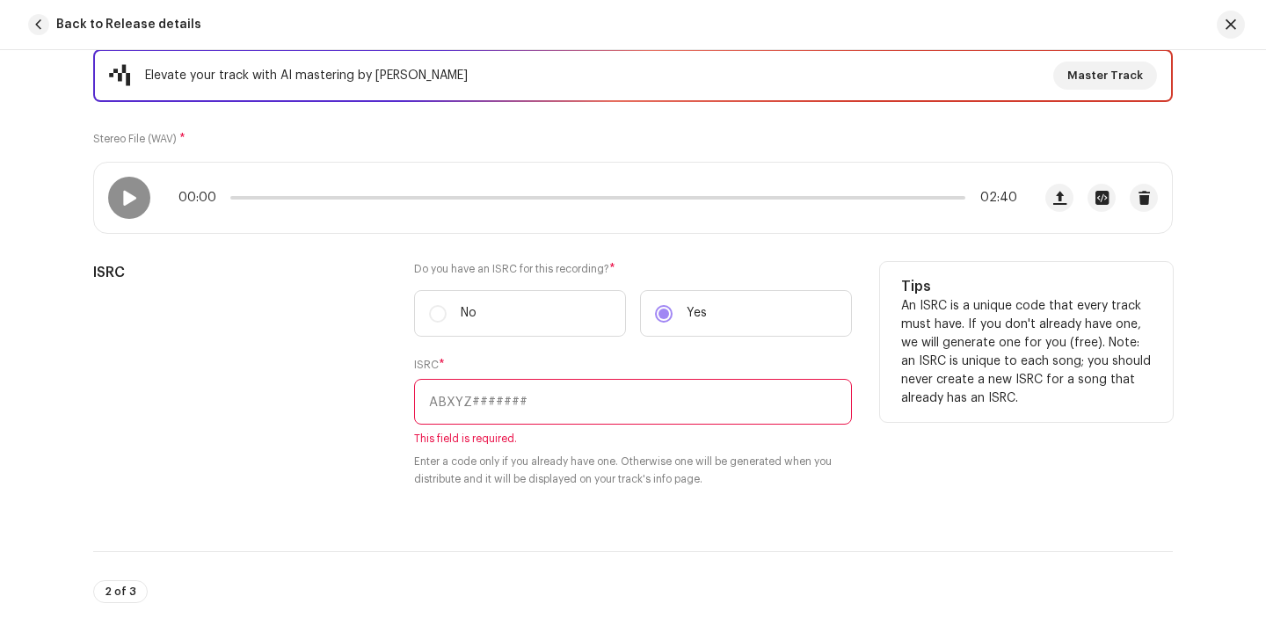
click at [537, 400] on input "text" at bounding box center [633, 402] width 438 height 46
paste input "QZZ8A2510864"
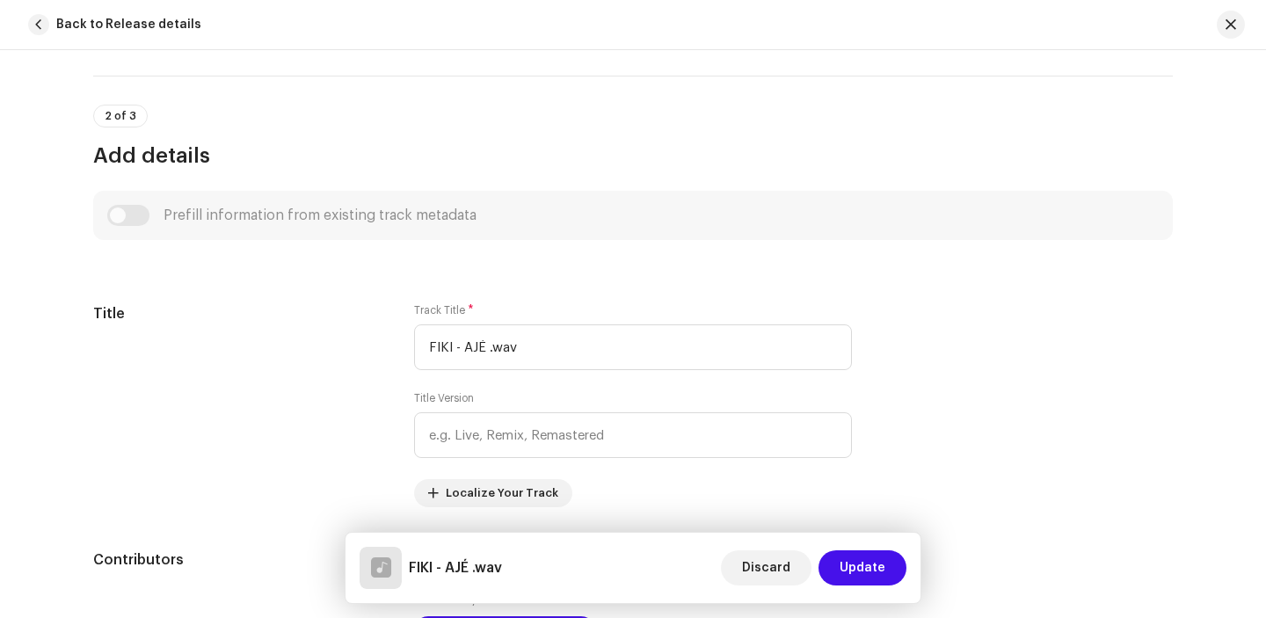
scroll to position [707, 0]
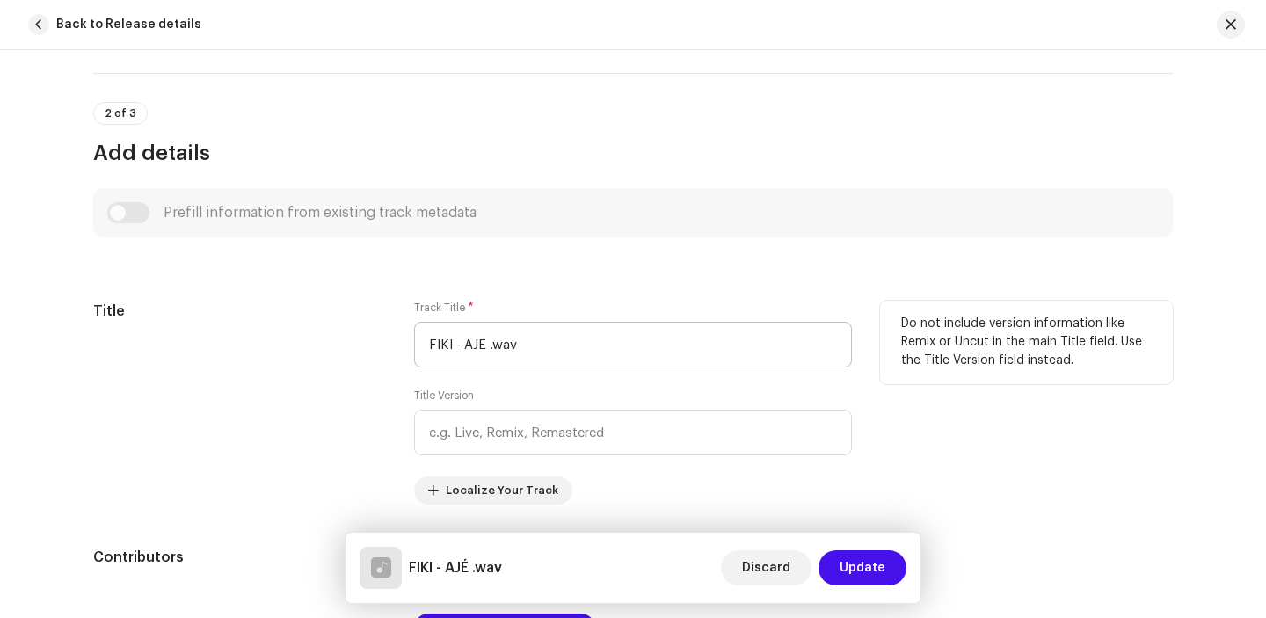
type input "QZZ8A2510864"
click at [550, 348] on input "FIKI - AJÉ .wav" at bounding box center [633, 345] width 438 height 46
click at [458, 343] on input "FIKI - AJÉ" at bounding box center [633, 345] width 438 height 46
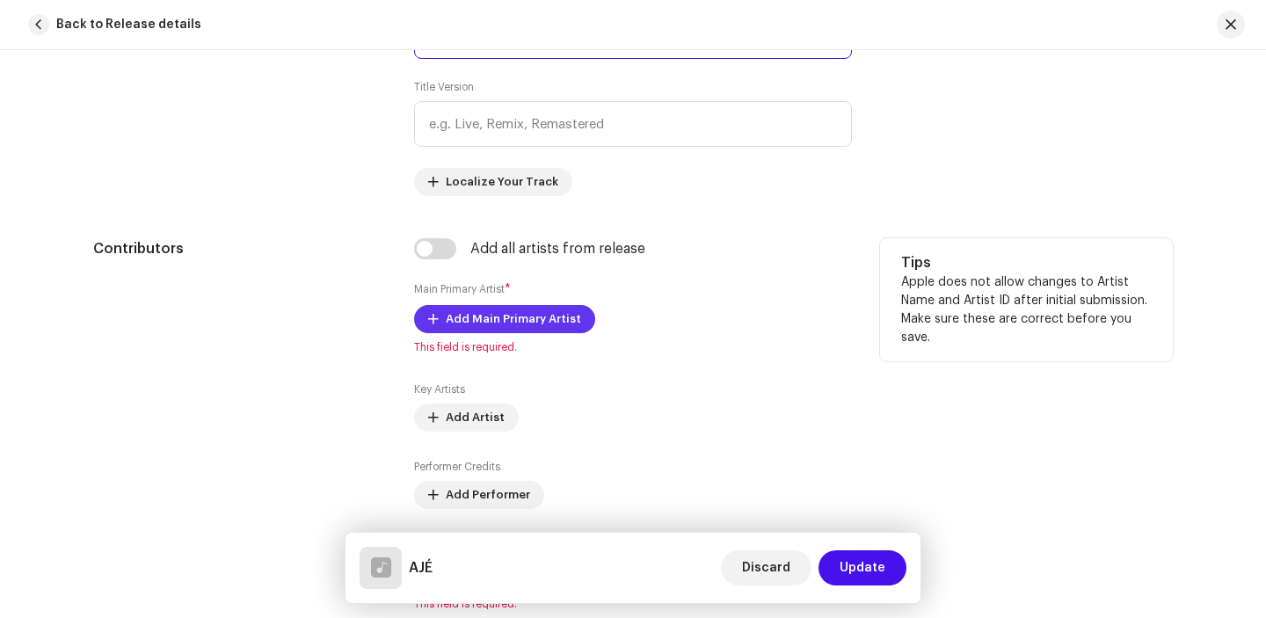
scroll to position [1029, 0]
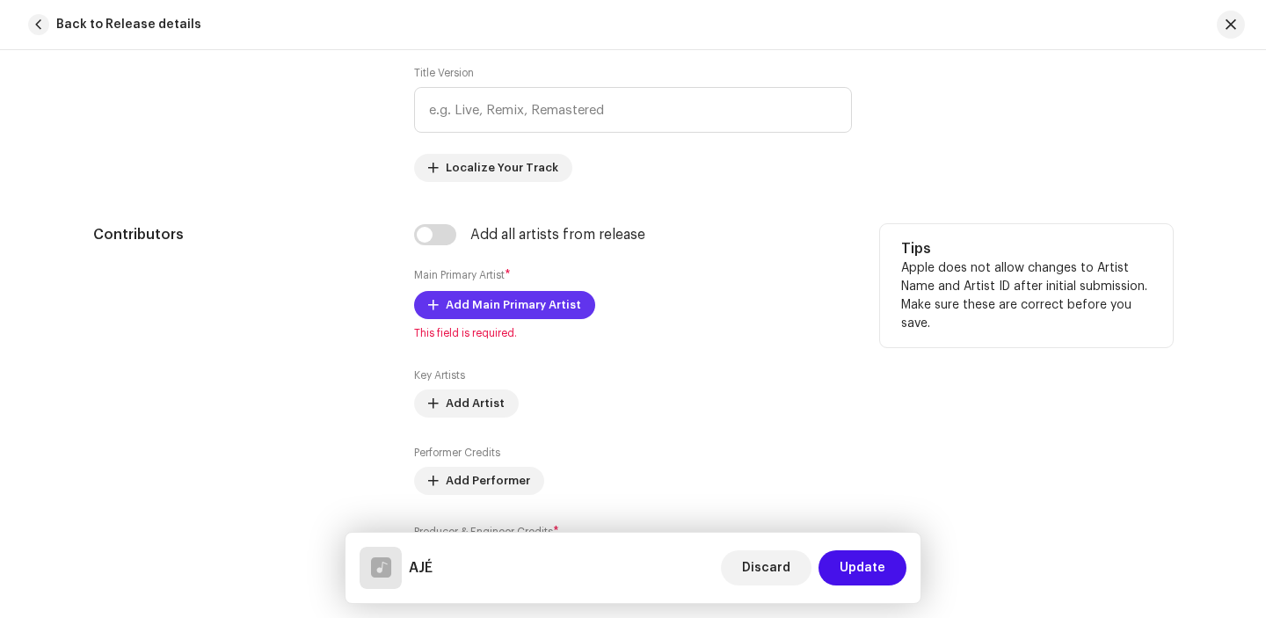
type input "AJÉ"
click at [499, 301] on span "Add Main Primary Artist" at bounding box center [513, 304] width 135 height 35
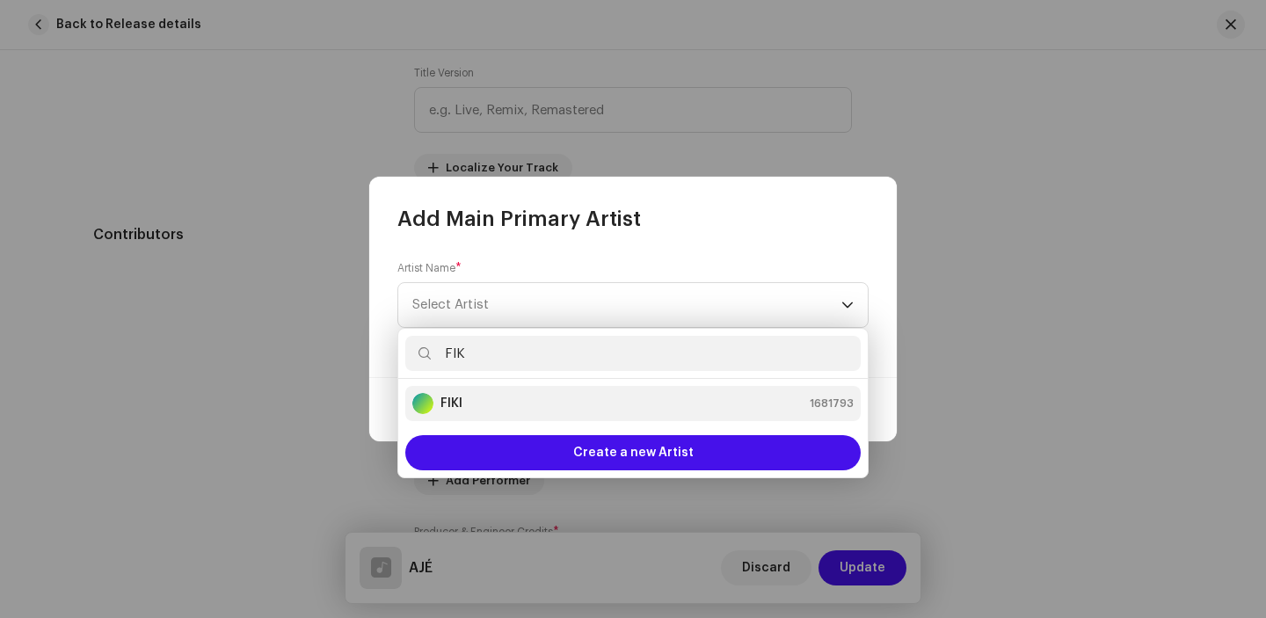
type input "FIK"
click at [459, 403] on strong "FIKI" at bounding box center [451, 404] width 22 height 18
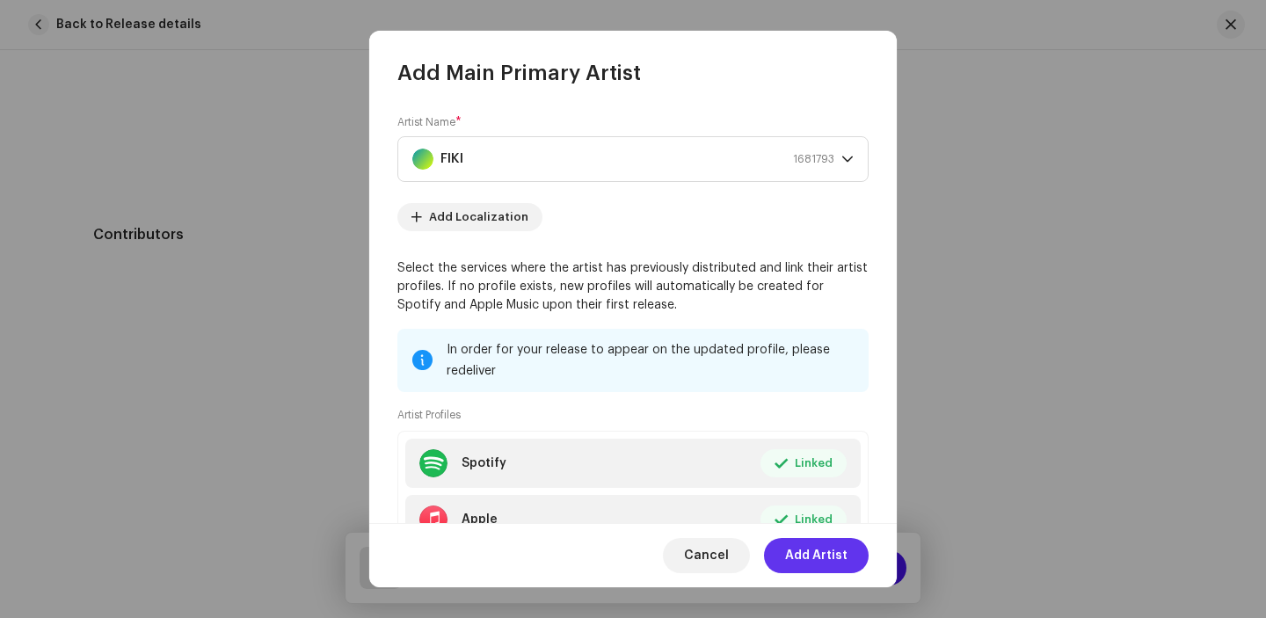
click at [800, 548] on span "Add Artist" at bounding box center [816, 555] width 62 height 35
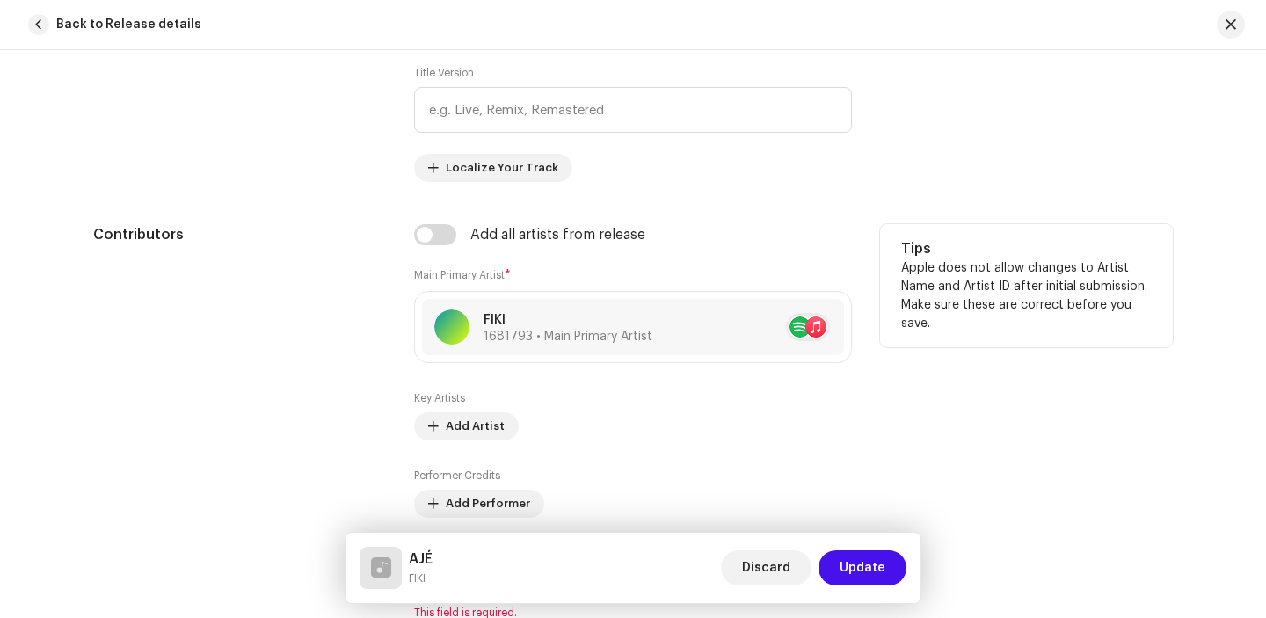
scroll to position [1143, 0]
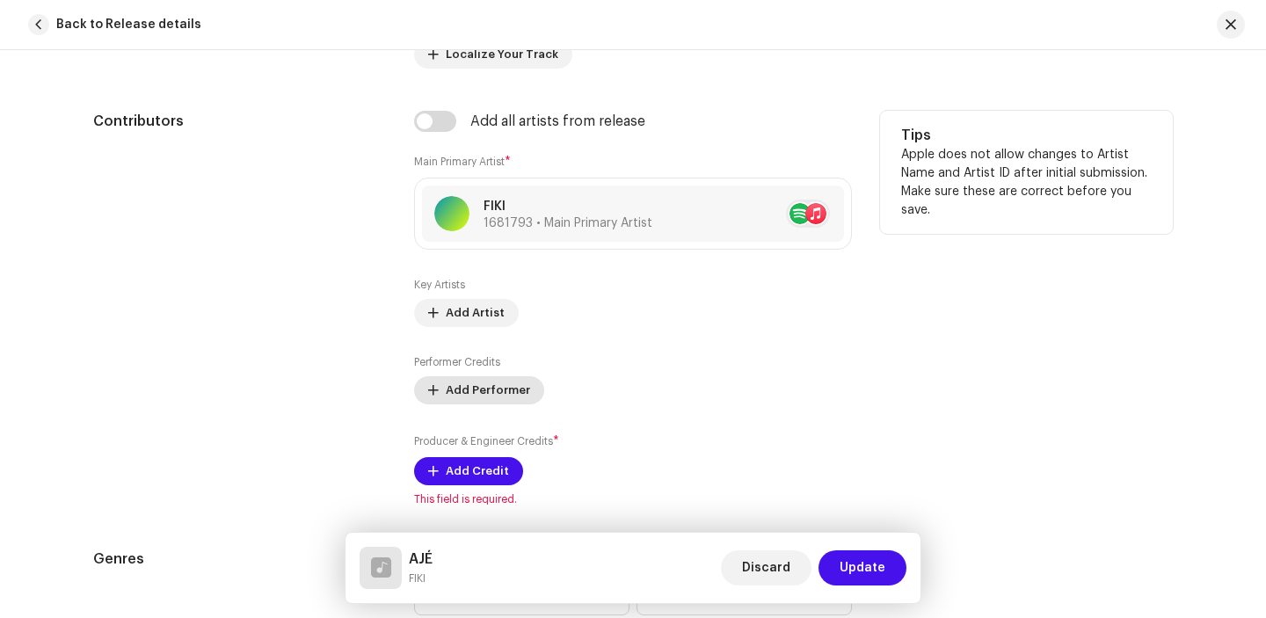
click at [459, 386] on span "Add Performer" at bounding box center [488, 390] width 84 height 35
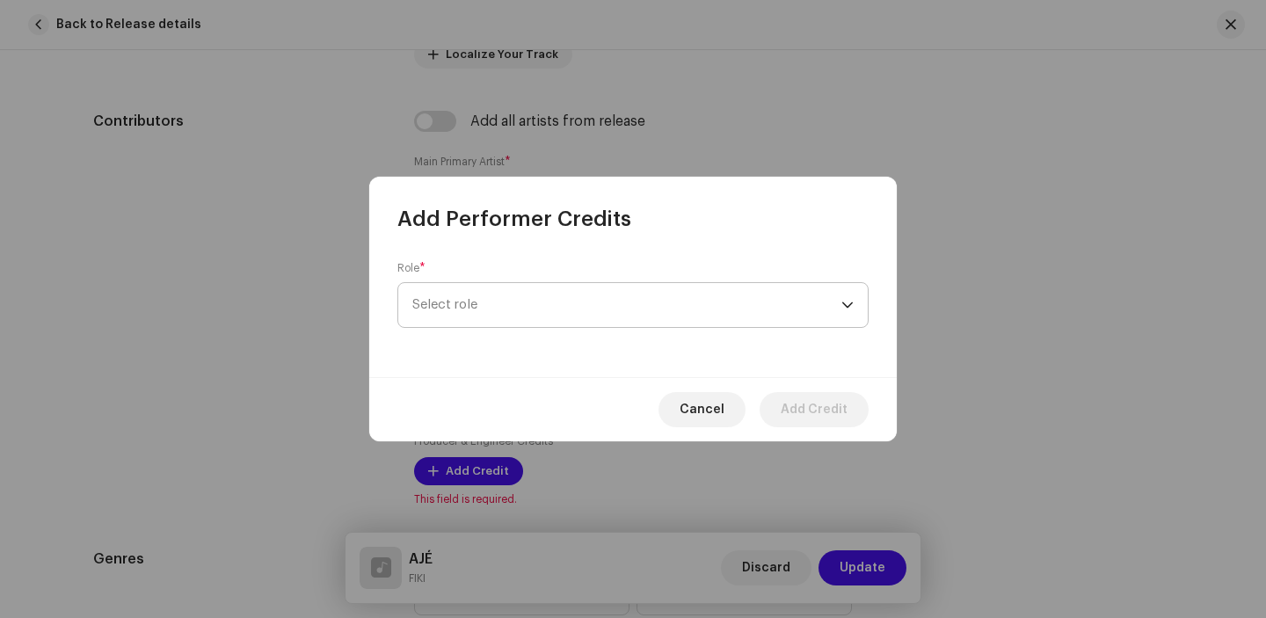
click at [498, 296] on span "Select role" at bounding box center [626, 305] width 429 height 44
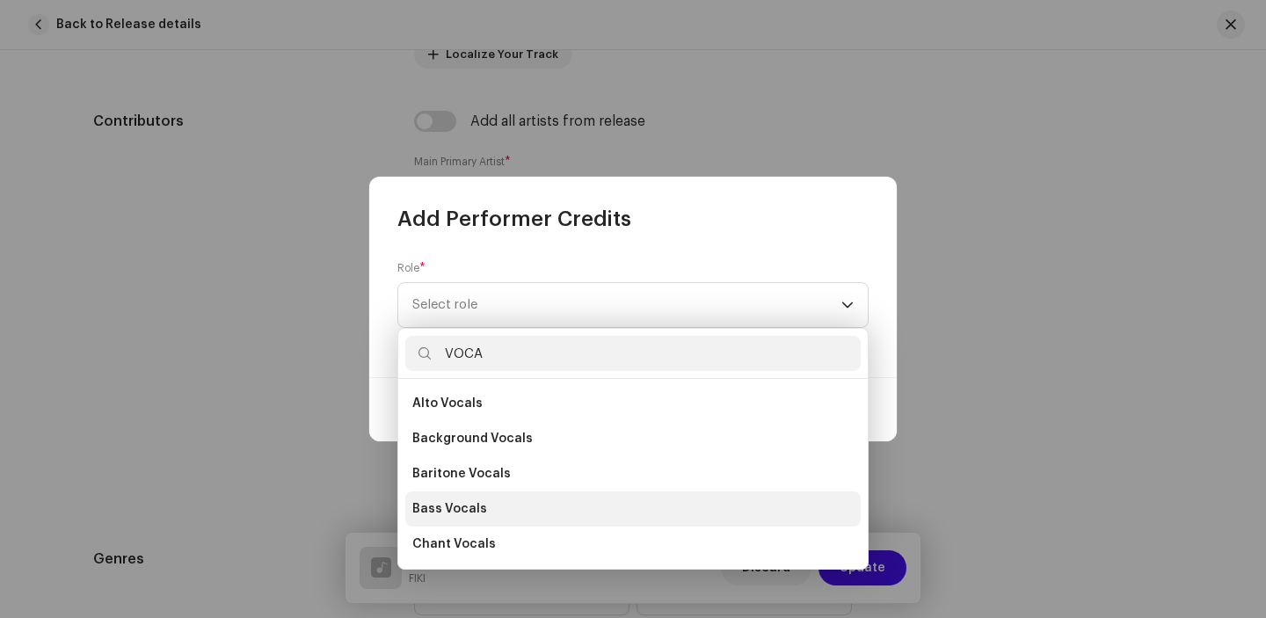
scroll to position [316, 0]
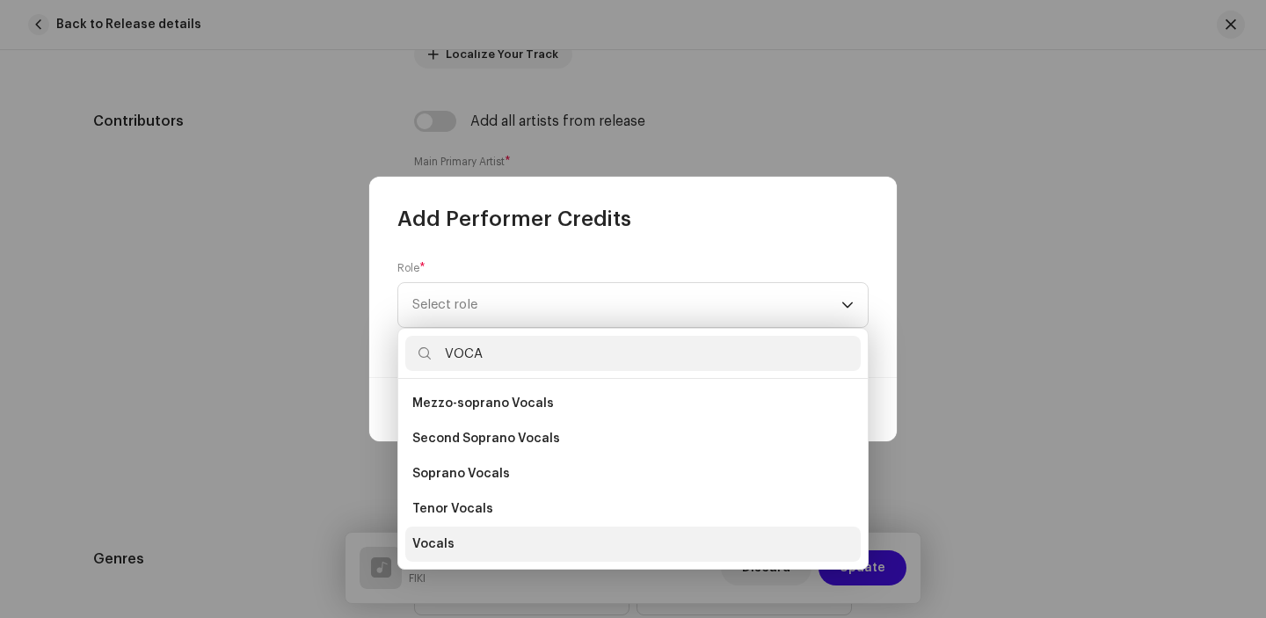
type input "VOCA"
click at [473, 544] on li "Vocals" at bounding box center [632, 543] width 455 height 35
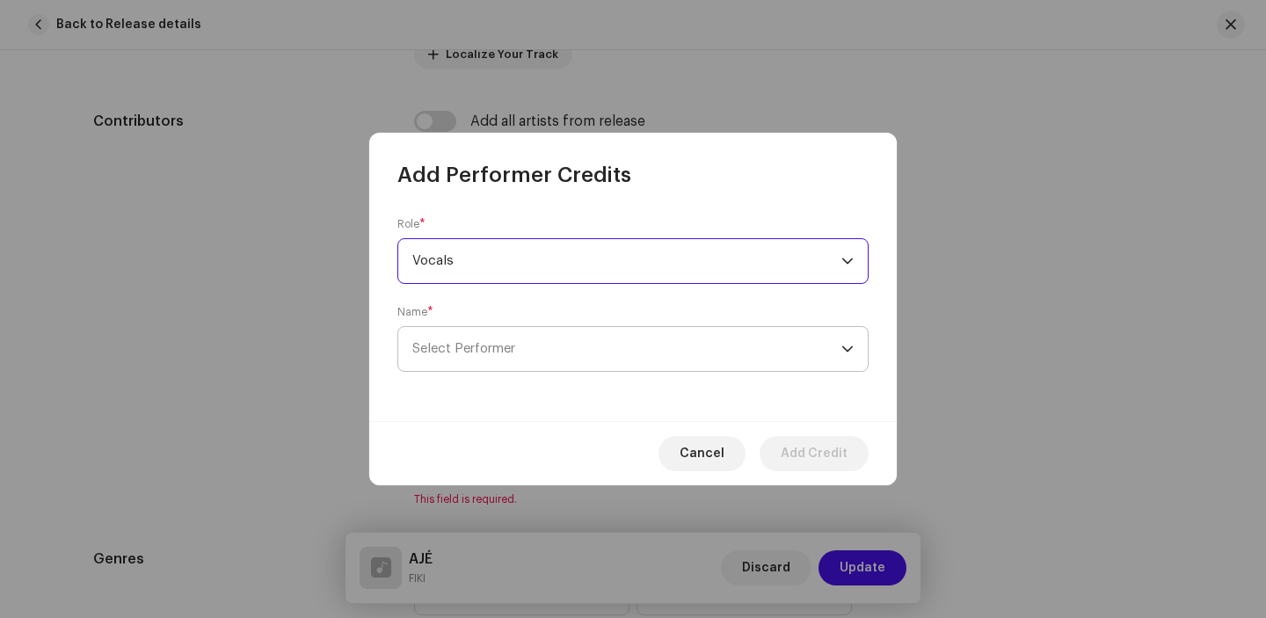
click at [523, 341] on span "Select Performer" at bounding box center [626, 349] width 429 height 44
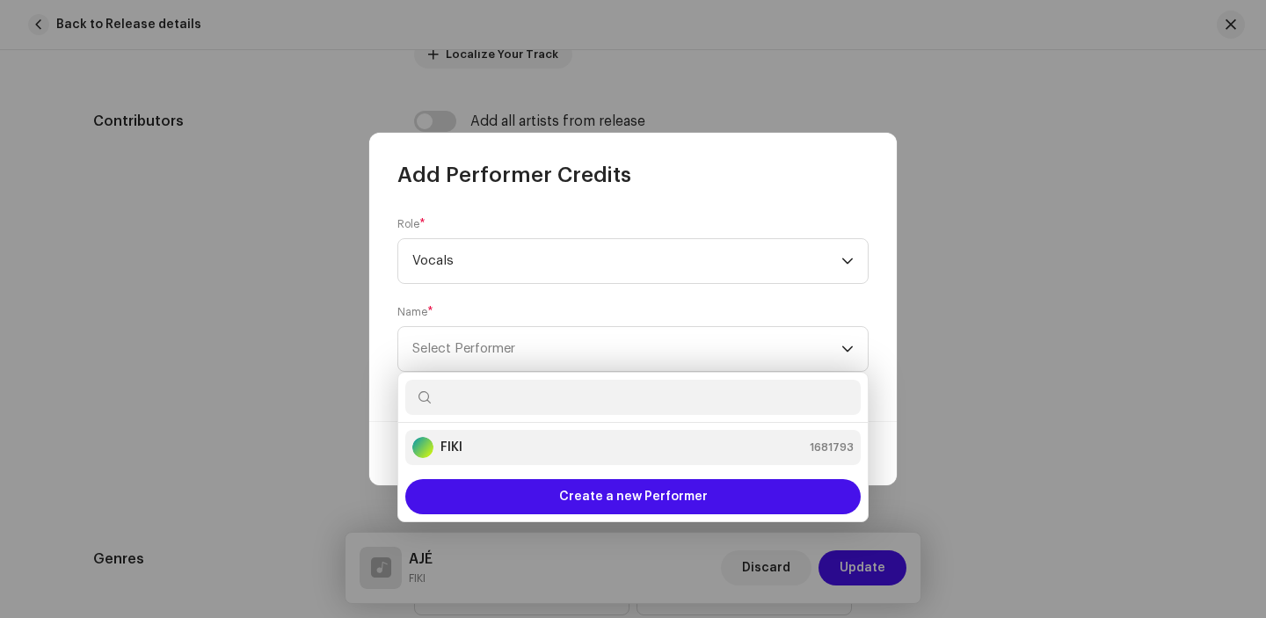
click at [497, 448] on div "FIKI 1681793" at bounding box center [632, 447] width 441 height 21
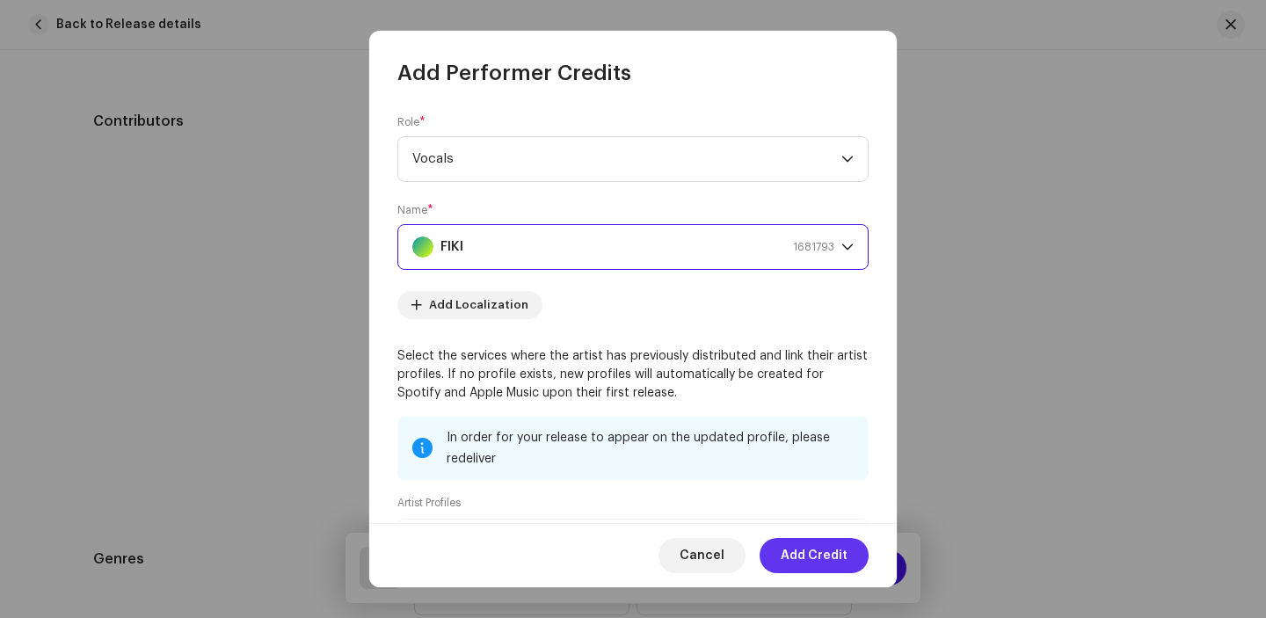
click at [809, 554] on span "Add Credit" at bounding box center [813, 555] width 67 height 35
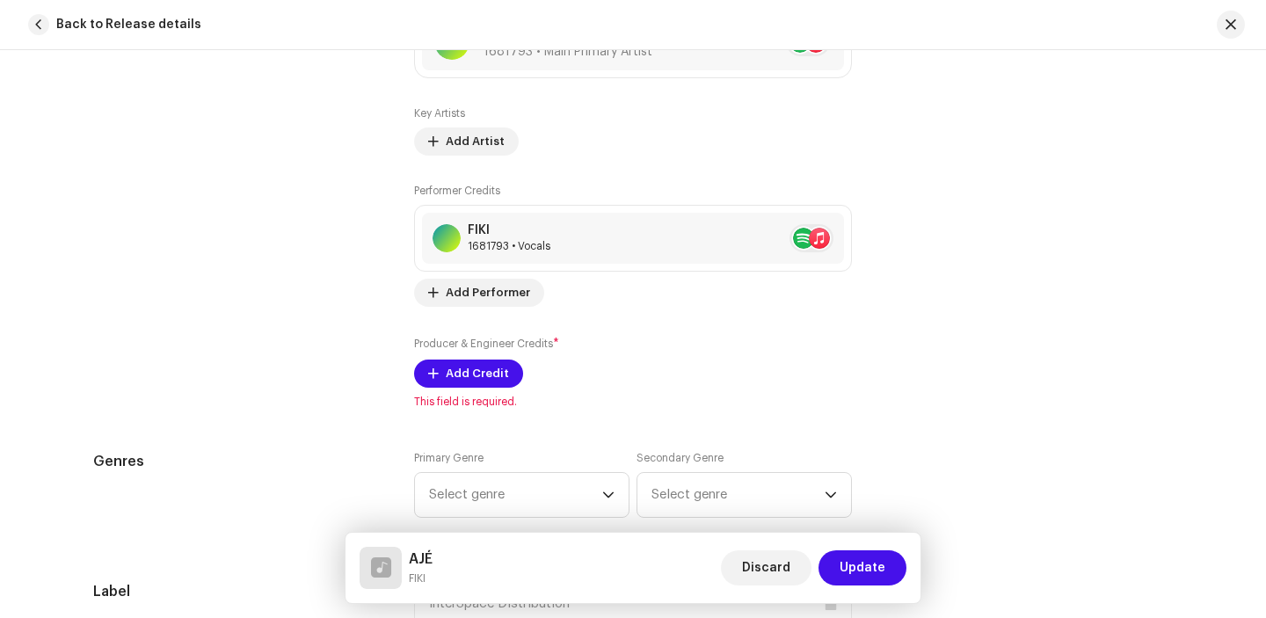
scroll to position [1338, 0]
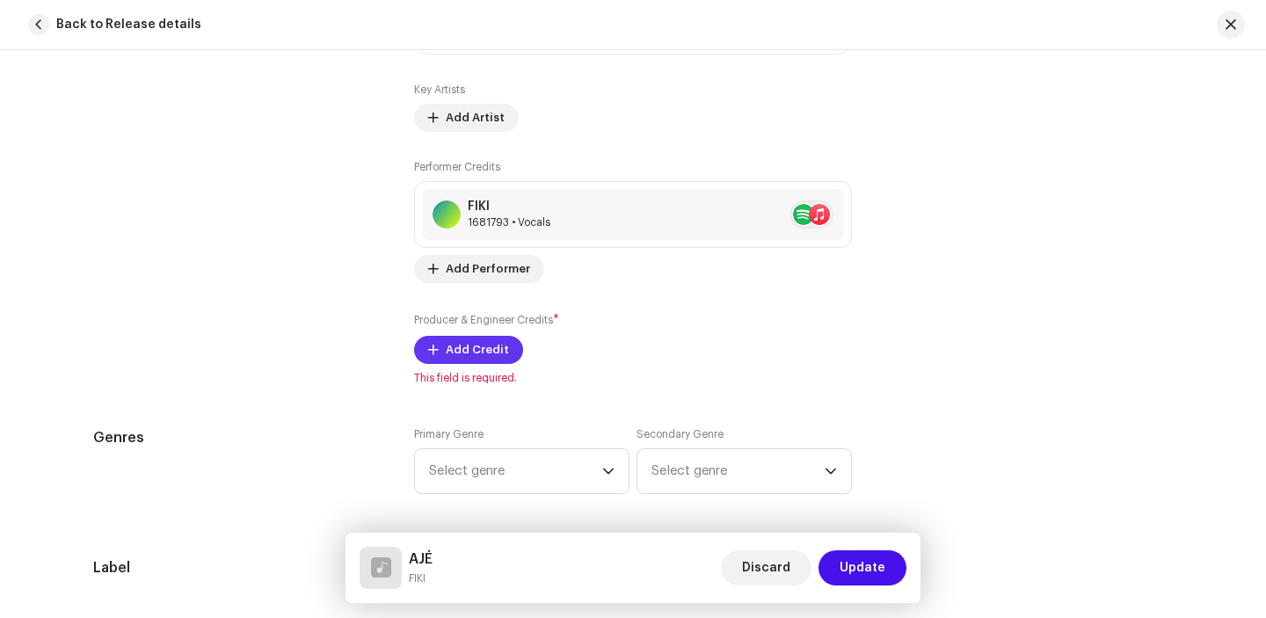
click at [484, 344] on span "Add Credit" at bounding box center [477, 349] width 63 height 35
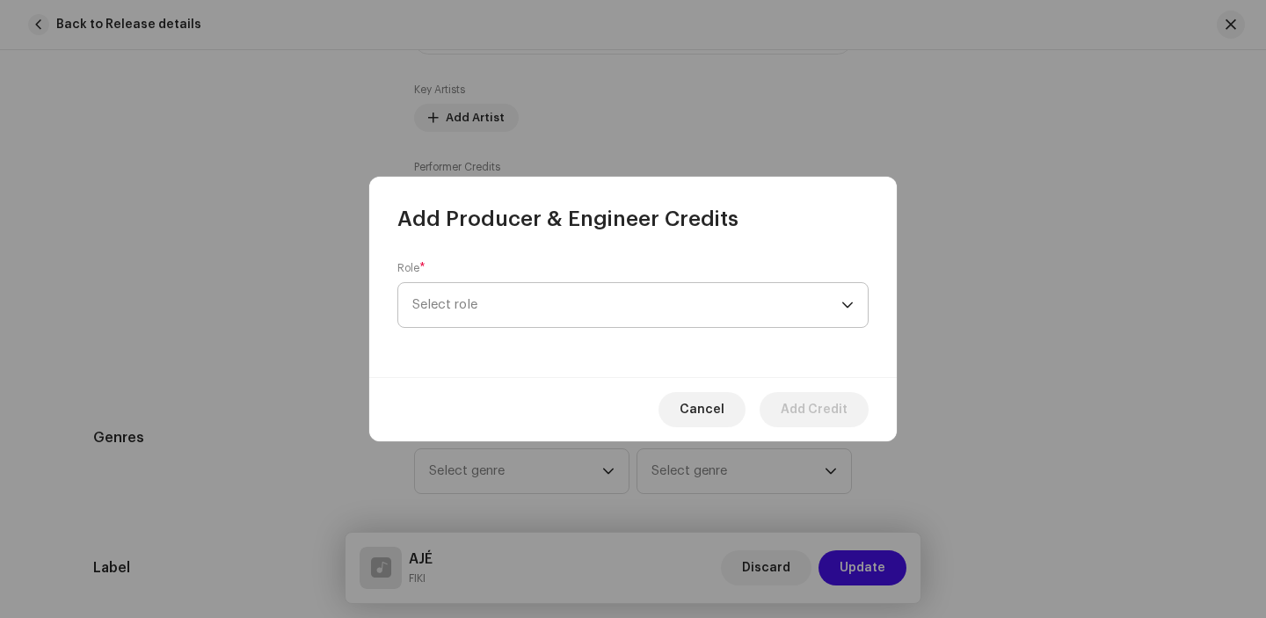
click at [532, 310] on span "Select role" at bounding box center [626, 305] width 429 height 44
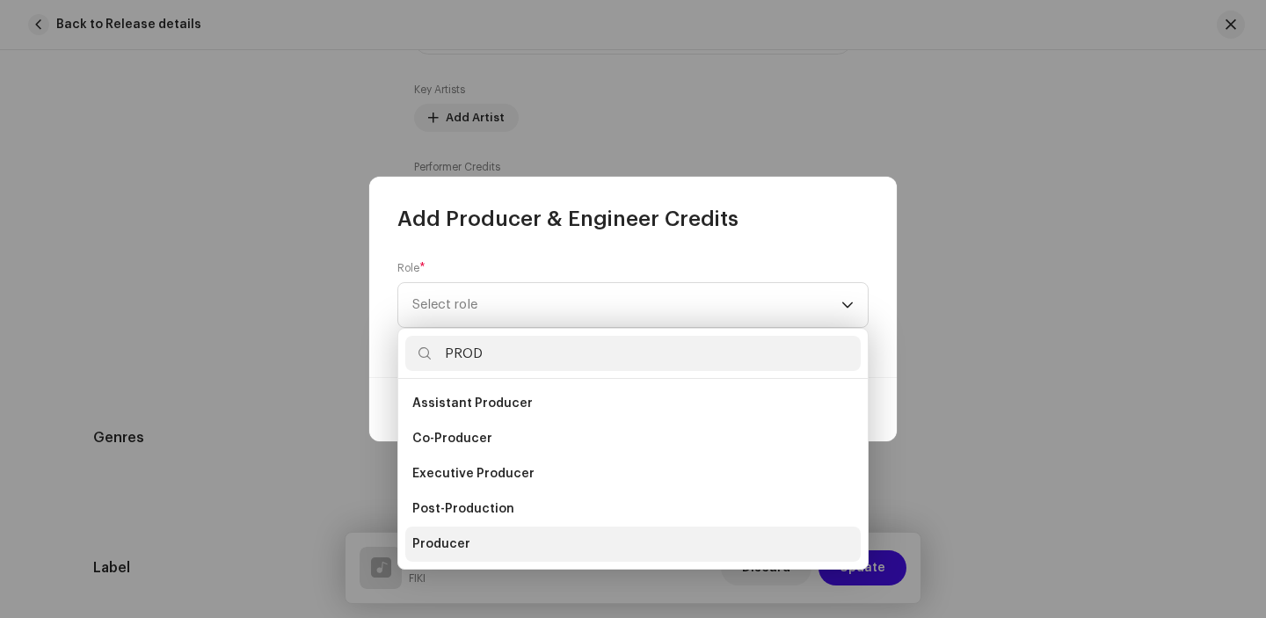
type input "PROD"
click at [507, 532] on li "Producer" at bounding box center [632, 543] width 455 height 35
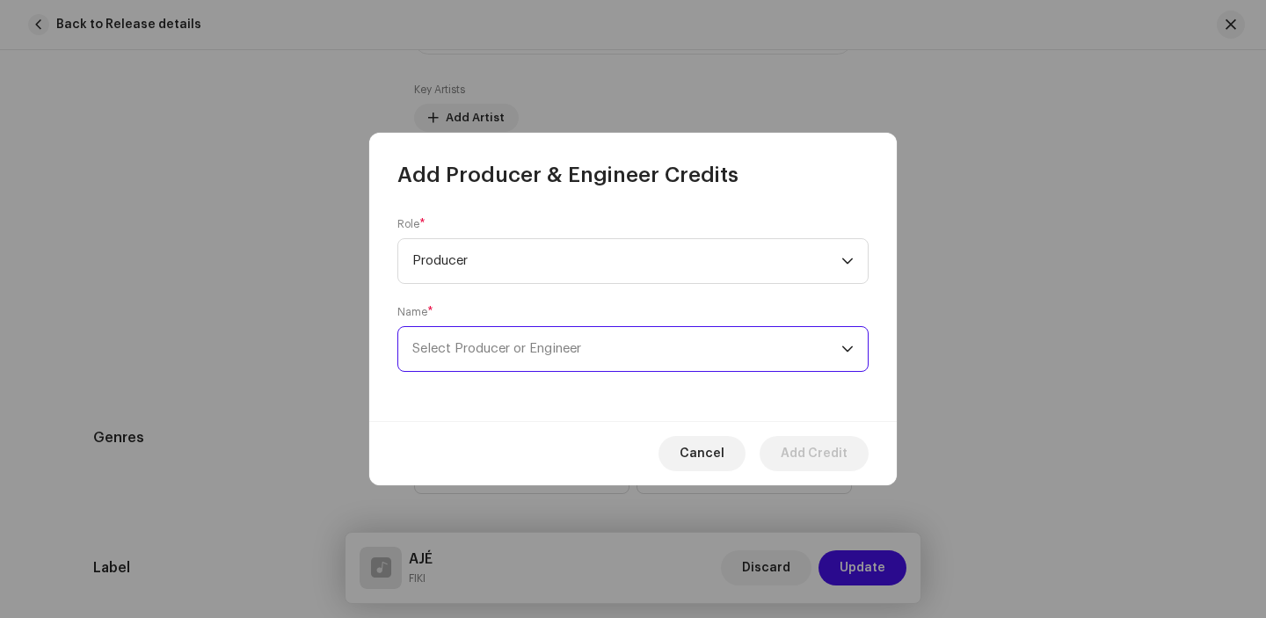
click at [567, 332] on span "Select Producer or Engineer" at bounding box center [626, 349] width 429 height 44
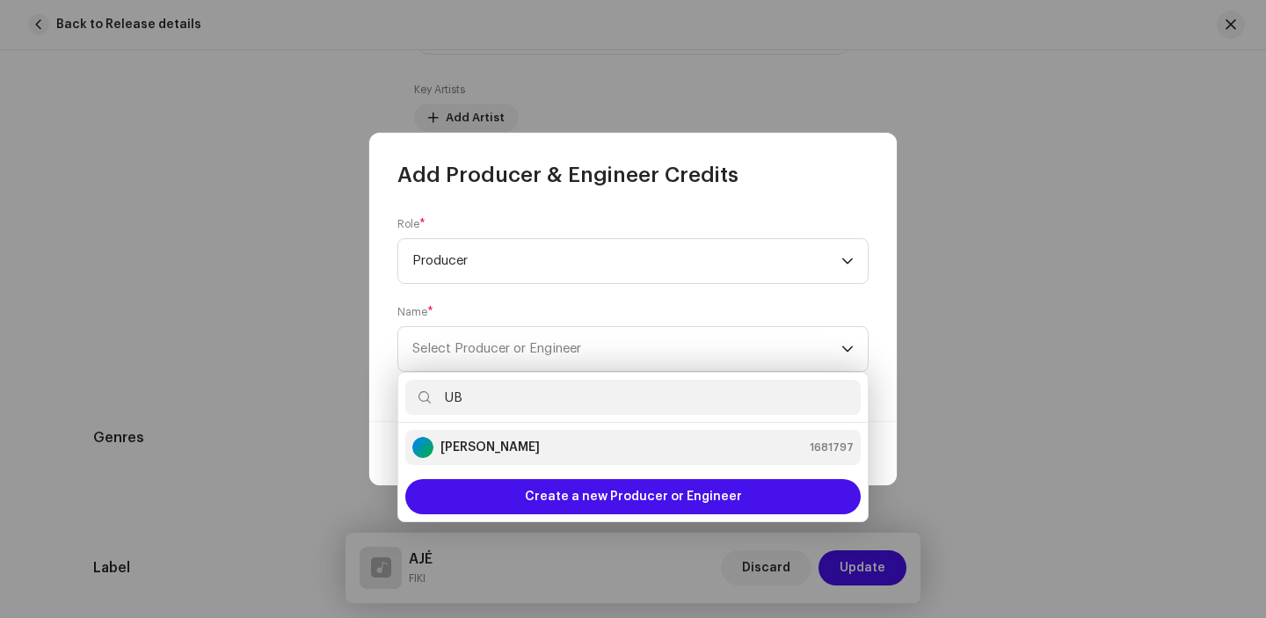
type input "UB"
click at [538, 444] on strong "[PERSON_NAME]" at bounding box center [489, 448] width 99 height 18
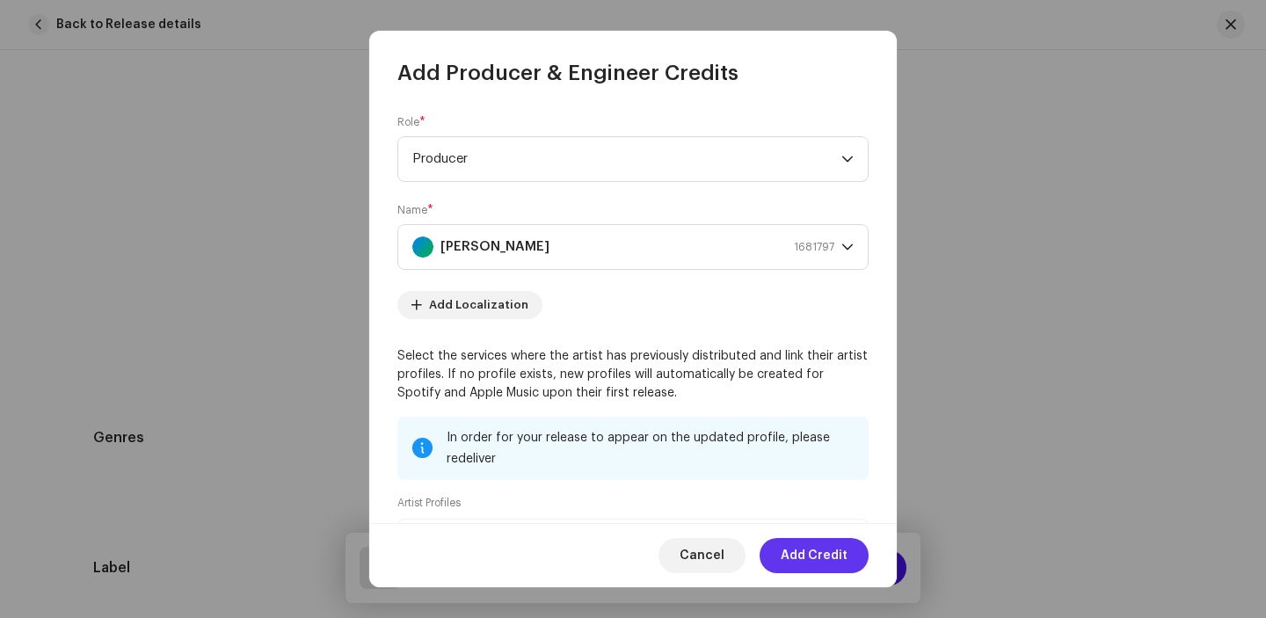
click at [807, 551] on span "Add Credit" at bounding box center [813, 555] width 67 height 35
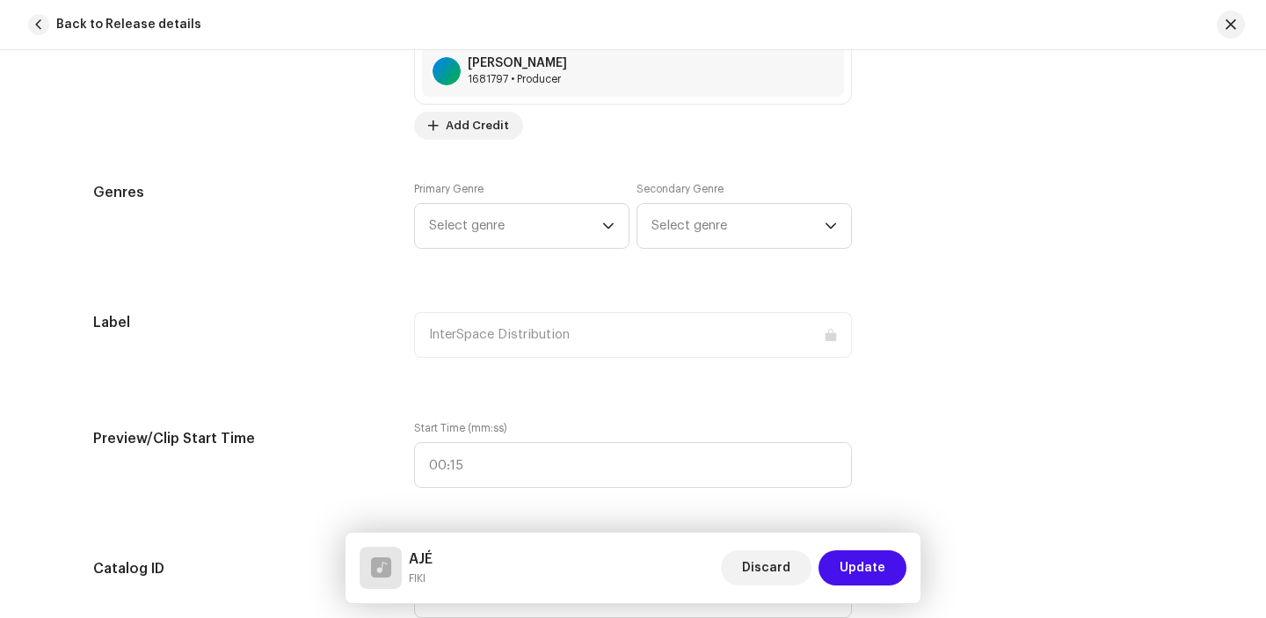
scroll to position [1637, 0]
click at [606, 228] on icon "dropdown trigger" at bounding box center [608, 225] width 12 height 12
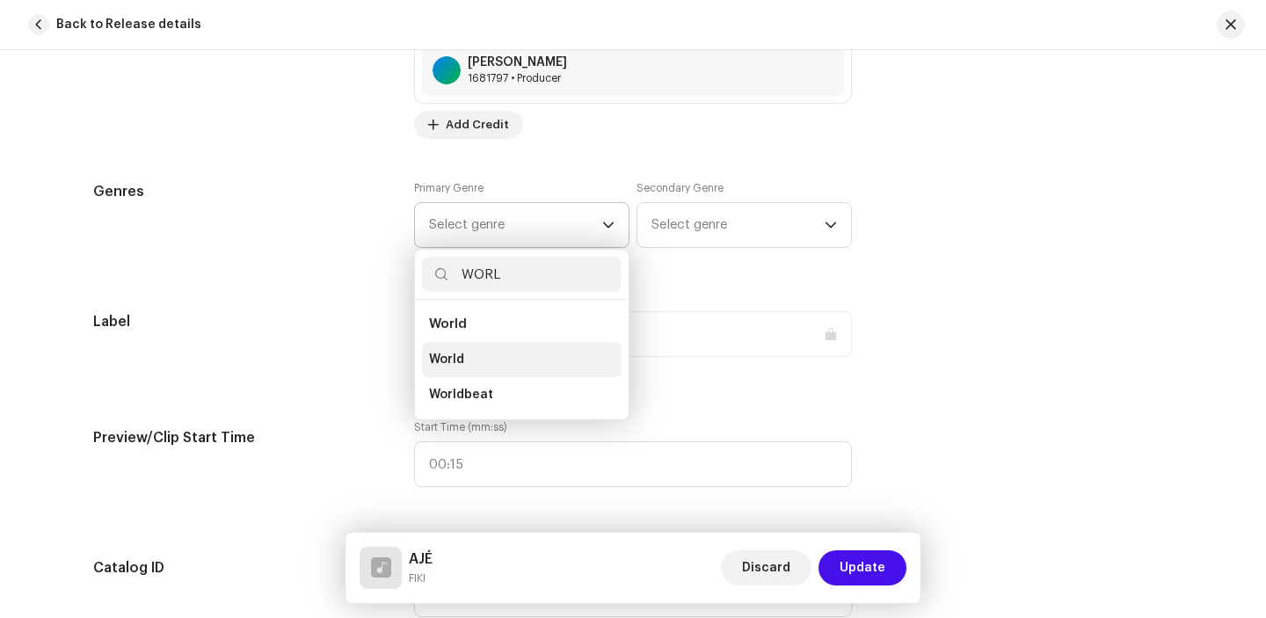
type input "WORL"
click at [459, 354] on span "World" at bounding box center [446, 360] width 35 height 18
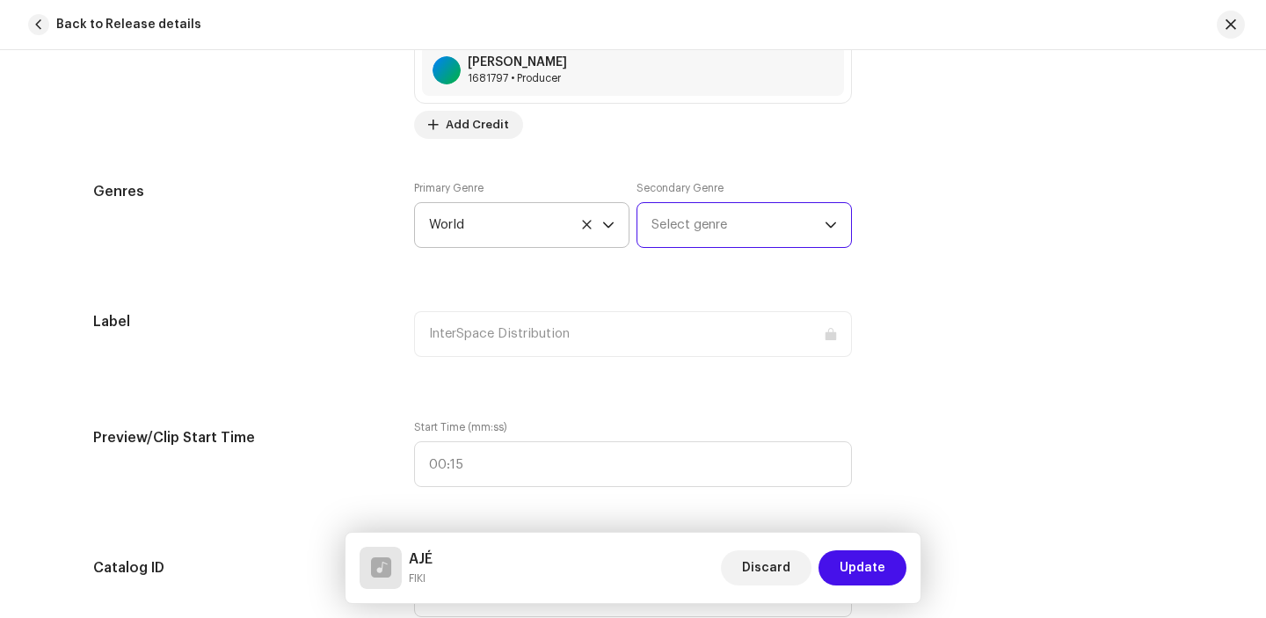
click at [683, 216] on span "Select genre" at bounding box center [737, 225] width 173 height 44
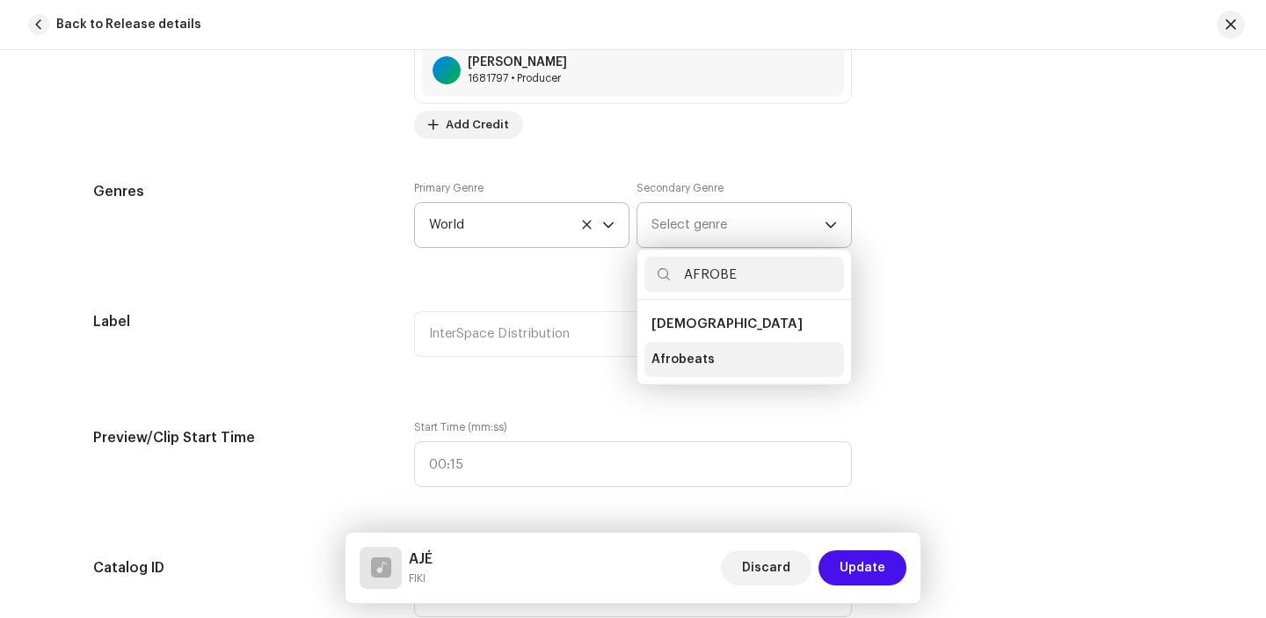
type input "AFROBE"
click at [674, 356] on span "Afrobeats" at bounding box center [682, 360] width 63 height 18
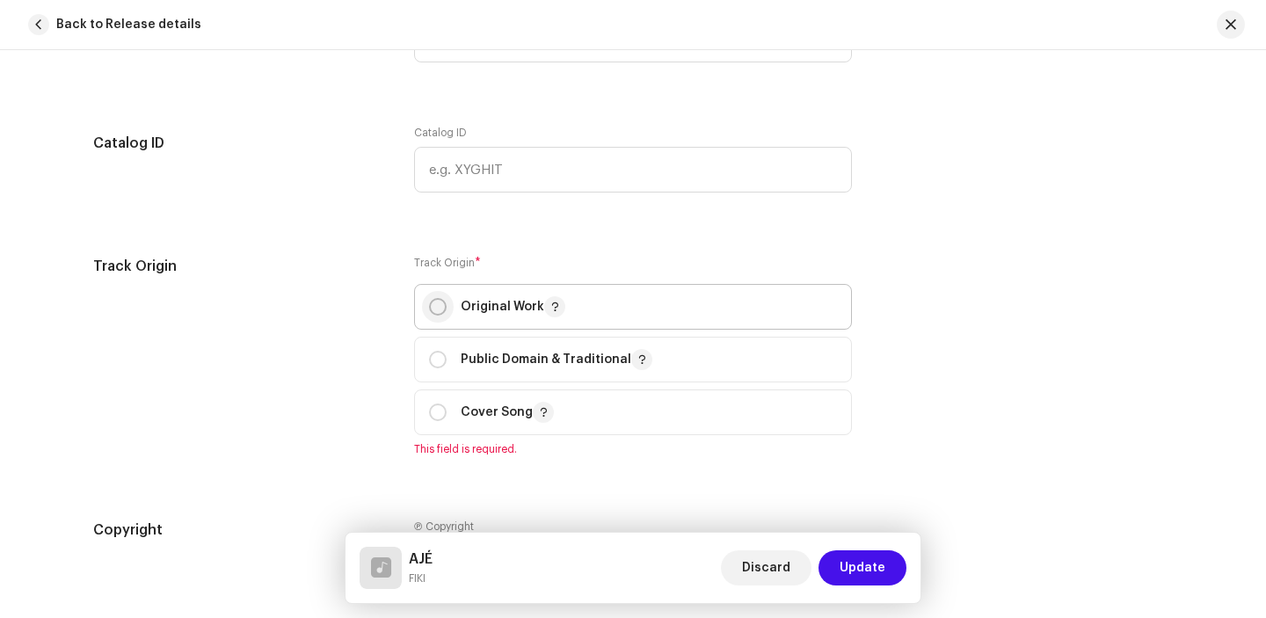
scroll to position [2071, 0]
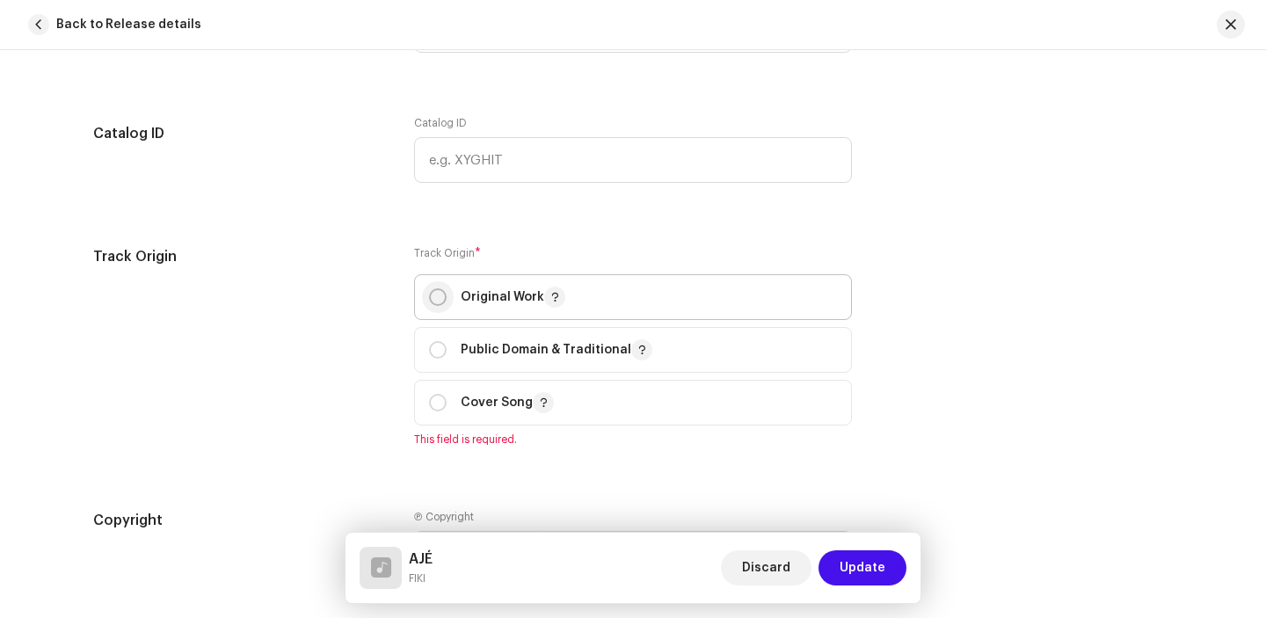
click at [434, 298] on input "radio" at bounding box center [438, 297] width 18 height 18
radio input "true"
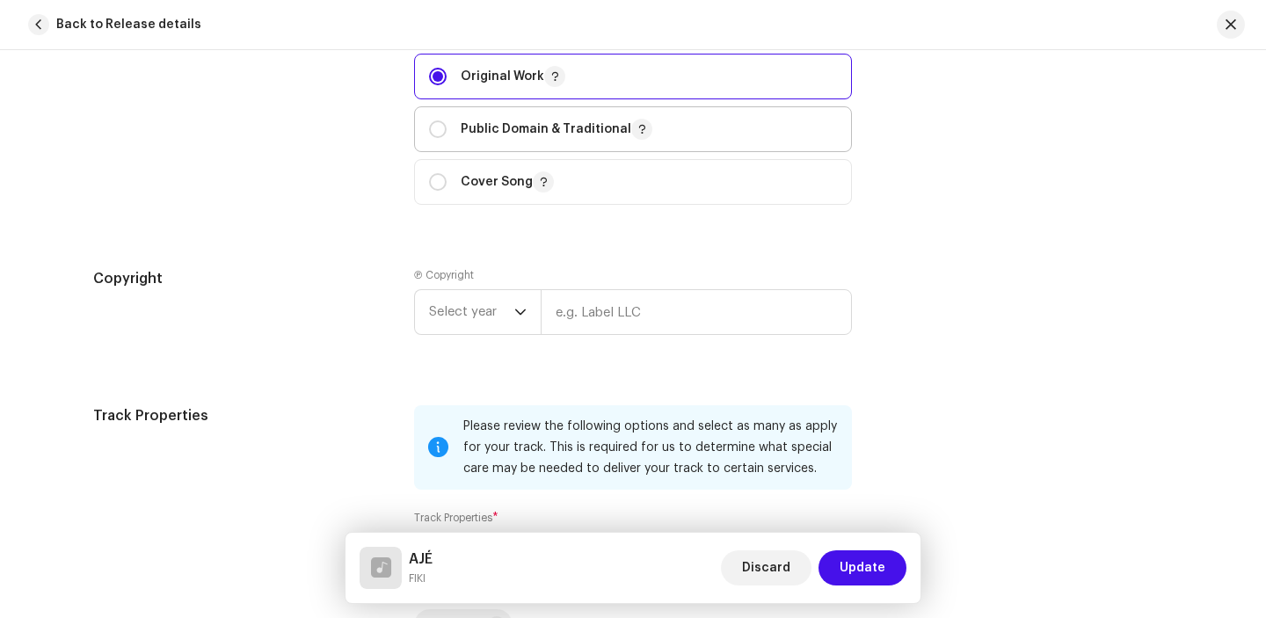
scroll to position [2326, 0]
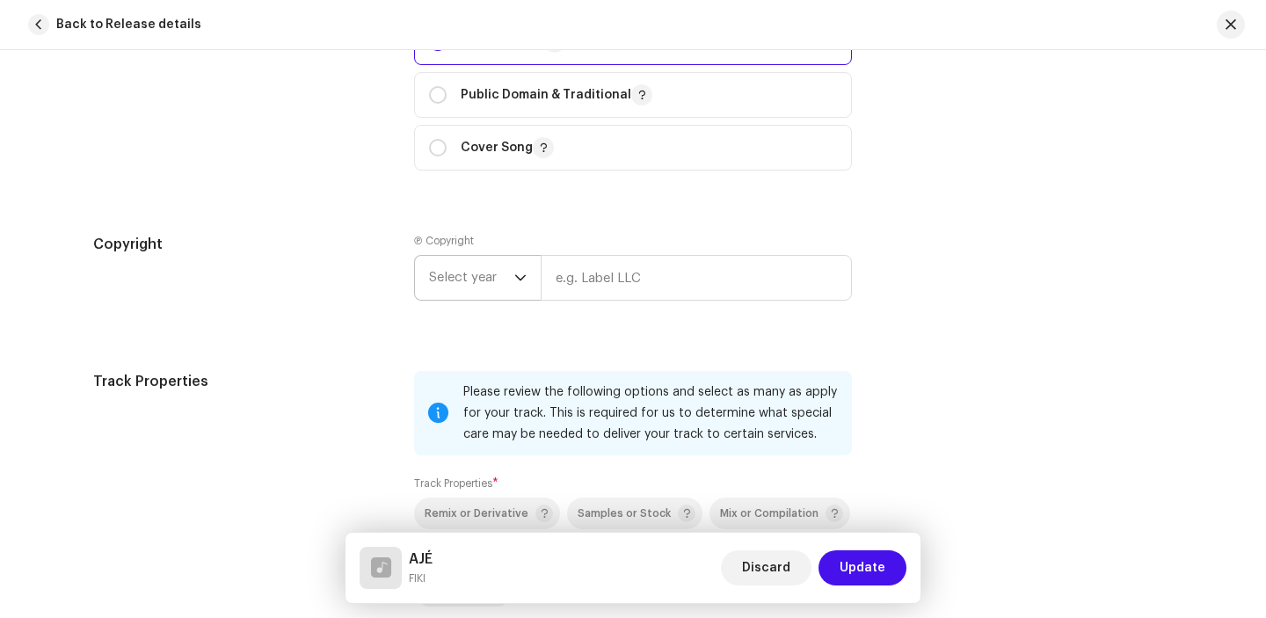
click at [515, 278] on icon "dropdown trigger" at bounding box center [520, 278] width 11 height 6
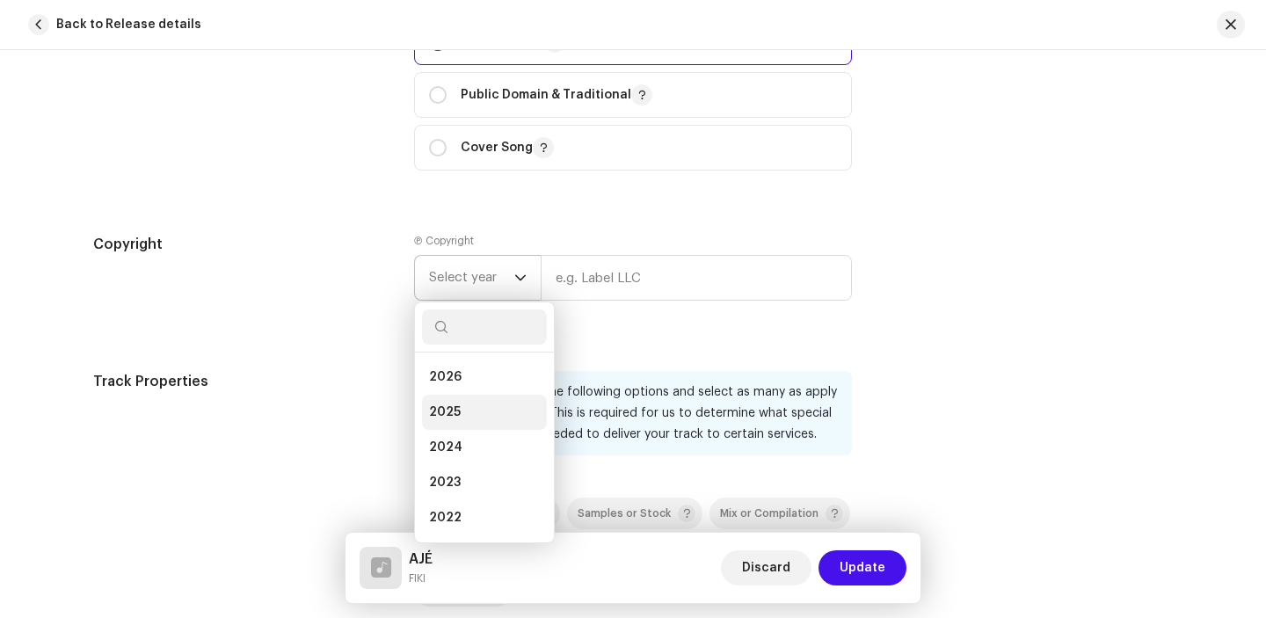
click at [490, 406] on li "2025" at bounding box center [484, 412] width 125 height 35
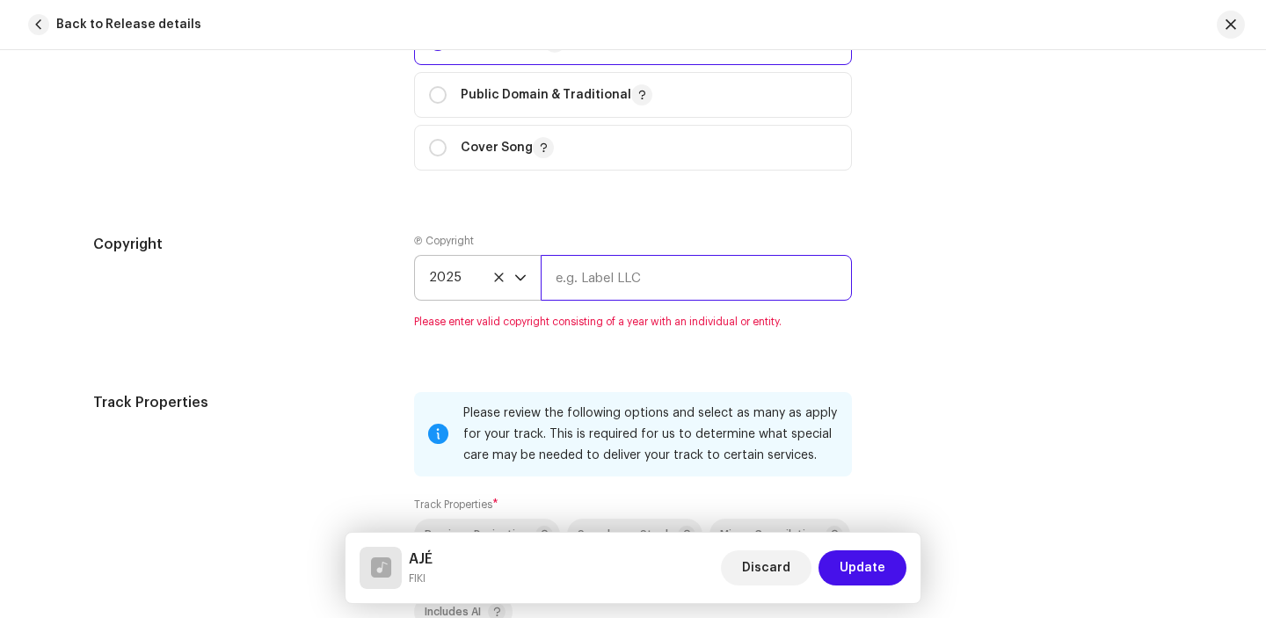
click at [613, 280] on input "text" at bounding box center [696, 278] width 311 height 46
type input "Fikiverse"
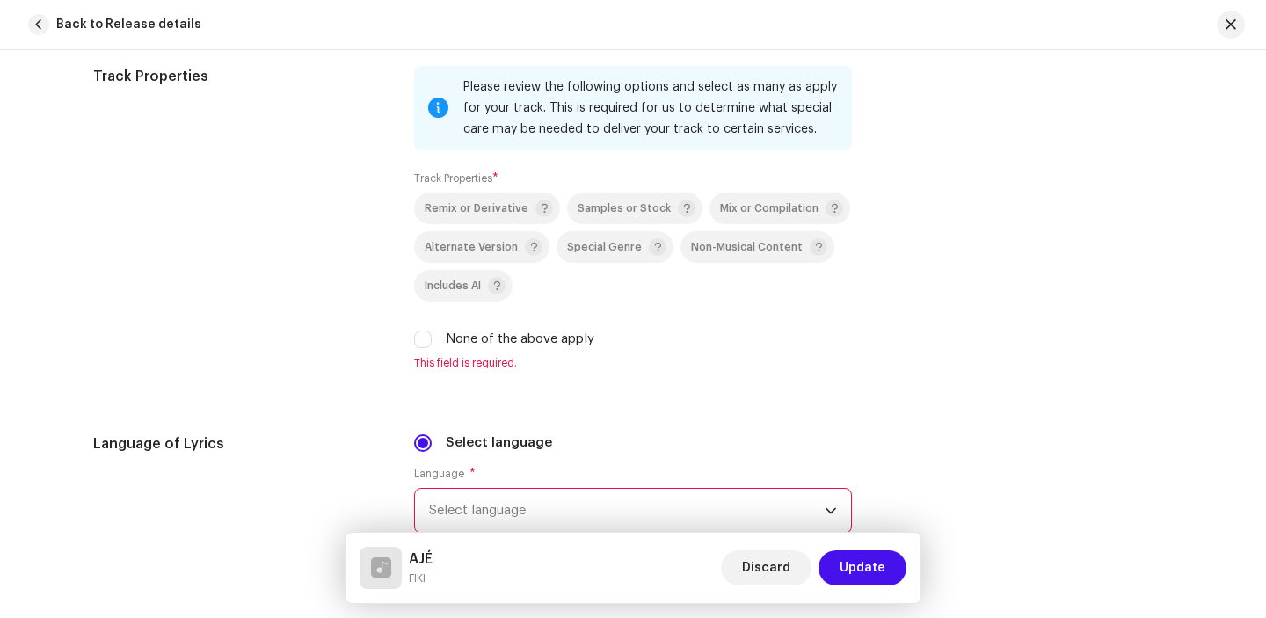
scroll to position [2705, 0]
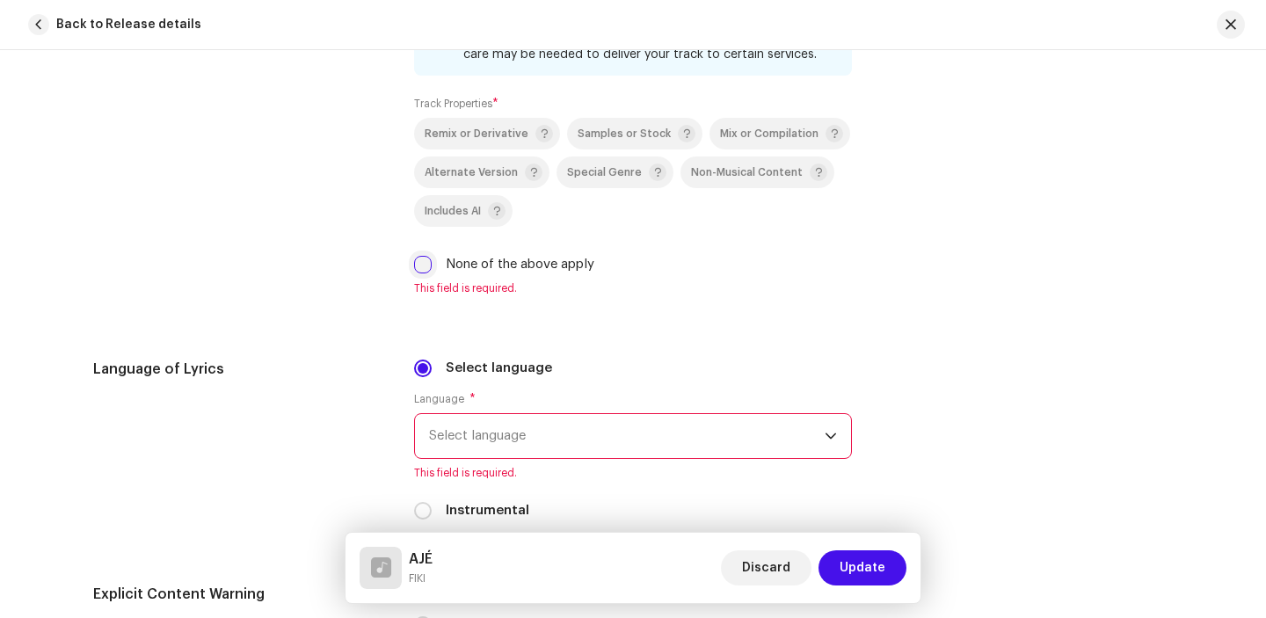
click at [424, 264] on input "None of the above apply" at bounding box center [423, 265] width 18 height 18
checkbox input "true"
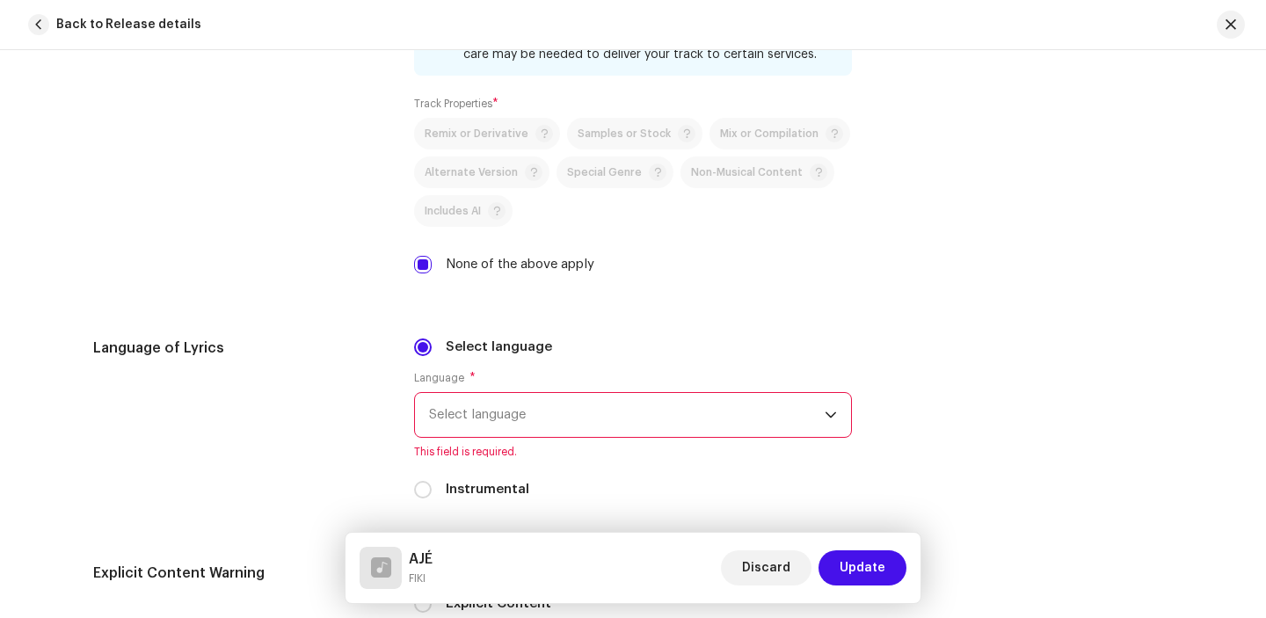
click at [473, 403] on span "Select language" at bounding box center [627, 415] width 396 height 44
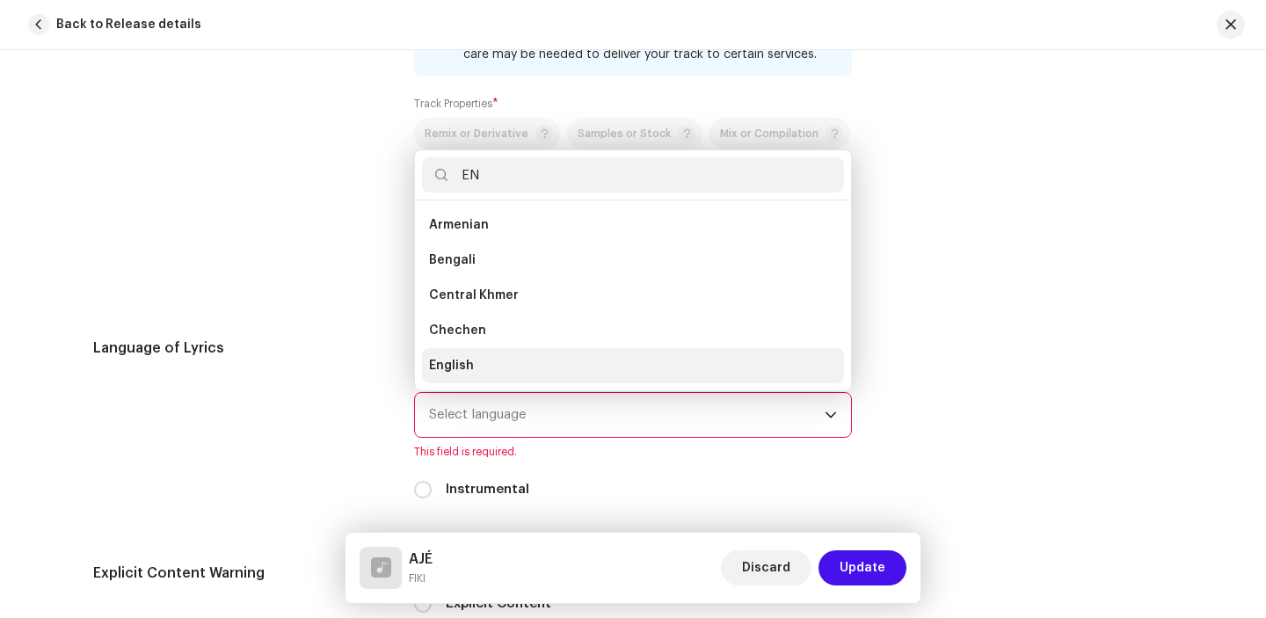
scroll to position [28, 0]
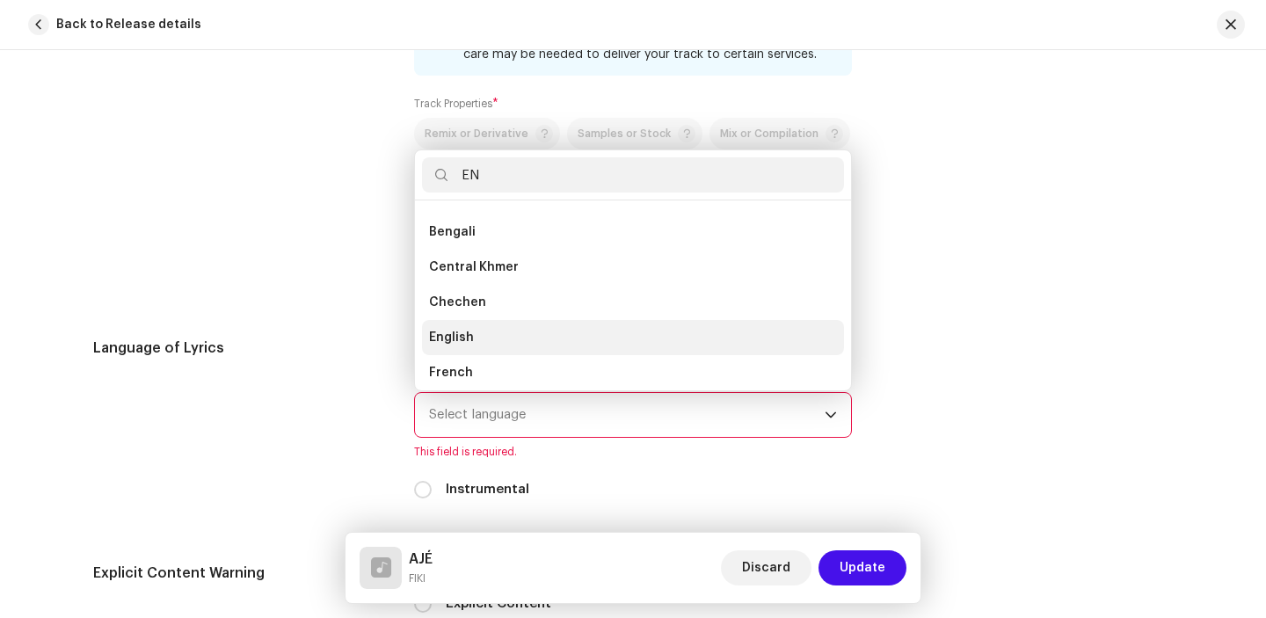
type input "EN"
click at [482, 337] on li "English" at bounding box center [633, 337] width 422 height 35
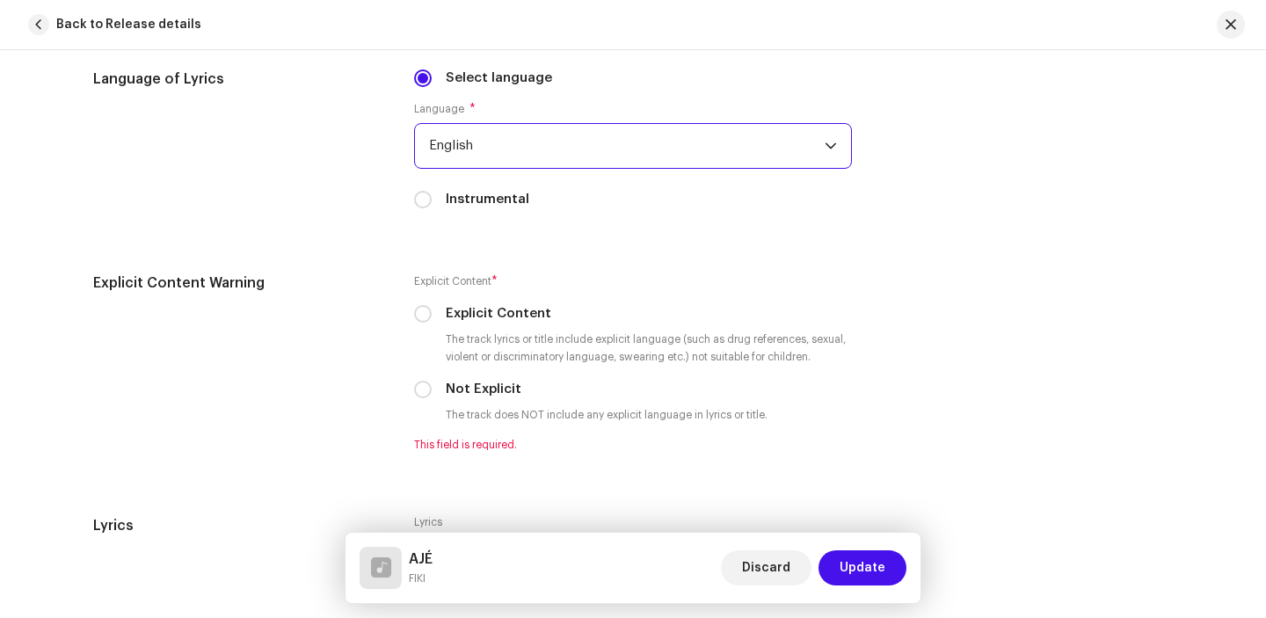
scroll to position [2984, 0]
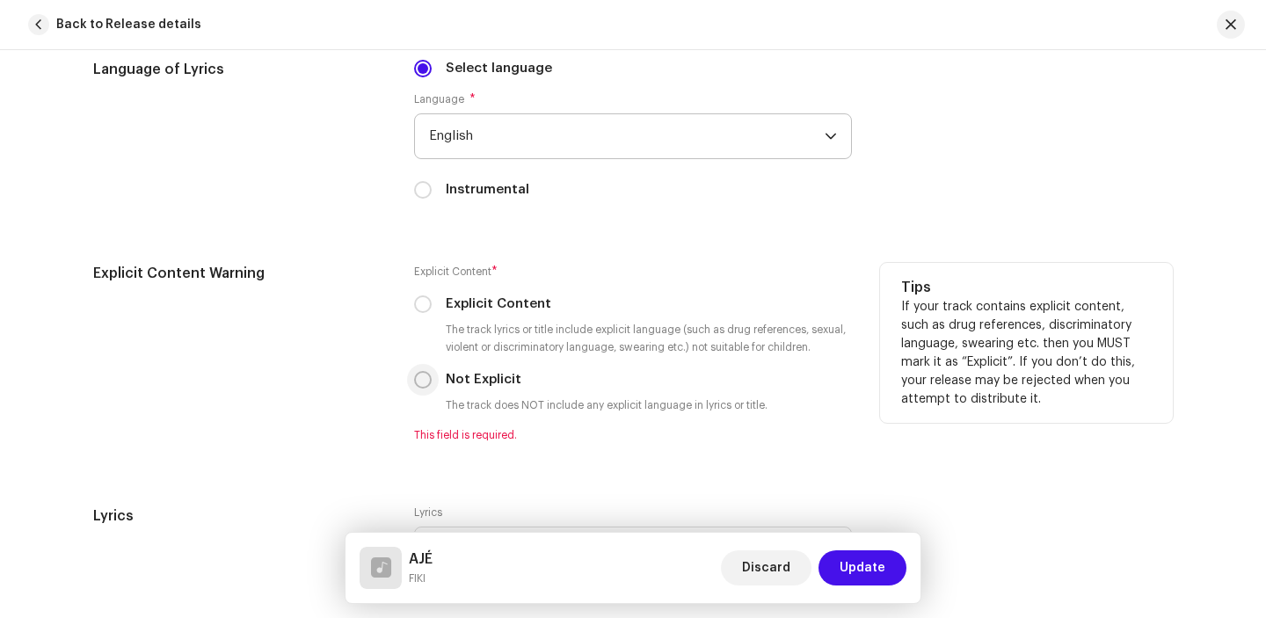
click at [418, 381] on input "Not Explicit" at bounding box center [423, 380] width 18 height 18
radio input "true"
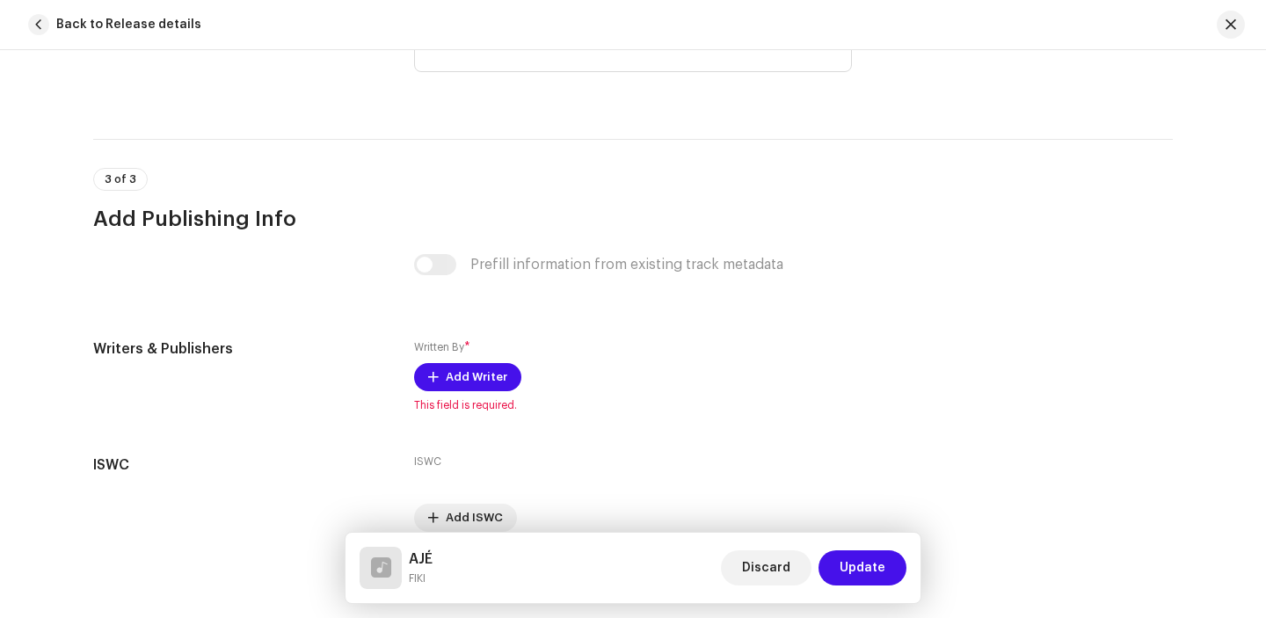
scroll to position [3494, 0]
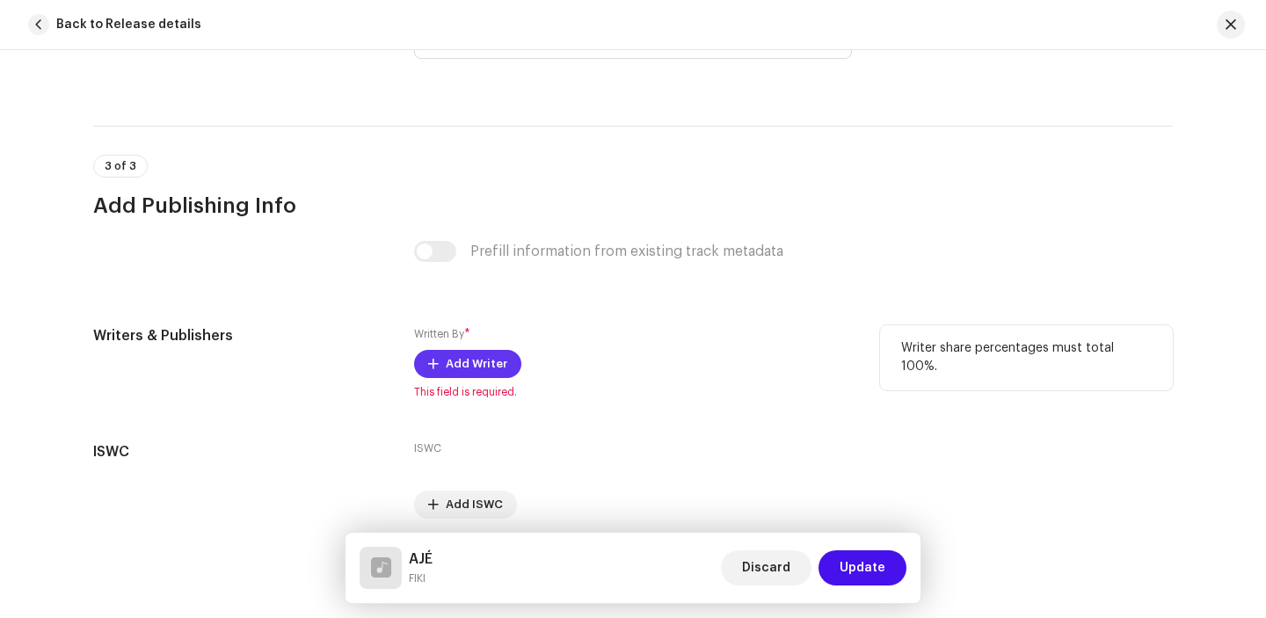
click at [482, 363] on span "Add Writer" at bounding box center [477, 363] width 62 height 35
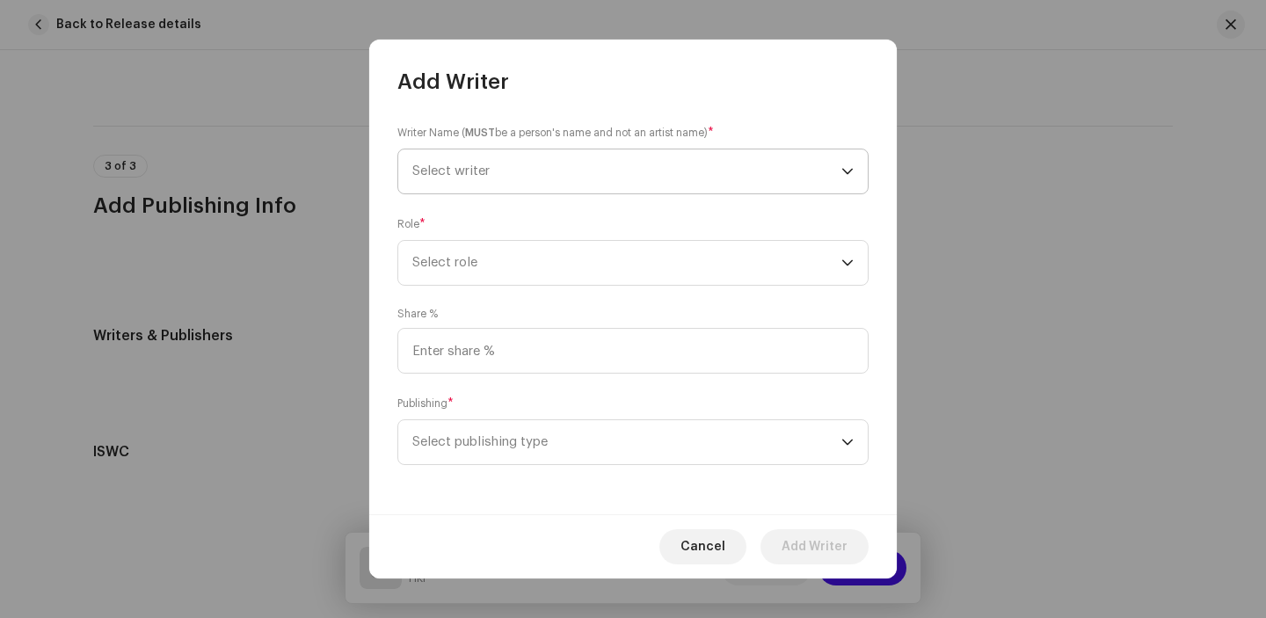
click at [517, 161] on span "Select writer" at bounding box center [626, 171] width 429 height 44
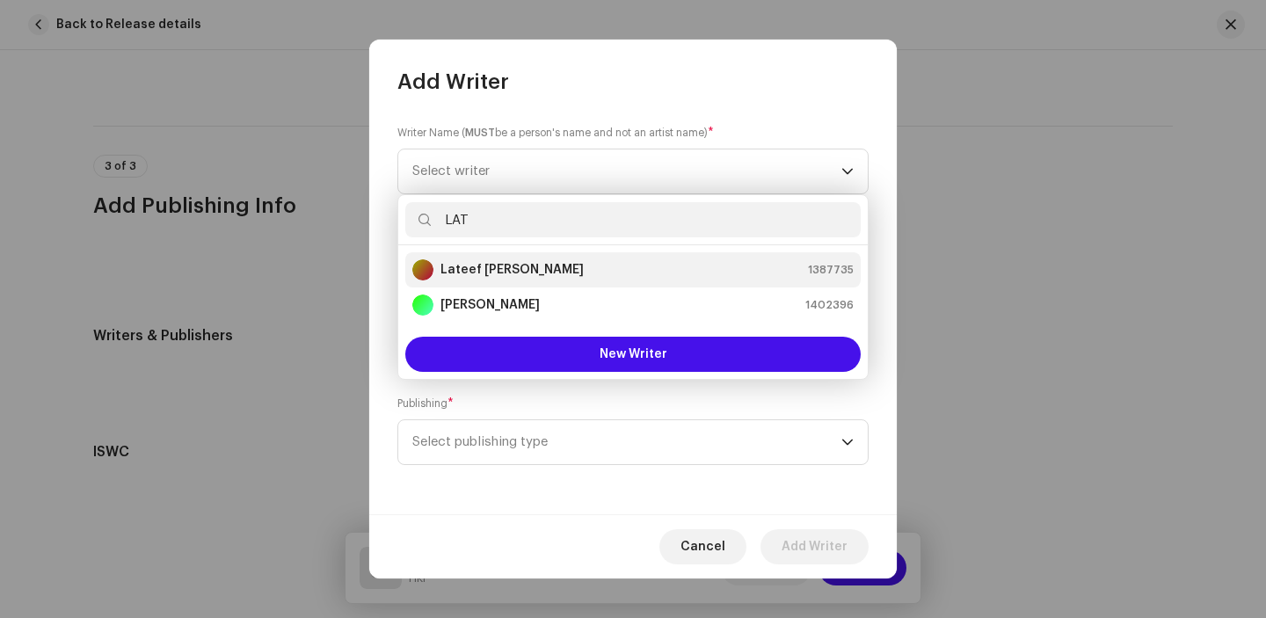
type input "LAT"
click at [526, 265] on strong "Lateef [PERSON_NAME]" at bounding box center [511, 270] width 143 height 18
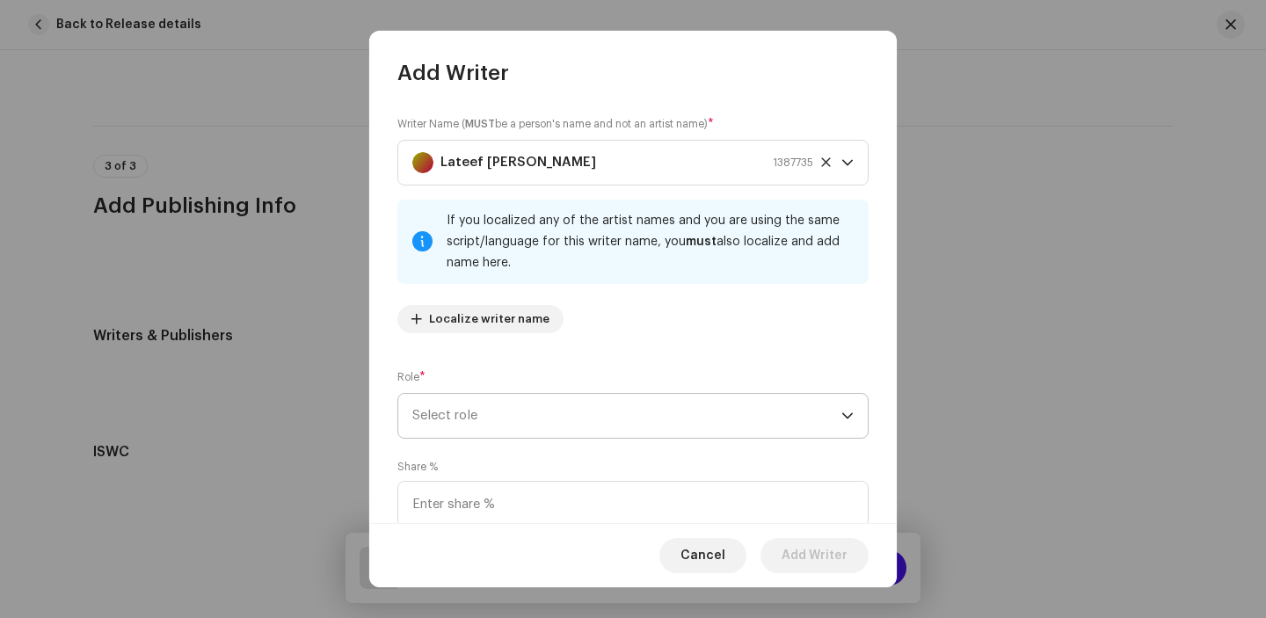
click at [523, 410] on span "Select role" at bounding box center [626, 416] width 429 height 44
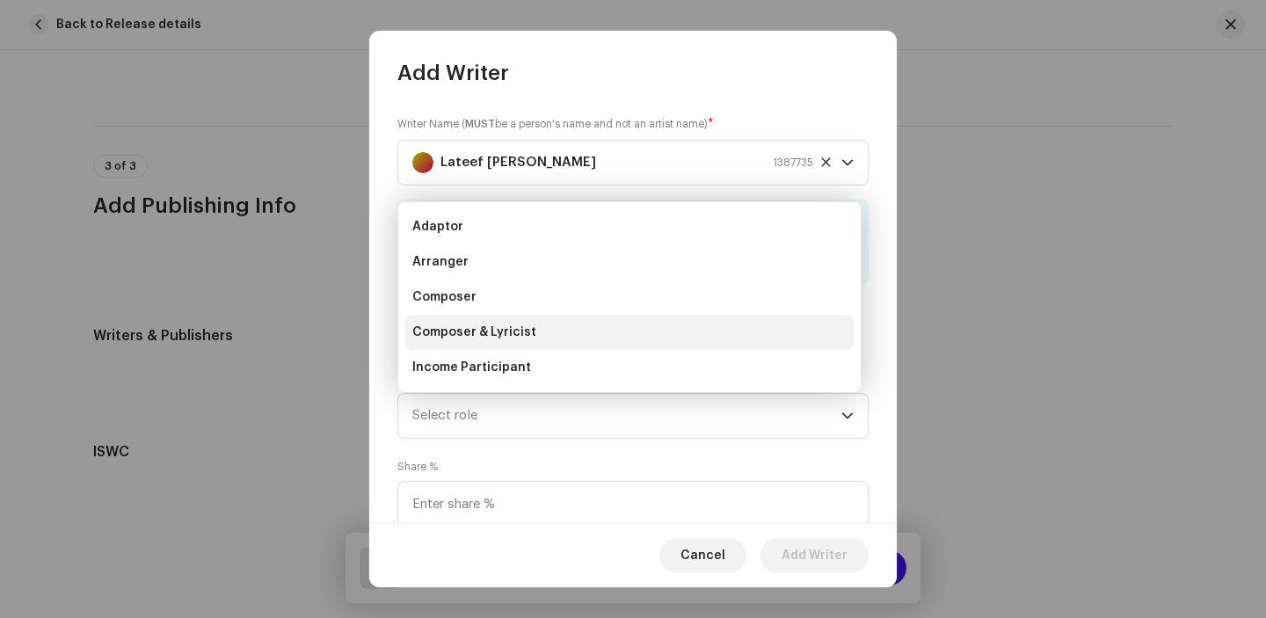
click at [555, 320] on li "Composer & Lyricist" at bounding box center [629, 332] width 448 height 35
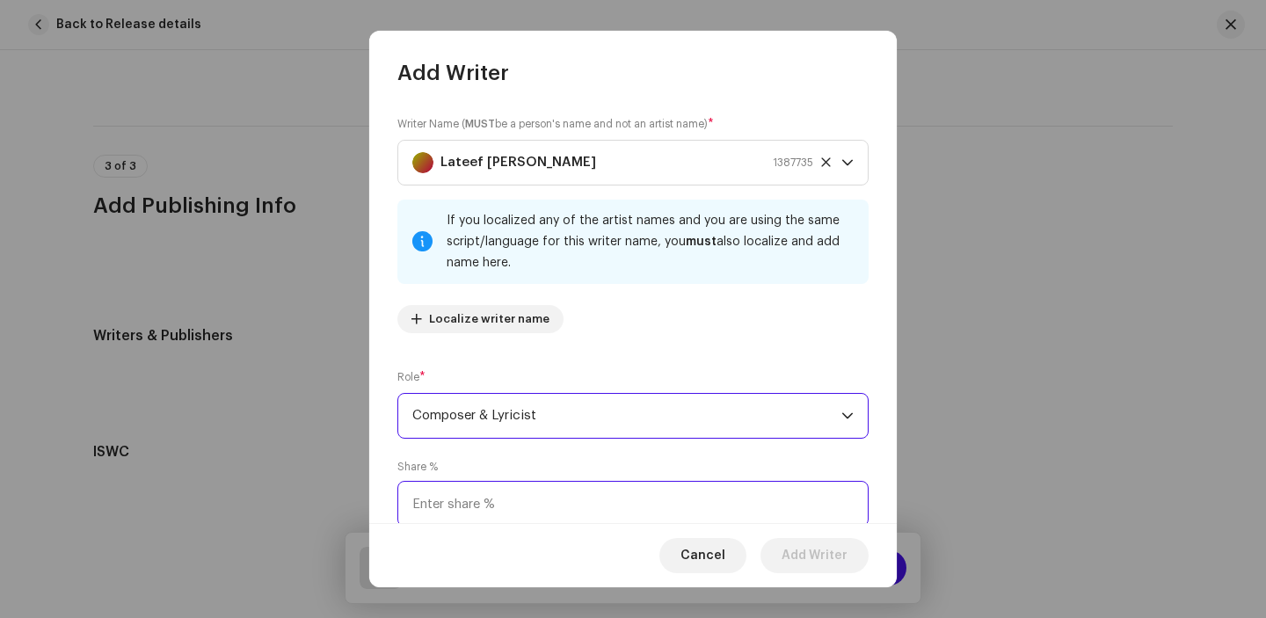
click at [523, 500] on input at bounding box center [632, 504] width 471 height 46
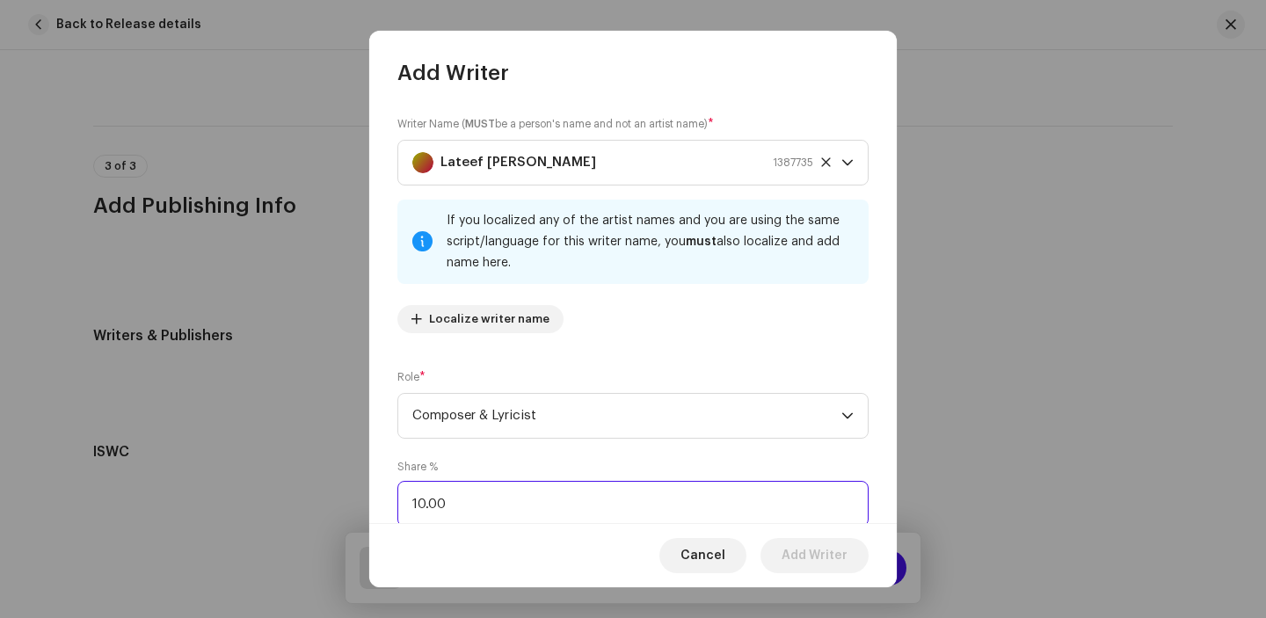
type input "100.00"
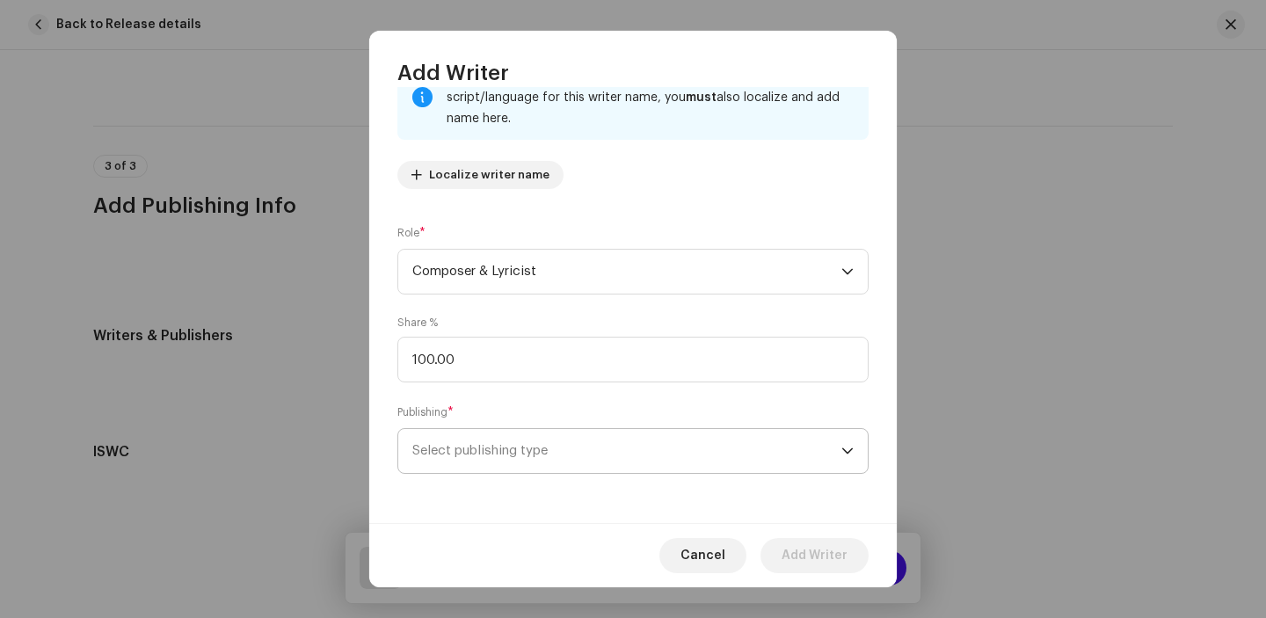
click at [484, 441] on span "Select publishing type" at bounding box center [626, 451] width 429 height 44
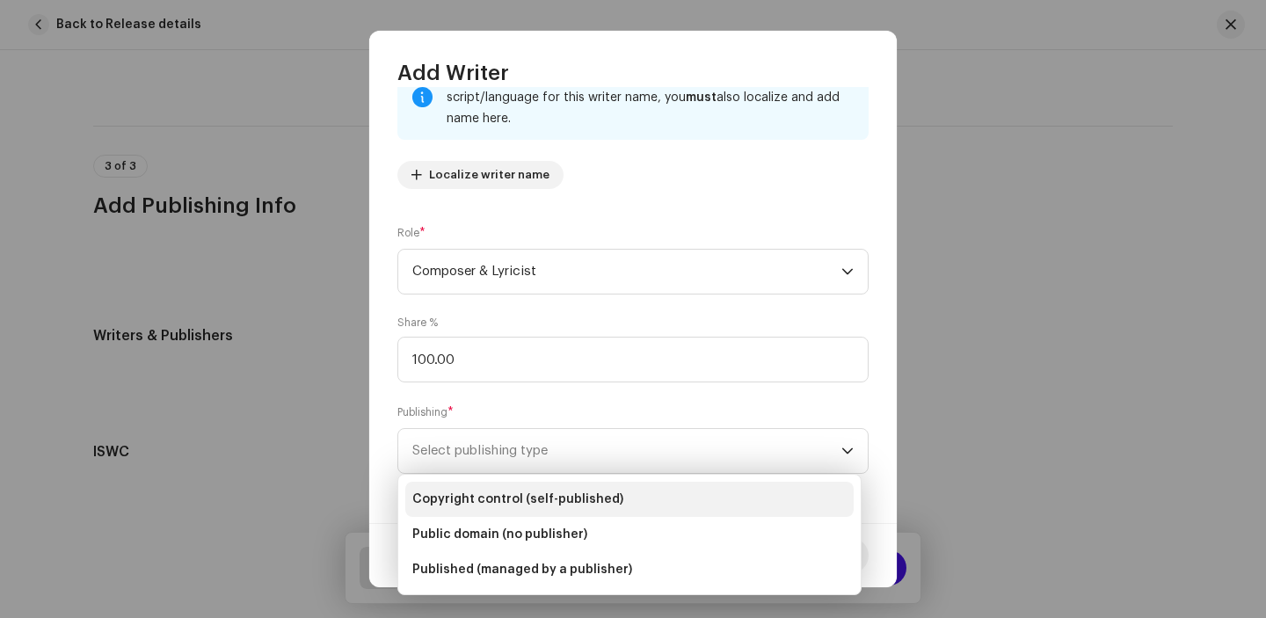
click at [488, 495] on span "Copyright control (self-published)" at bounding box center [517, 499] width 211 height 18
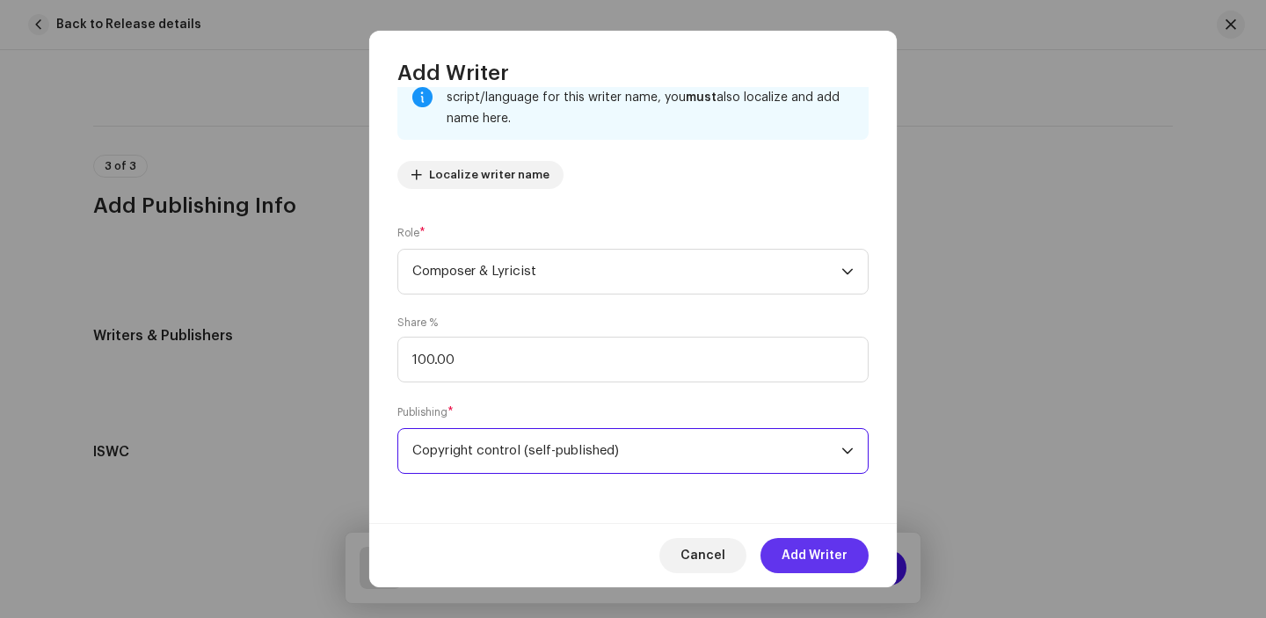
click at [806, 547] on span "Add Writer" at bounding box center [814, 555] width 66 height 35
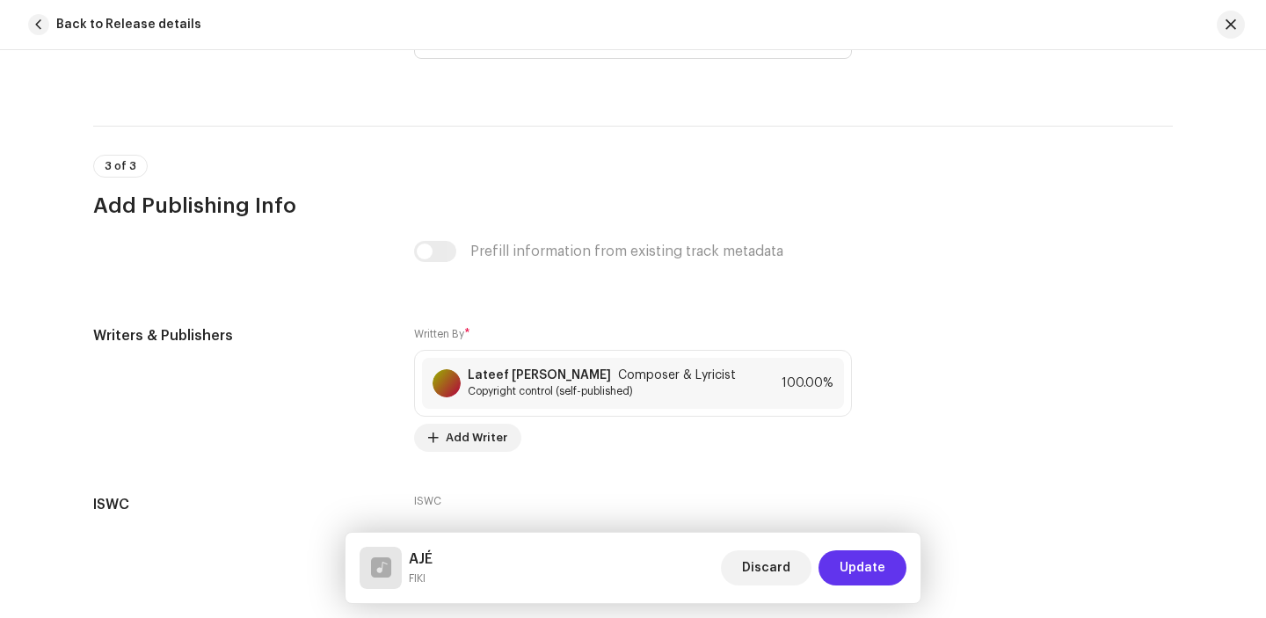
click at [846, 563] on span "Update" at bounding box center [862, 567] width 46 height 35
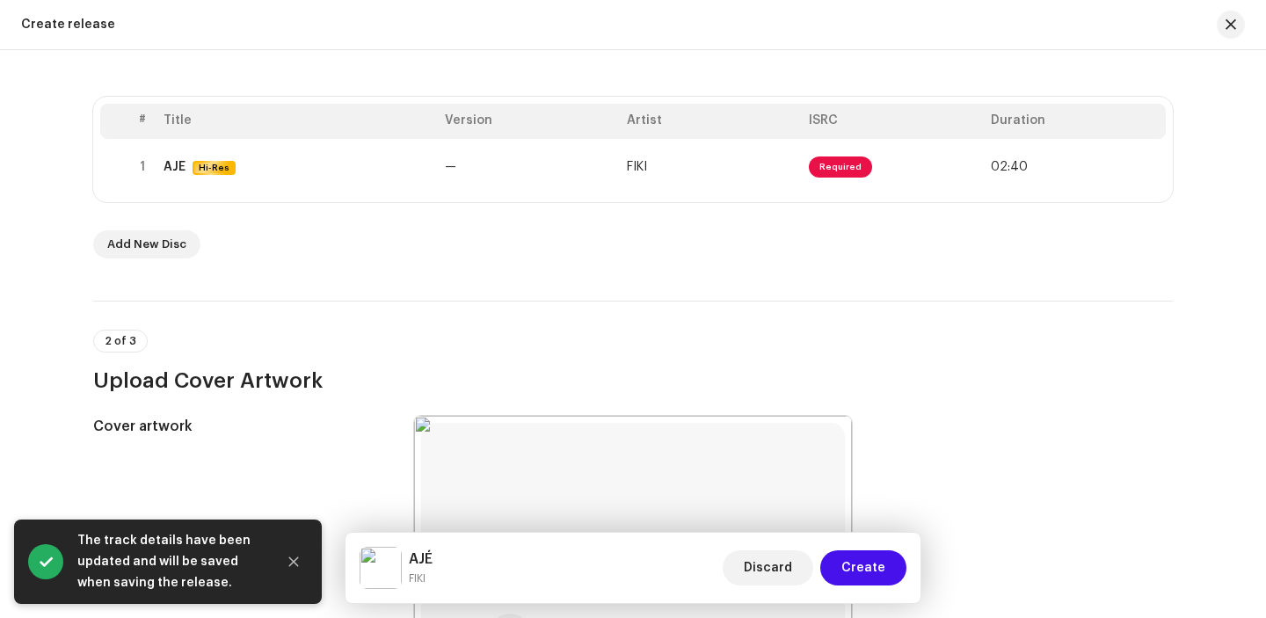
click at [846, 563] on span "Create" at bounding box center [863, 567] width 44 height 35
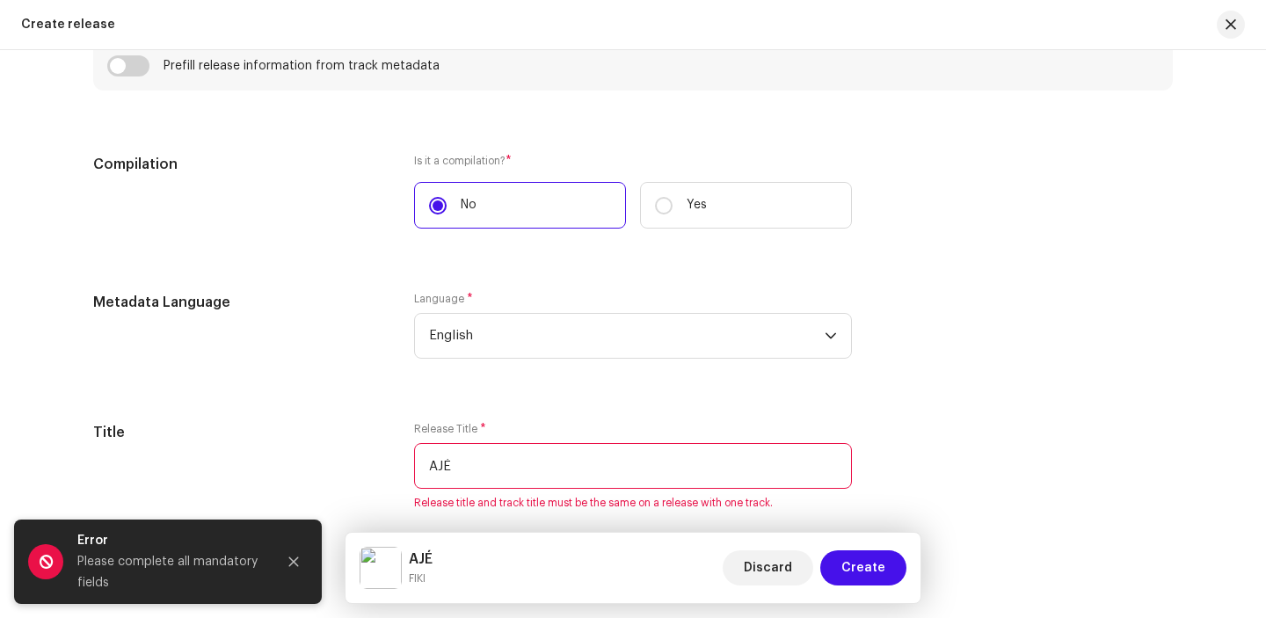
scroll to position [1307, 0]
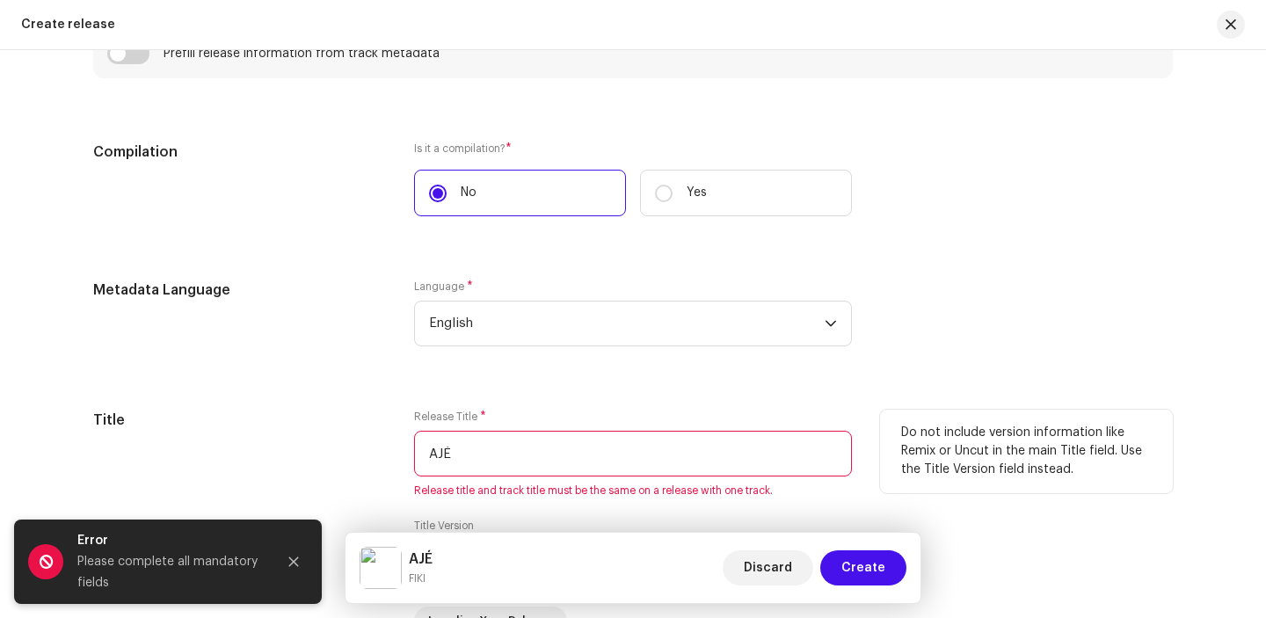
click at [425, 456] on input "AJÉ" at bounding box center [633, 454] width 438 height 46
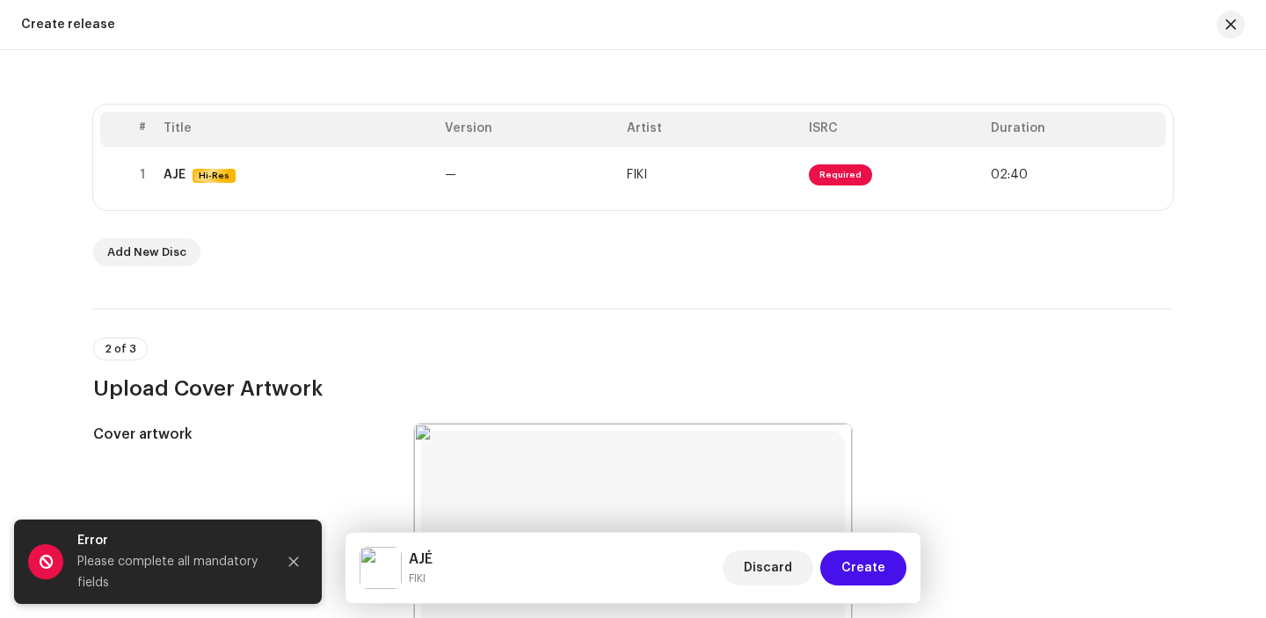
scroll to position [316, 0]
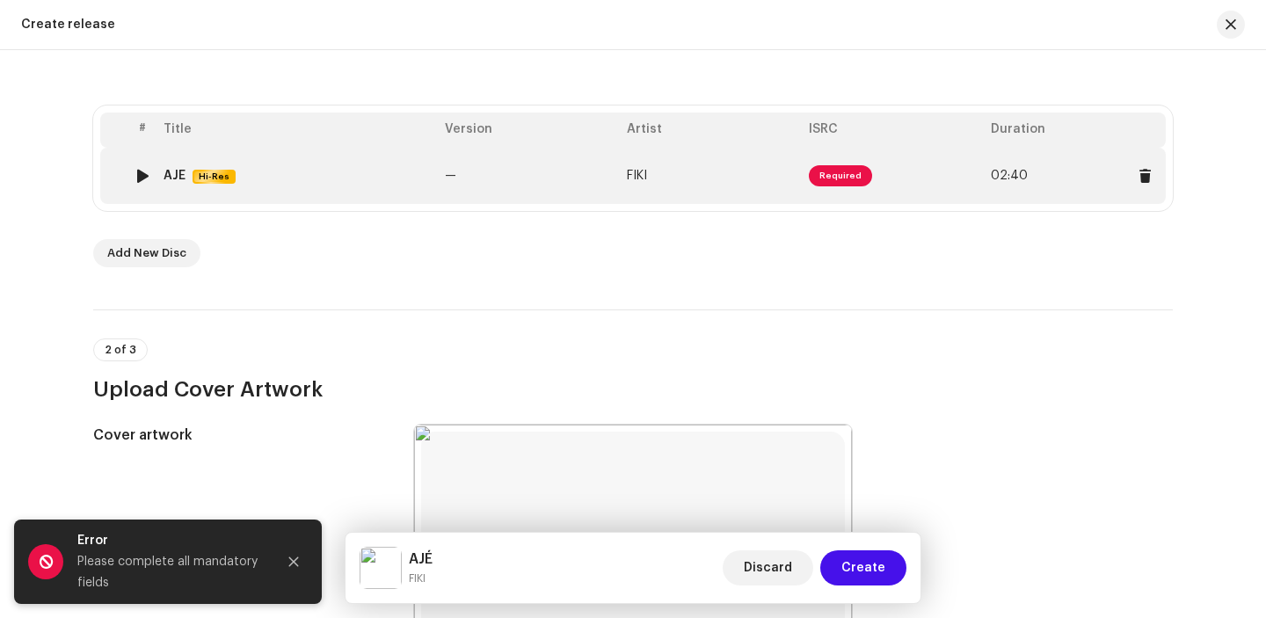
click at [504, 190] on td "—" at bounding box center [529, 176] width 182 height 56
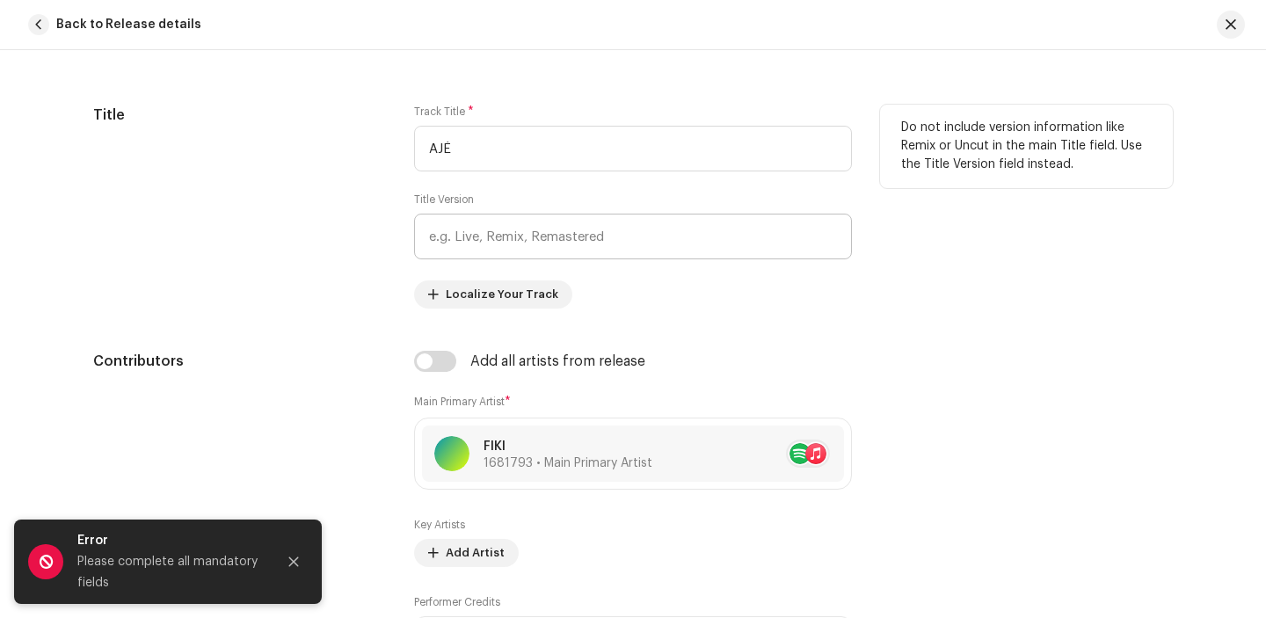
scroll to position [902, 0]
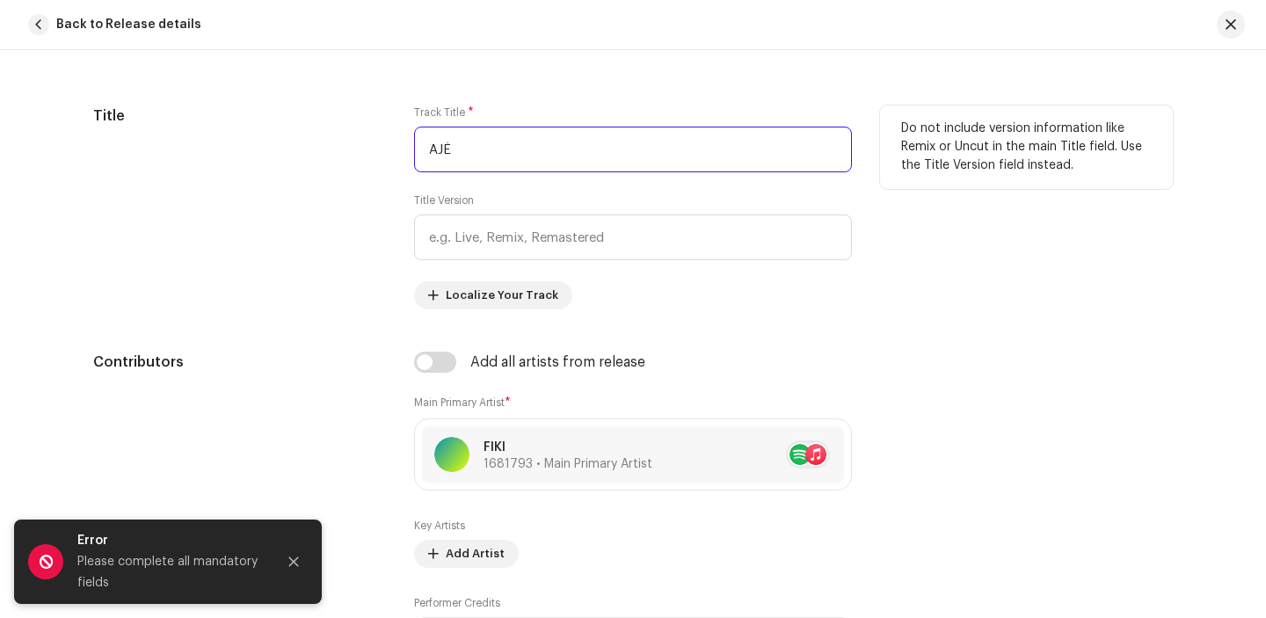
click at [426, 146] on input "AJÉ" at bounding box center [633, 150] width 438 height 46
drag, startPoint x: 426, startPoint y: 146, endPoint x: 458, endPoint y: 147, distance: 31.7
click at [458, 147] on input "AJÉ" at bounding box center [633, 150] width 438 height 46
click at [580, 161] on input "AJÉ" at bounding box center [633, 150] width 438 height 46
click at [434, 148] on input "AJÉ" at bounding box center [633, 150] width 438 height 46
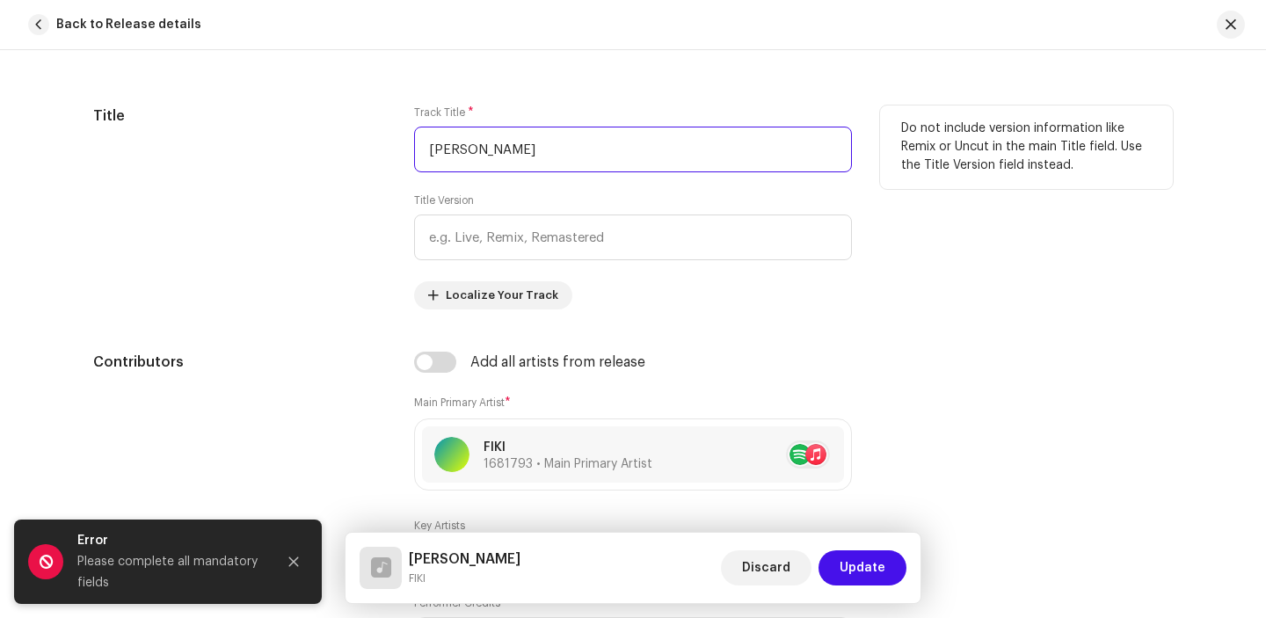
type input "AJÉ"
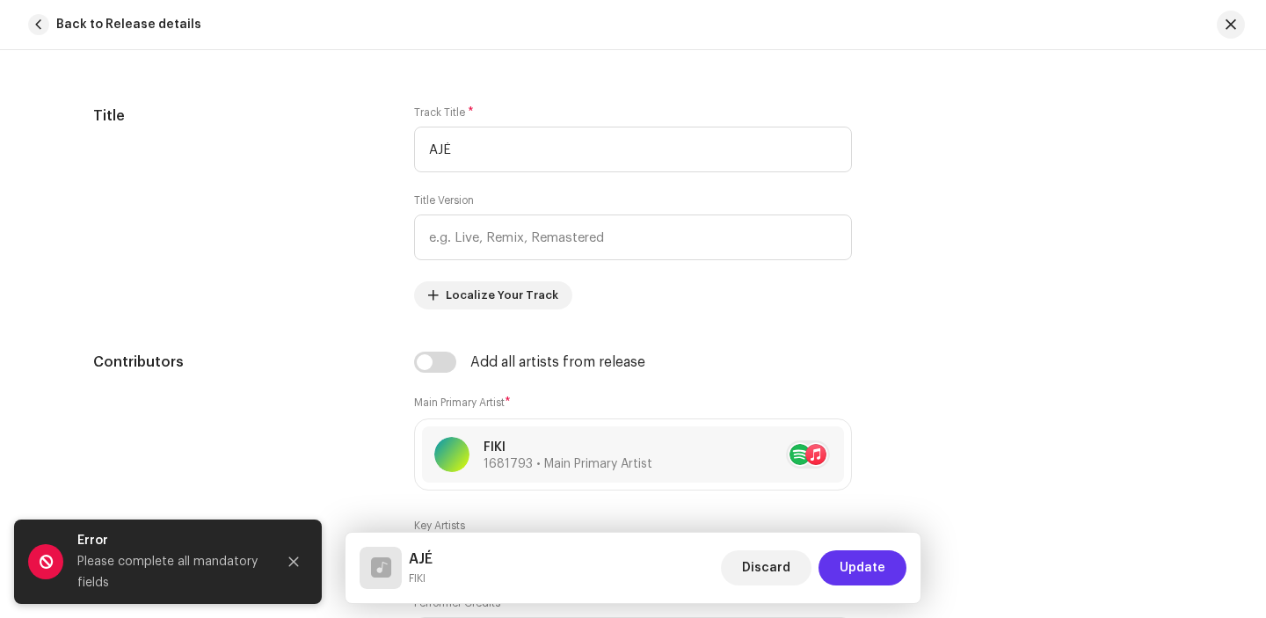
click at [860, 567] on span "Update" at bounding box center [862, 567] width 46 height 35
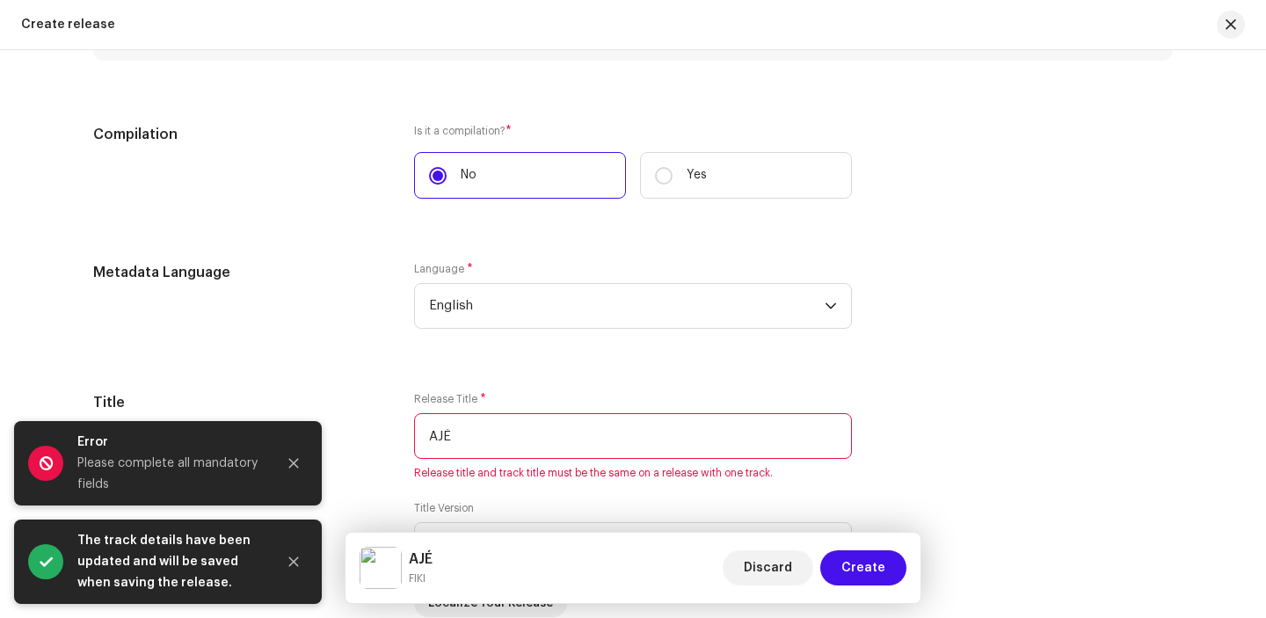
scroll to position [1437, 0]
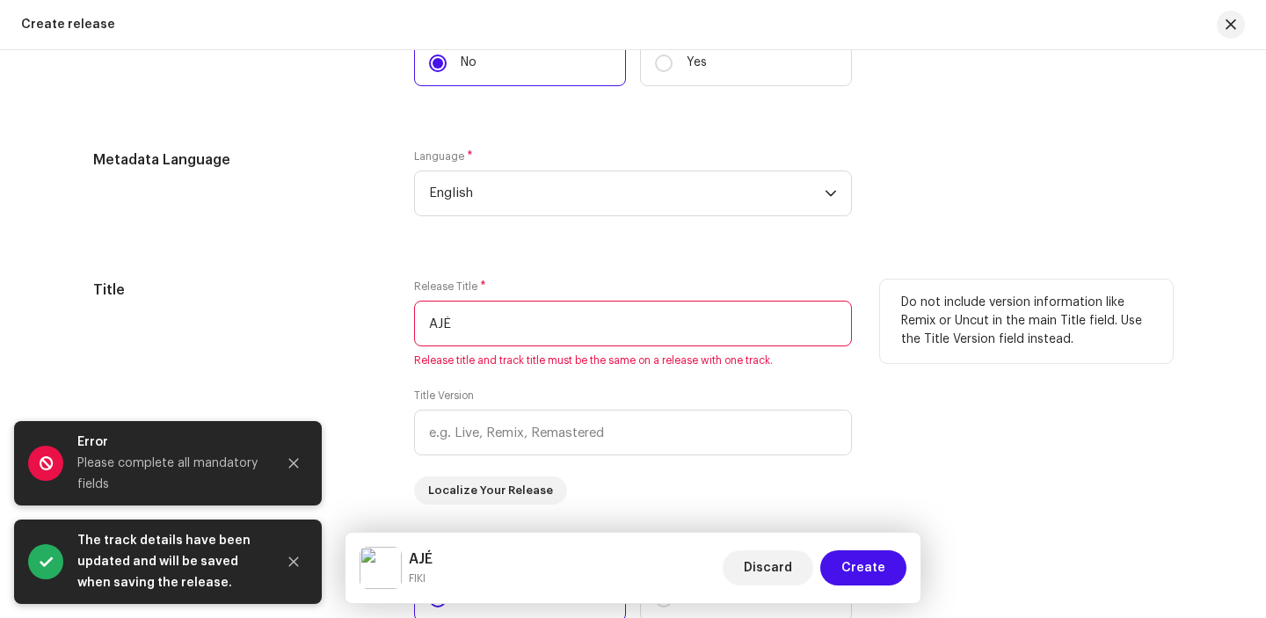
click at [498, 336] on input "AJÉ" at bounding box center [633, 324] width 438 height 46
type input "A"
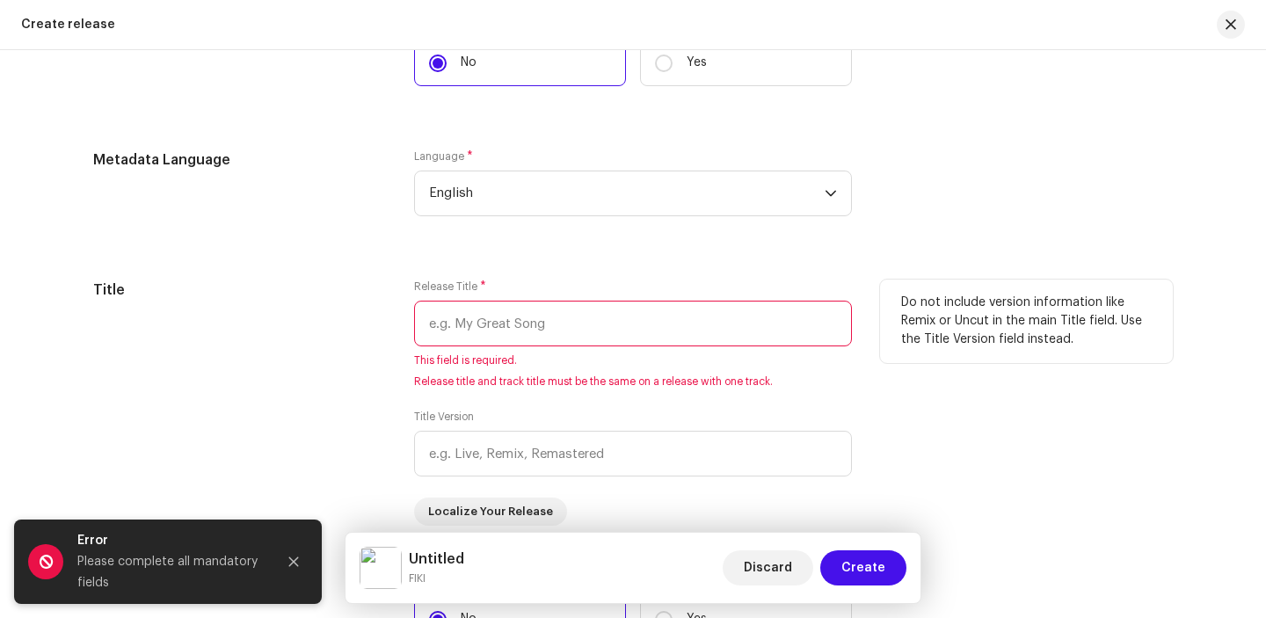
paste input "AJÉ"
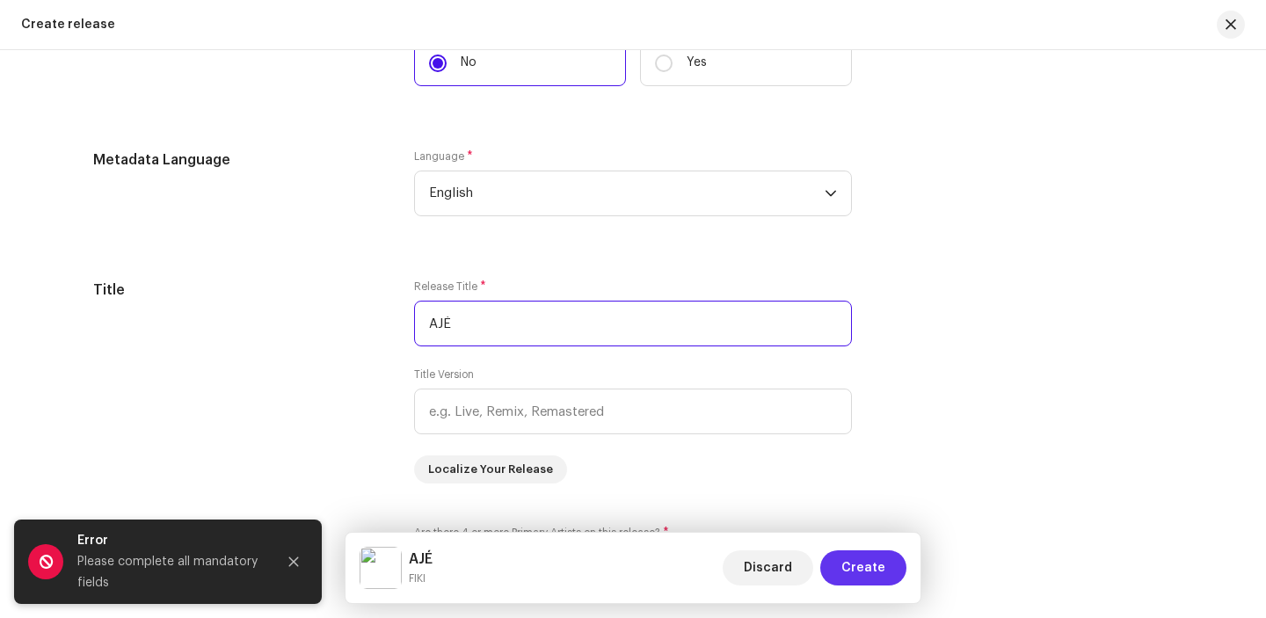
type input "AJÉ"
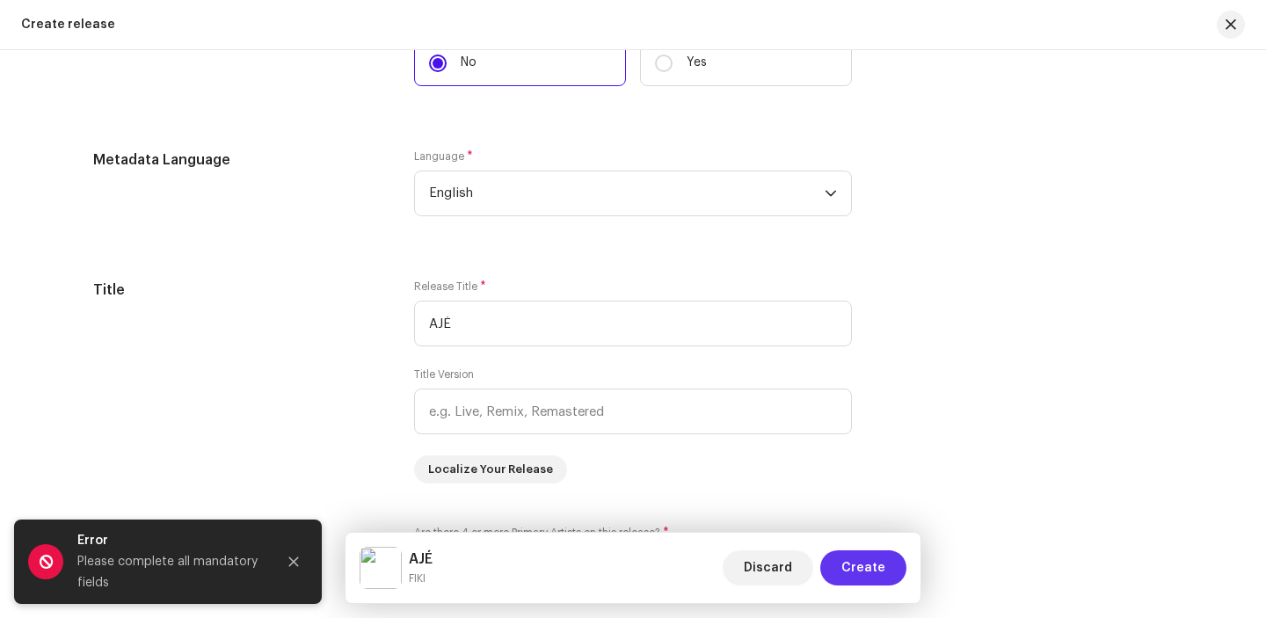
click at [865, 571] on span "Create" at bounding box center [863, 567] width 44 height 35
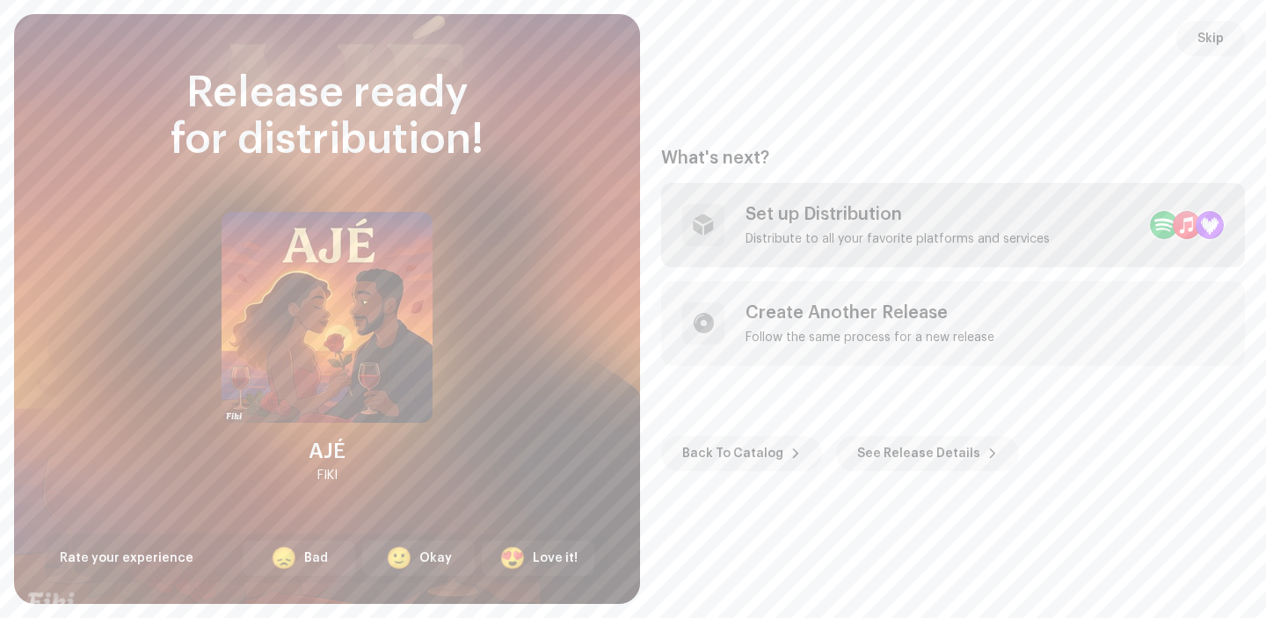
click at [945, 249] on div "Set up Distribution Distribute to all your favorite platforms and services" at bounding box center [953, 225] width 584 height 84
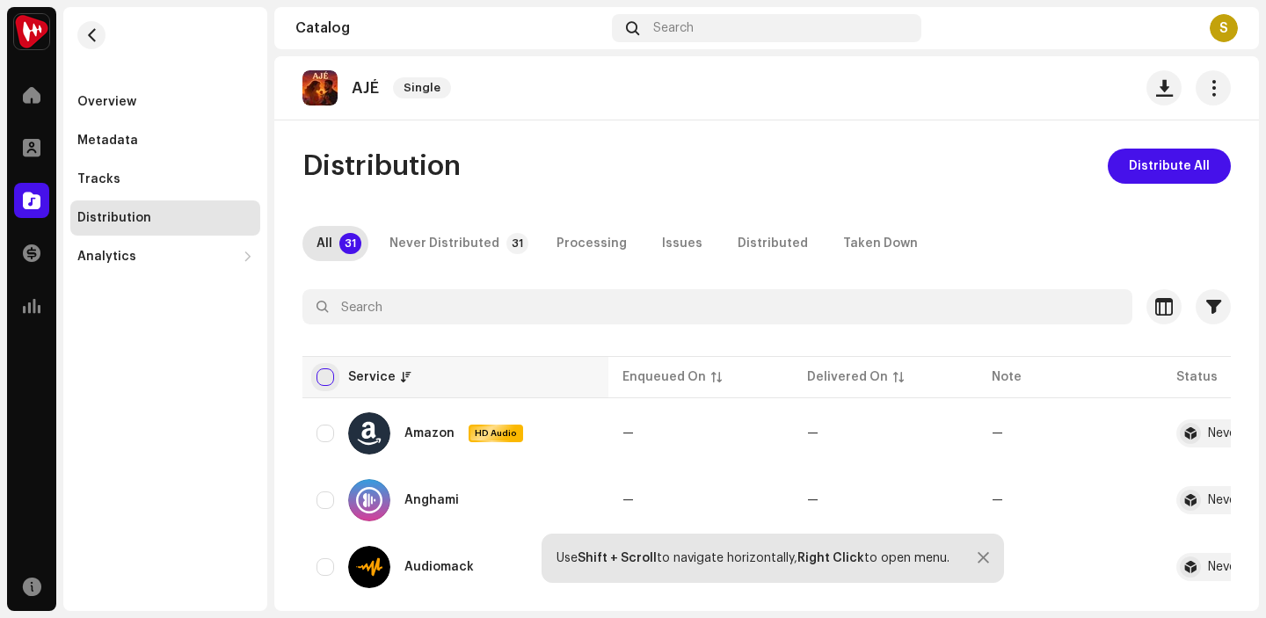
click at [320, 378] on input "checkbox" at bounding box center [325, 377] width 18 height 18
checkbox input "true"
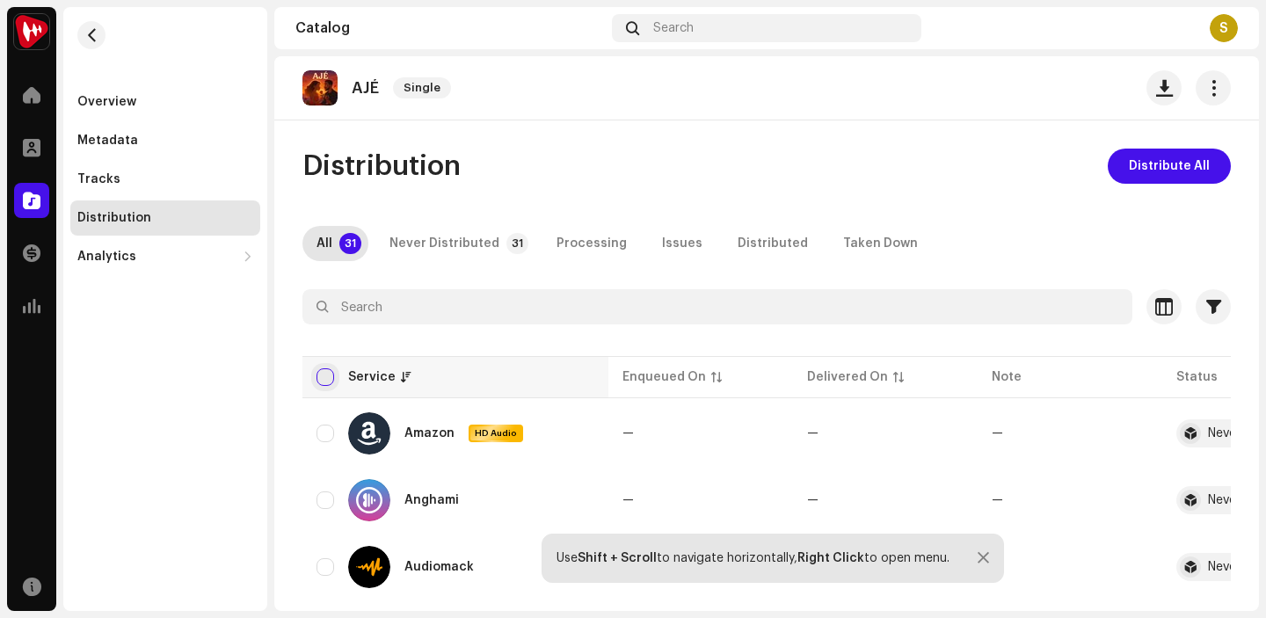
checkbox input "true"
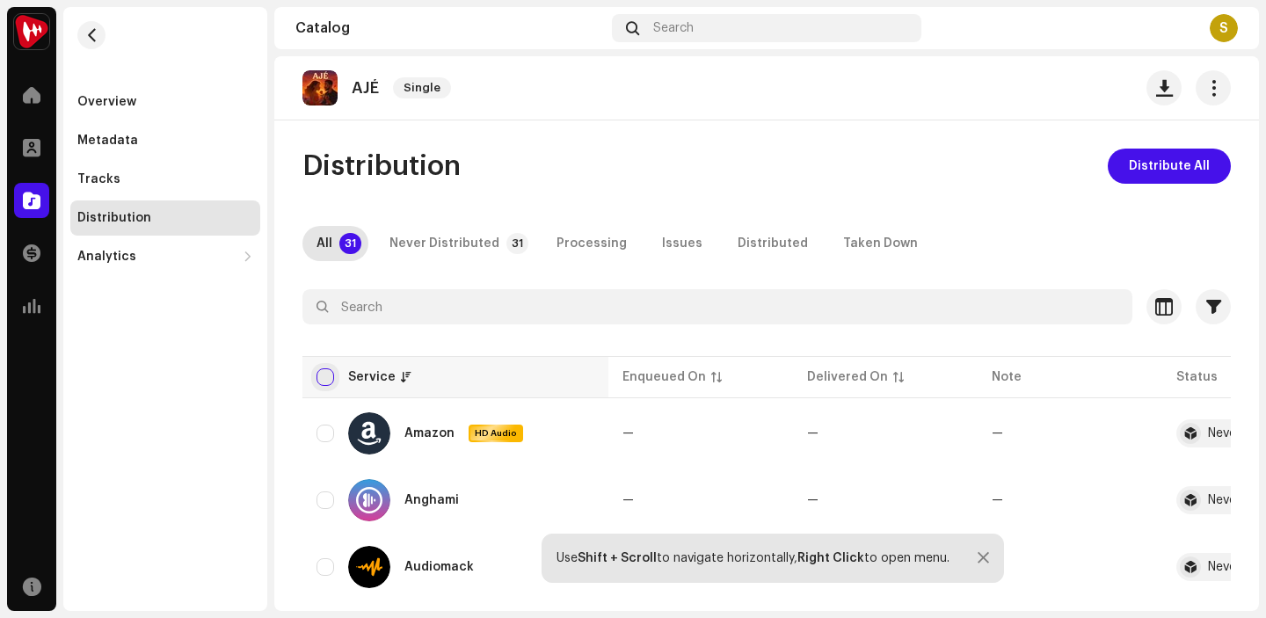
checkbox input "true"
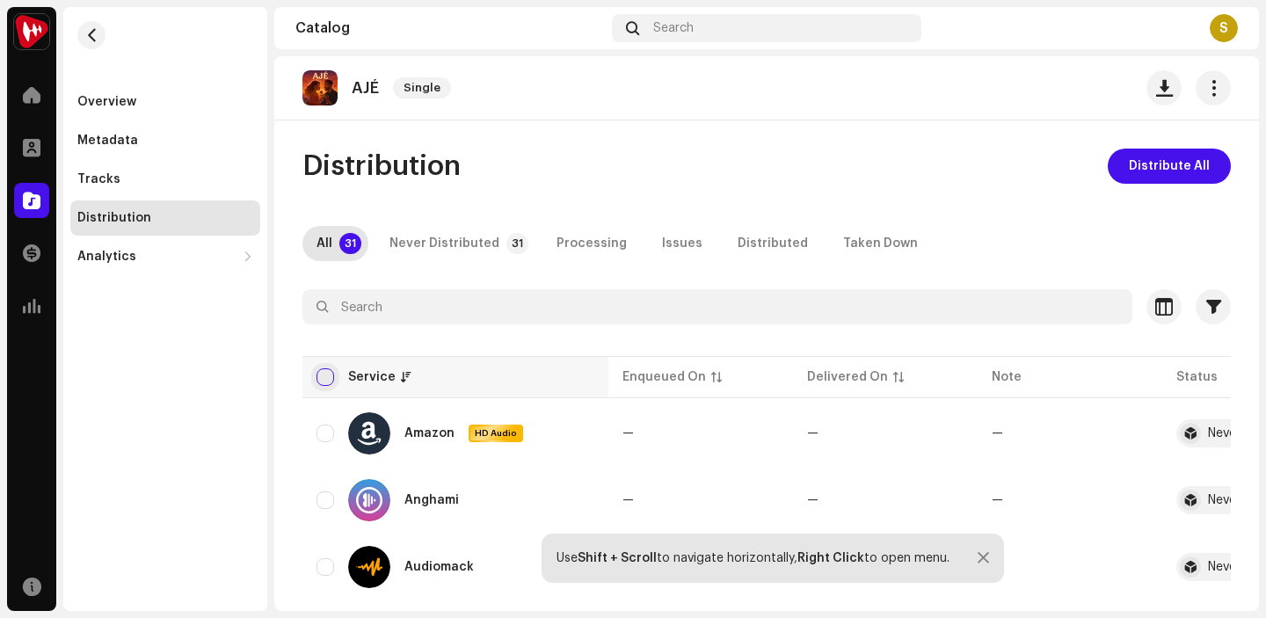
checkbox input "true"
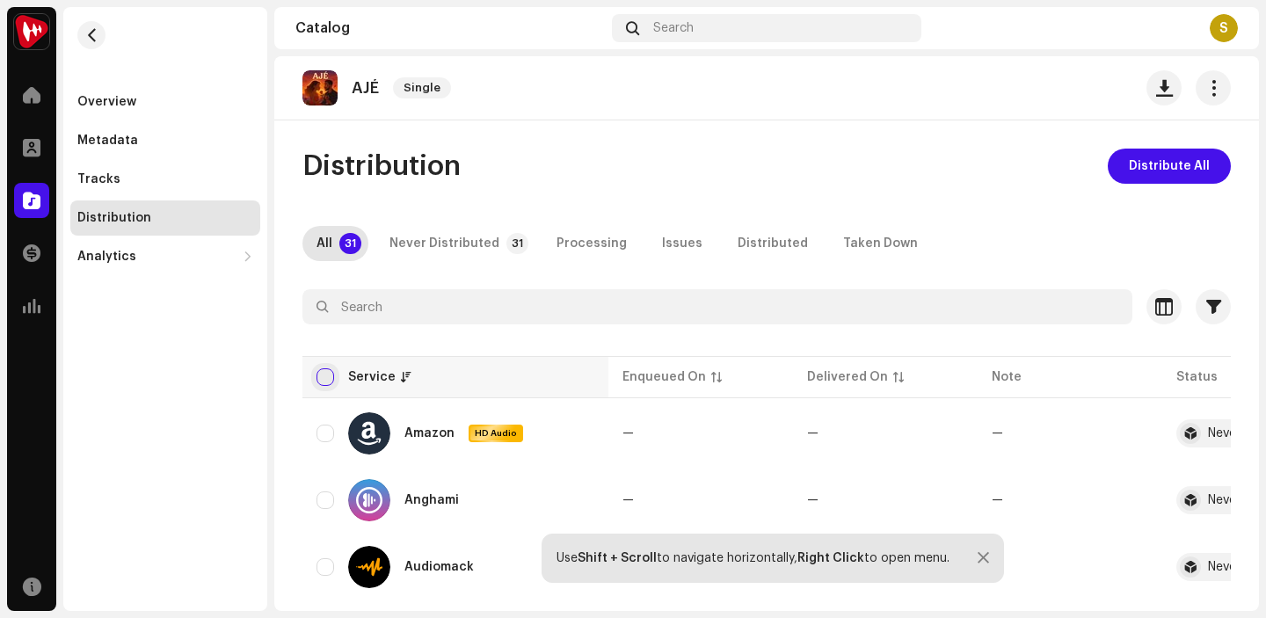
checkbox input "true"
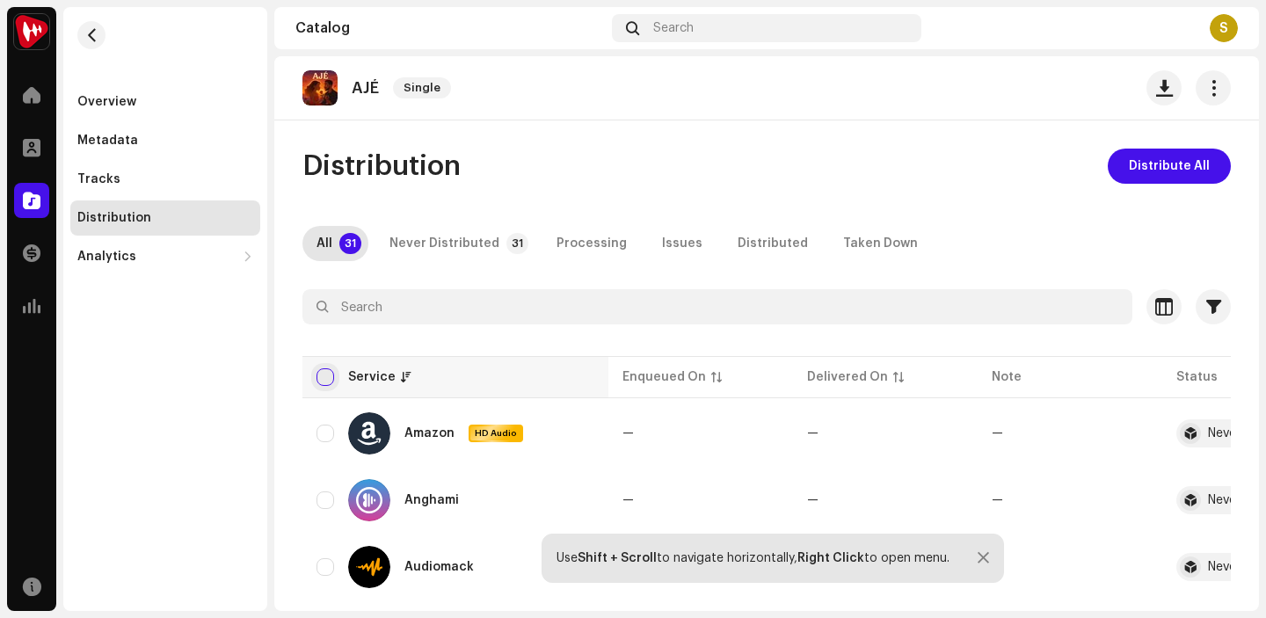
checkbox input "true"
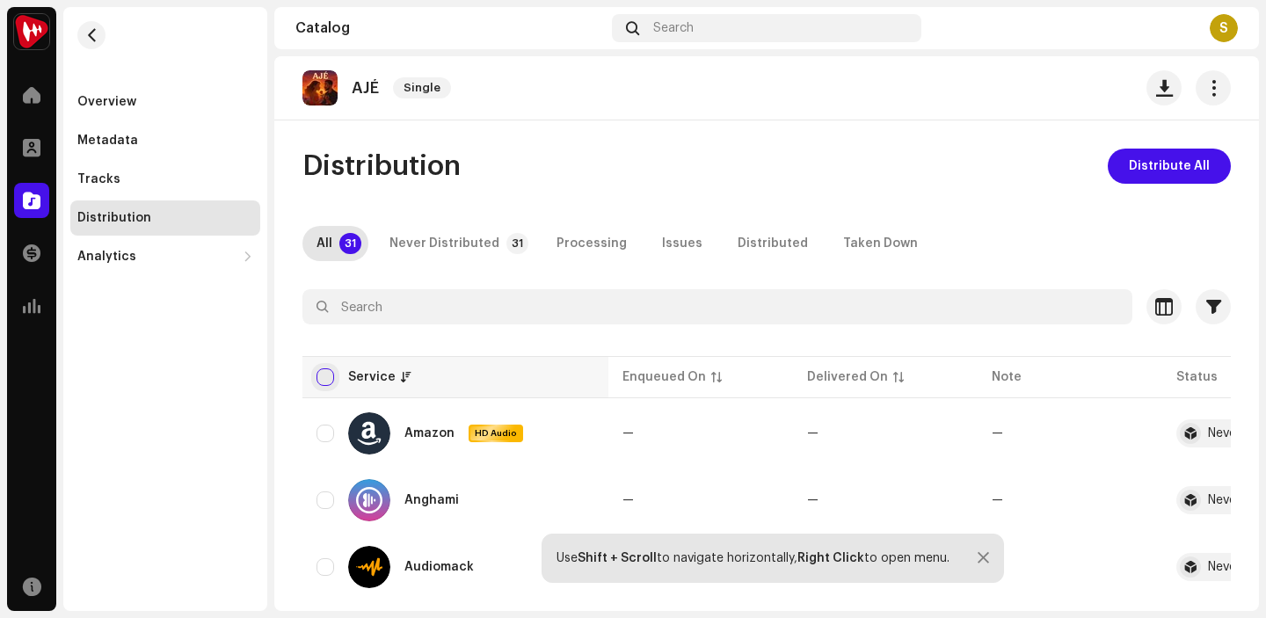
checkbox input "true"
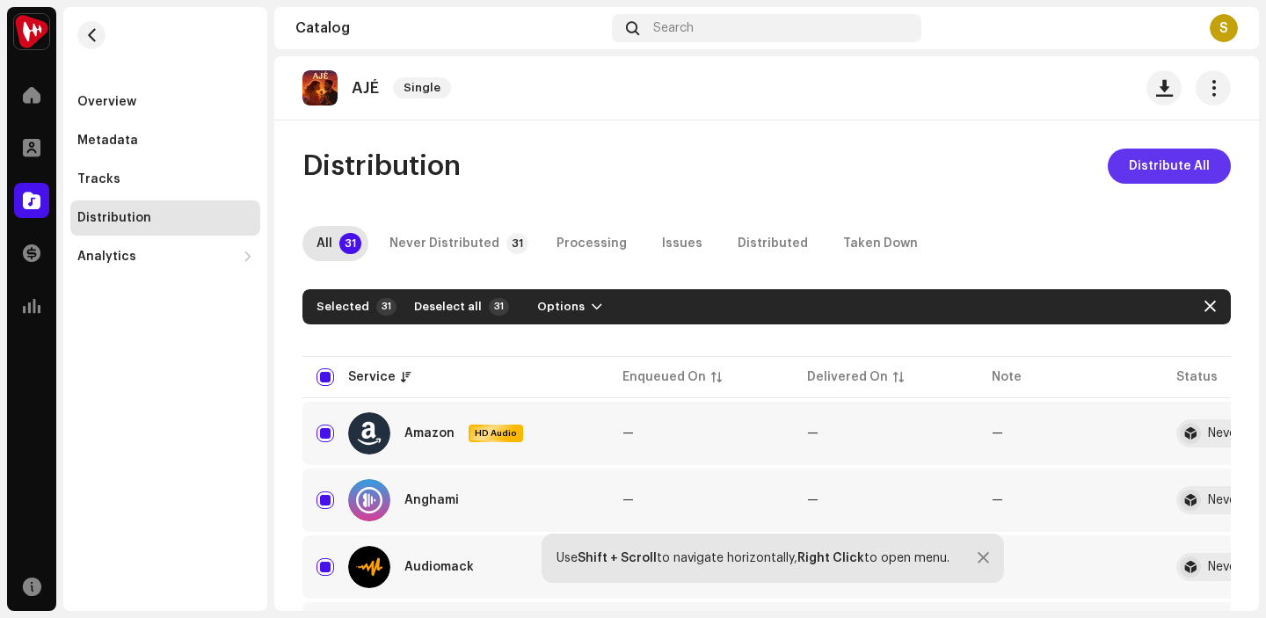
click at [1150, 166] on span "Distribute All" at bounding box center [1169, 166] width 81 height 35
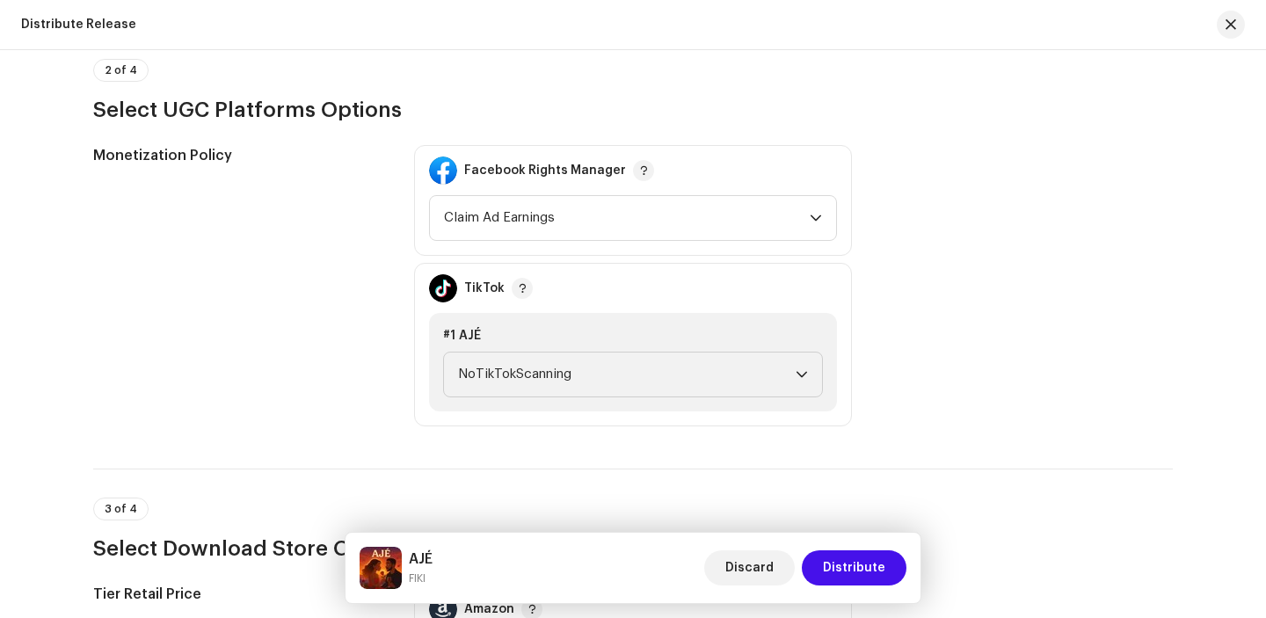
scroll to position [2002, 0]
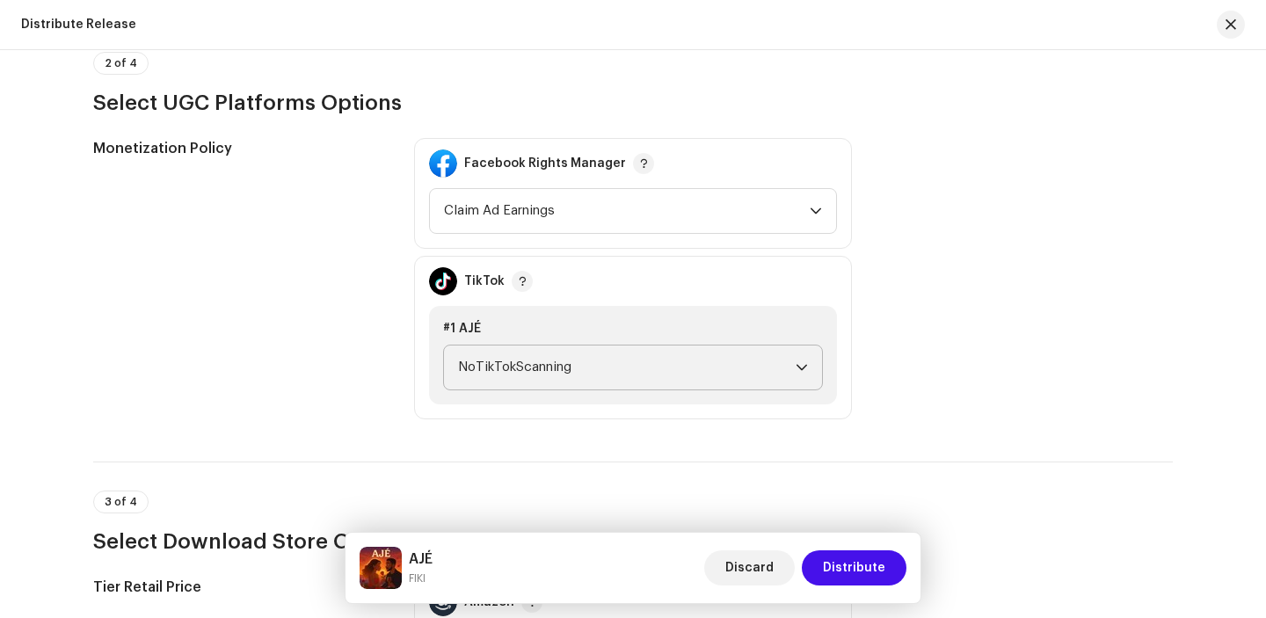
click at [800, 366] on icon "dropdown trigger" at bounding box center [801, 367] width 12 height 12
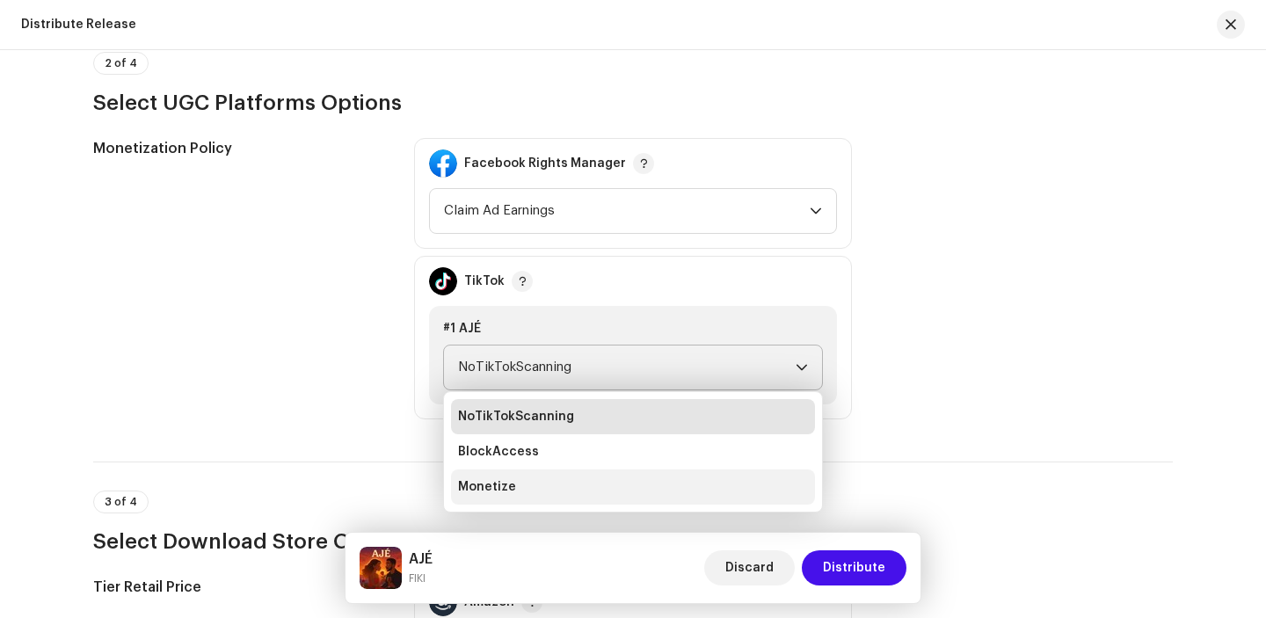
click at [685, 503] on li "Monetize" at bounding box center [633, 486] width 364 height 35
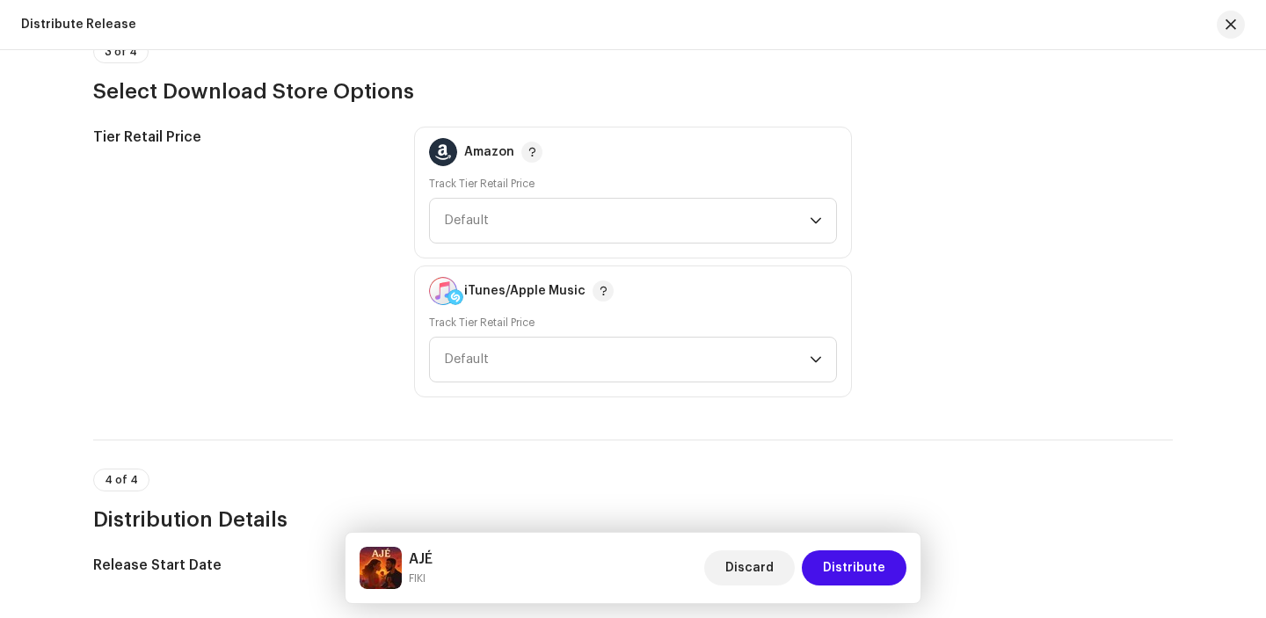
scroll to position [2475, 0]
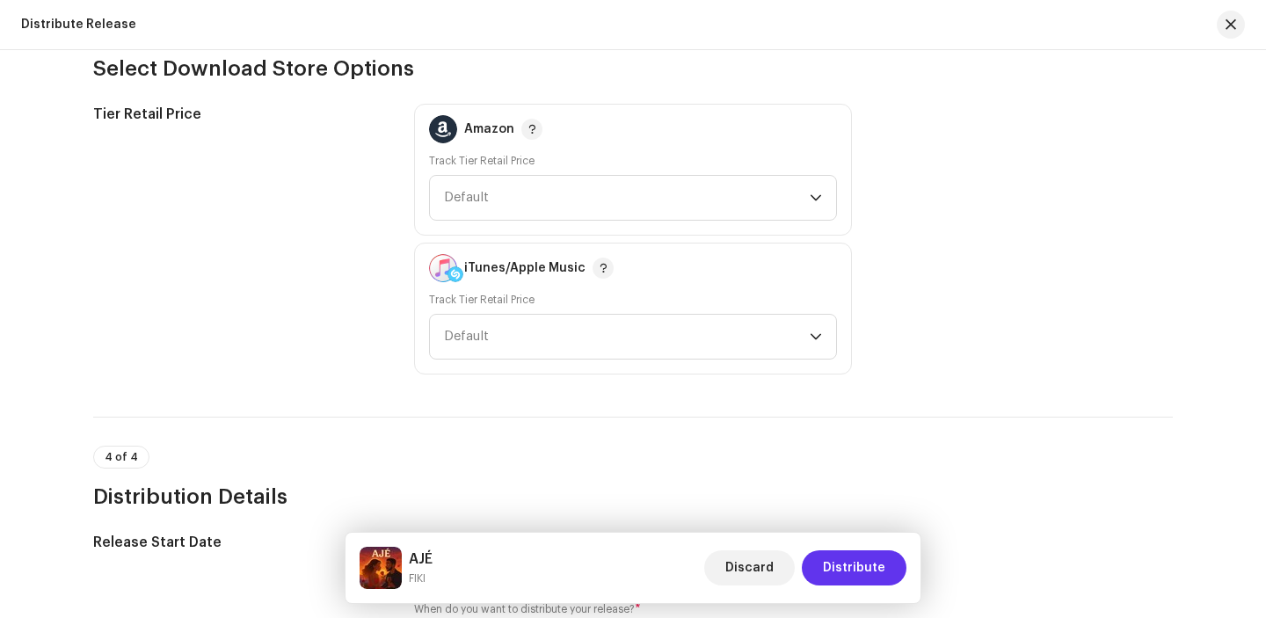
click at [846, 567] on span "Distribute" at bounding box center [854, 567] width 62 height 35
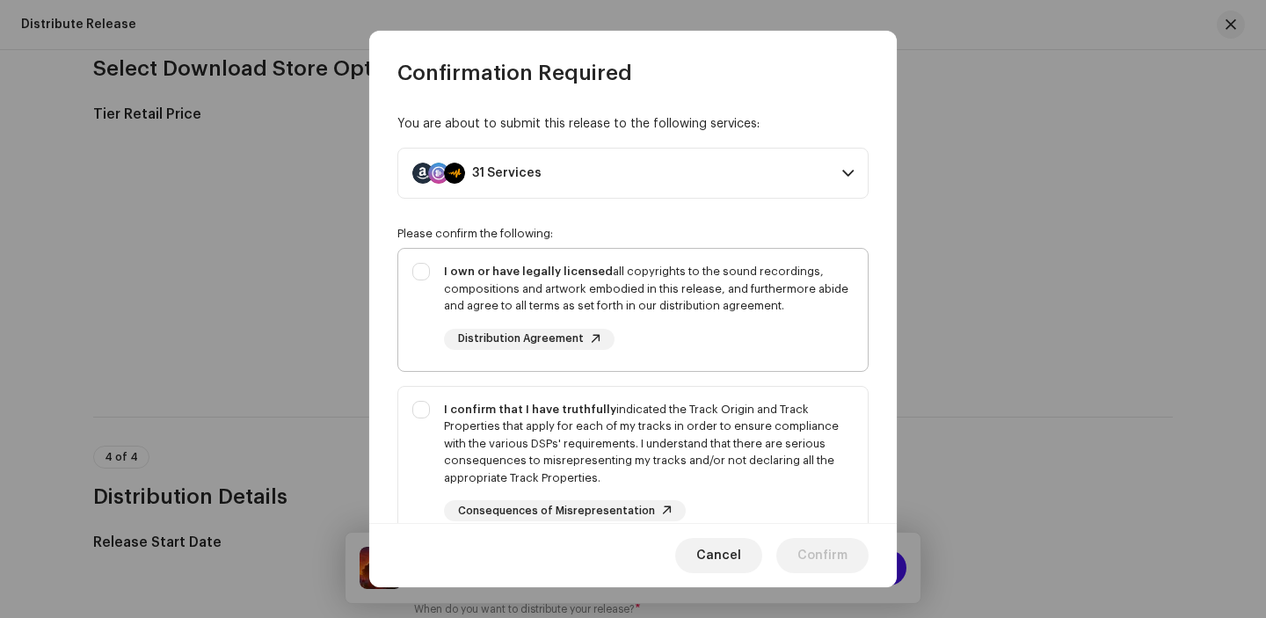
click at [417, 270] on div "I own or have legally licensed all copyrights to the sound recordings, composit…" at bounding box center [632, 306] width 469 height 115
checkbox input "true"
click at [418, 414] on div "I confirm that I have truthfully indicated the Track Origin and Track Propertie…" at bounding box center [632, 461] width 469 height 149
checkbox input "true"
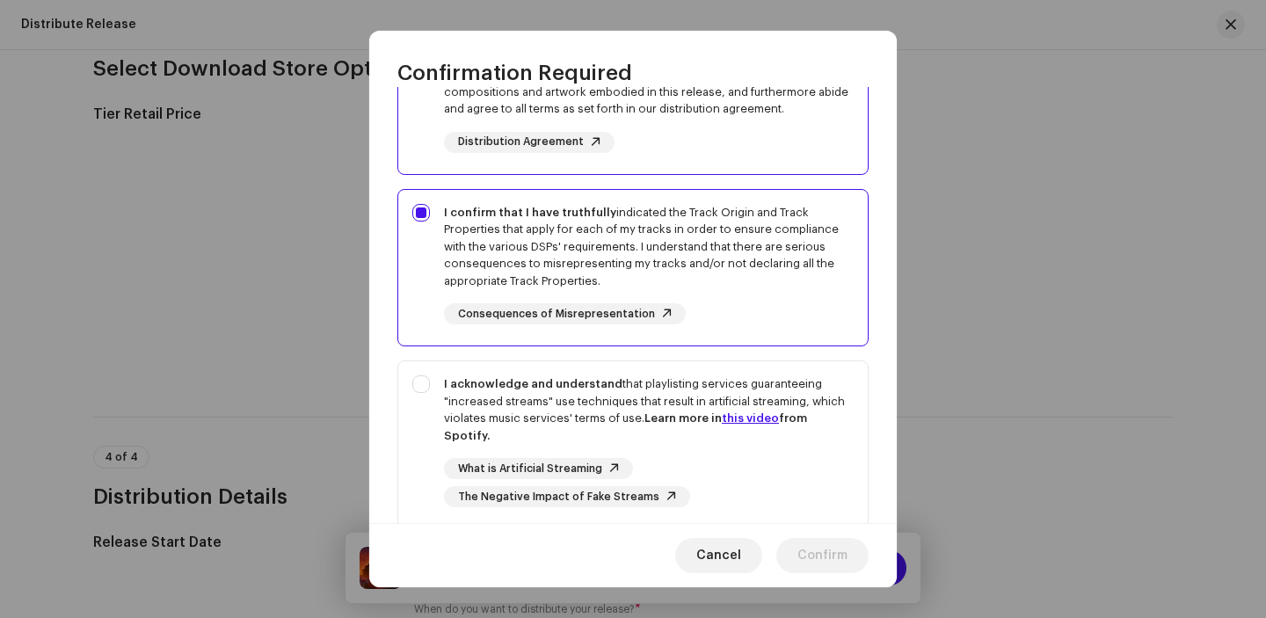
scroll to position [224, 0]
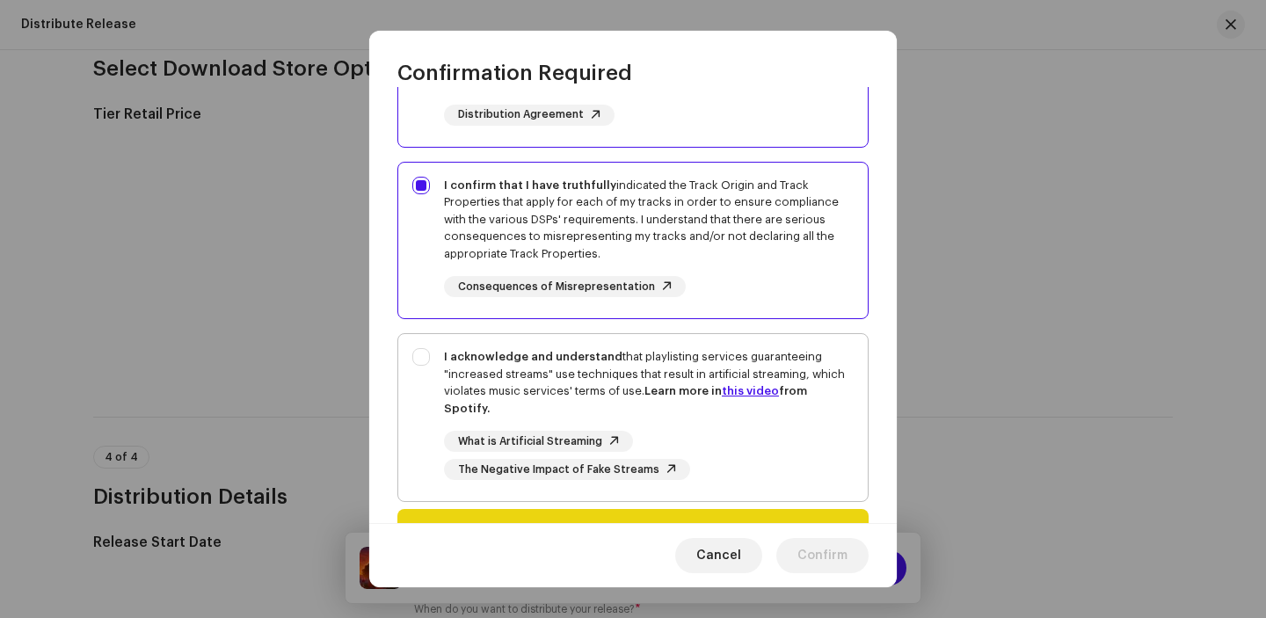
click at [420, 355] on div "I acknowledge and understand that playlisting services guaranteeing "increased …" at bounding box center [632, 414] width 469 height 160
checkbox input "true"
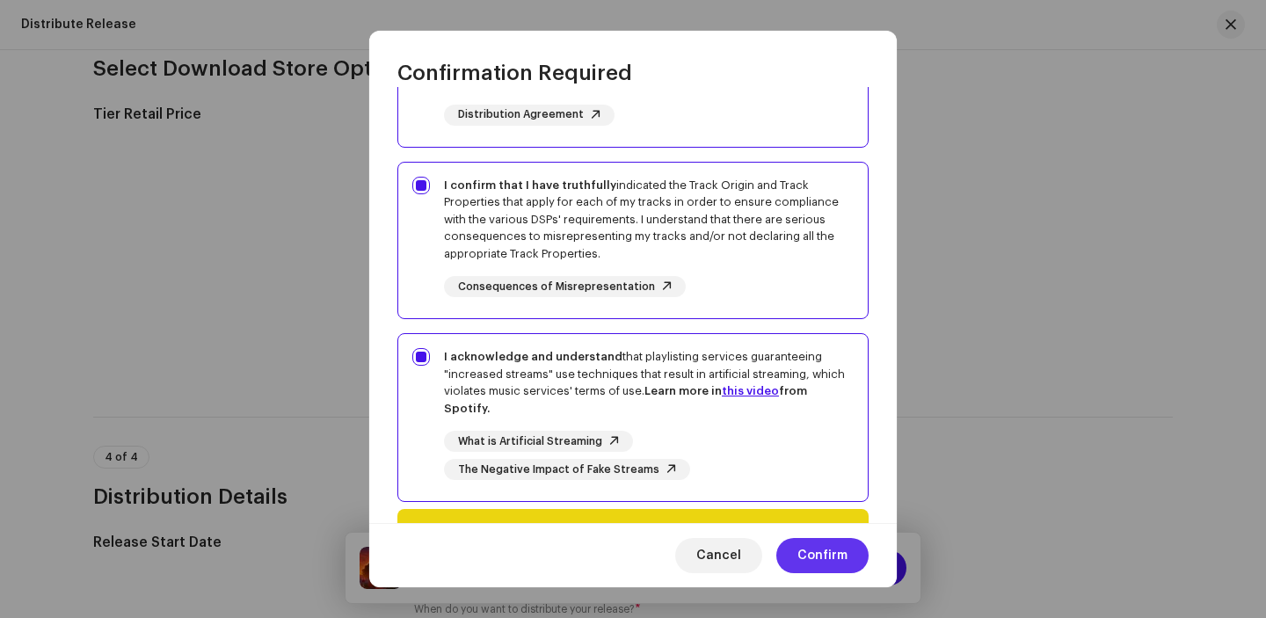
click at [827, 542] on span "Confirm" at bounding box center [822, 555] width 50 height 35
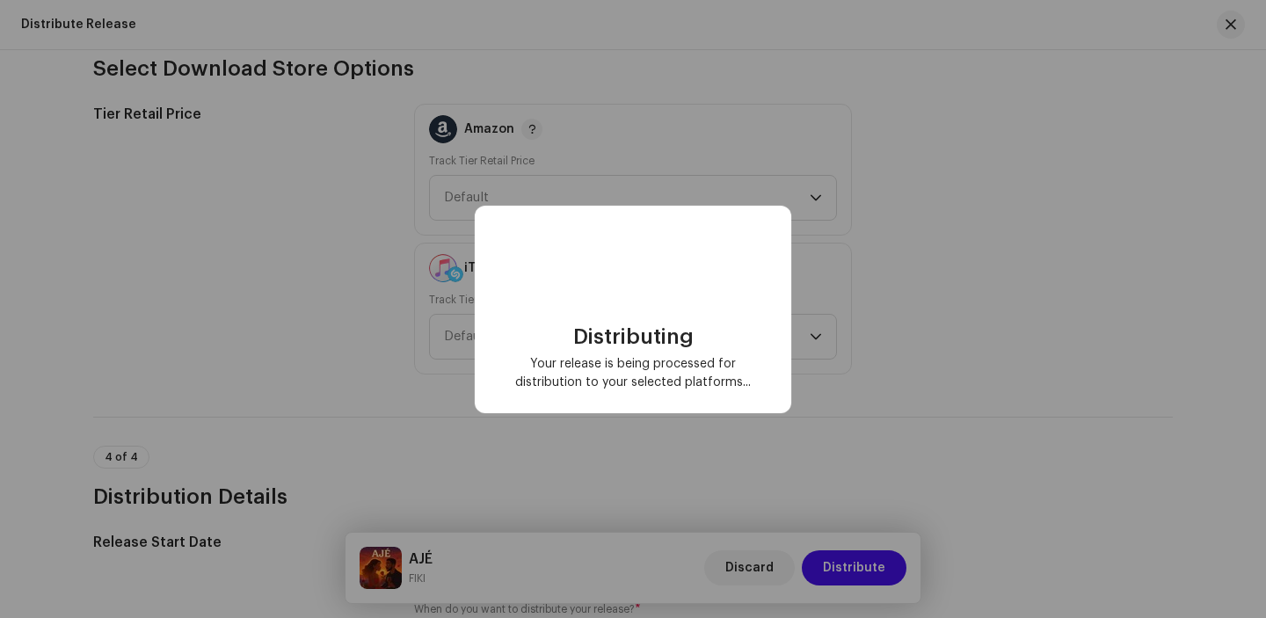
checkbox input "false"
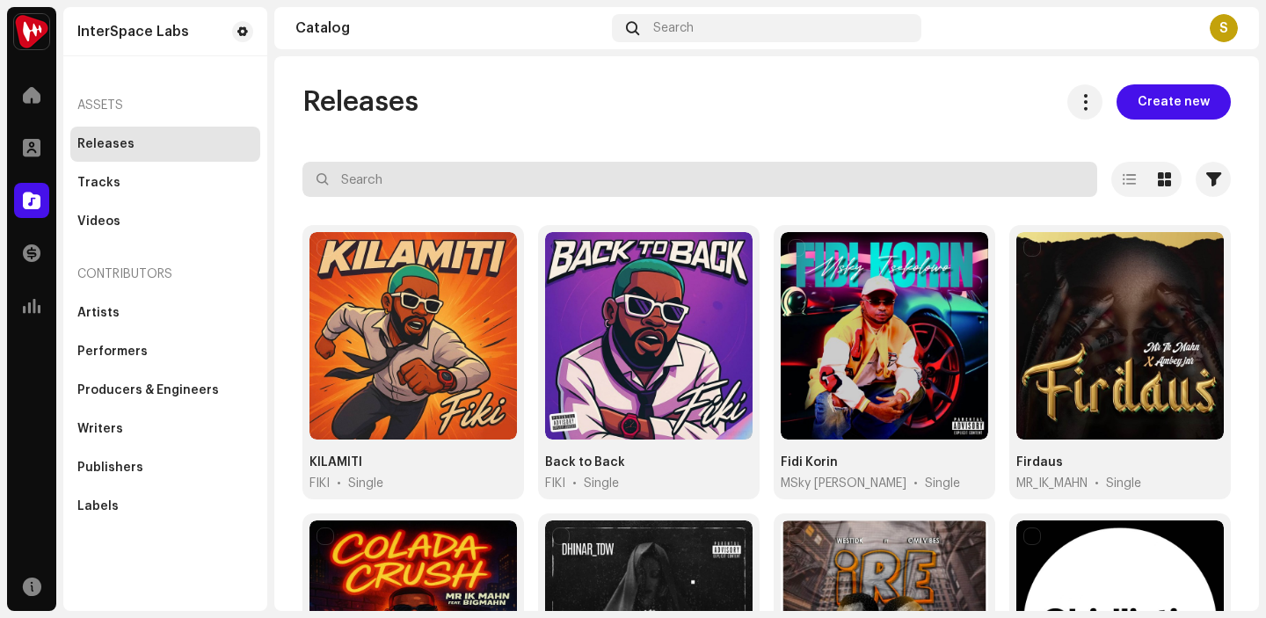
click at [424, 170] on input "text" at bounding box center [699, 179] width 795 height 35
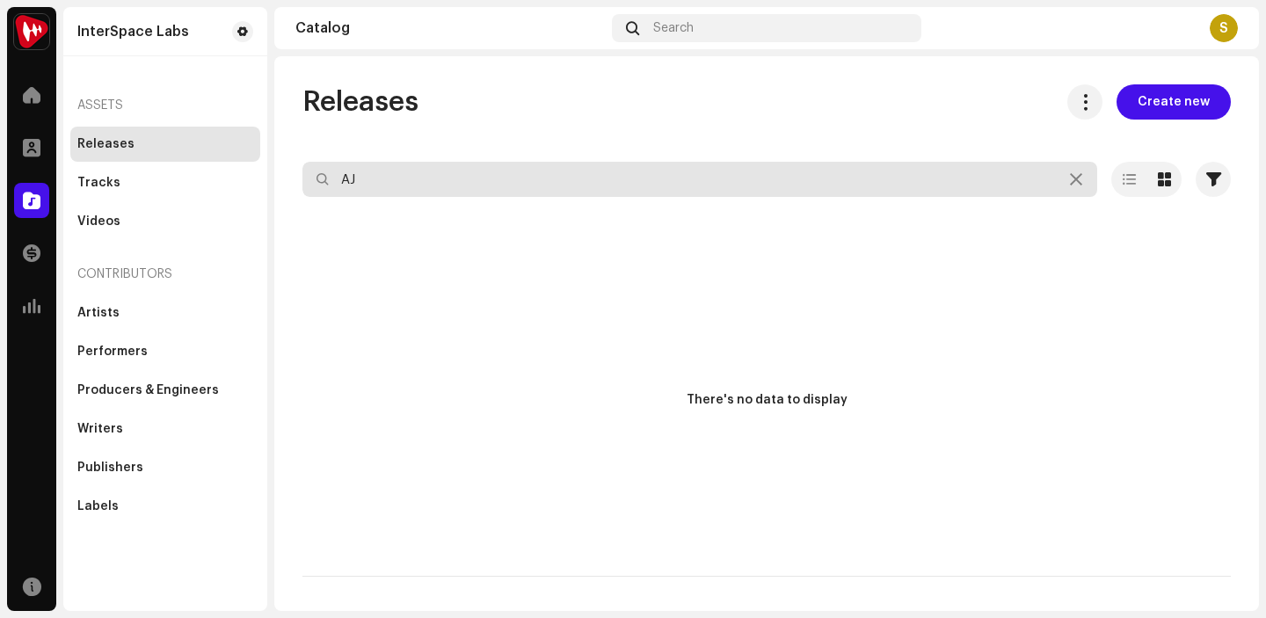
type input "A"
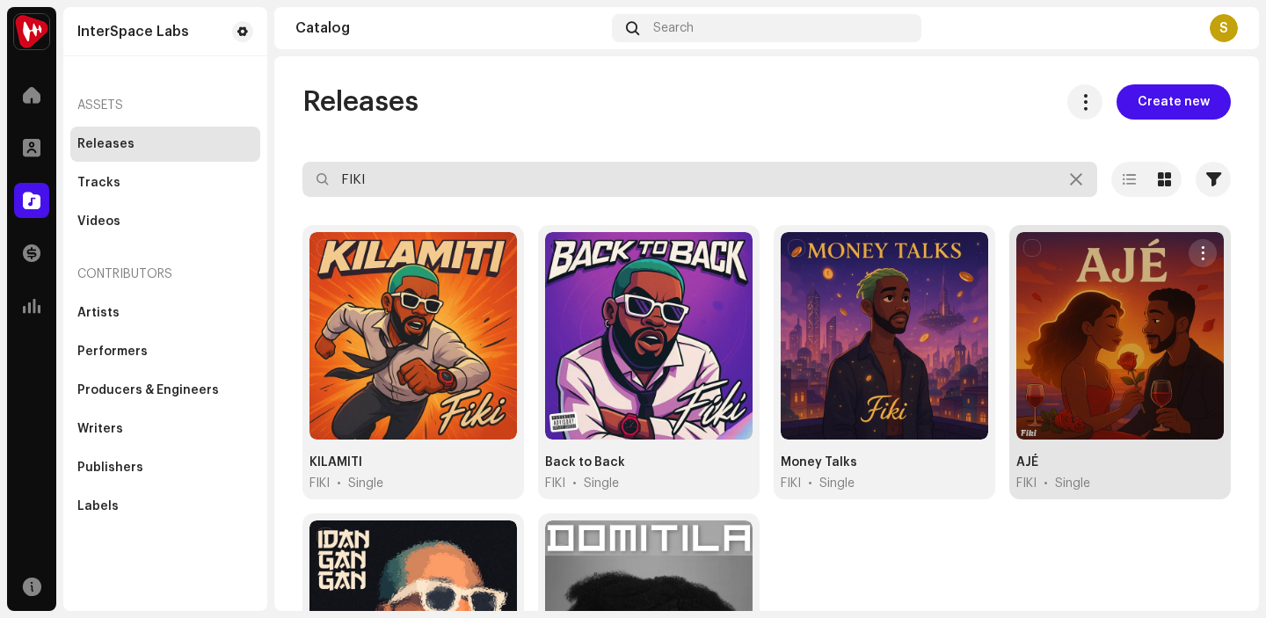
type input "FIKI"
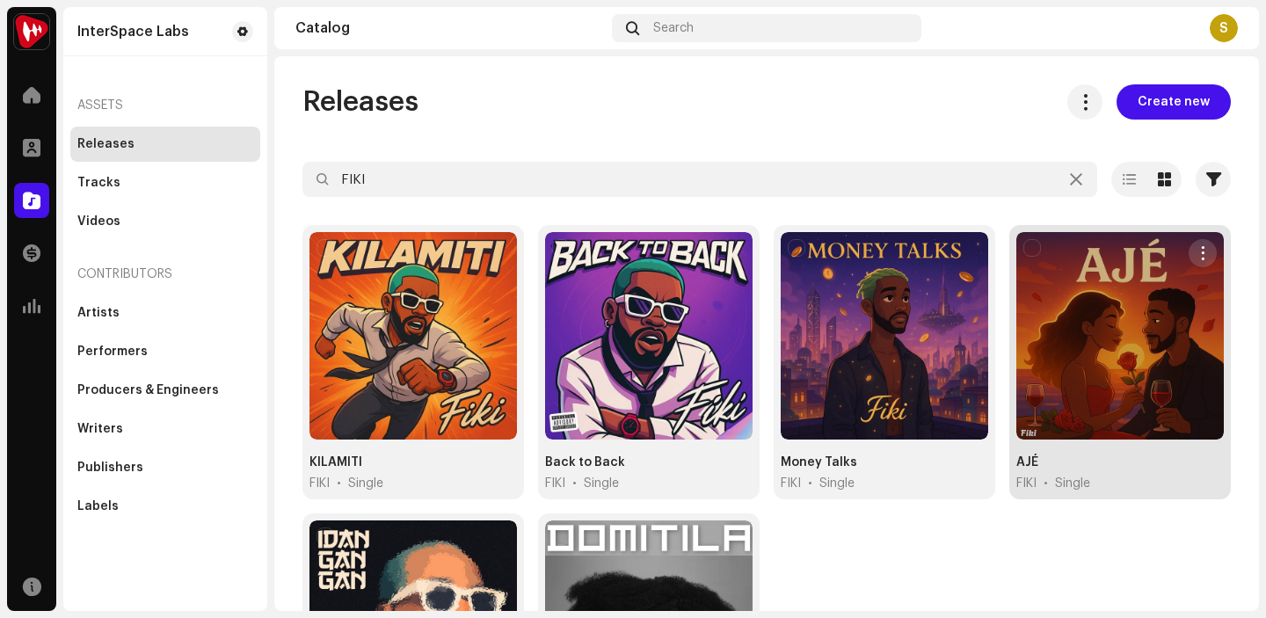
click at [1196, 254] on span "button" at bounding box center [1202, 253] width 13 height 14
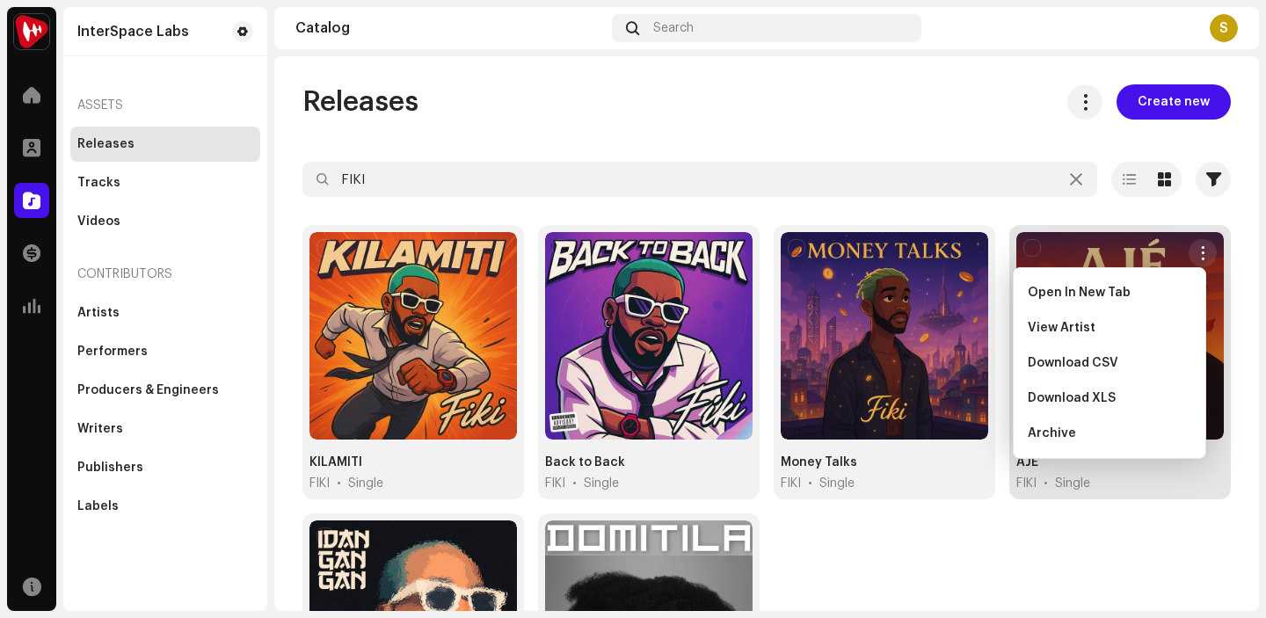
click at [1128, 521] on div "KILAMITI FIKI • Single Back to Back FIKI • Single Money Talks FIKI • Single AJE…" at bounding box center [766, 513] width 928 height 577
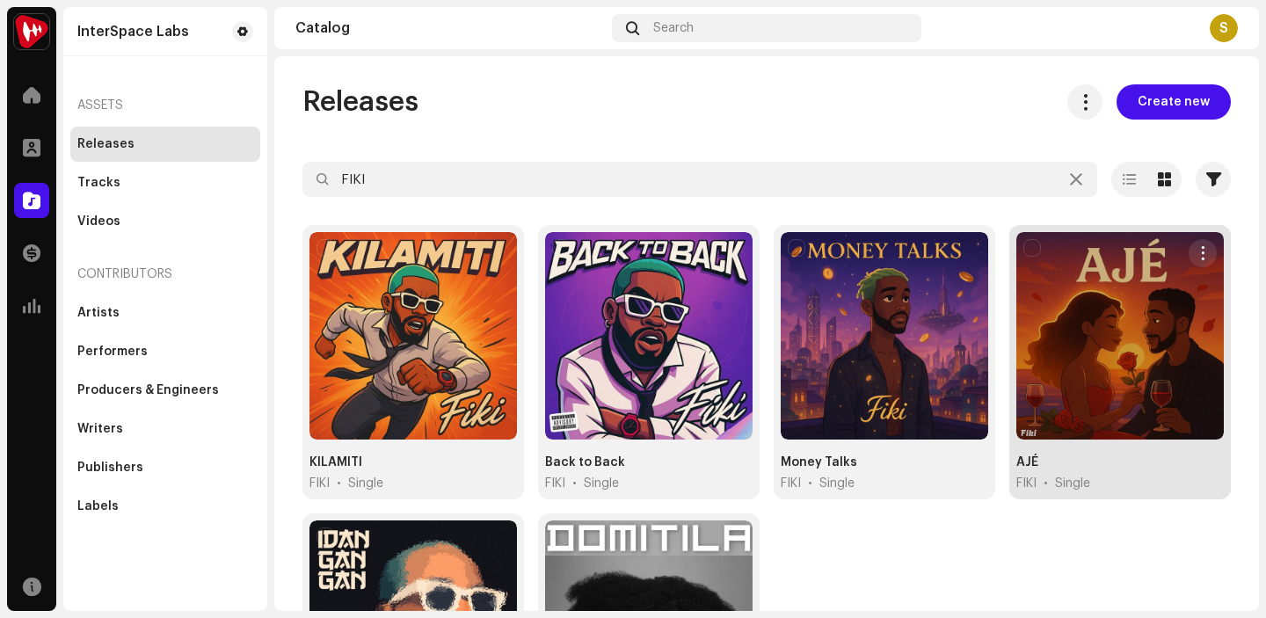
click at [1127, 389] on div at bounding box center [1119, 335] width 207 height 207
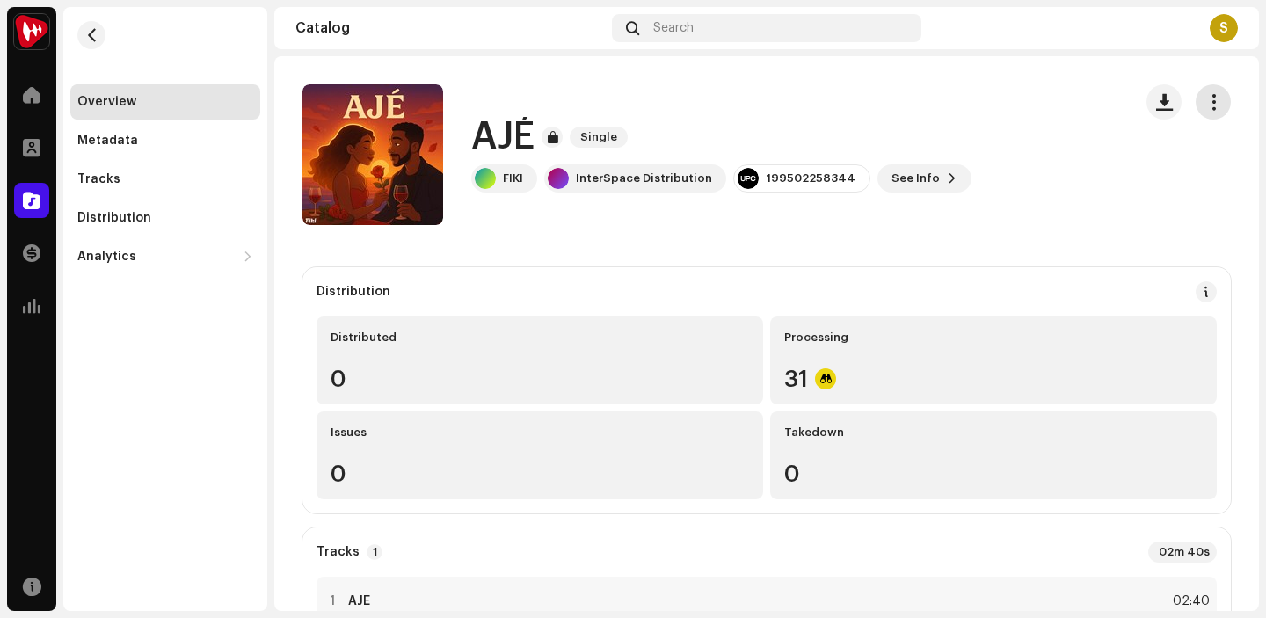
click at [1205, 95] on span "button" at bounding box center [1213, 102] width 17 height 14
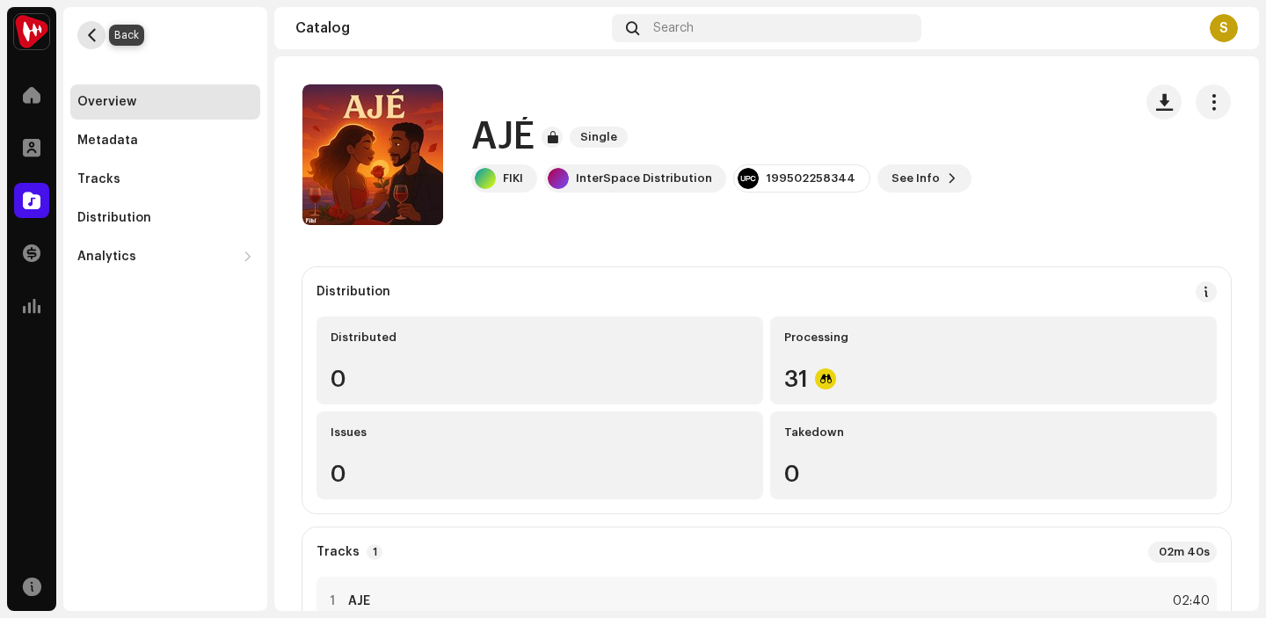
click at [88, 39] on span "button" at bounding box center [91, 35] width 13 height 14
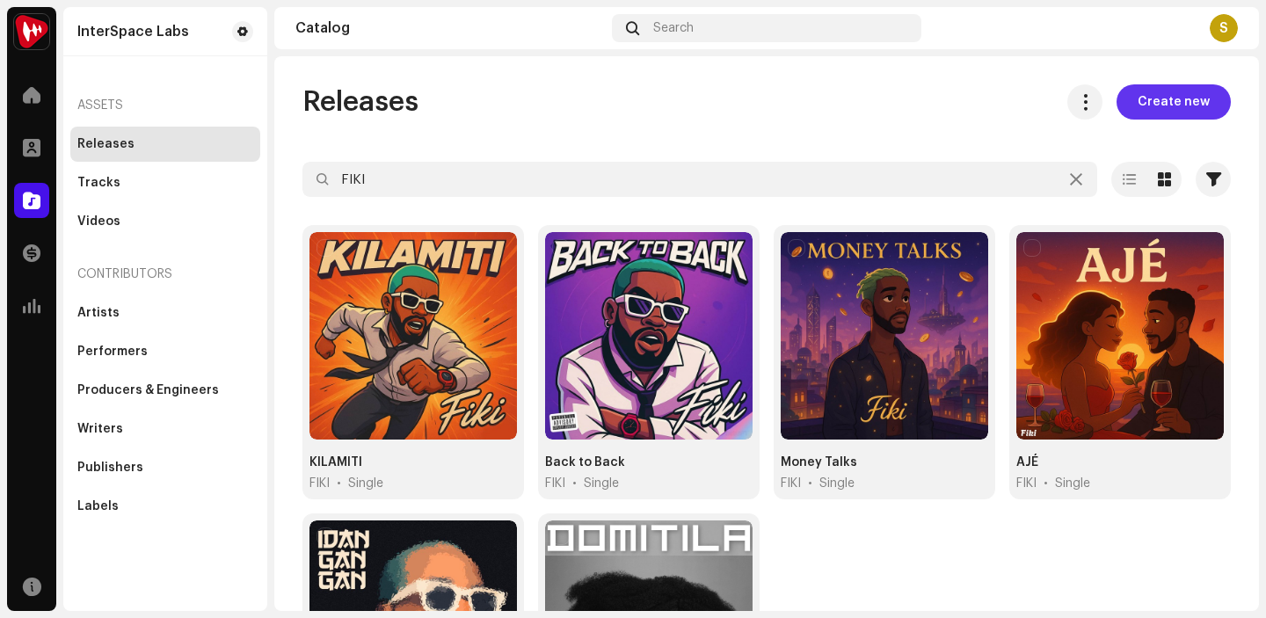
click at [1161, 96] on span "Create new" at bounding box center [1173, 101] width 72 height 35
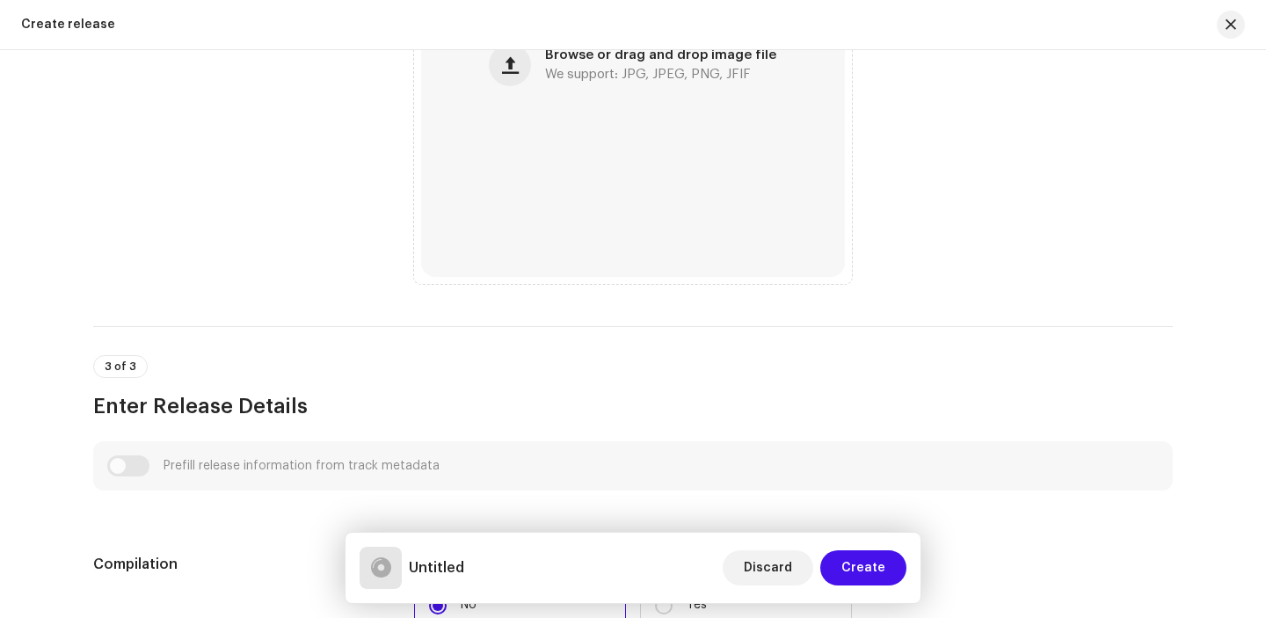
scroll to position [764, 0]
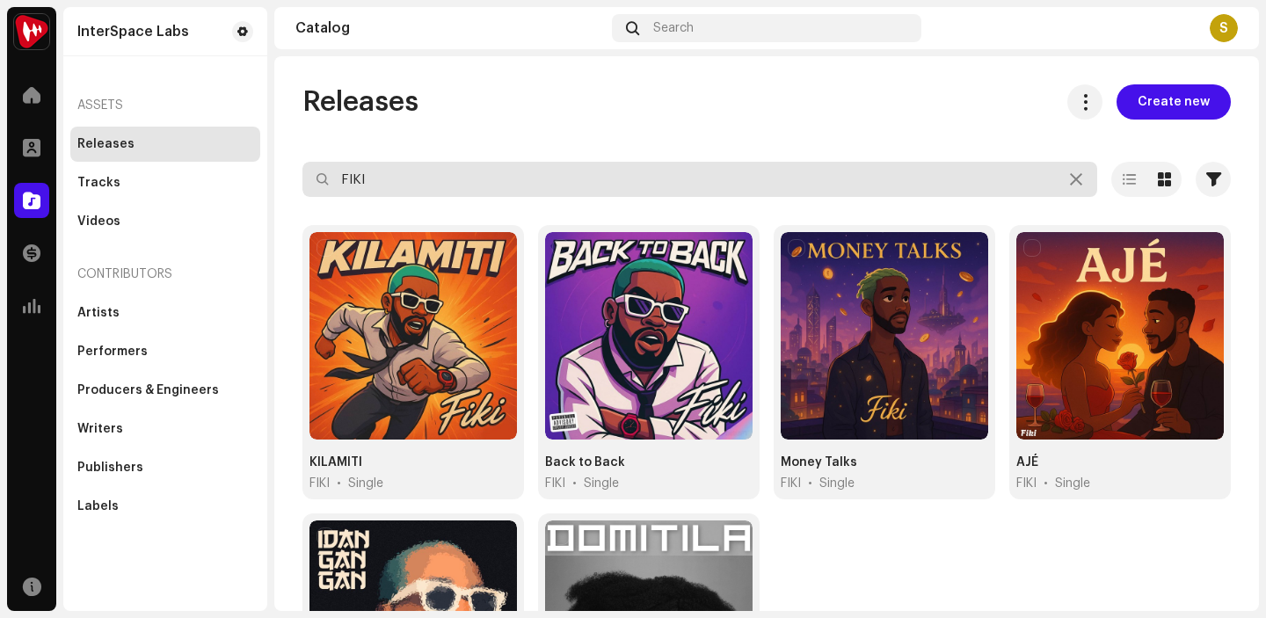
click at [551, 183] on input "FIKI" at bounding box center [699, 179] width 795 height 35
type input "F"
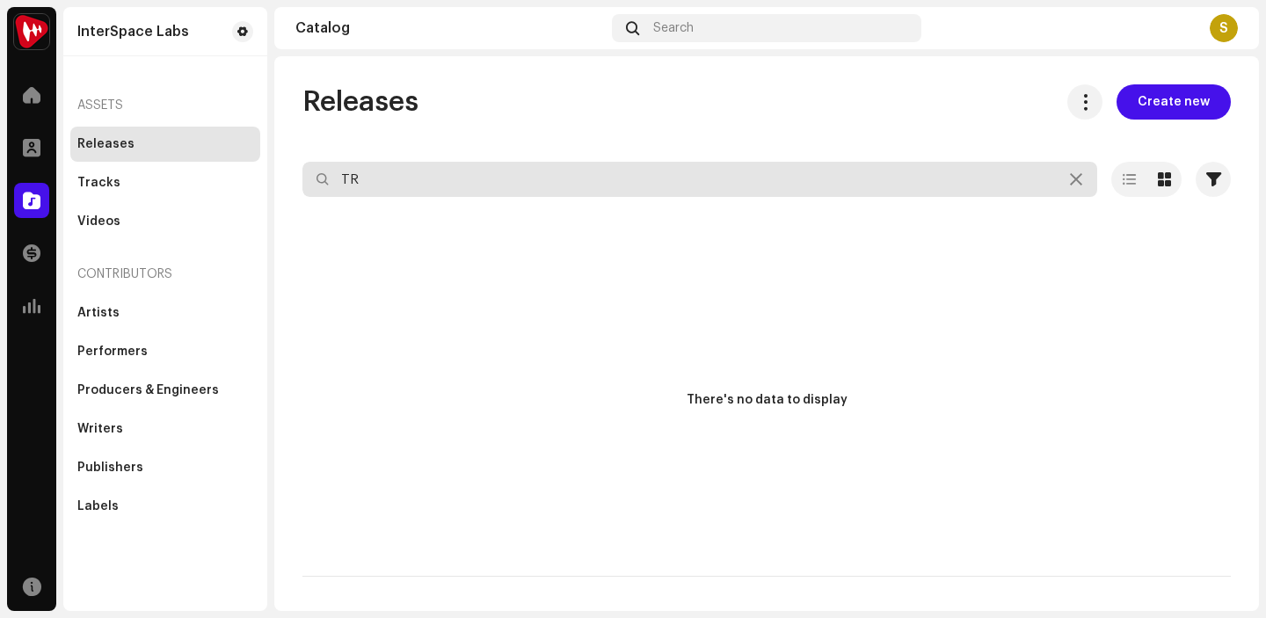
type input "T"
